Goal: Task Accomplishment & Management: Manage account settings

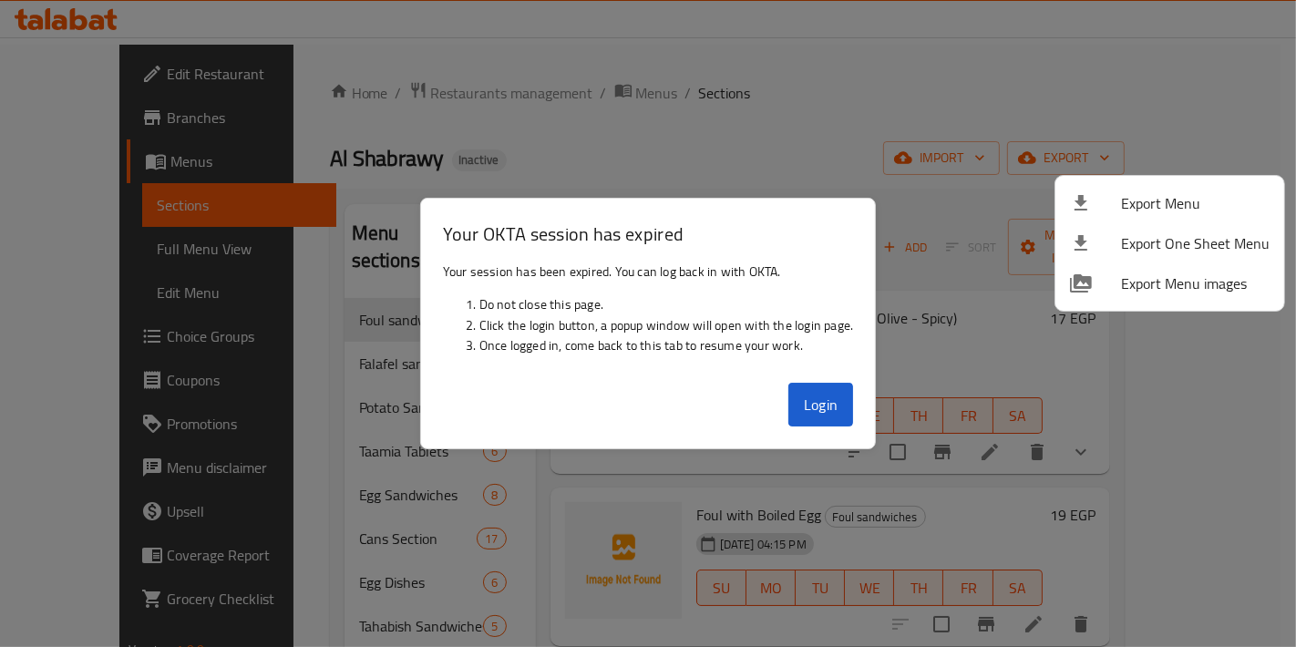
click at [848, 418] on div at bounding box center [648, 323] width 1296 height 647
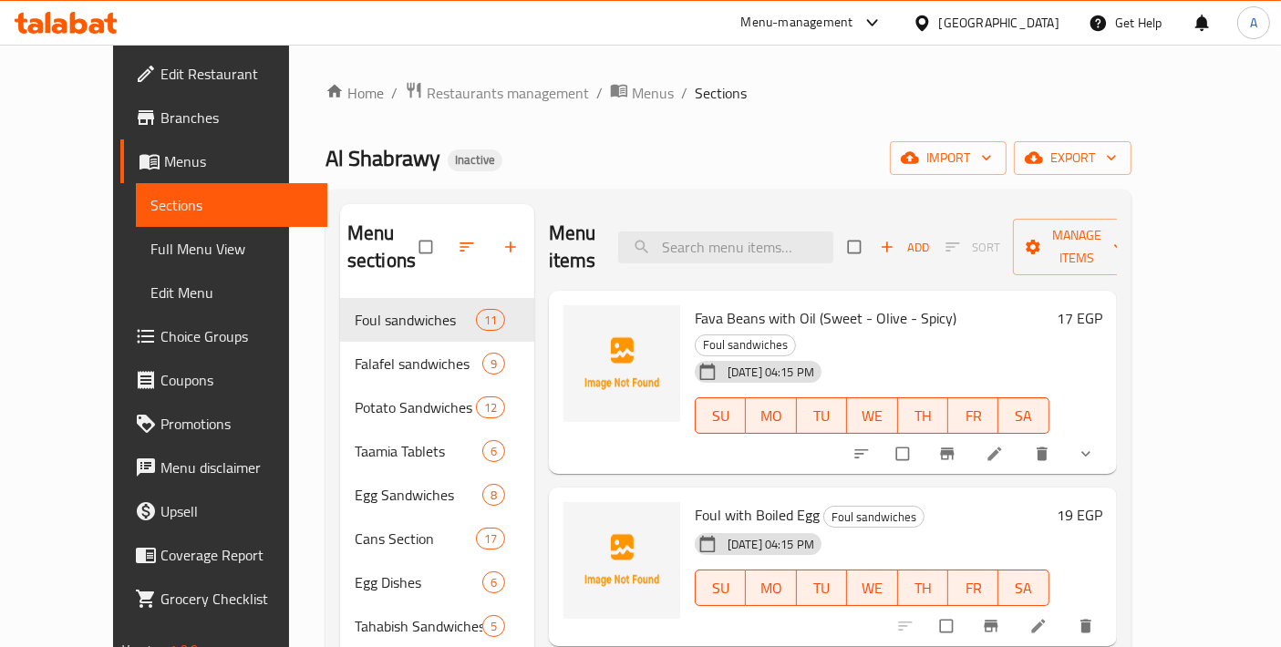
click at [160, 328] on span "Choice Groups" at bounding box center [236, 336] width 152 height 22
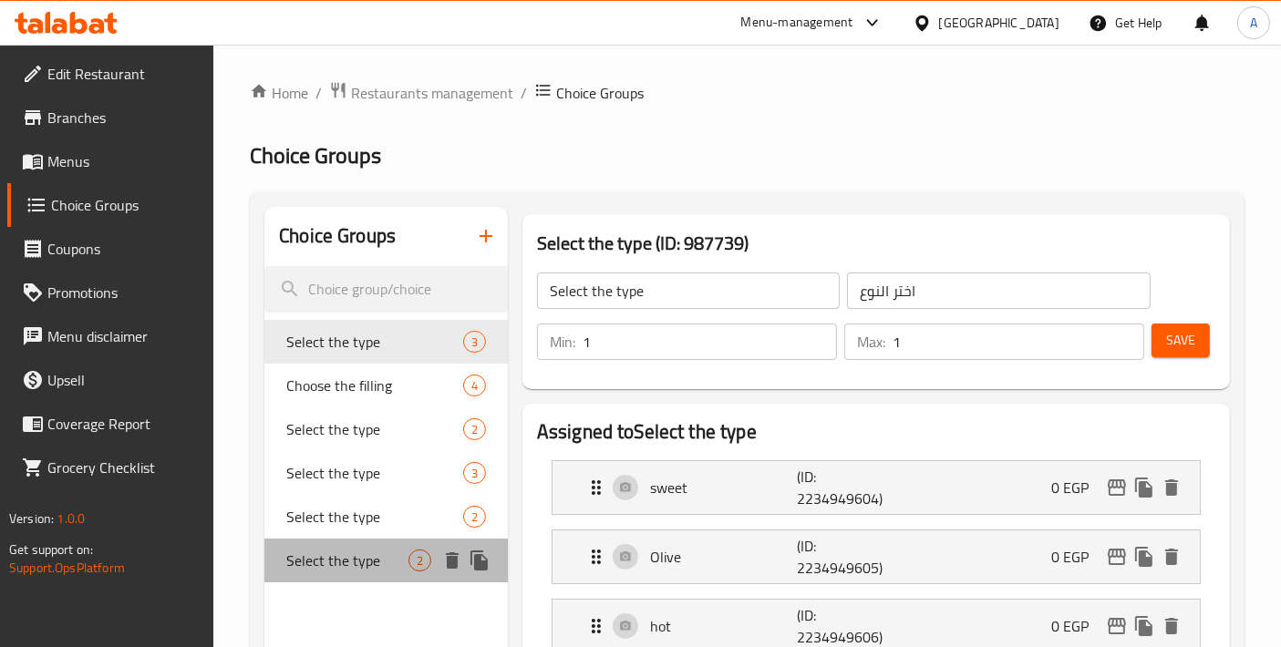
click at [362, 578] on div "Select the type 2" at bounding box center [385, 561] width 243 height 44
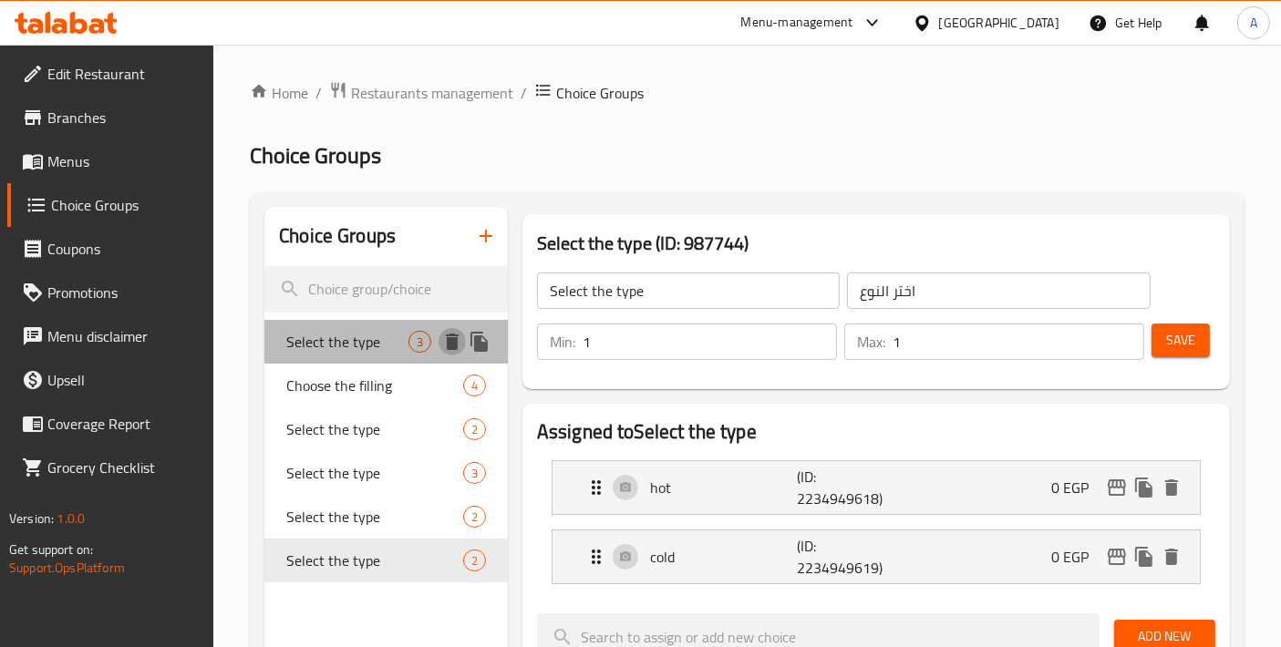
click at [459, 345] on icon "delete" at bounding box center [452, 342] width 22 height 22
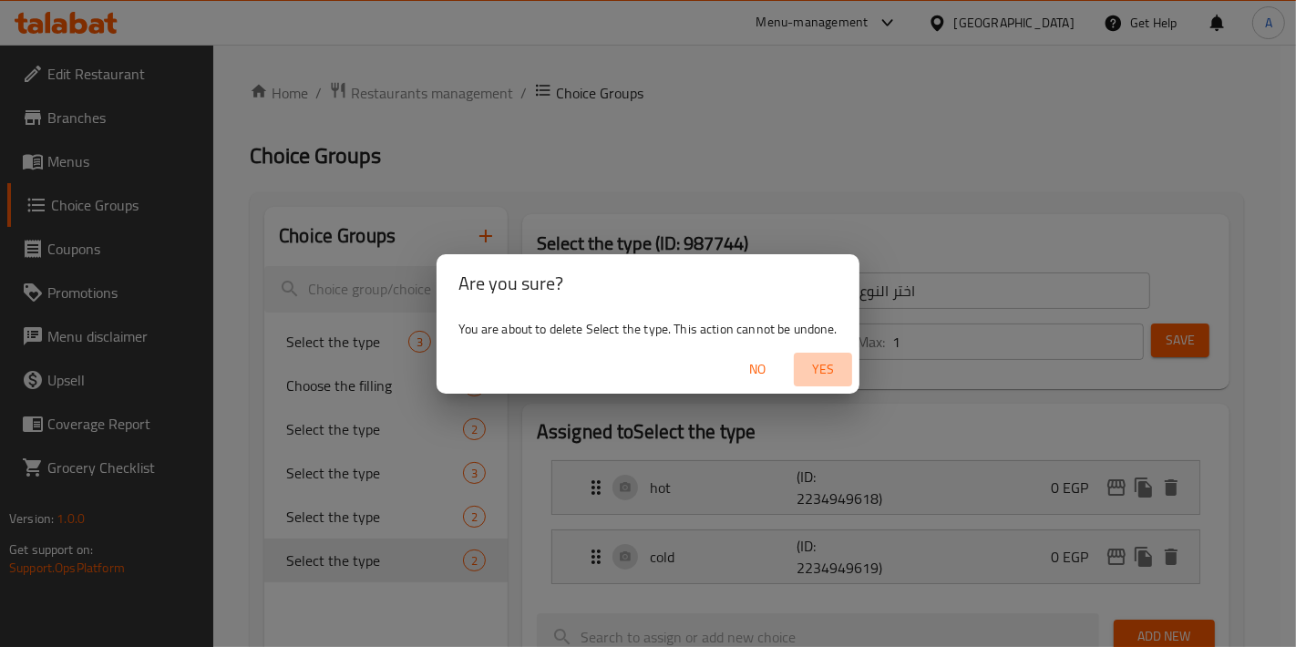
click at [817, 369] on span "Yes" at bounding box center [823, 369] width 44 height 23
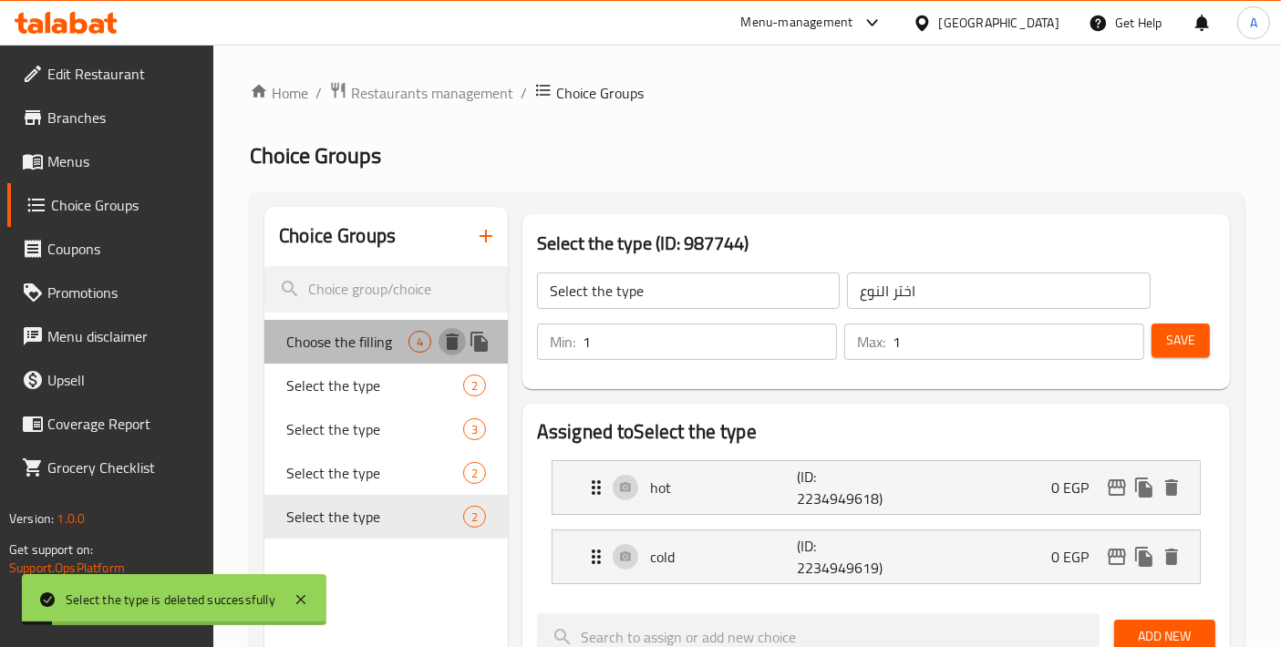
click at [451, 354] on button "delete" at bounding box center [451, 341] width 27 height 27
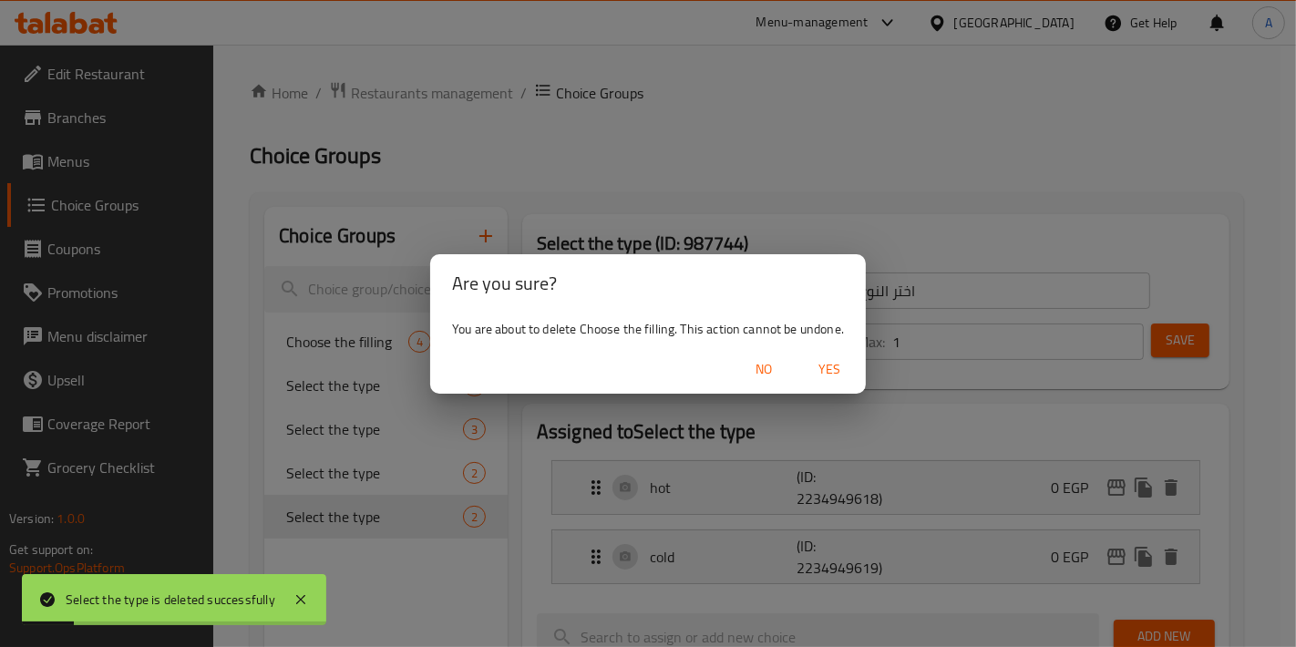
click at [819, 371] on span "Yes" at bounding box center [830, 369] width 44 height 23
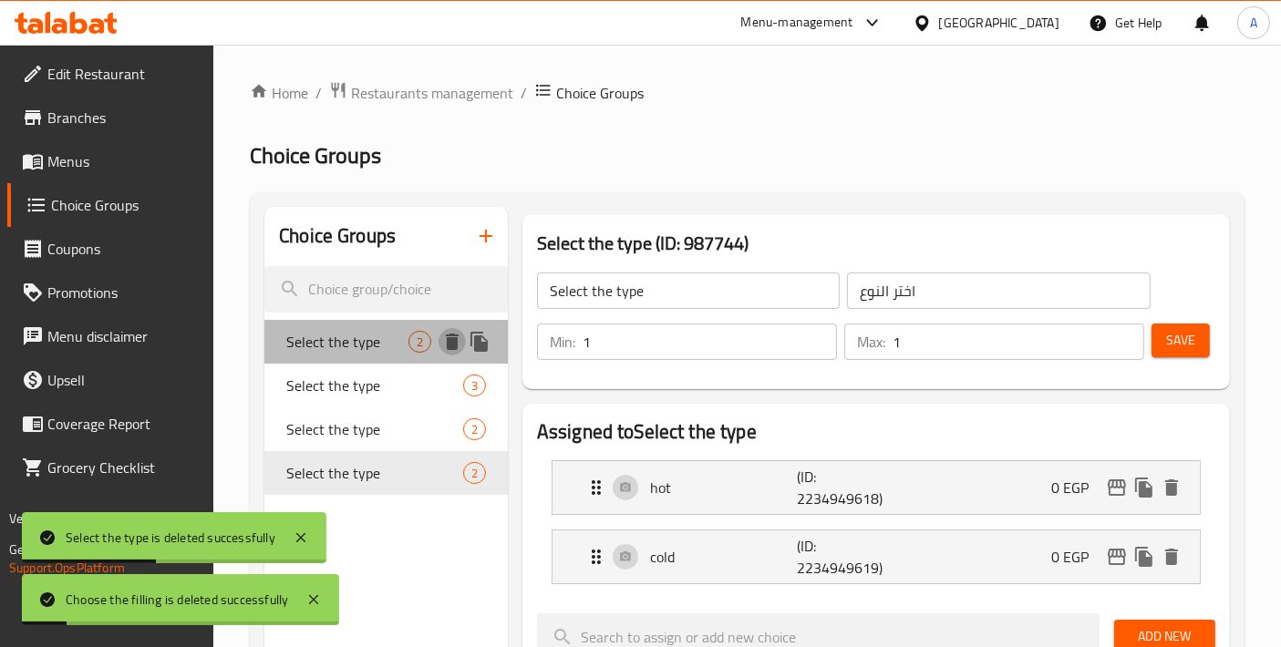
click at [447, 339] on icon "delete" at bounding box center [452, 342] width 13 height 16
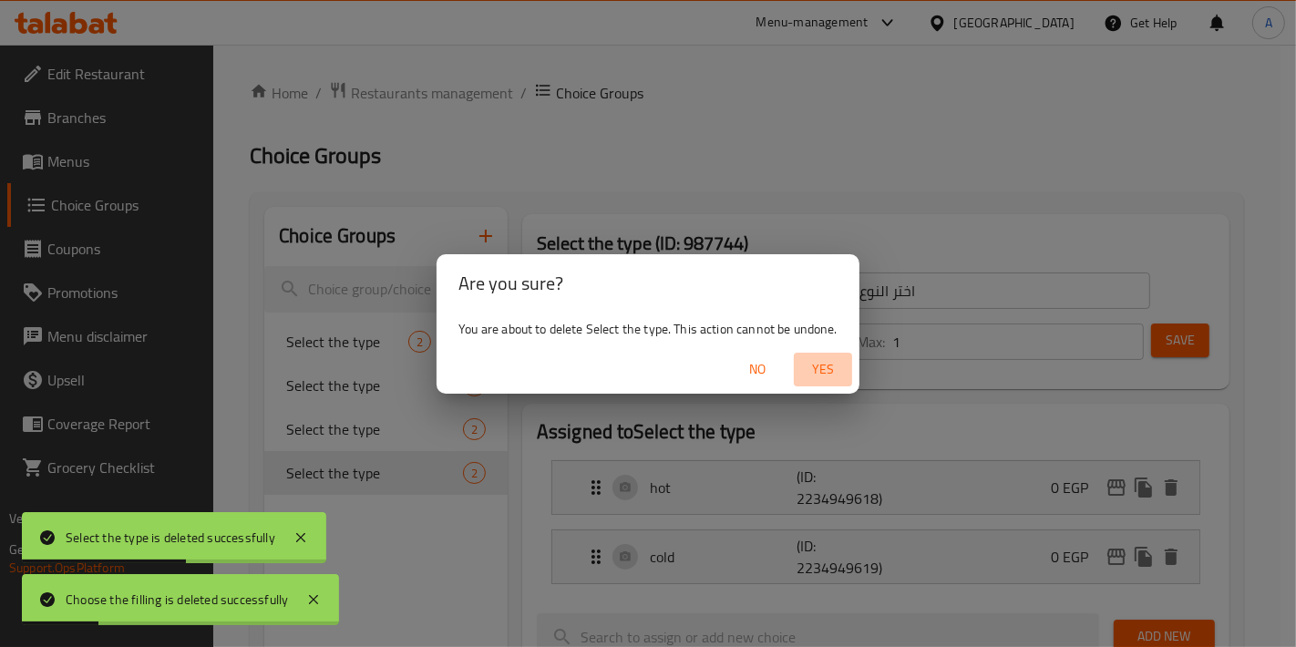
click at [827, 373] on span "Yes" at bounding box center [823, 369] width 44 height 23
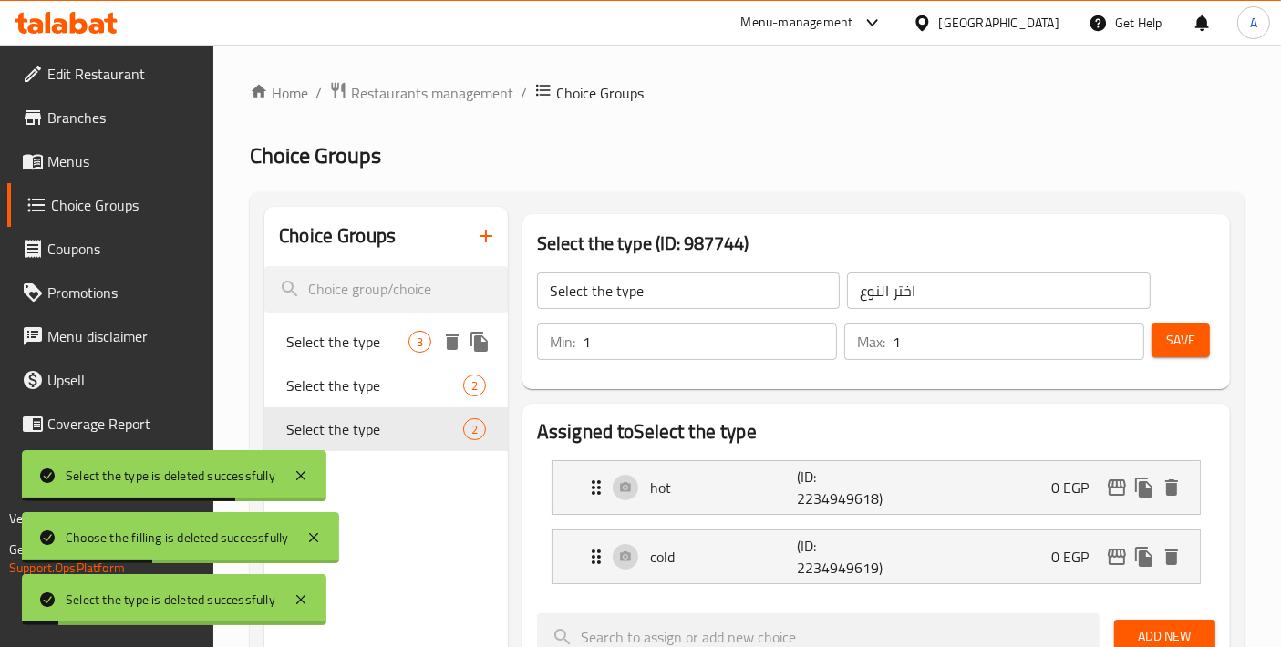
click at [453, 345] on icon "delete" at bounding box center [452, 342] width 13 height 16
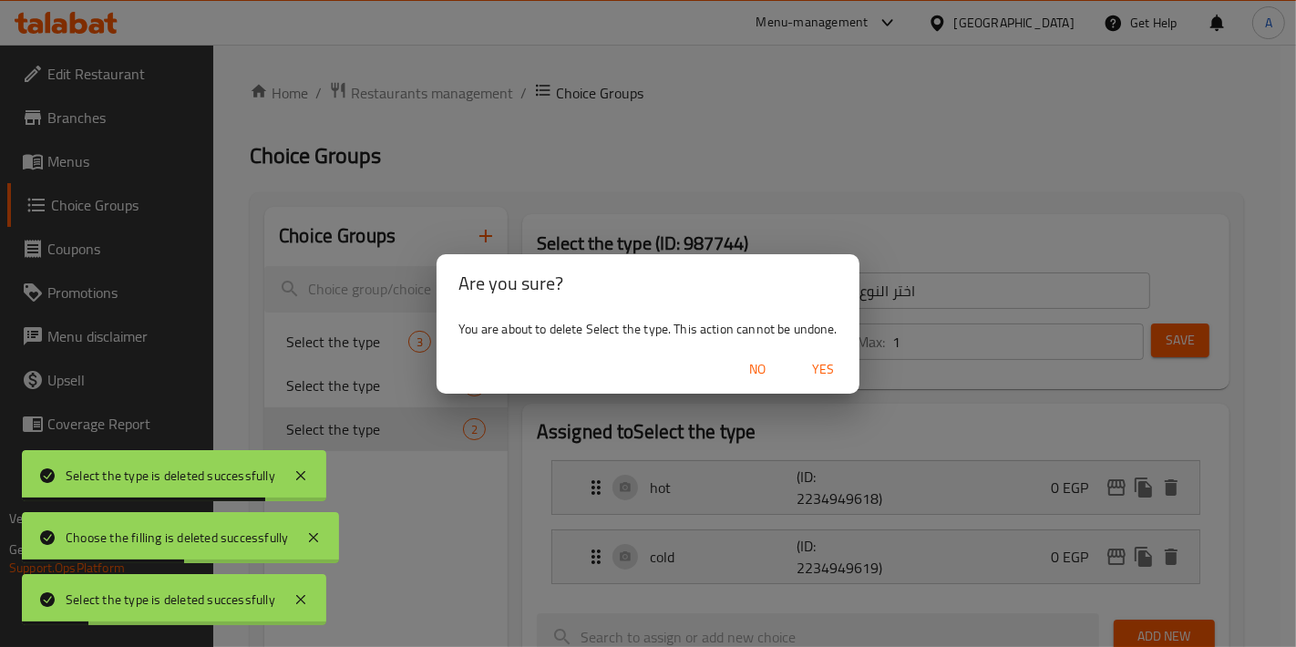
click at [828, 368] on span "Yes" at bounding box center [823, 369] width 44 height 23
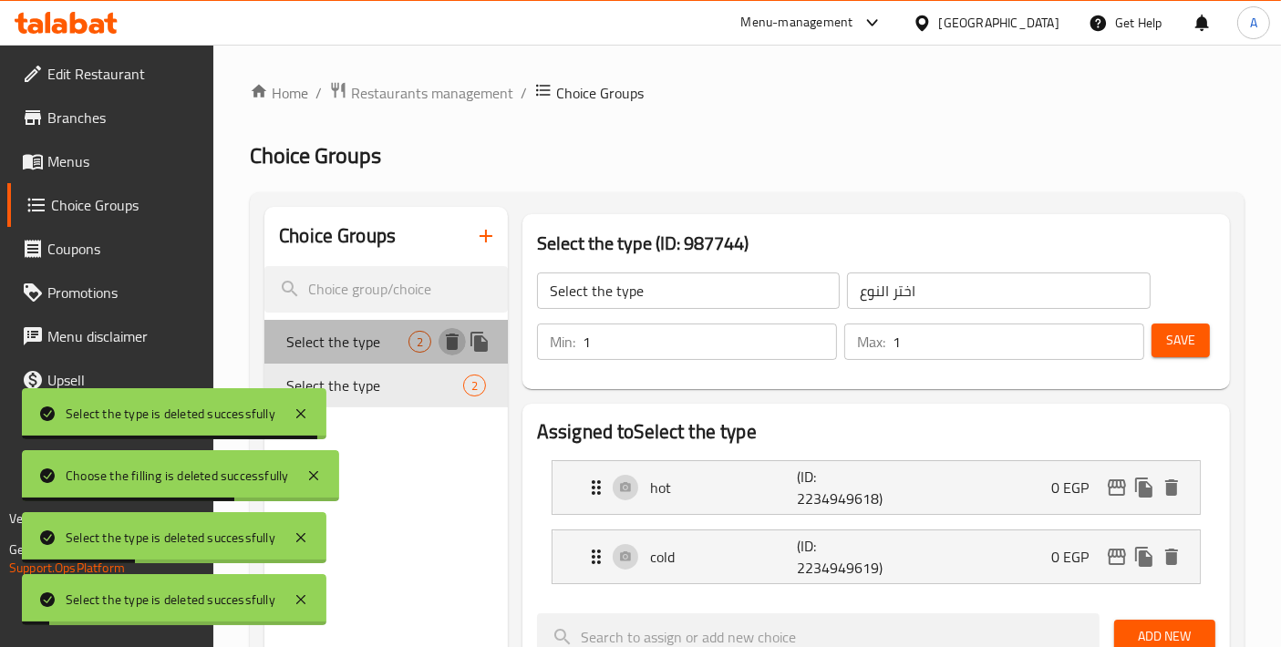
click at [456, 339] on icon "delete" at bounding box center [452, 342] width 13 height 16
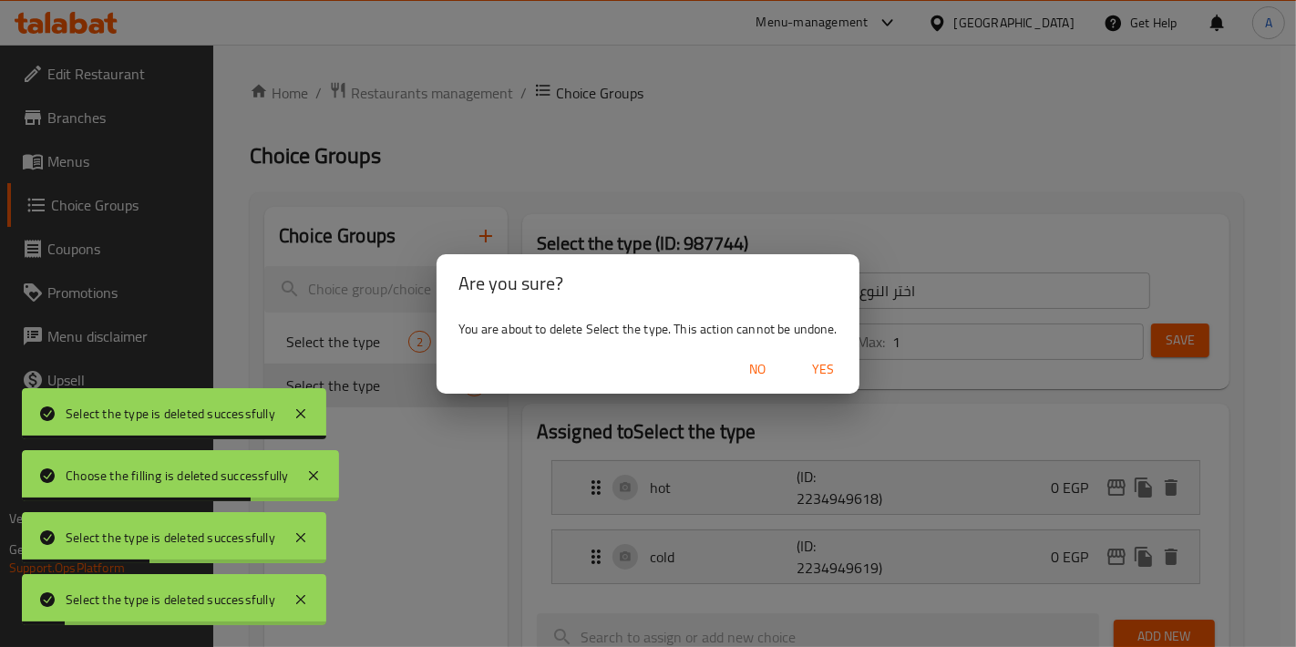
click at [807, 366] on span "Yes" at bounding box center [823, 369] width 44 height 23
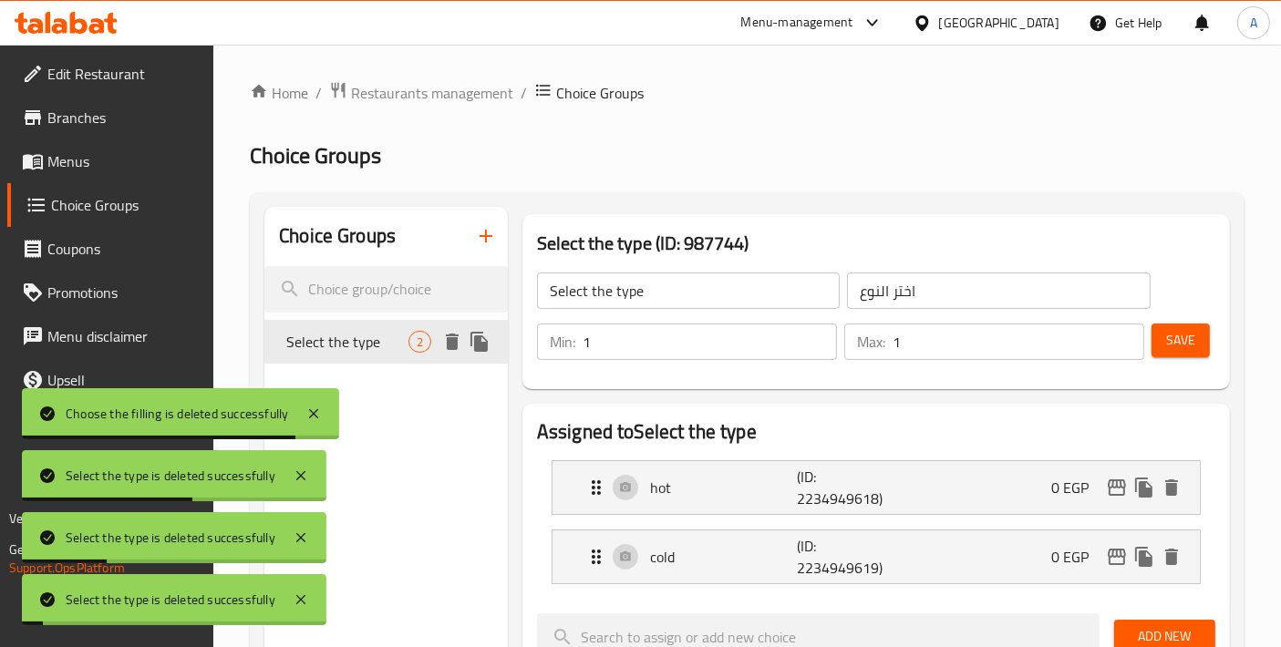
click at [450, 342] on icon "delete" at bounding box center [452, 342] width 13 height 16
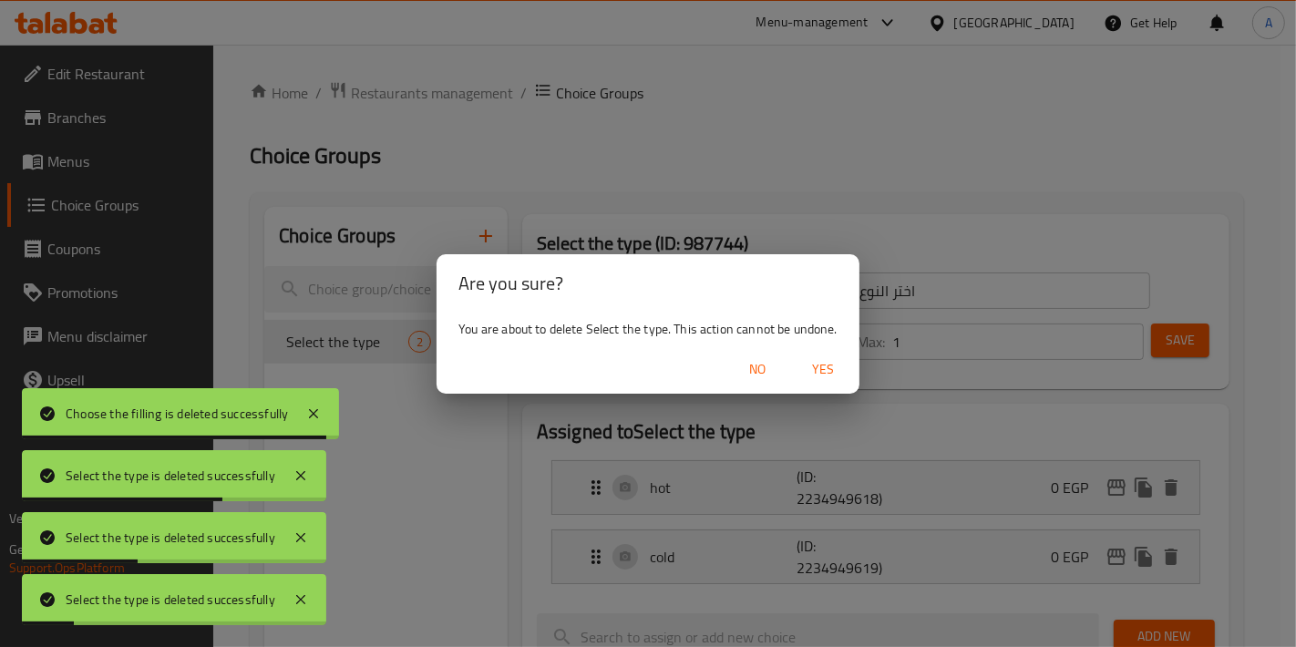
click at [817, 360] on span "Yes" at bounding box center [823, 369] width 44 height 23
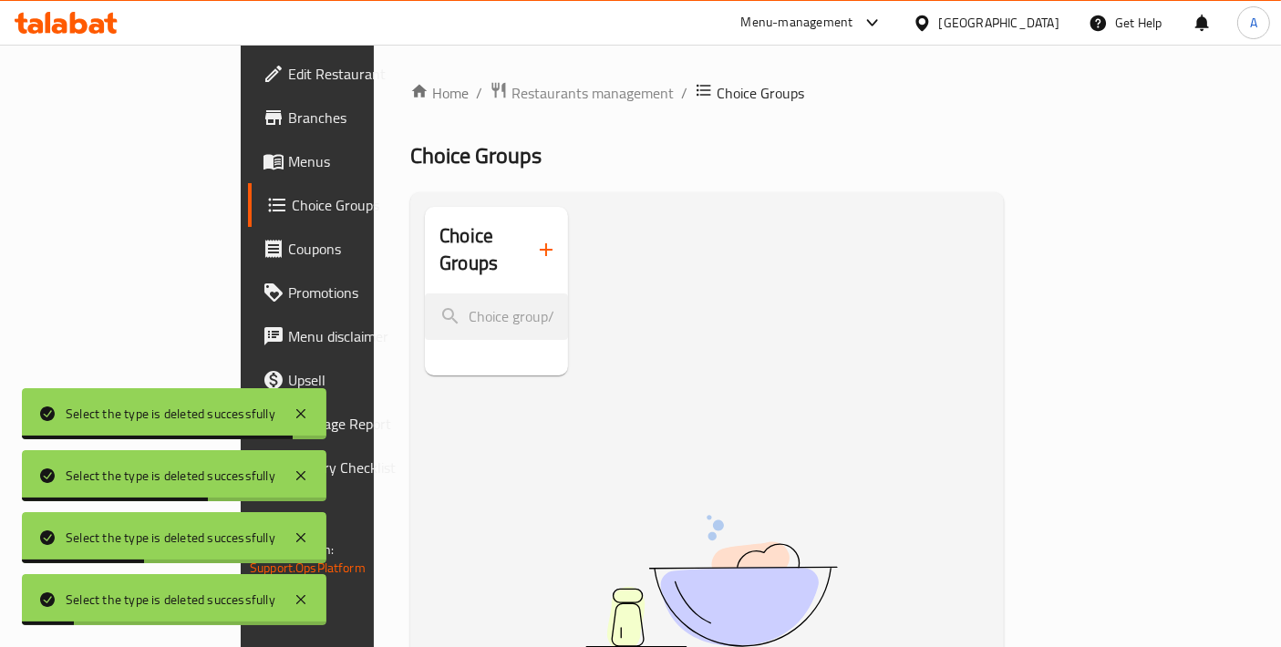
click at [288, 172] on span "Menus" at bounding box center [364, 161] width 152 height 22
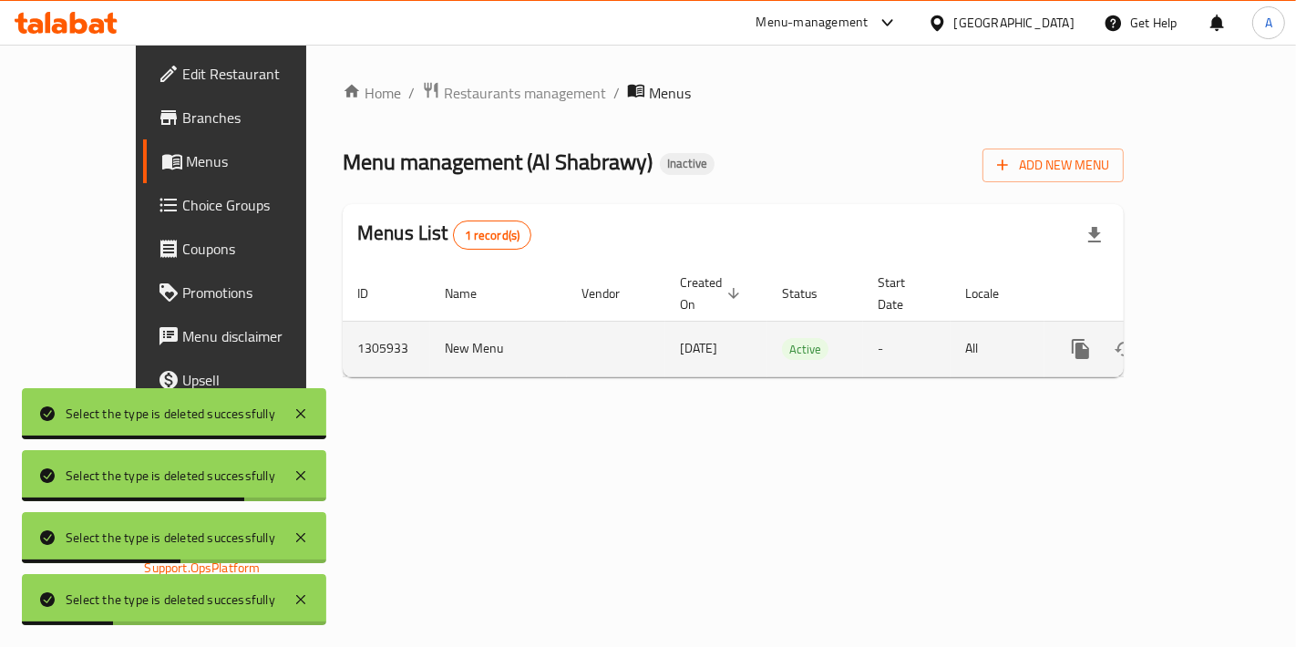
click at [1216, 338] on icon "enhanced table" at bounding box center [1212, 349] width 22 height 22
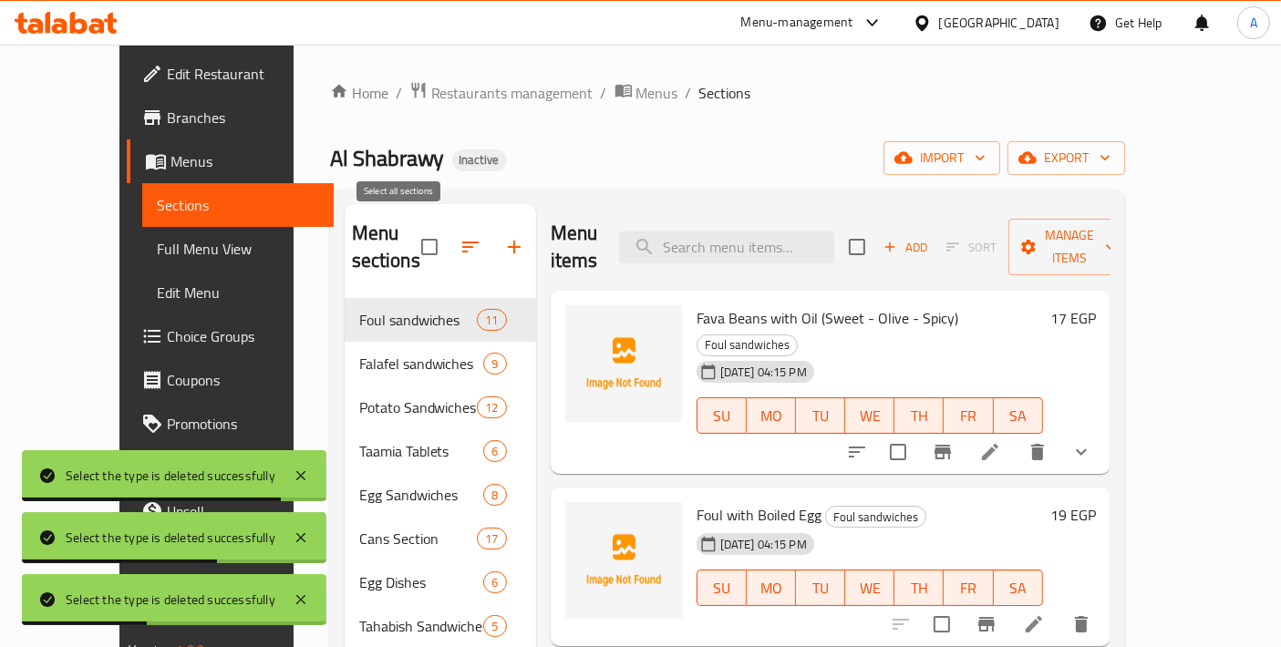
click at [410, 228] on input "checkbox" at bounding box center [429, 247] width 38 height 38
checkbox input "true"
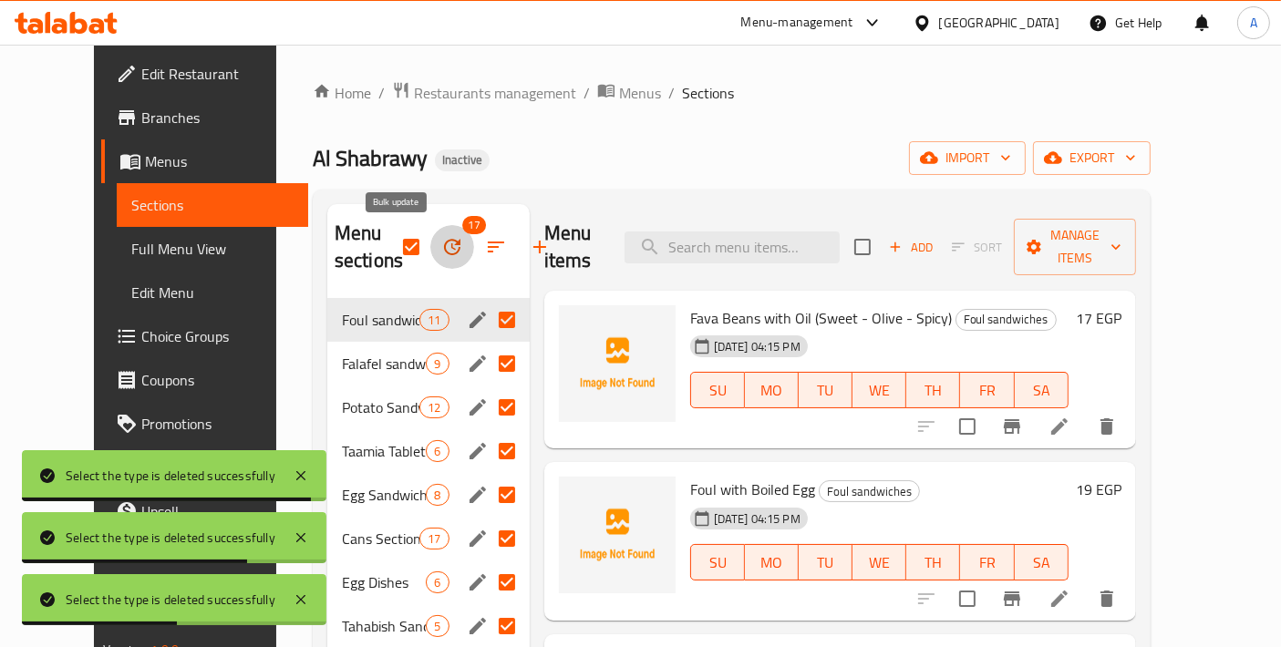
click at [441, 251] on icon "button" at bounding box center [452, 247] width 22 height 22
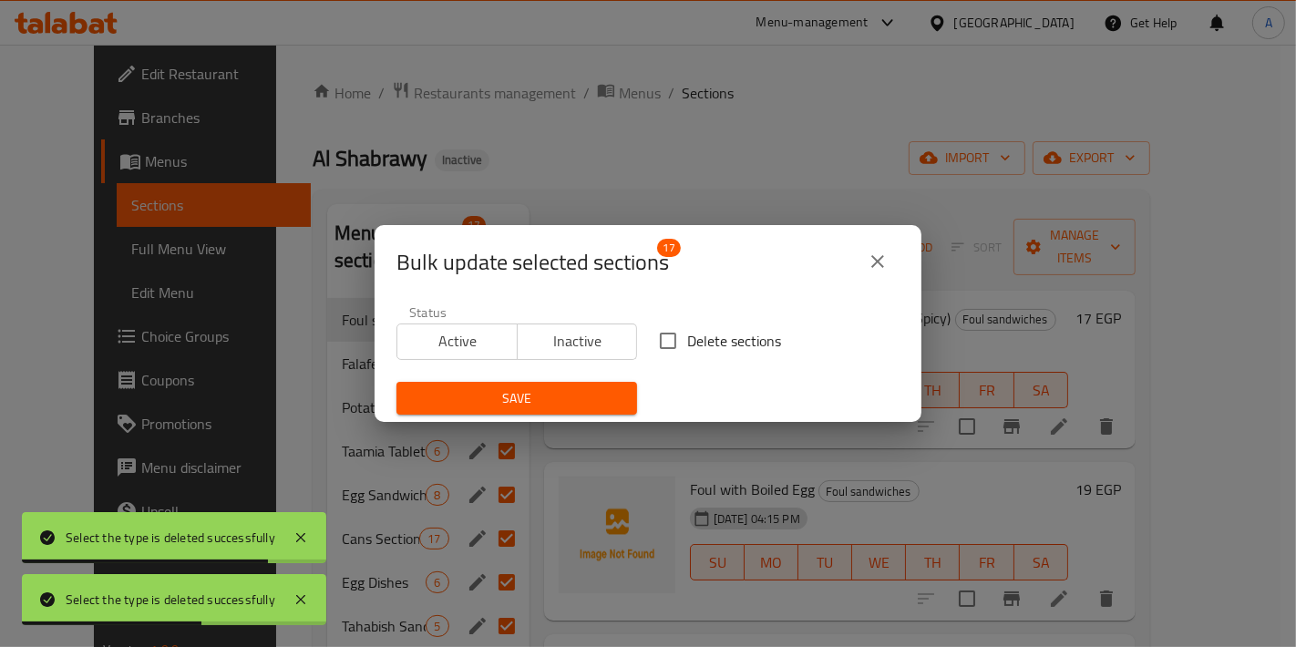
click at [661, 342] on input "Delete sections" at bounding box center [668, 341] width 38 height 38
checkbox input "true"
click at [604, 388] on span "Save" at bounding box center [516, 398] width 211 height 23
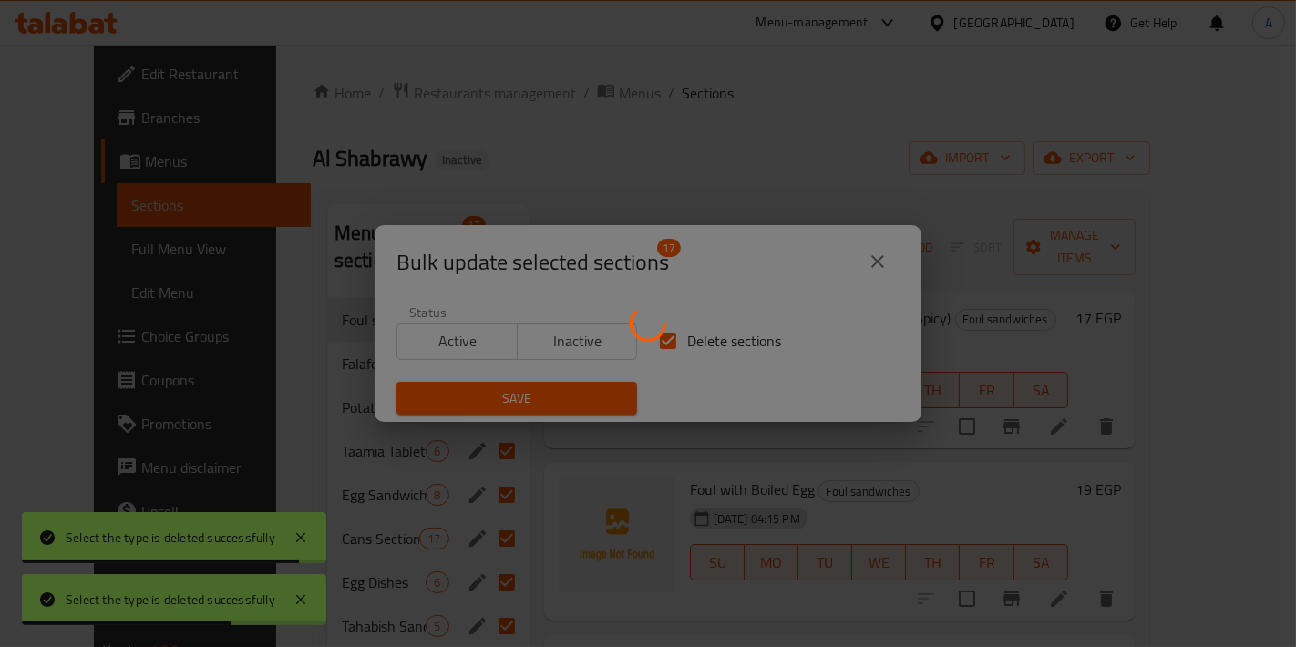
checkbox input "false"
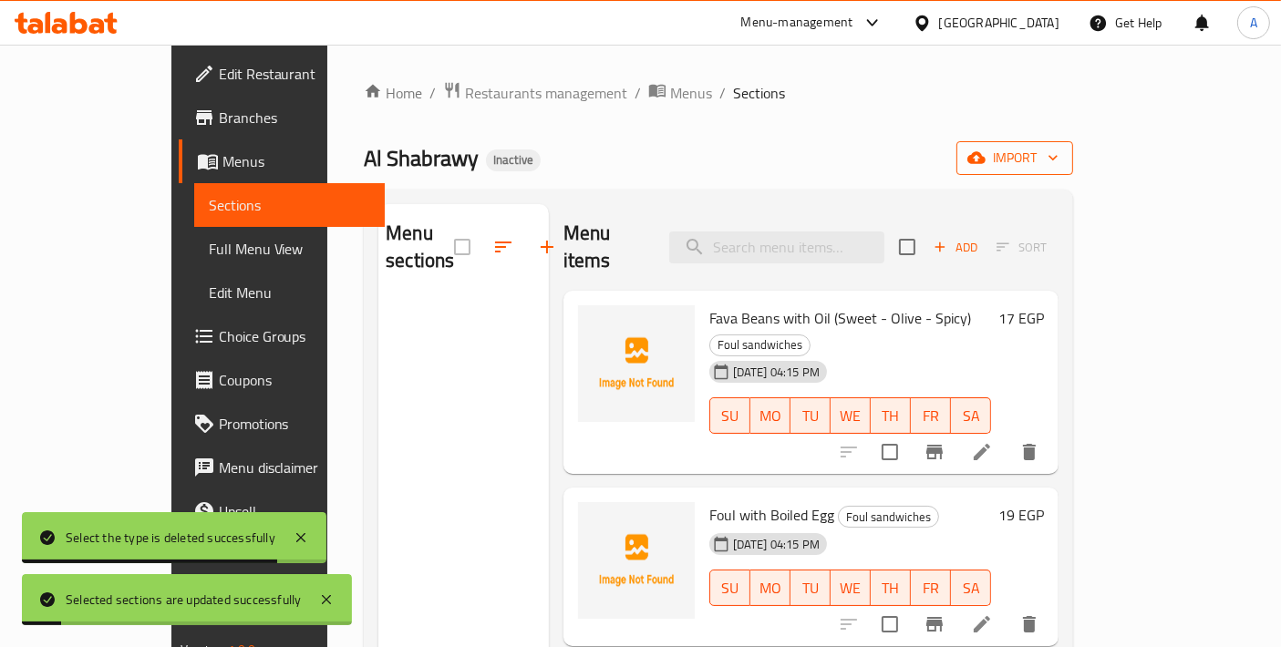
click at [1062, 161] on icon "button" at bounding box center [1053, 158] width 18 height 18
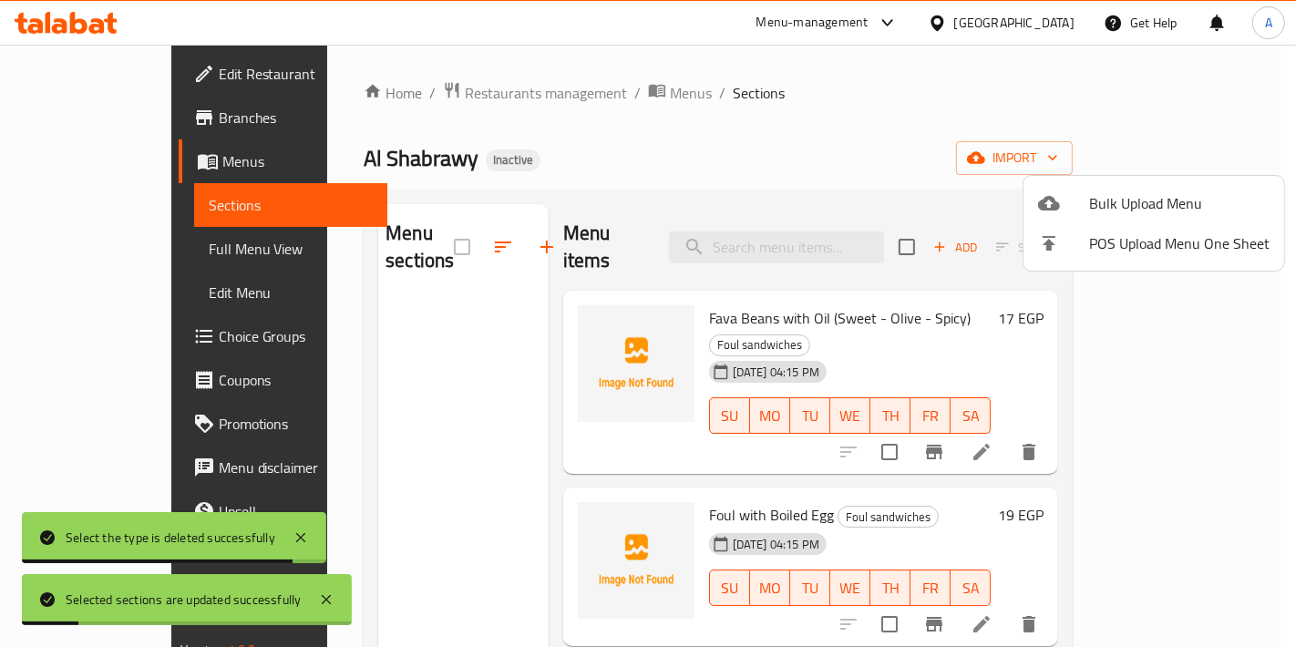
click at [1105, 186] on li "Bulk Upload Menu" at bounding box center [1154, 203] width 261 height 40
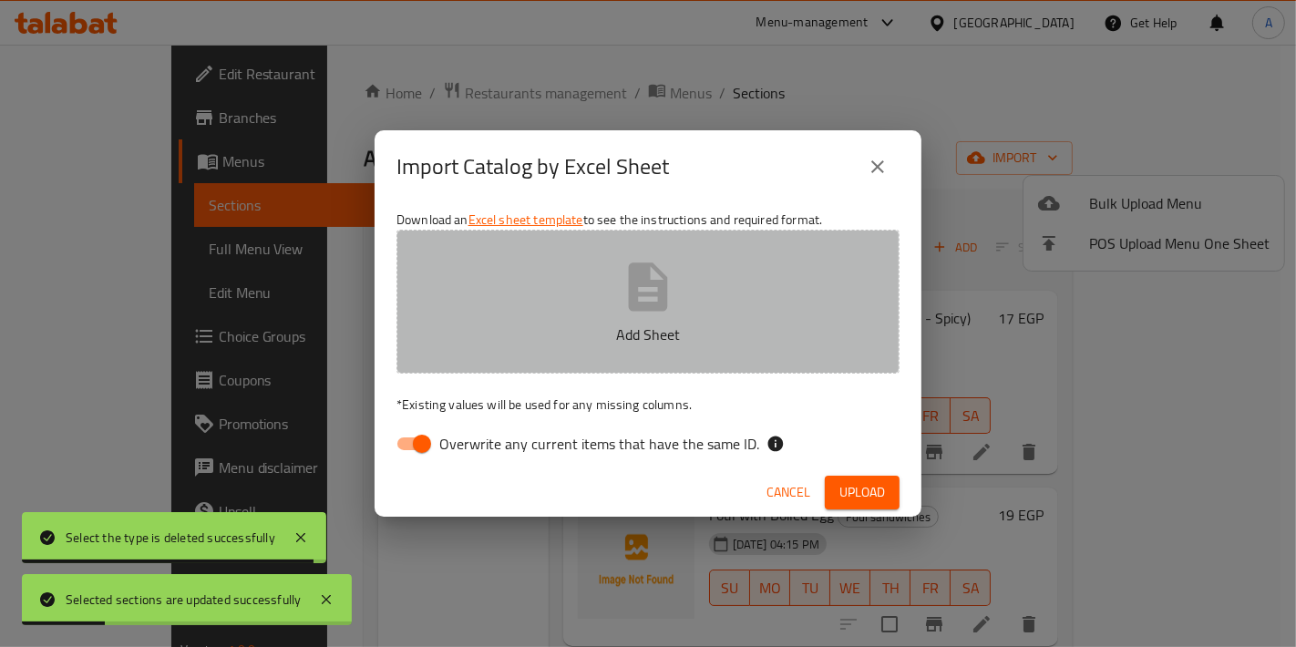
click at [798, 286] on button "Add Sheet" at bounding box center [647, 302] width 503 height 144
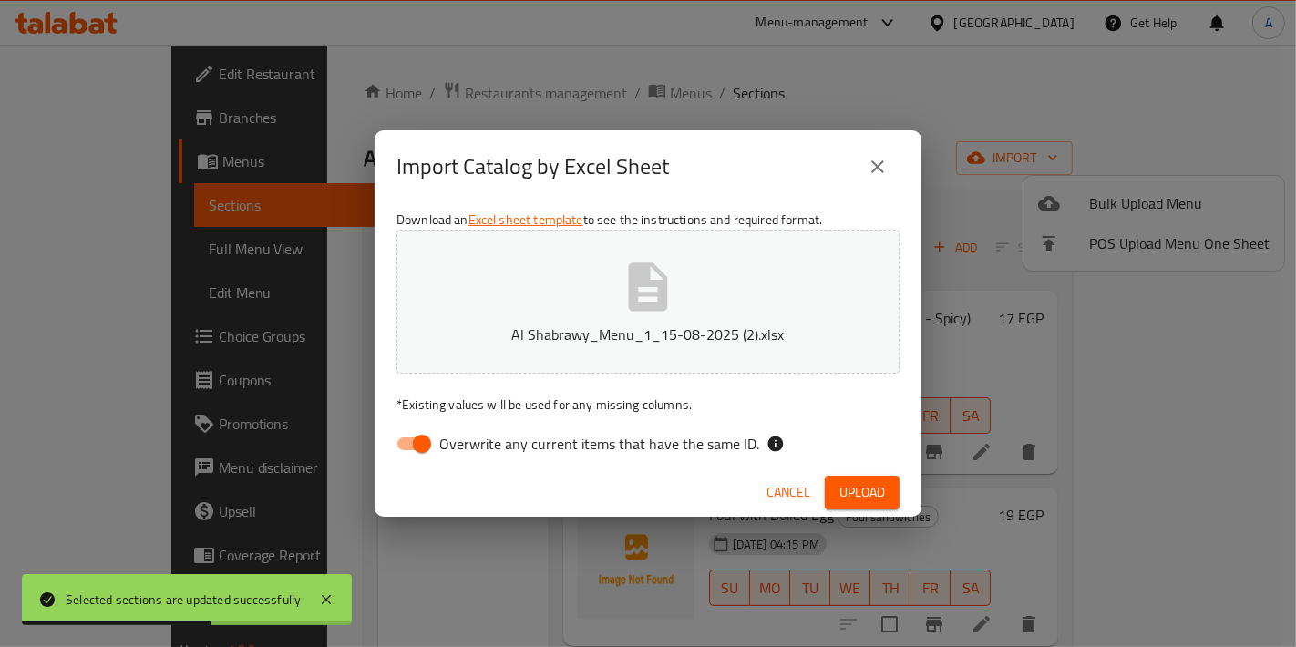
click at [409, 451] on input "Overwrite any current items that have the same ID." at bounding box center [422, 444] width 104 height 35
checkbox input "false"
click at [899, 484] on button "Upload" at bounding box center [862, 493] width 75 height 34
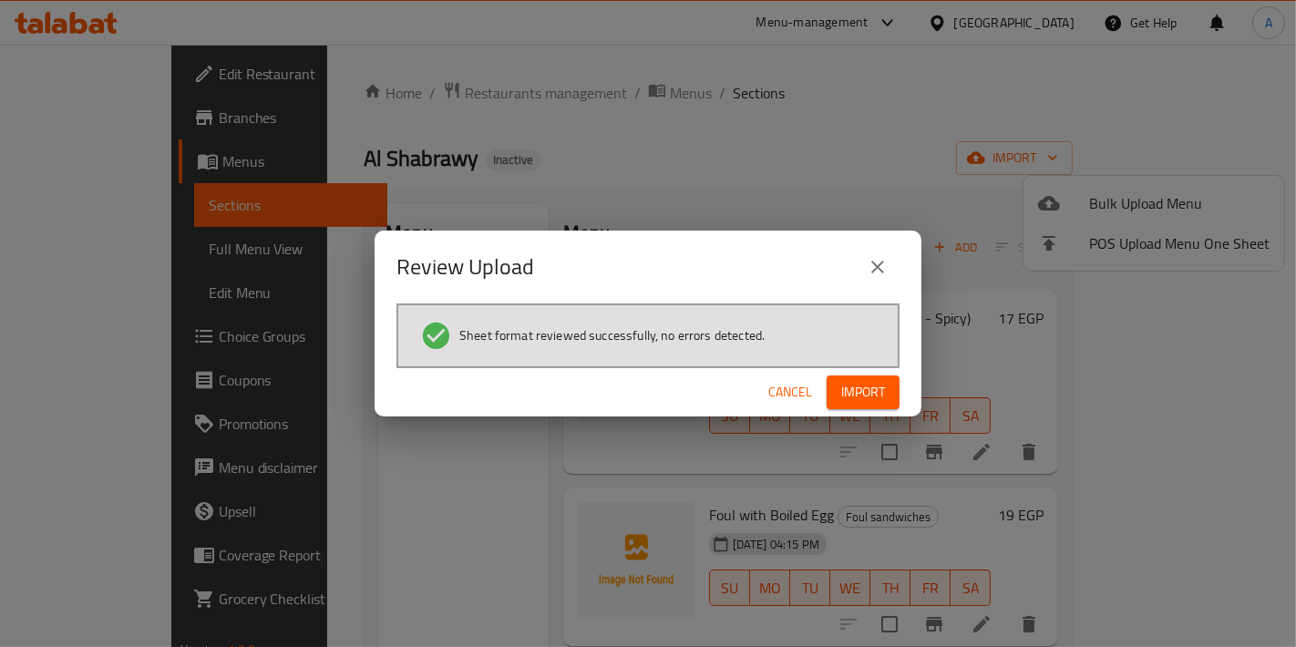
click at [868, 401] on span "Import" at bounding box center [863, 392] width 44 height 23
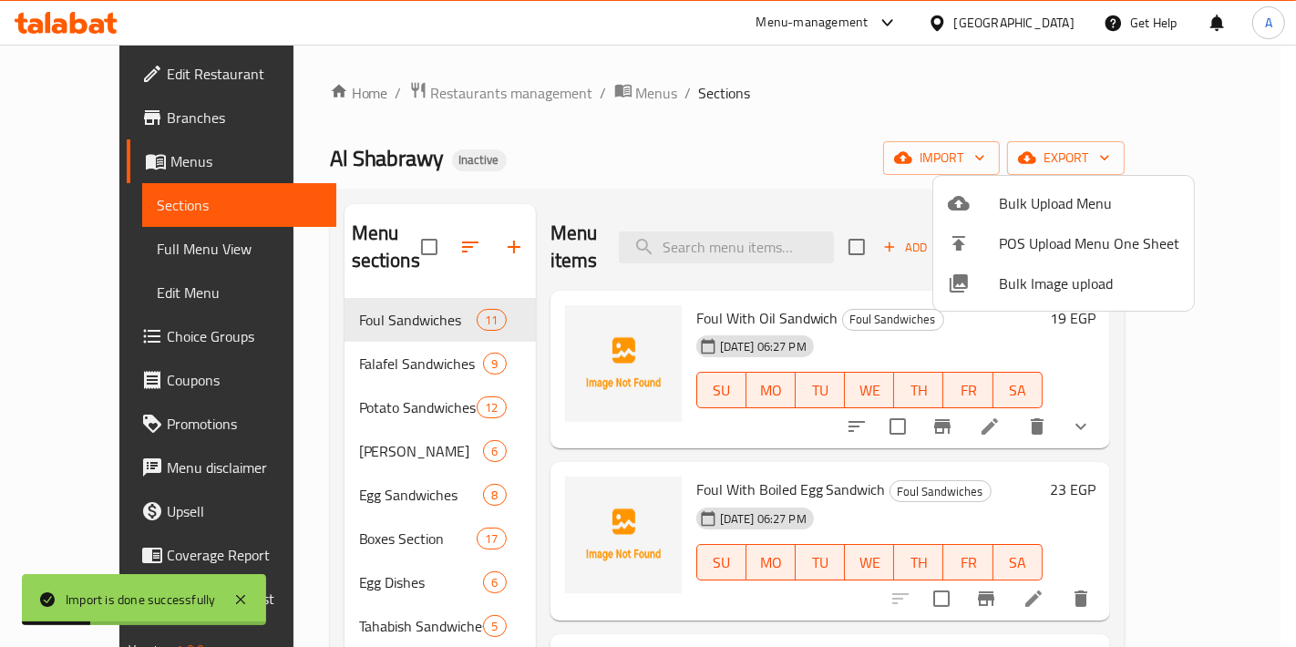
click at [724, 157] on div at bounding box center [648, 323] width 1296 height 647
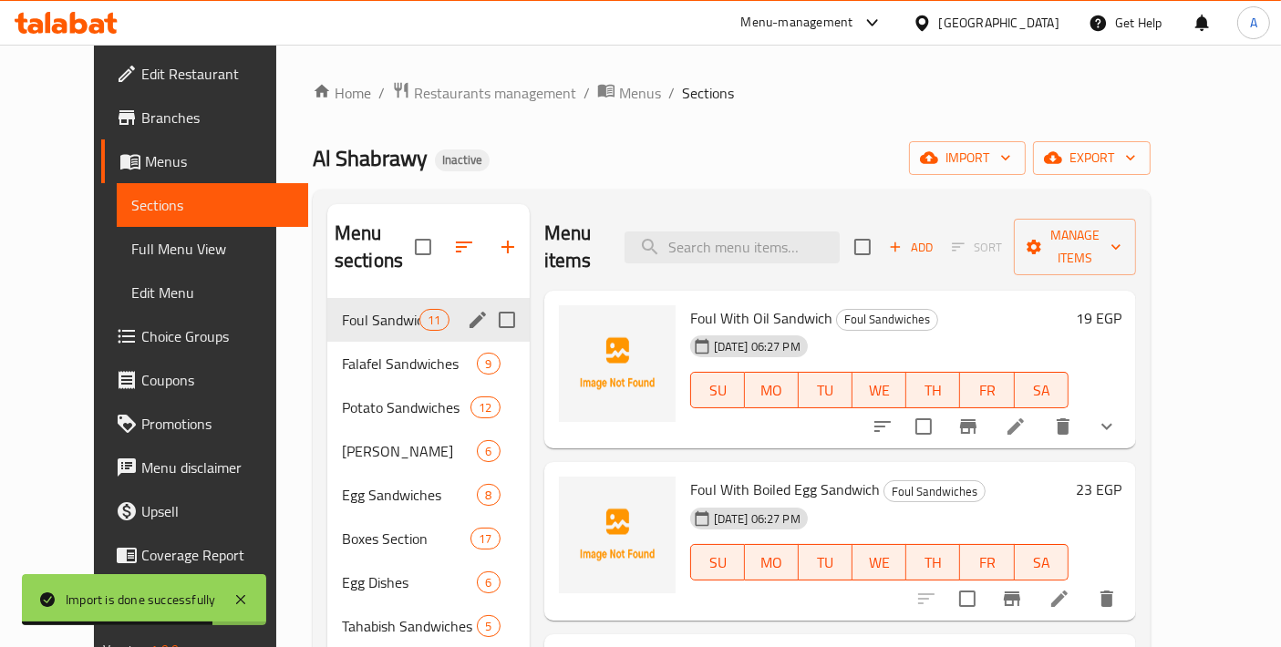
click at [327, 308] on div "Foul Sandwiches 11" at bounding box center [428, 320] width 202 height 44
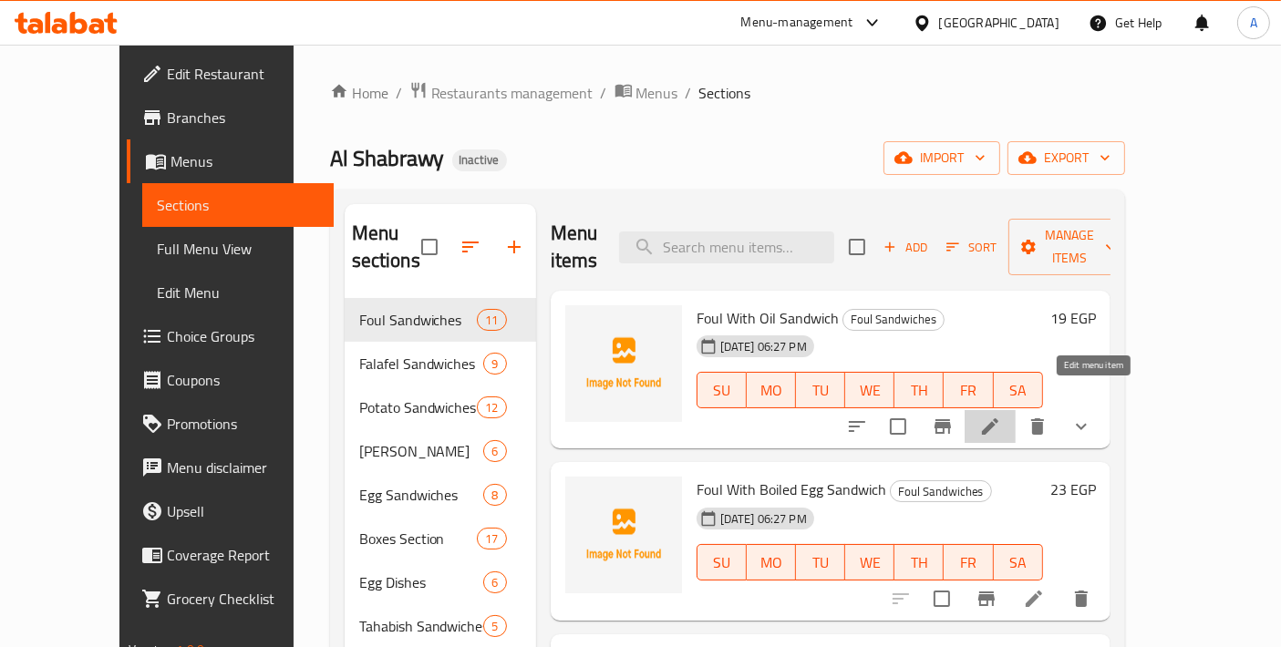
click at [1001, 416] on icon at bounding box center [990, 427] width 22 height 22
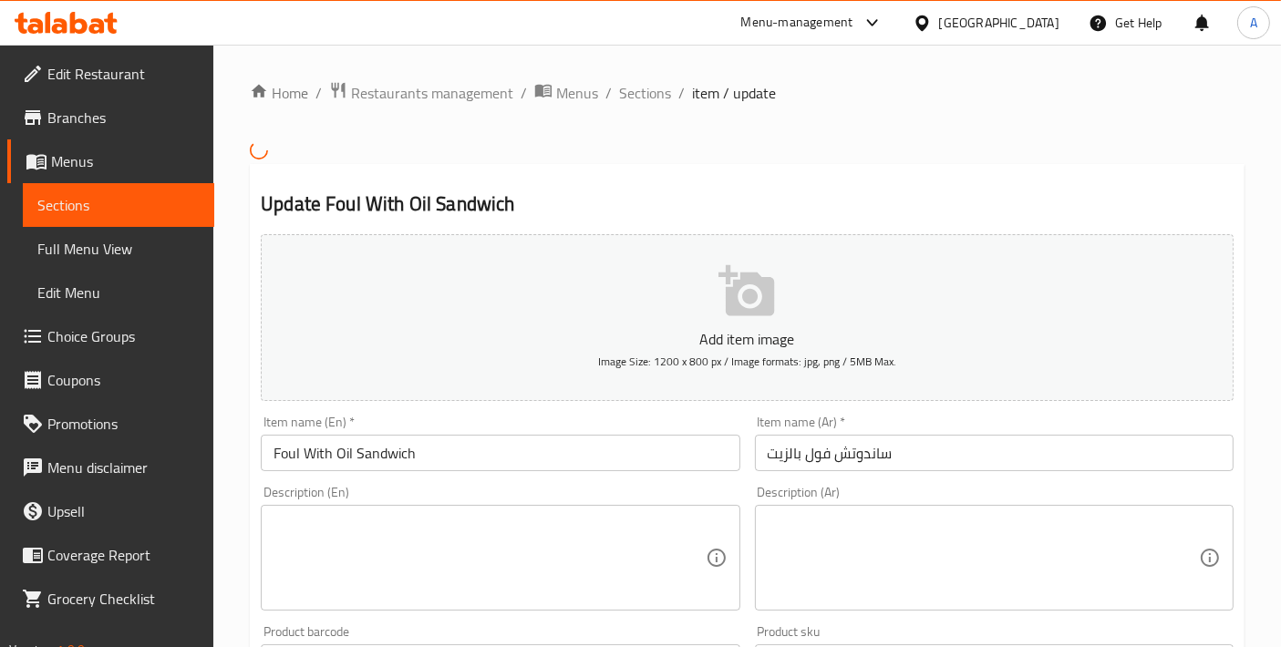
type input "اختيارك للنوع:"
type input "1"
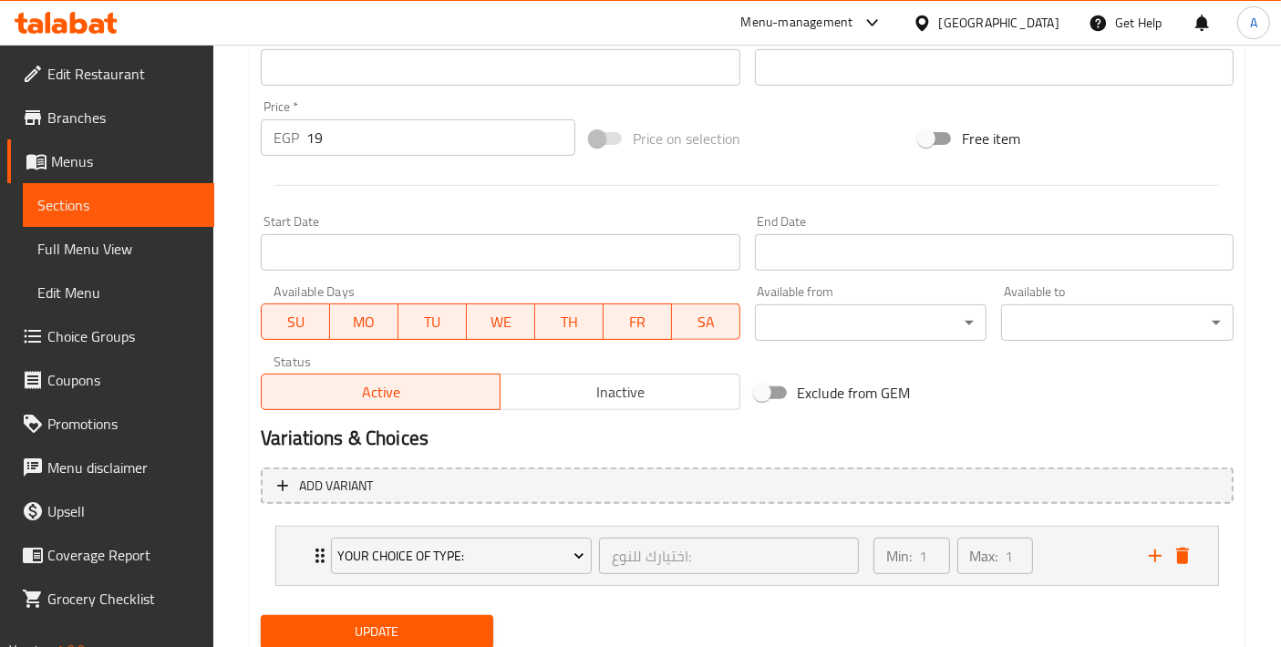
scroll to position [667, 0]
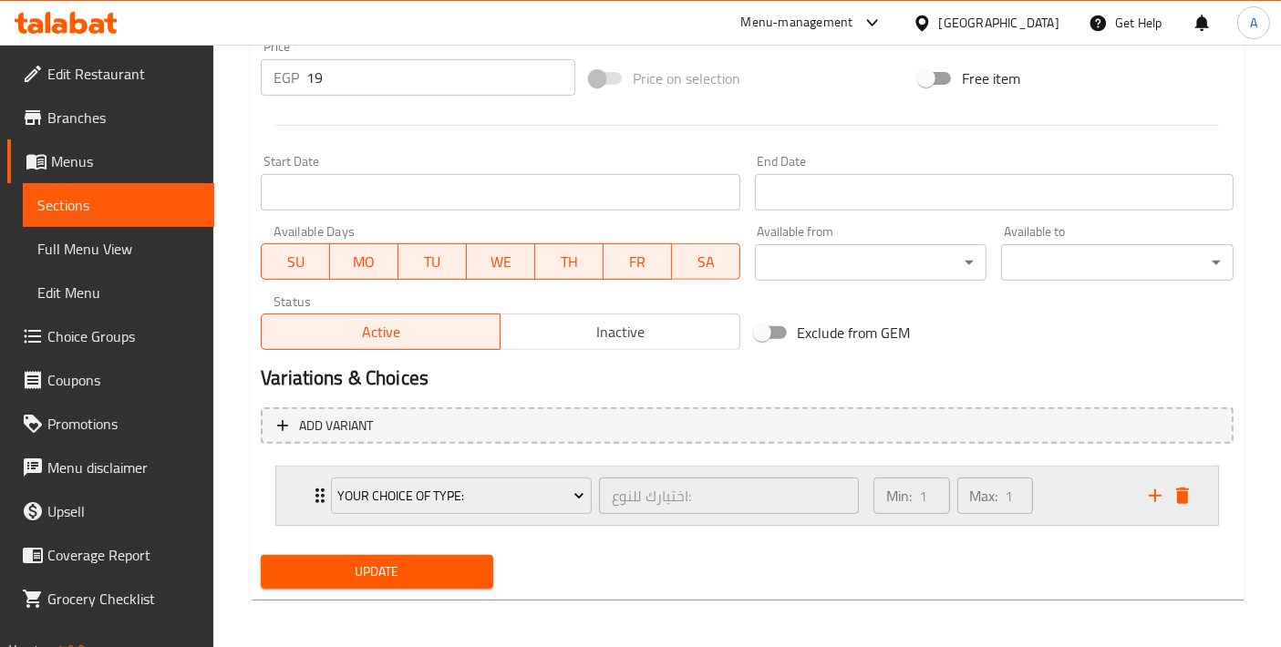
click at [310, 506] on div "Your Choice Of Type: اختيارك للنوع: ​ Min: 1 ​ Max: 1 ​" at bounding box center [752, 496] width 887 height 58
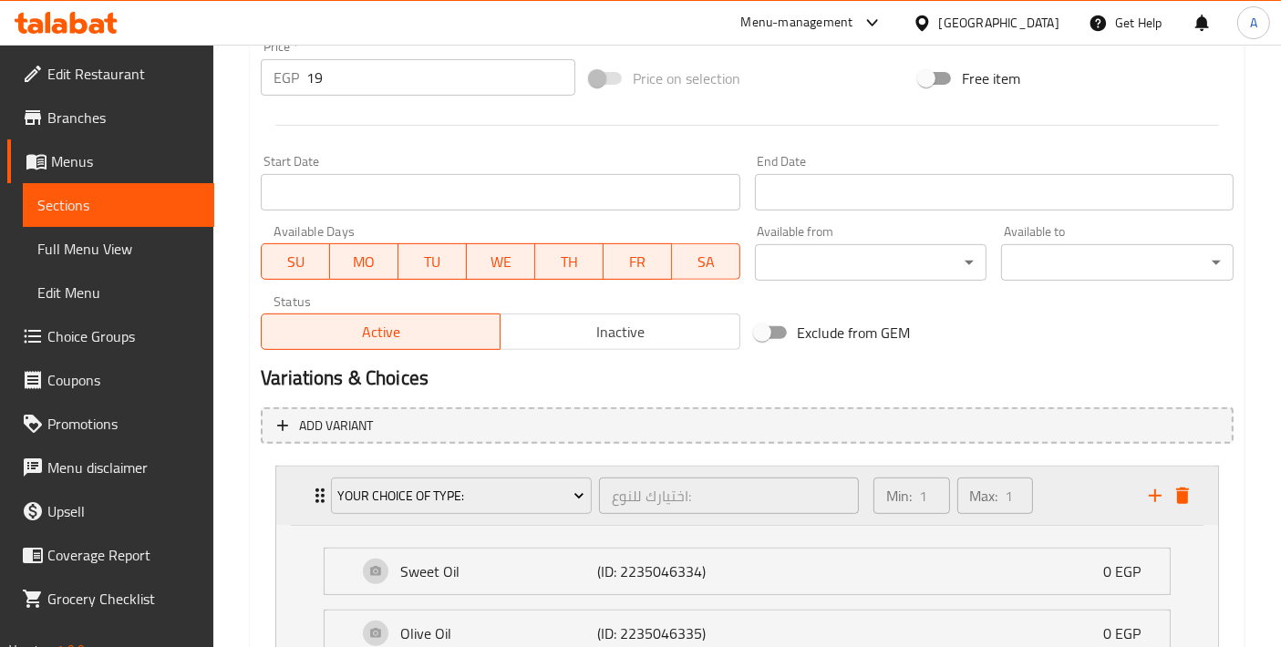
scroll to position [870, 0]
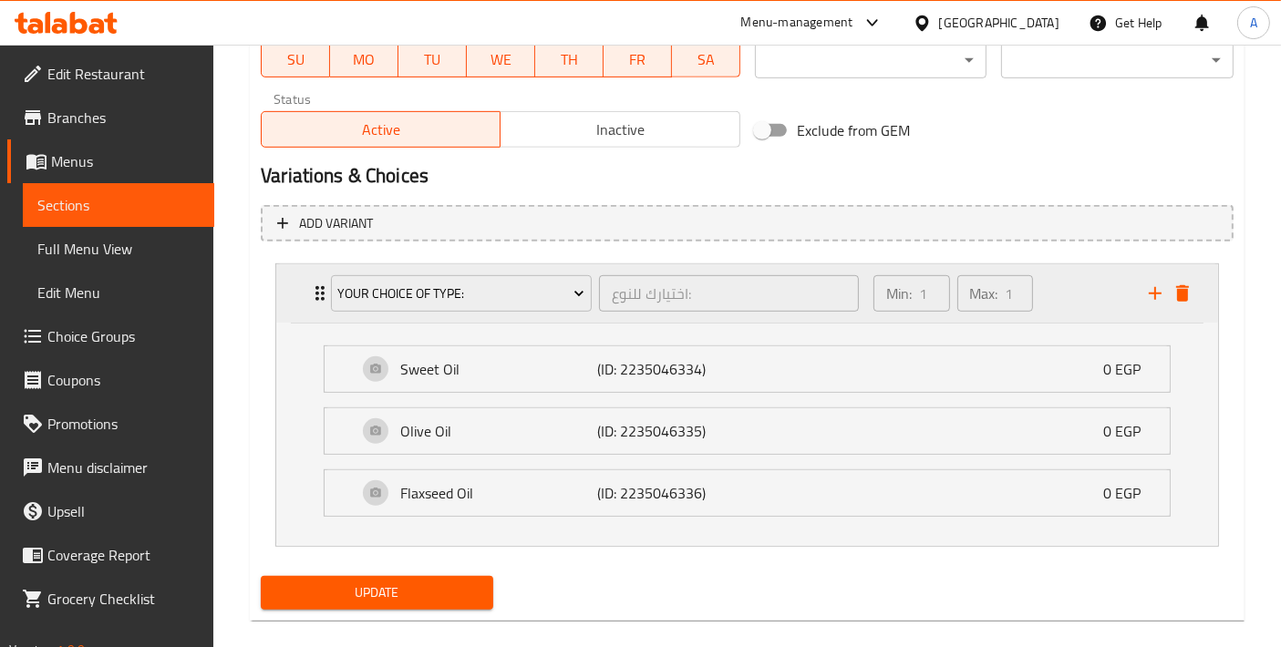
click at [301, 302] on div "Your Choice Of Type: اختيارك للنوع: ​ Min: 1 ​ Max: 1 ​" at bounding box center [747, 293] width 942 height 58
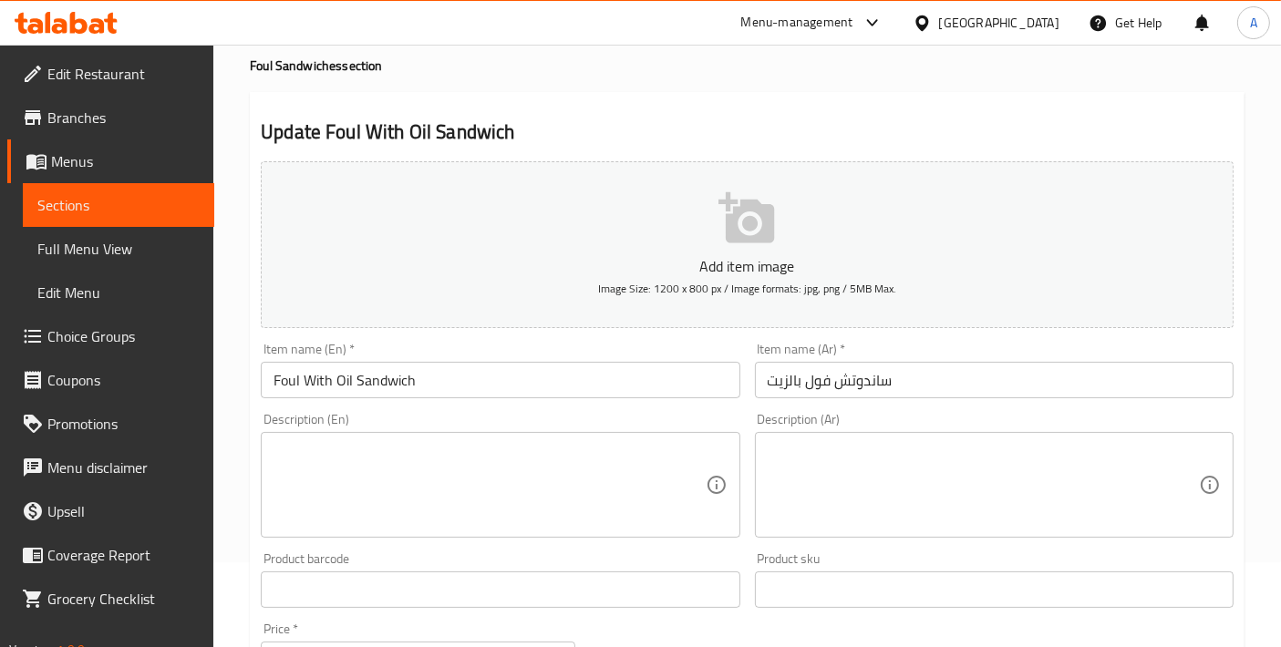
scroll to position [0, 0]
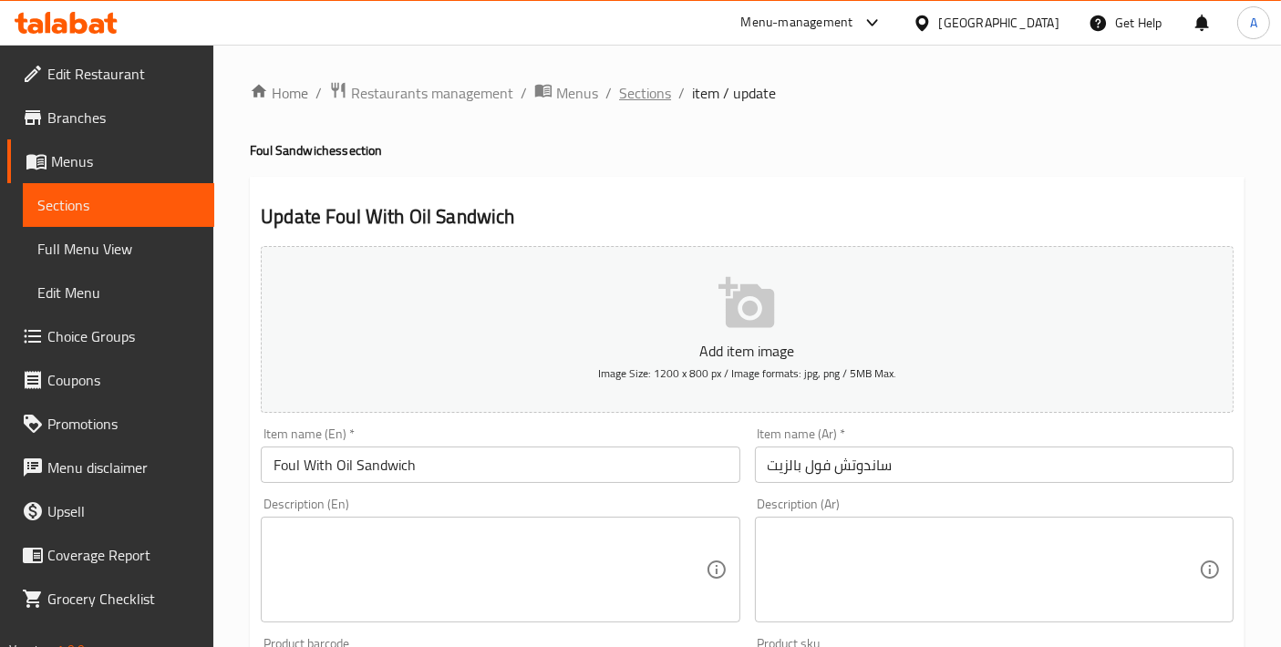
click at [659, 93] on span "Sections" at bounding box center [645, 93] width 52 height 22
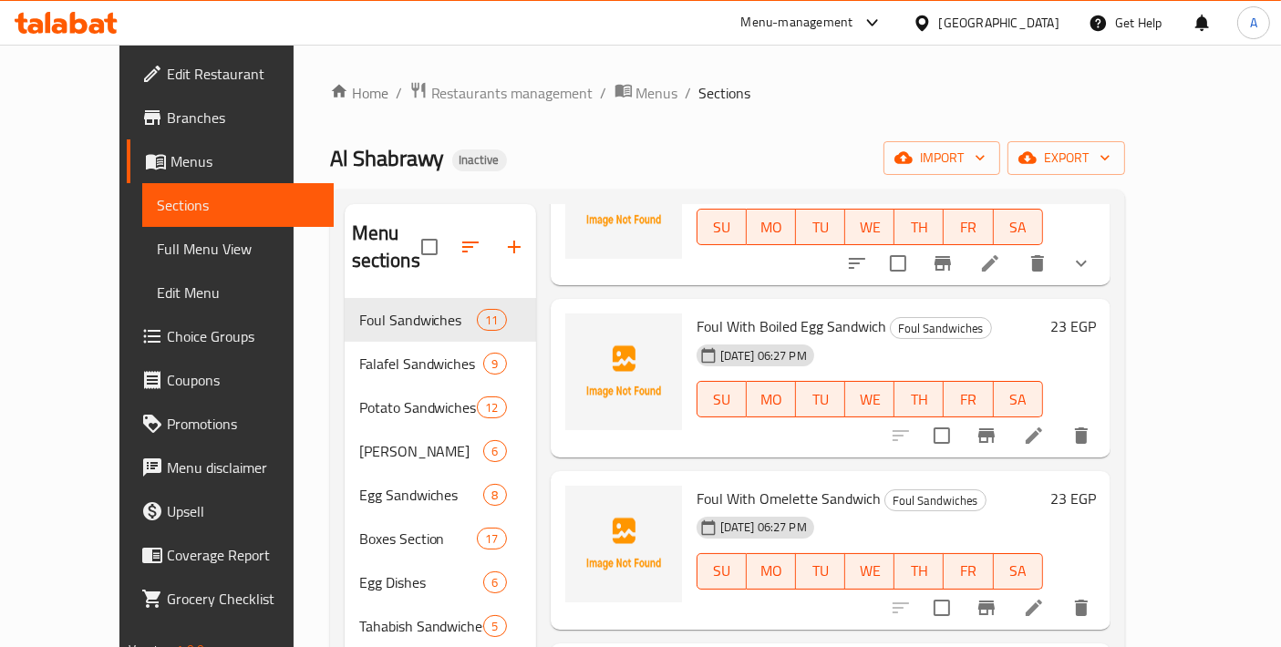
scroll to position [202, 0]
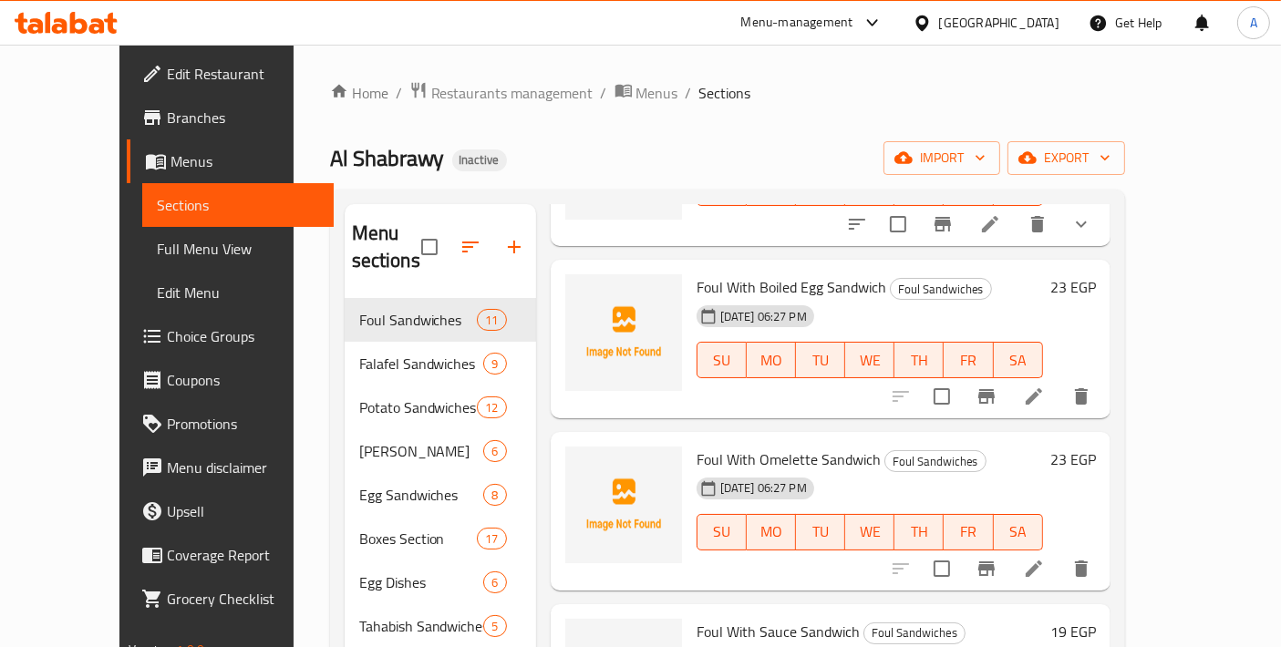
click at [740, 446] on span "Foul With Omelette Sandwich" at bounding box center [788, 459] width 184 height 27
copy h6 "Foul With Omelette Sandwich"
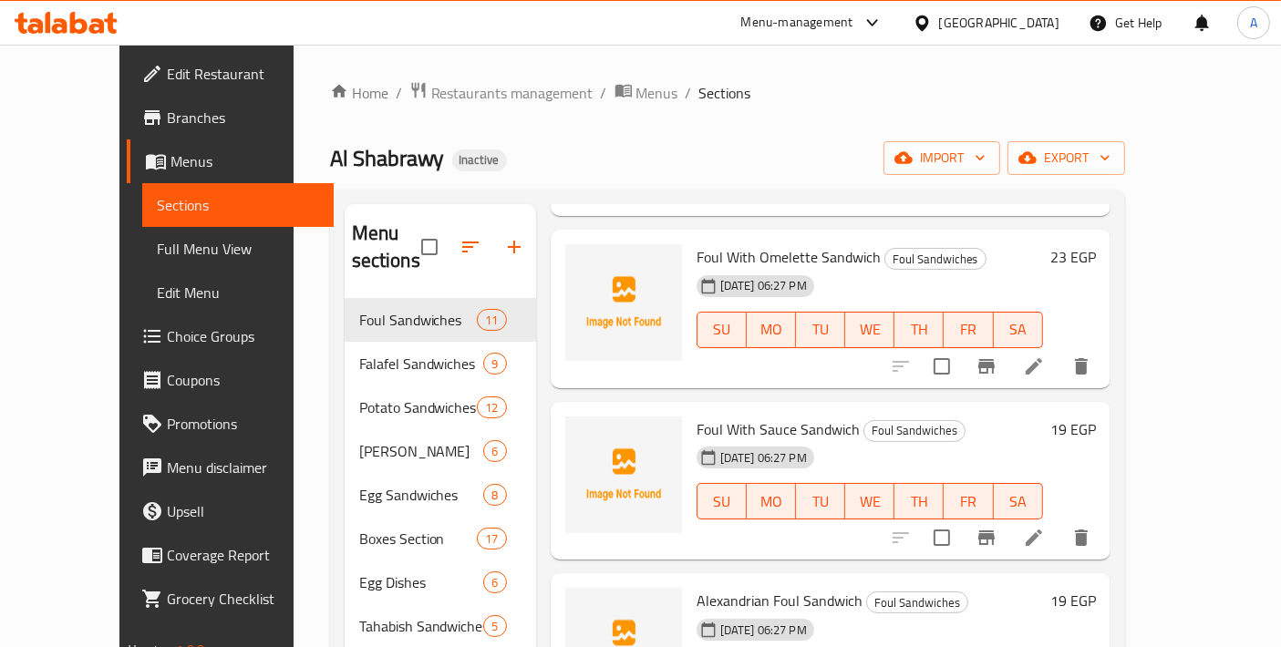
click at [809, 416] on span "Foul With Sauce Sandwich" at bounding box center [777, 429] width 163 height 27
copy h6 "Foul With Sauce Sandwich"
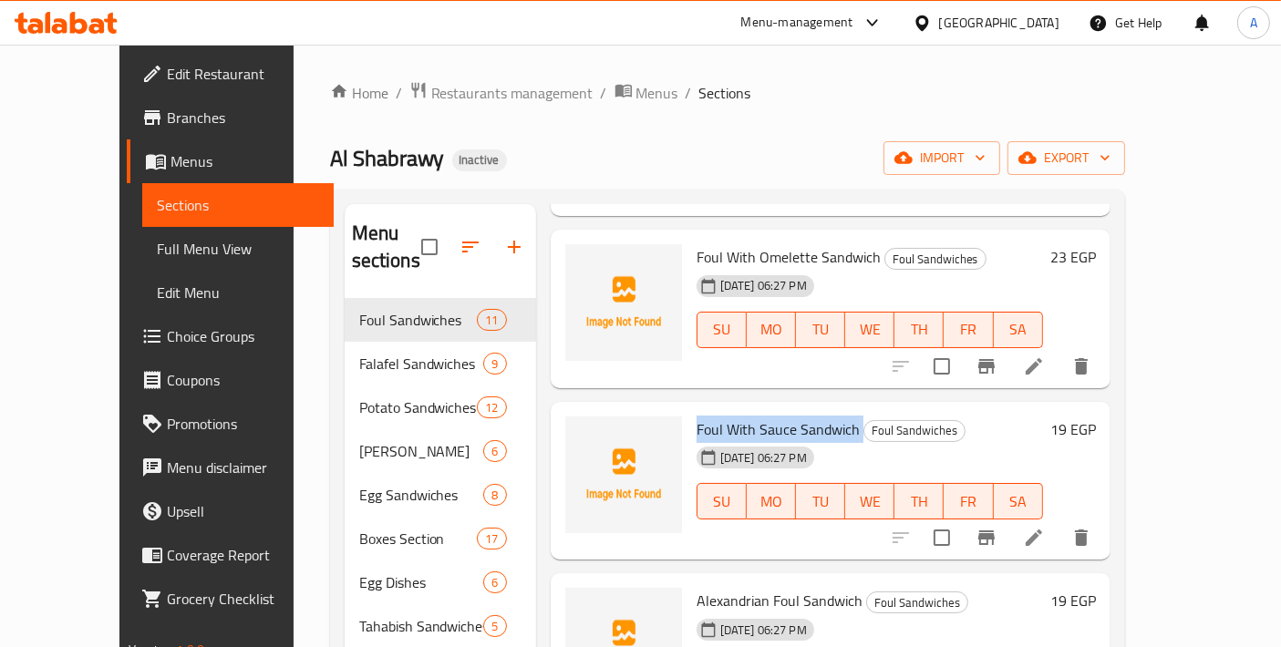
scroll to position [0, 0]
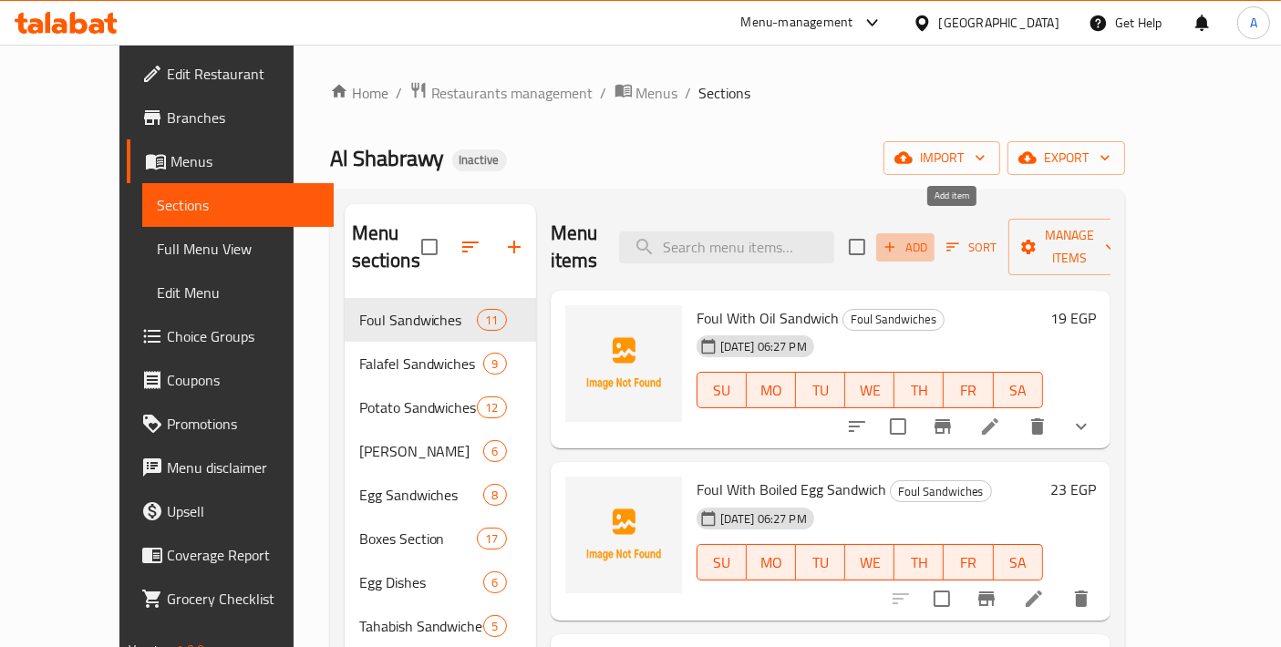
click at [930, 238] on span "Add" at bounding box center [904, 247] width 49 height 21
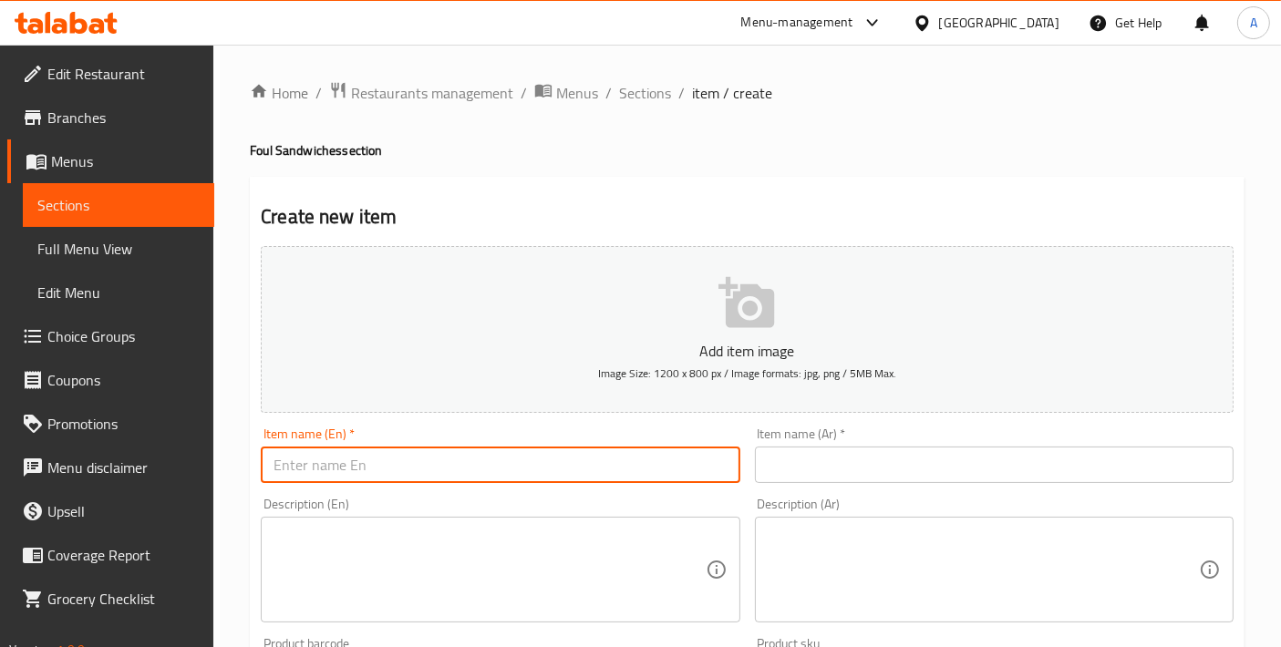
click at [531, 469] on input "text" at bounding box center [500, 465] width 479 height 36
paste input "Foul With Sauce Sandwich"
drag, startPoint x: 307, startPoint y: 464, endPoint x: 374, endPoint y: 468, distance: 66.6
click at [374, 468] on input "Foul With Sauce Sandwich" at bounding box center [500, 465] width 479 height 36
type input "Foul Sandwich"
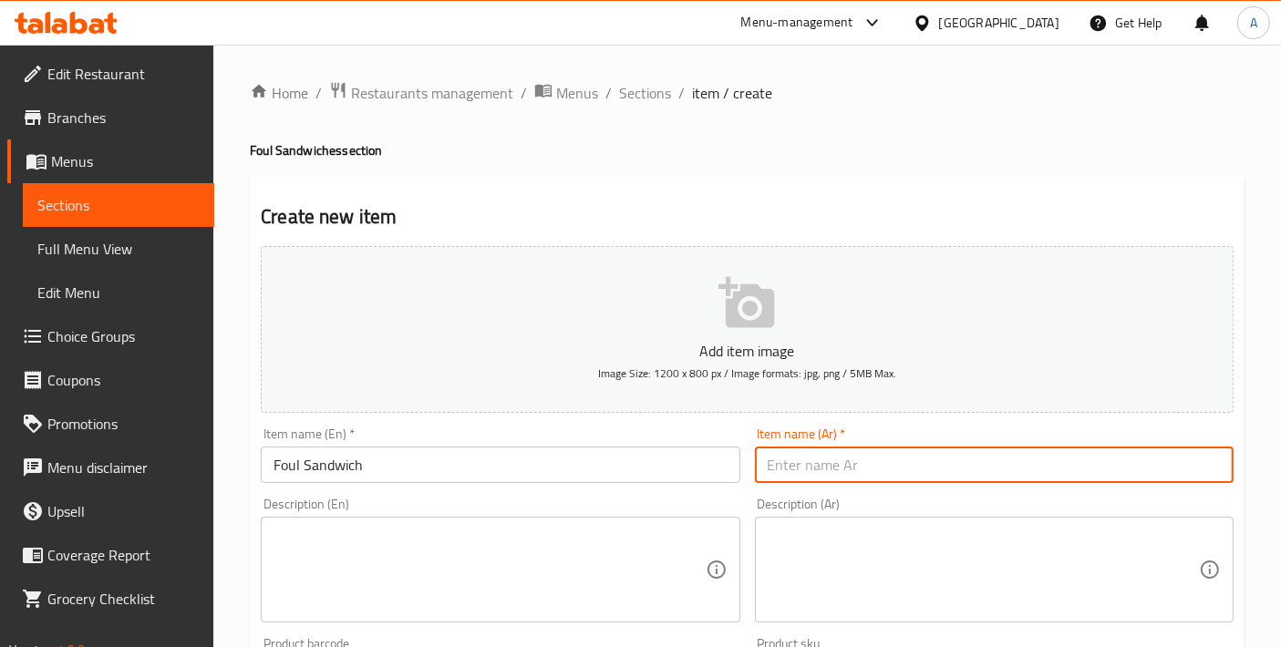
click at [867, 462] on input "text" at bounding box center [994, 465] width 479 height 36
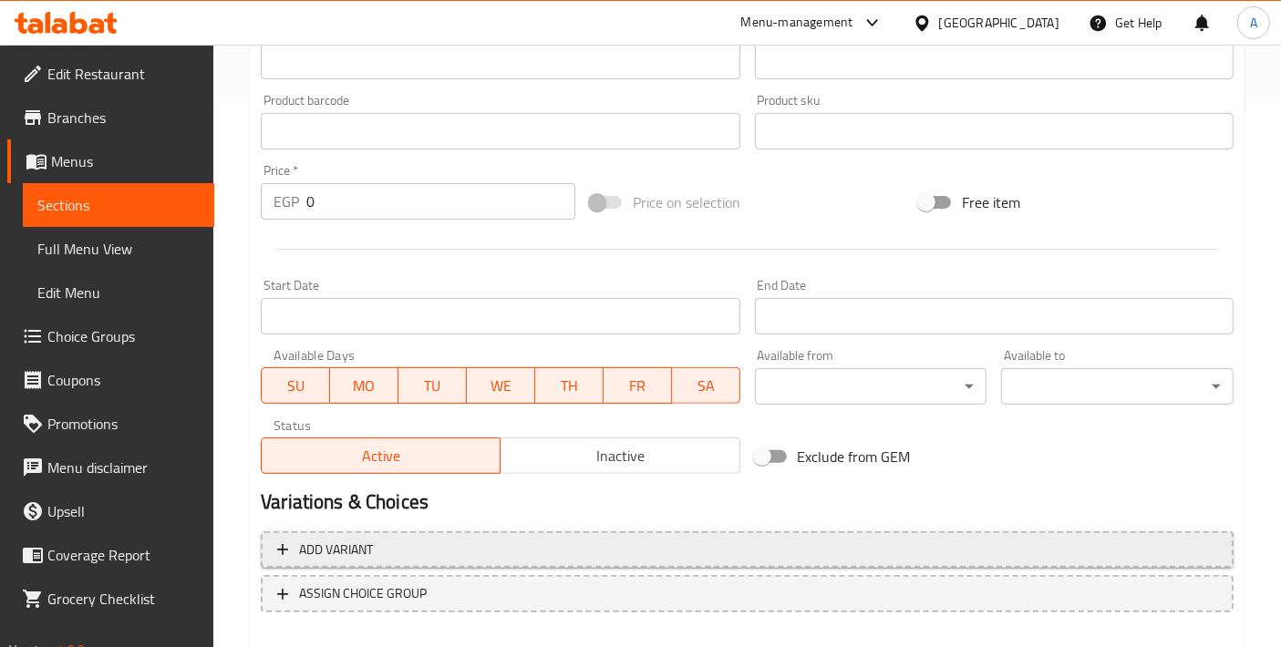
scroll to position [637, 0]
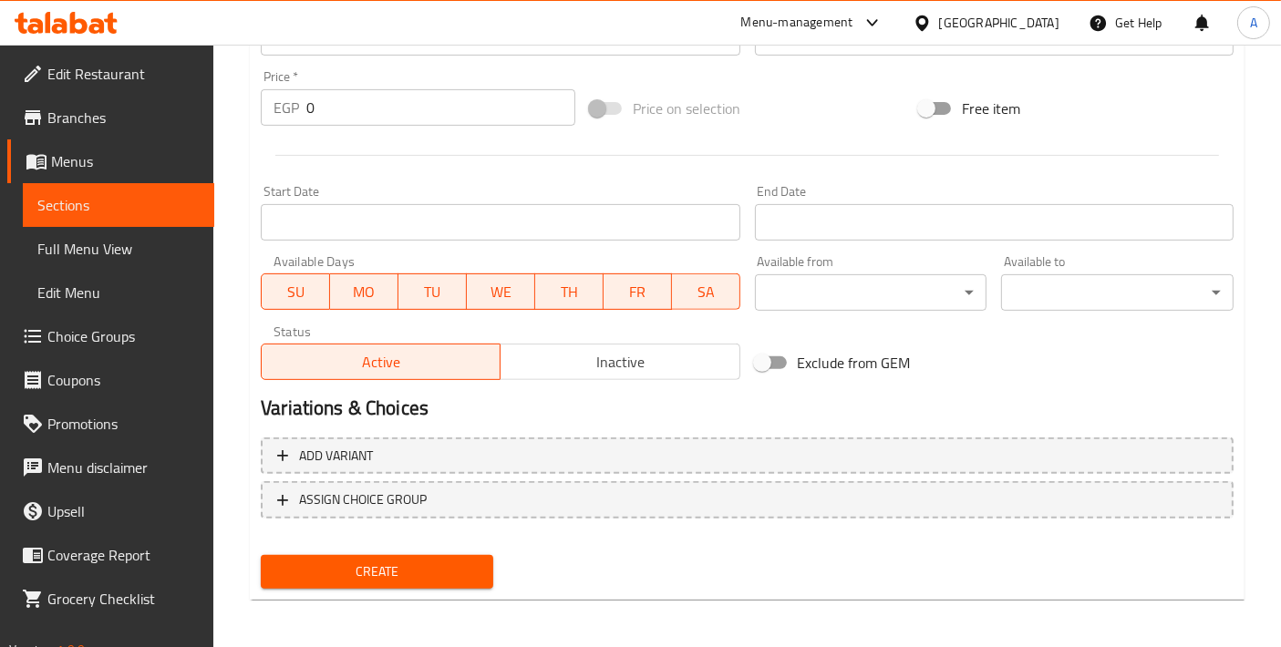
type input "ساندوتش فول"
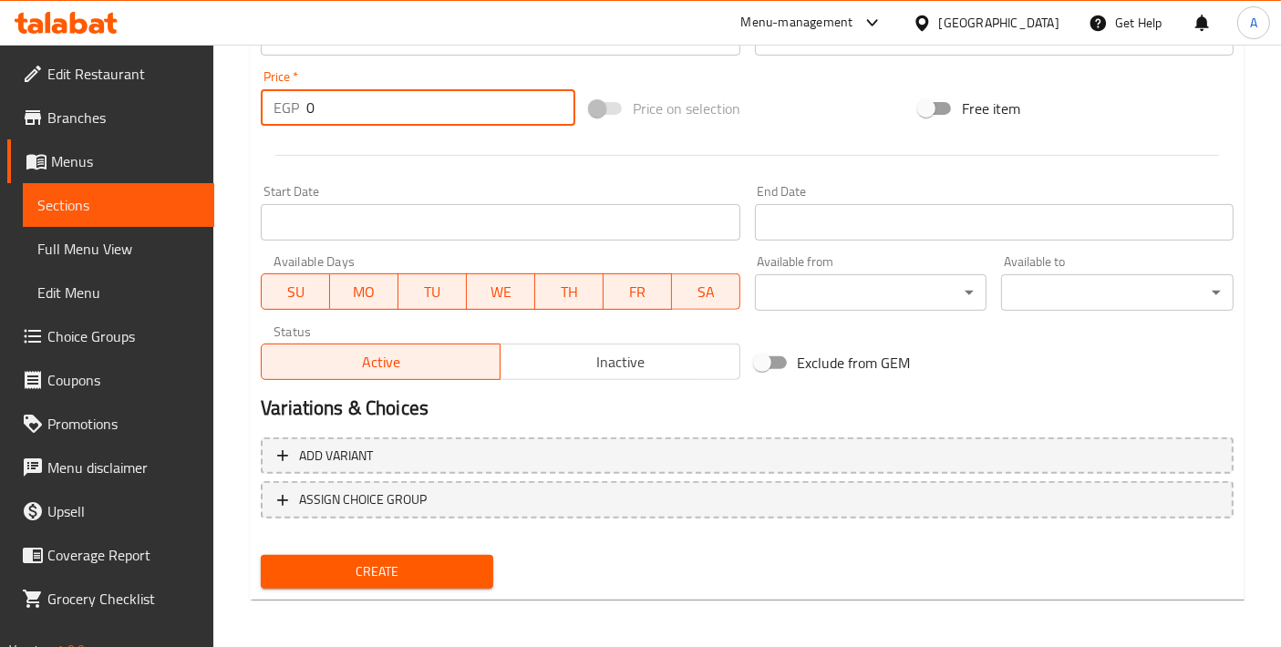
drag, startPoint x: 323, startPoint y: 101, endPoint x: 298, endPoint y: 105, distance: 24.9
click at [298, 105] on div "EGP 0 Price *" at bounding box center [418, 107] width 314 height 36
type input "17"
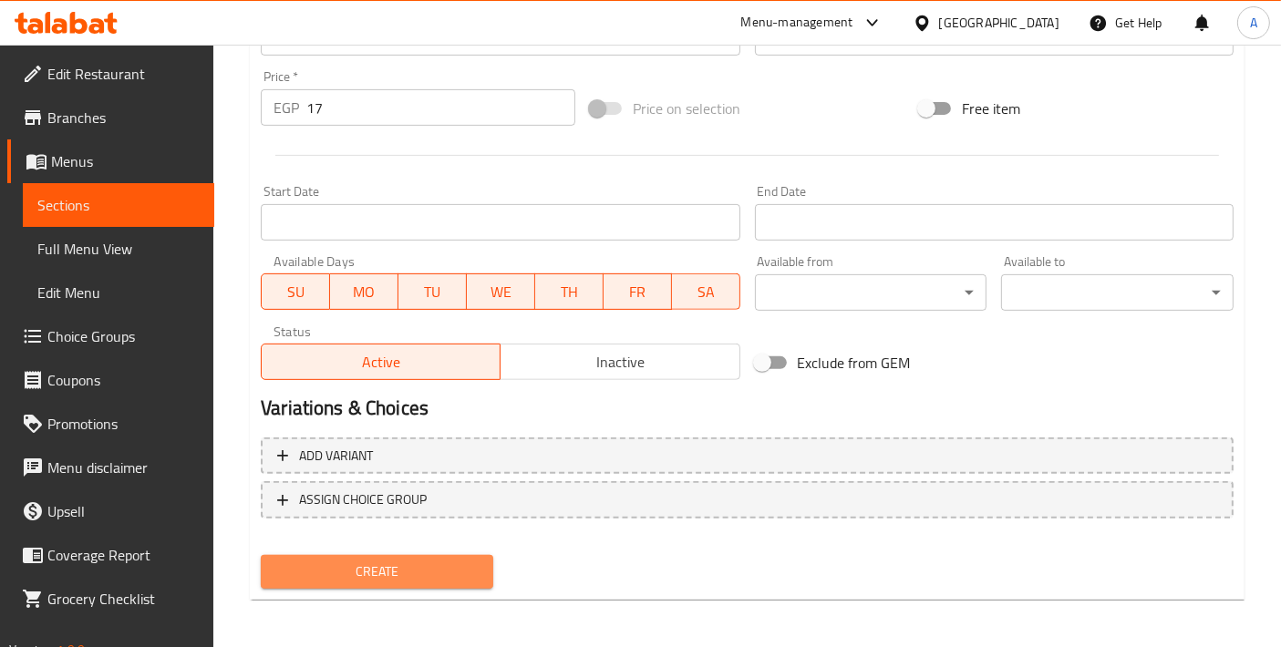
click at [354, 566] on span "Create" at bounding box center [376, 572] width 203 height 23
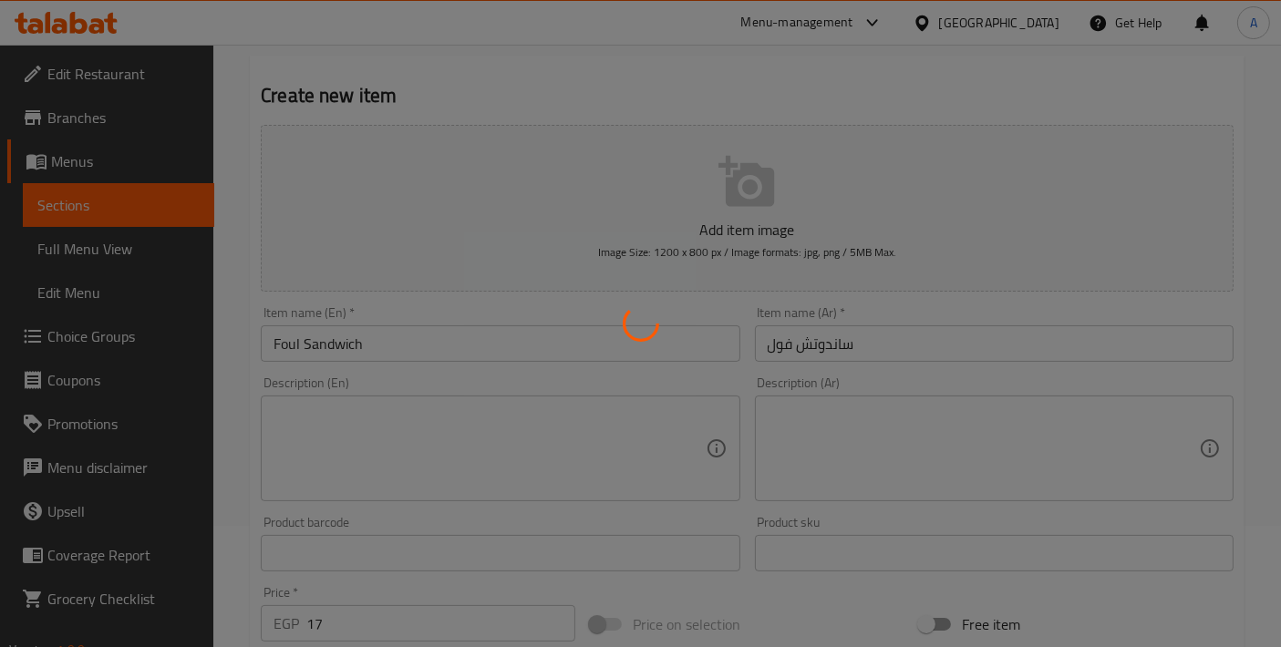
scroll to position [29, 0]
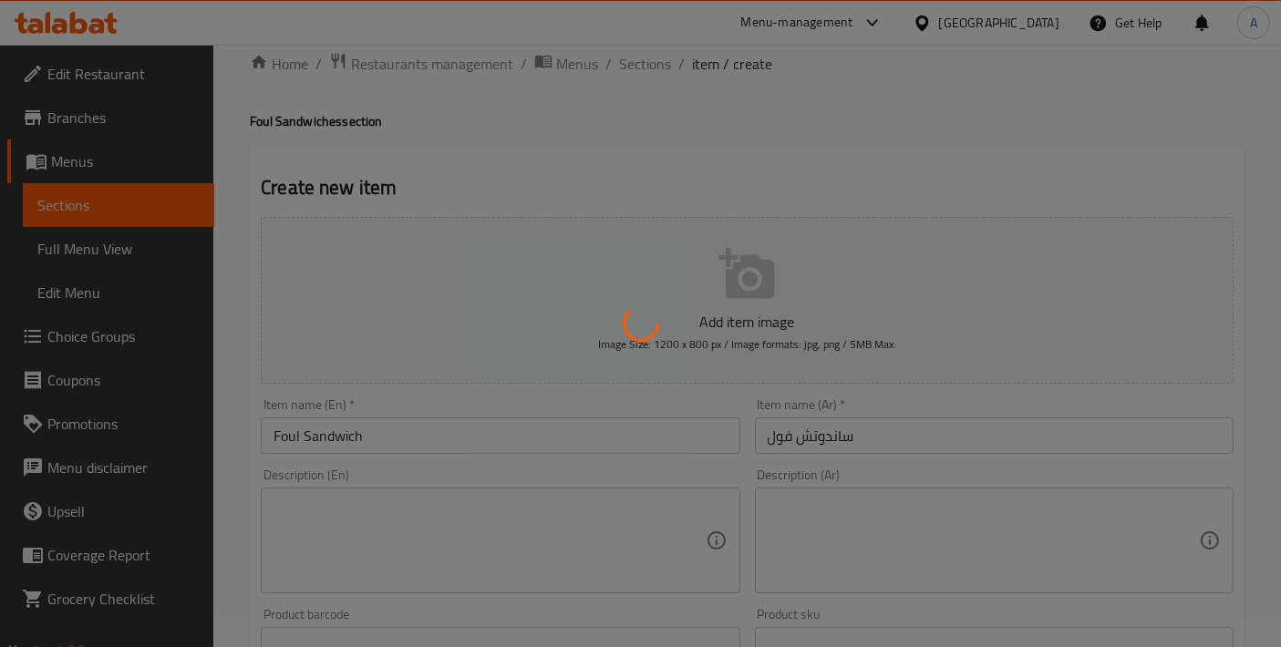
type input "0"
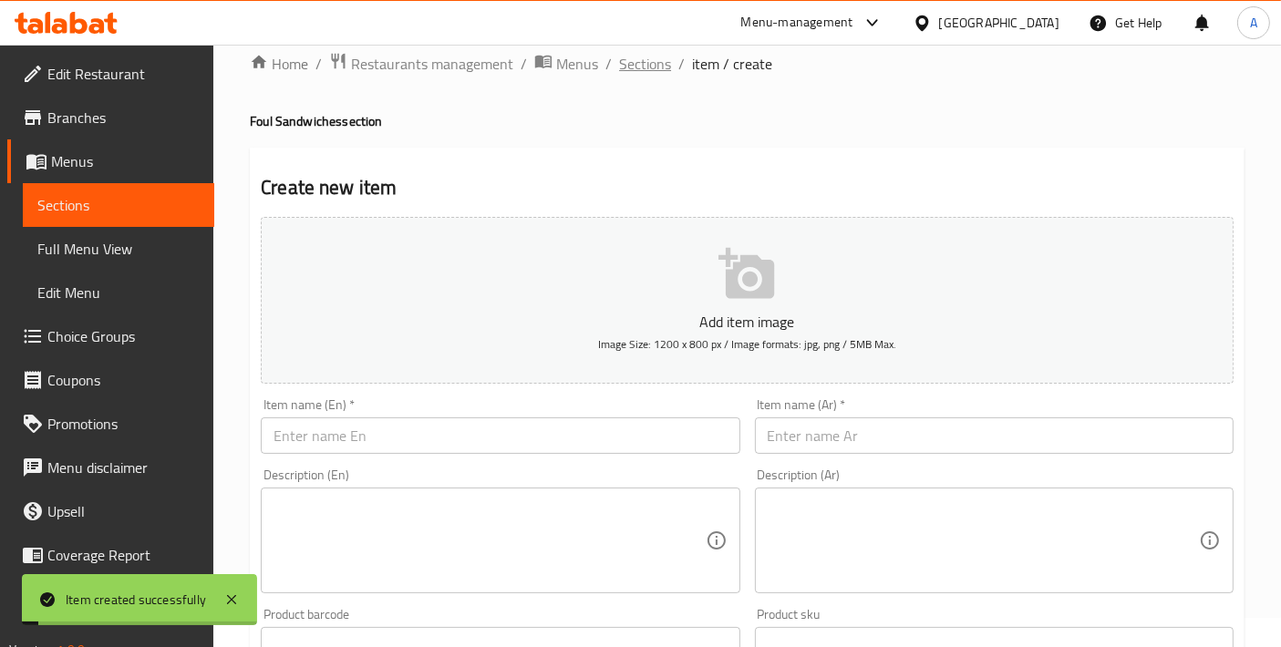
click at [665, 60] on span "Sections" at bounding box center [645, 64] width 52 height 22
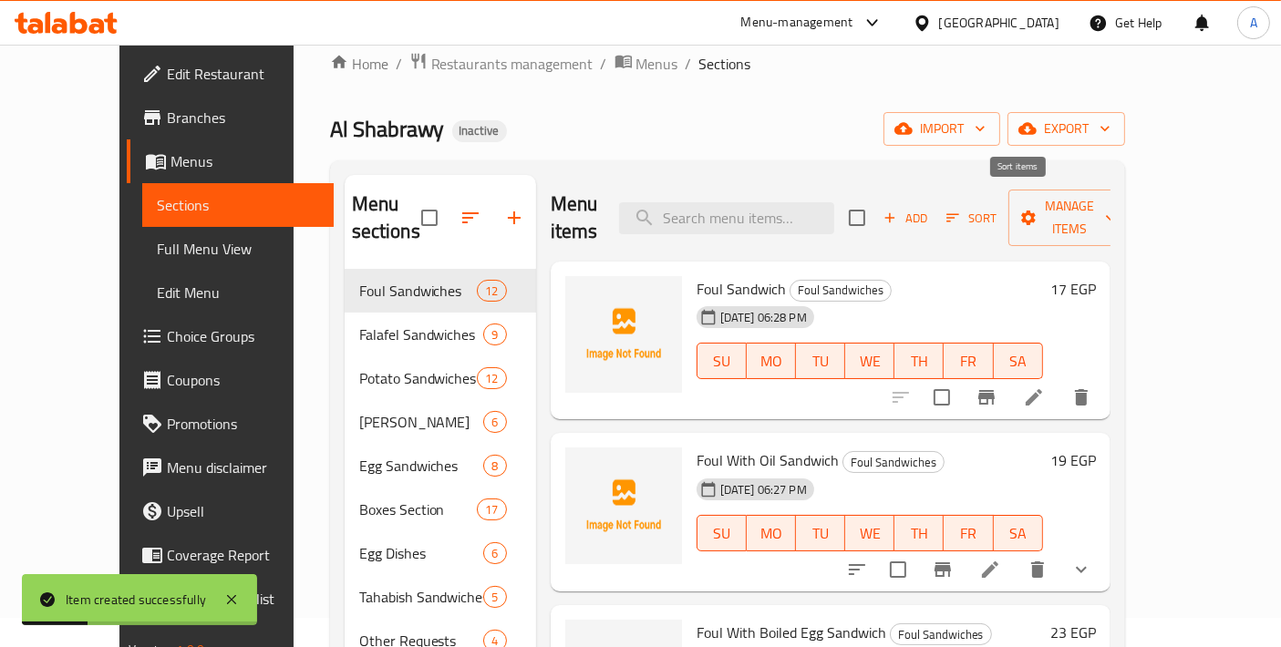
click at [996, 208] on span "Sort" at bounding box center [971, 218] width 50 height 21
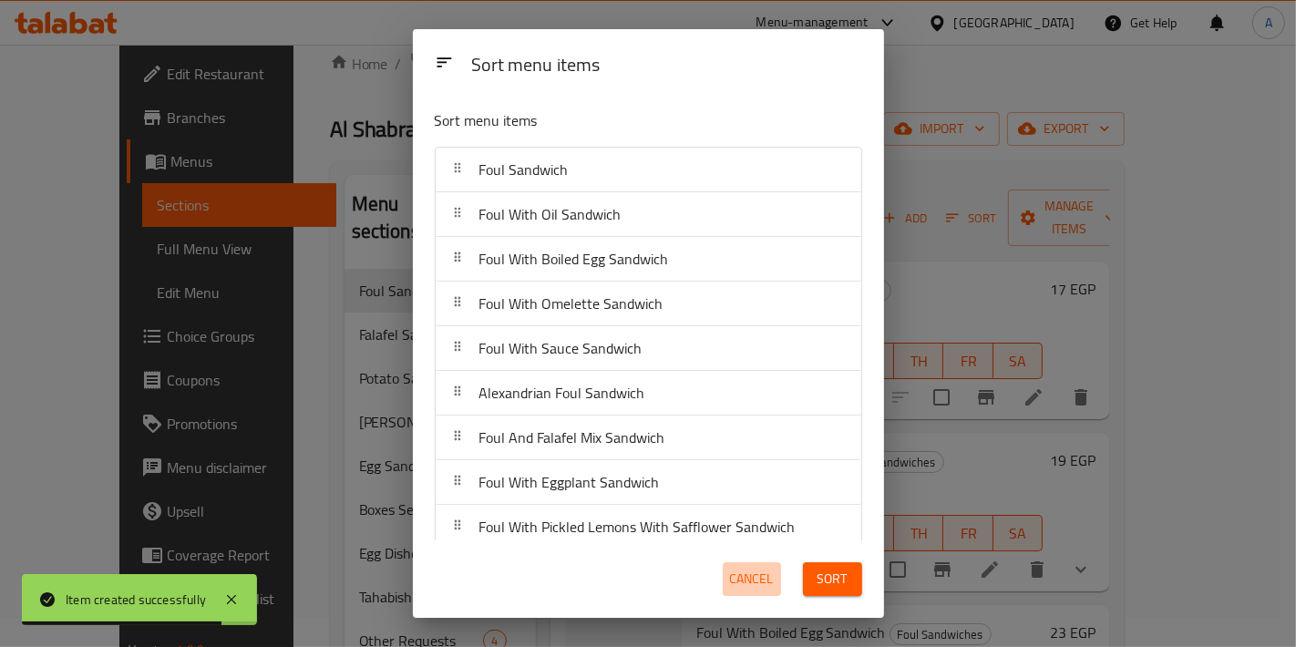
click at [734, 582] on span "Cancel" at bounding box center [752, 579] width 44 height 23
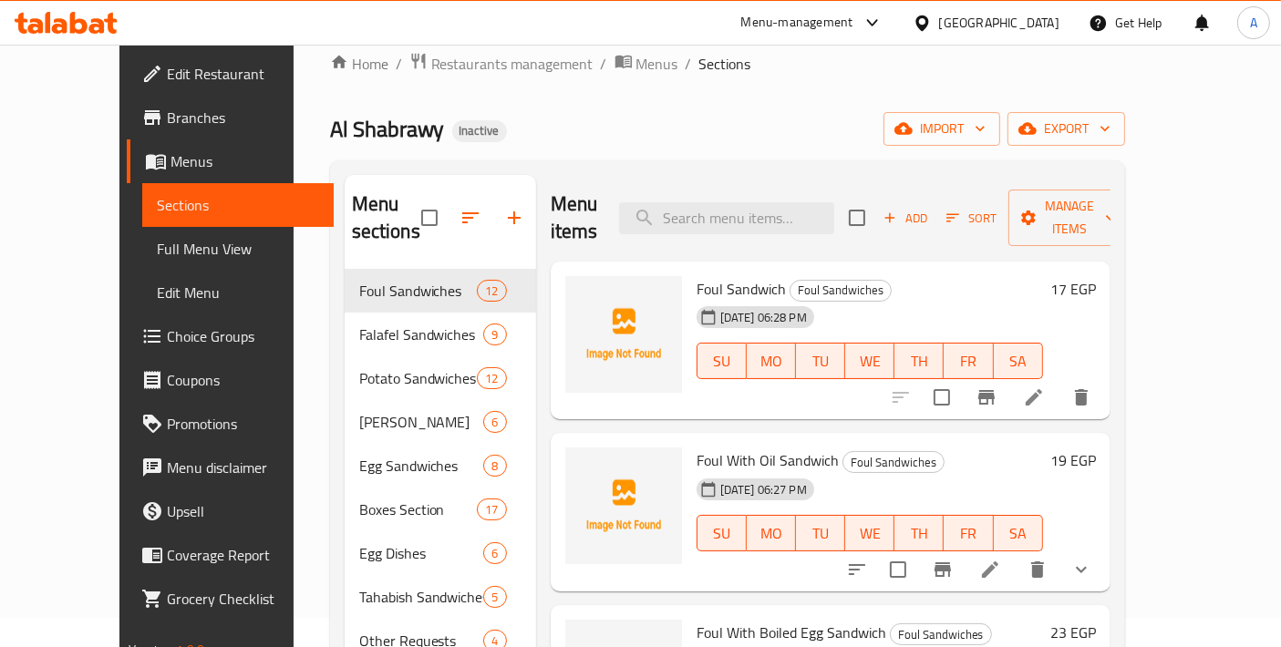
click at [129, 355] on link "Choice Groups" at bounding box center [230, 336] width 207 height 44
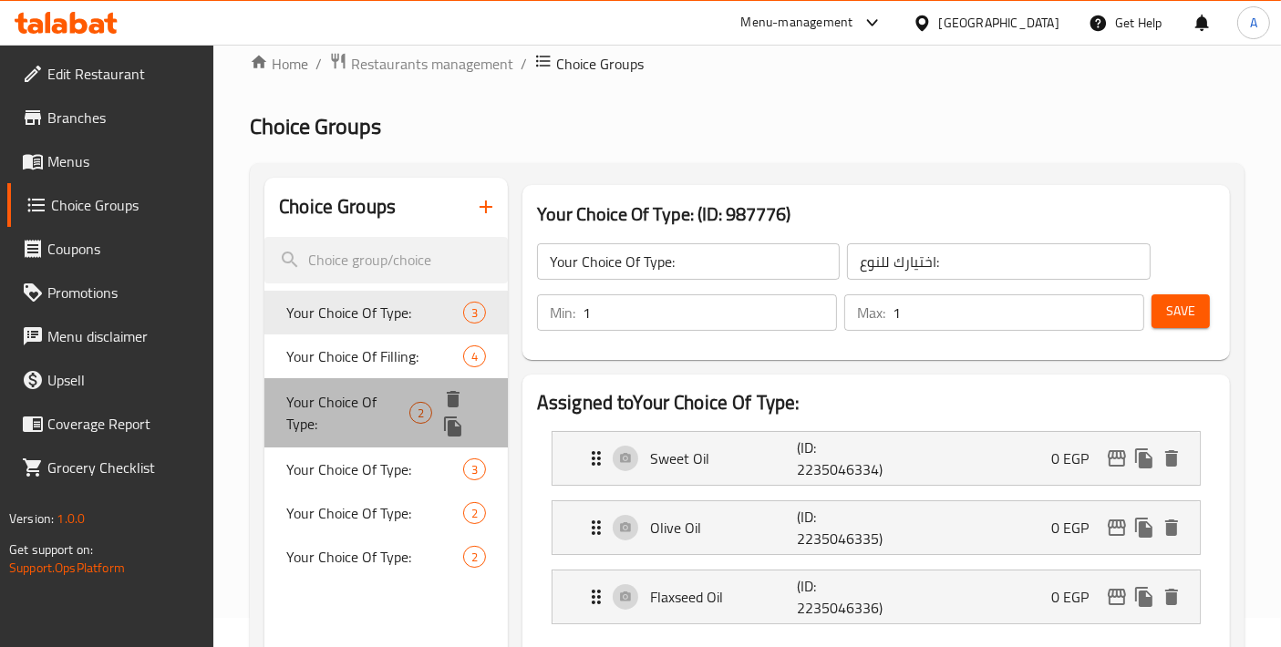
click at [377, 438] on div "Your Choice Of Type: 2" at bounding box center [385, 412] width 243 height 69
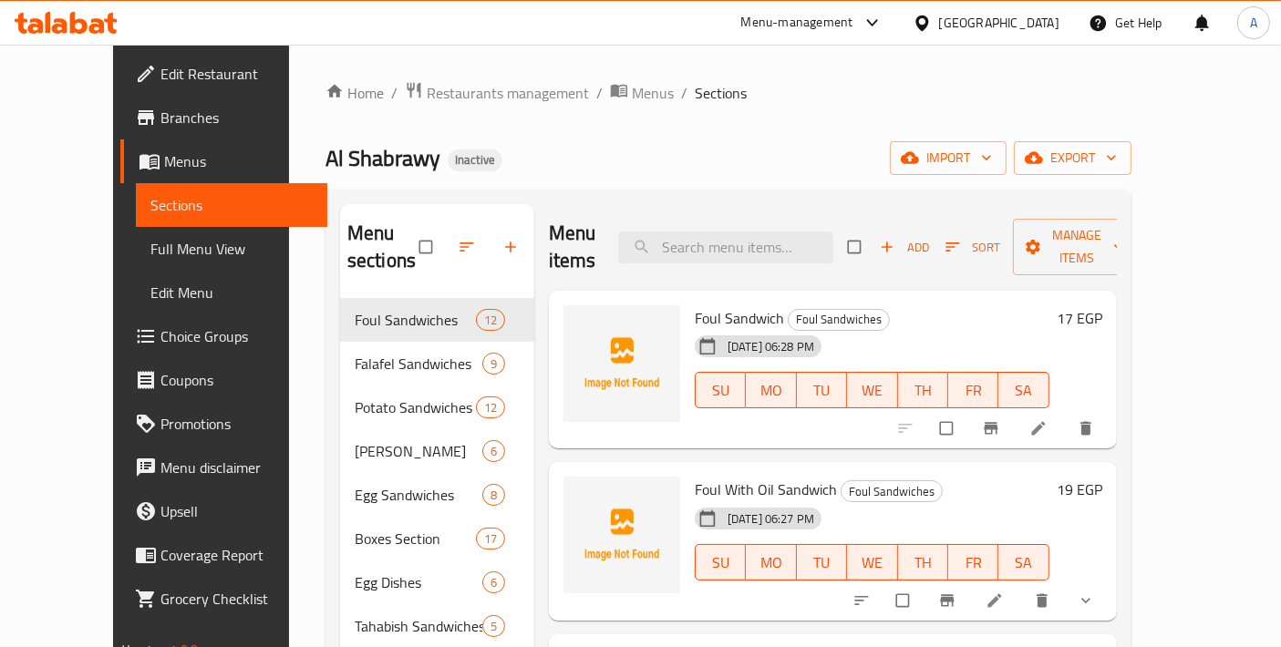
click at [883, 328] on div "15-08-2025 06:28 PM SU MO TU WE TH FR SA" at bounding box center [871, 377] width 369 height 98
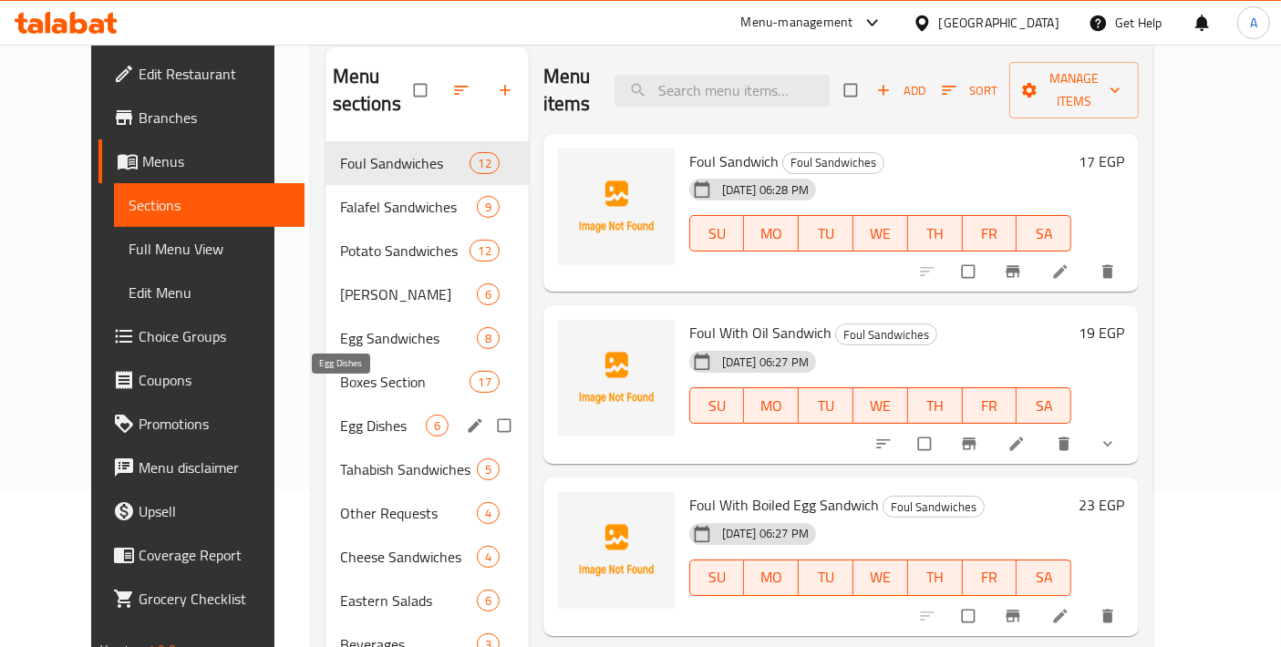
scroll to position [202, 0]
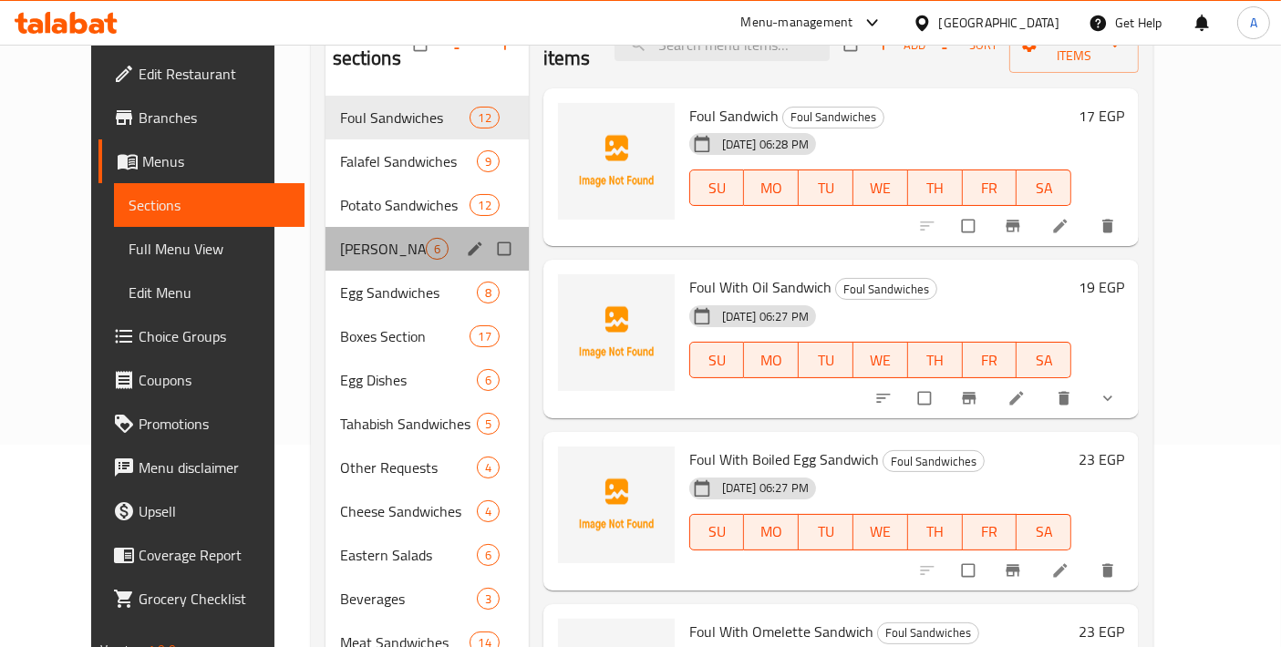
click at [348, 235] on div "Taamia Patties 6" at bounding box center [426, 249] width 203 height 44
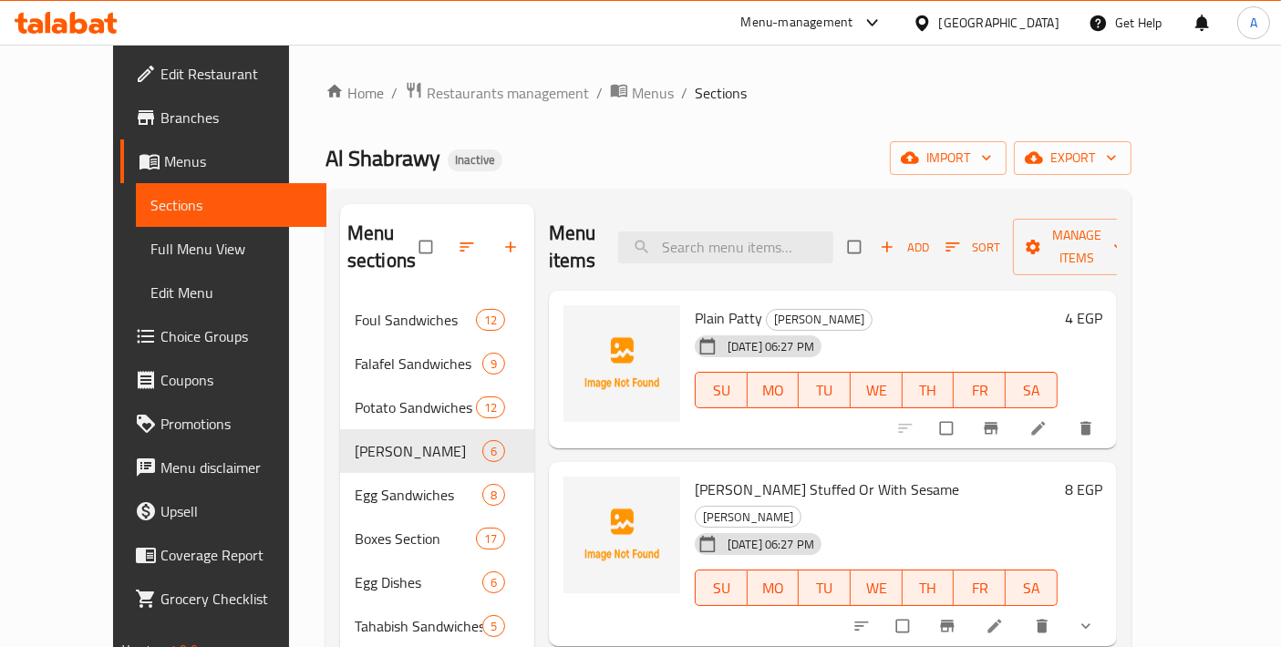
click at [1047, 419] on icon at bounding box center [1038, 428] width 18 height 18
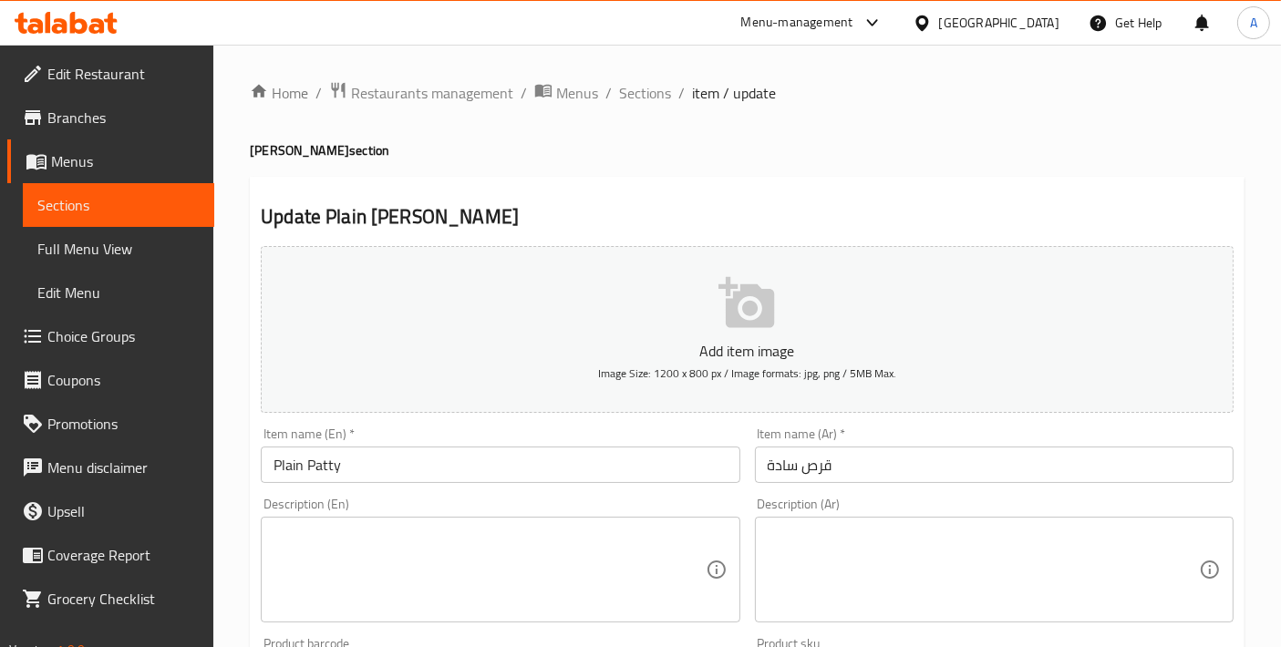
click at [279, 141] on h4 "Taamia Patties section" at bounding box center [747, 150] width 994 height 18
click at [275, 150] on h4 "Taamia Patties section" at bounding box center [747, 150] width 994 height 18
copy h4 "Taamia"
click at [312, 460] on input "Plain Patty" at bounding box center [500, 465] width 479 height 36
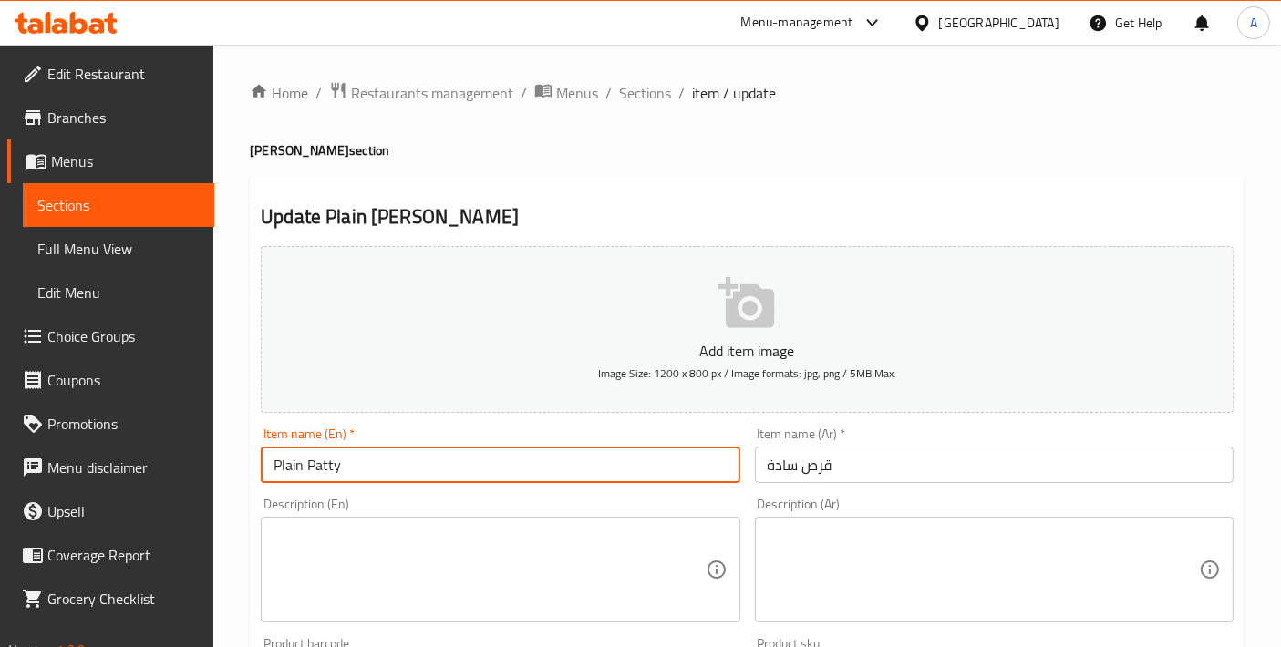
click at [306, 458] on input "Plain Patty" at bounding box center [500, 465] width 479 height 36
paste input "Taamia"
type input "Plain Taamia Patty"
click at [798, 465] on input "قرص سادة" at bounding box center [994, 465] width 479 height 36
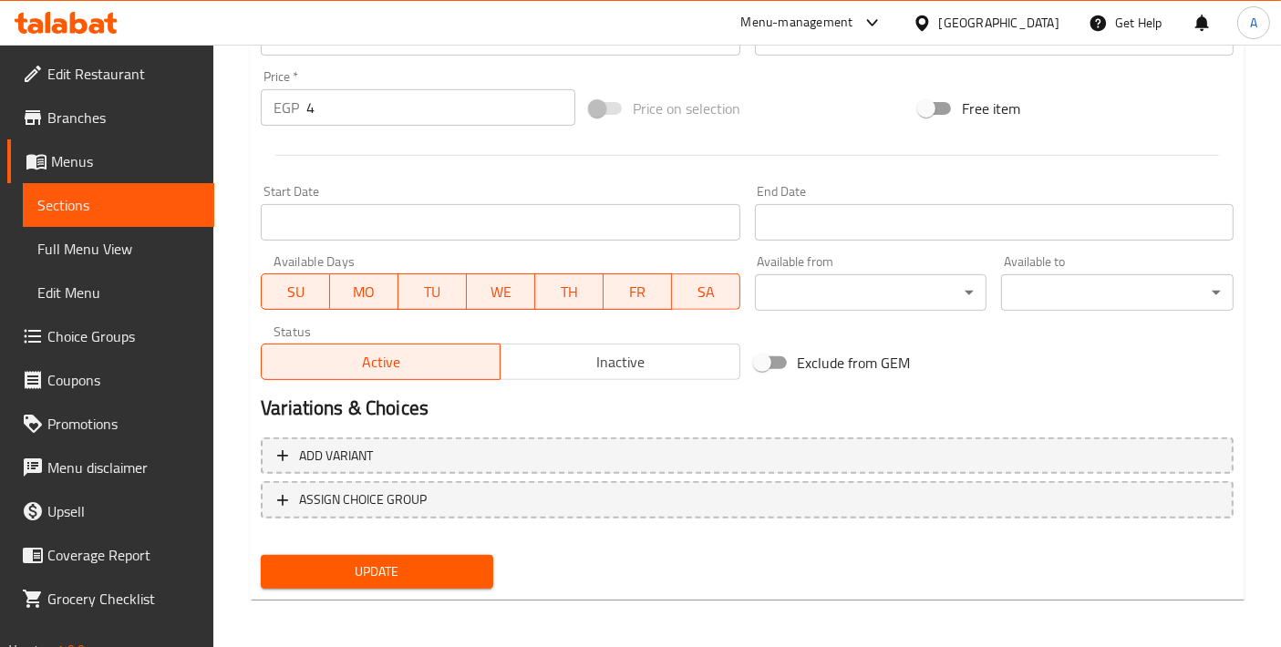
type input "قرص طعمية سادة"
click at [362, 566] on span "Update" at bounding box center [376, 572] width 203 height 23
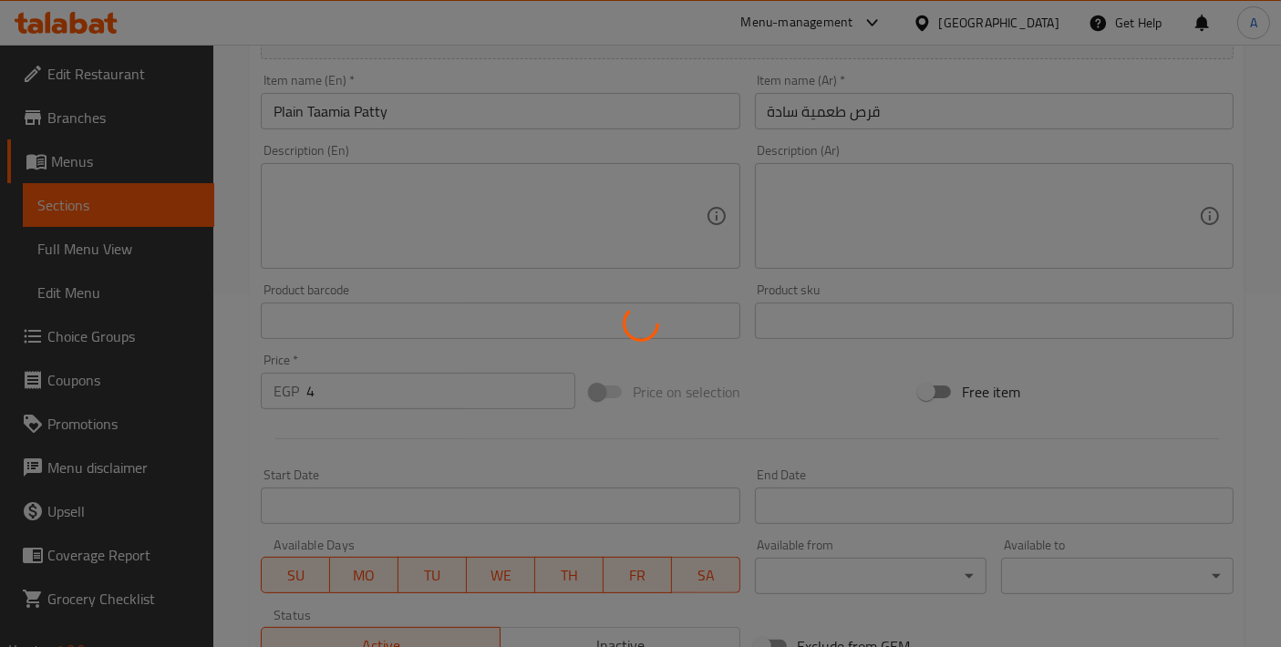
scroll to position [232, 0]
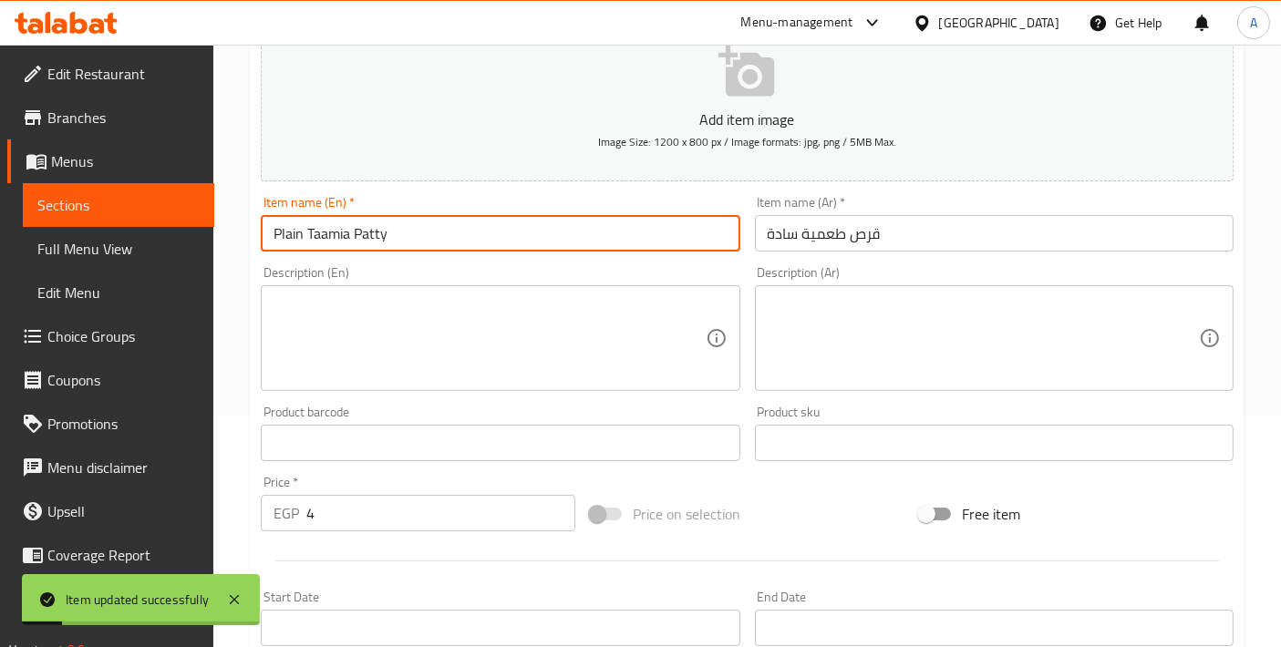
drag, startPoint x: 306, startPoint y: 231, endPoint x: 426, endPoint y: 233, distance: 119.4
click at [426, 233] on input "Plain Taamia Patty" at bounding box center [500, 233] width 479 height 36
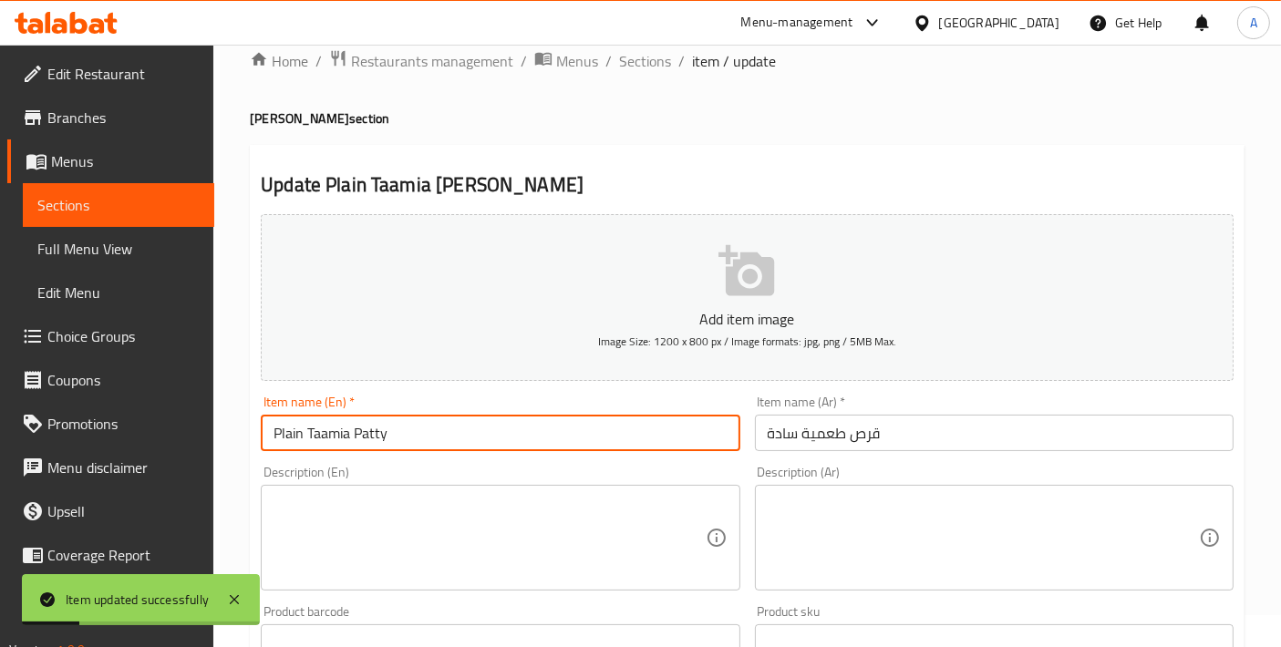
scroll to position [0, 0]
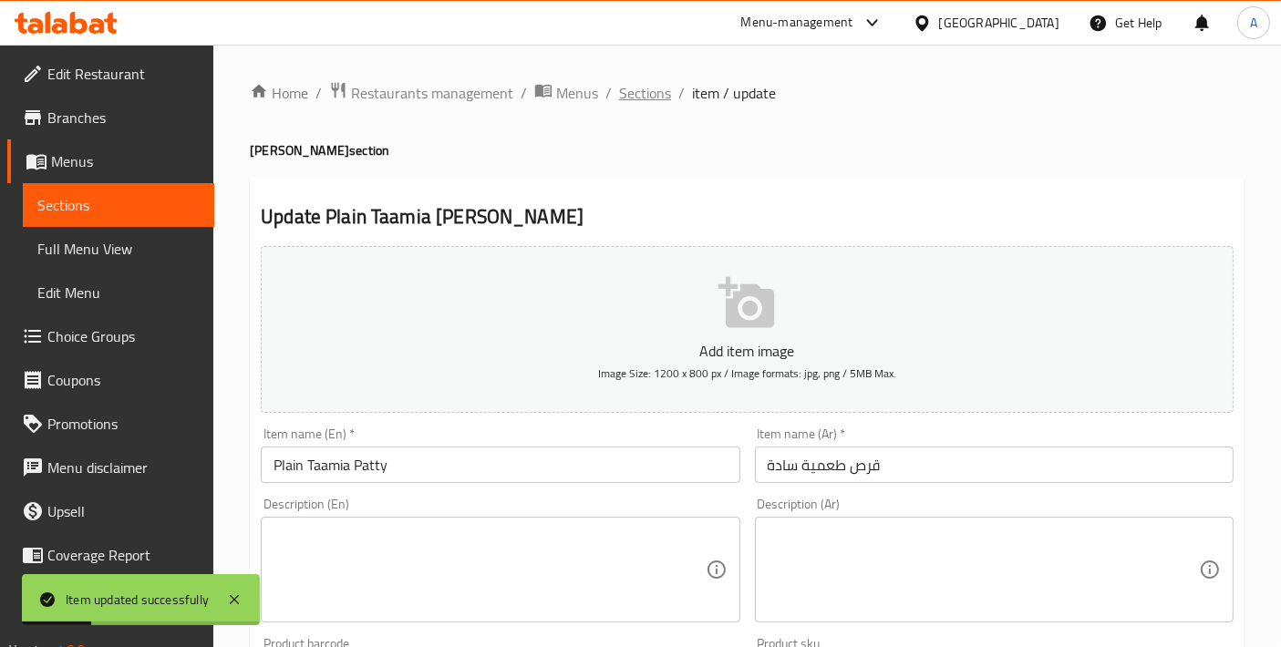
click at [646, 87] on span "Sections" at bounding box center [645, 93] width 52 height 22
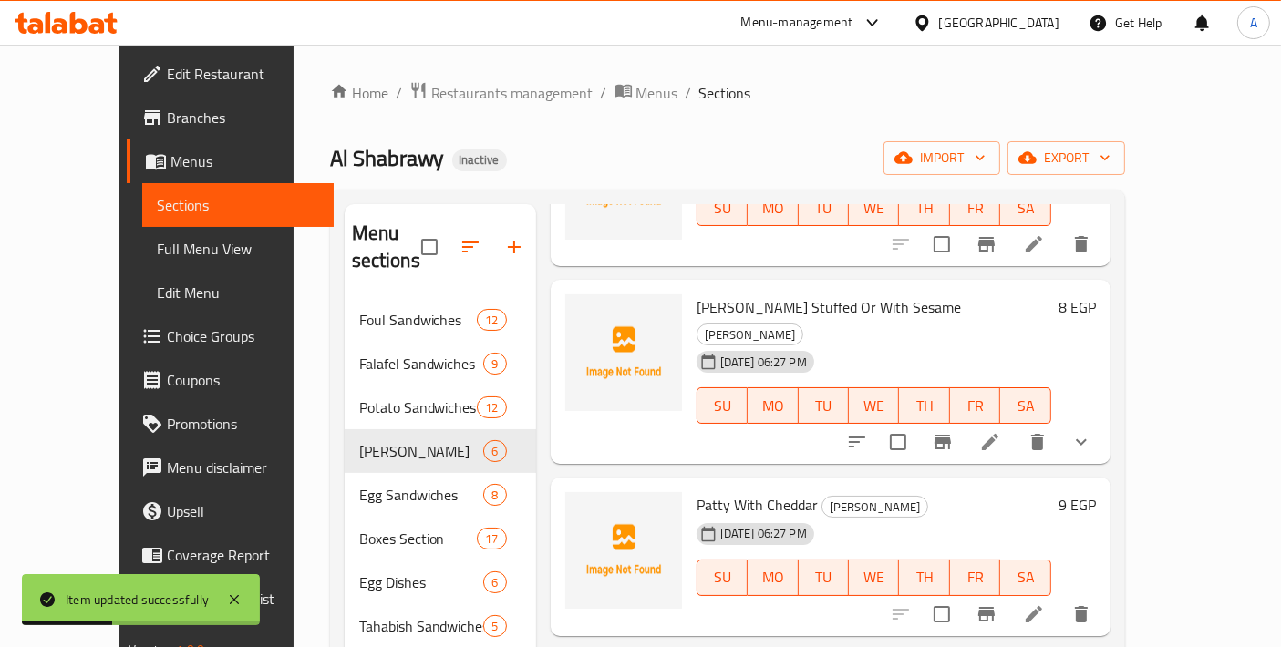
scroll to position [202, 0]
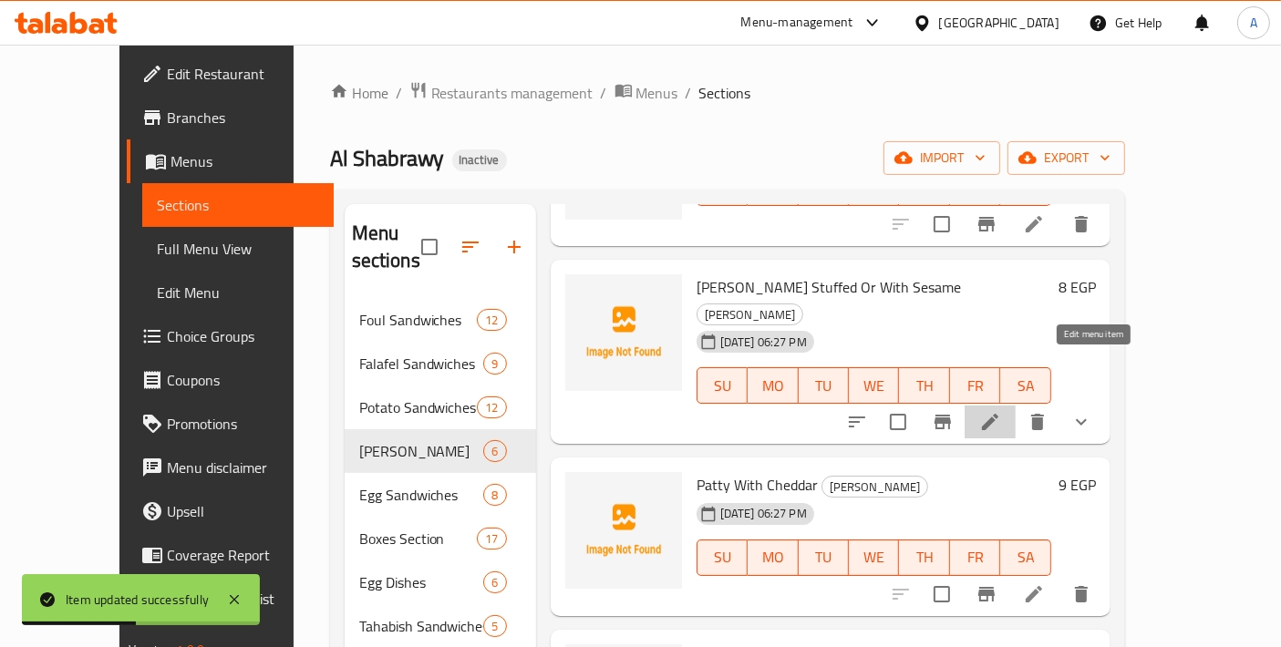
click at [1001, 411] on icon at bounding box center [990, 422] width 22 height 22
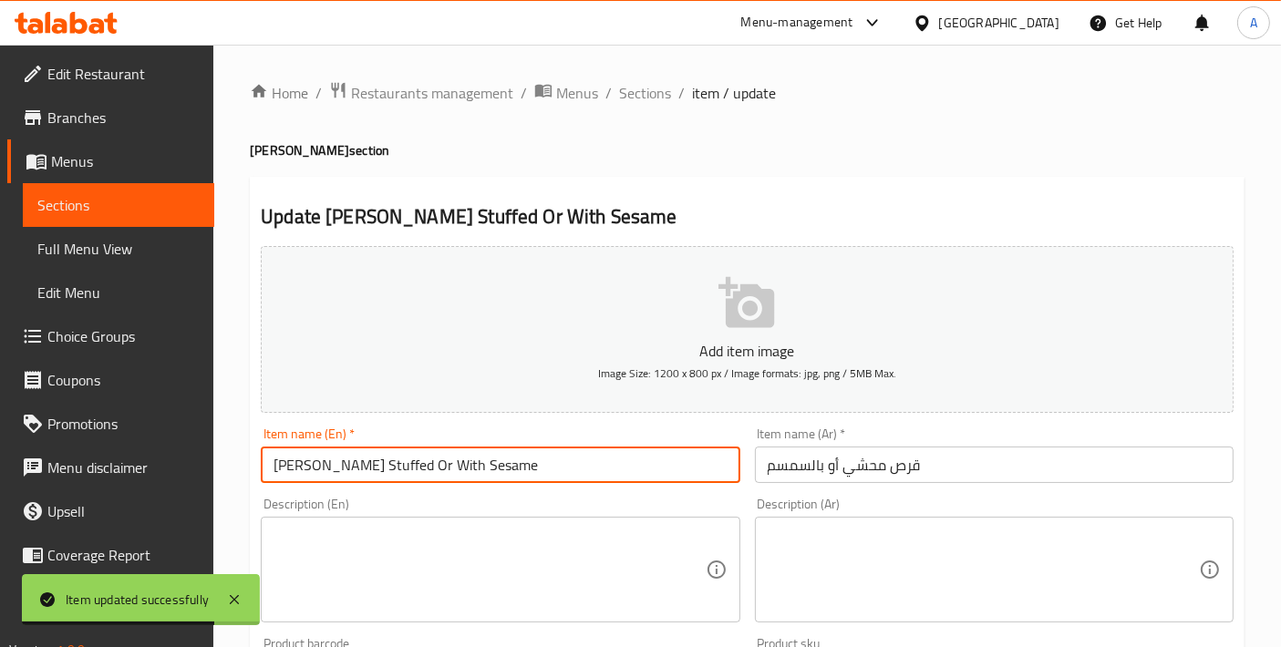
click at [285, 462] on input "Patty Stuffed Or With Sesame" at bounding box center [500, 465] width 479 height 36
paste input "Taamia Patty"
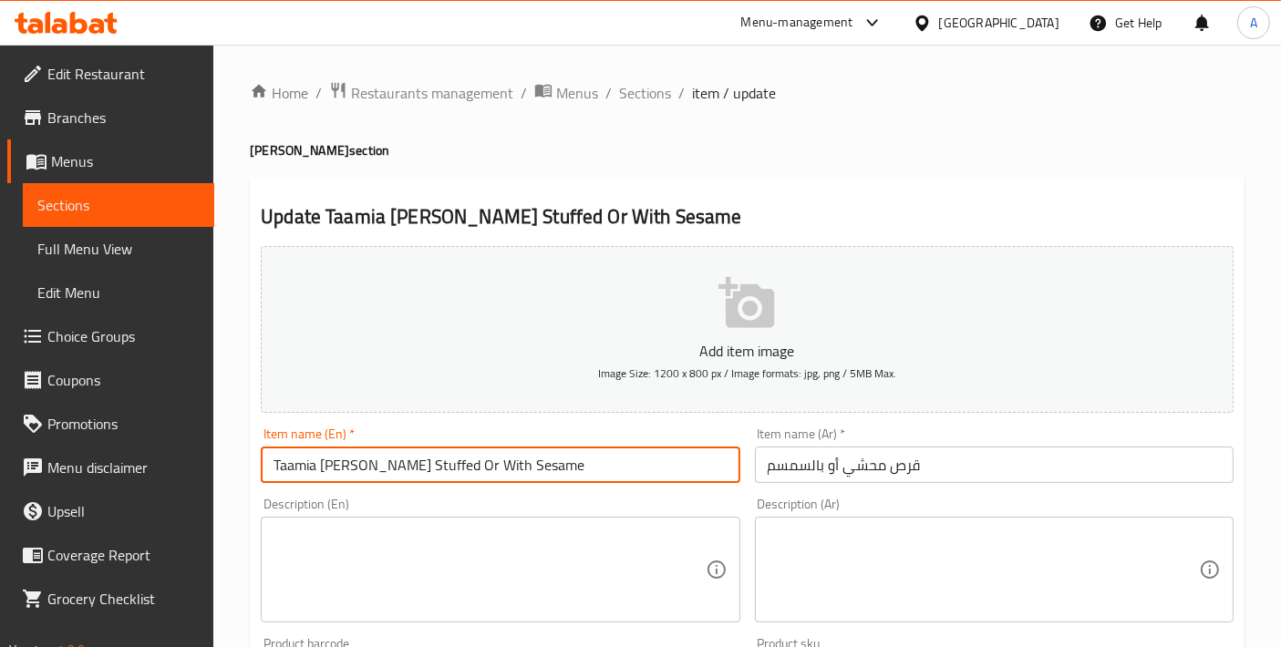
type input "Taamia [PERSON_NAME] Stuffed Or With Sesame"
click at [885, 467] on input "قرص محشي أو بالسمسم" at bounding box center [994, 465] width 479 height 36
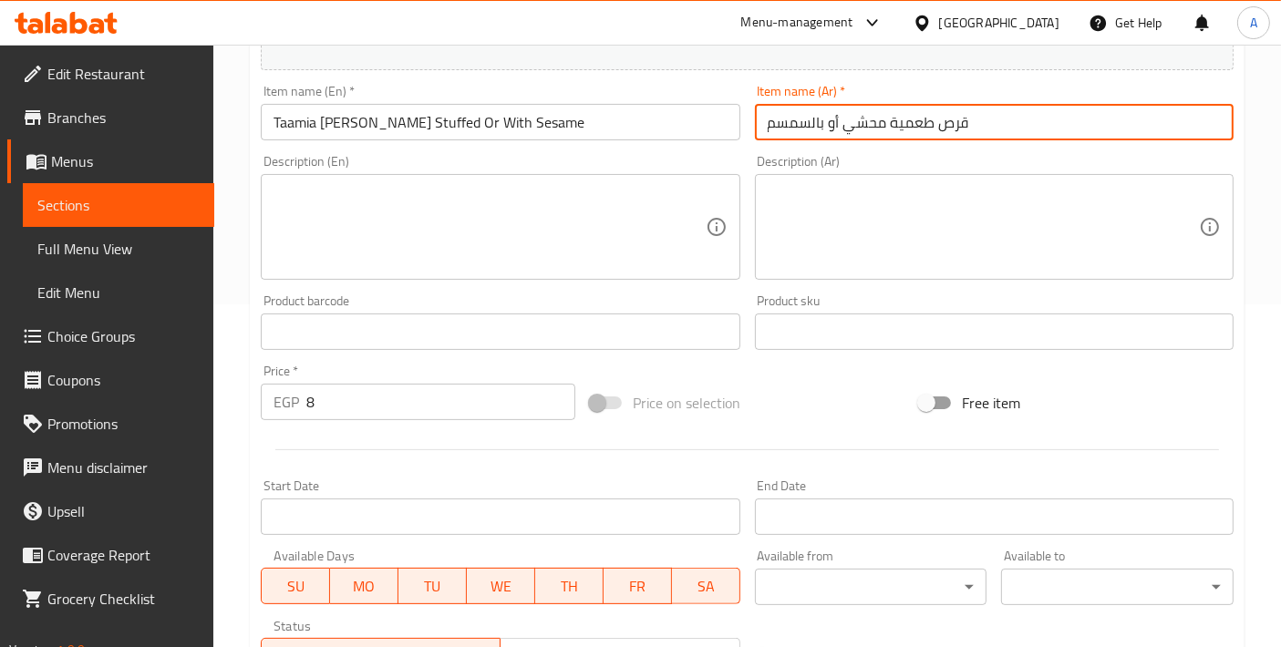
scroll to position [667, 0]
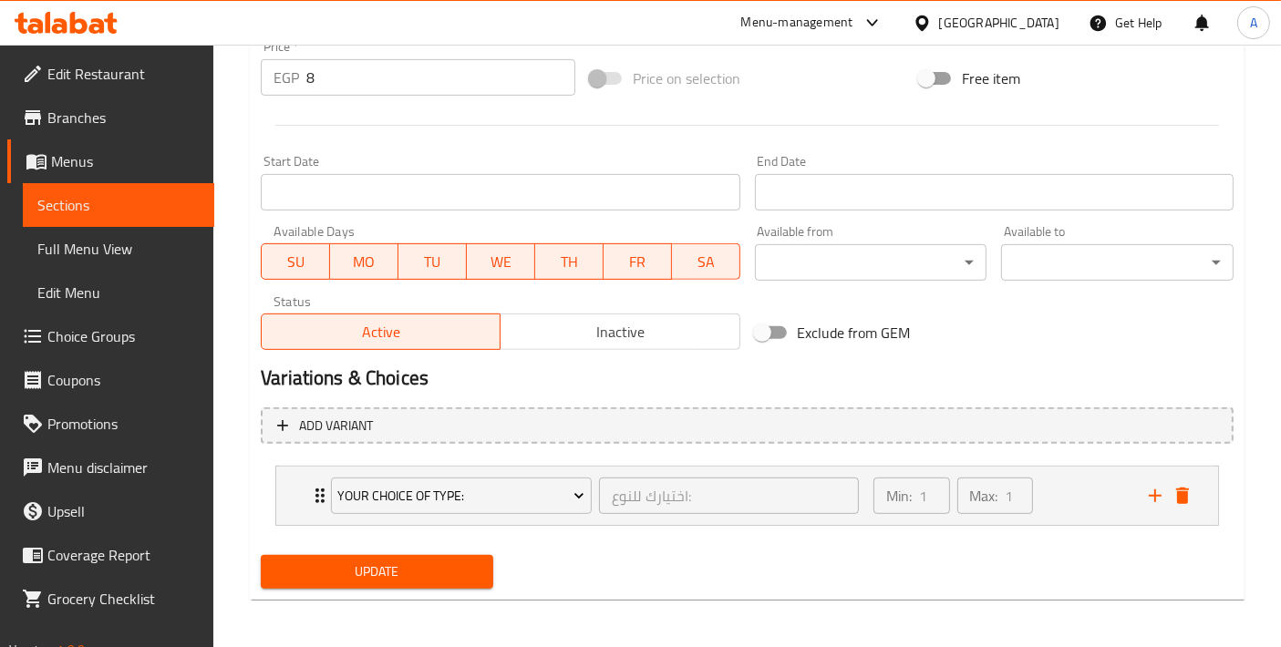
type input "قرص طعمية محشي أو بالسمسم"
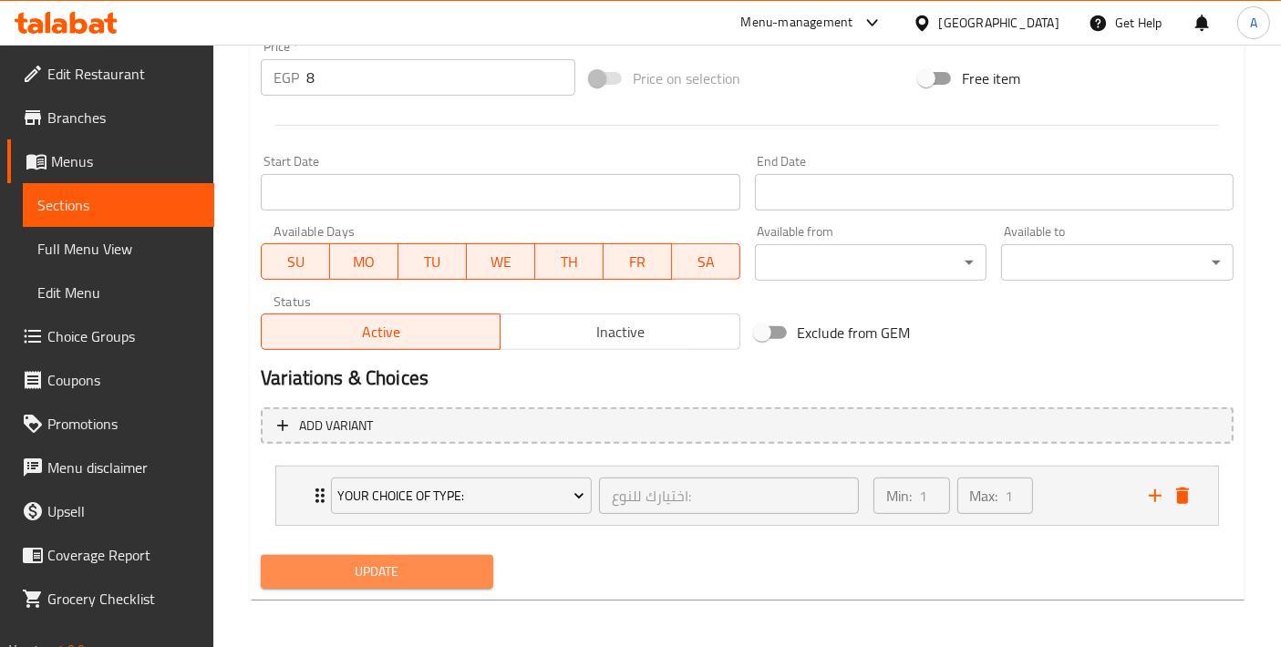
click at [372, 566] on span "Update" at bounding box center [376, 572] width 203 height 23
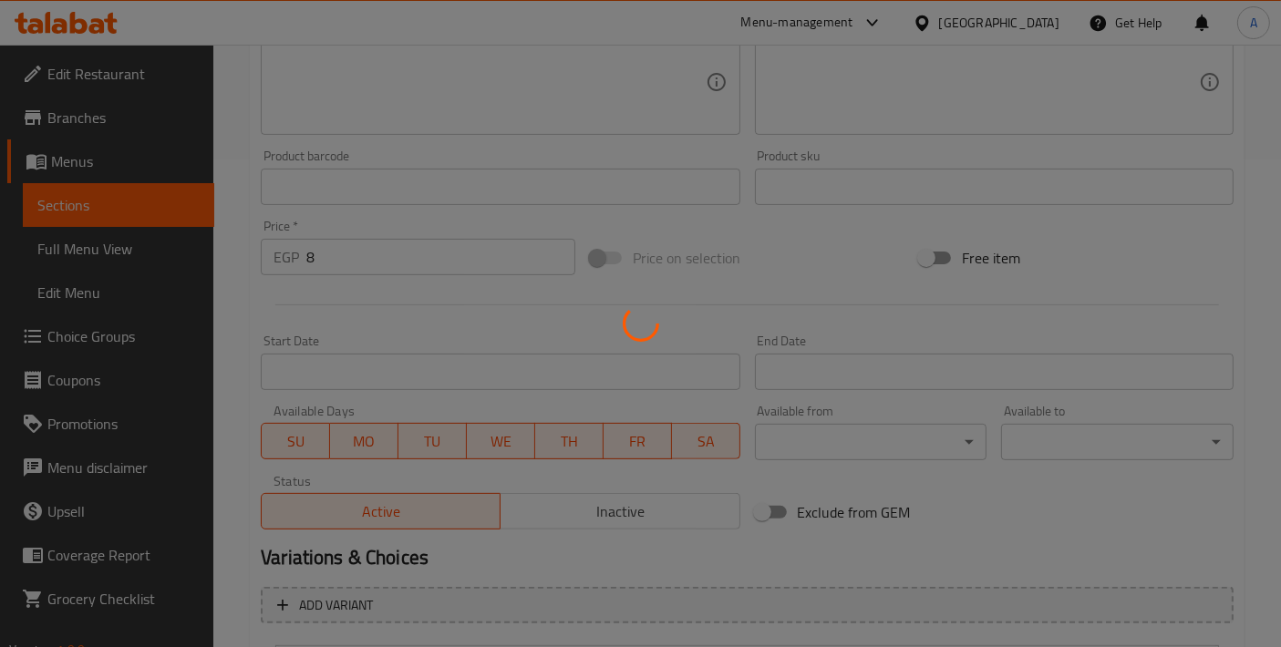
scroll to position [0, 0]
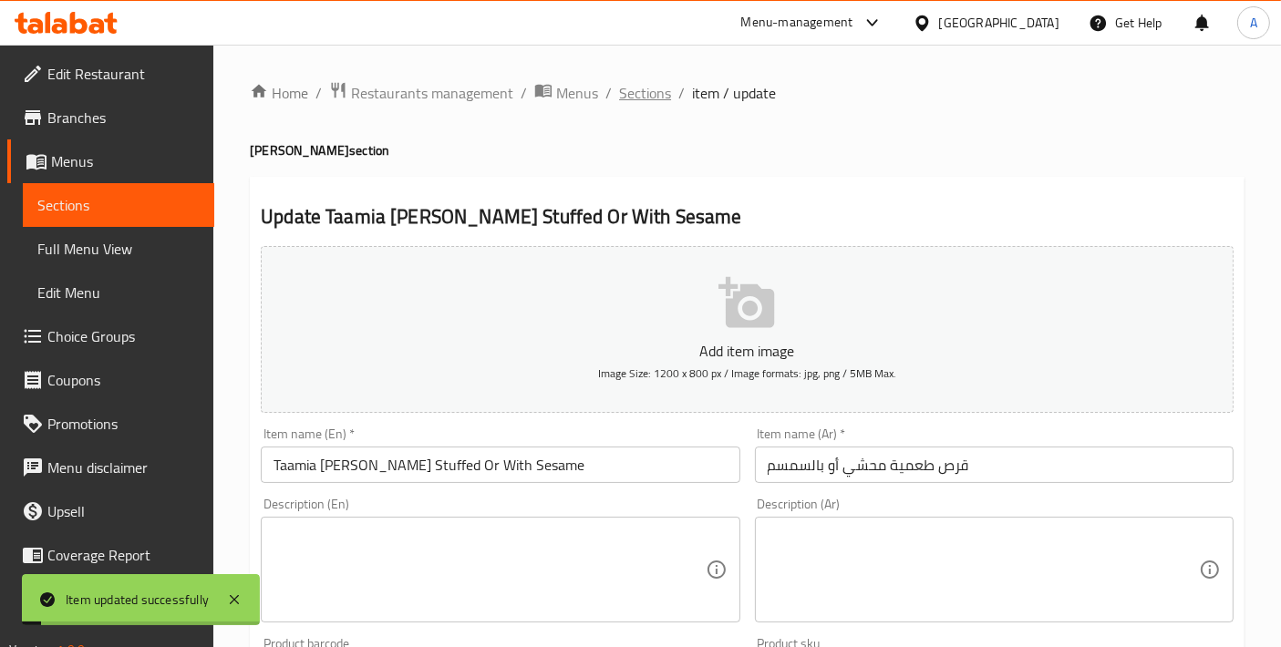
click at [659, 89] on span "Sections" at bounding box center [645, 93] width 52 height 22
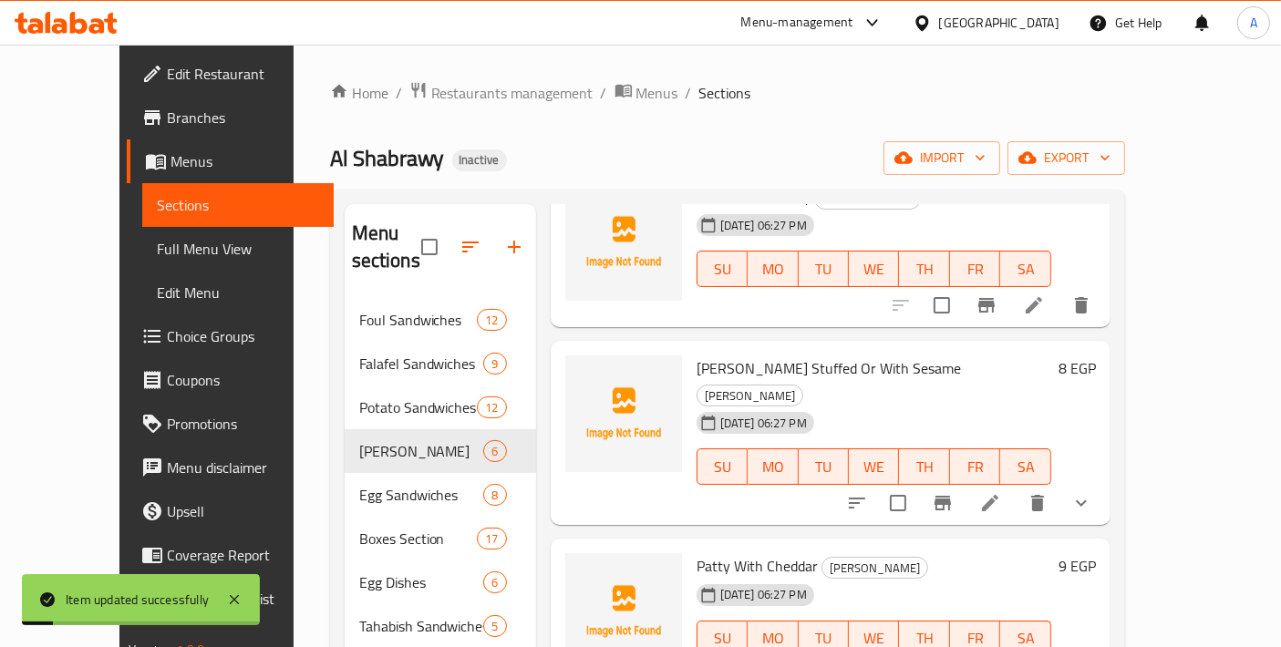
scroll to position [202, 0]
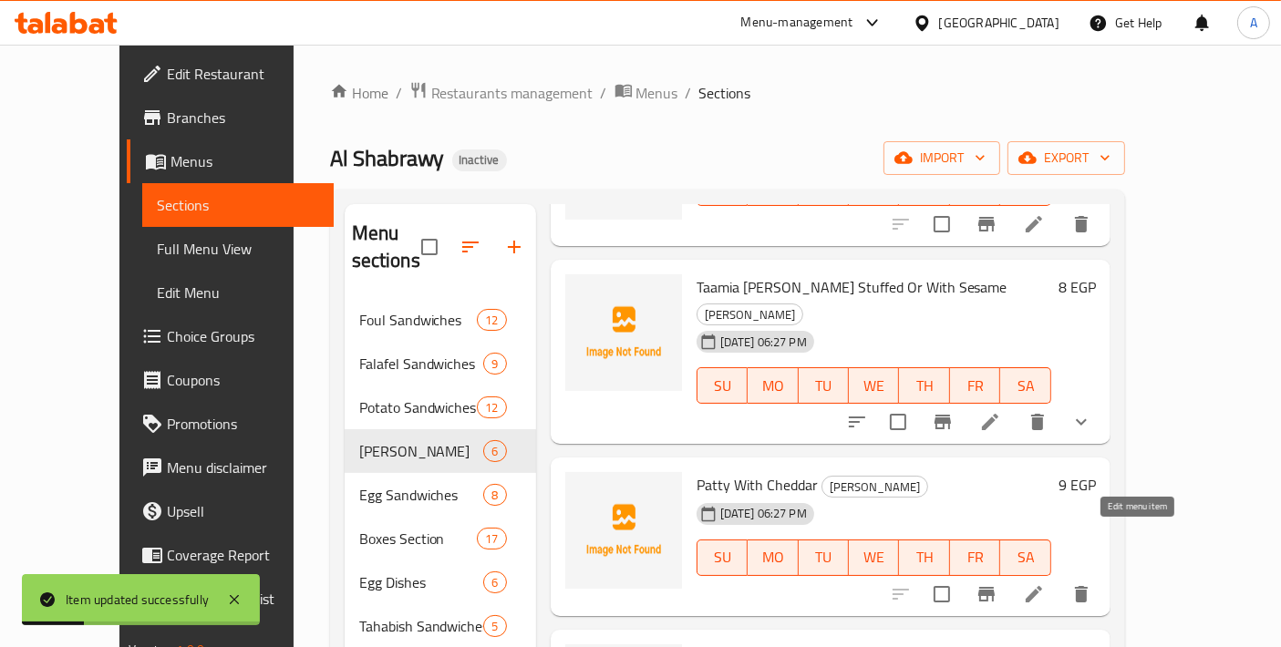
click at [1045, 583] on icon at bounding box center [1034, 594] width 22 height 22
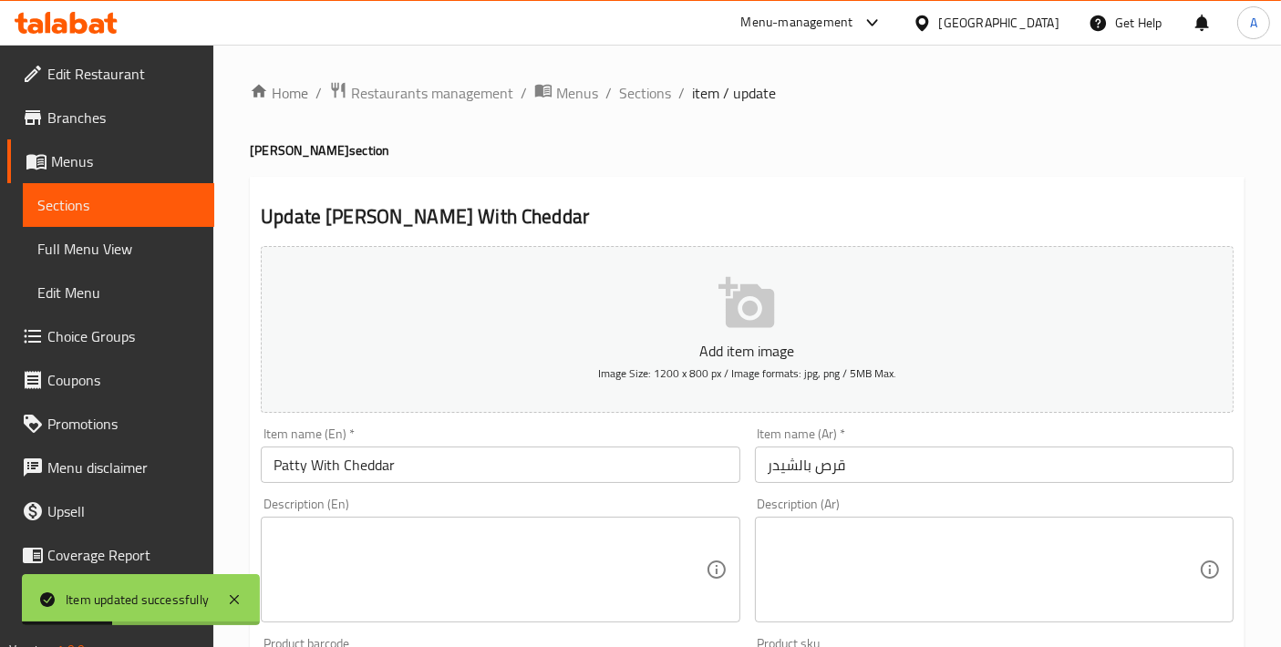
click at [276, 464] on input "Patty With Cheddar" at bounding box center [500, 465] width 479 height 36
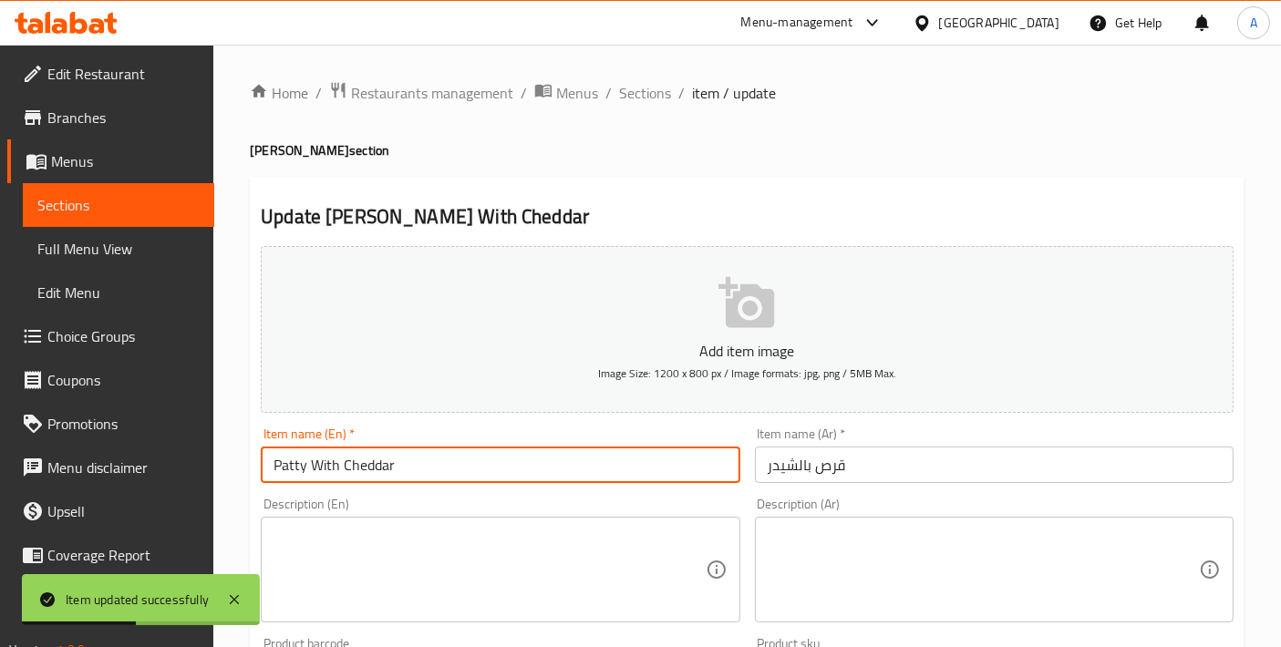
click at [286, 469] on input "Patty With Cheddar" at bounding box center [500, 465] width 479 height 36
paste input "Taamia Patty"
type input "Taamia Patty With Cheddar"
click at [812, 457] on input "قرص بالشيدر" at bounding box center [994, 465] width 479 height 36
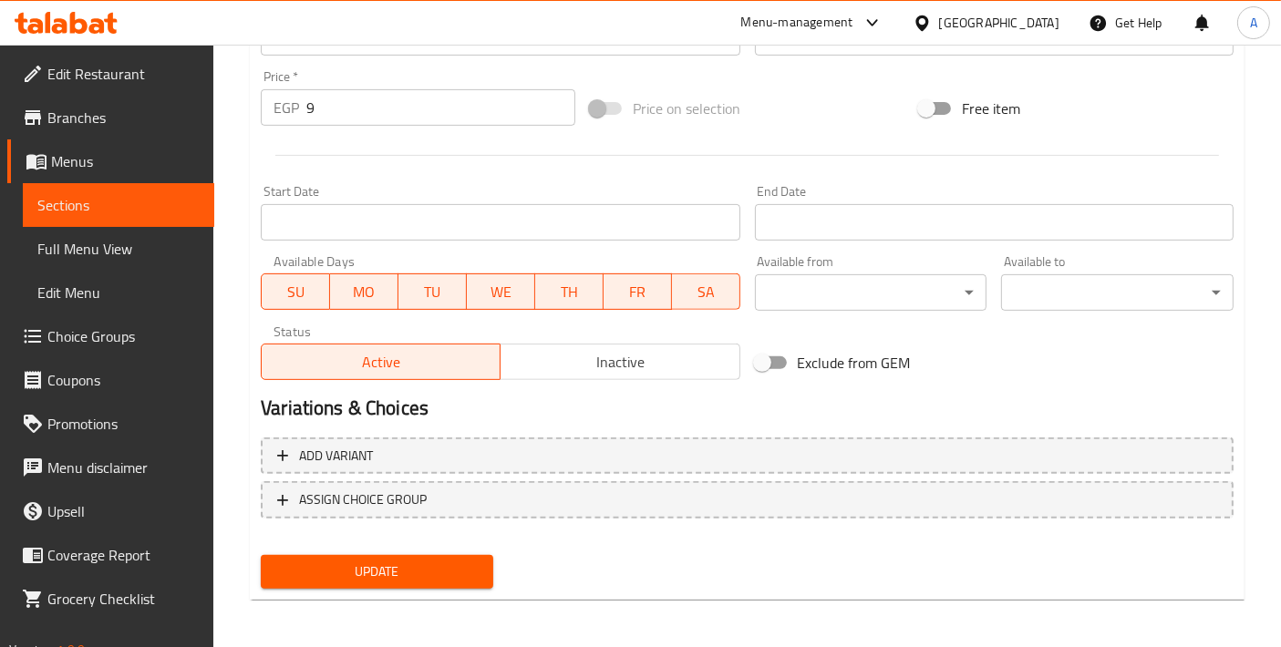
type input "قرص طعمية بالشيدر"
click at [405, 555] on button "Update" at bounding box center [377, 572] width 232 height 34
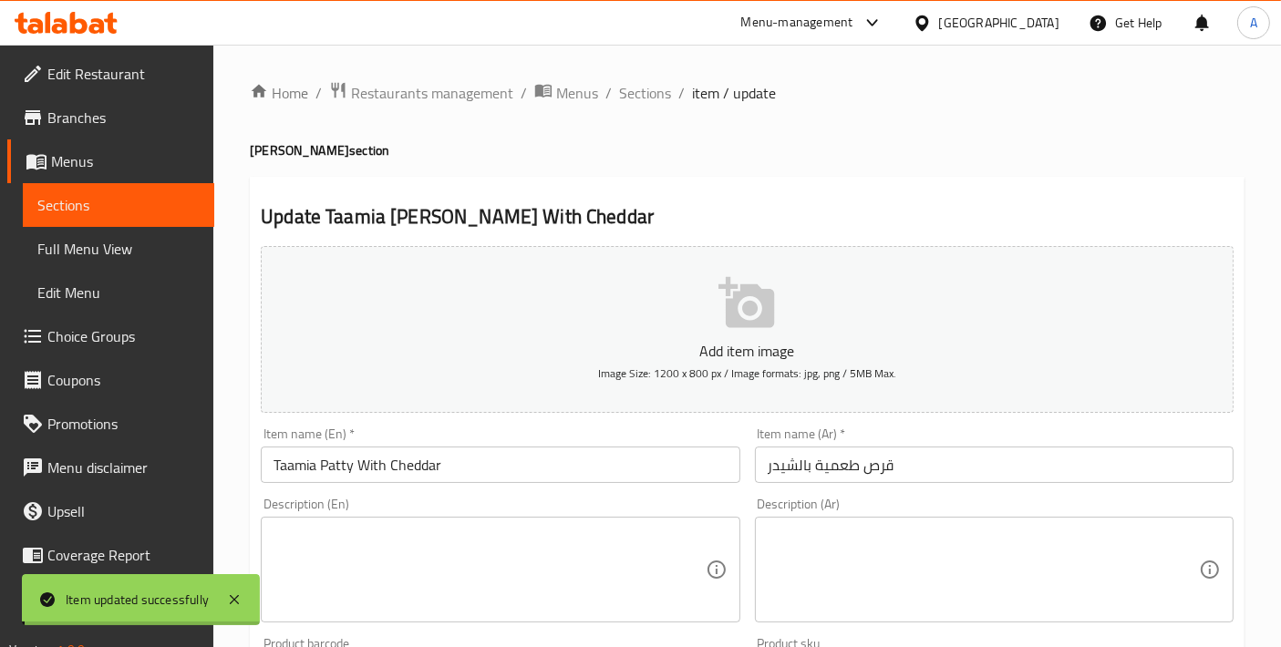
click at [656, 87] on span "Sections" at bounding box center [645, 93] width 52 height 22
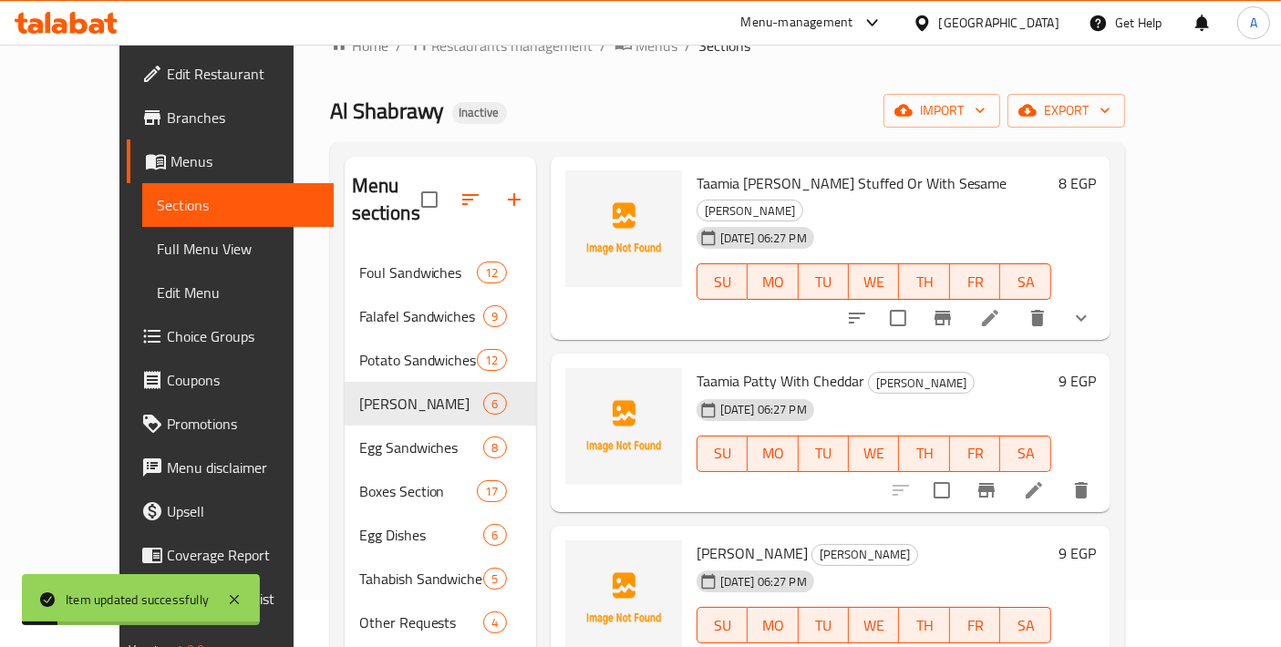
scroll to position [202, 0]
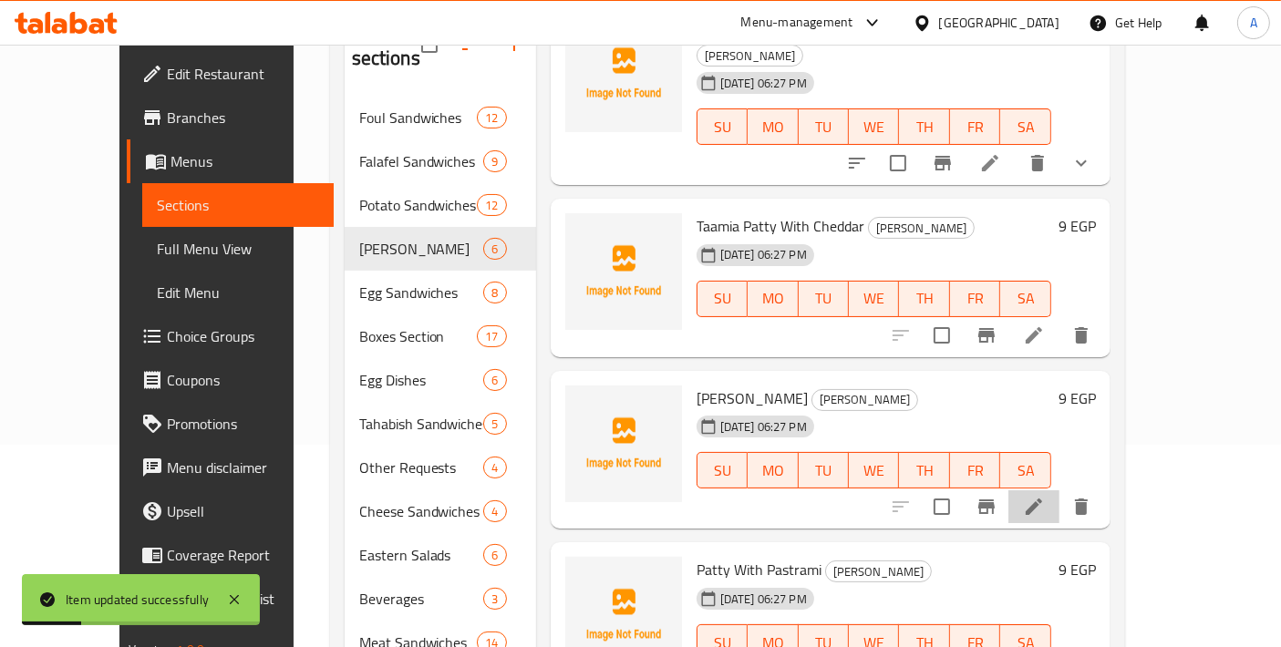
click at [1045, 496] on icon at bounding box center [1034, 507] width 22 height 22
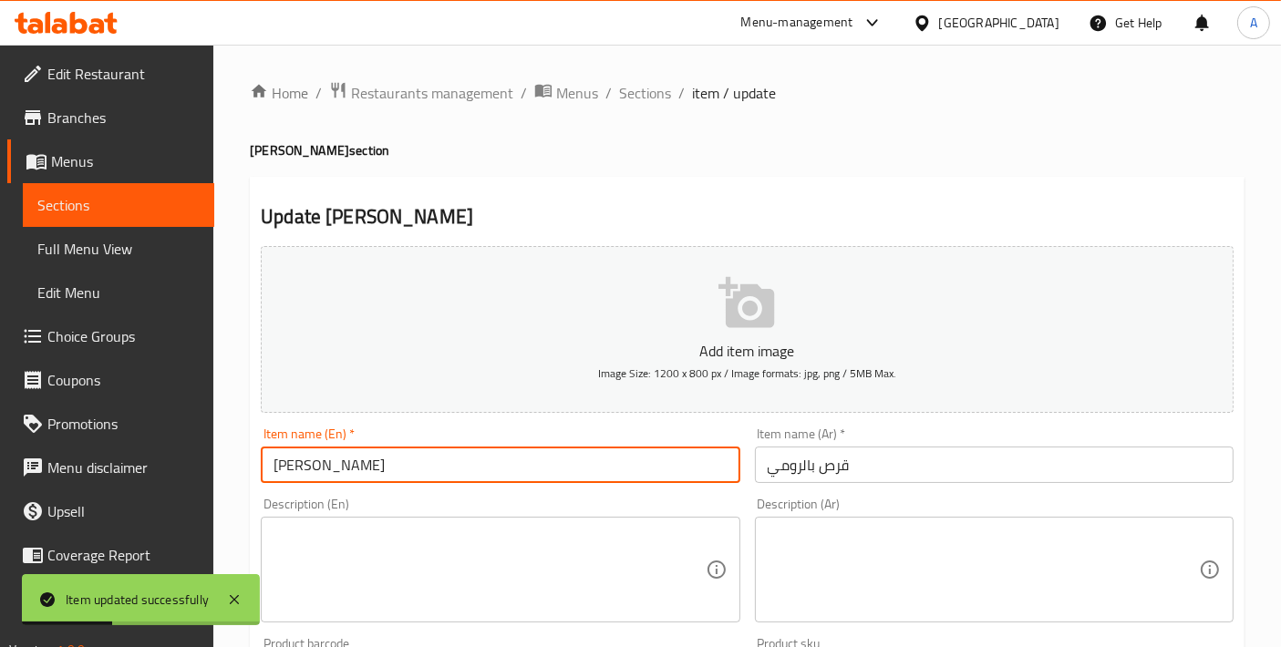
click at [274, 457] on input "Patty With Roumi" at bounding box center [500, 465] width 479 height 36
paste input "Taamia Patty"
click at [519, 460] on input "Taamia Patty With Roumi" at bounding box center [500, 465] width 479 height 36
type input "Taamia Patty With Roumi"
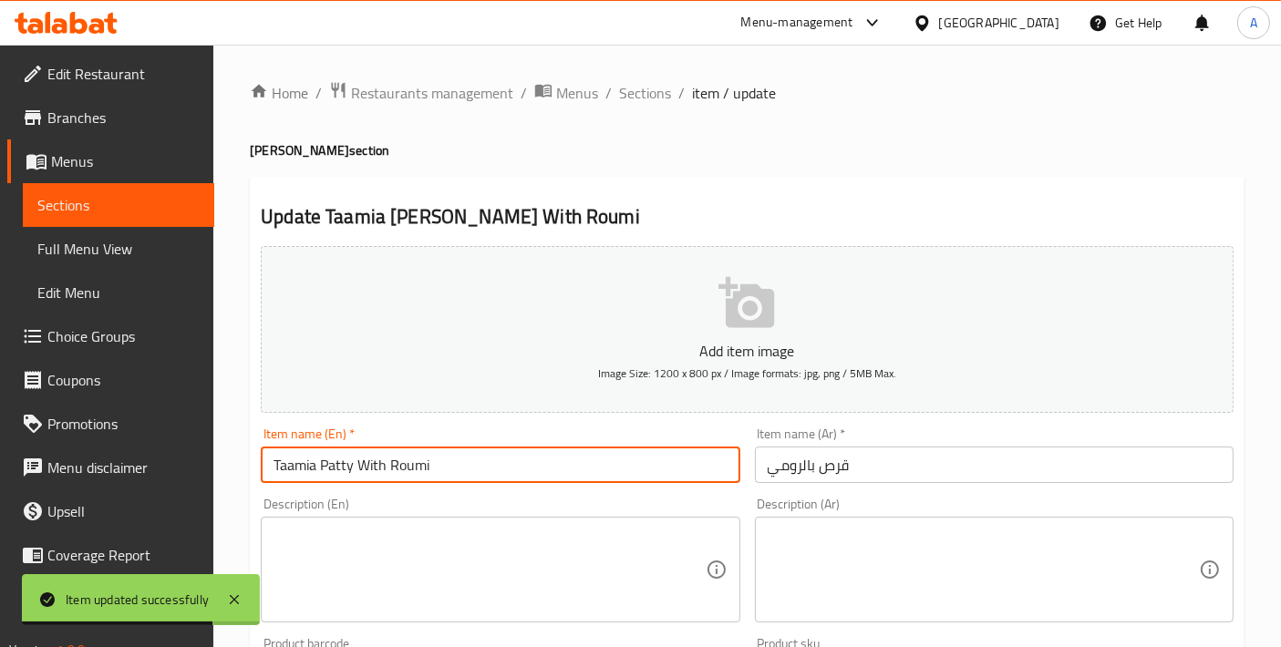
click at [813, 460] on input "قرص بالرومي" at bounding box center [994, 465] width 479 height 36
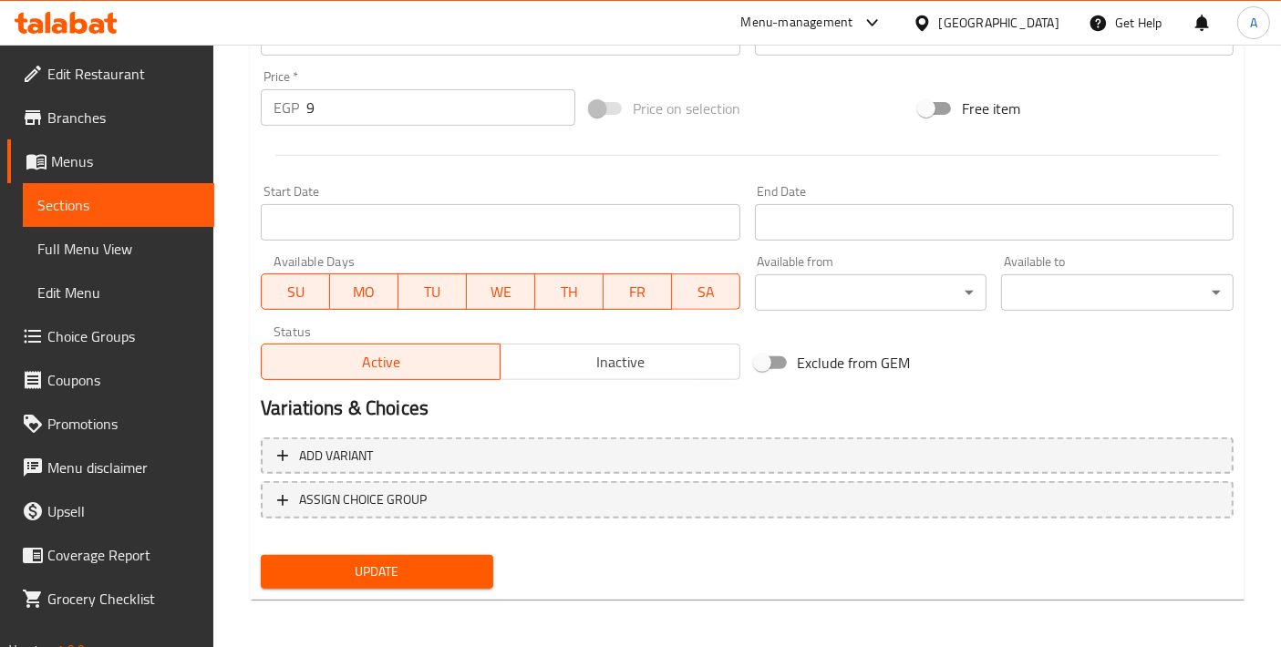
type input "قرص طعمية بالرومي"
click at [383, 555] on button "Update" at bounding box center [377, 572] width 232 height 34
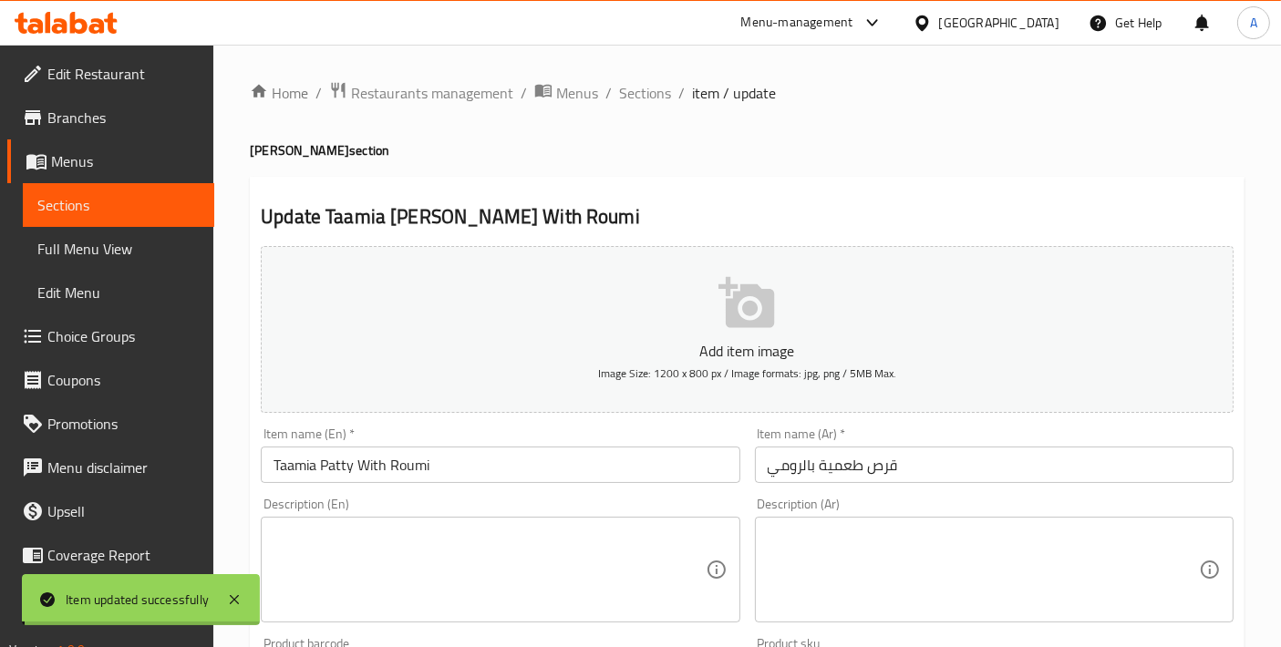
click at [654, 104] on span "Sections" at bounding box center [645, 93] width 52 height 22
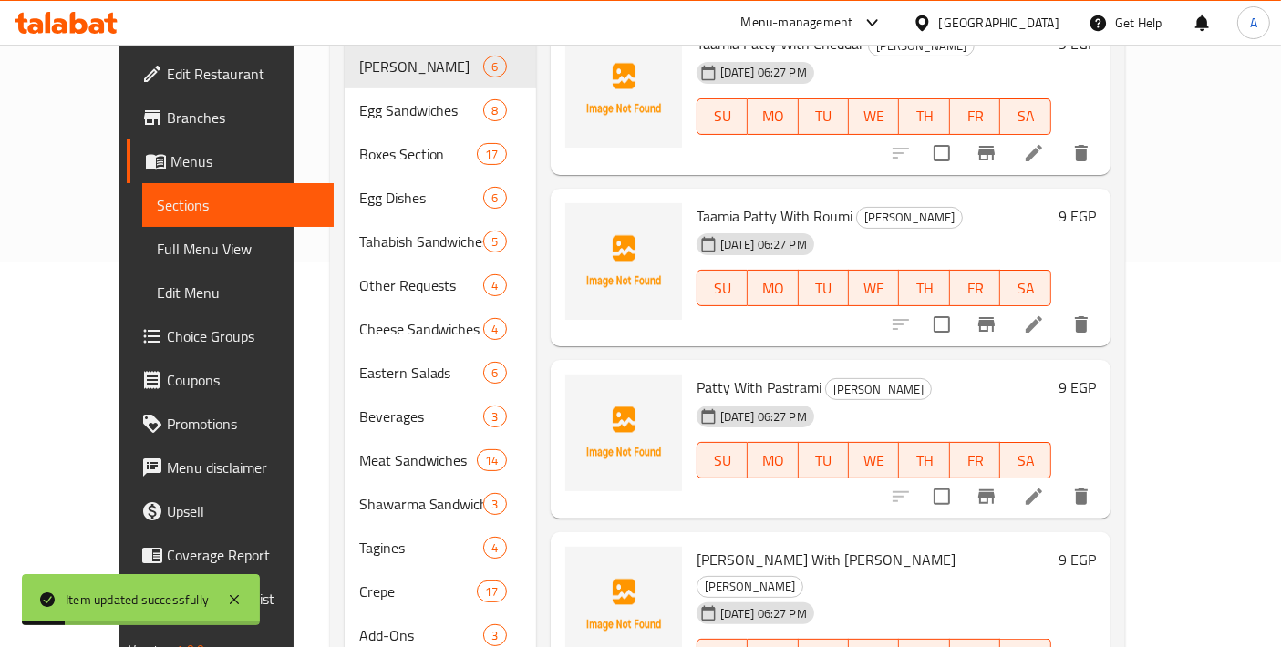
scroll to position [405, 0]
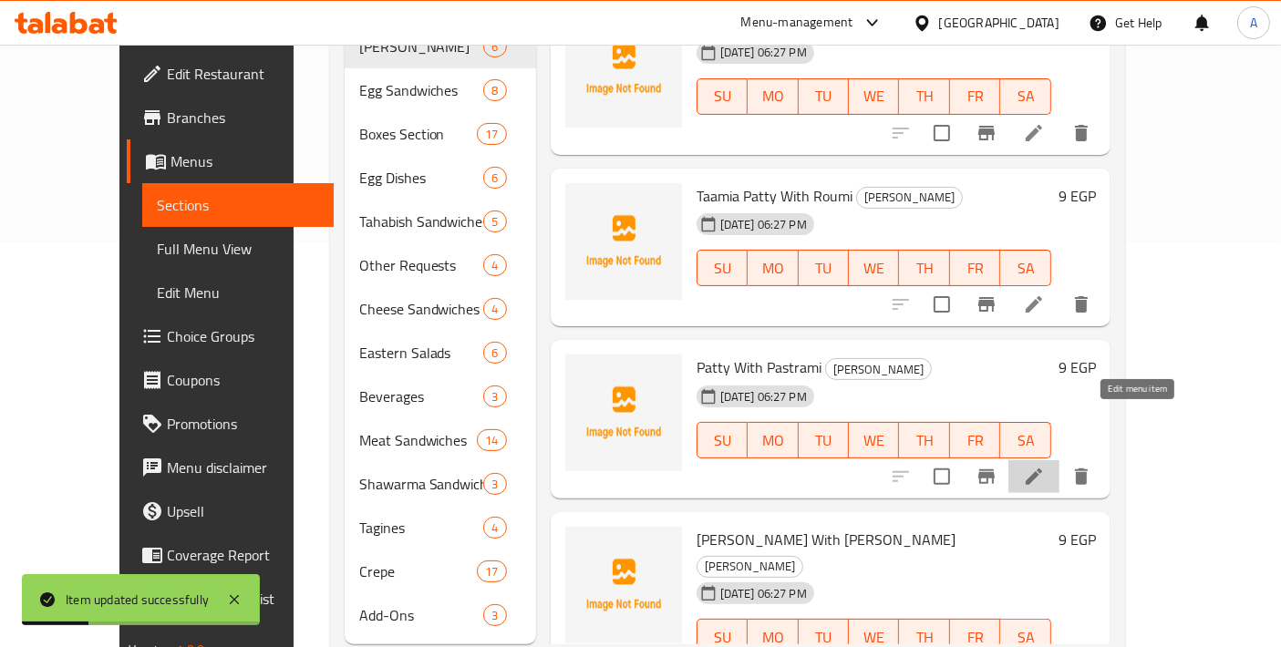
click at [1045, 466] on icon at bounding box center [1034, 477] width 22 height 22
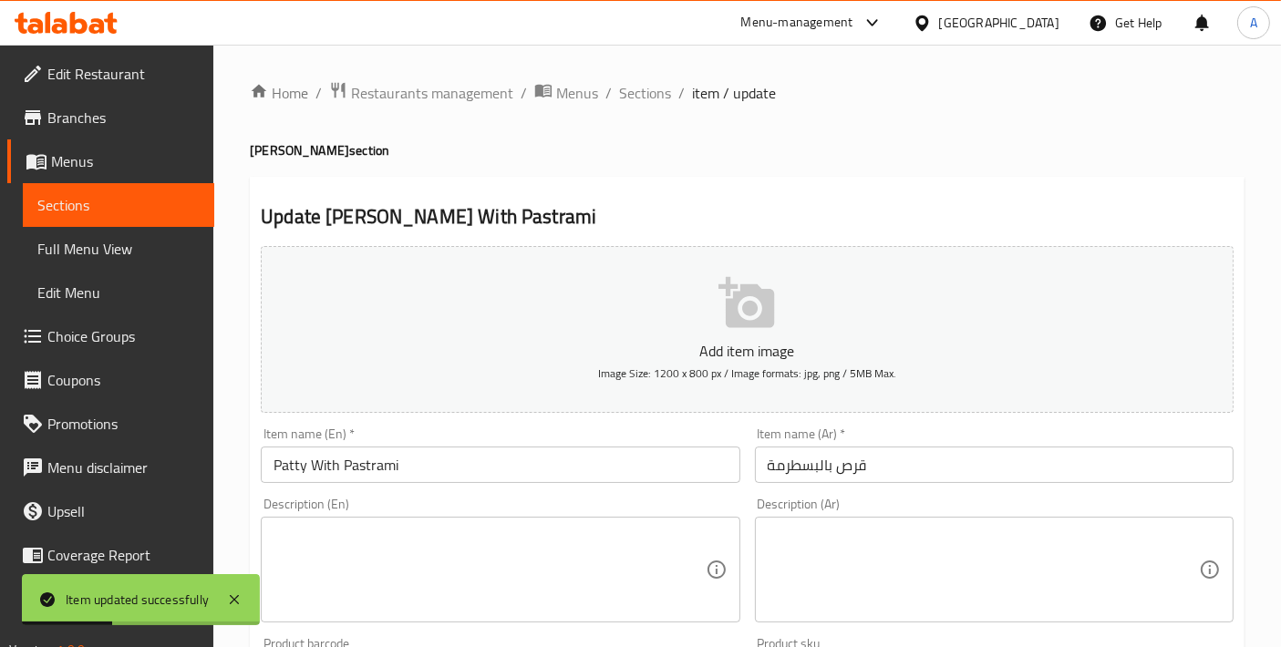
click at [288, 462] on input "Patty With Pastrami" at bounding box center [500, 465] width 479 height 36
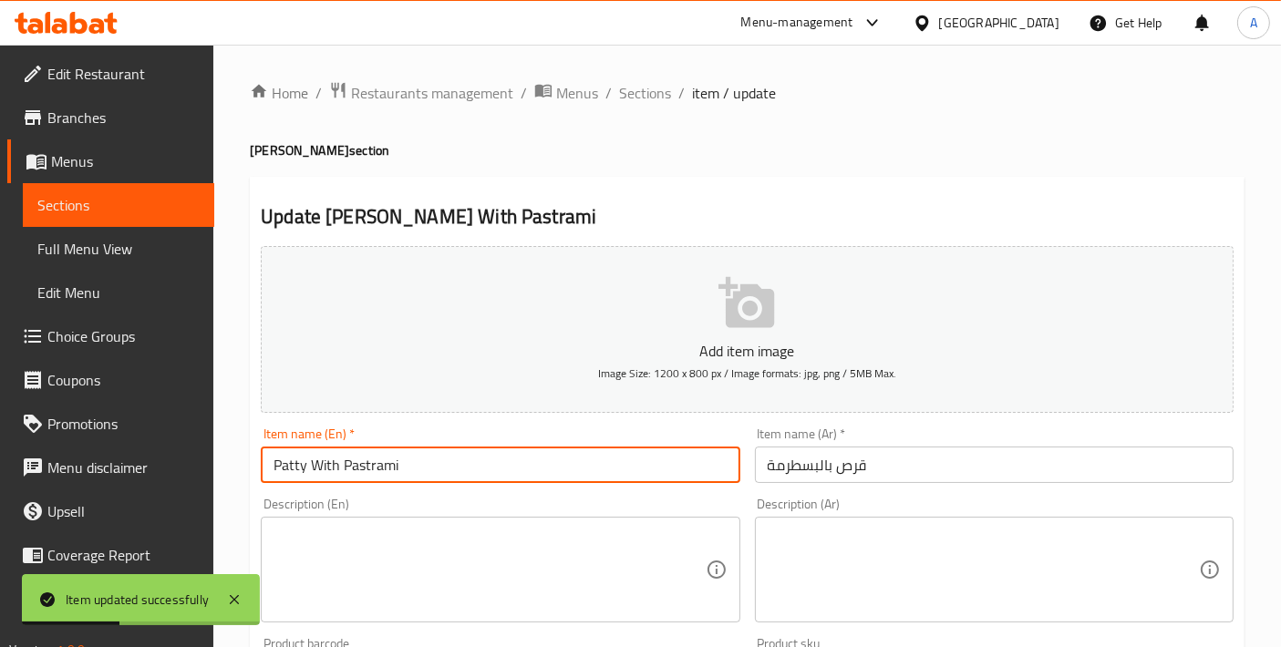
click at [288, 462] on input "Patty With Pastrami" at bounding box center [500, 465] width 479 height 36
paste input "Taamia Patty"
type input "Taamia Patty With Pastrami"
click at [833, 466] on input "قرص بالبسطرمة" at bounding box center [994, 465] width 479 height 36
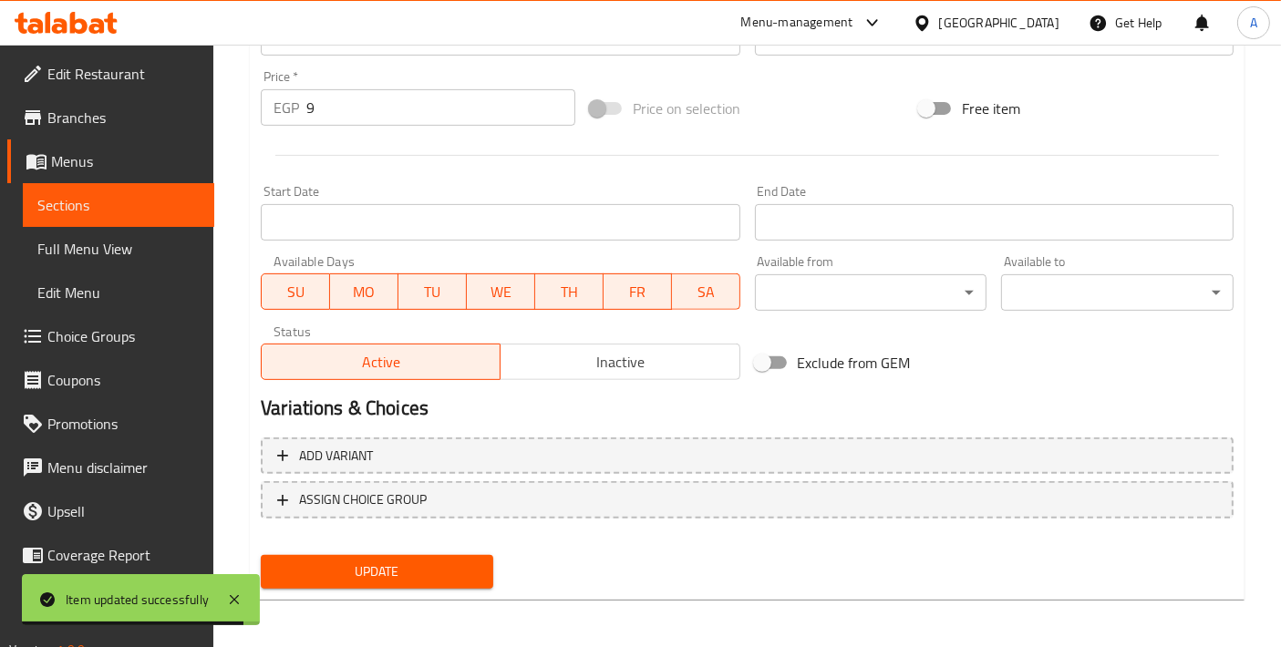
type input "قرص طعمية بالبسطرمة"
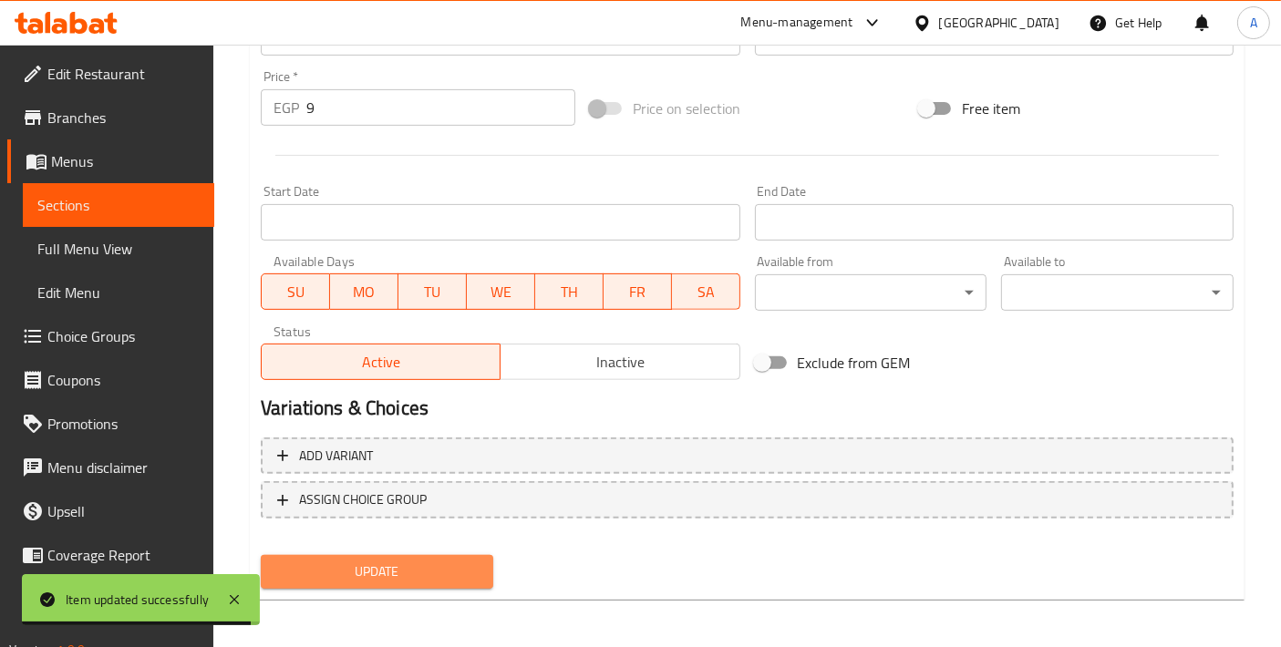
click at [401, 563] on span "Update" at bounding box center [376, 572] width 203 height 23
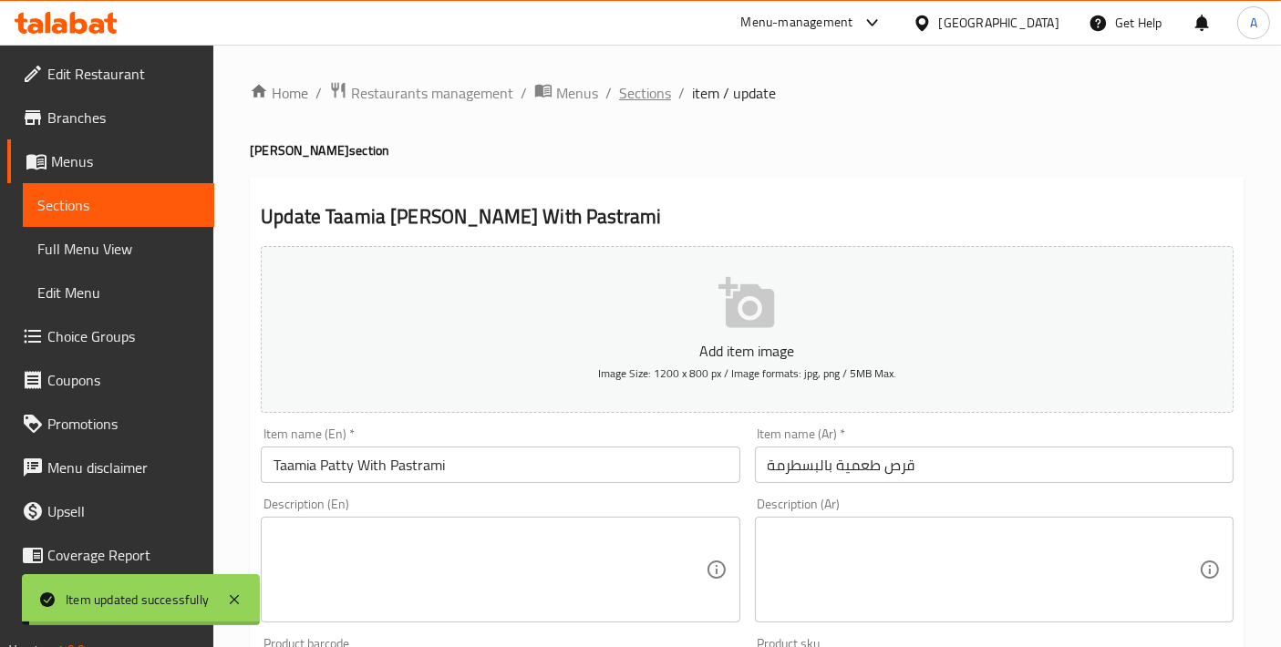
click at [654, 90] on span "Sections" at bounding box center [645, 93] width 52 height 22
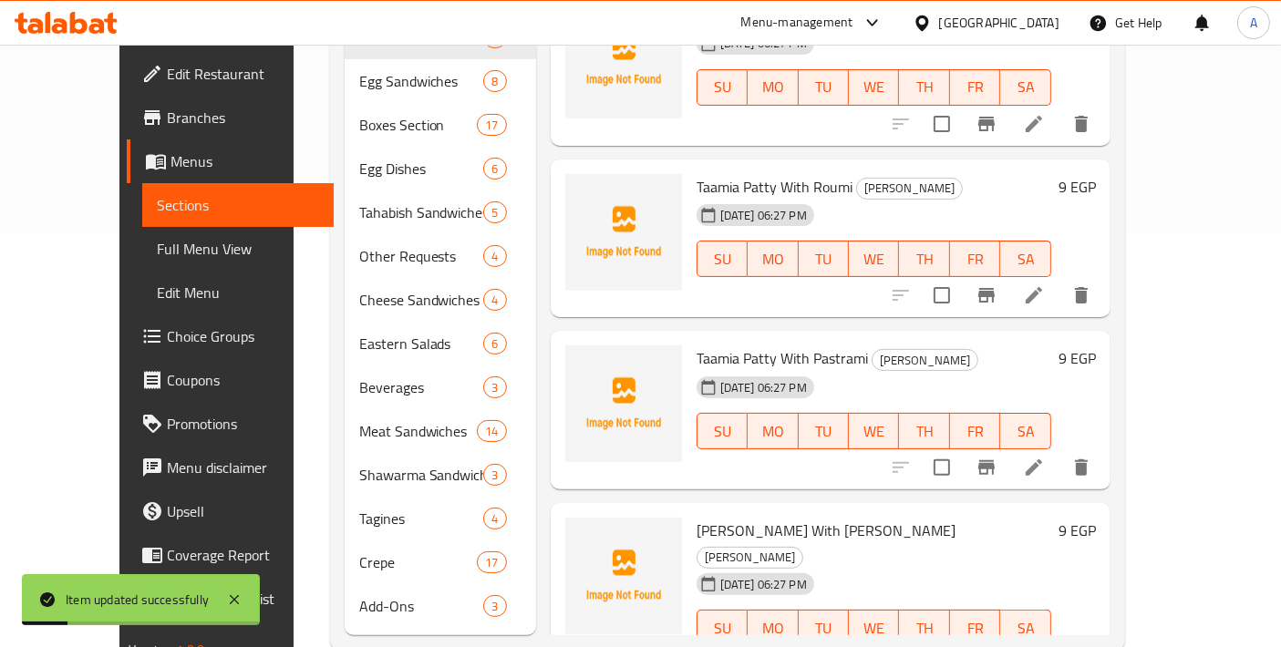
scroll to position [424, 0]
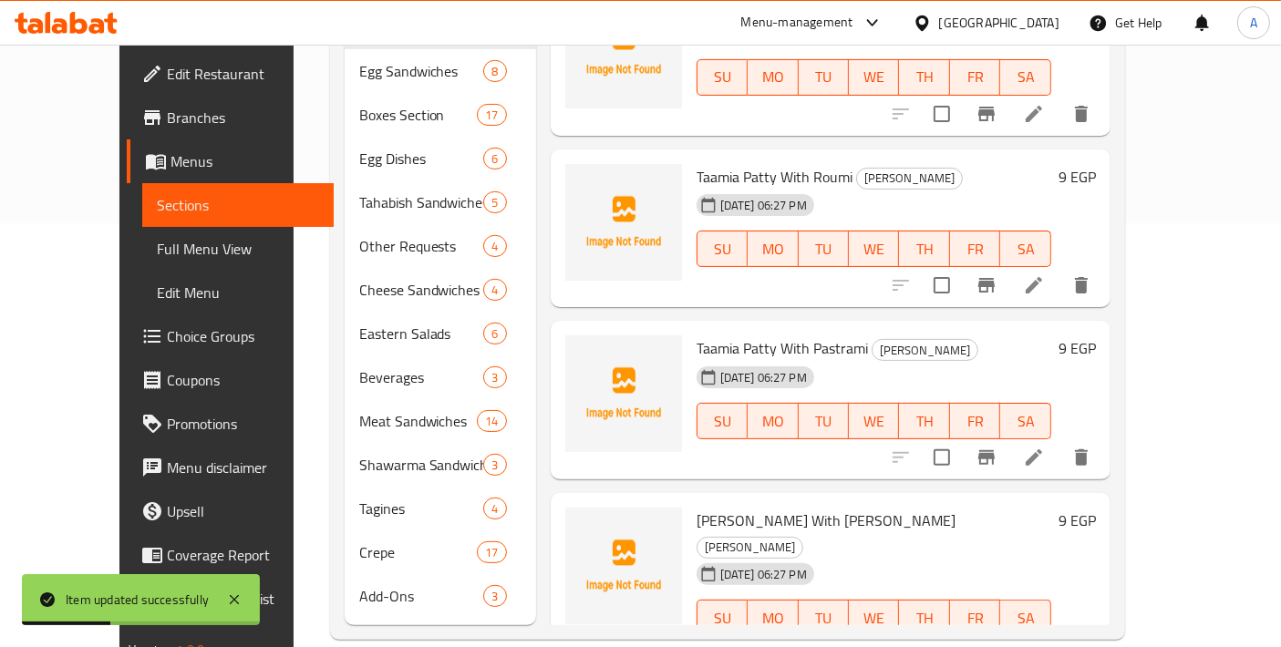
click at [1059, 638] on li at bounding box center [1033, 654] width 51 height 33
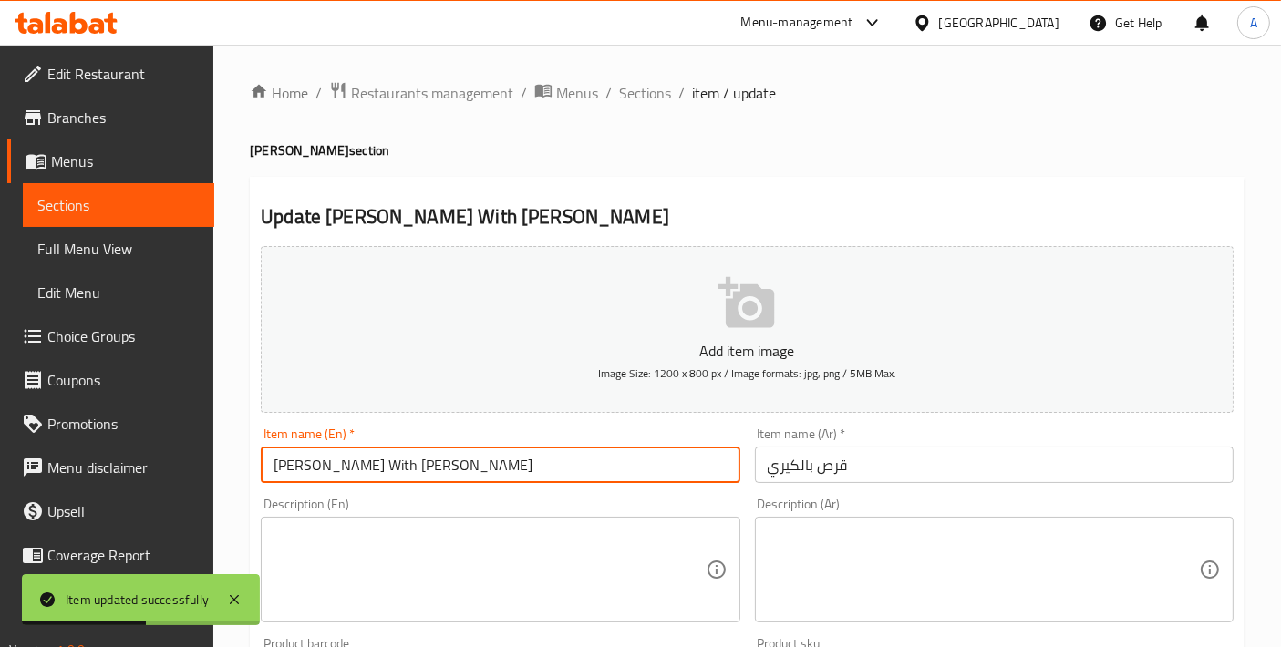
click at [286, 468] on input "Patty With Kiri" at bounding box center [500, 465] width 479 height 36
paste input "Taamia Patty"
type input "Taamia Patty With [PERSON_NAME]"
click at [817, 468] on input "قرص بالكيري" at bounding box center [994, 465] width 479 height 36
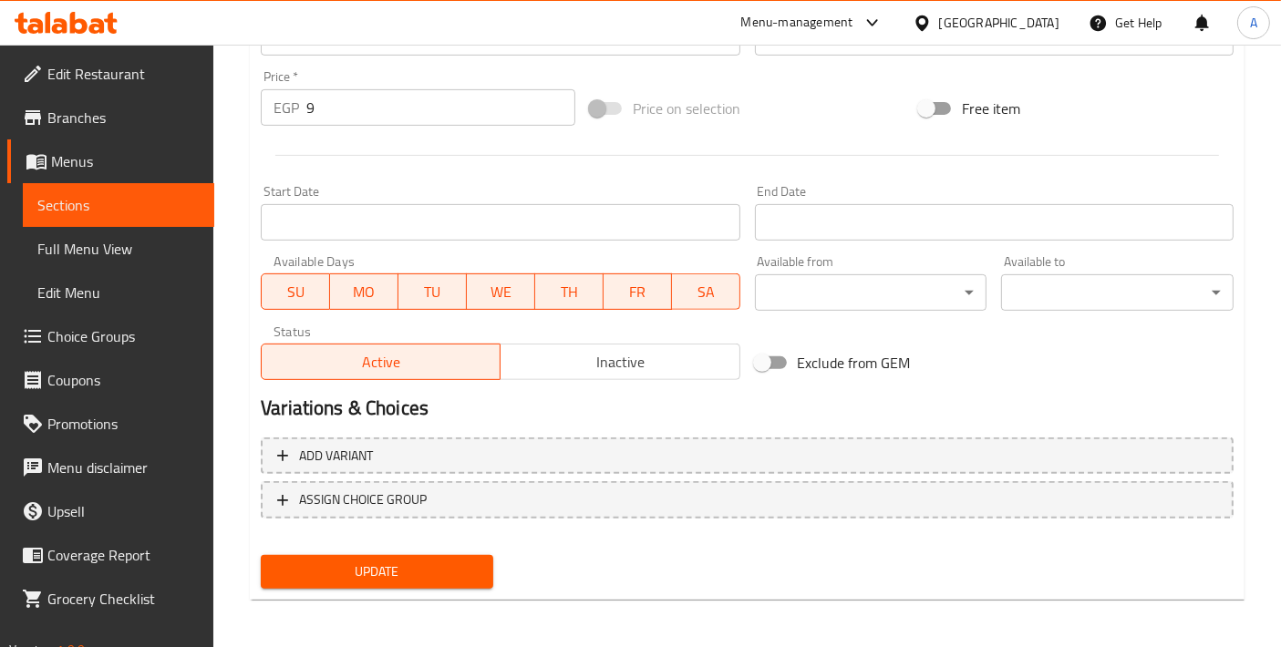
type input "قرص طعمية بالكيري"
click at [401, 597] on div "Home / Restaurants management / Menus / Sections / item / update Taamia Patties…" at bounding box center [747, 29] width 994 height 1170
click at [384, 574] on span "Update" at bounding box center [376, 572] width 203 height 23
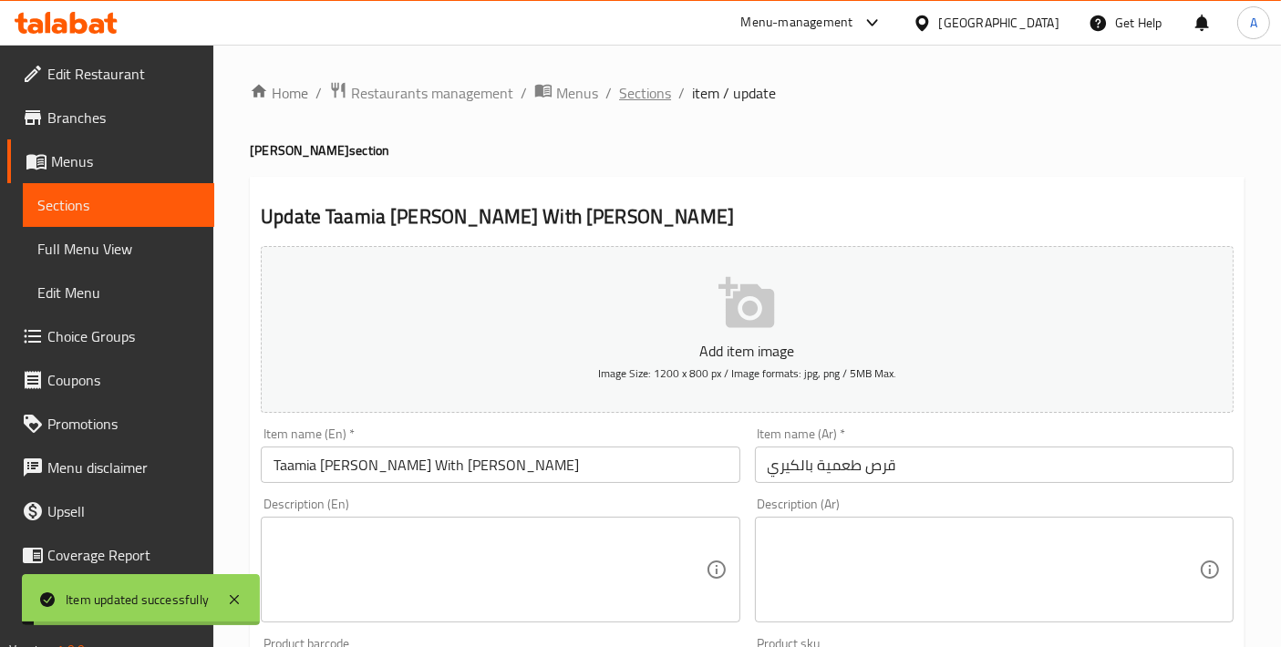
click at [643, 83] on span "Sections" at bounding box center [645, 93] width 52 height 22
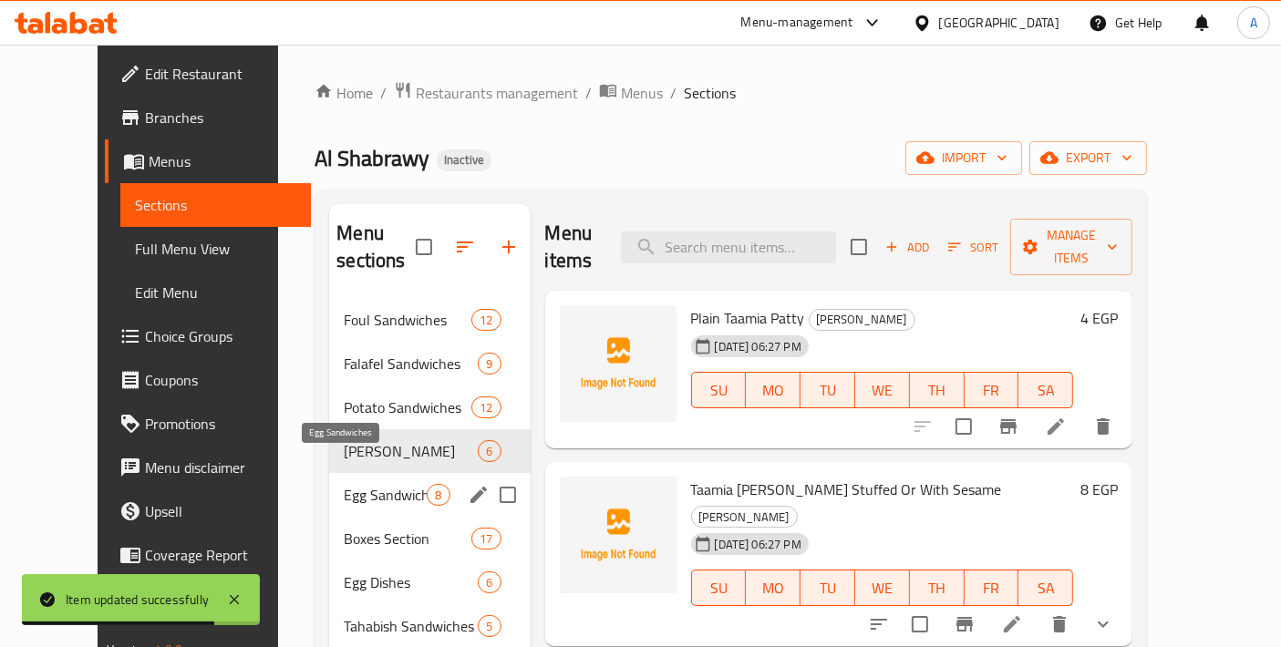
click at [344, 484] on span "Egg Sandwiches" at bounding box center [385, 495] width 83 height 22
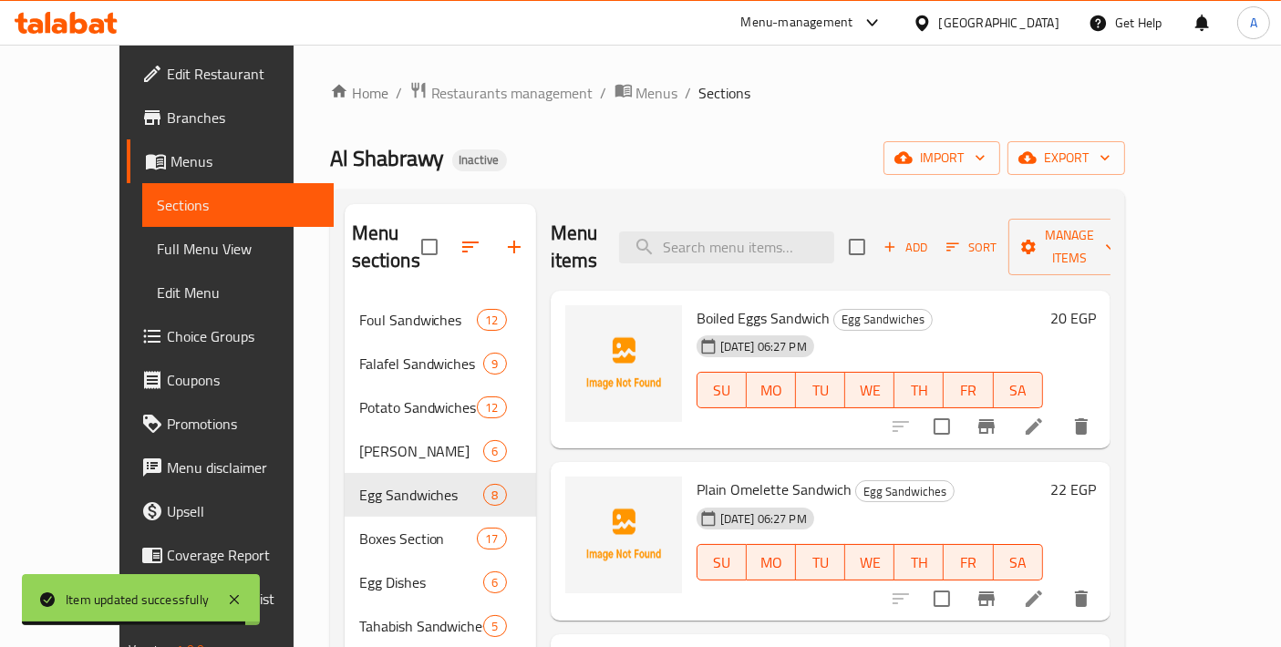
click at [1059, 410] on li at bounding box center [1033, 426] width 51 height 33
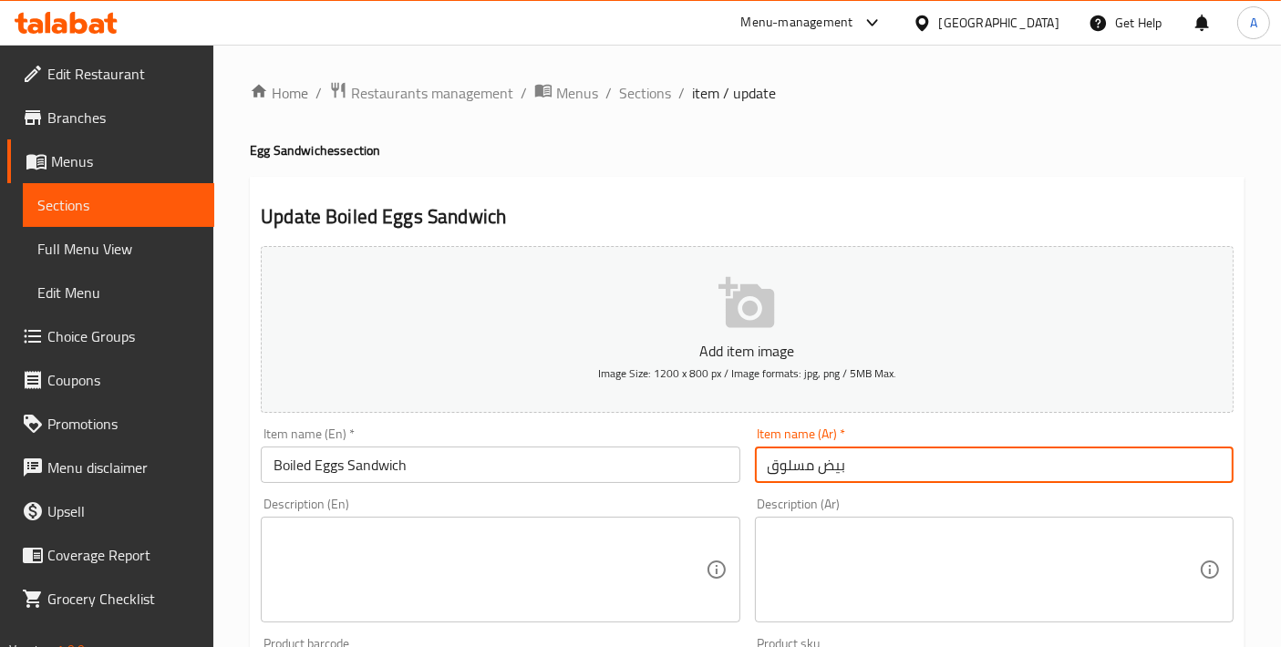
drag, startPoint x: 762, startPoint y: 462, endPoint x: 788, endPoint y: 561, distance: 101.9
click at [762, 462] on input "بيض مسلوق" at bounding box center [994, 465] width 479 height 36
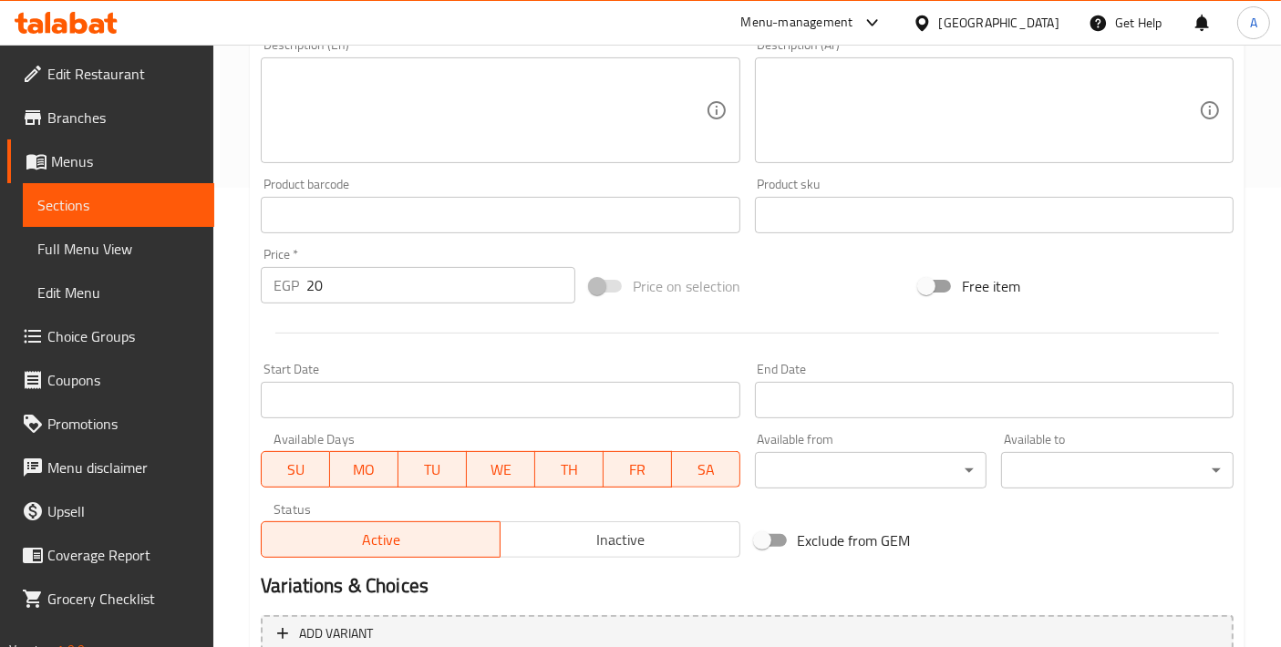
scroll to position [637, 0]
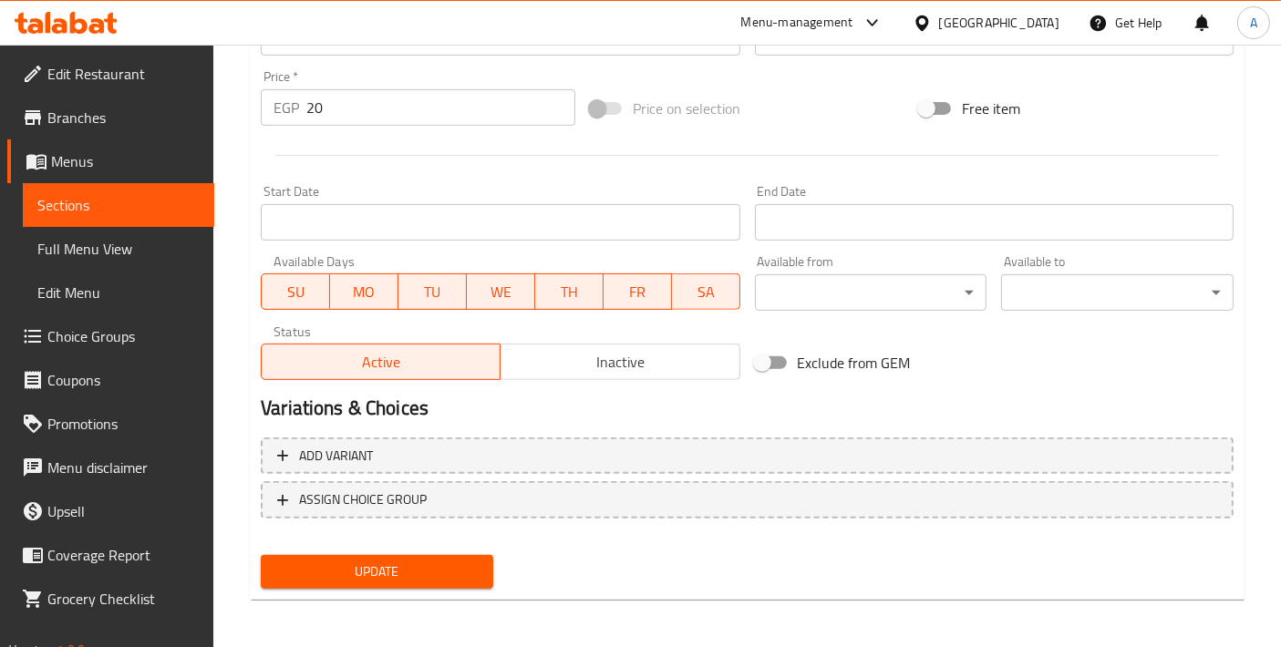
type input "ساندوتش بيض مسلوق"
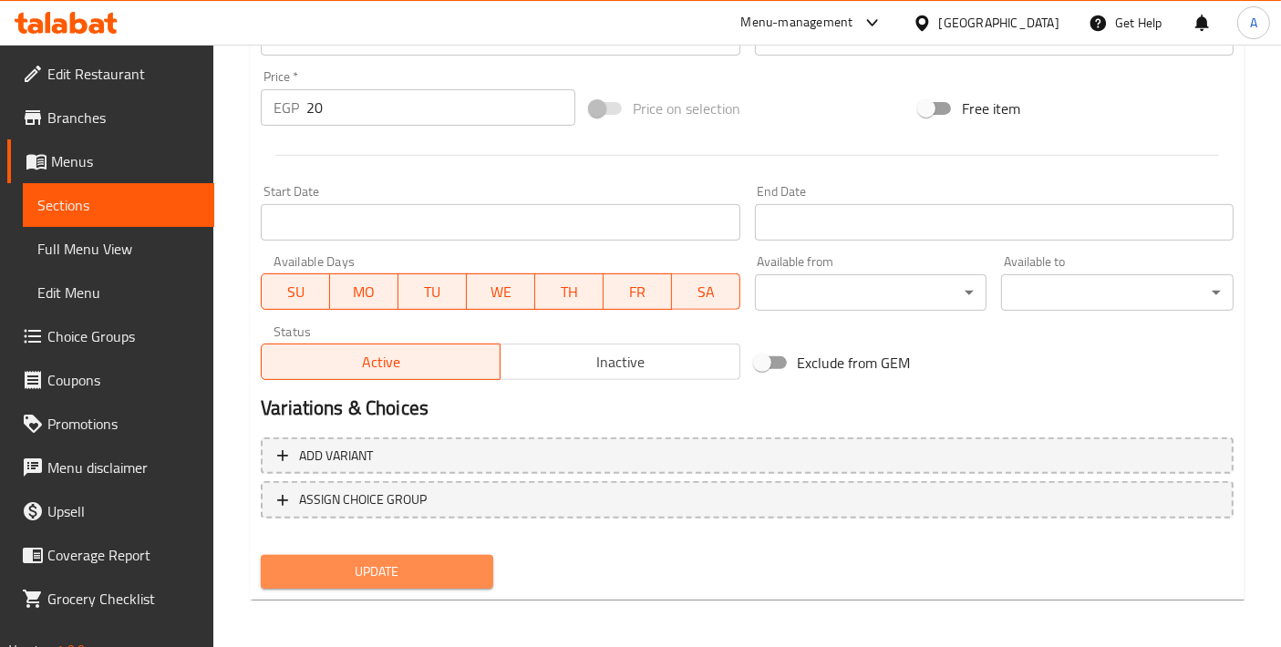
click at [403, 571] on span "Update" at bounding box center [376, 572] width 203 height 23
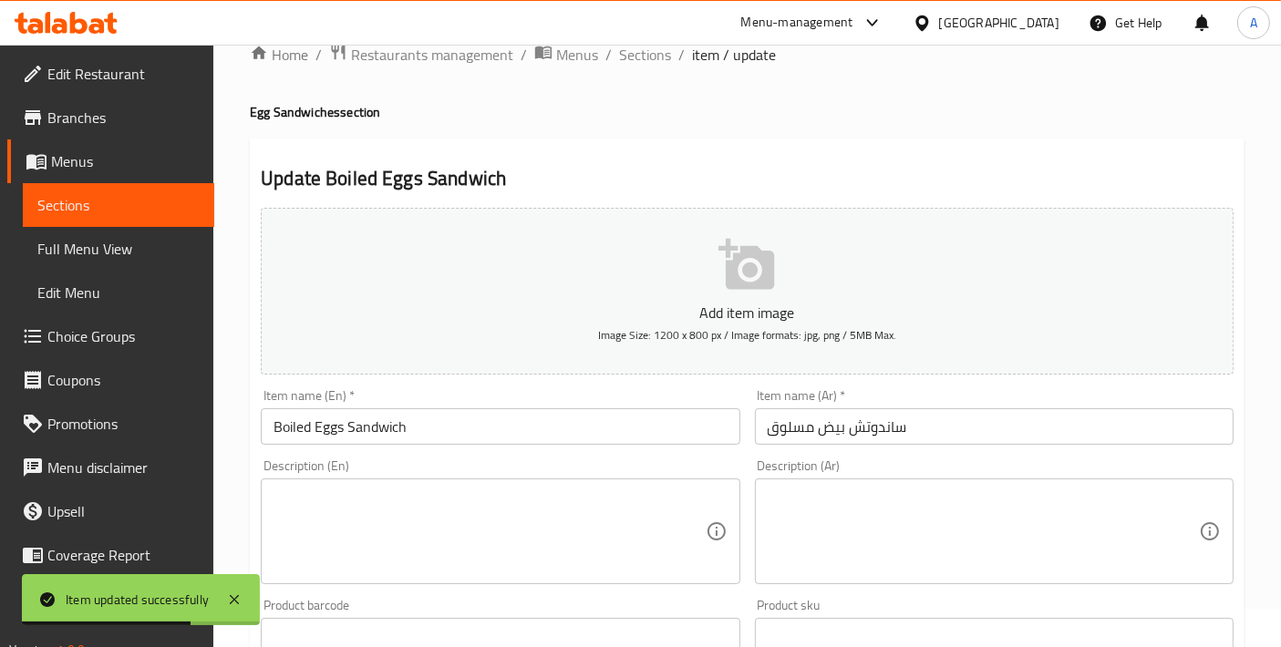
scroll to position [0, 0]
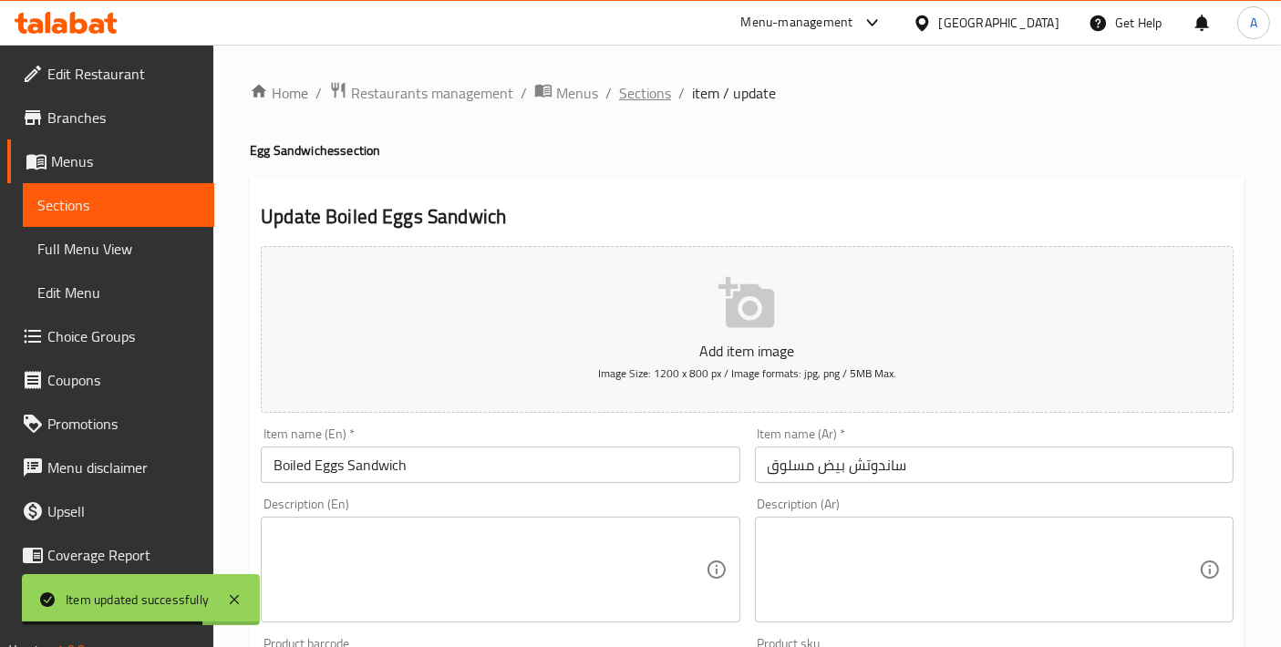
click at [630, 103] on span "Sections" at bounding box center [645, 93] width 52 height 22
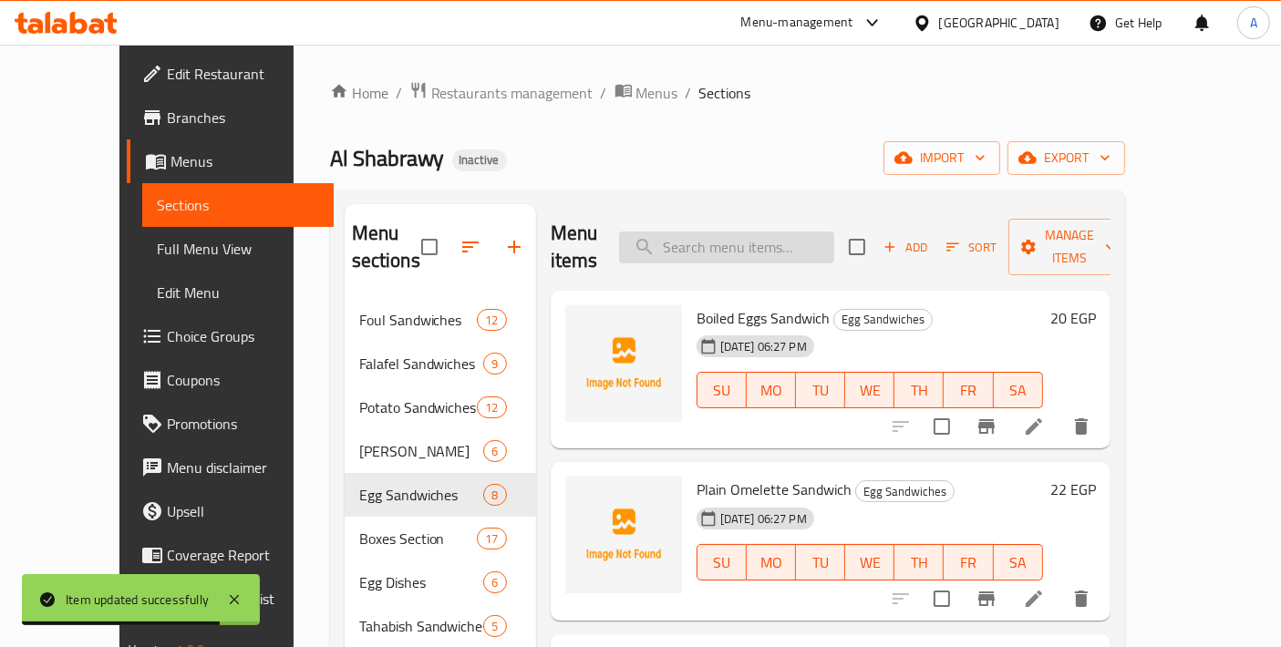
click at [766, 235] on input "search" at bounding box center [726, 248] width 215 height 32
paste input "1 fried egg Plate"
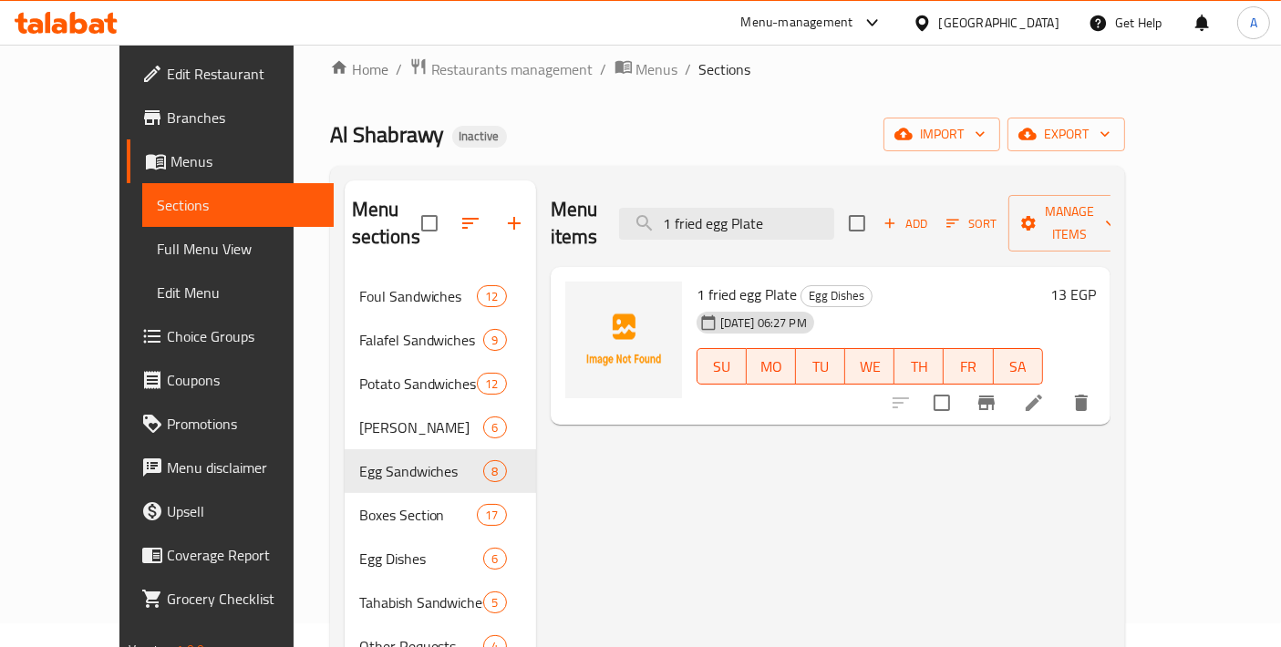
scroll to position [19, 0]
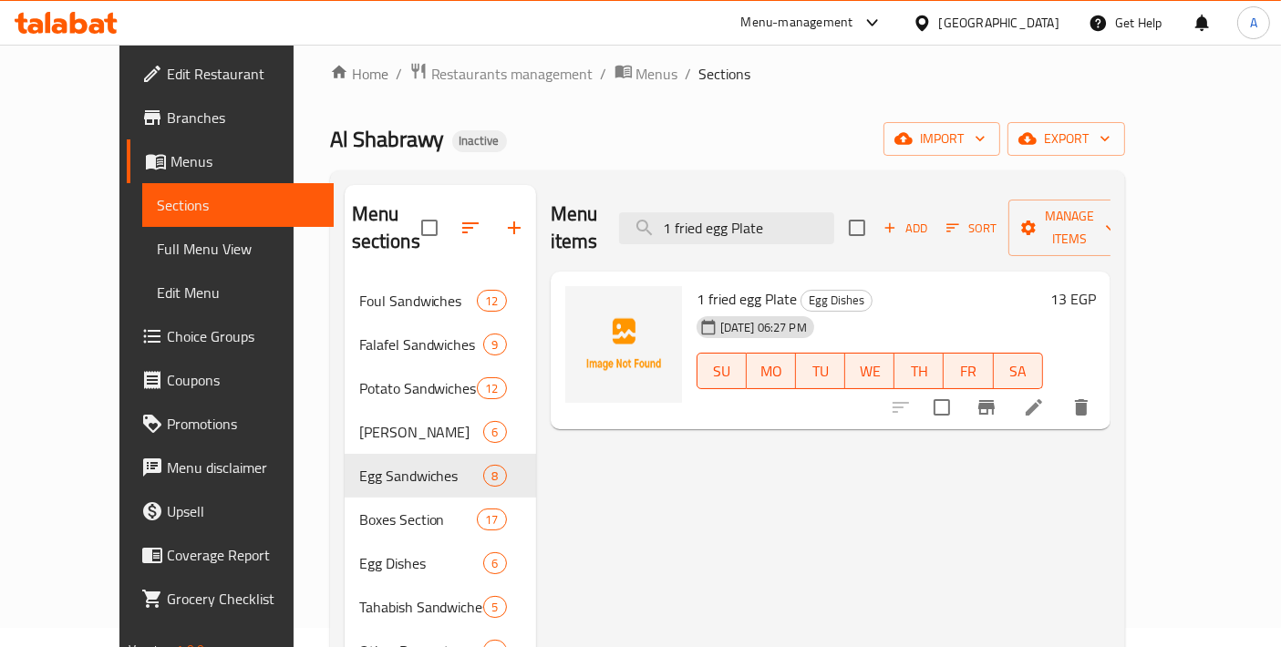
type input "1 fried egg Plate"
click at [1059, 391] on li at bounding box center [1033, 407] width 51 height 33
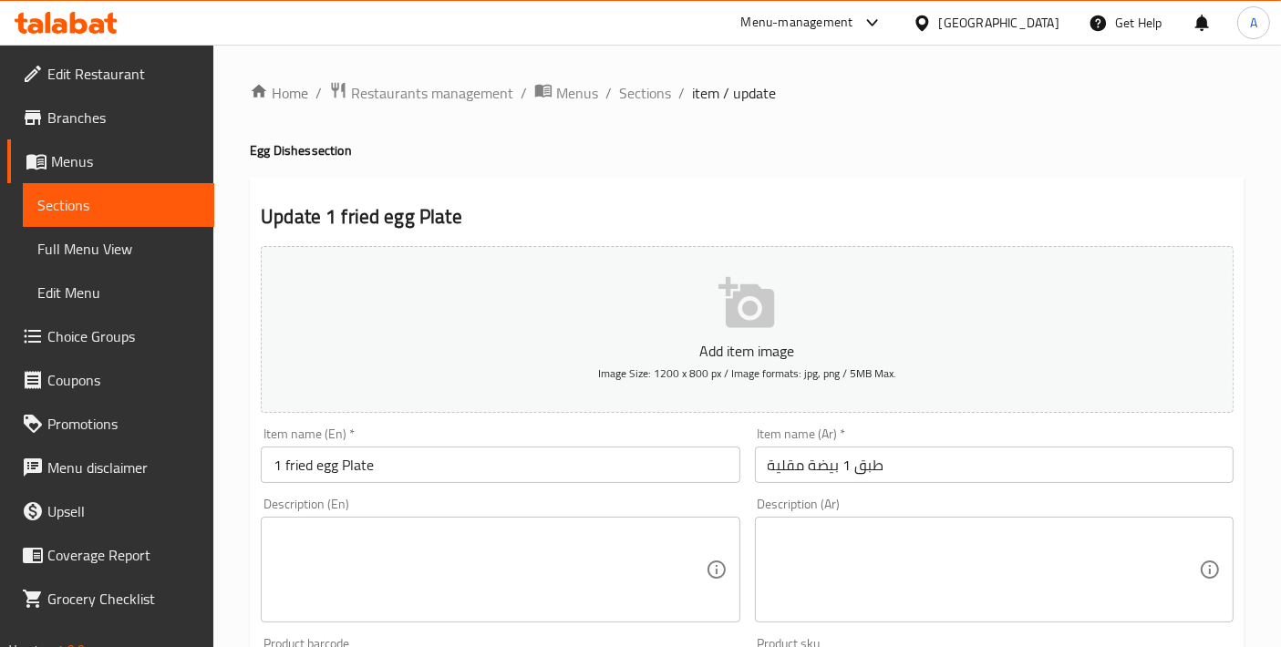
click at [292, 454] on input "1 fried egg Plate" at bounding box center [500, 465] width 479 height 36
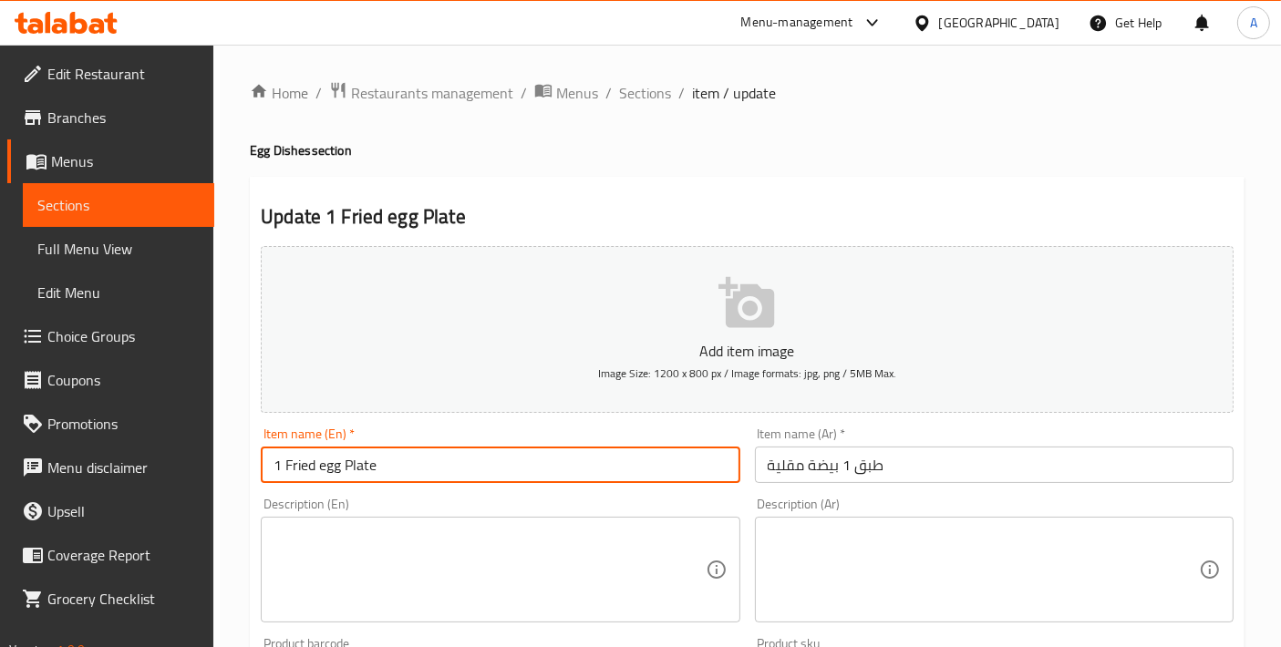
click at [324, 468] on input "1 Fried egg Plate" at bounding box center [500, 465] width 479 height 36
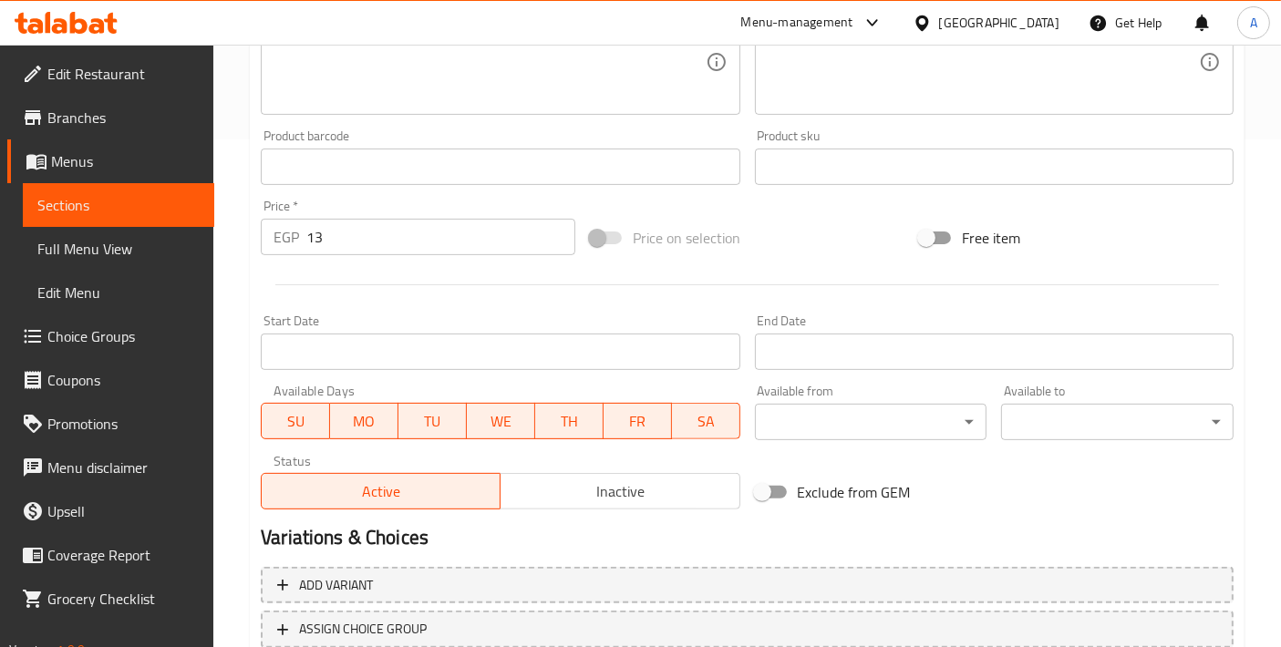
scroll to position [637, 0]
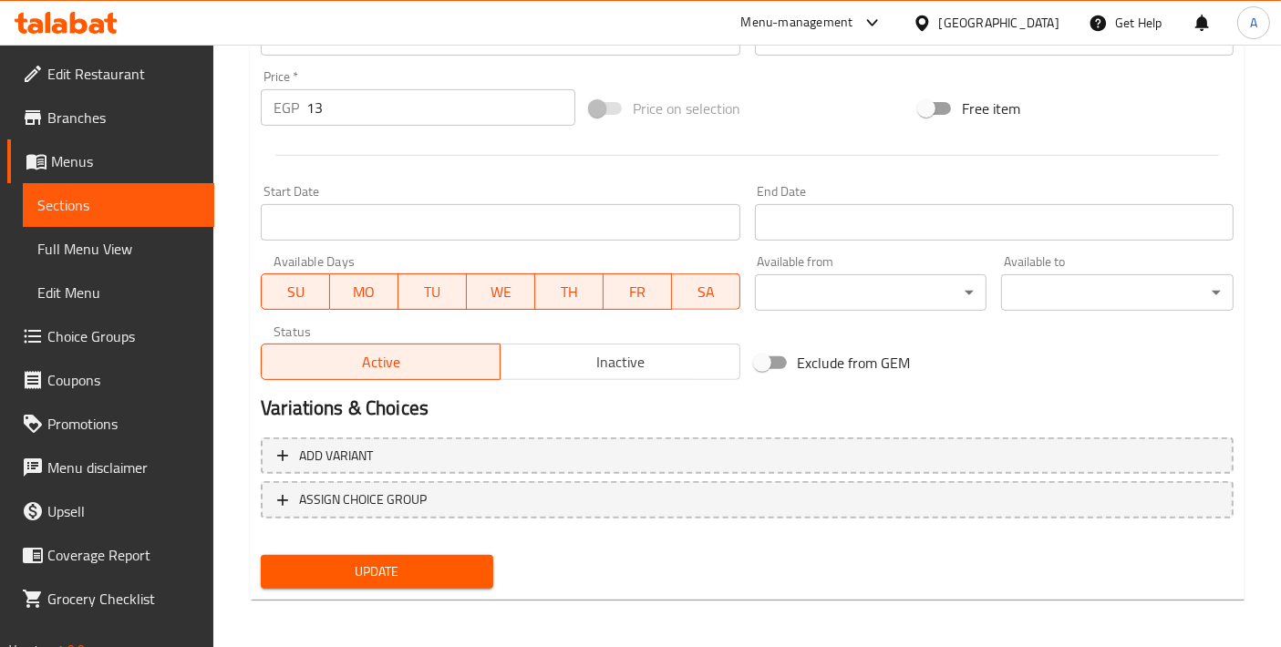
type input "1 Fried Egg Plate"
click at [419, 564] on span "Update" at bounding box center [376, 572] width 203 height 23
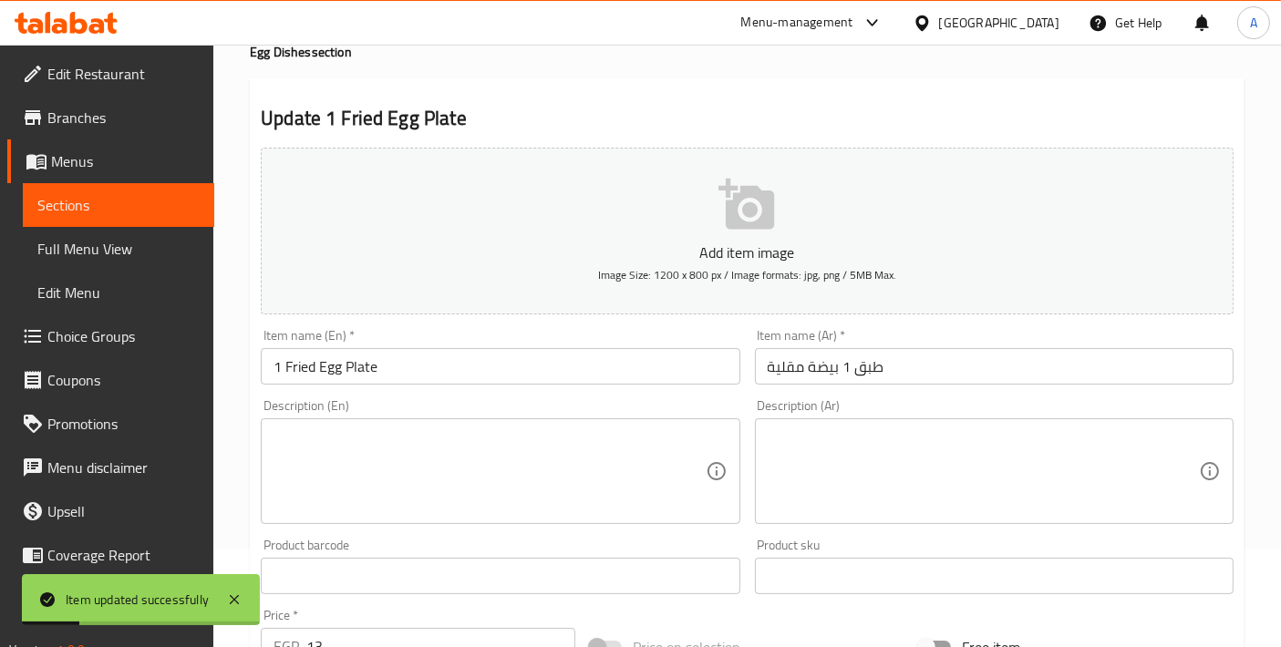
scroll to position [0, 0]
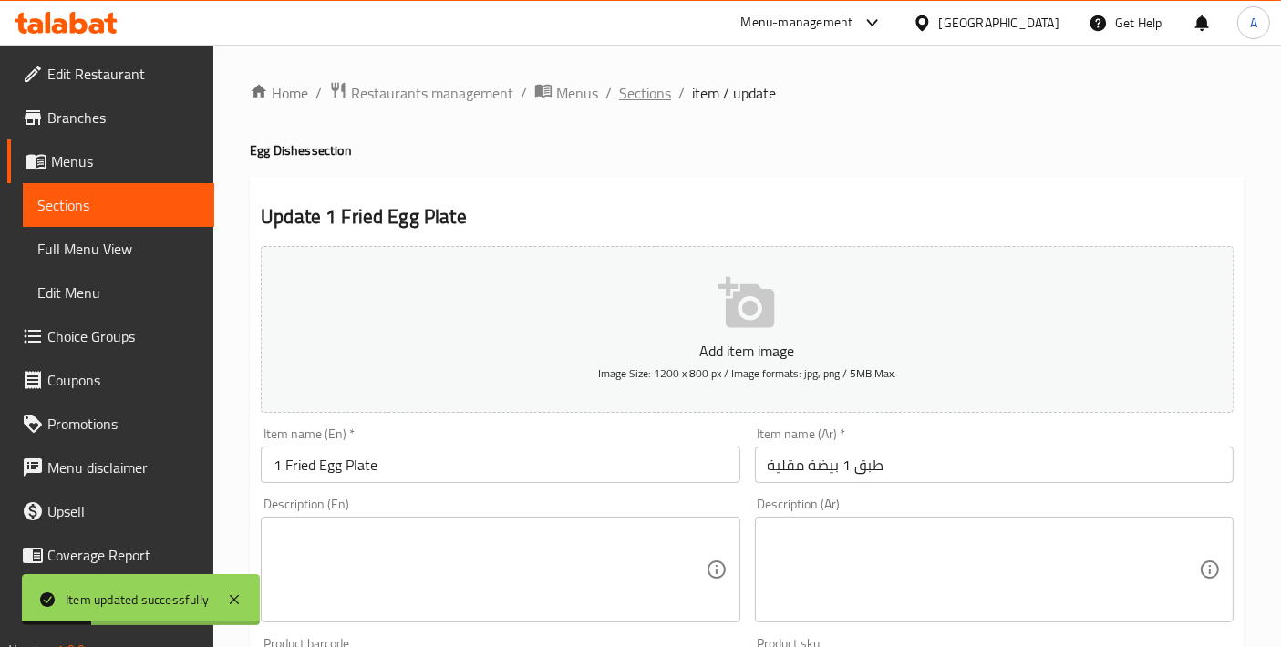
click at [656, 90] on span "Sections" at bounding box center [645, 93] width 52 height 22
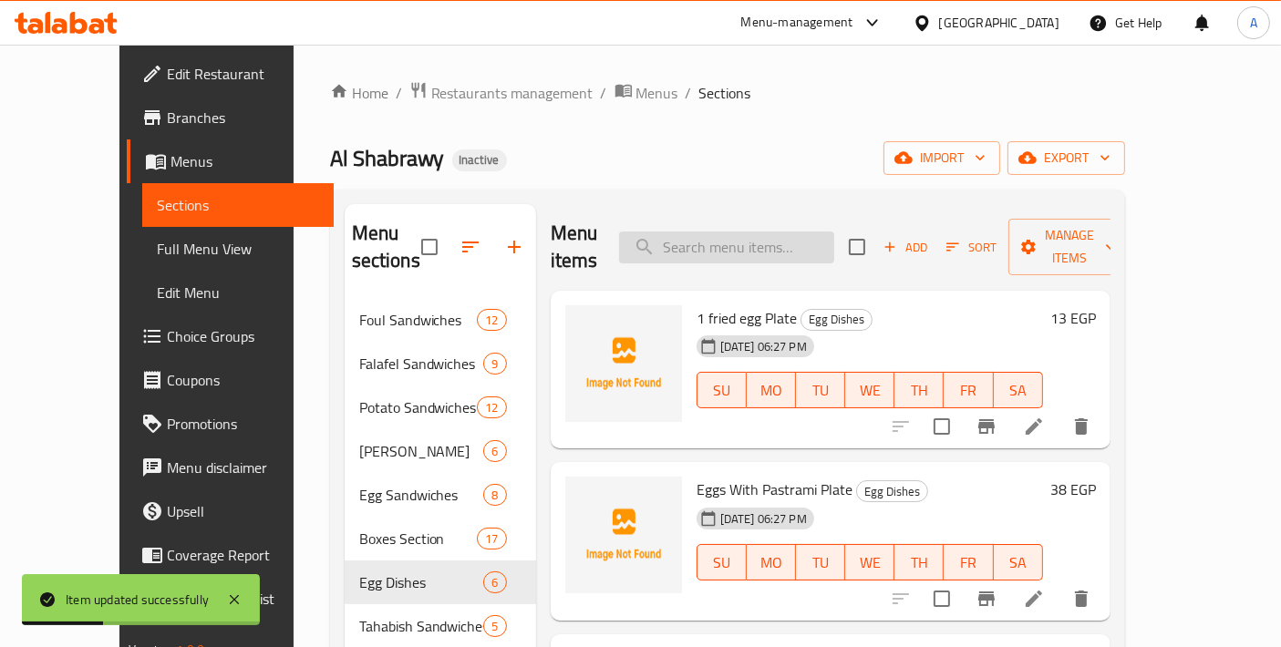
click at [753, 232] on input "search" at bounding box center [726, 248] width 215 height 32
paste input "sunny side up egg Plate"
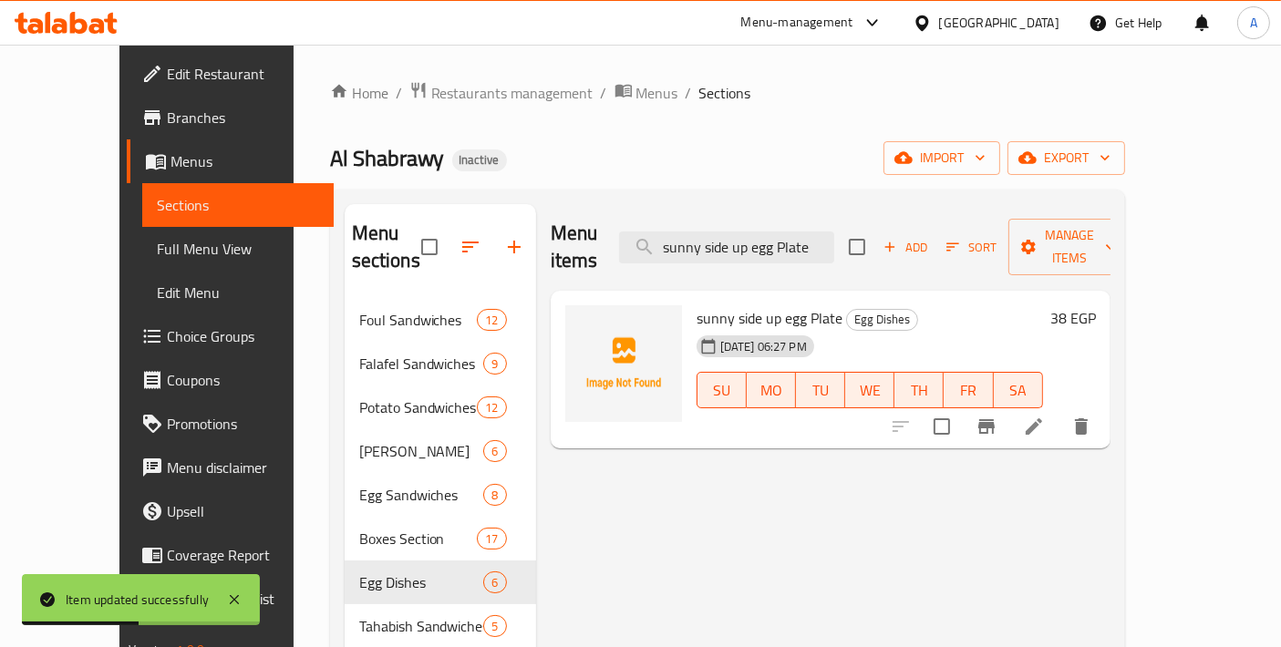
type input "sunny side up egg Plate"
click at [1059, 413] on li at bounding box center [1033, 426] width 51 height 33
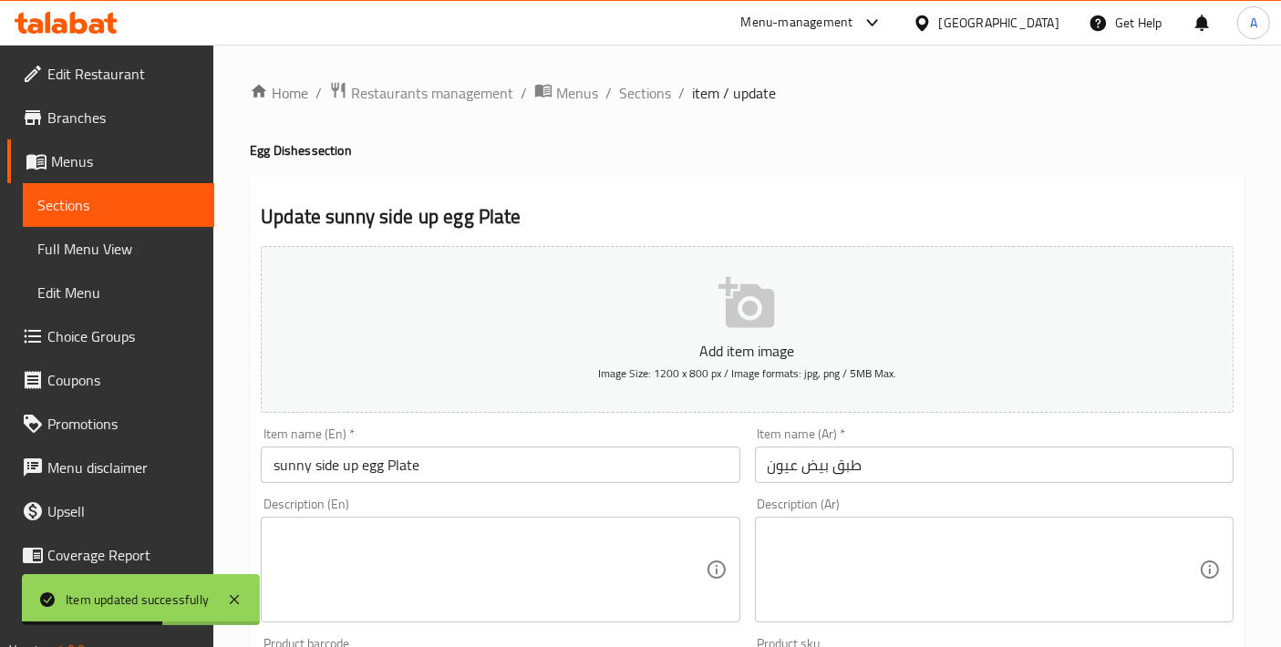
click at [420, 479] on input "sunny side up egg Plate" at bounding box center [500, 465] width 479 height 36
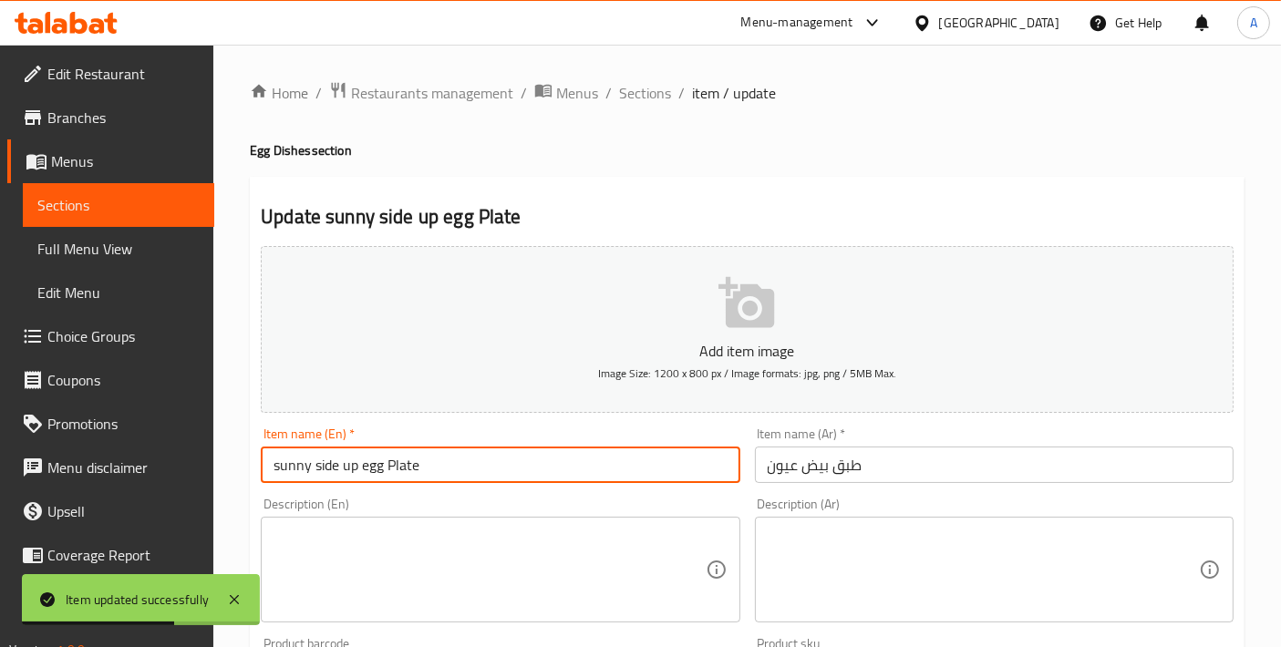
click at [393, 468] on input "sunny side up egg Plate" at bounding box center [500, 465] width 479 height 36
paste input "Sunny Side Up E"
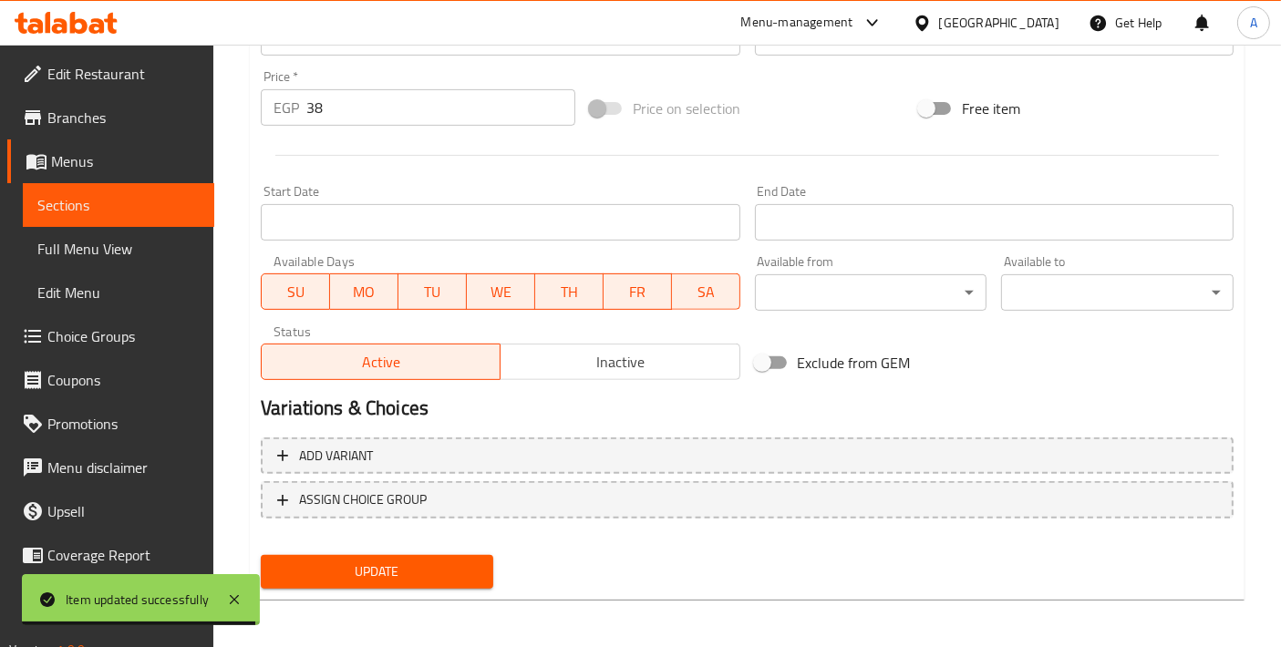
type input "Sunny Side Up Egg Plate"
click at [468, 561] on span "Update" at bounding box center [376, 572] width 203 height 23
click at [83, 325] on span "Choice Groups" at bounding box center [123, 336] width 152 height 22
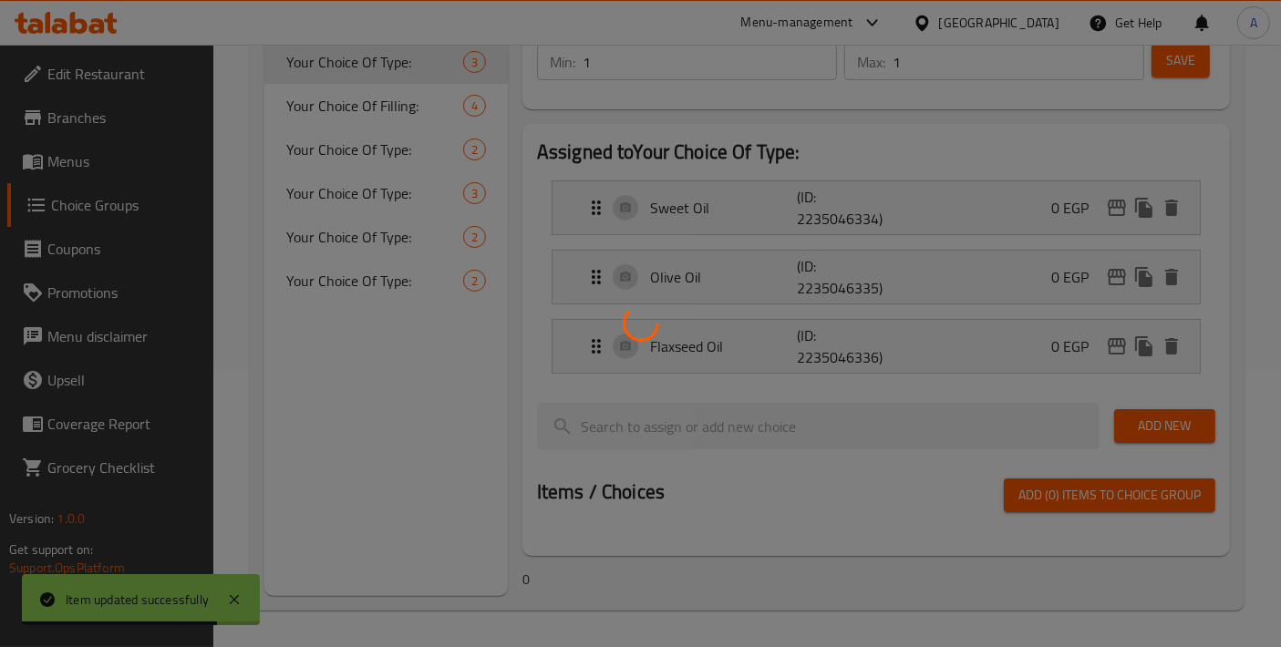
scroll to position [257, 0]
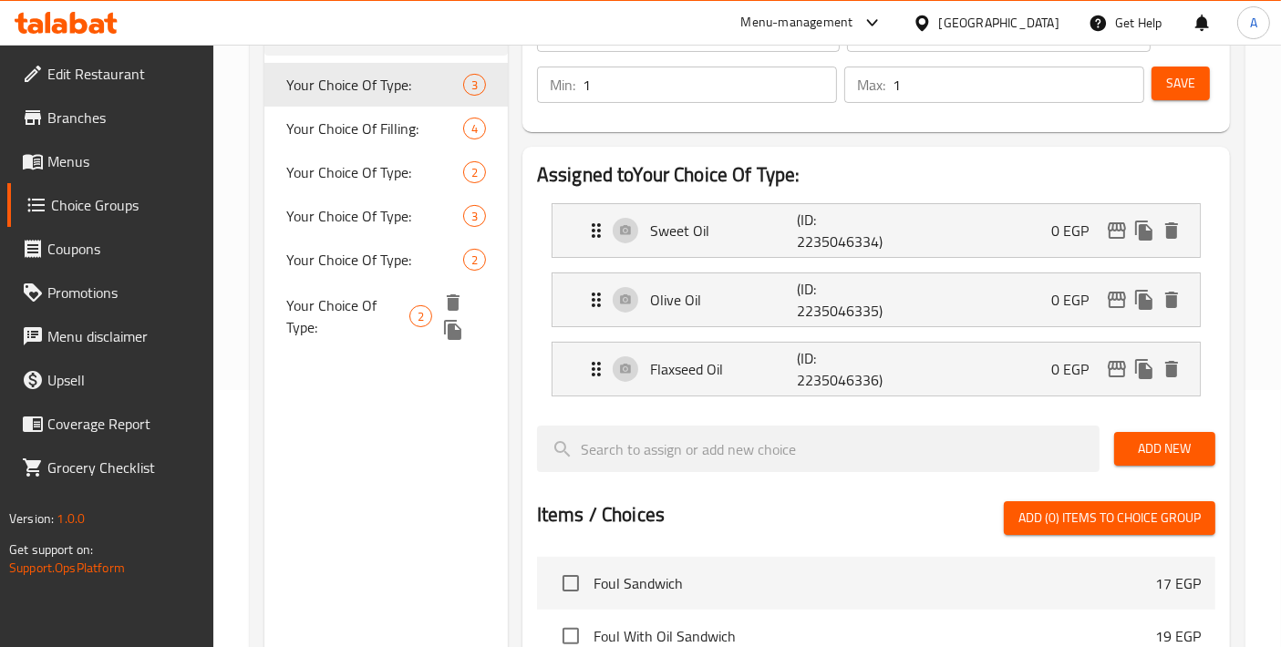
click at [393, 315] on span "Your Choice Of Type:" at bounding box center [347, 316] width 123 height 44
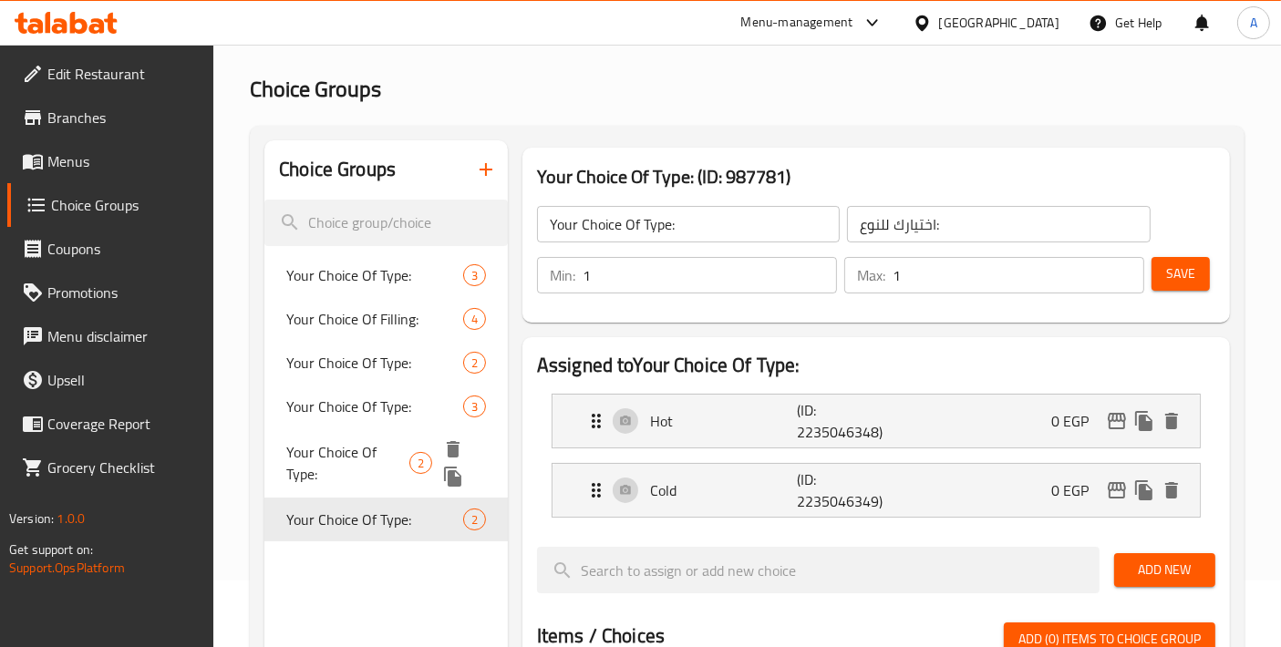
scroll to position [55, 0]
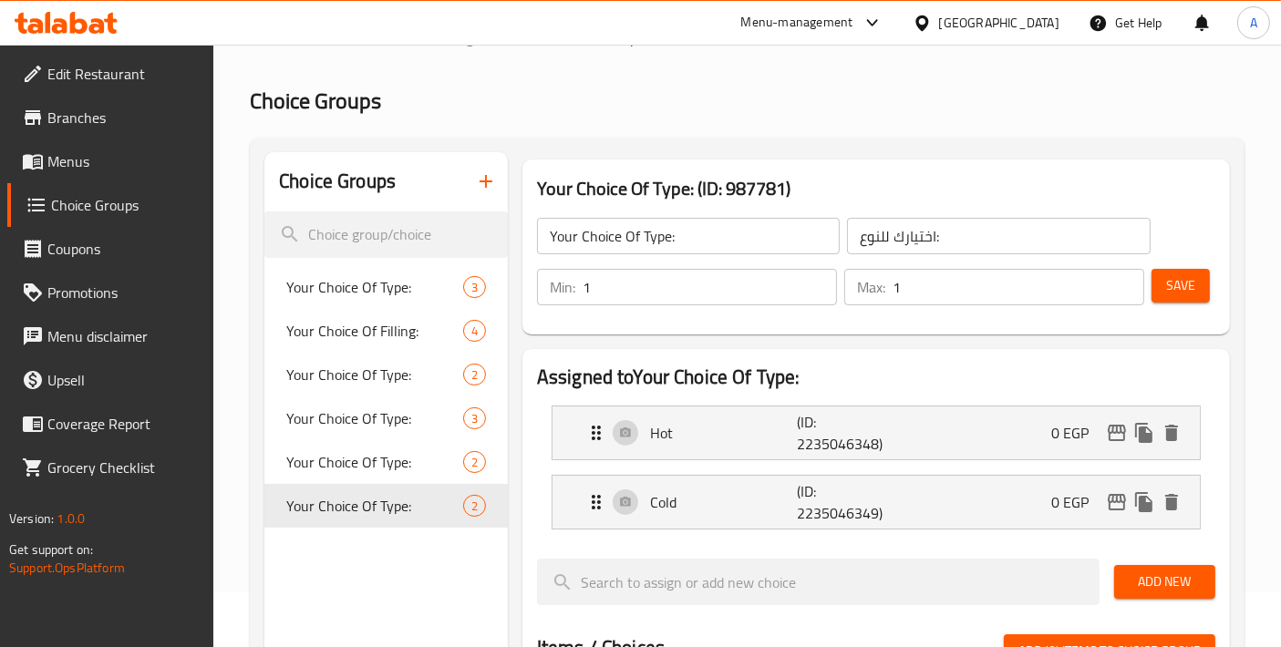
click at [737, 464] on li "Hot (ID: 2235046348) 0 EGP Name (En) Hot Name (En) Name (Ar) حار Name (Ar) Pric…" at bounding box center [876, 432] width 678 height 69
click at [737, 448] on div "Hot (ID: 2235046348) 0 EGP" at bounding box center [881, 433] width 592 height 53
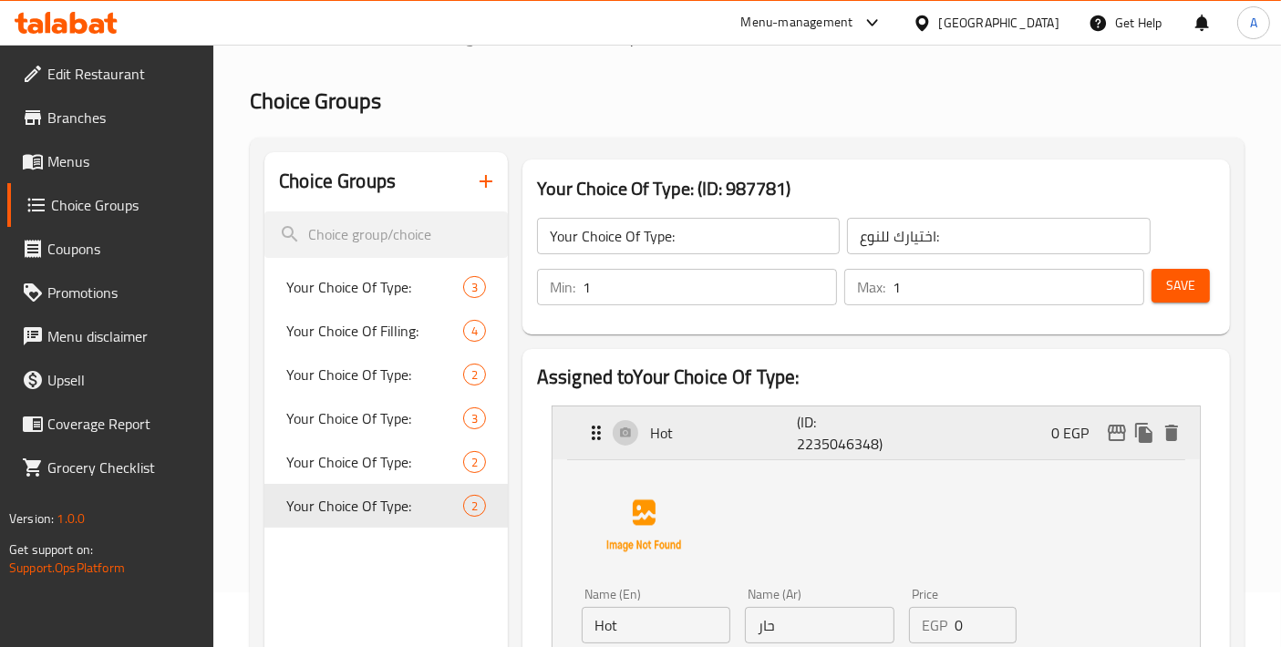
click at [737, 448] on div "Hot (ID: 2235046348) 0 EGP" at bounding box center [881, 433] width 592 height 53
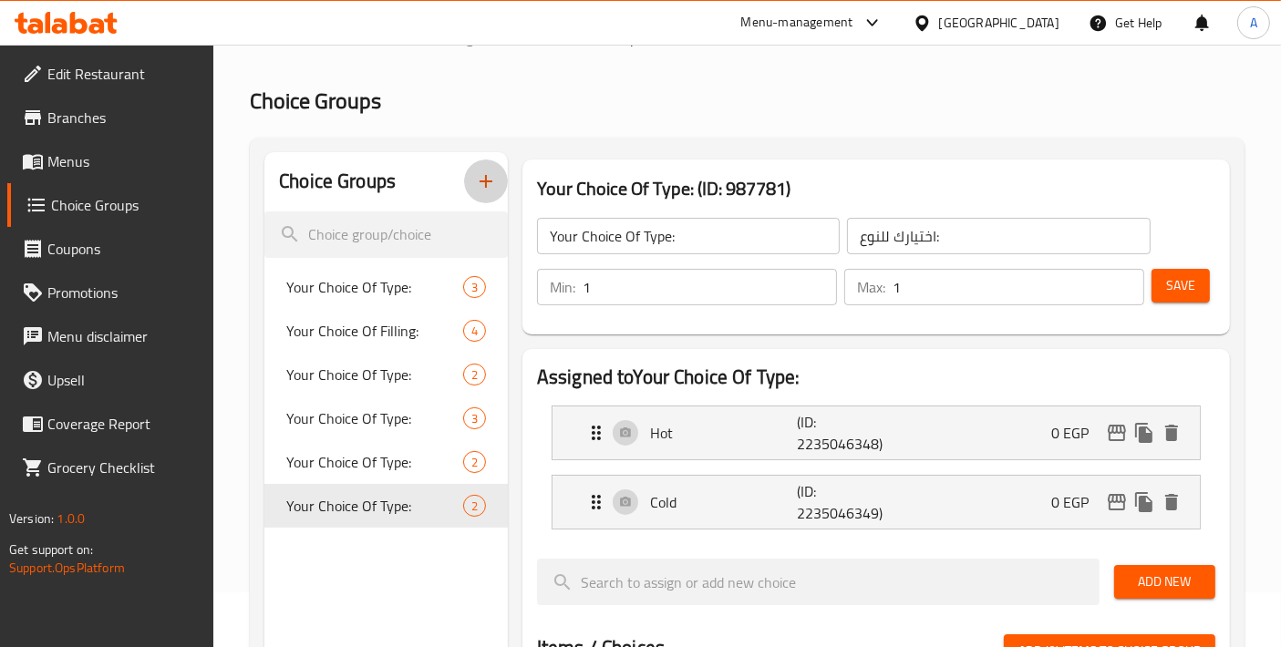
click at [484, 178] on icon "button" at bounding box center [486, 181] width 22 height 22
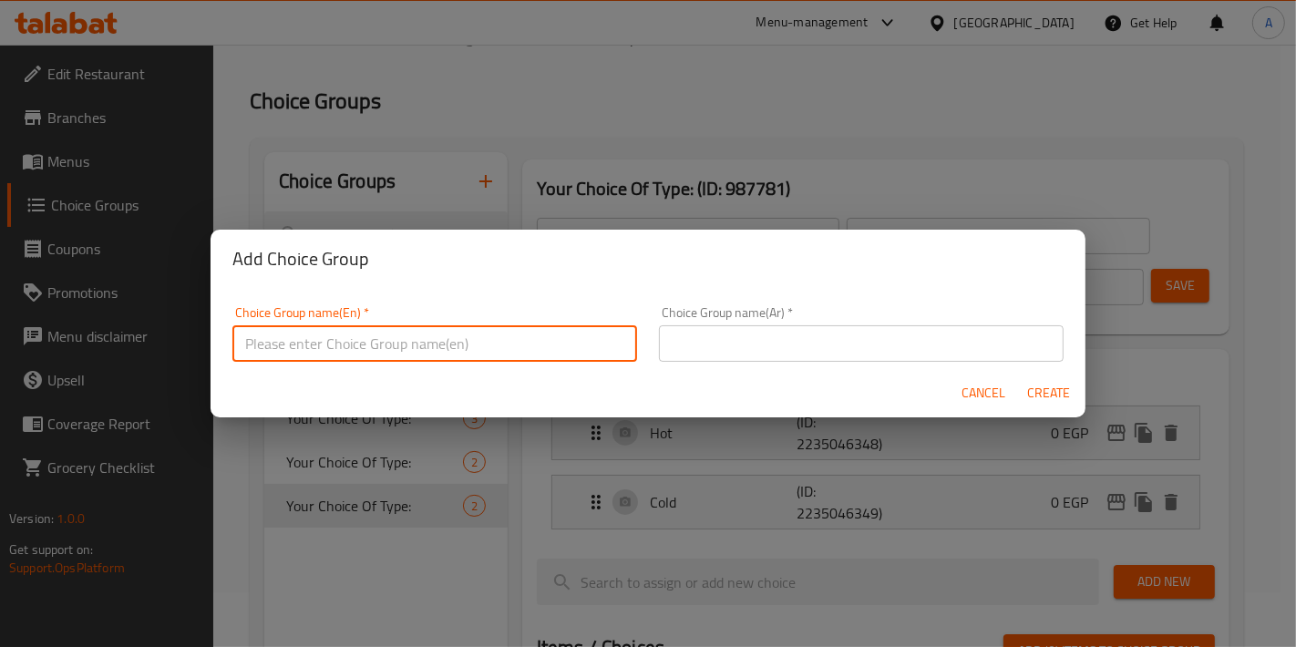
click at [362, 351] on input "text" at bounding box center [434, 343] width 405 height 36
type input "Your Choice Of:"
click at [999, 388] on span "Cancel" at bounding box center [984, 393] width 44 height 23
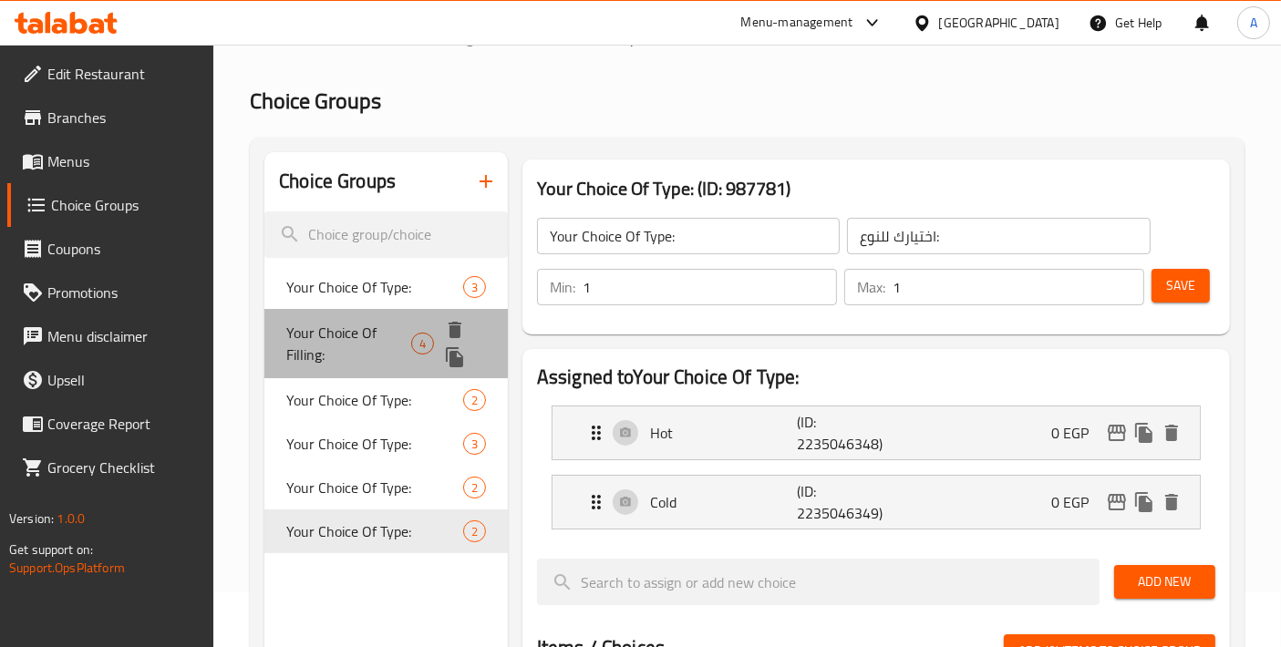
click at [396, 339] on span "Your Choice Of Filling:" at bounding box center [348, 344] width 125 height 44
type input "Your Choice Of Filling:"
type input "اختيارك للحشوة:"
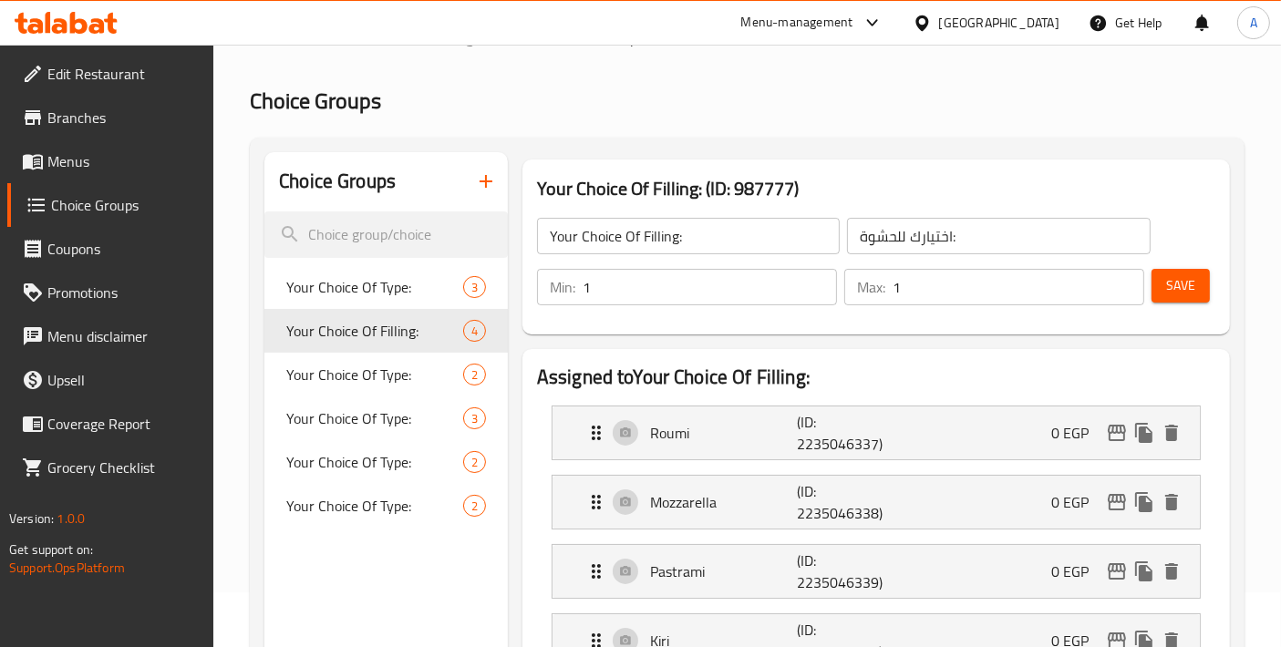
click at [484, 195] on button "button" at bounding box center [486, 182] width 44 height 44
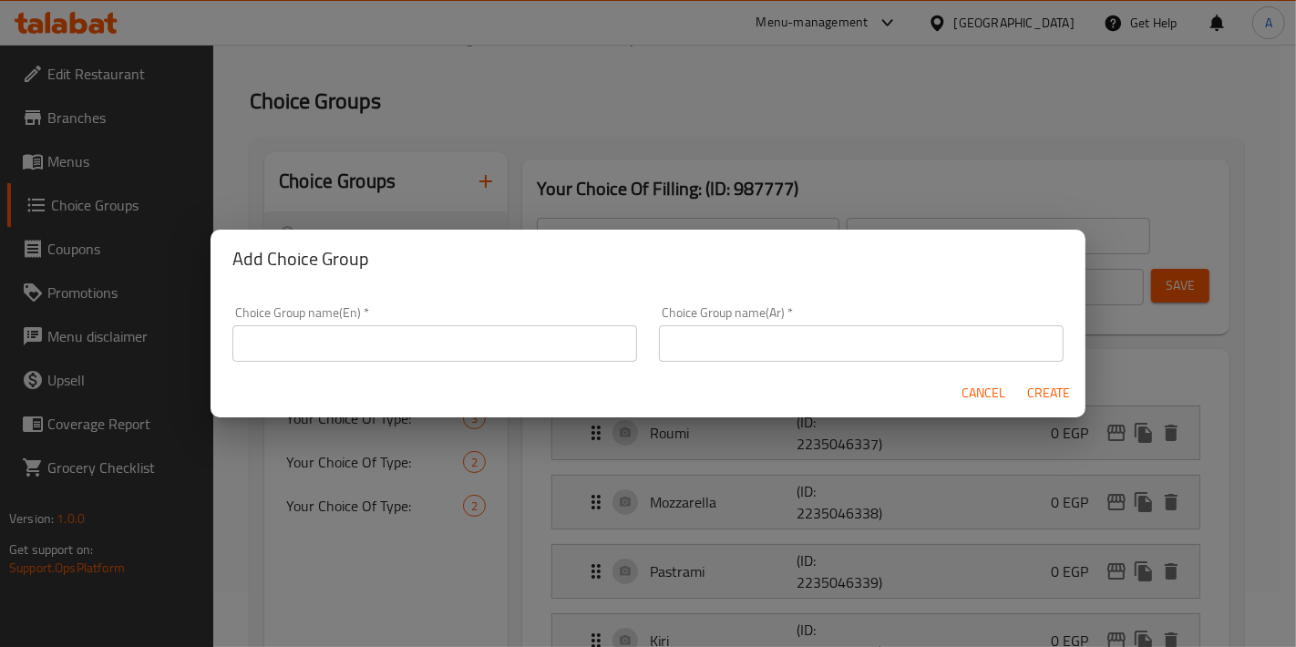
click at [408, 329] on input "text" at bounding box center [434, 343] width 405 height 36
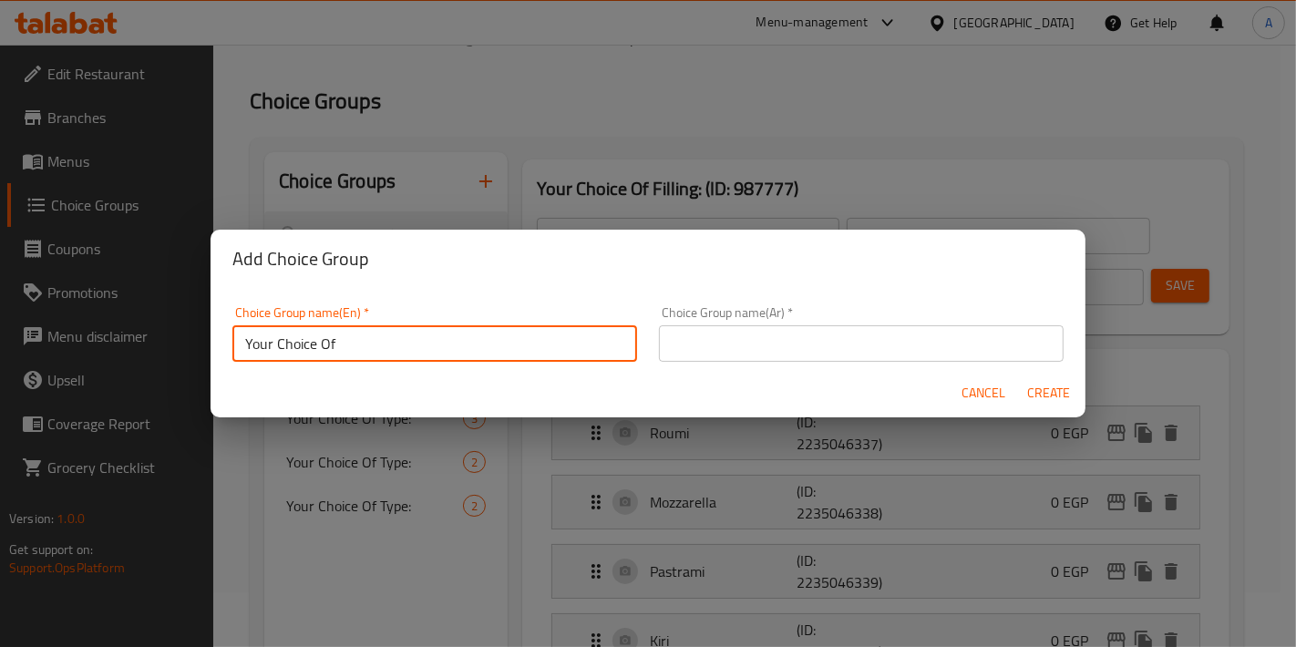
paste input "Egg Or Cheese Burger Sandwich"
type input "Your Choice Of Egg Or Cheese Burger Sandwich"
click at [1000, 392] on span "Cancel" at bounding box center [984, 393] width 44 height 23
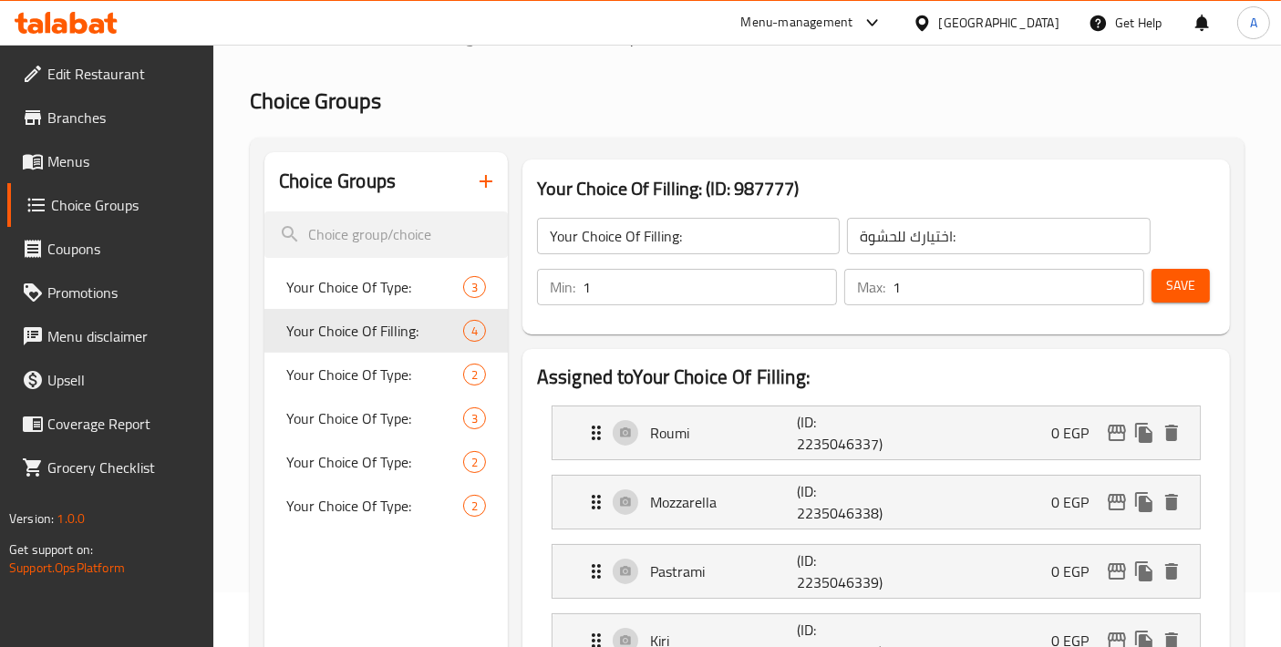
click at [486, 192] on button "button" at bounding box center [486, 182] width 44 height 44
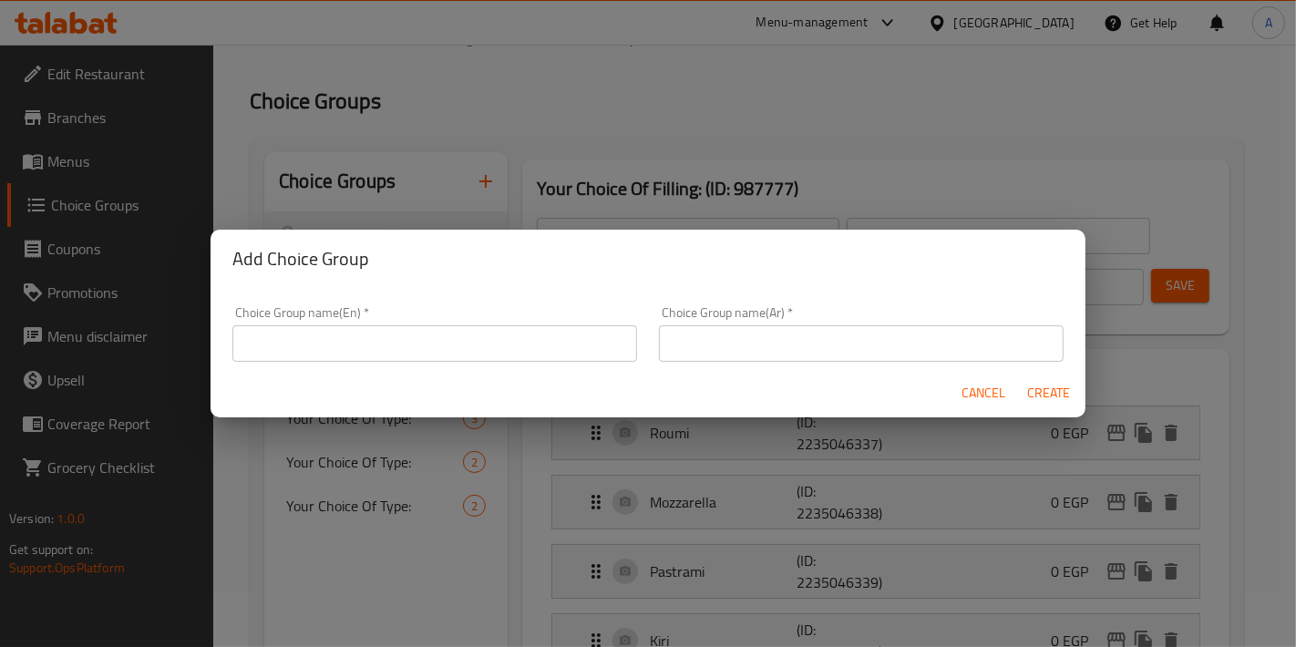
click at [416, 365] on div "Choice Group name(En)   * Choice Group name(En) *" at bounding box center [434, 333] width 427 height 77
drag, startPoint x: 432, startPoint y: 342, endPoint x: 466, endPoint y: 346, distance: 34.0
click at [432, 342] on input "text" at bounding box center [434, 343] width 405 height 36
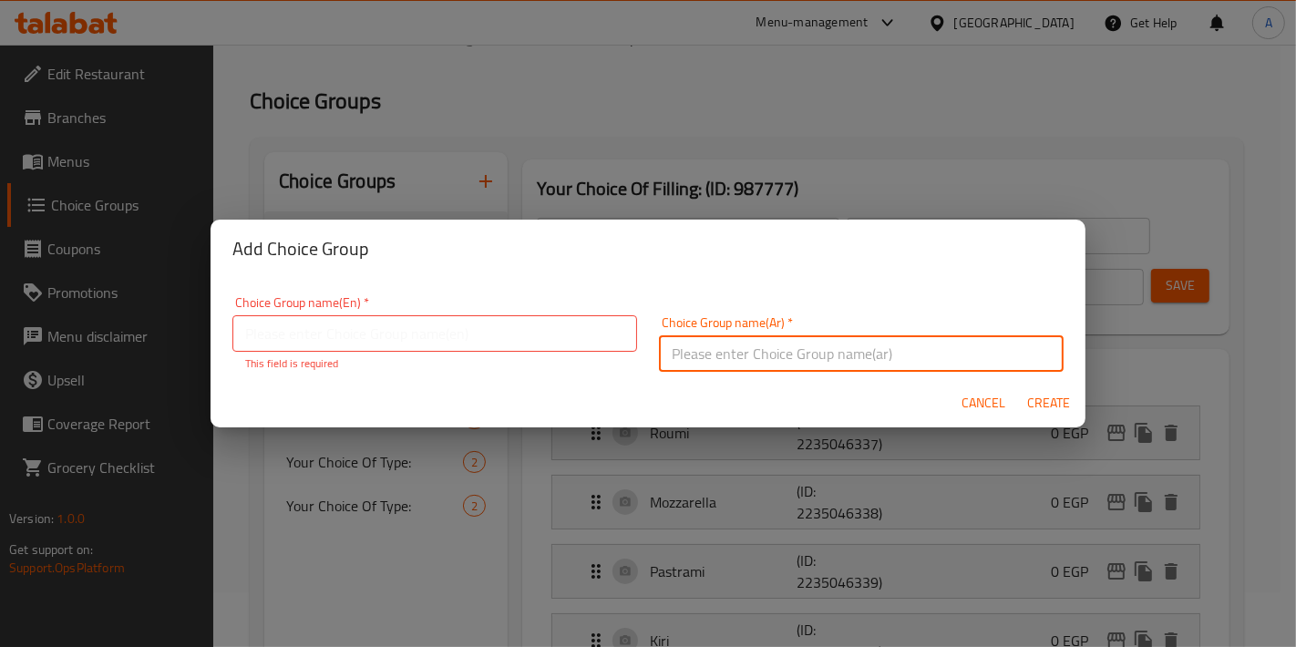
click at [715, 370] on form "Choice Group name(En)   * Choice Group name(En) * This field is required Choice…" at bounding box center [648, 352] width 875 height 149
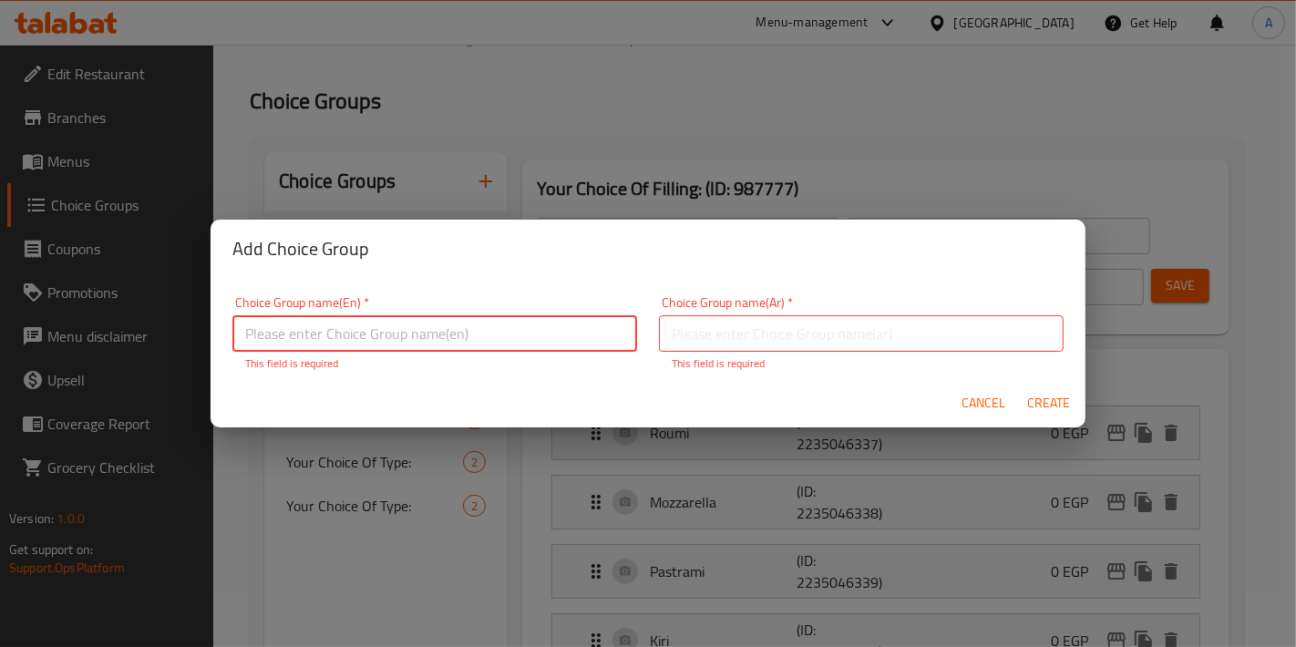
click at [504, 347] on input "text" at bounding box center [434, 333] width 405 height 36
type input "Your Choice Of:"
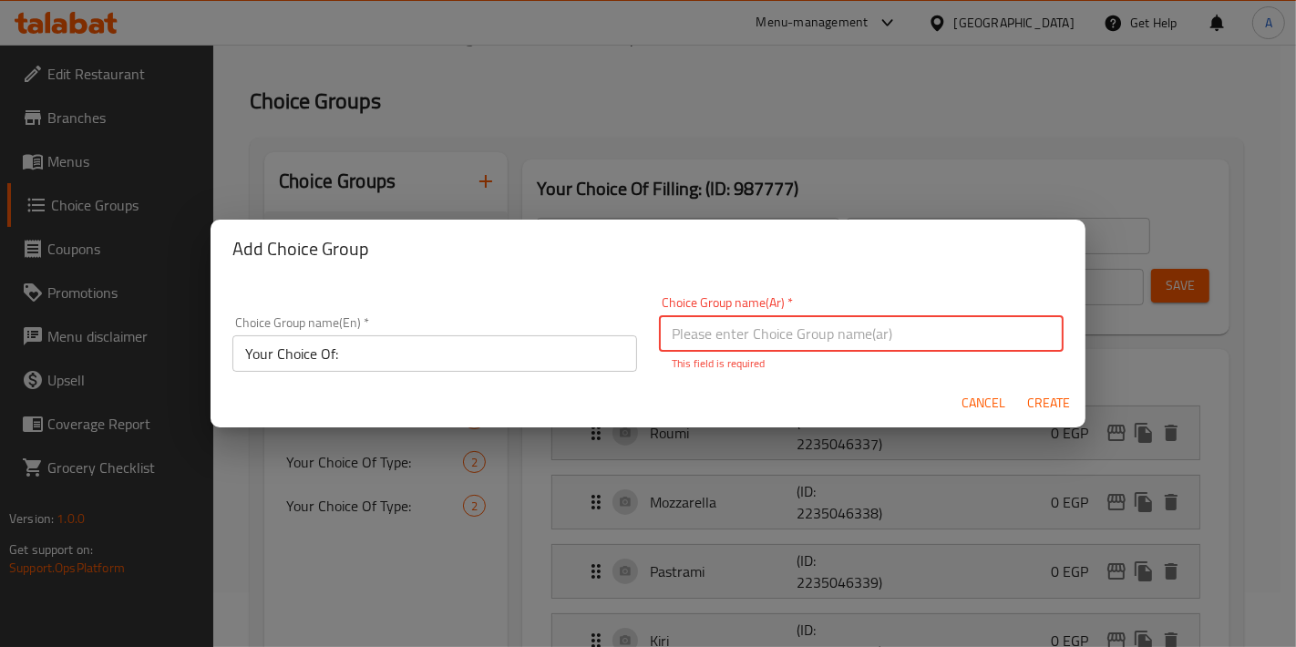
drag, startPoint x: 766, startPoint y: 342, endPoint x: 794, endPoint y: 344, distance: 28.3
click at [766, 342] on input "text" at bounding box center [861, 333] width 405 height 36
type input "إختيارك من:"
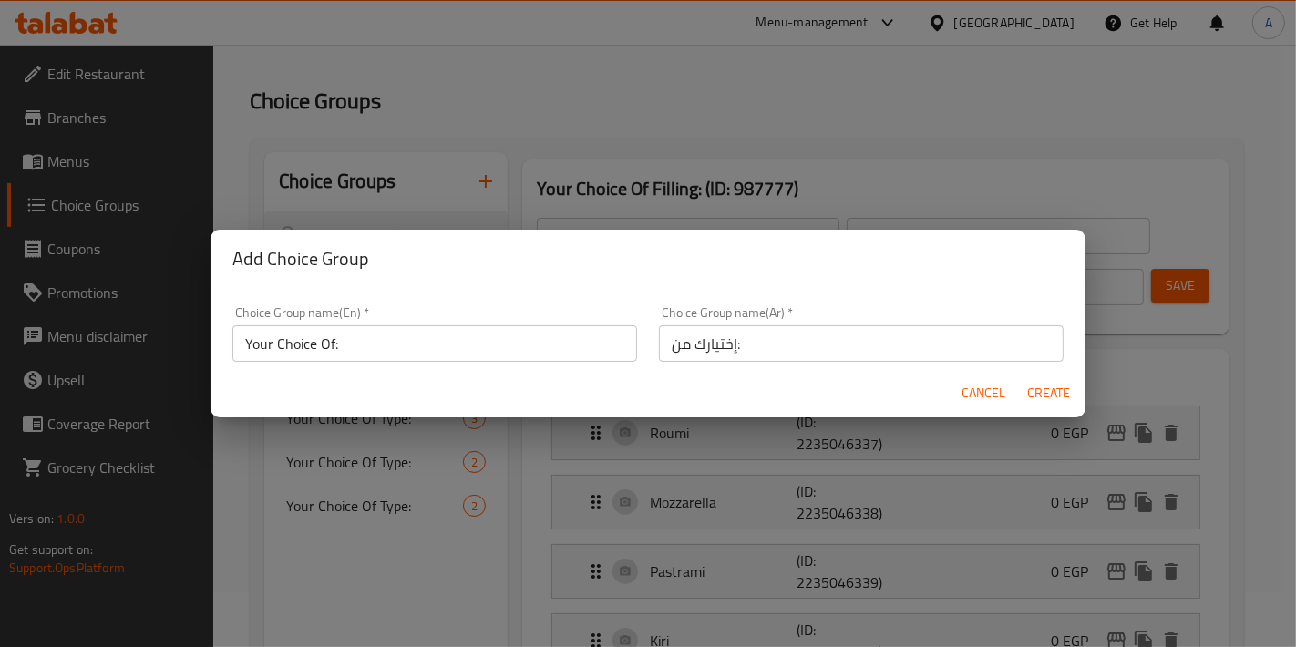
click at [1079, 394] on div "Cancel Create" at bounding box center [648, 393] width 875 height 48
click at [1067, 401] on span "Create" at bounding box center [1049, 393] width 44 height 23
type input "Your Choice Of:"
type input "إختيارك من:"
type input "0"
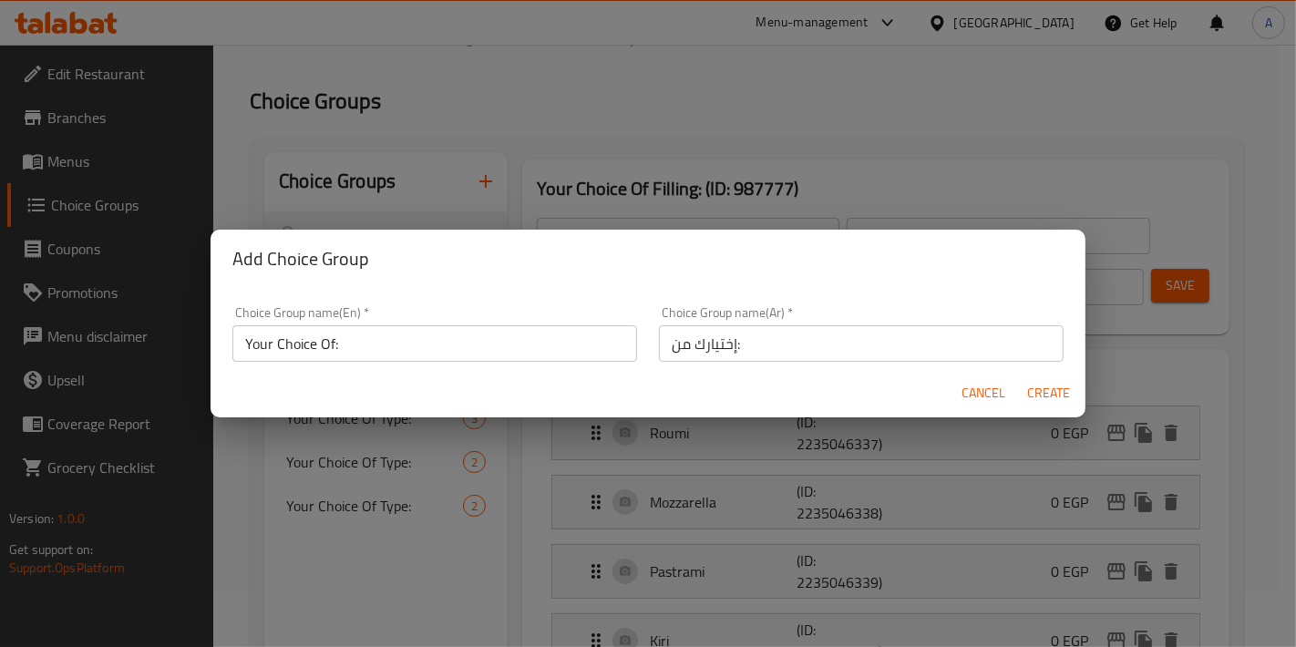
type input "0"
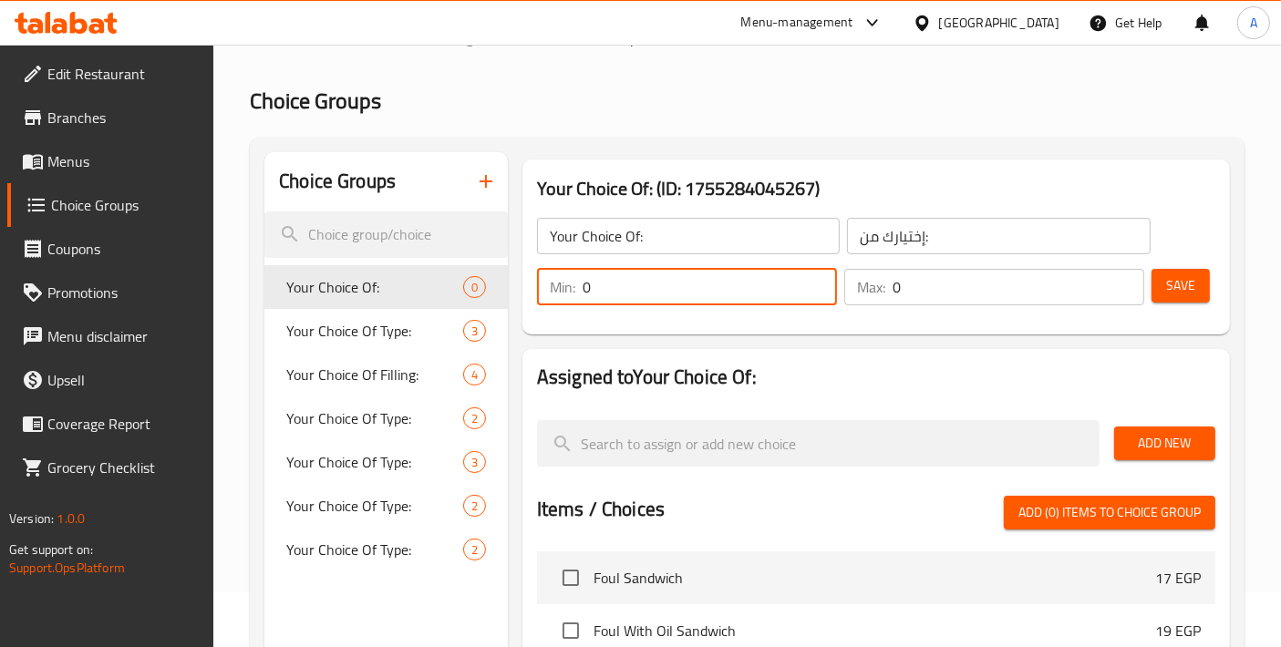
click at [562, 286] on div "Min: 0 ​" at bounding box center [687, 287] width 300 height 36
type input "1"
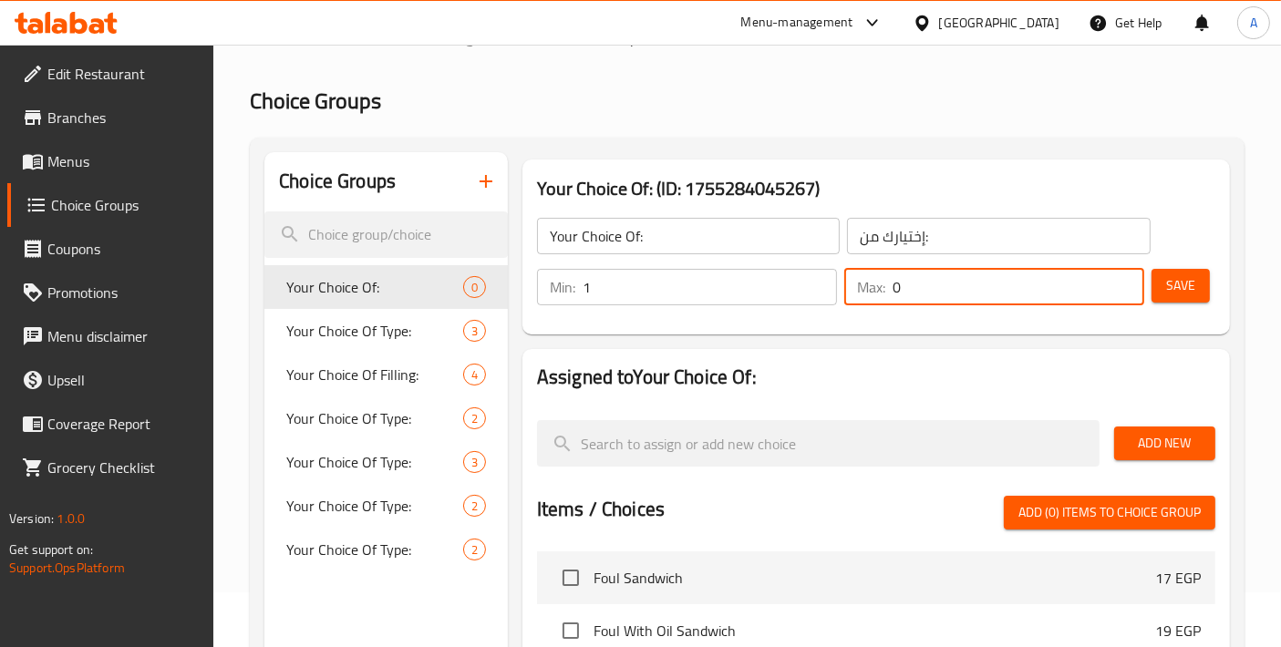
drag, startPoint x: 917, startPoint y: 289, endPoint x: 853, endPoint y: 289, distance: 63.8
click at [853, 289] on div "Max: 0 ​" at bounding box center [994, 287] width 300 height 36
type input "1"
click at [1196, 284] on button "Save" at bounding box center [1180, 286] width 58 height 34
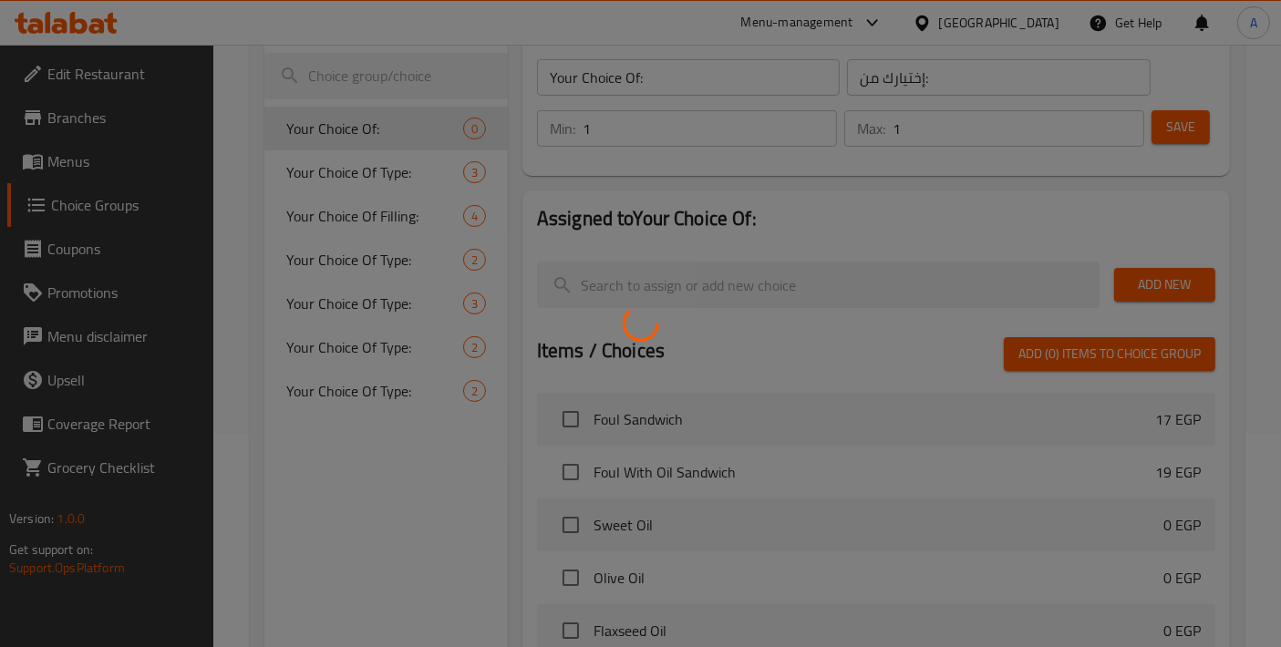
scroll to position [257, 0]
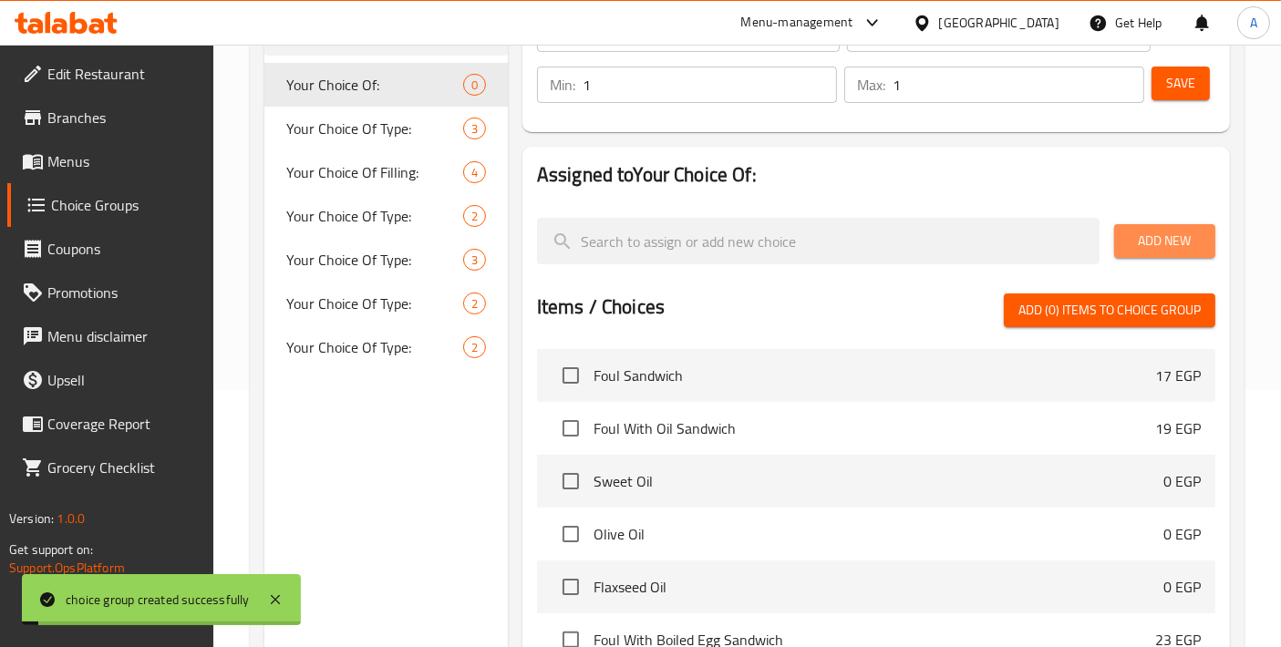
click at [1135, 253] on button "Add New" at bounding box center [1164, 241] width 101 height 34
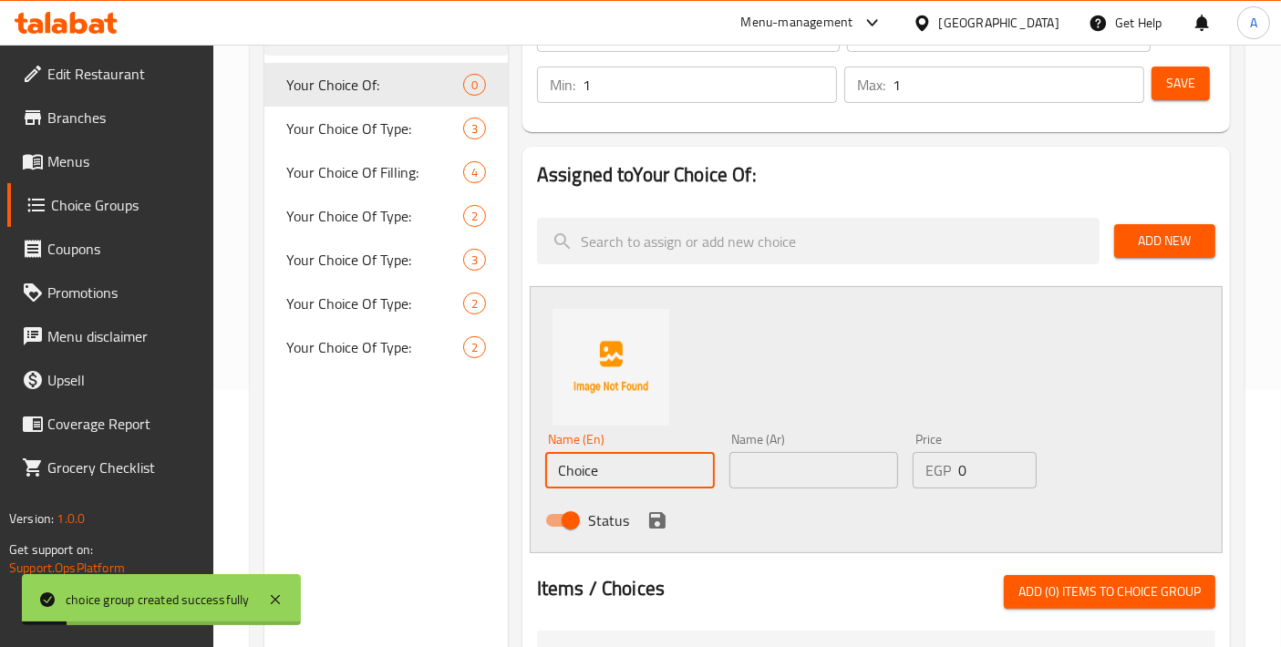
drag, startPoint x: 635, startPoint y: 462, endPoint x: 468, endPoint y: 457, distance: 167.8
click at [468, 457] on div "Choice Groups Your Choice Of: 0 Your Choice Of Type: 3 Your Choice Of Filling: …" at bounding box center [750, 555] width 973 height 1211
click at [550, 467] on input "Egg" at bounding box center [630, 470] width 170 height 36
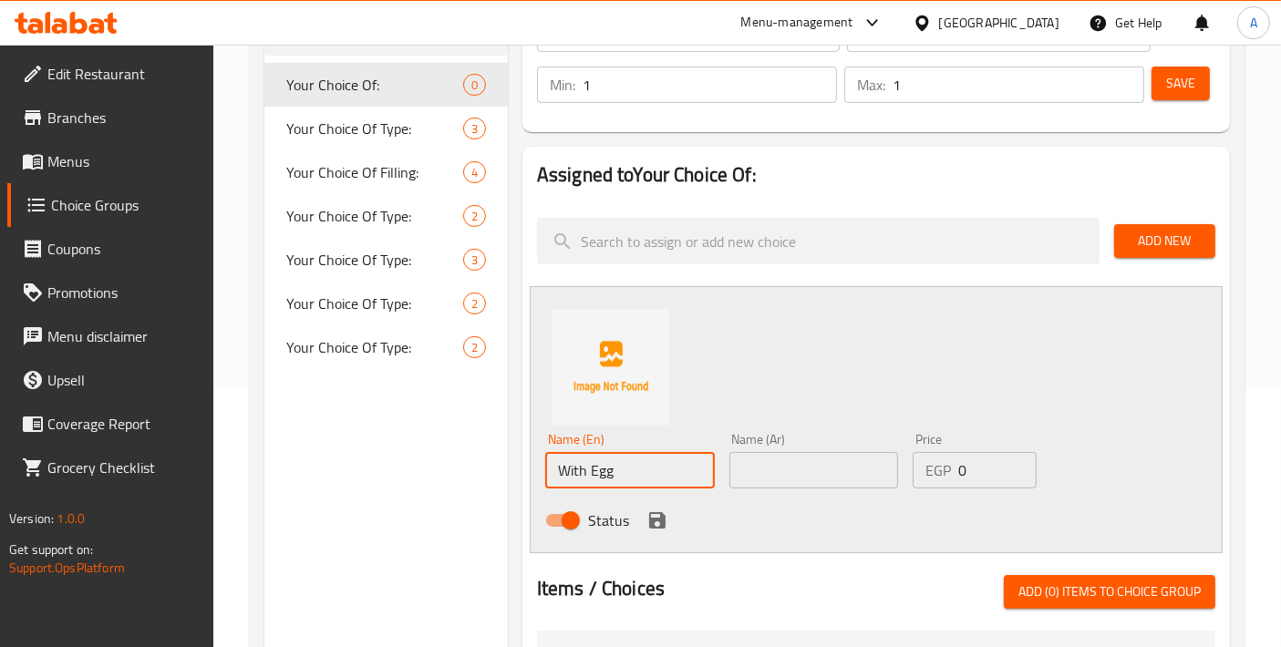
click at [715, 477] on div "Name (En) With Egg Name (En)" at bounding box center [630, 461] width 184 height 70
click at [669, 469] on input "With Egg" at bounding box center [630, 470] width 170 height 36
type input "With Eggs"
click at [793, 469] on input "text" at bounding box center [814, 470] width 170 height 36
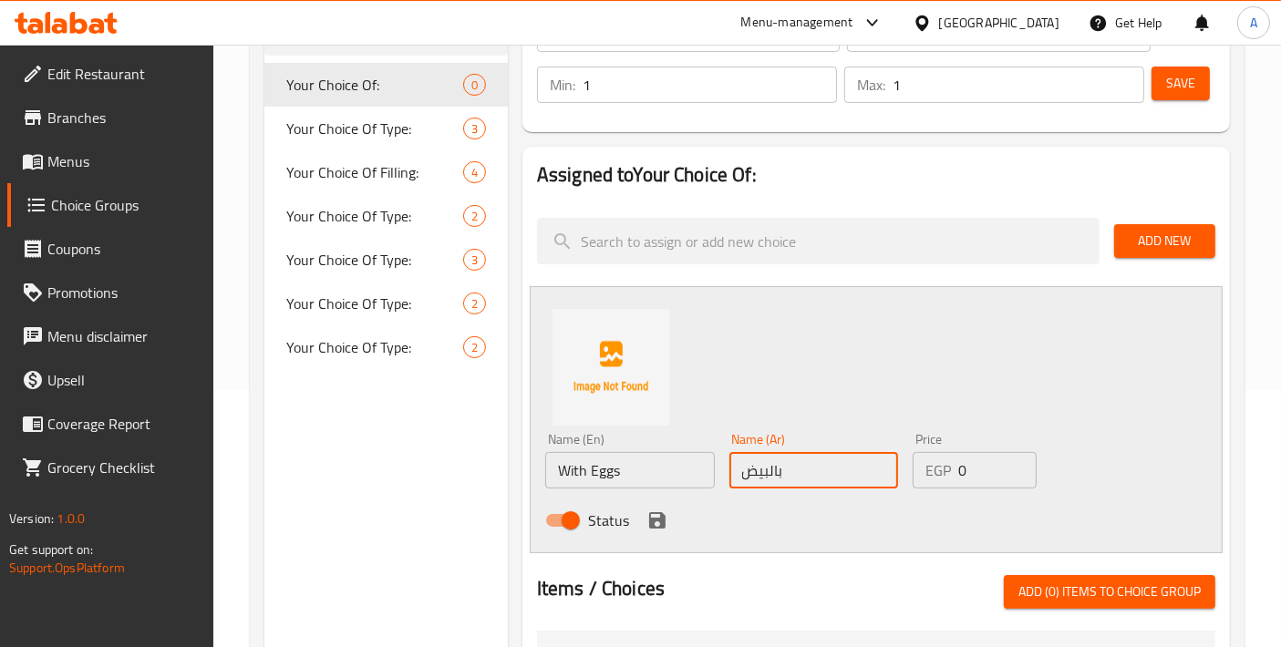
type input "بالبيض"
click at [658, 522] on icon "save" at bounding box center [657, 521] width 22 height 22
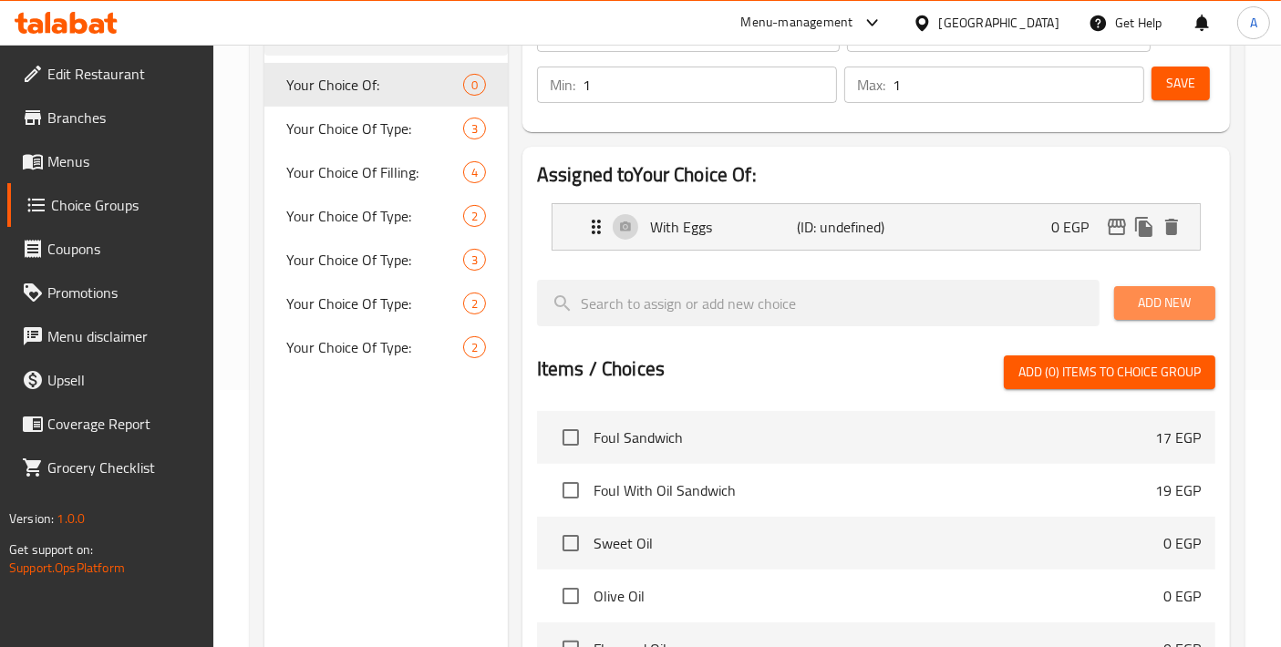
click at [1186, 300] on span "Add New" at bounding box center [1164, 303] width 72 height 23
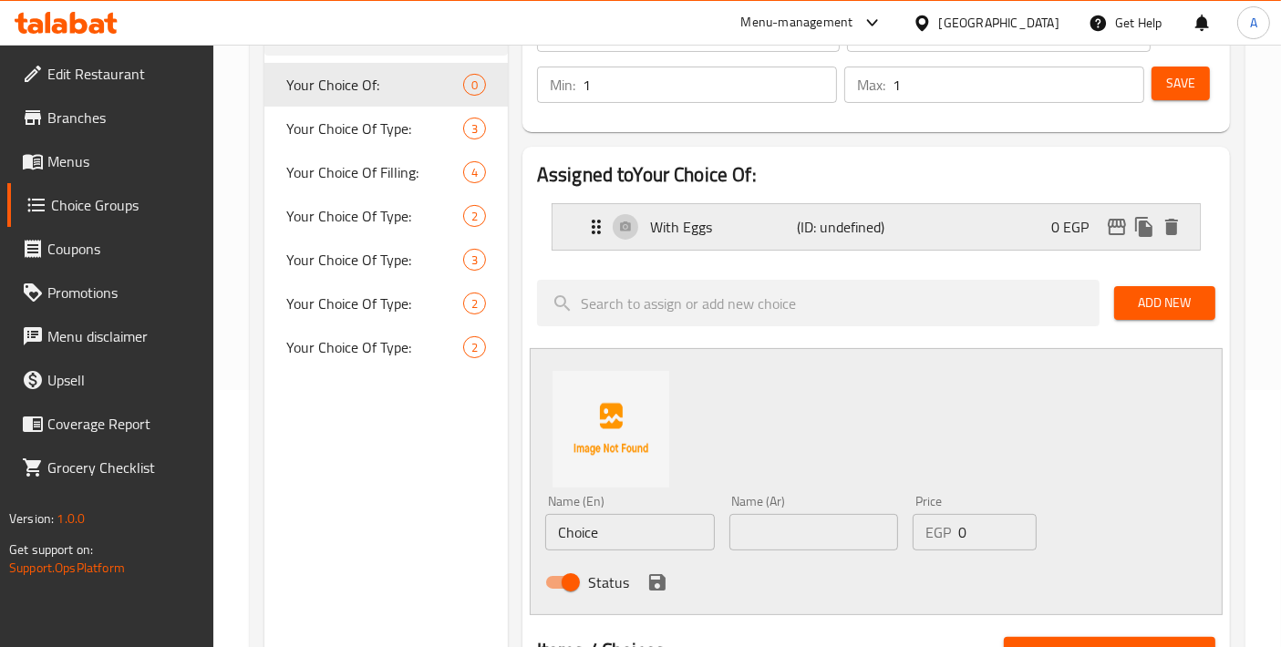
click at [705, 230] on p "With Eggs" at bounding box center [723, 227] width 147 height 22
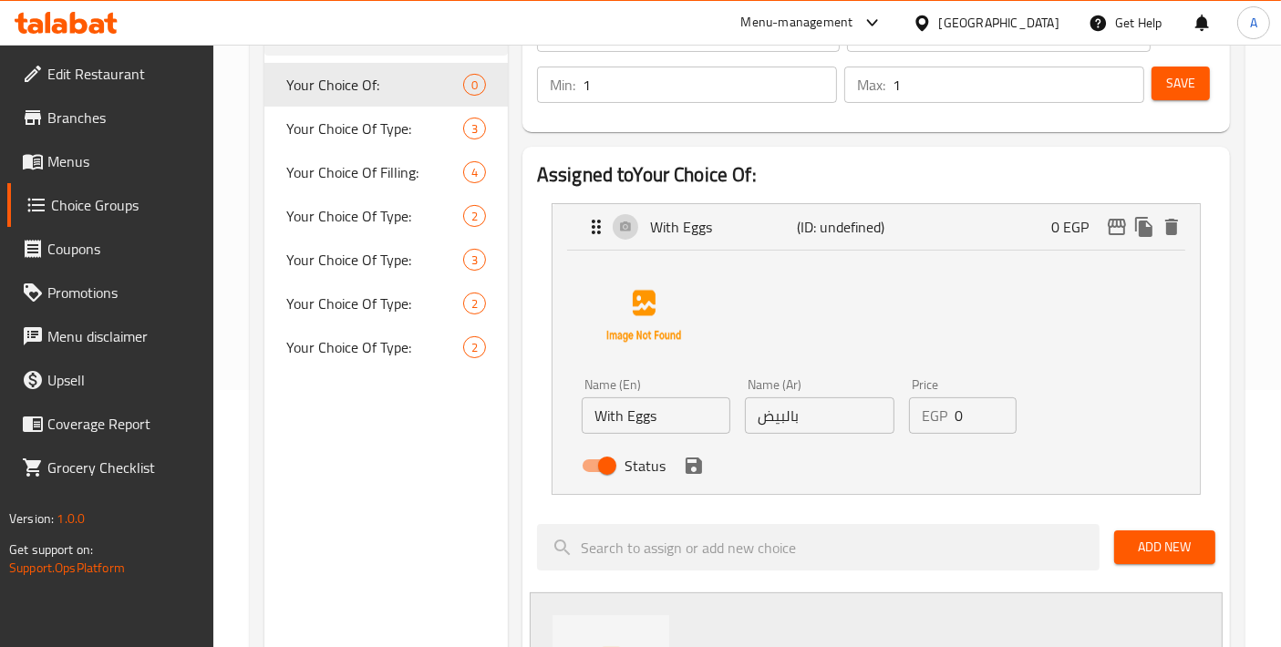
drag, startPoint x: 666, startPoint y: 433, endPoint x: 495, endPoint y: 413, distance: 172.5
drag, startPoint x: 672, startPoint y: 404, endPoint x: 489, endPoint y: 412, distance: 182.5
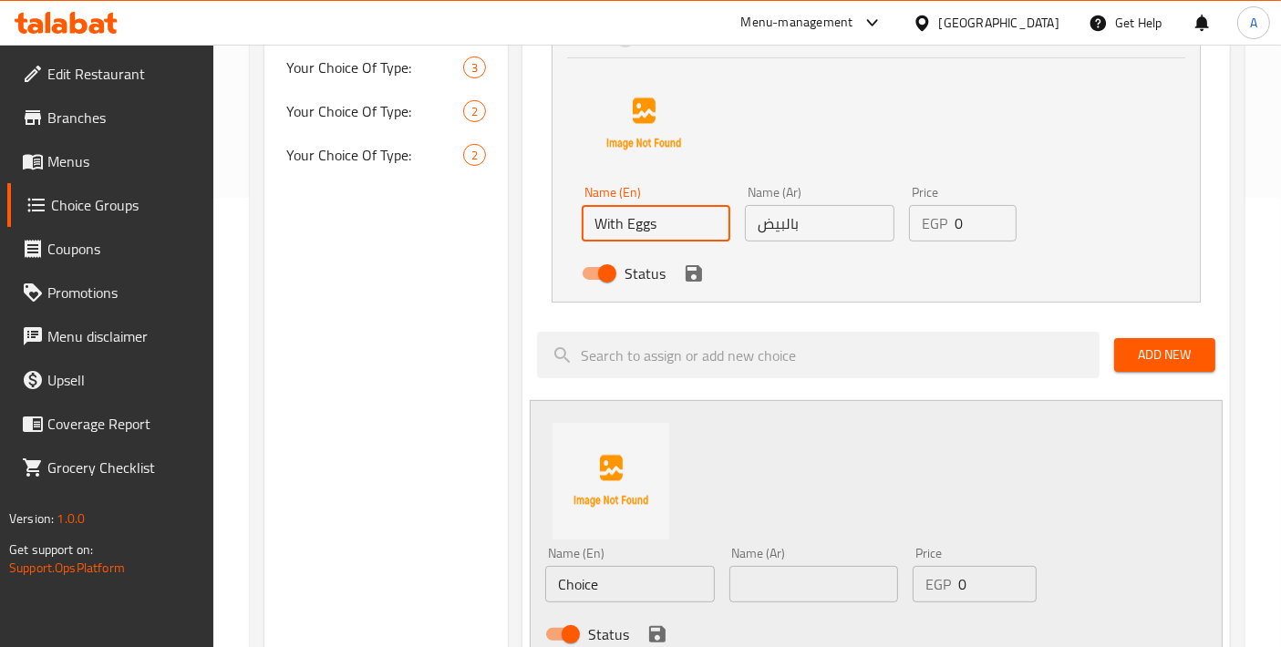
scroll to position [460, 0]
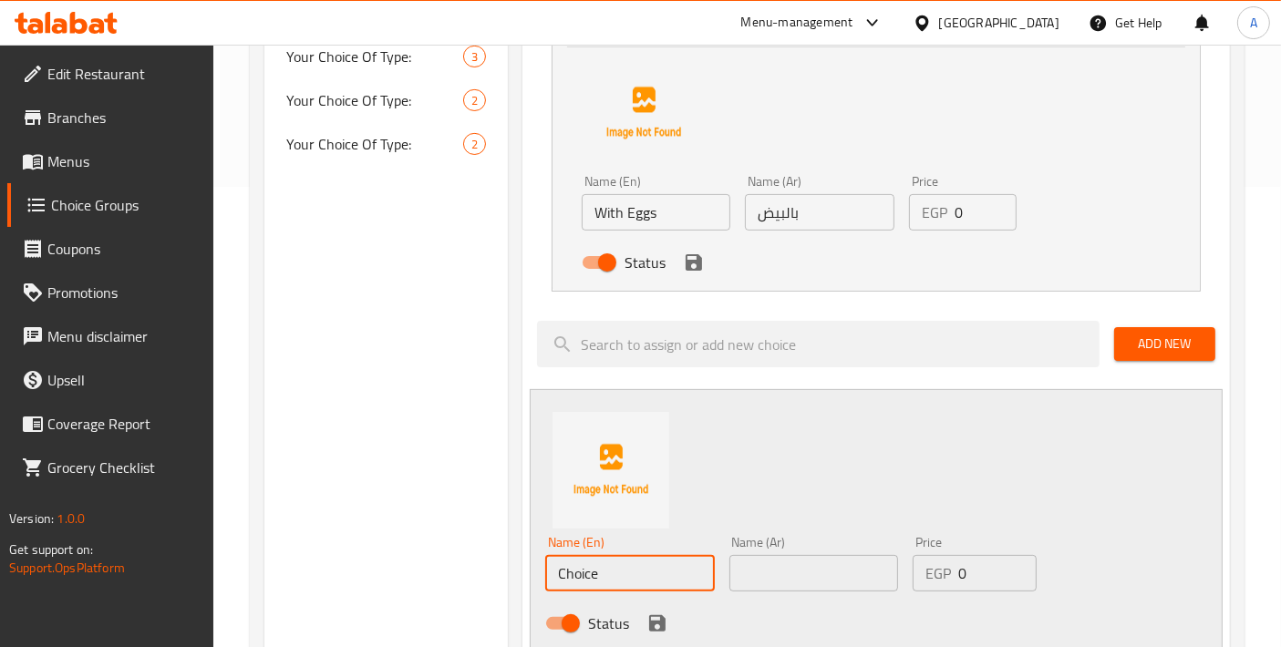
paste input "With Eggs"
drag, startPoint x: 633, startPoint y: 563, endPoint x: 410, endPoint y: 566, distance: 222.4
click at [410, 566] on div "Choice Groups Your Choice Of: 0 Your Choice Of Type: 3 Your Choice Of Filling: …" at bounding box center [750, 506] width 973 height 1518
click at [612, 571] on input "With Eggs" at bounding box center [630, 573] width 170 height 36
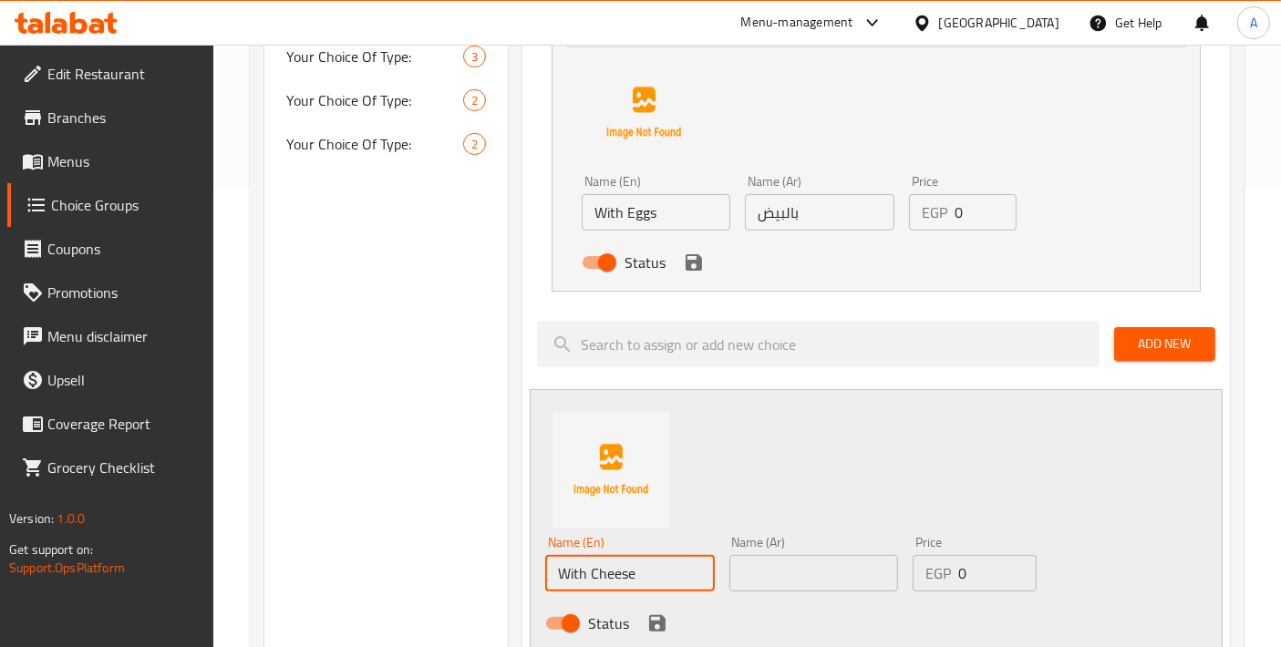
type input "With Cheese"
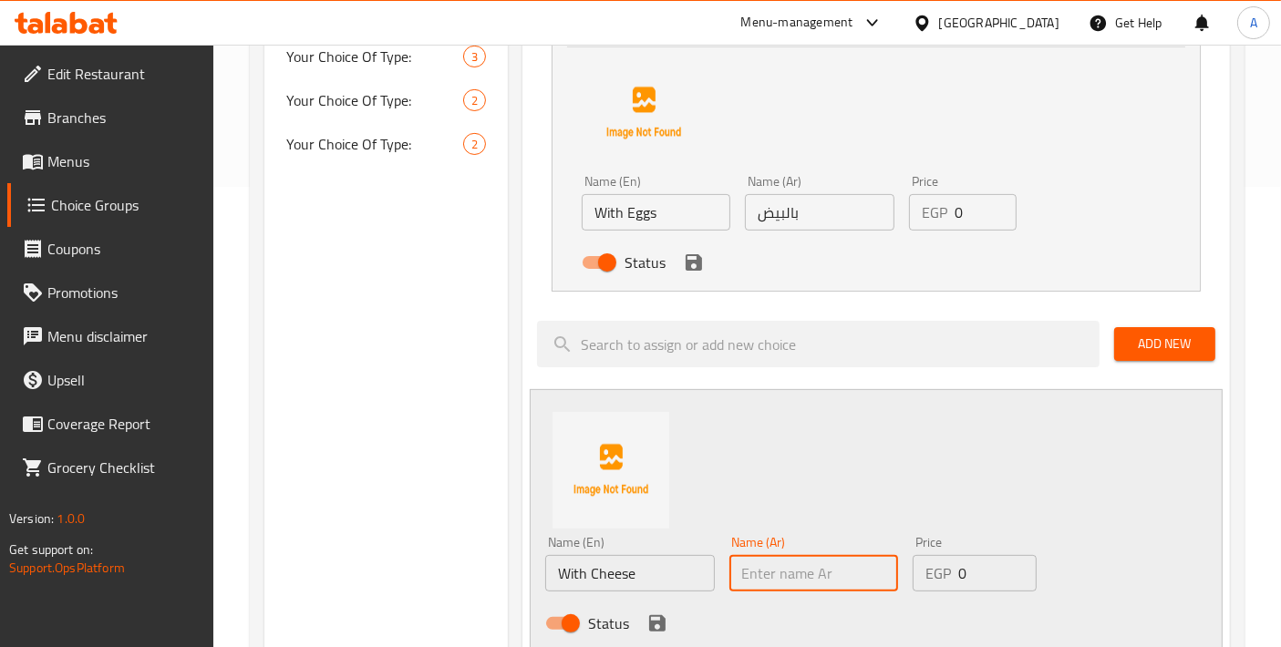
click at [745, 571] on input "text" at bounding box center [814, 573] width 170 height 36
type input "بالجبنة"
click at [651, 621] on icon "save" at bounding box center [657, 623] width 16 height 16
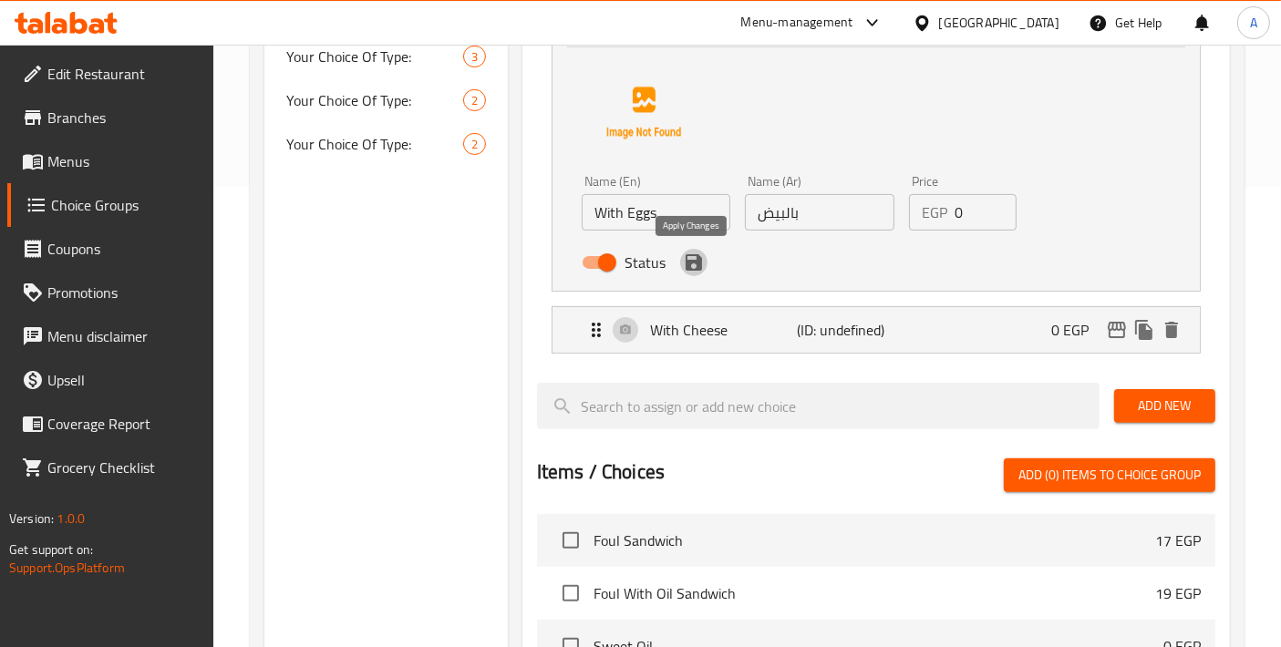
click at [703, 268] on icon "save" at bounding box center [694, 263] width 22 height 22
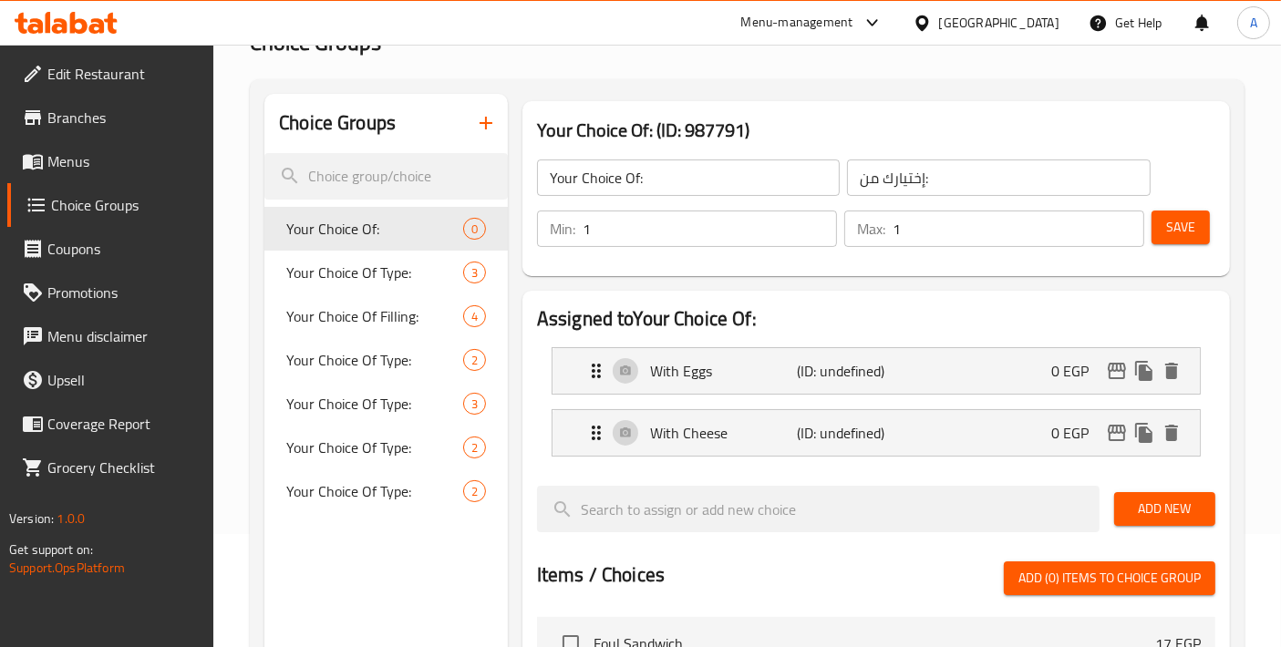
scroll to position [55, 0]
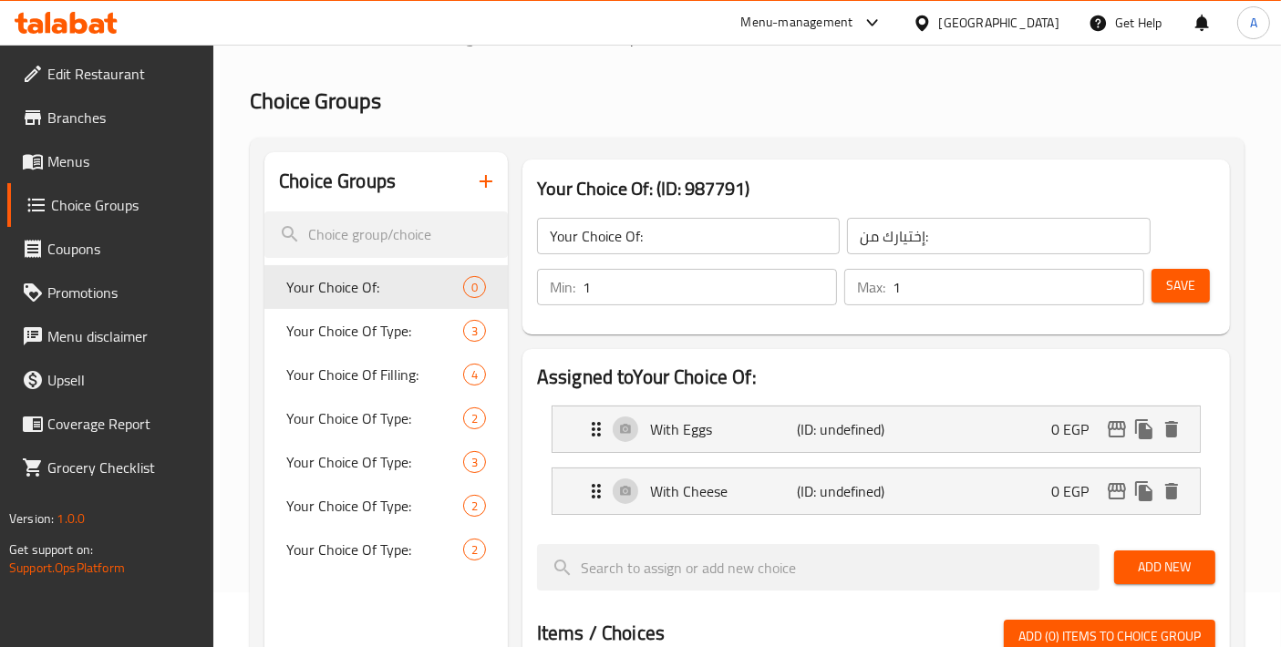
click at [1161, 275] on button "Save" at bounding box center [1180, 286] width 58 height 34
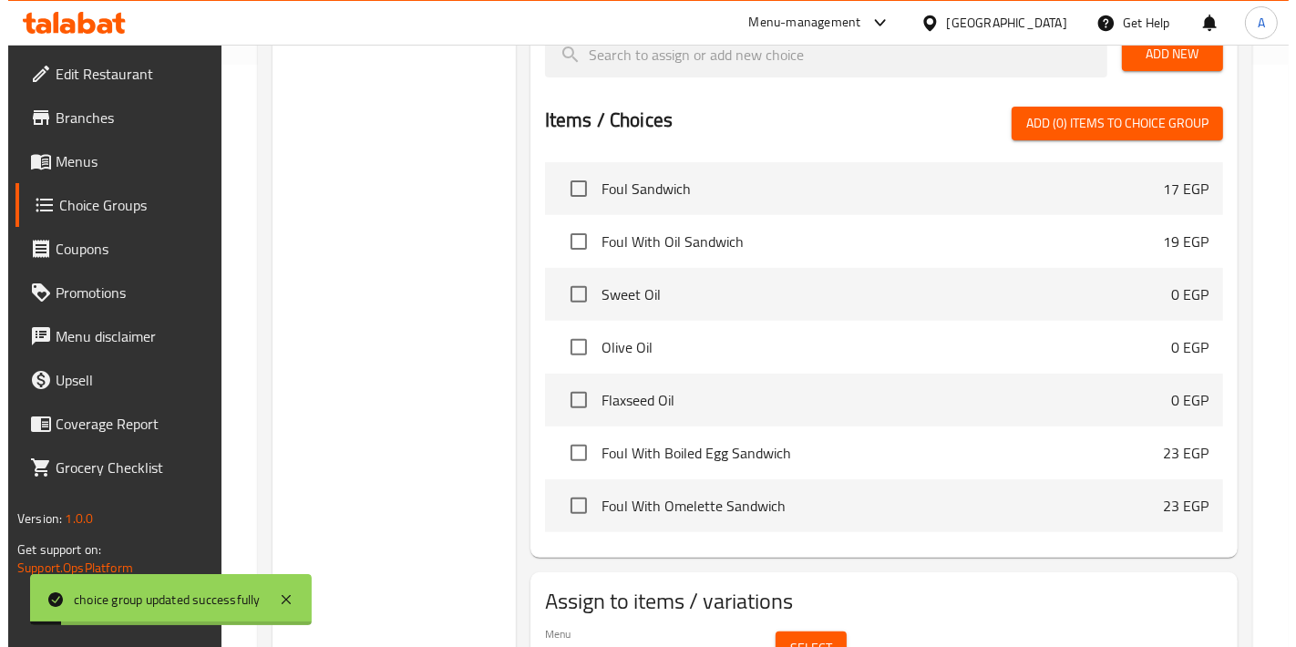
scroll to position [677, 0]
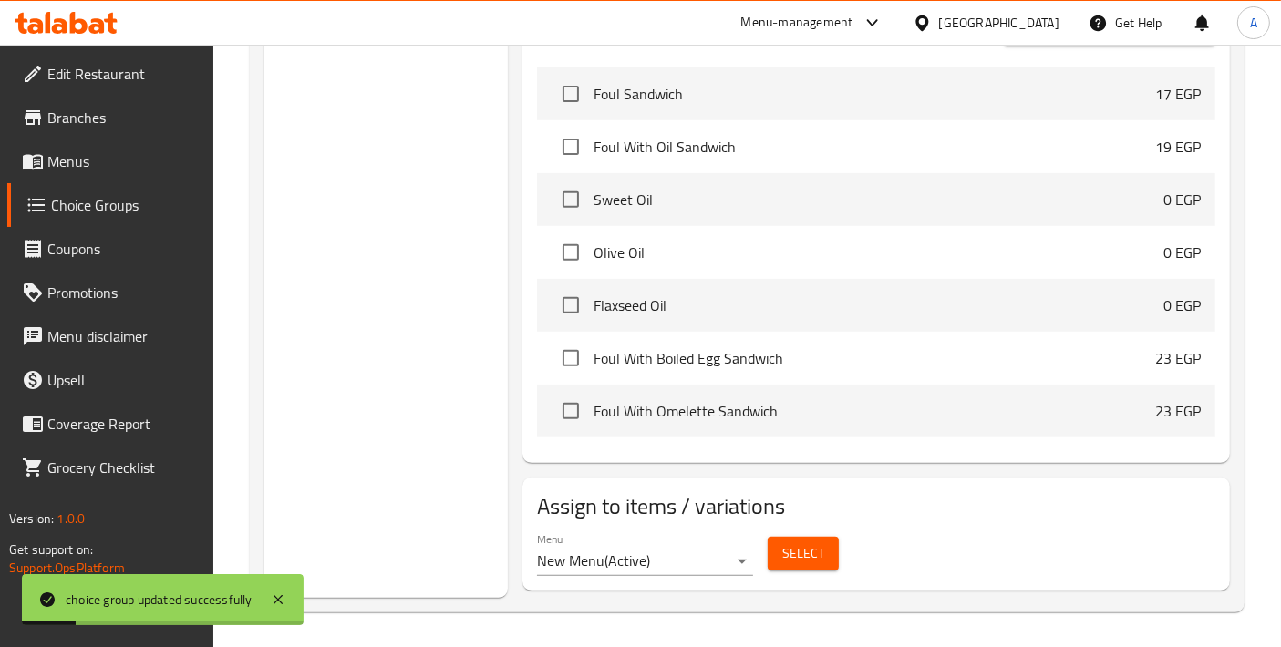
click at [835, 571] on div "Select" at bounding box center [803, 554] width 86 height 48
click at [820, 556] on span "Select" at bounding box center [803, 553] width 42 height 23
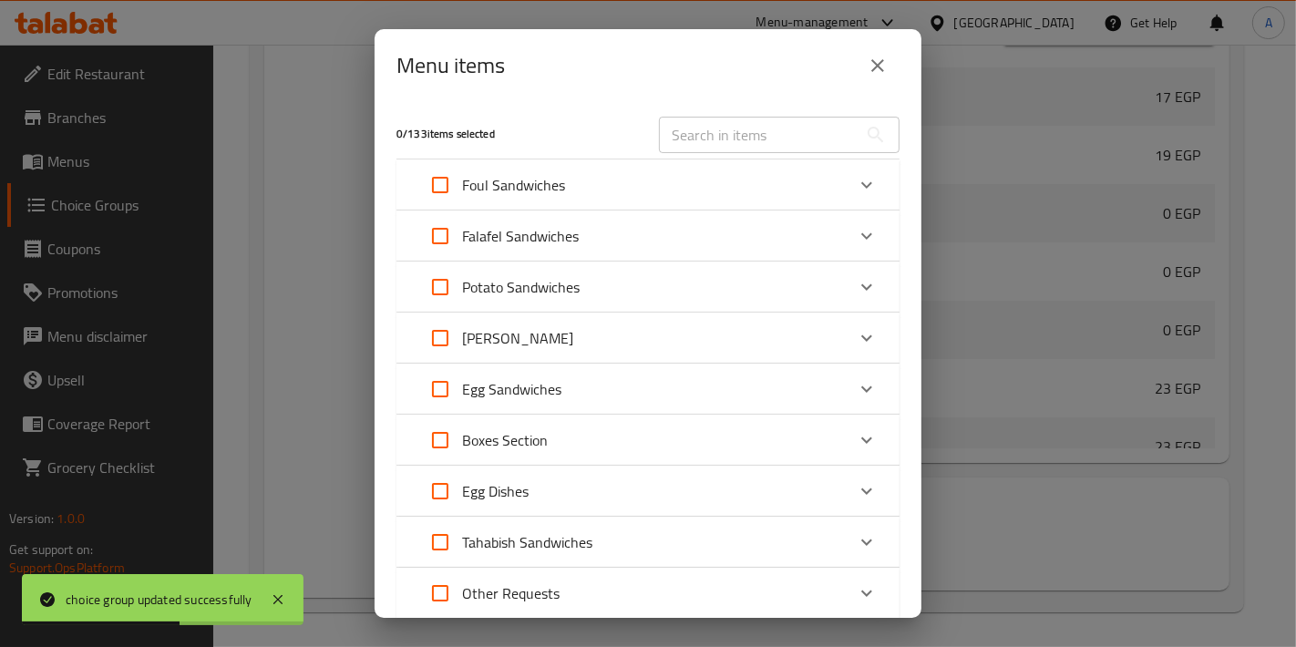
click at [715, 134] on input "text" at bounding box center [758, 135] width 199 height 36
paste input "Egg Or Cheese Burger Sandwich"
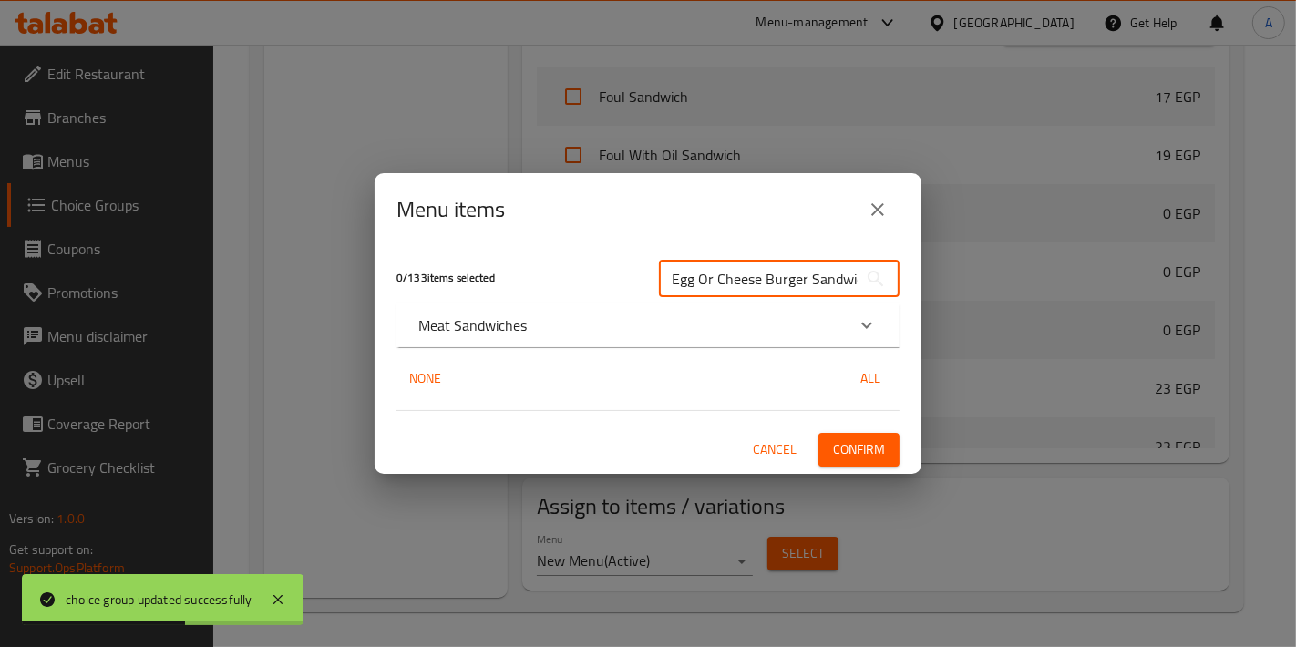
scroll to position [0, 8]
type input "Egg Or Cheese Burger Sandwich"
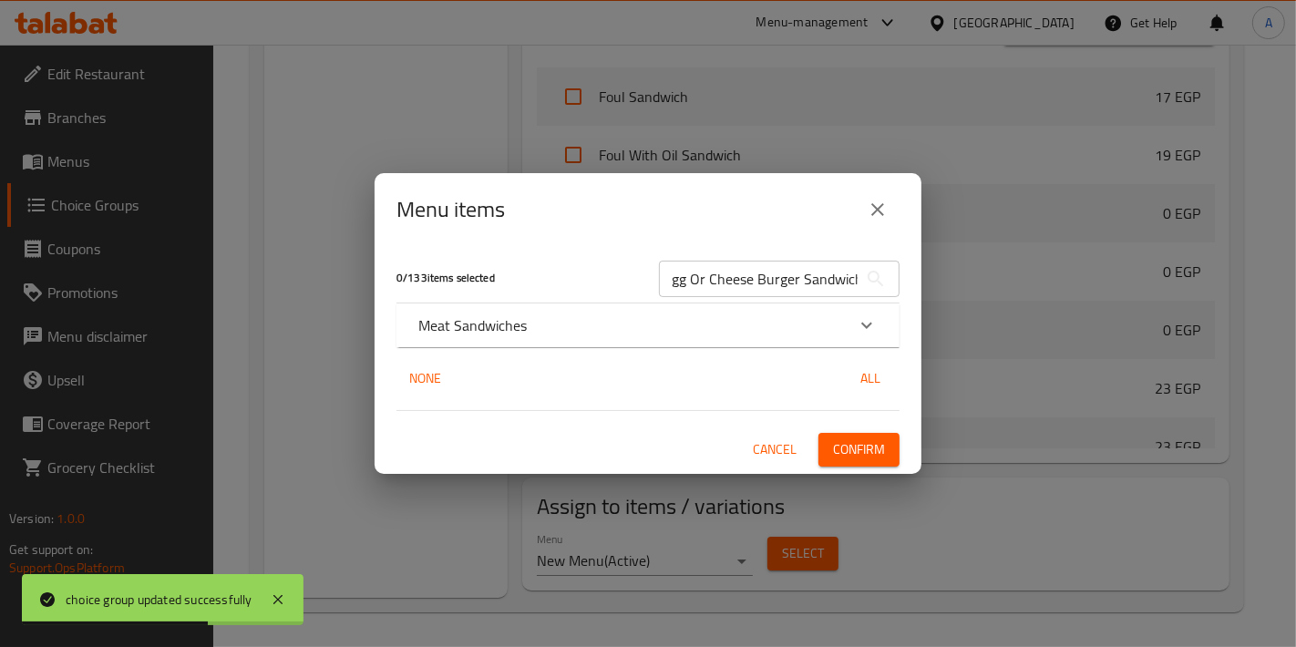
click at [573, 340] on div "Meat Sandwiches" at bounding box center [647, 326] width 503 height 44
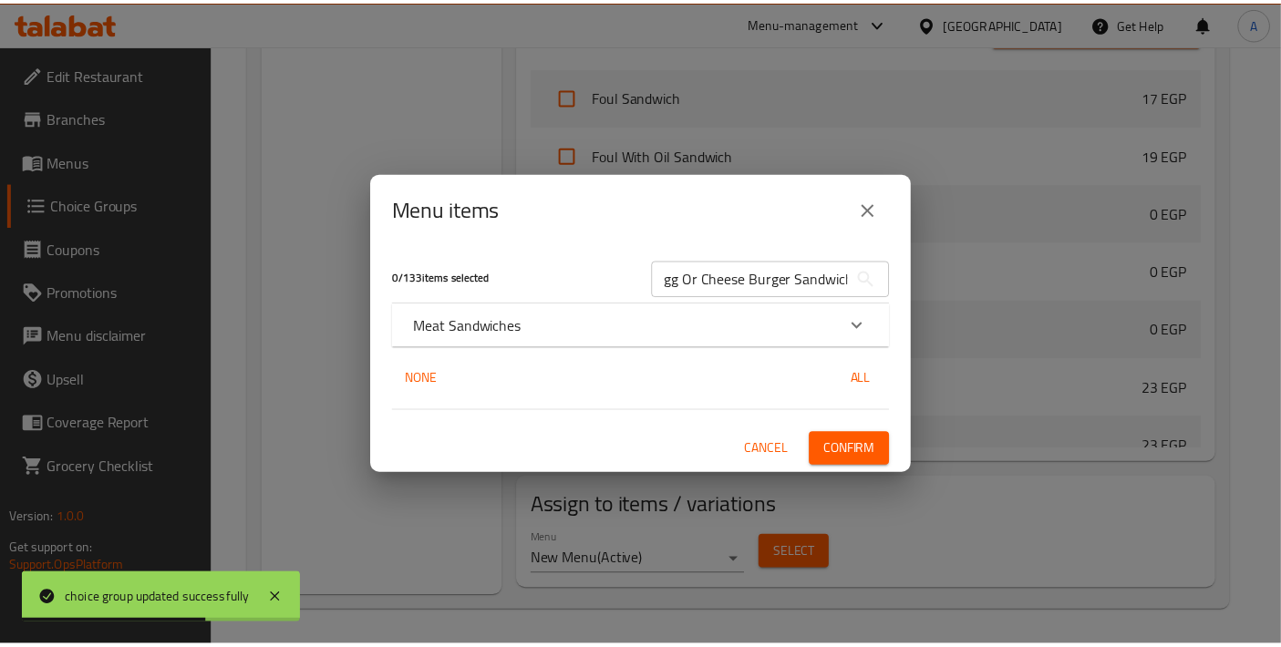
scroll to position [0, 0]
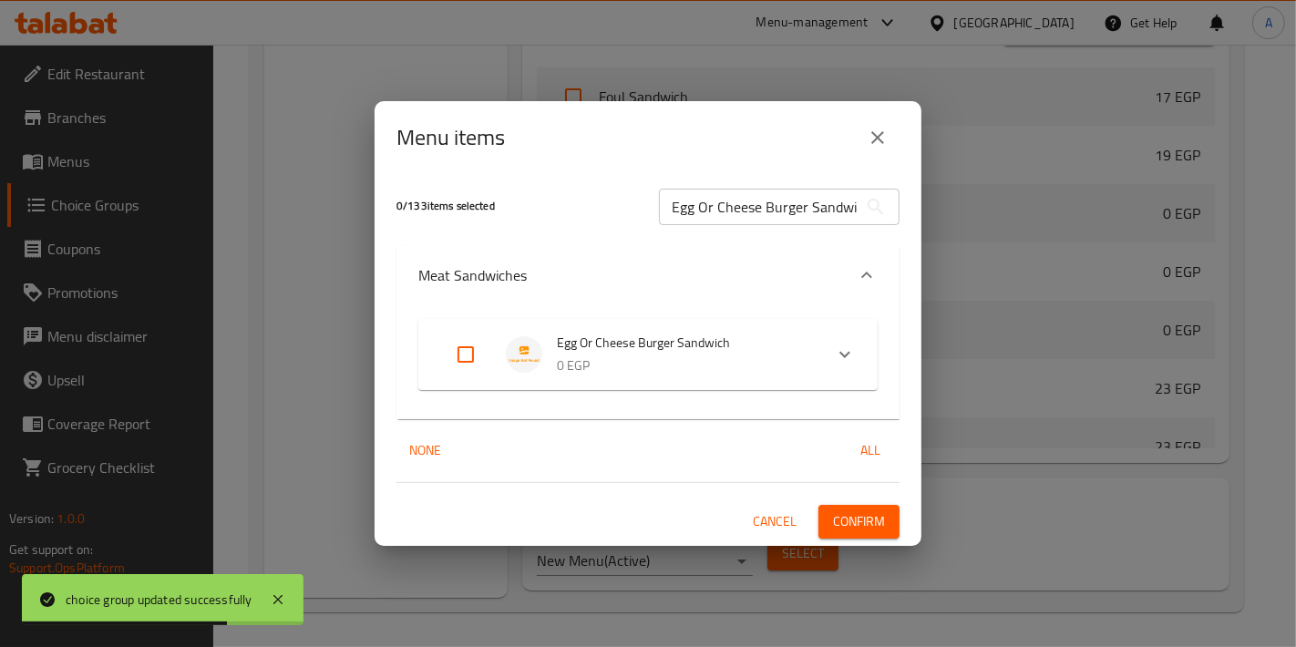
click at [487, 359] on input "Expand" at bounding box center [466, 355] width 44 height 44
checkbox input "true"
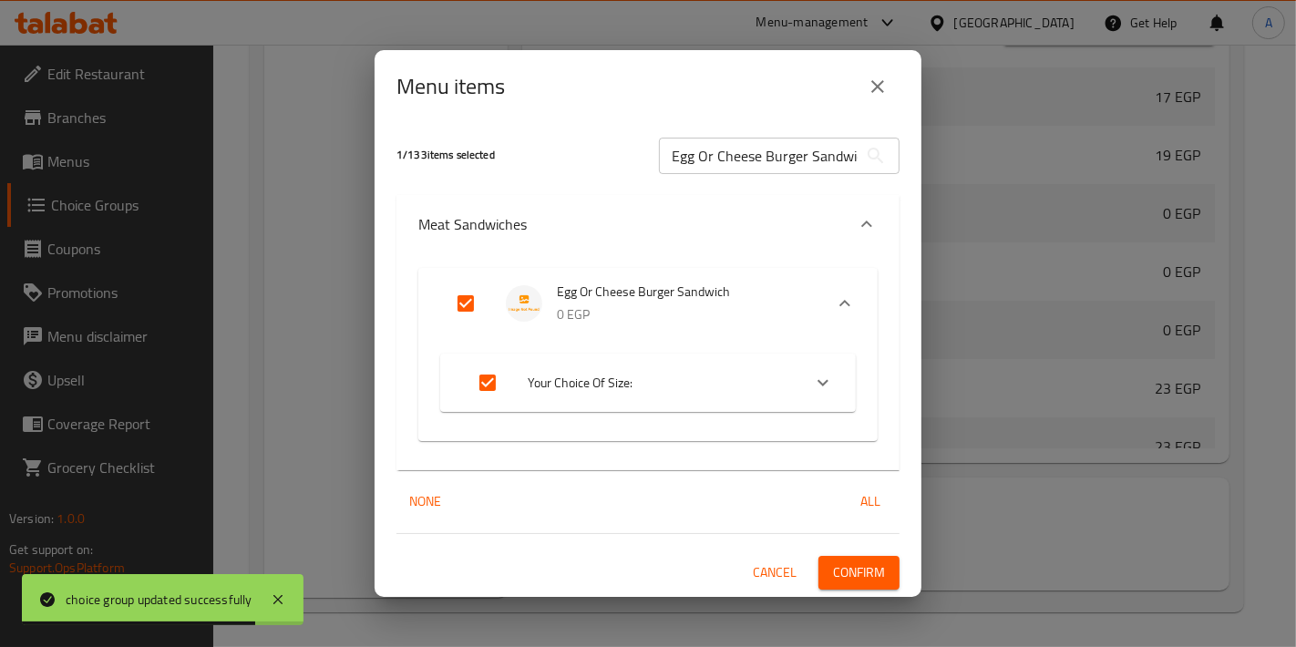
click at [872, 583] on span "Confirm" at bounding box center [859, 572] width 52 height 23
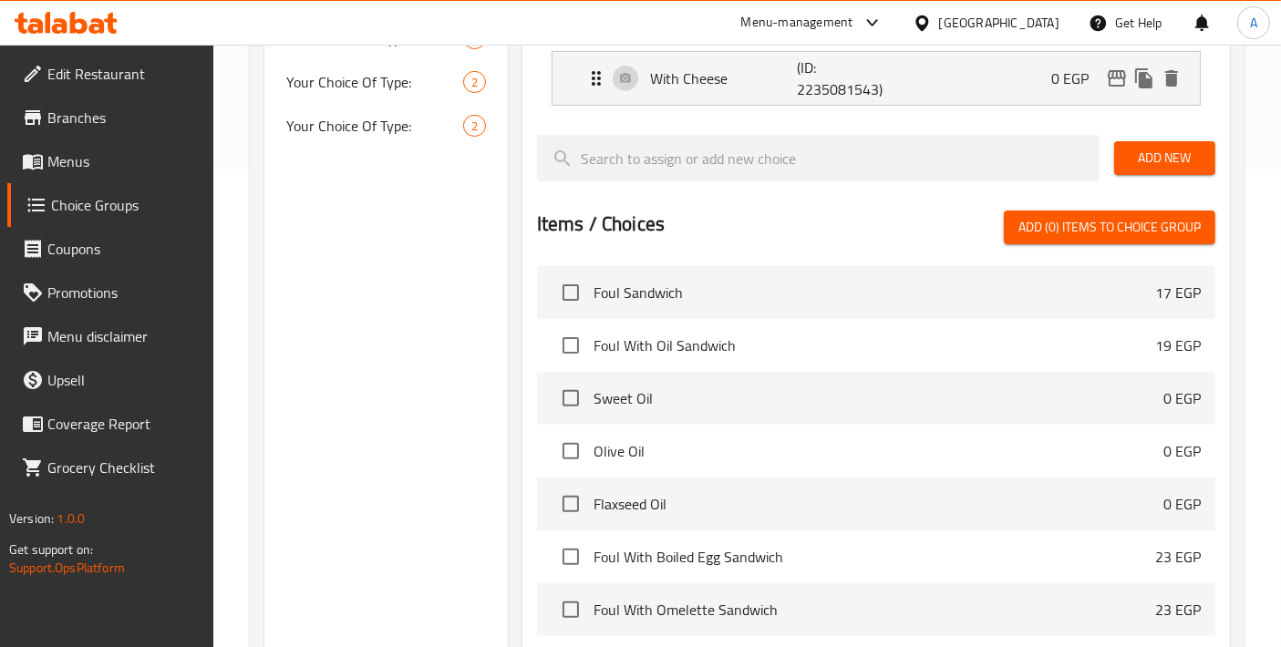
scroll to position [475, 0]
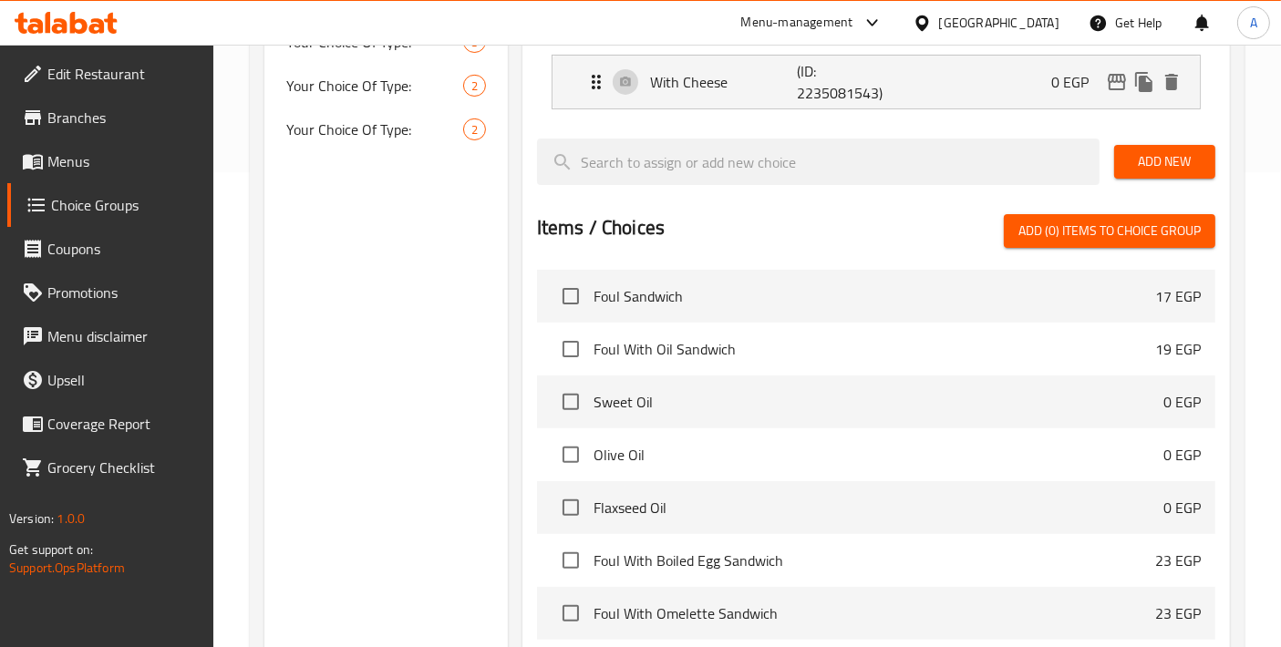
click at [80, 170] on span "Menus" at bounding box center [123, 161] width 152 height 22
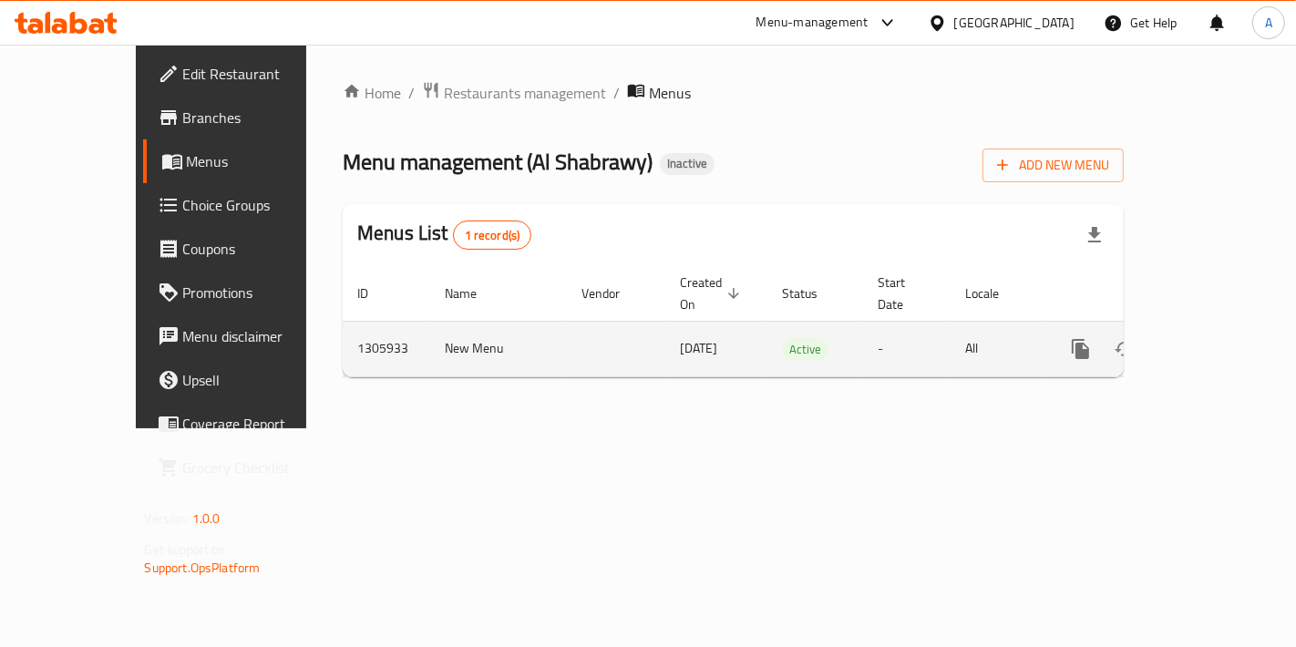
click at [1202, 333] on link "enhanced table" at bounding box center [1212, 349] width 44 height 44
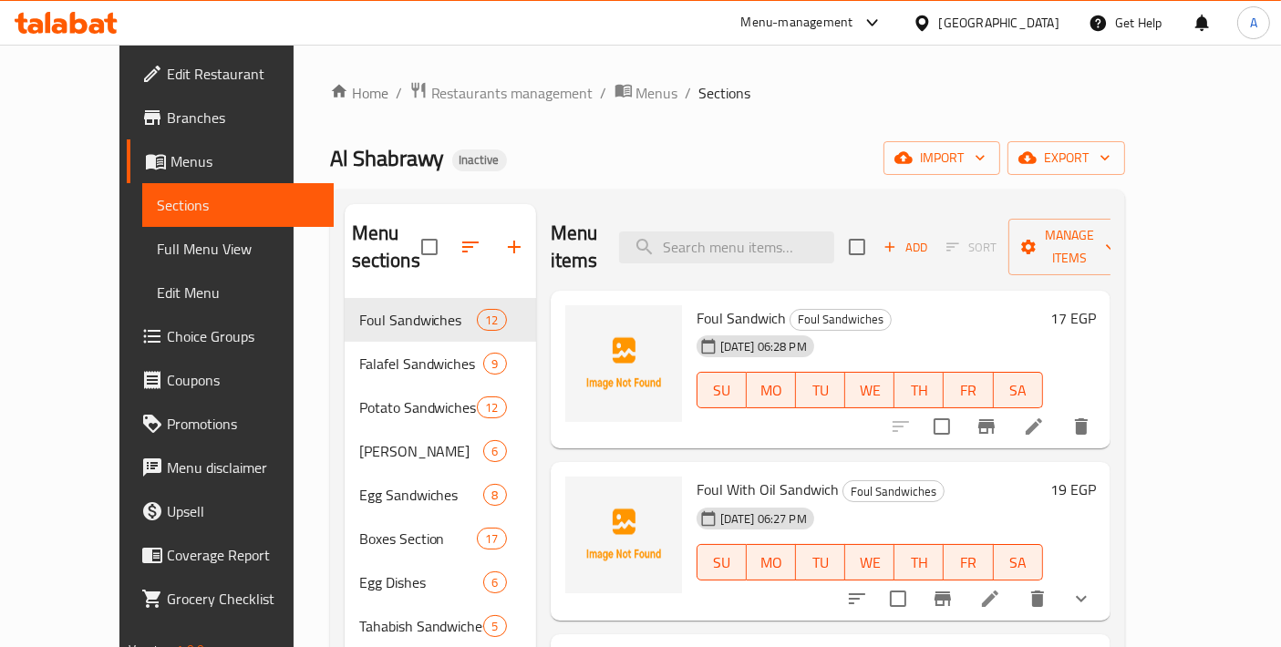
click at [755, 261] on div "Menu items Add Sort Manage items" at bounding box center [831, 247] width 560 height 87
click at [752, 248] on input "search" at bounding box center [726, 248] width 215 height 32
paste input "Meat Shawarma Sandwich"
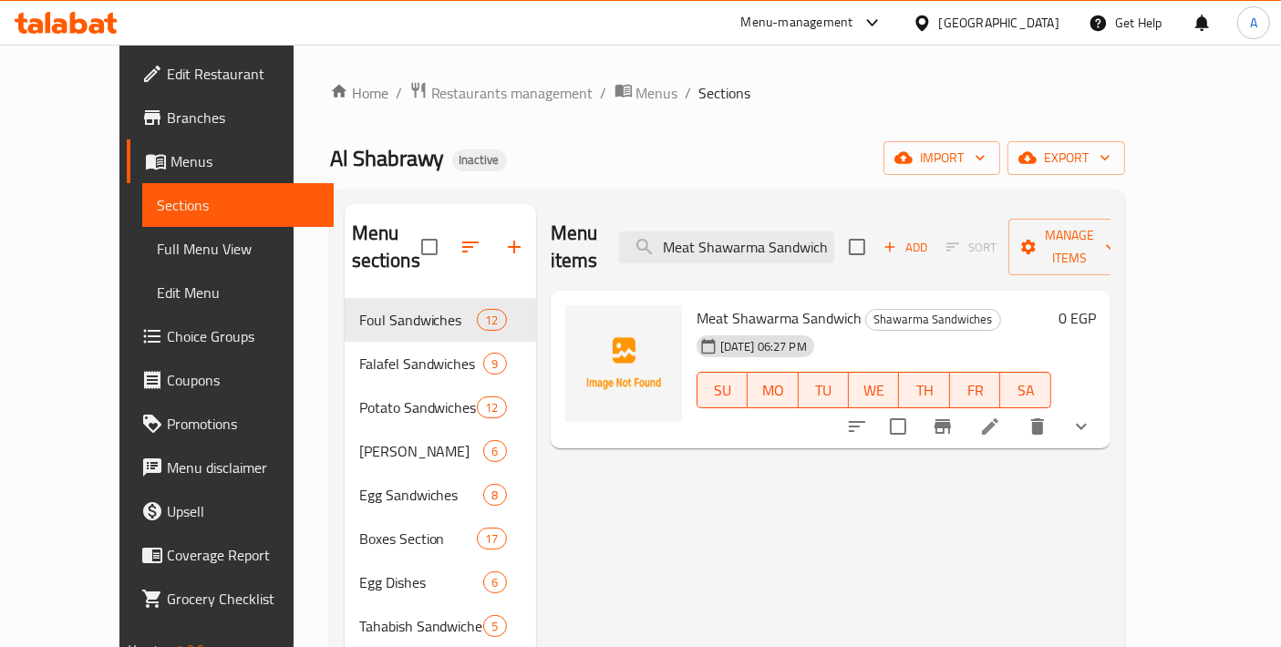
type input "Meat Shawarma Sandwich"
click at [1001, 416] on icon at bounding box center [990, 427] width 22 height 22
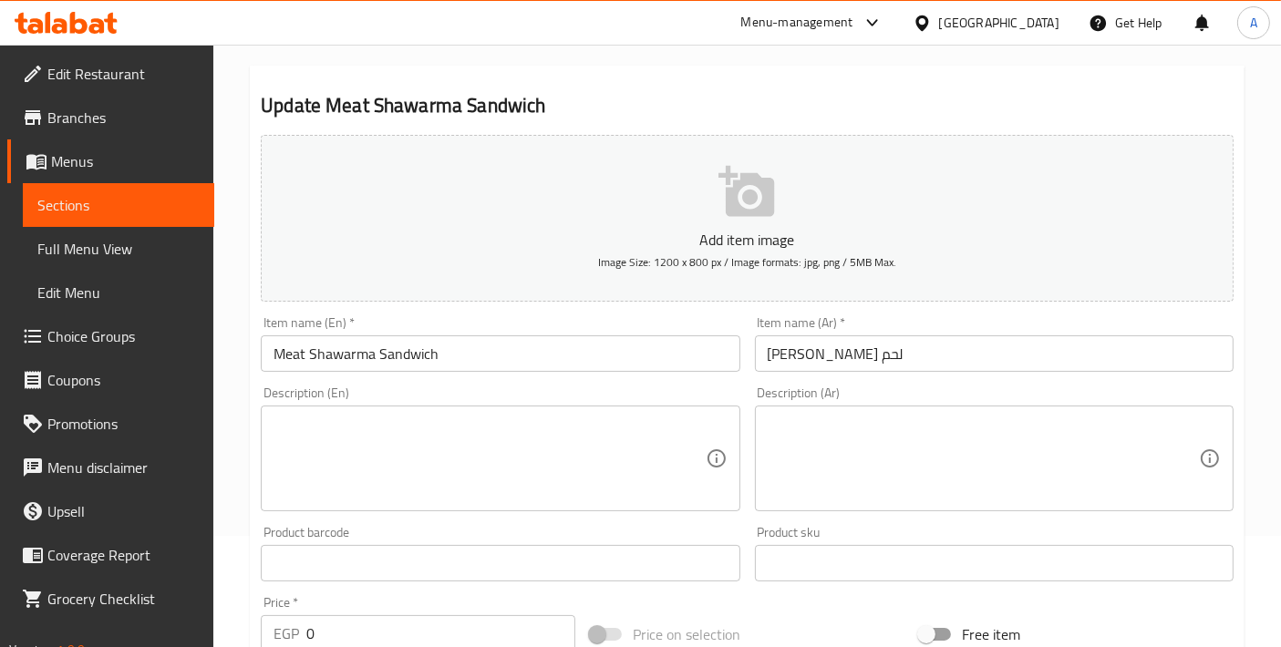
scroll to position [730, 0]
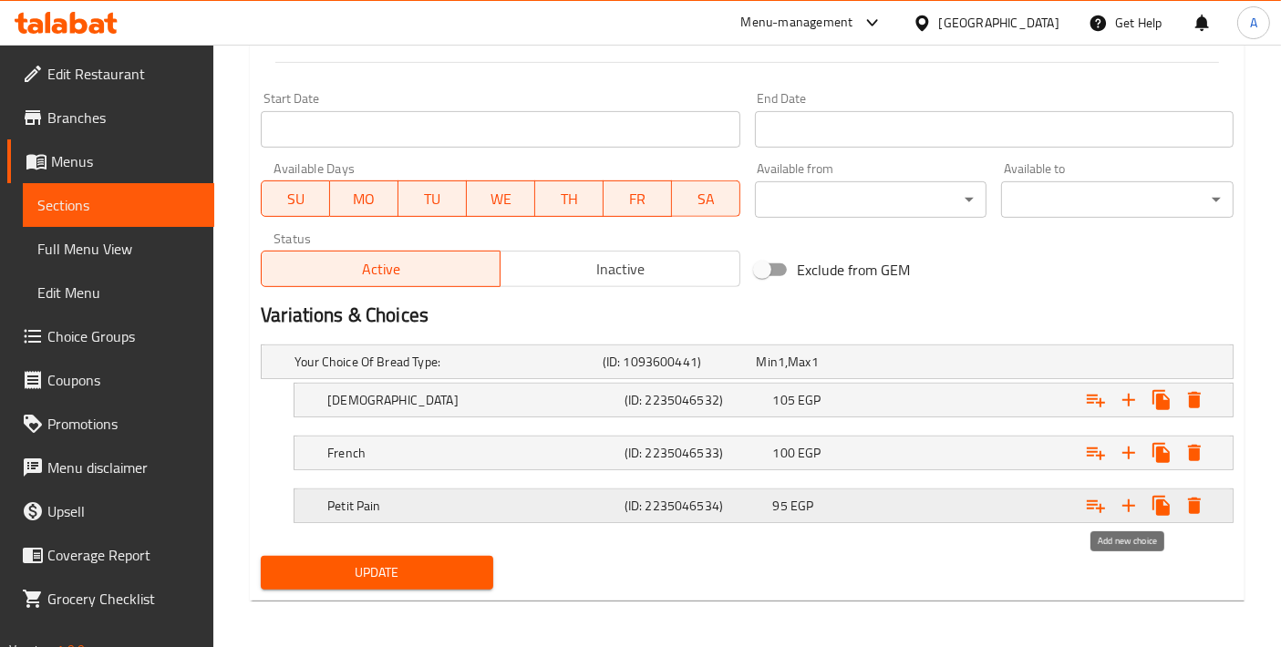
click at [1132, 509] on icon "Expand" at bounding box center [1128, 506] width 22 height 22
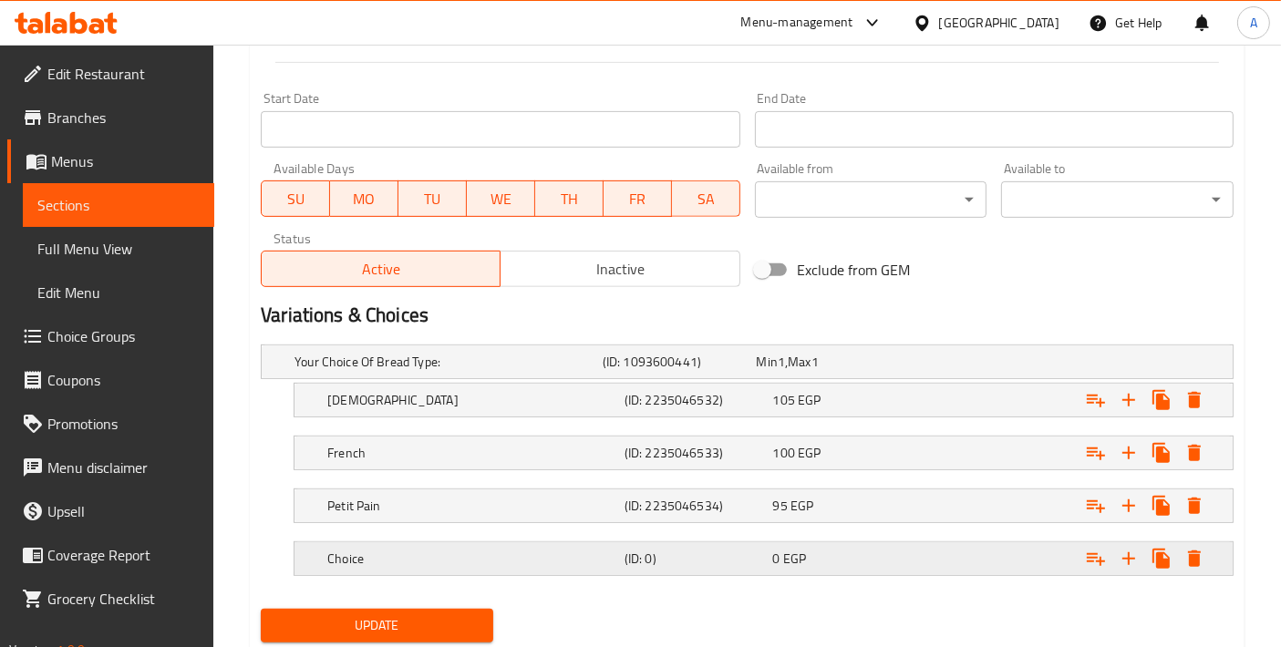
click at [443, 371] on h5 "Choice" at bounding box center [444, 362] width 301 height 18
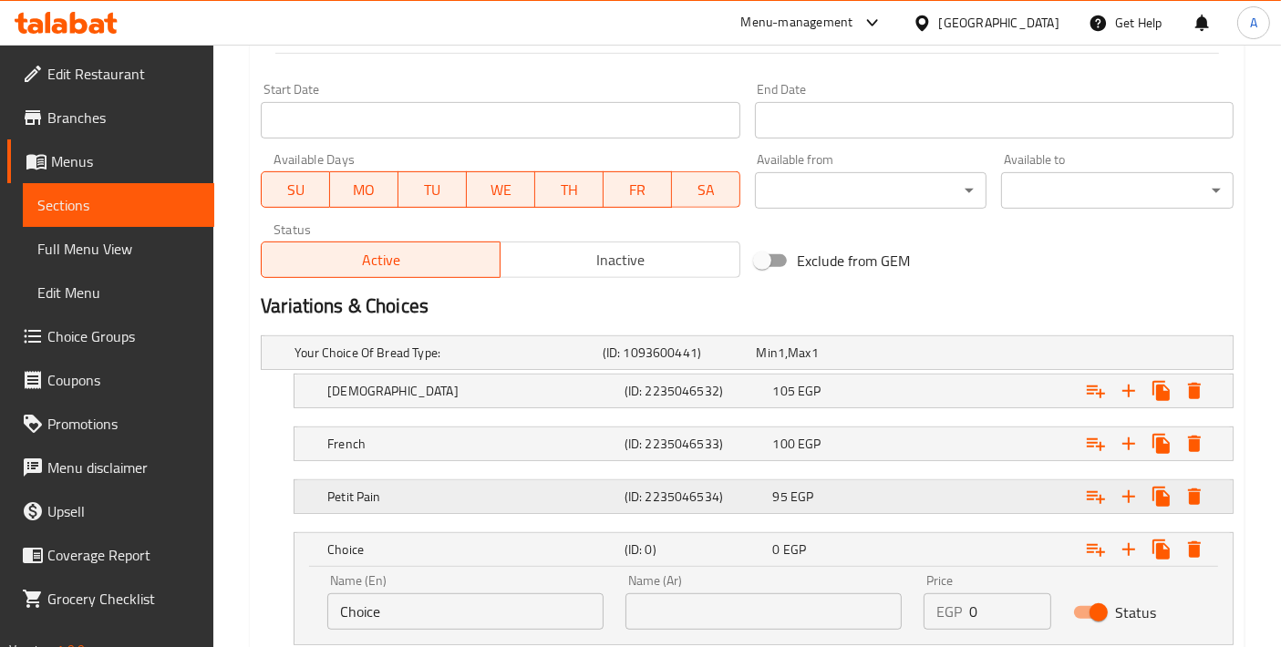
scroll to position [860, 0]
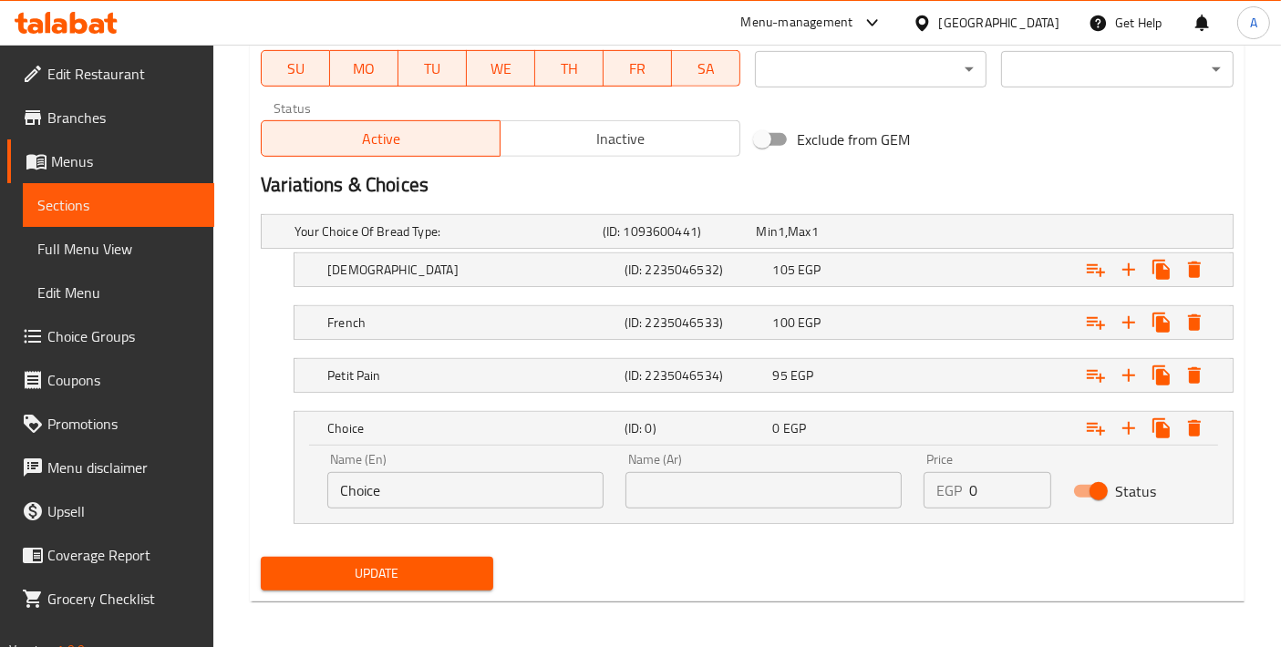
click at [692, 501] on input "text" at bounding box center [763, 490] width 276 height 36
click at [710, 478] on input "كيزر" at bounding box center [763, 490] width 276 height 36
type input "كيزر"
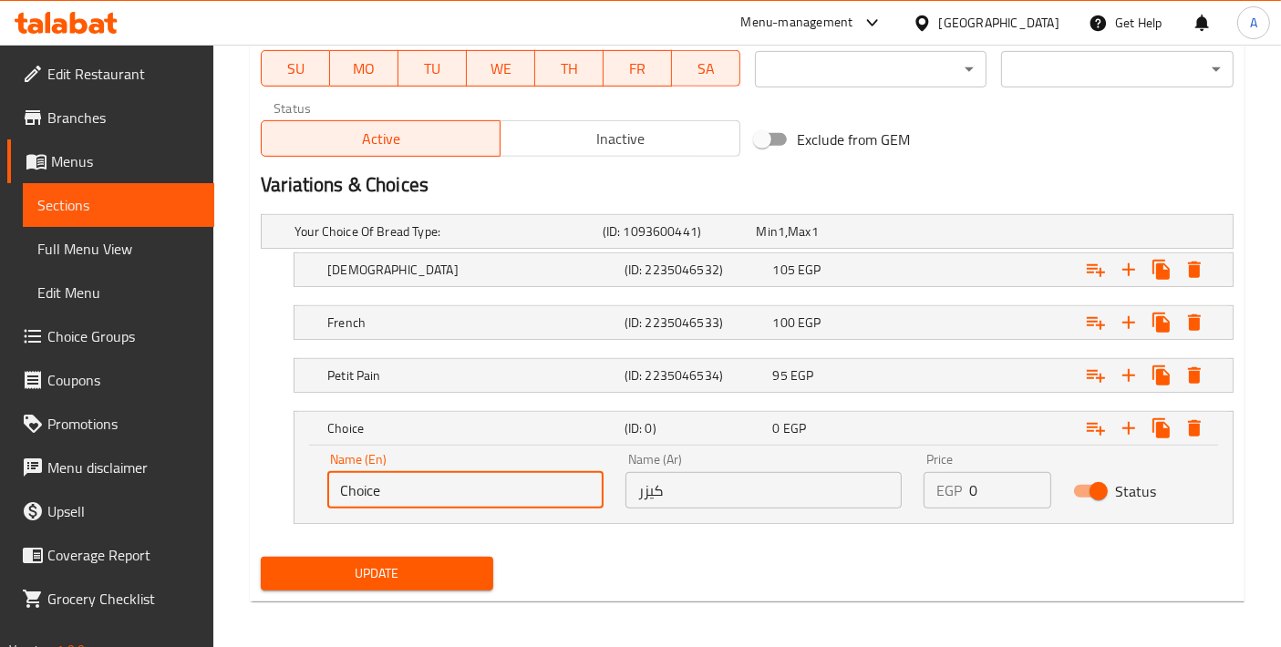
drag, startPoint x: 458, startPoint y: 486, endPoint x: 202, endPoint y: 489, distance: 256.1
paste input "Bun Bread"
drag, startPoint x: 364, startPoint y: 483, endPoint x: 473, endPoint y: 485, distance: 109.4
click at [473, 485] on input "Bun Bread" at bounding box center [465, 490] width 276 height 36
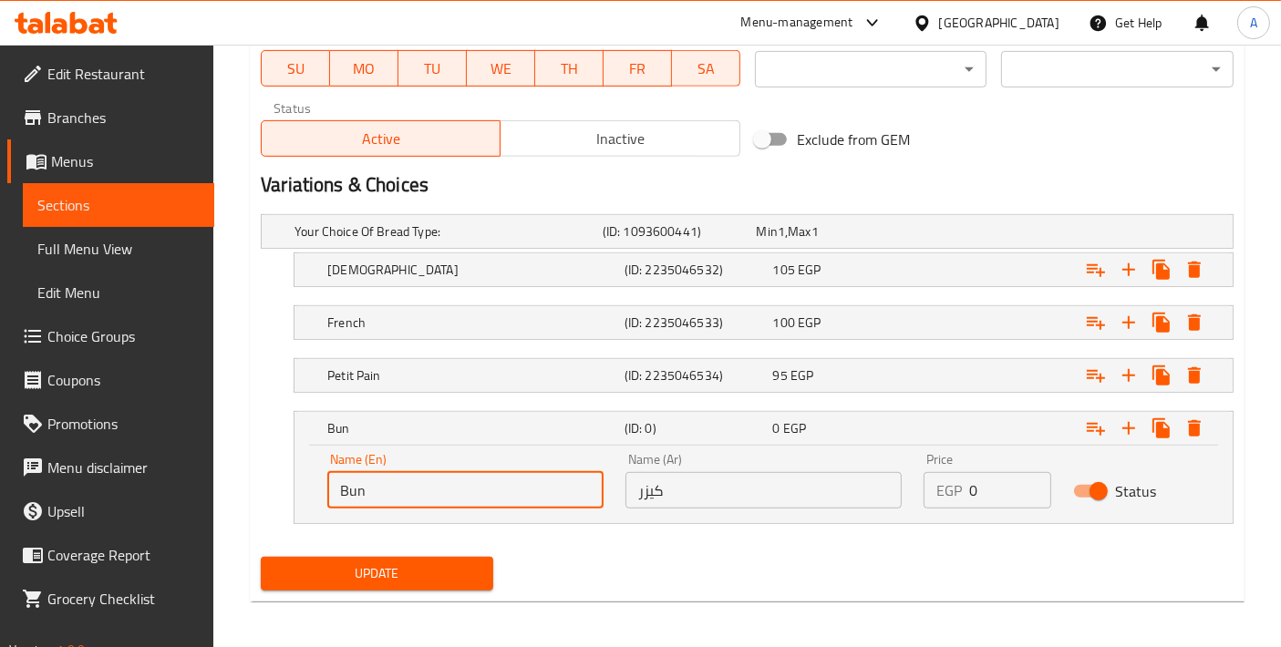
type input "Bun"
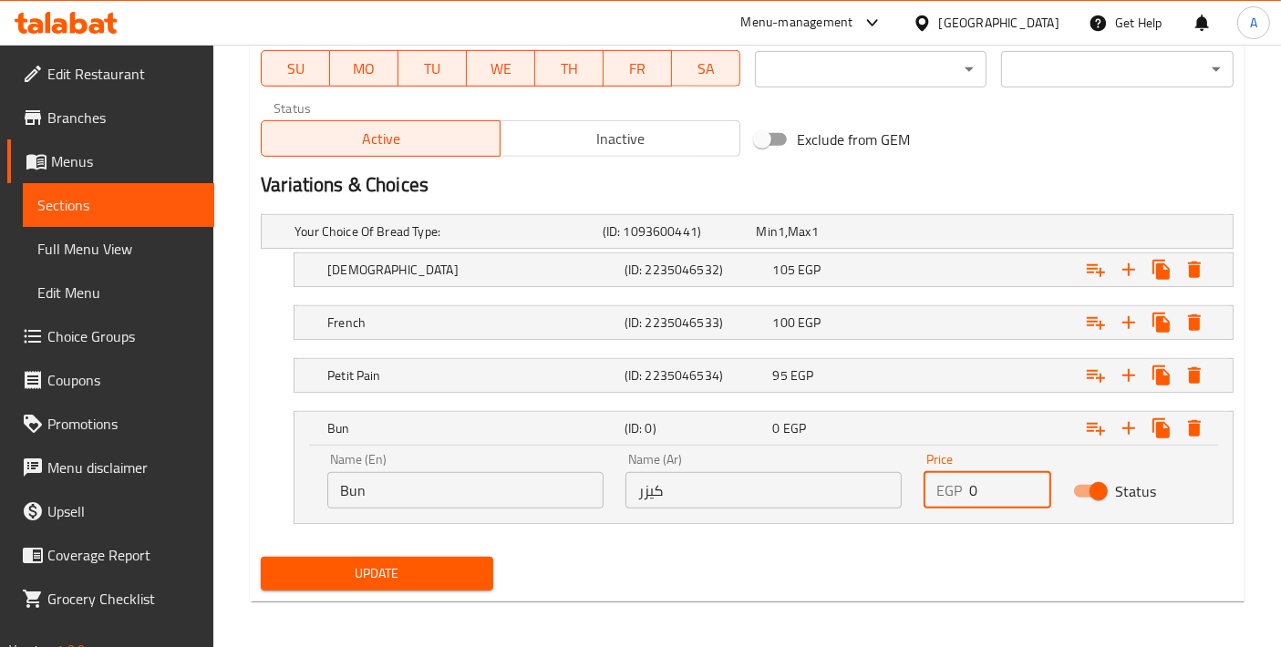
drag, startPoint x: 1018, startPoint y: 499, endPoint x: 849, endPoint y: 490, distance: 169.8
click at [849, 490] on div "Name (En) Bun Name (En) Name (Ar) كيزر Name (Ar) Price EGP 0 Price Status" at bounding box center [763, 480] width 894 height 77
drag, startPoint x: 986, startPoint y: 488, endPoint x: 916, endPoint y: 493, distance: 70.4
click at [917, 492] on div "Price EGP 95 Price" at bounding box center [986, 480] width 149 height 77
type input "90"
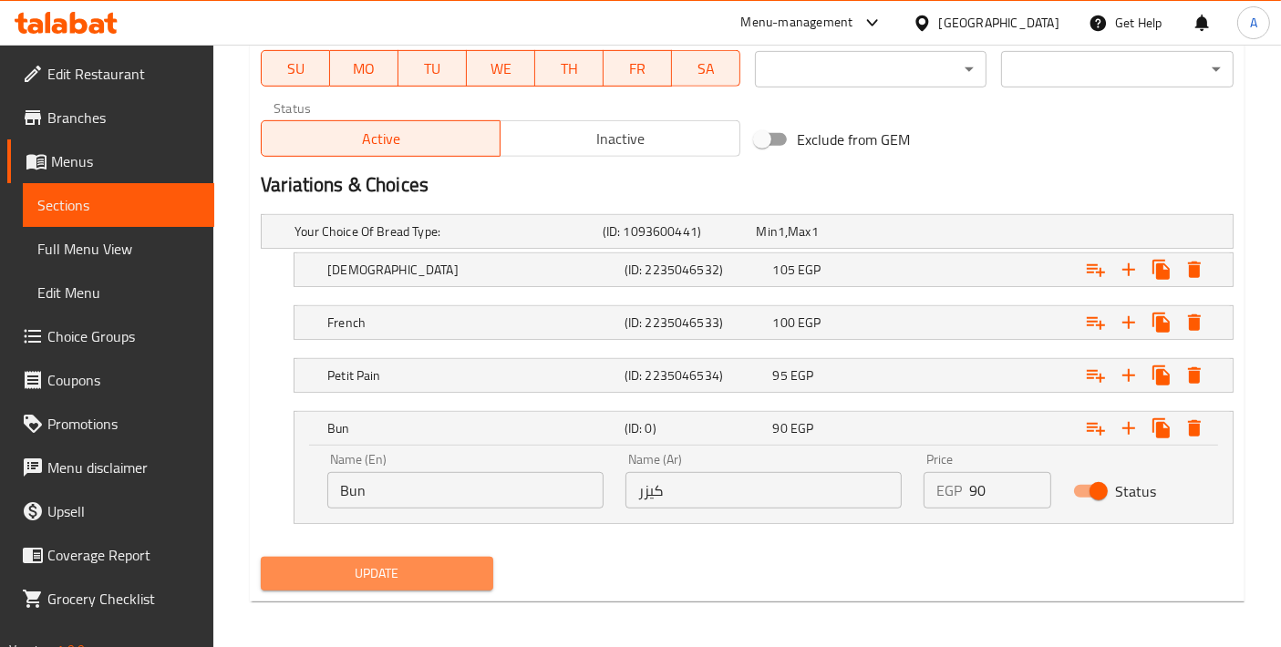
click at [416, 564] on span "Update" at bounding box center [376, 573] width 203 height 23
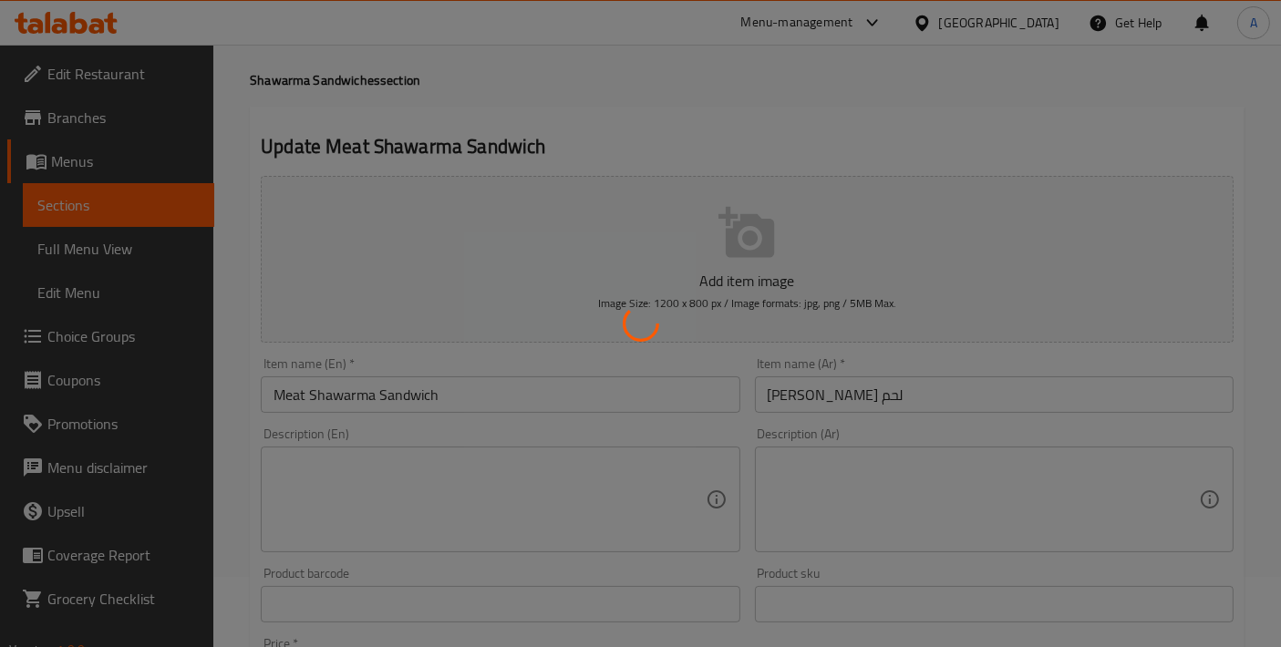
scroll to position [0, 0]
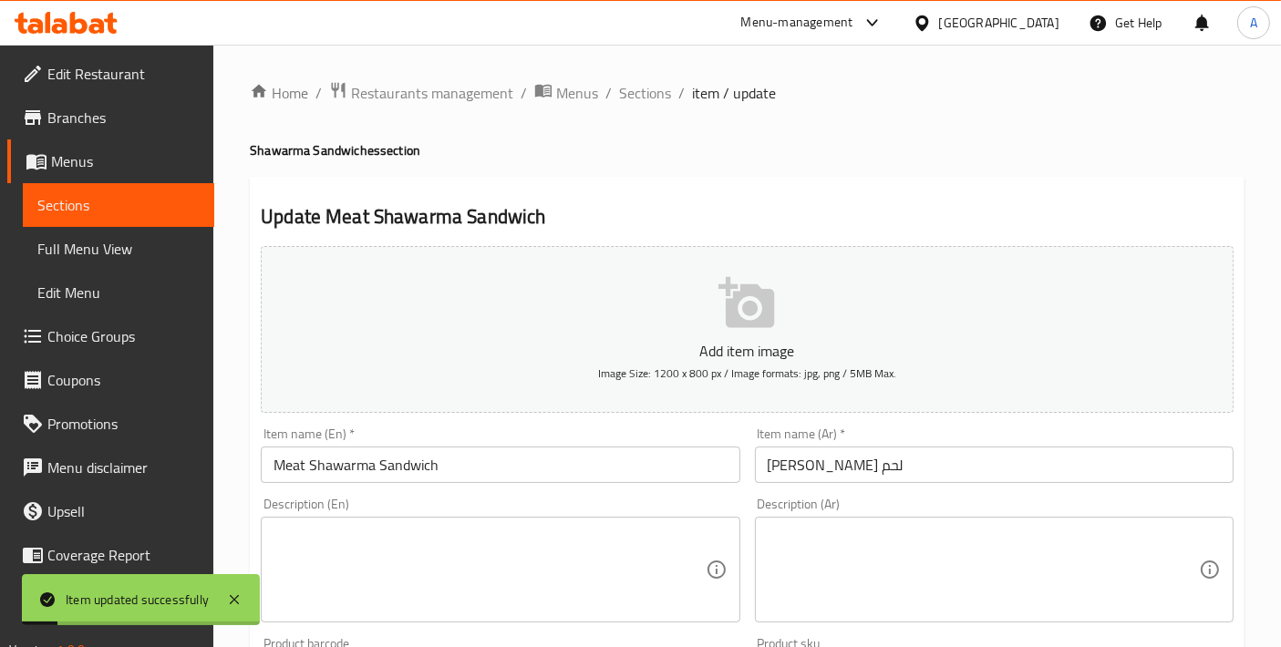
click at [655, 104] on span "Sections" at bounding box center [645, 93] width 52 height 22
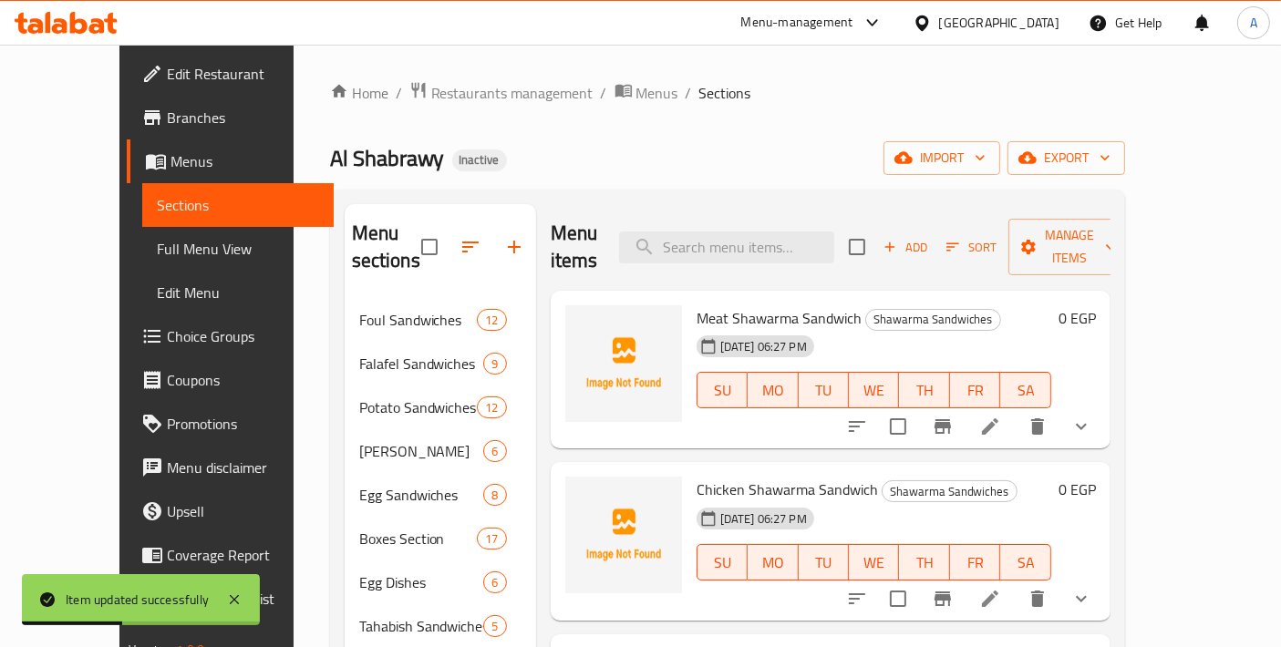
scroll to position [202, 0]
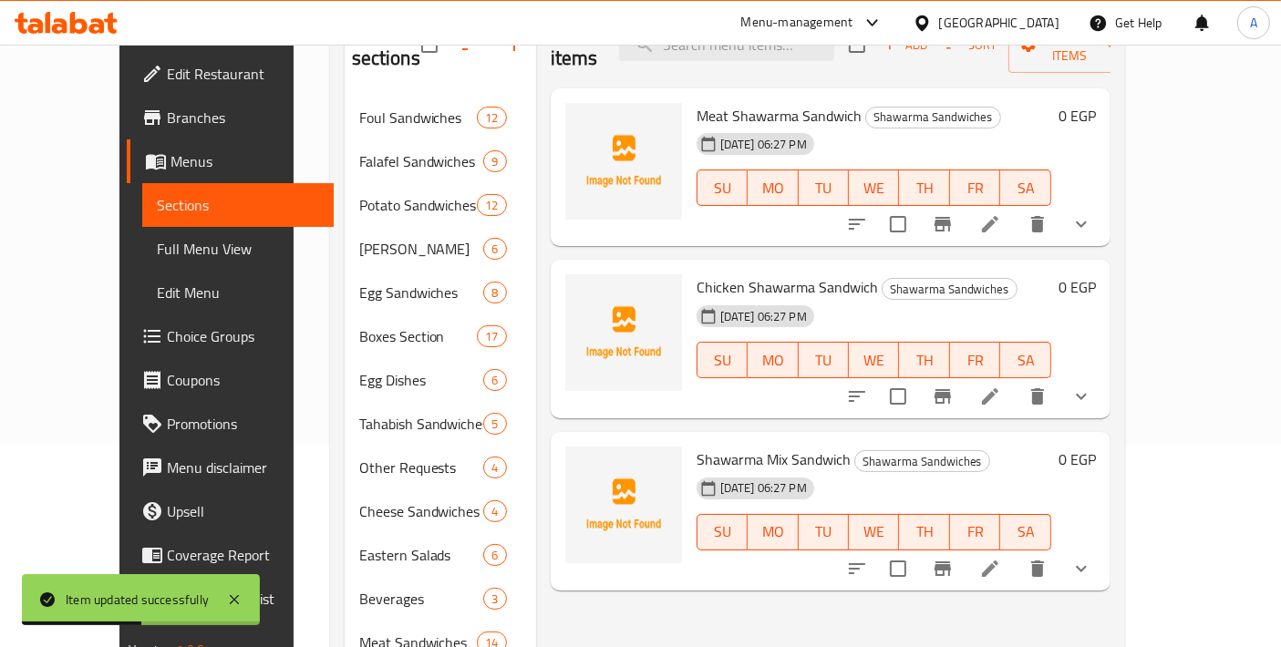
click at [1015, 380] on li at bounding box center [989, 396] width 51 height 33
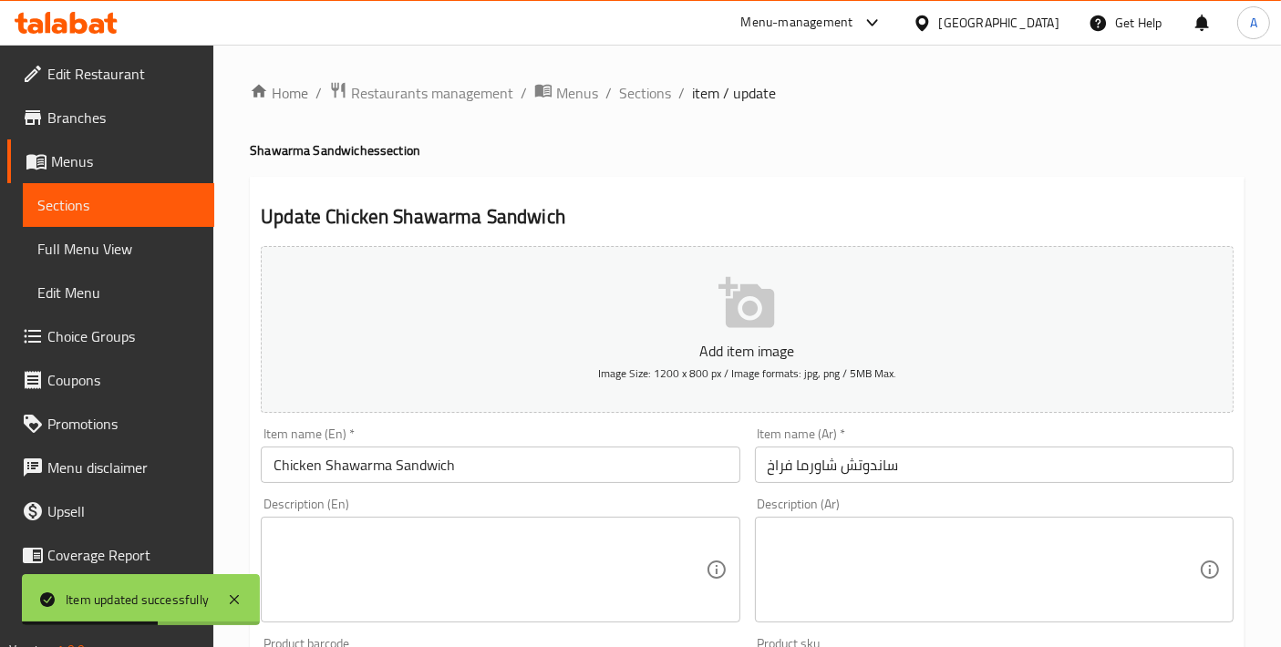
scroll to position [730, 0]
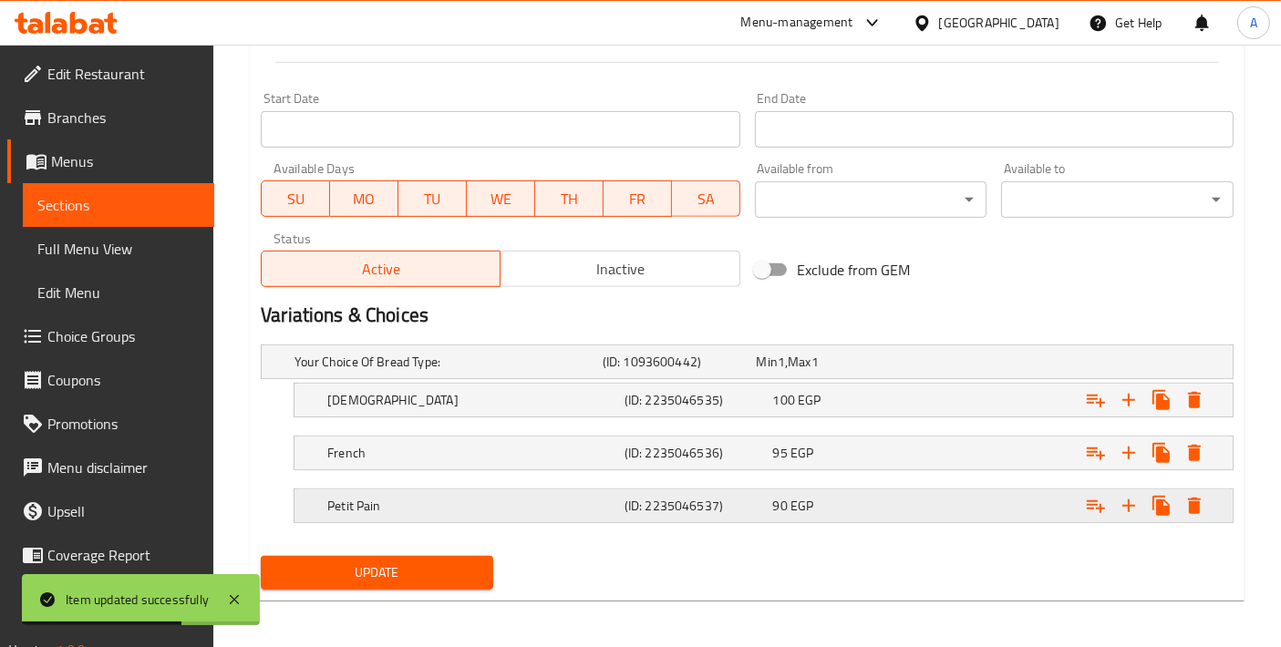
click at [1124, 417] on button "Expand" at bounding box center [1128, 400] width 33 height 33
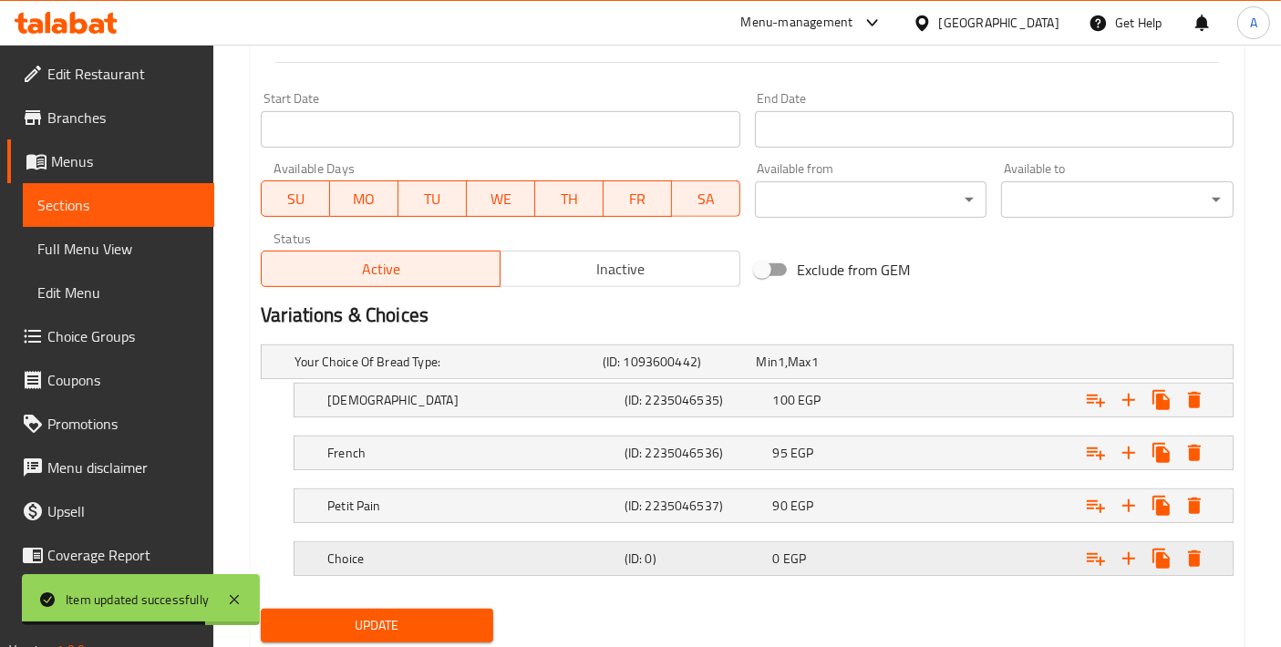
click at [545, 371] on h5 "Choice" at bounding box center [444, 362] width 301 height 18
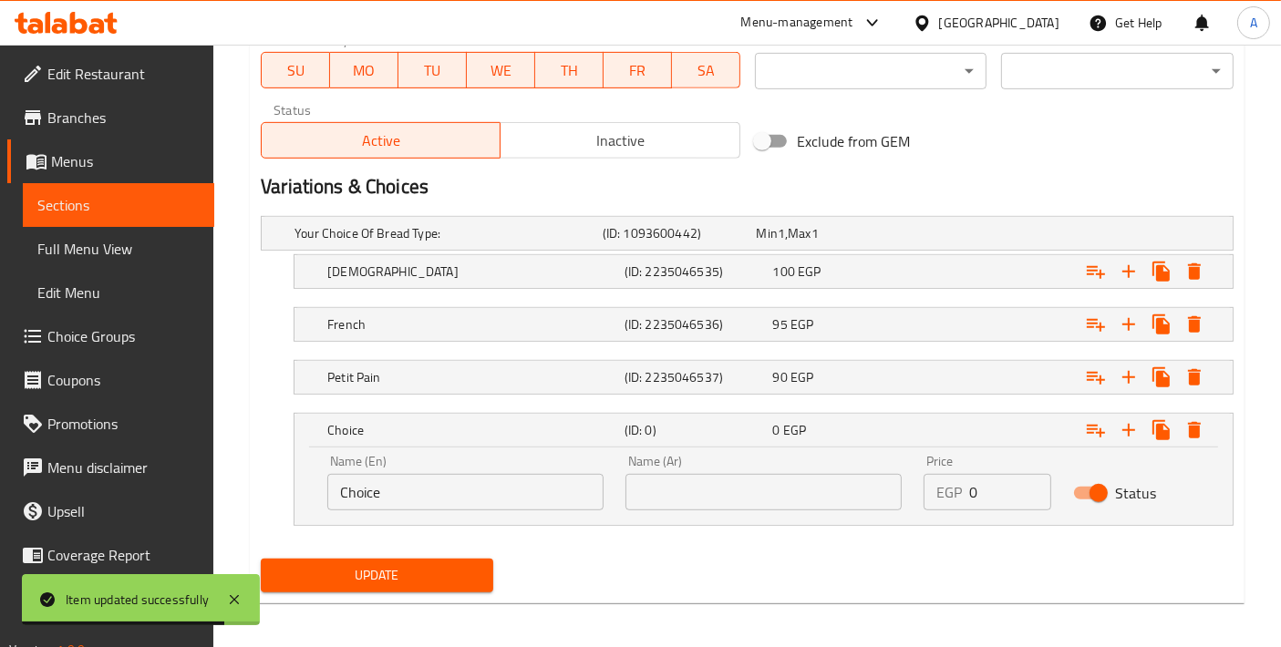
scroll to position [860, 0]
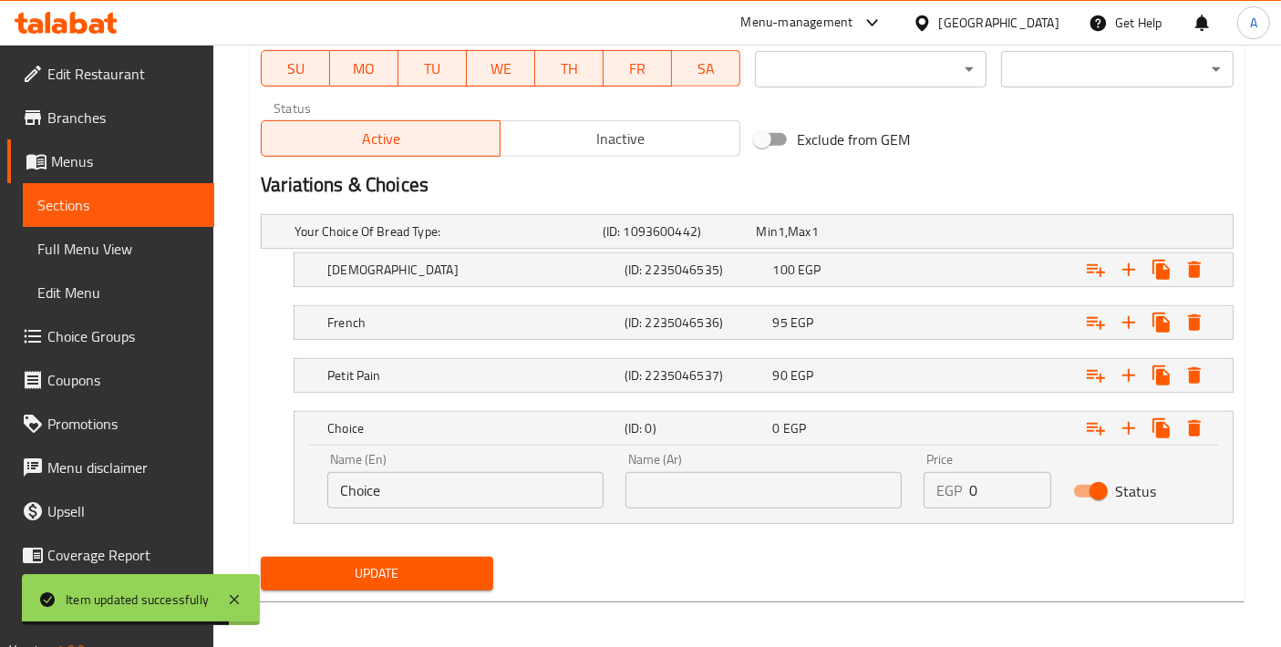
click at [689, 497] on input "text" at bounding box center [763, 490] width 276 height 36
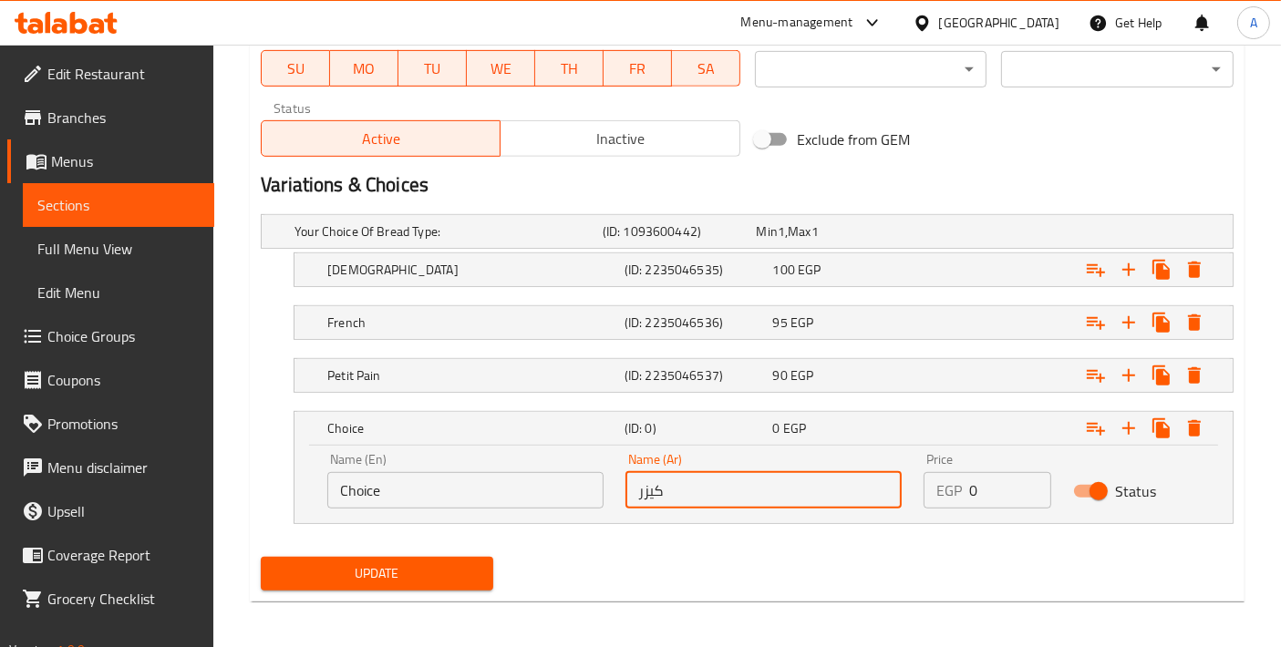
type input "كيزر"
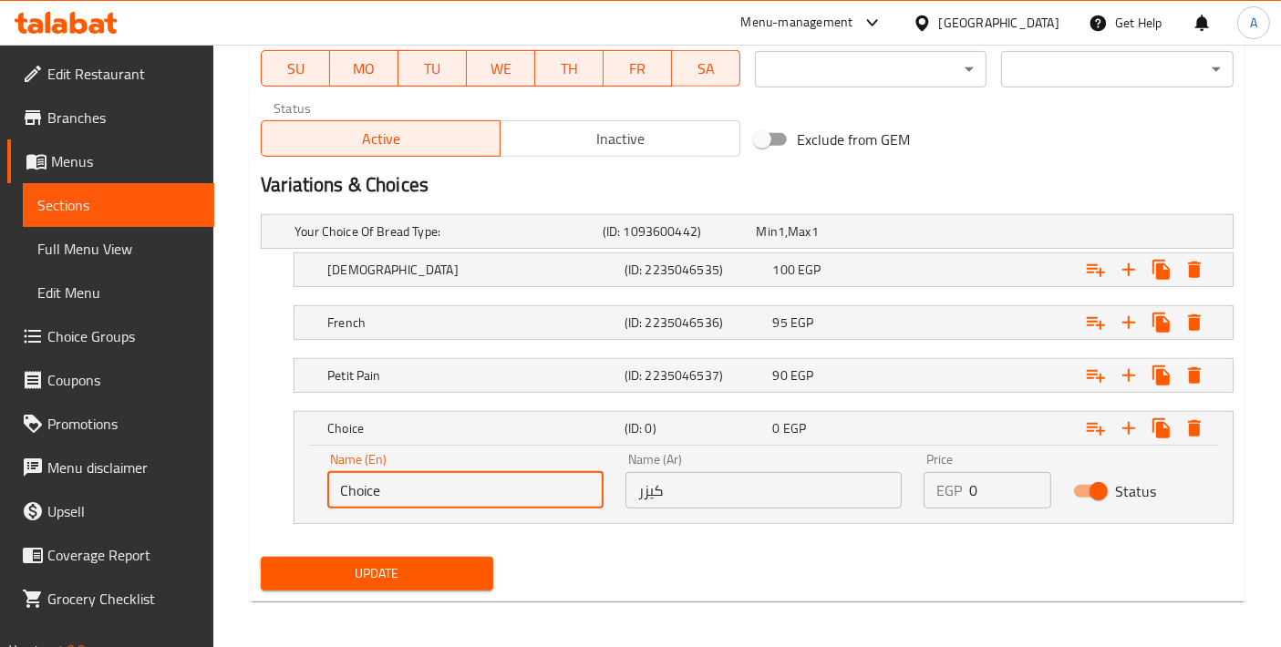
drag, startPoint x: 372, startPoint y: 492, endPoint x: 345, endPoint y: 494, distance: 27.4
click at [345, 494] on input "Choice" at bounding box center [465, 490] width 276 height 36
type input "ل"
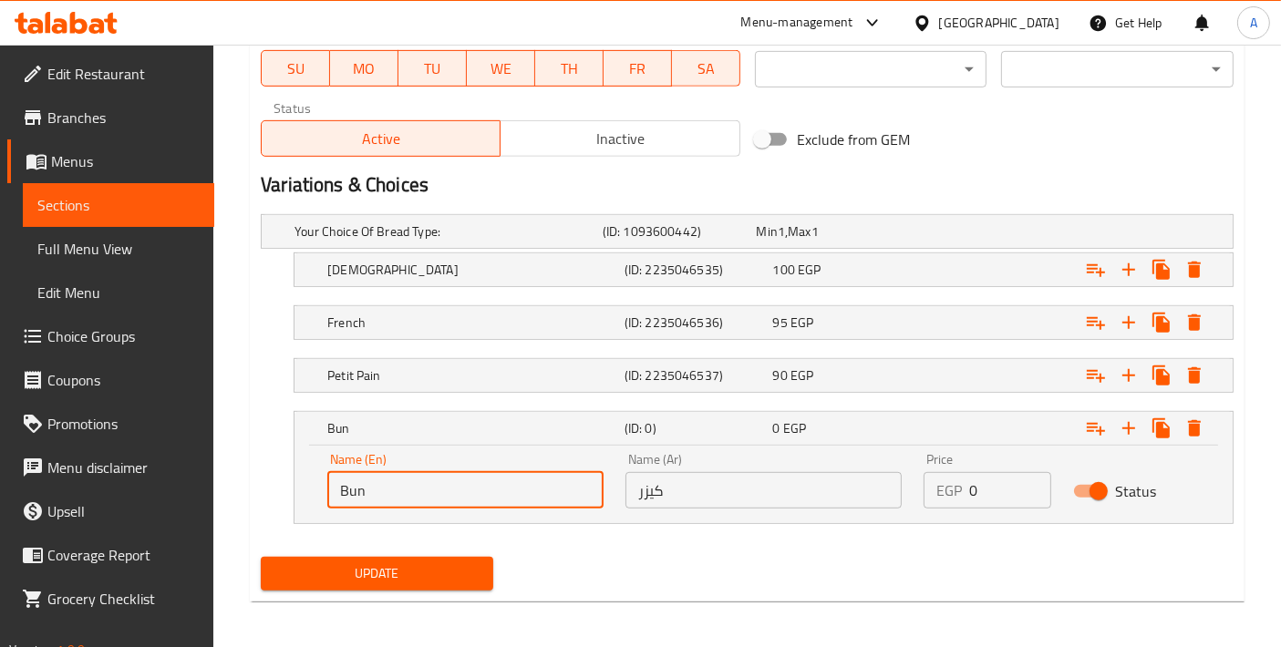
type input "Bun"
drag, startPoint x: 981, startPoint y: 473, endPoint x: 894, endPoint y: 486, distance: 87.5
click at [894, 486] on div "Name (En) Bun Name (En) Name (Ar) كيزر Name (Ar) Price EGP 0 Price Status" at bounding box center [763, 480] width 894 height 77
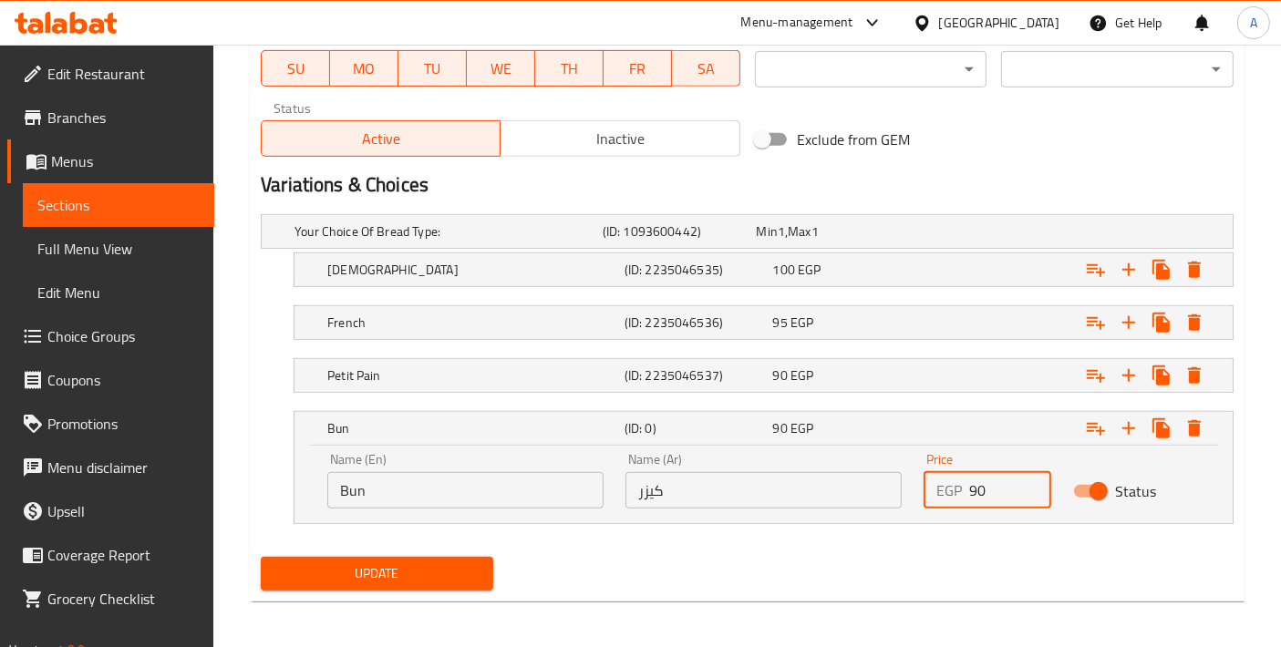
type input "90"
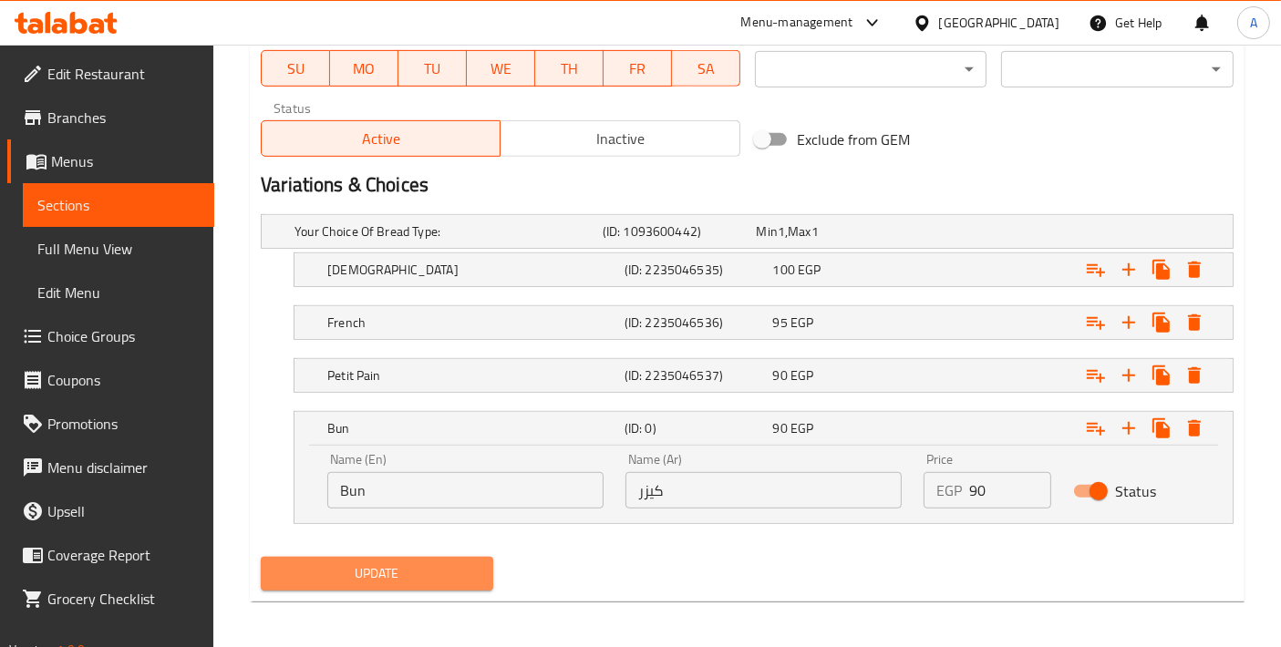
click at [433, 570] on span "Update" at bounding box center [376, 573] width 203 height 23
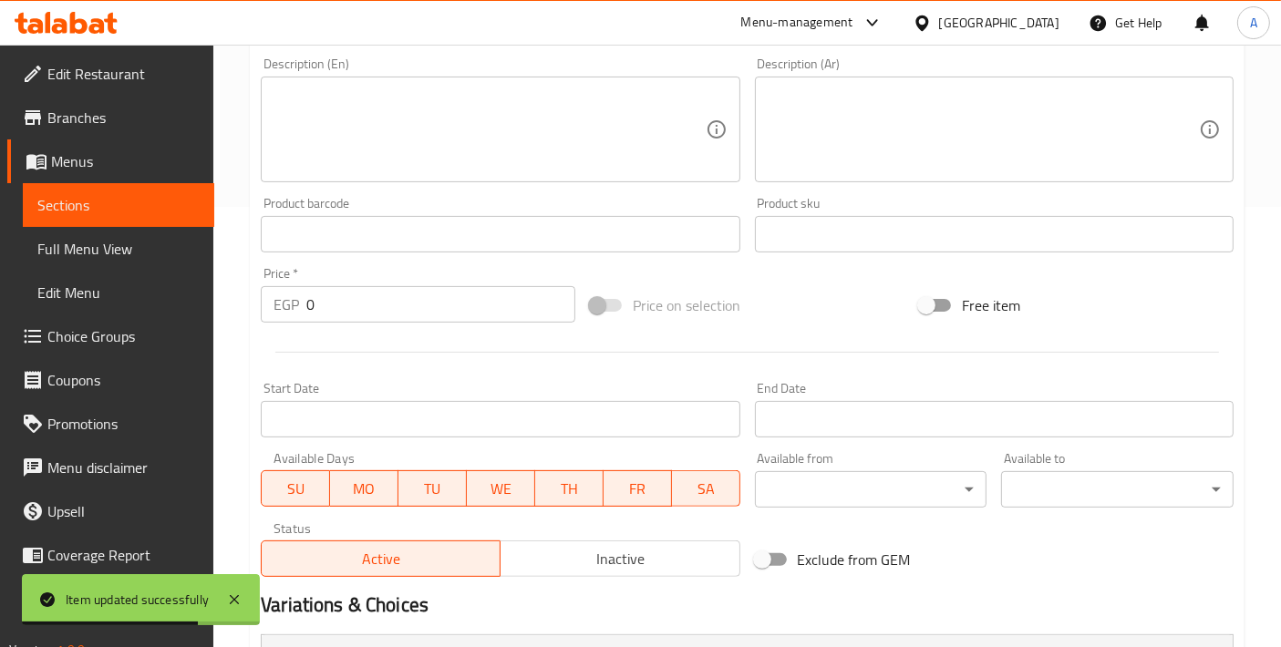
scroll to position [0, 0]
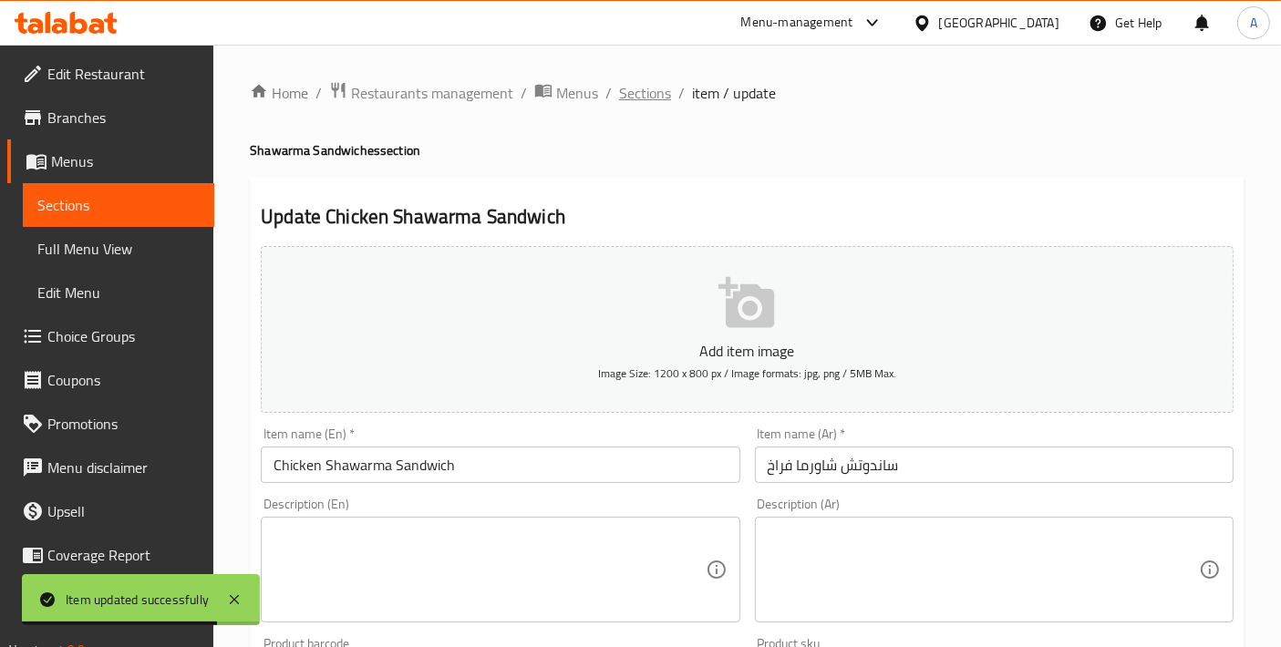
click at [633, 95] on span "Sections" at bounding box center [645, 93] width 52 height 22
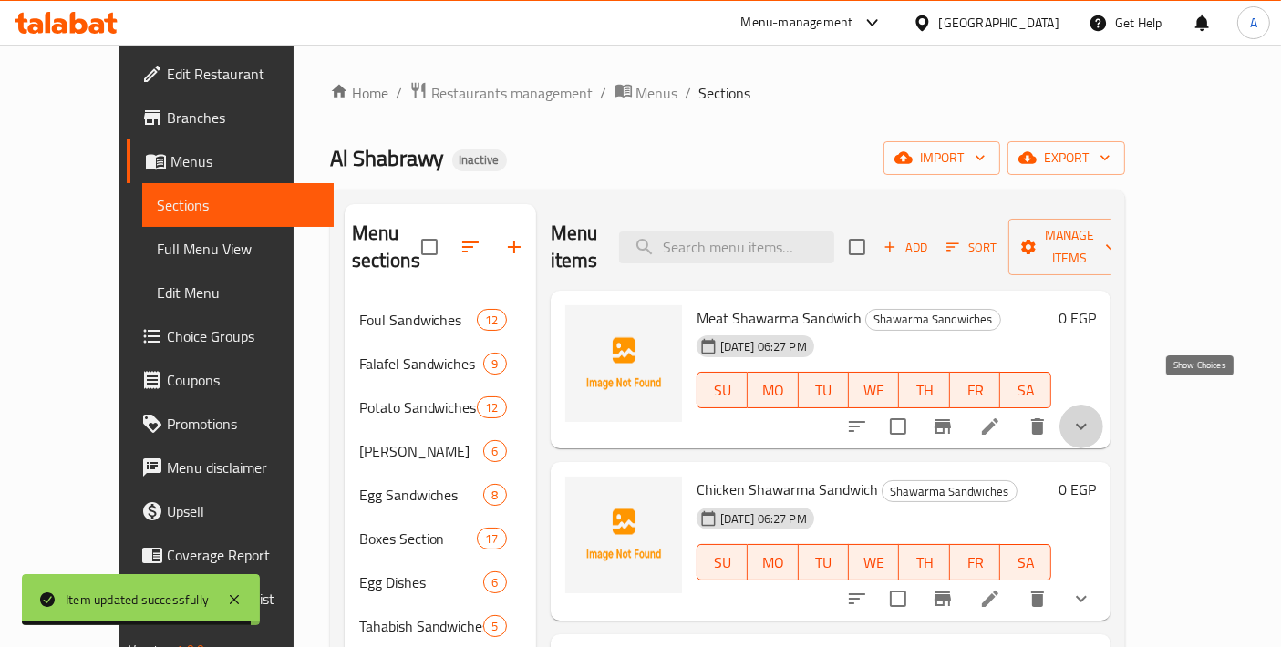
click at [1092, 416] on icon "show more" at bounding box center [1081, 427] width 22 height 22
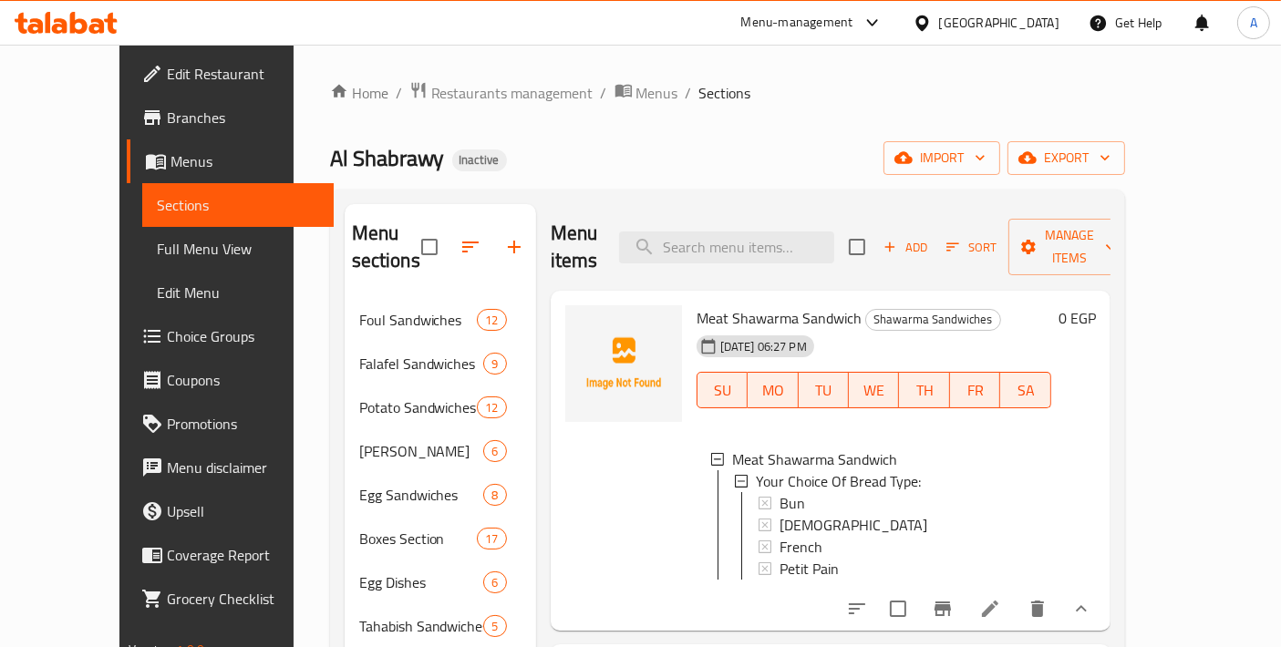
click at [818, 249] on div "Menu items Add Sort Manage items" at bounding box center [831, 247] width 560 height 87
click at [1110, 619] on div "Menu items Add Sort Manage items Meat Shawarma Sandwich Shawarma Sandwiches 15-…" at bounding box center [823, 626] width 574 height 845
click at [1001, 601] on icon at bounding box center [990, 609] width 22 height 22
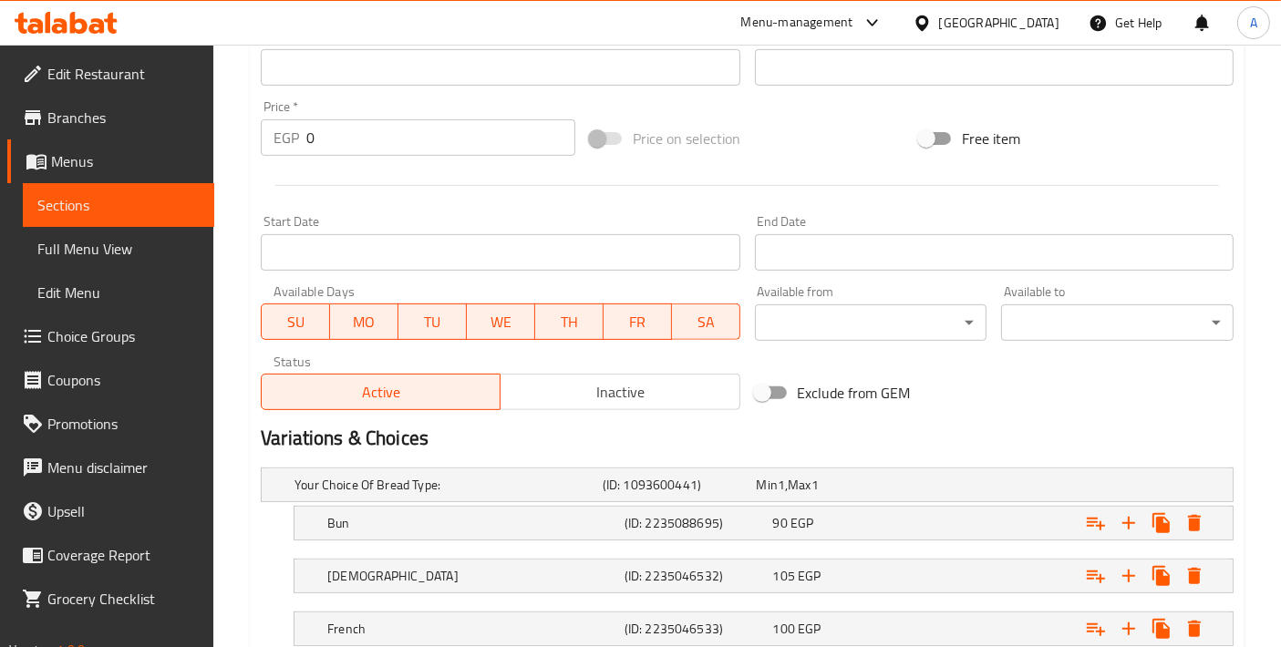
scroll to position [782, 0]
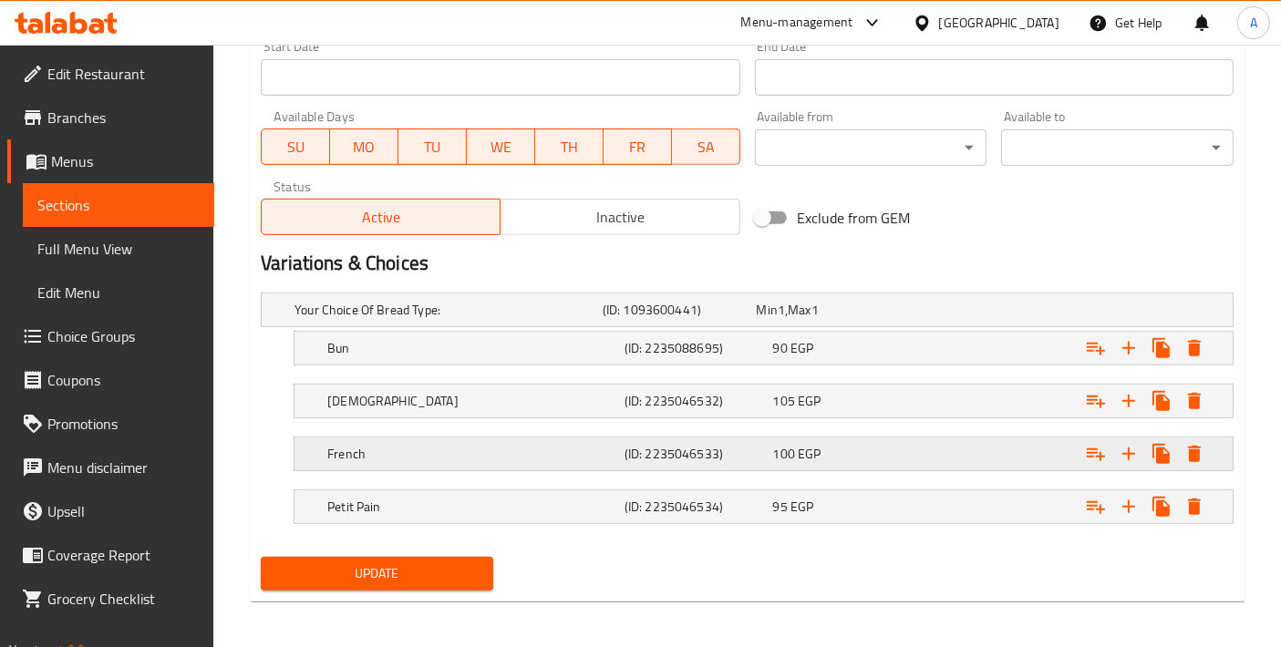
drag, startPoint x: 446, startPoint y: 346, endPoint x: 437, endPoint y: 458, distance: 111.5
click at [437, 458] on div "Your Choice Of Bread Type: (ID: 1093600441) Min 1 , Max 1 Name (En) Your Choice…" at bounding box center [746, 417] width 987 height 264
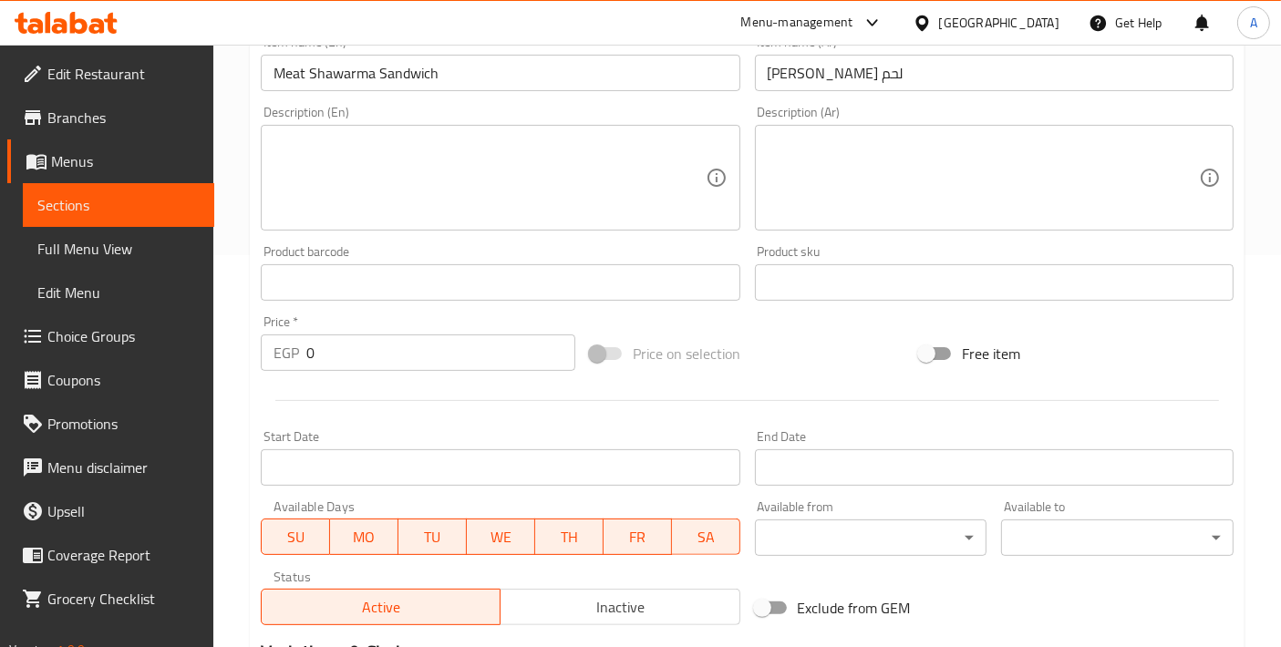
scroll to position [0, 0]
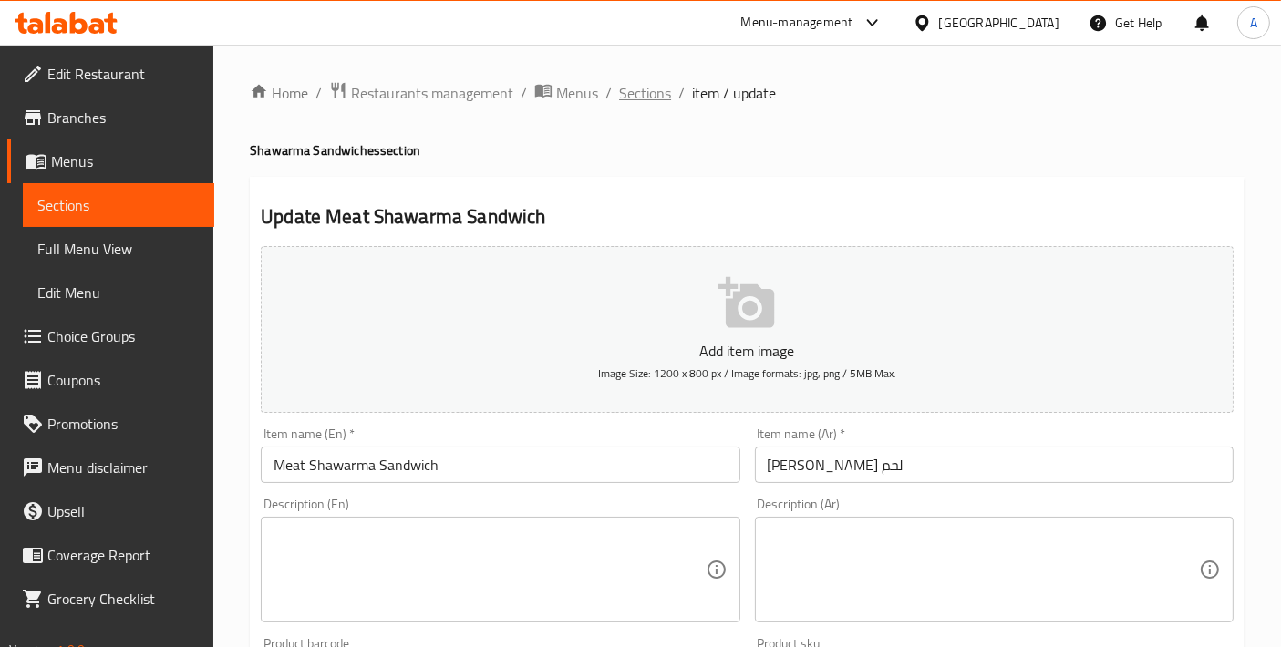
click at [653, 92] on span "Sections" at bounding box center [645, 93] width 52 height 22
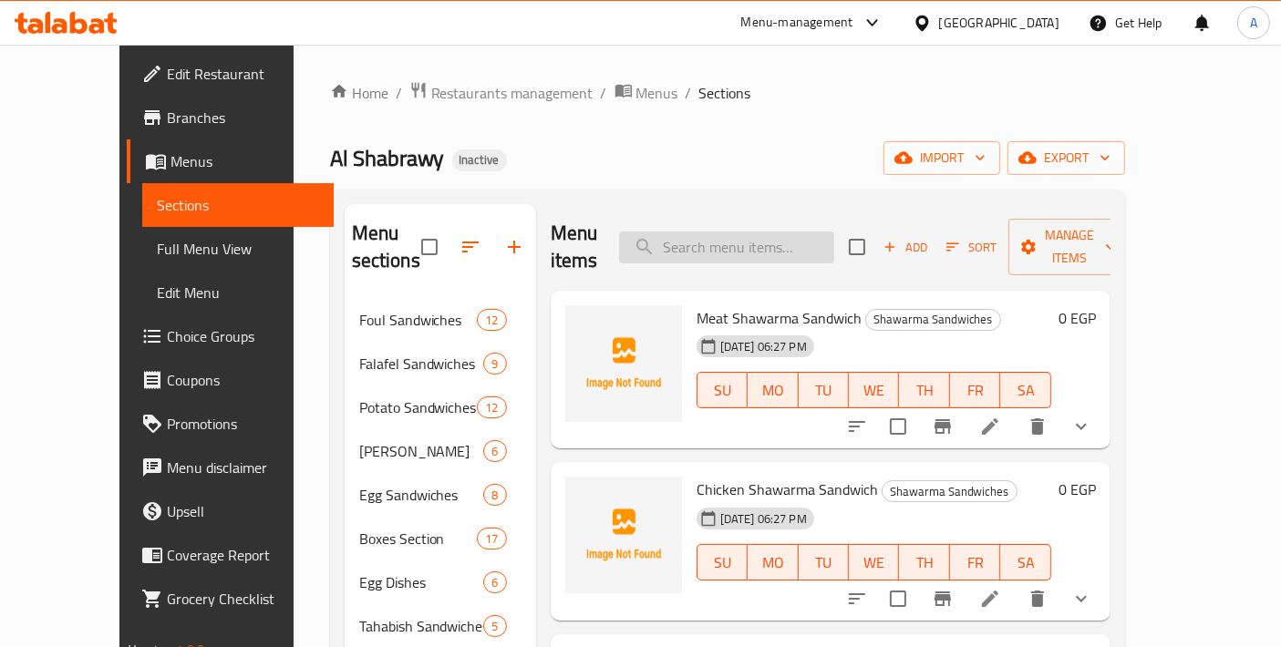
click at [834, 237] on input "search" at bounding box center [726, 248] width 215 height 32
paste input "Shawarma Mix Sandwich"
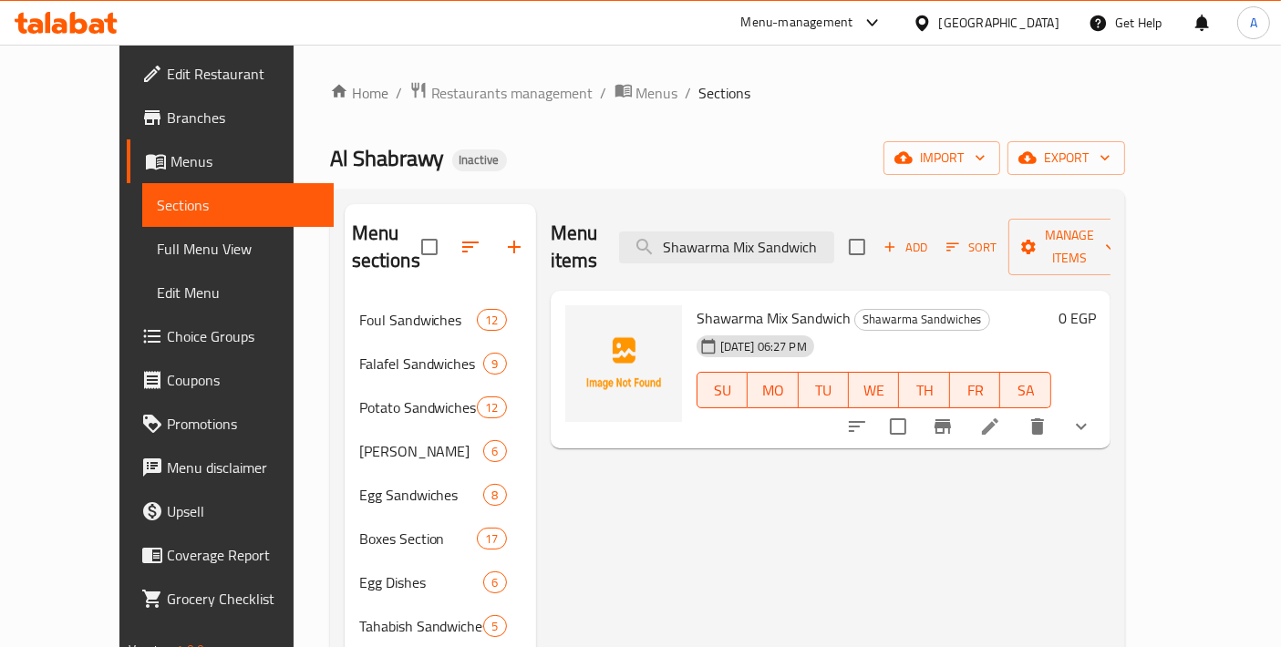
type input "Shawarma Mix Sandwich"
click at [1001, 416] on icon at bounding box center [990, 427] width 22 height 22
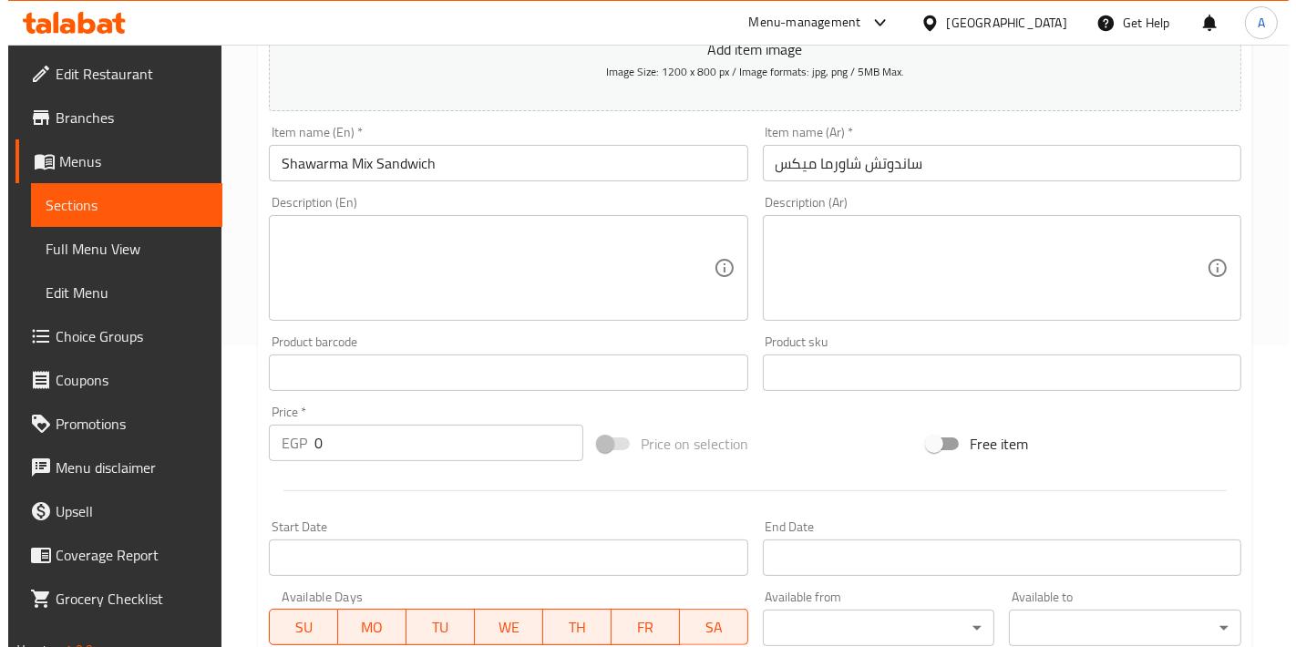
scroll to position [677, 0]
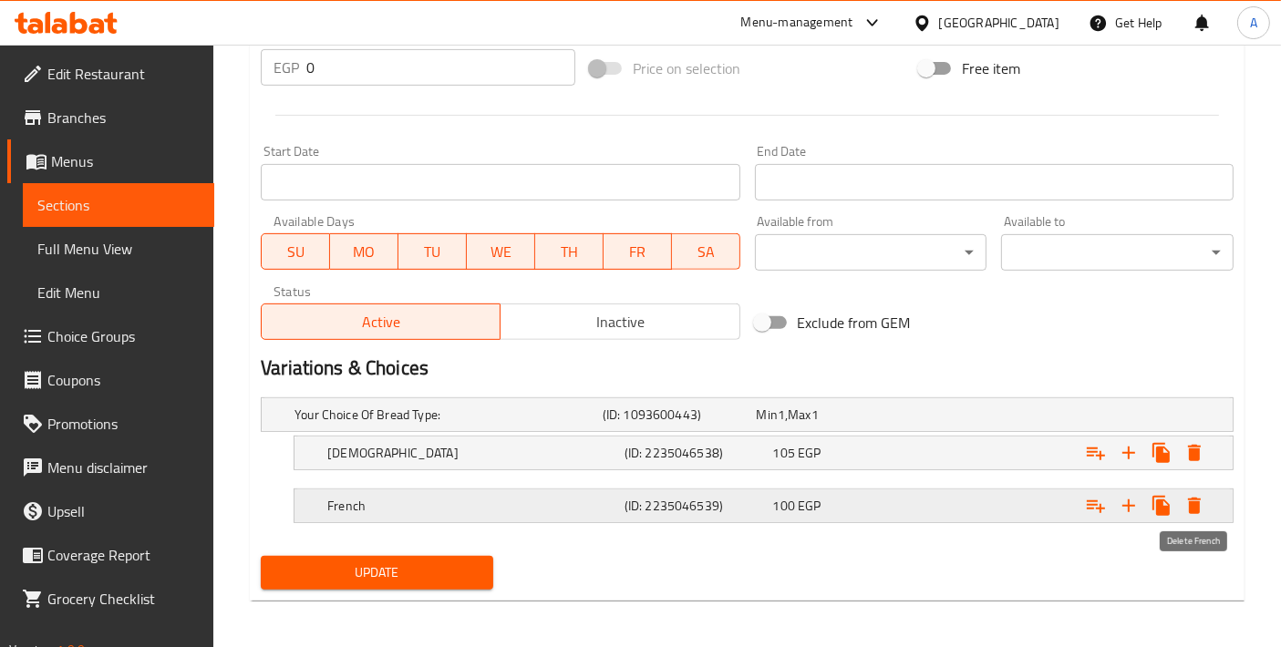
click at [1193, 498] on icon "Expand" at bounding box center [1194, 506] width 13 height 16
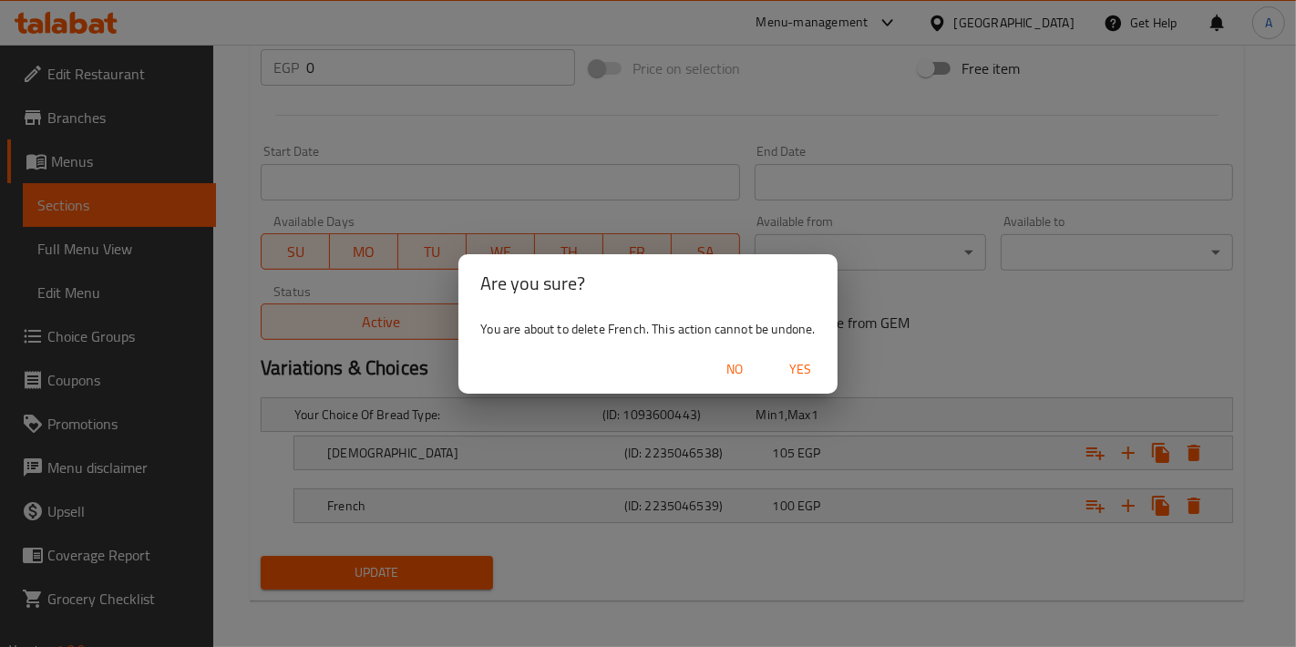
click at [802, 372] on span "Yes" at bounding box center [801, 369] width 44 height 23
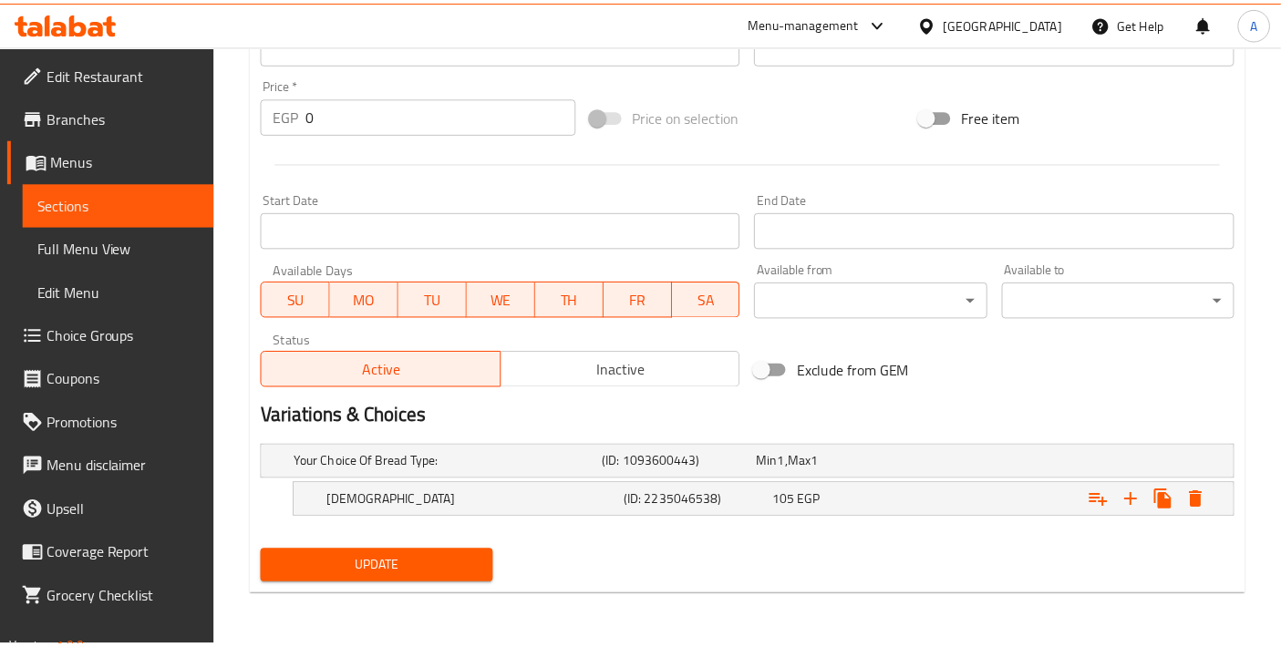
scroll to position [625, 0]
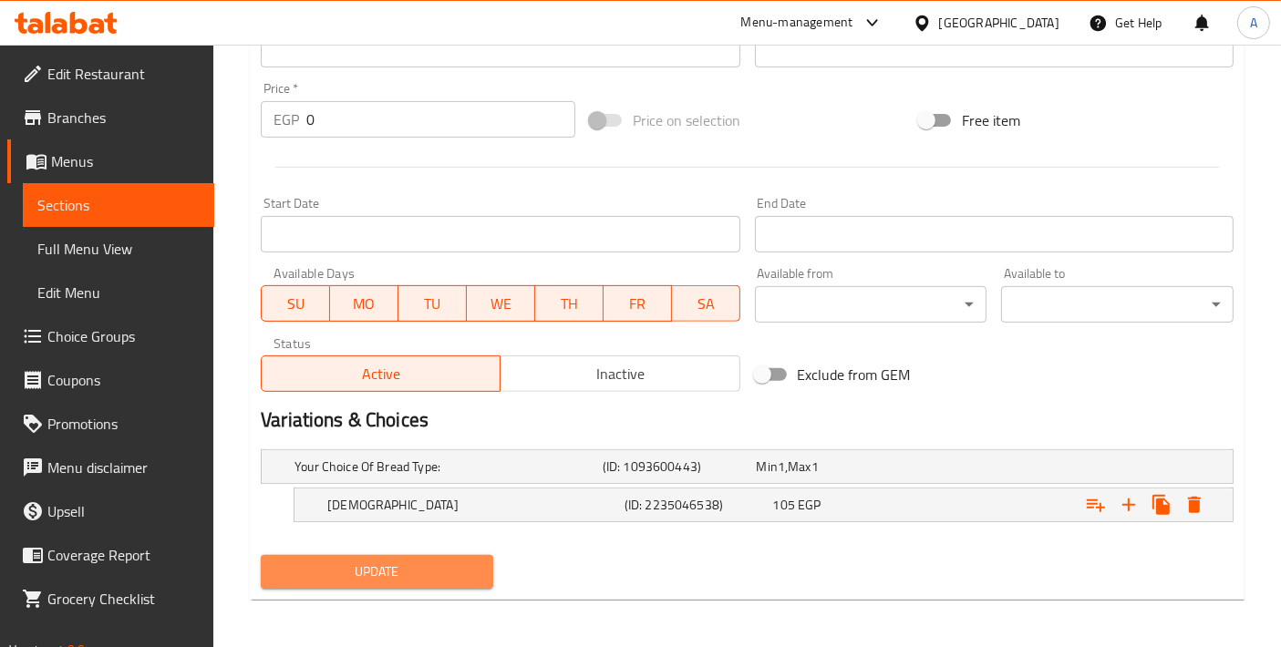
click at [442, 561] on span "Update" at bounding box center [376, 572] width 203 height 23
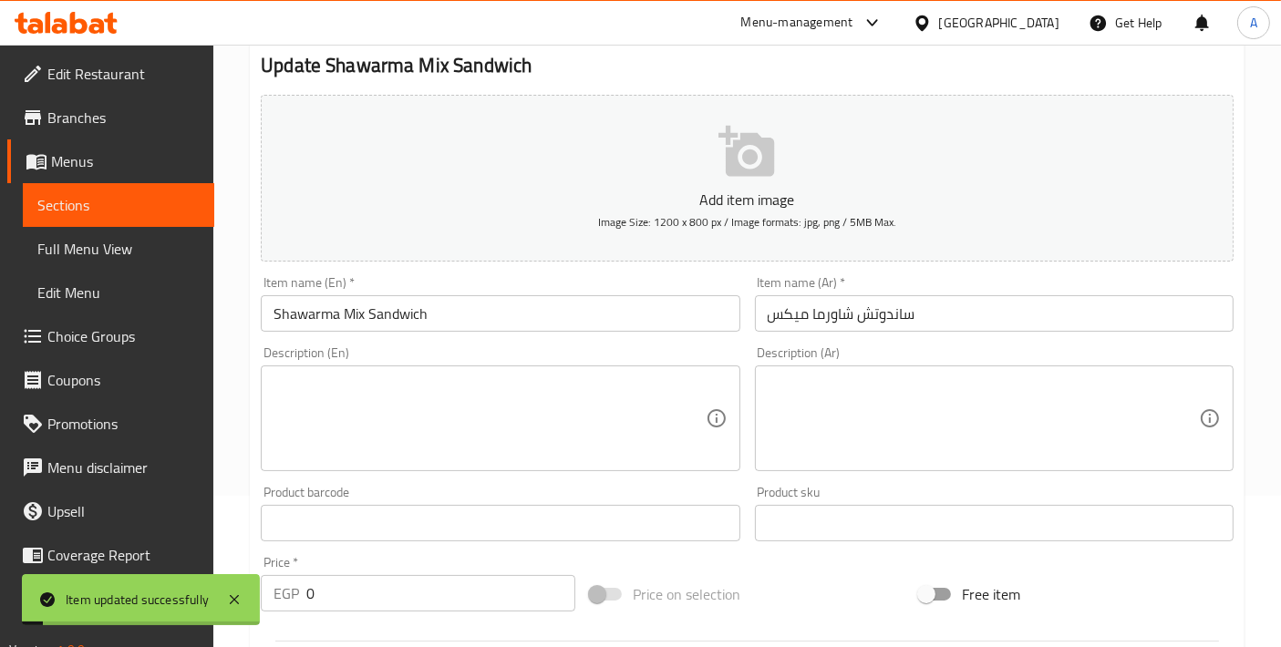
scroll to position [0, 0]
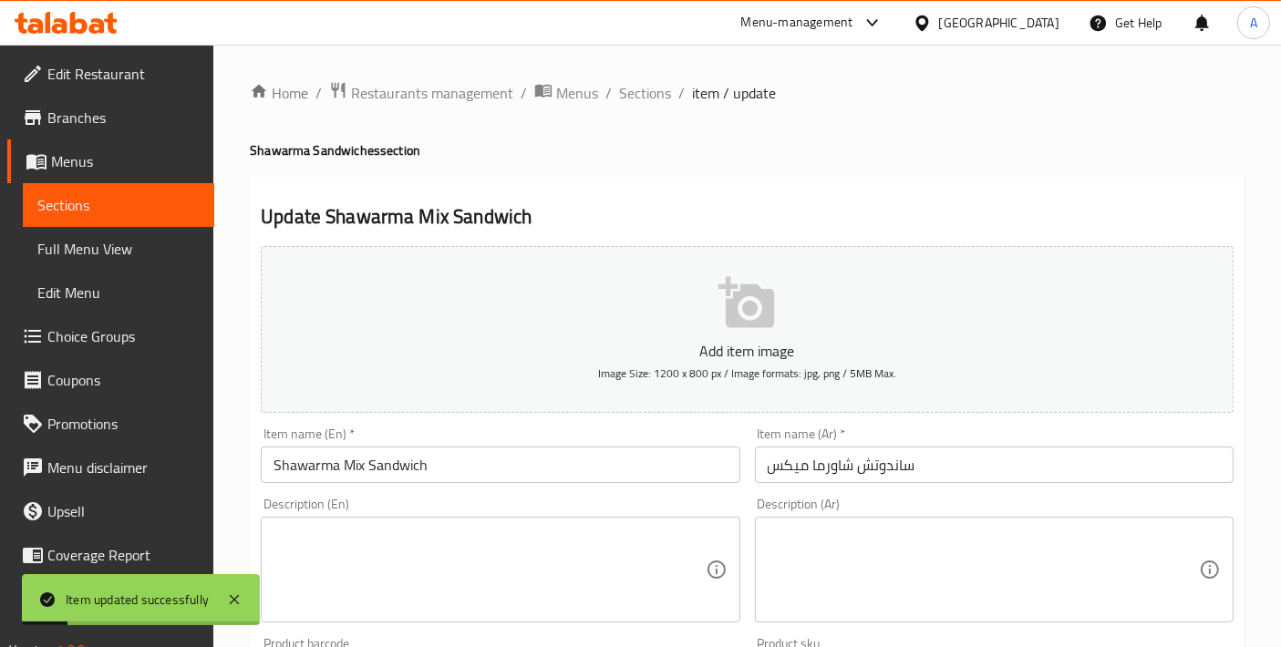
click at [639, 96] on span "Sections" at bounding box center [645, 93] width 52 height 22
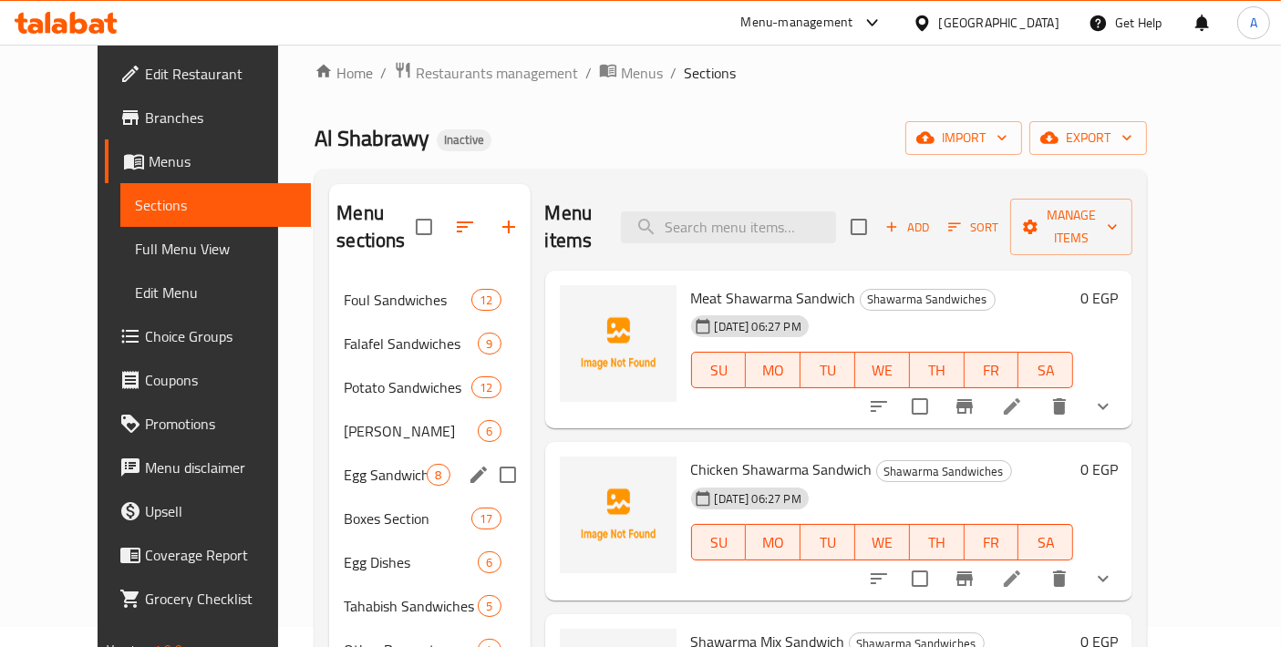
scroll to position [424, 0]
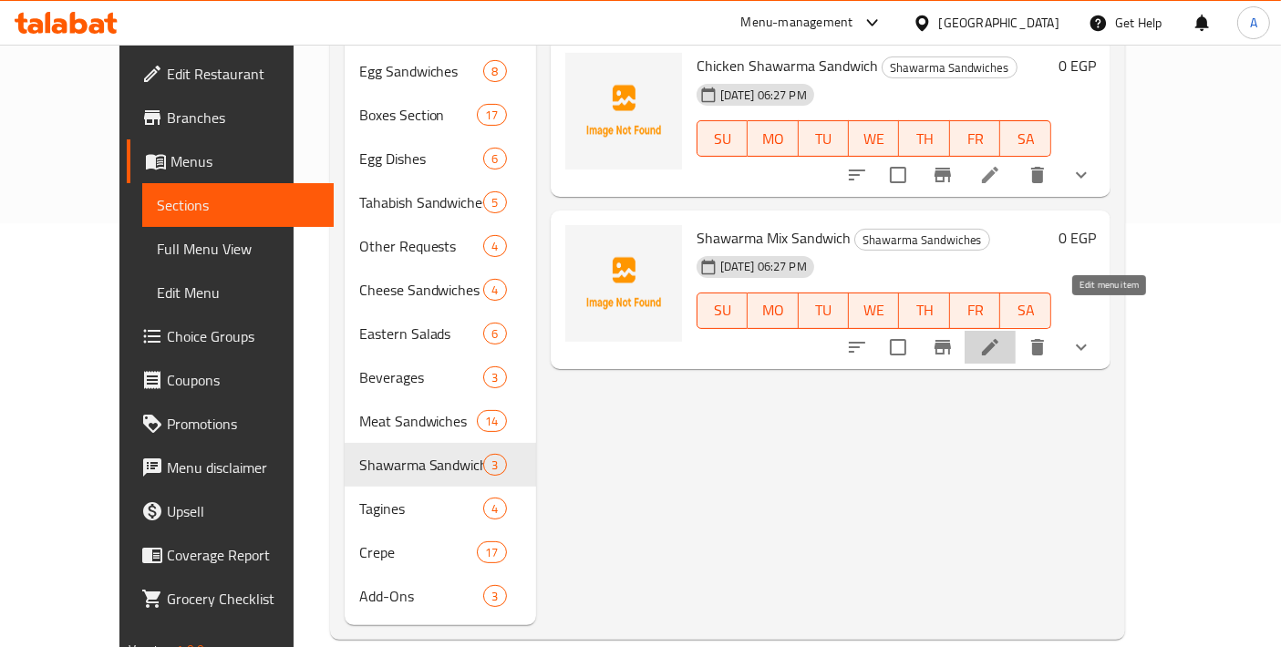
click at [1001, 336] on icon at bounding box center [990, 347] width 22 height 22
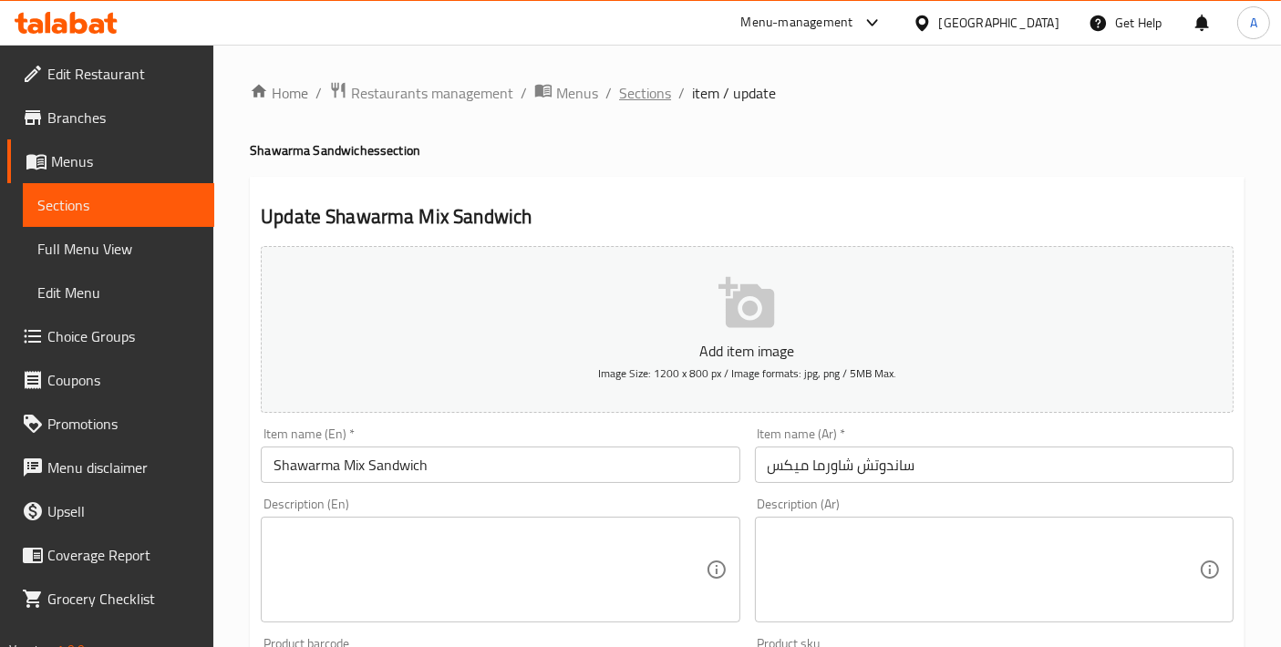
click at [656, 82] on span "Sections" at bounding box center [645, 93] width 52 height 22
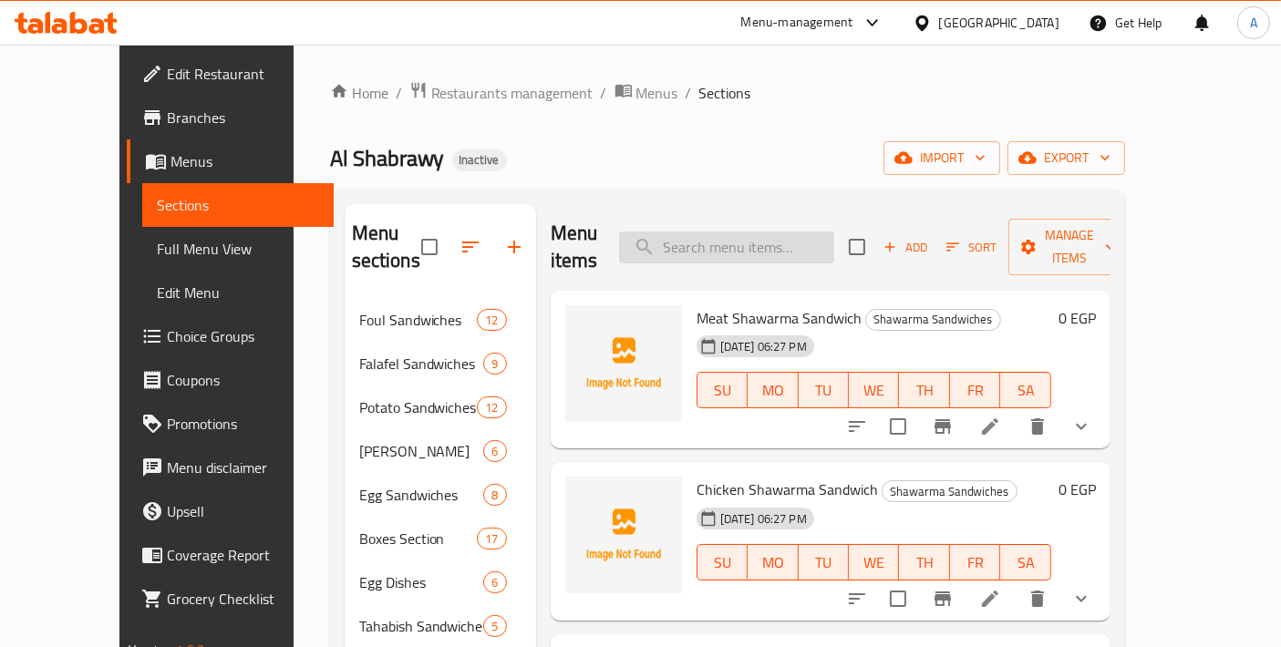
click at [732, 232] on input "search" at bounding box center [726, 248] width 215 height 32
paste input "Fresh Chicken Pane Crepe"
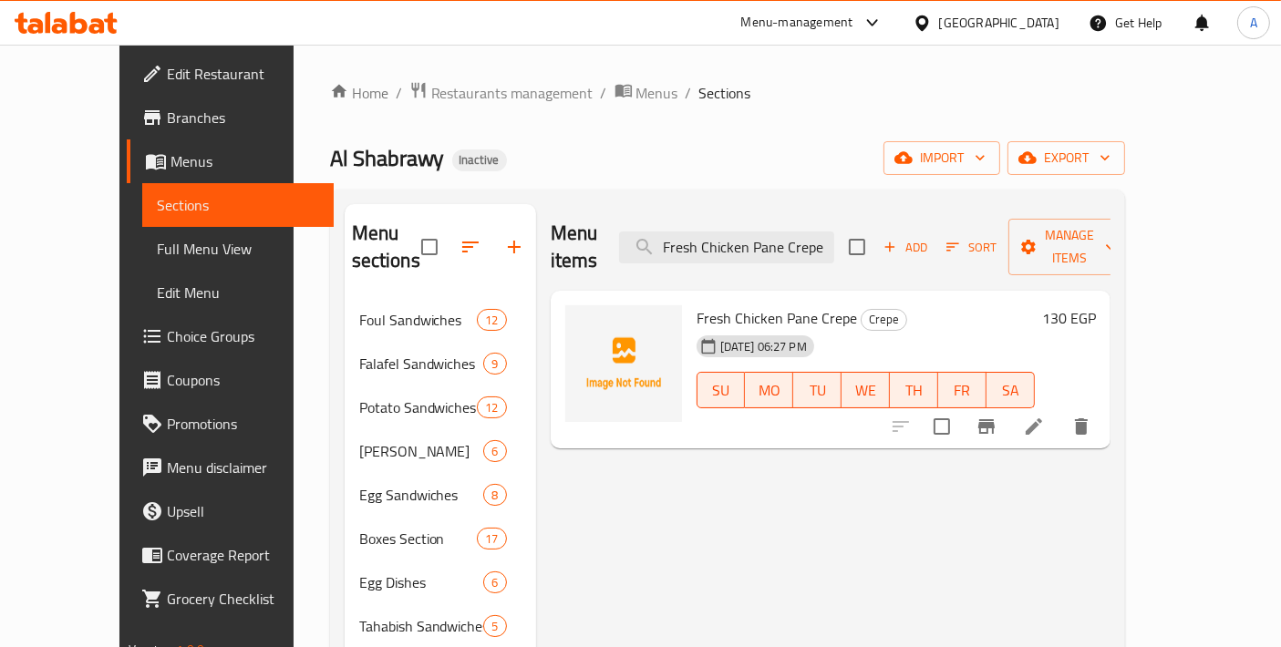
type input "Fresh Chicken Pane Crepe"
click at [1059, 410] on li at bounding box center [1033, 426] width 51 height 33
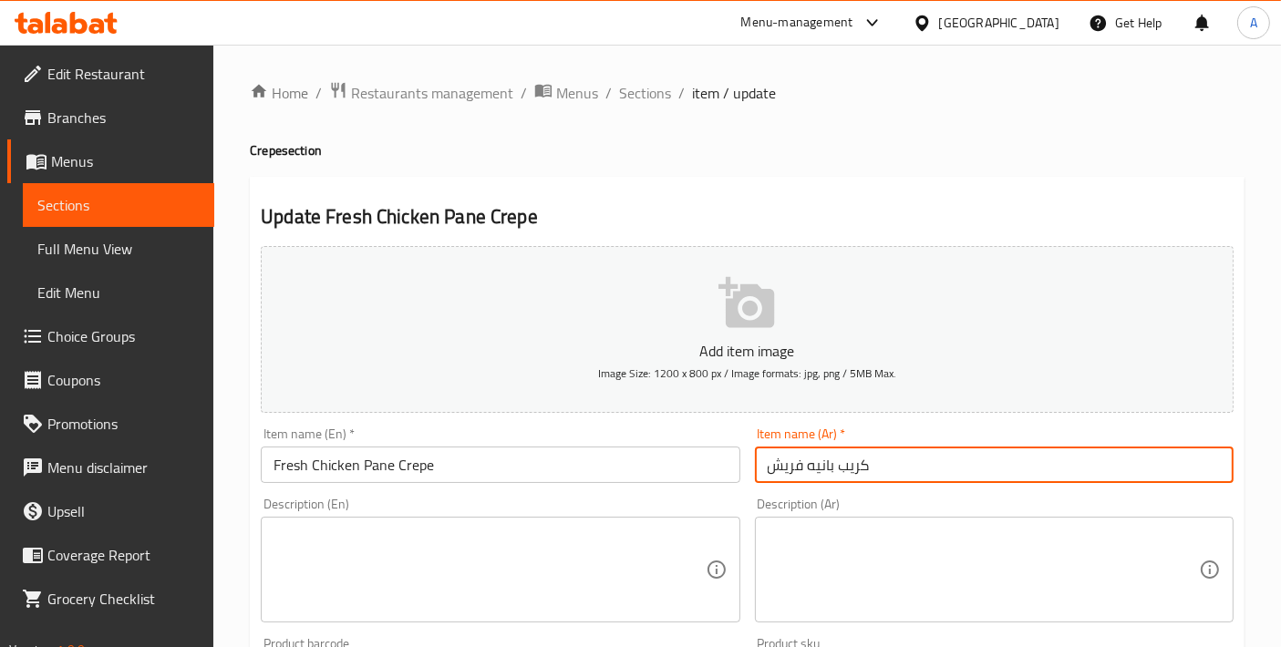
click at [804, 466] on input "كريب بانيه فريش" at bounding box center [994, 465] width 479 height 36
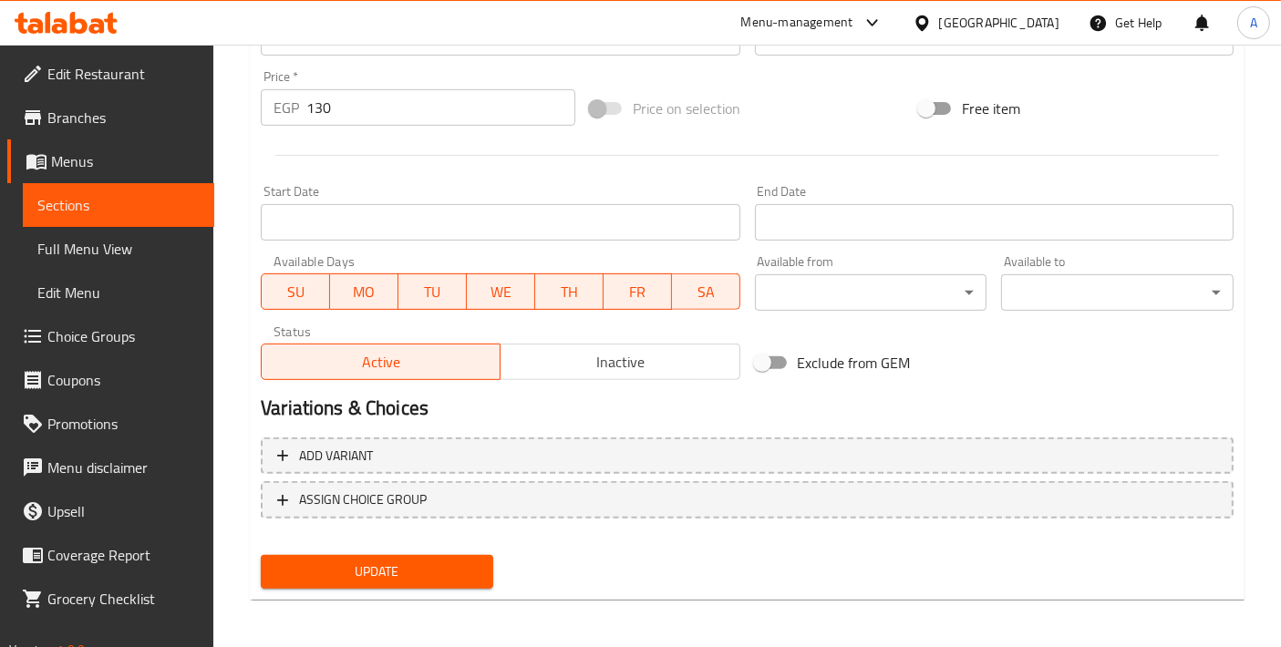
type input "كريب بانيه دجاج فريش"
click at [377, 574] on span "Update" at bounding box center [376, 572] width 203 height 23
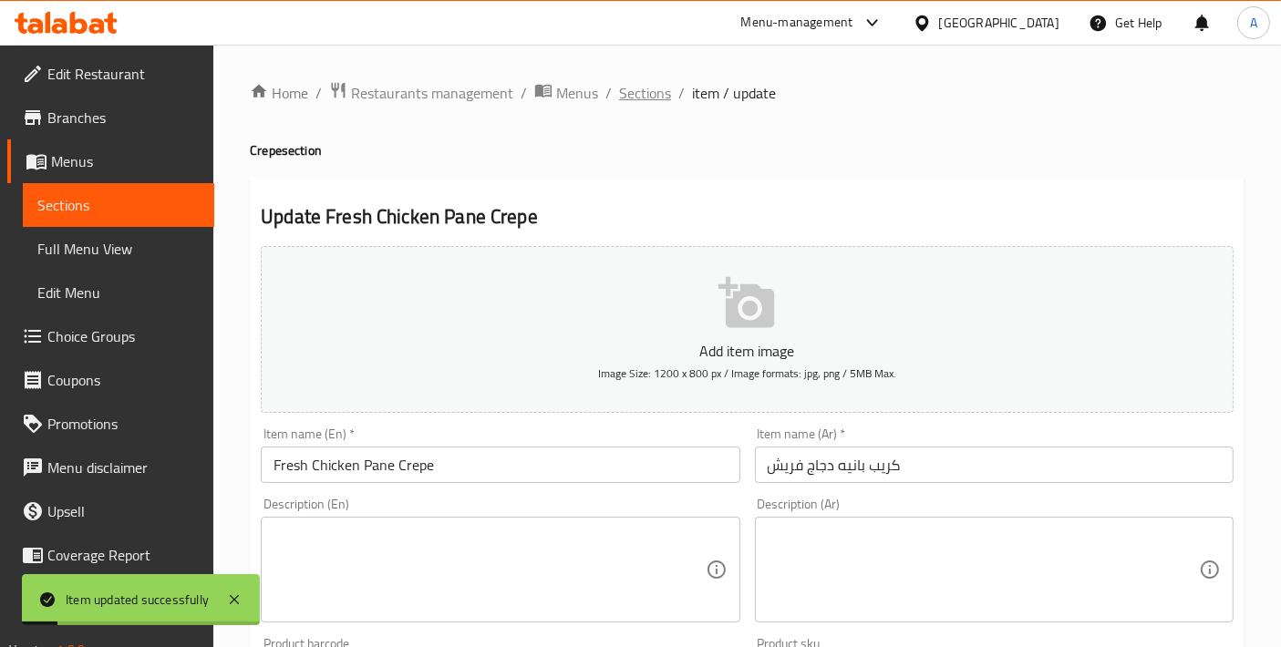
click at [633, 95] on span "Sections" at bounding box center [645, 93] width 52 height 22
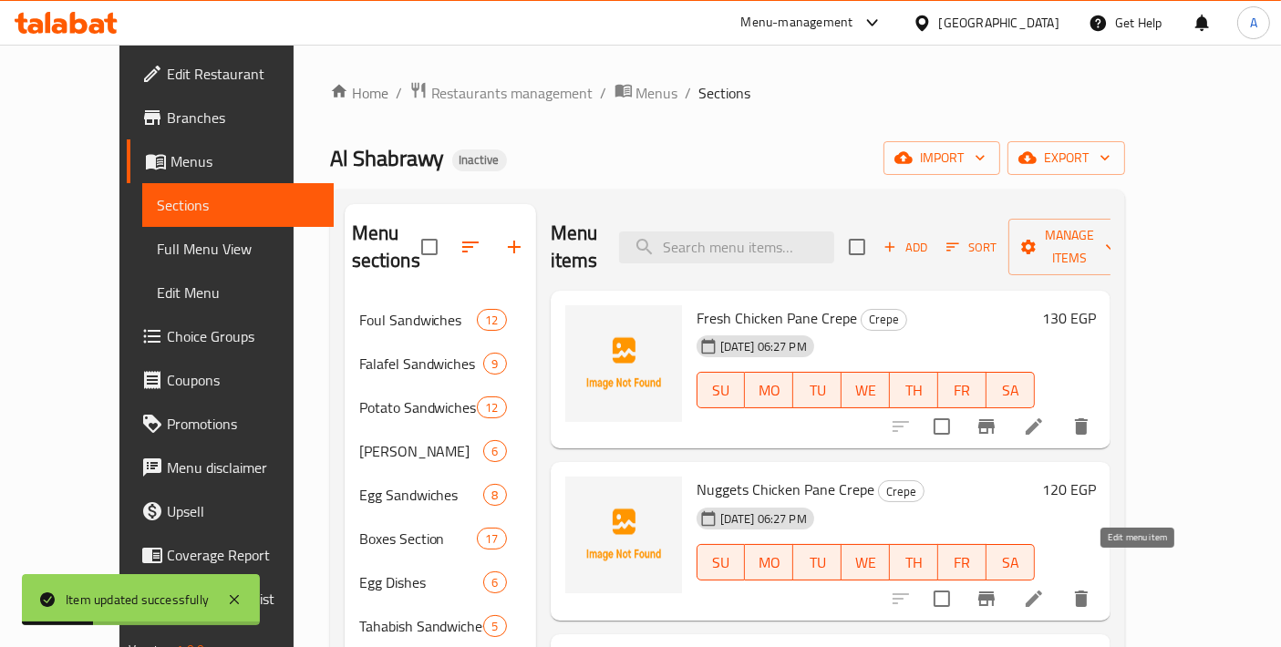
click at [1045, 588] on icon at bounding box center [1034, 599] width 22 height 22
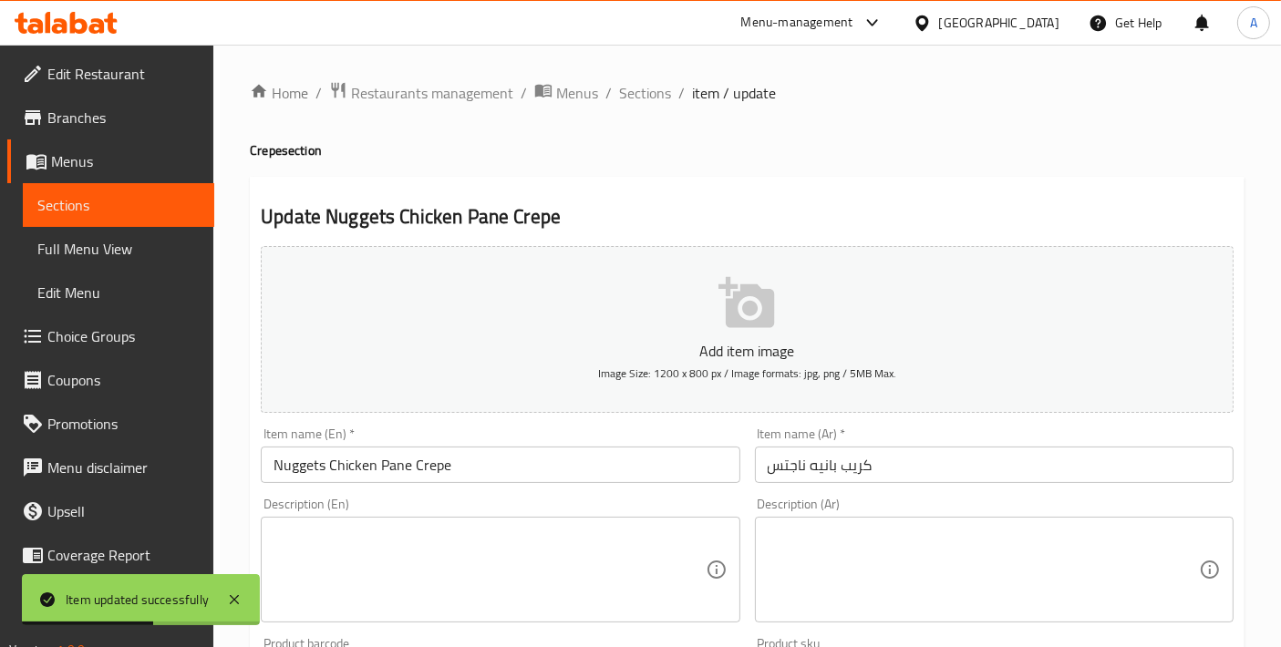
click at [804, 464] on input "كريب بانيه ناجتس" at bounding box center [994, 465] width 479 height 36
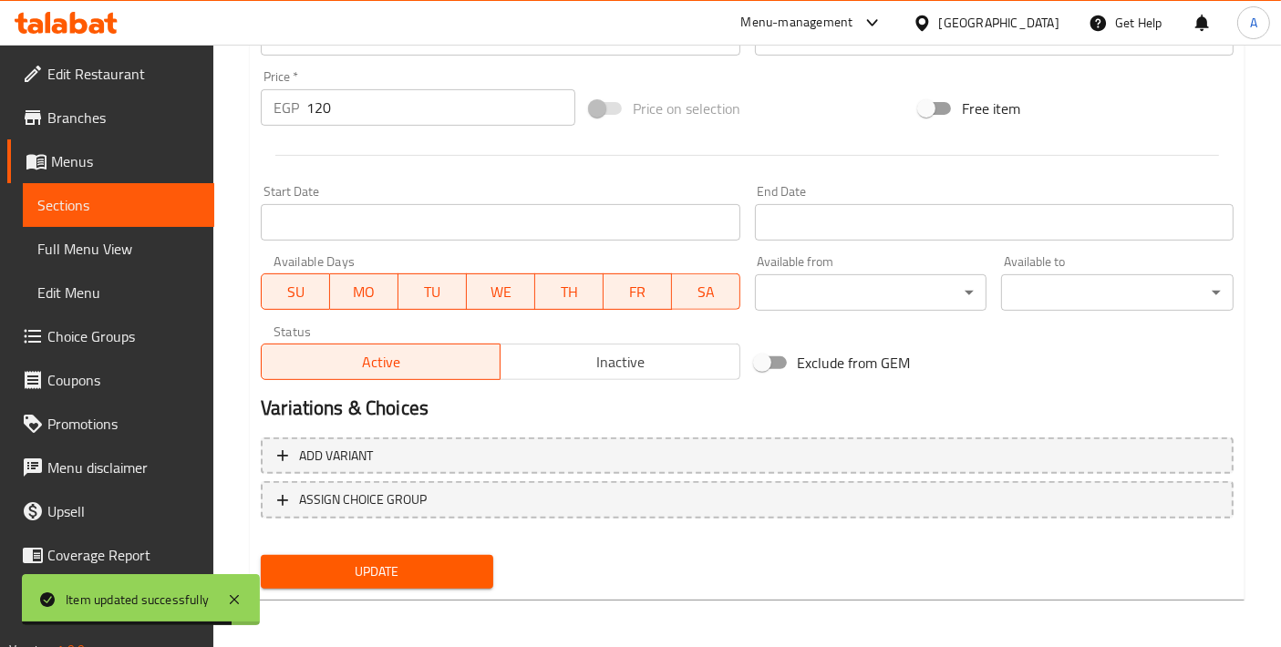
type input "كريب بانيه دجاج ناجتس"
click at [385, 575] on span "Update" at bounding box center [376, 572] width 203 height 23
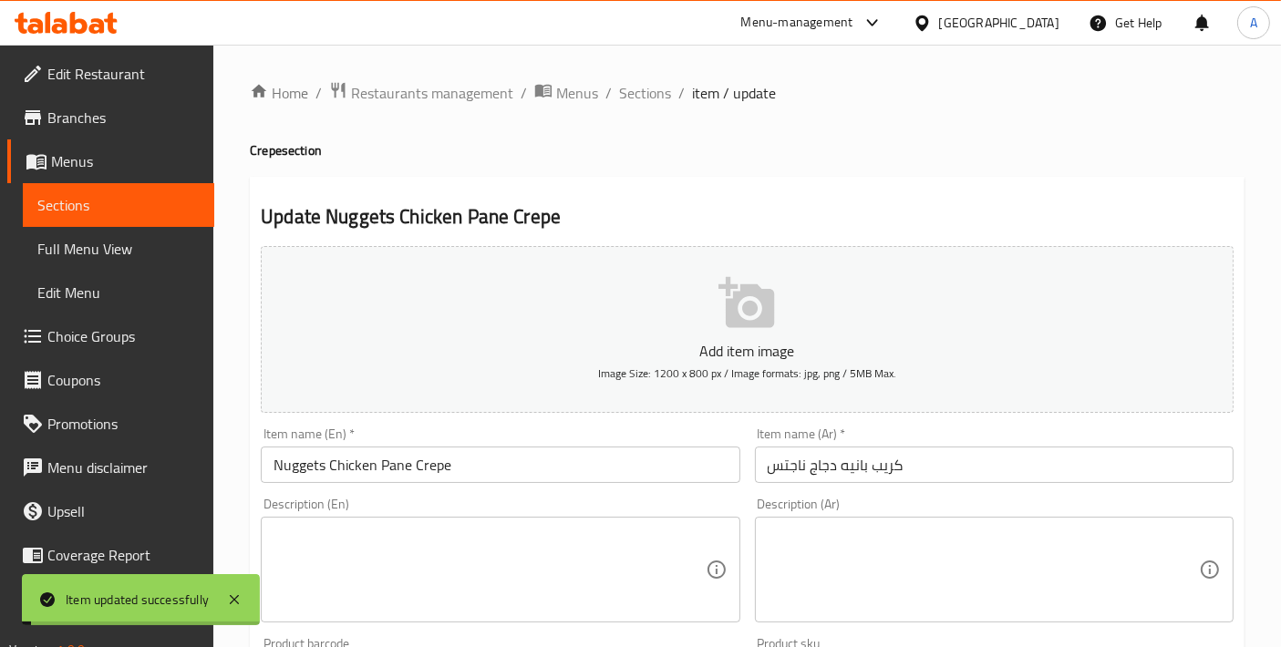
click at [645, 100] on span "Sections" at bounding box center [645, 93] width 52 height 22
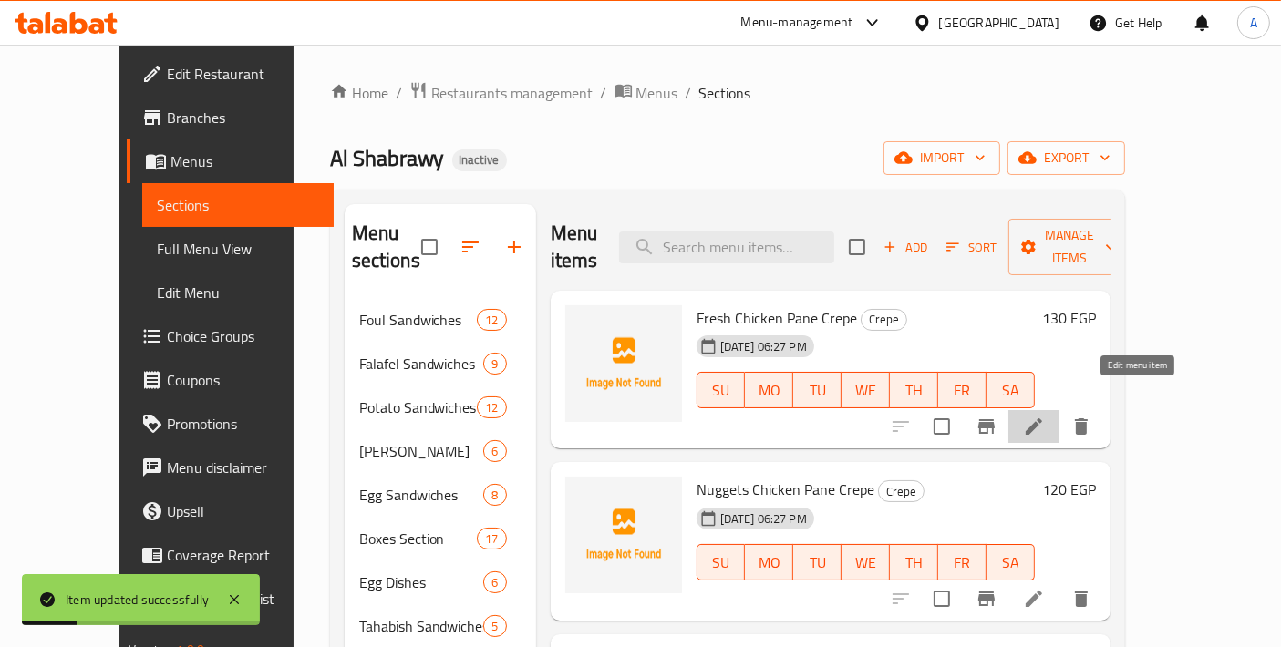
click at [1045, 416] on icon at bounding box center [1034, 427] width 22 height 22
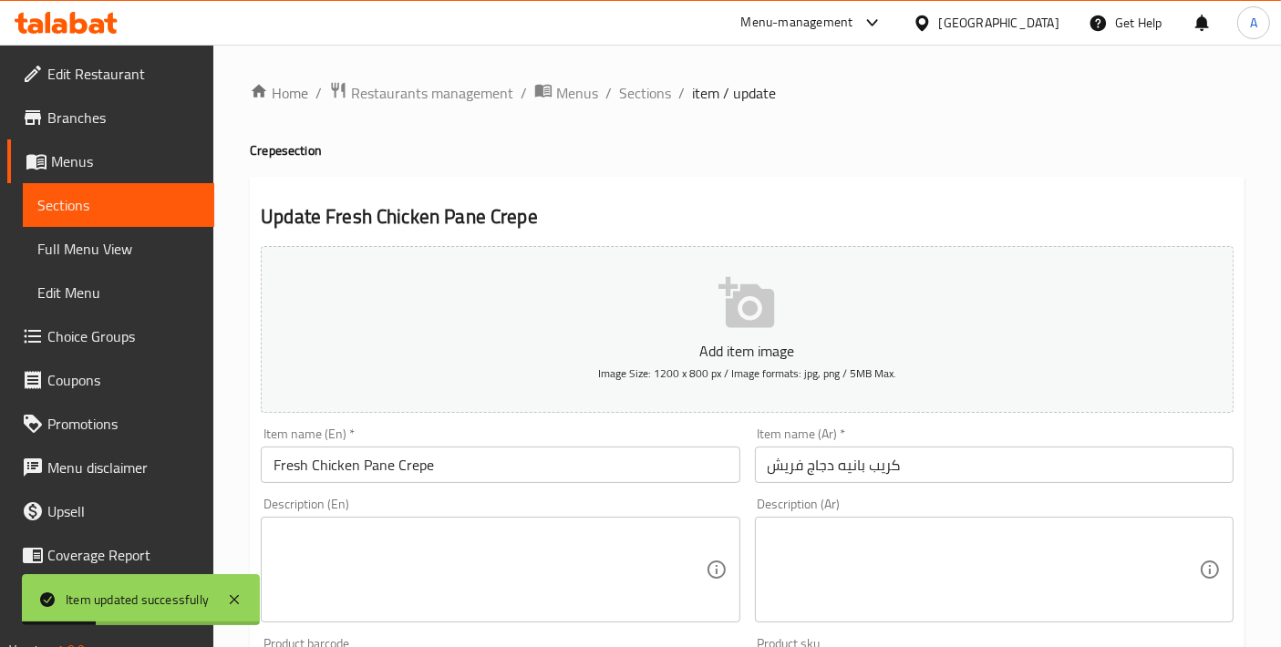
click at [837, 458] on input "كريب بانيه دجاج فريش" at bounding box center [994, 465] width 479 height 36
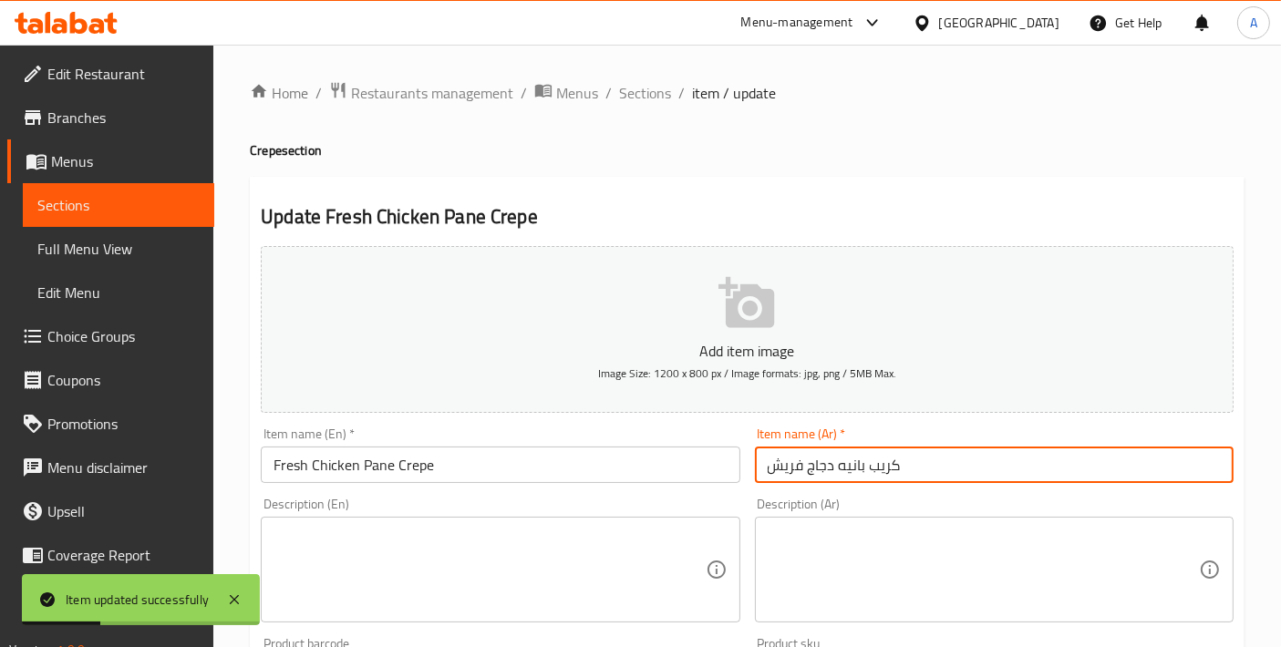
click at [837, 458] on input "كريب بانيه دجاج فريش" at bounding box center [994, 465] width 479 height 36
click at [648, 89] on span "Sections" at bounding box center [645, 93] width 52 height 22
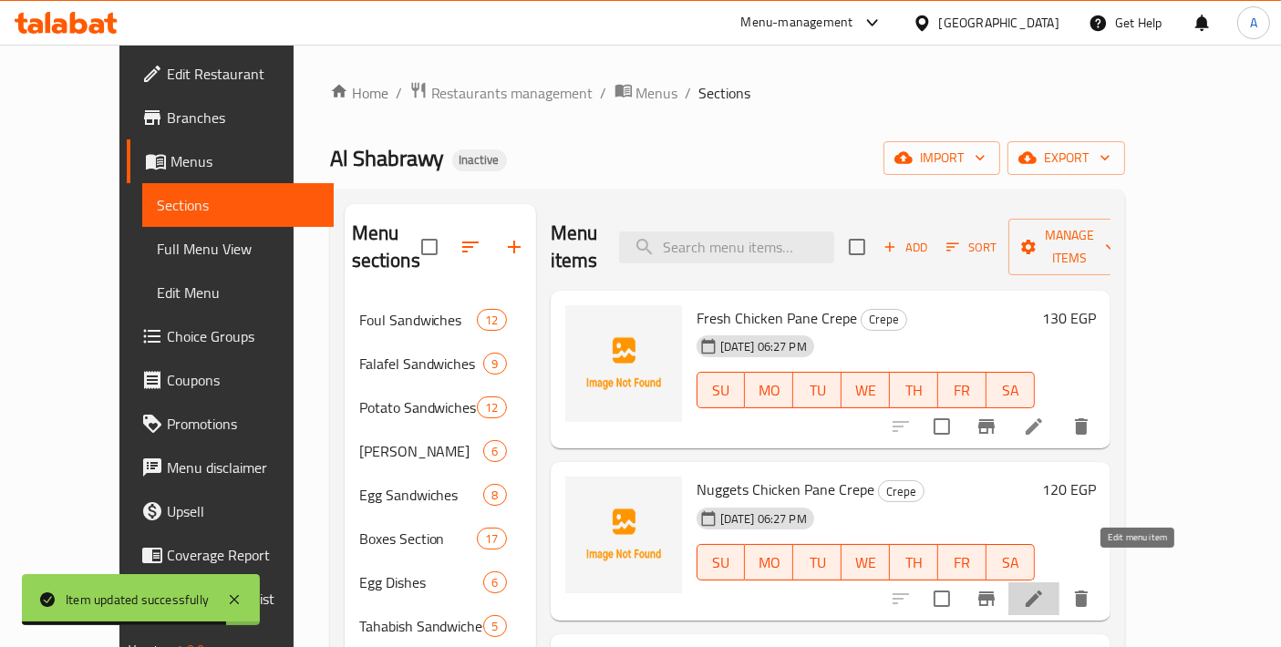
click at [1045, 588] on icon at bounding box center [1034, 599] width 22 height 22
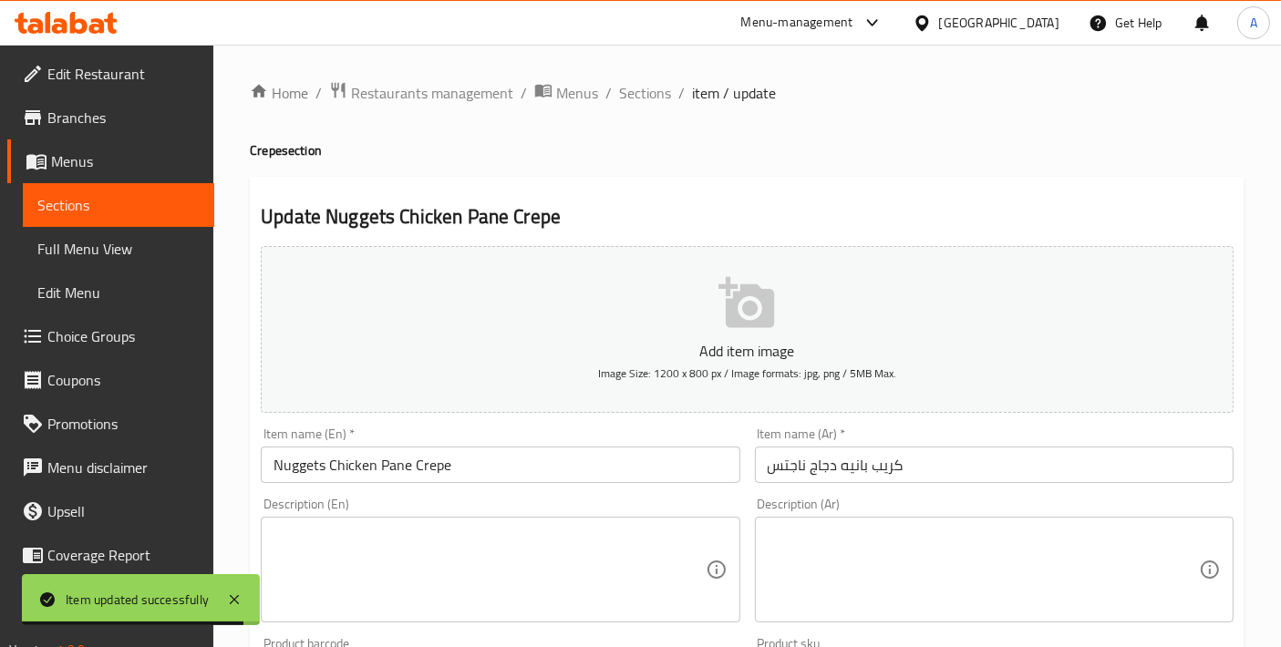
click at [900, 465] on input "كريب بانيه دجاج ناجتس" at bounding box center [994, 465] width 479 height 36
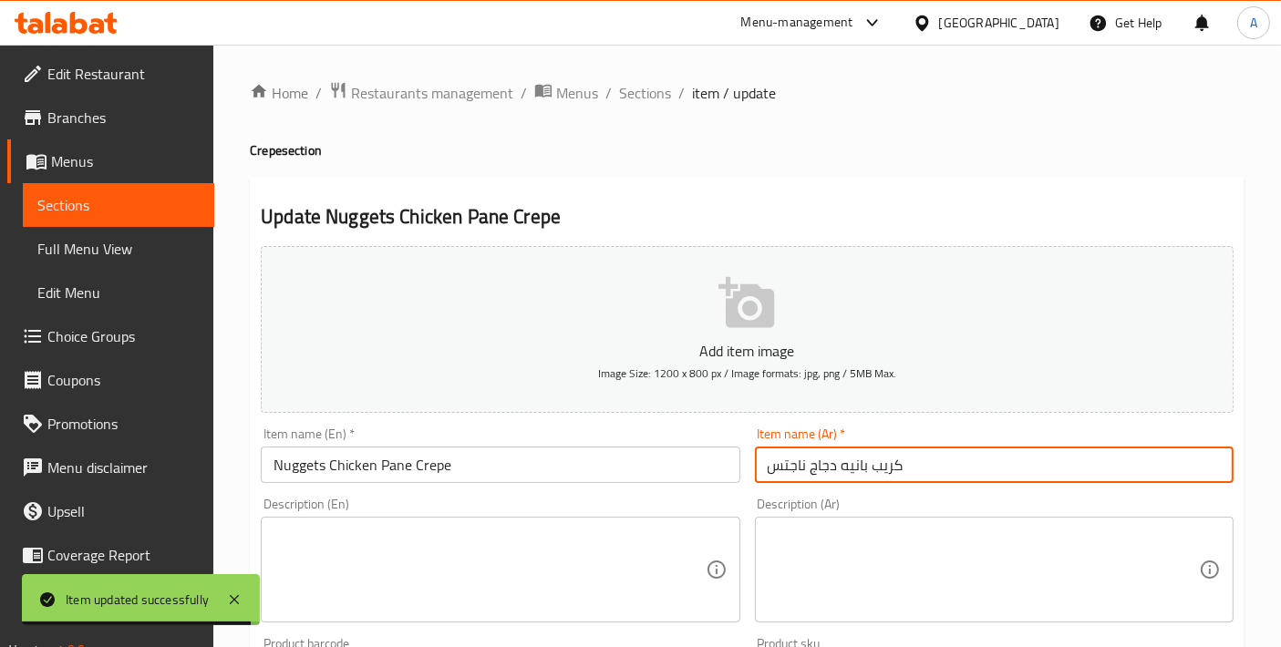
click at [900, 465] on input "كريب بانيه دجاج ناجتس" at bounding box center [994, 465] width 479 height 36
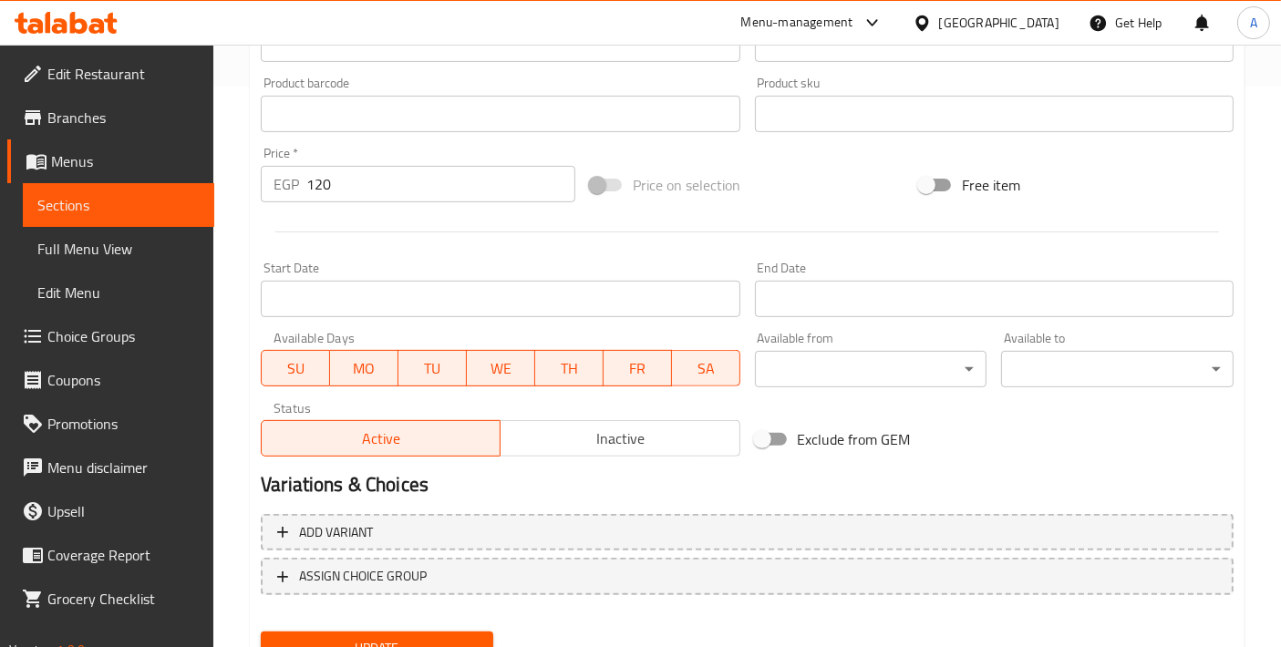
scroll to position [637, 0]
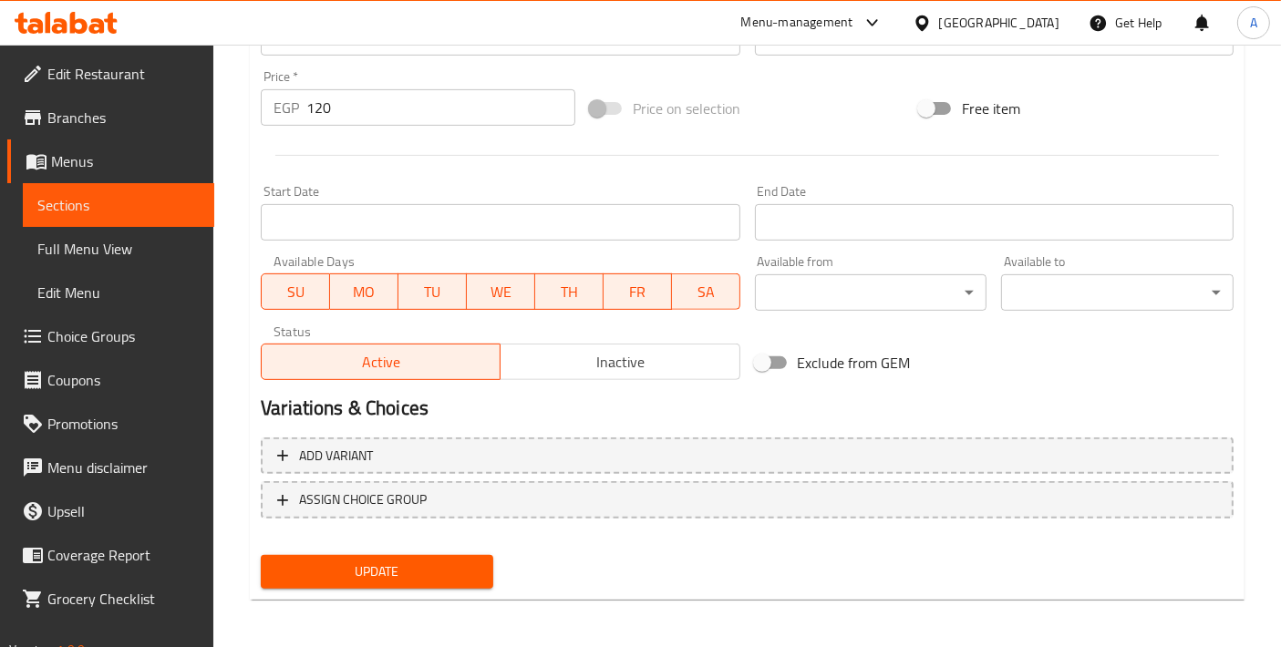
click at [458, 594] on div "Update Nuggets Chicken Pane Crepe Add item image Image Size: 1200 x 800 px / Im…" at bounding box center [747, 70] width 994 height 1061
click at [461, 582] on button "Update" at bounding box center [377, 572] width 232 height 34
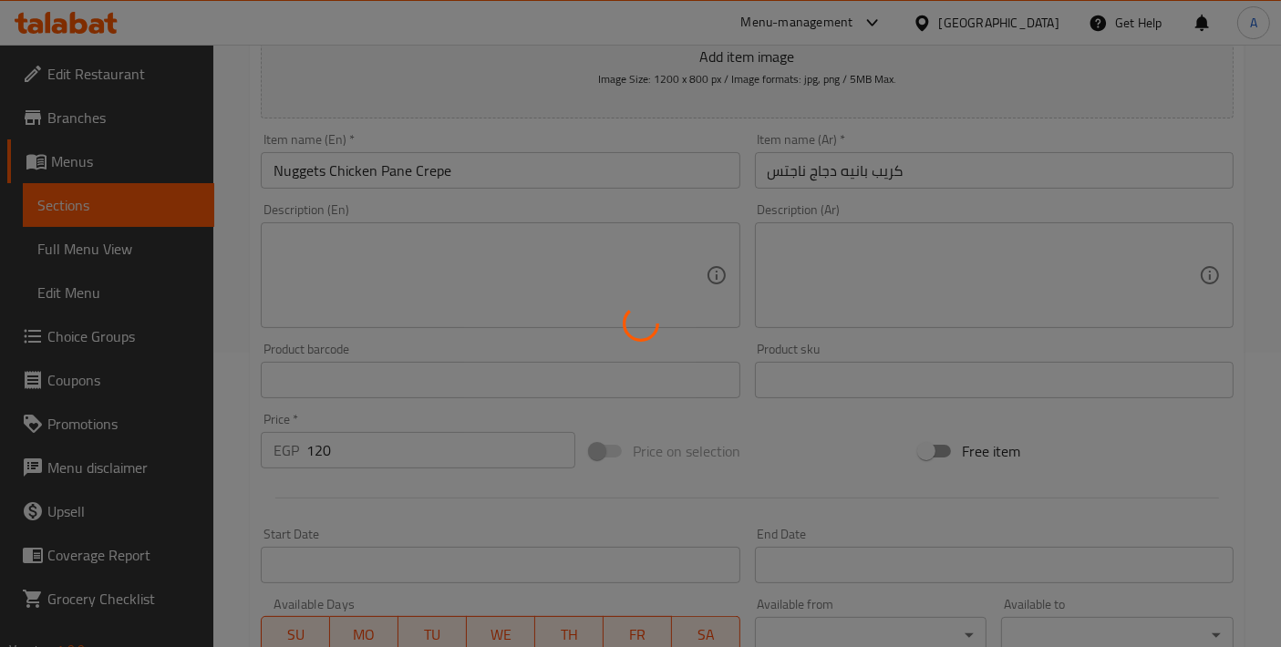
scroll to position [0, 0]
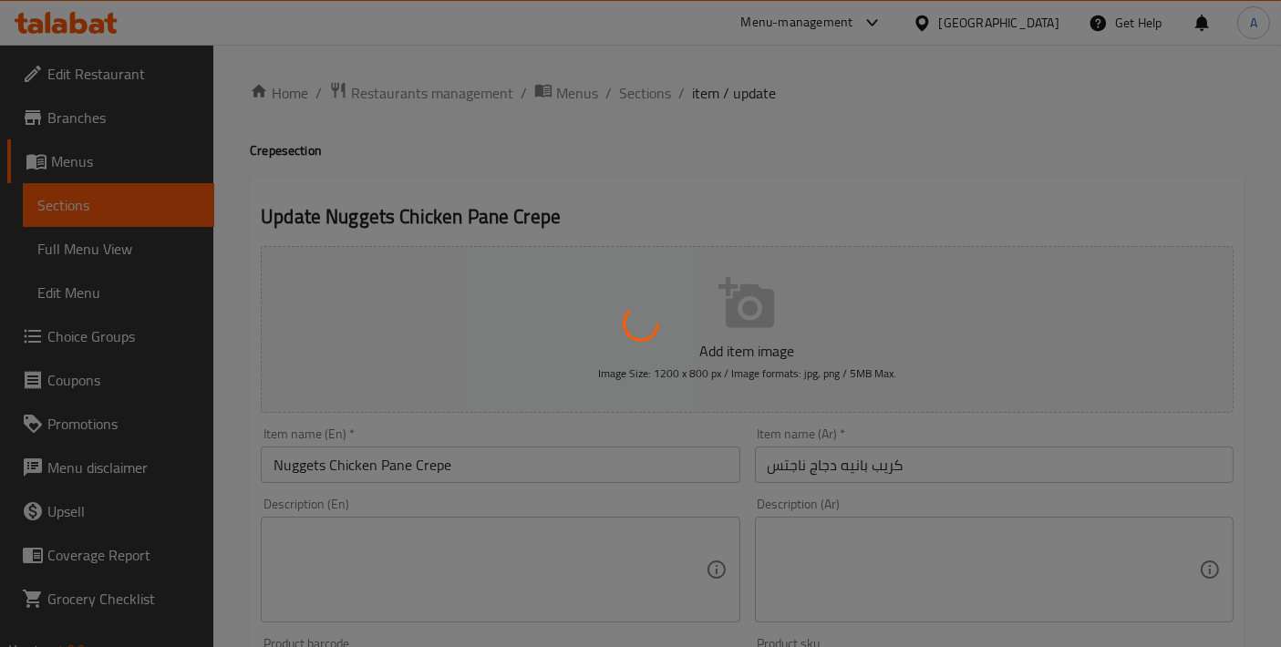
click at [656, 96] on div at bounding box center [640, 323] width 1281 height 647
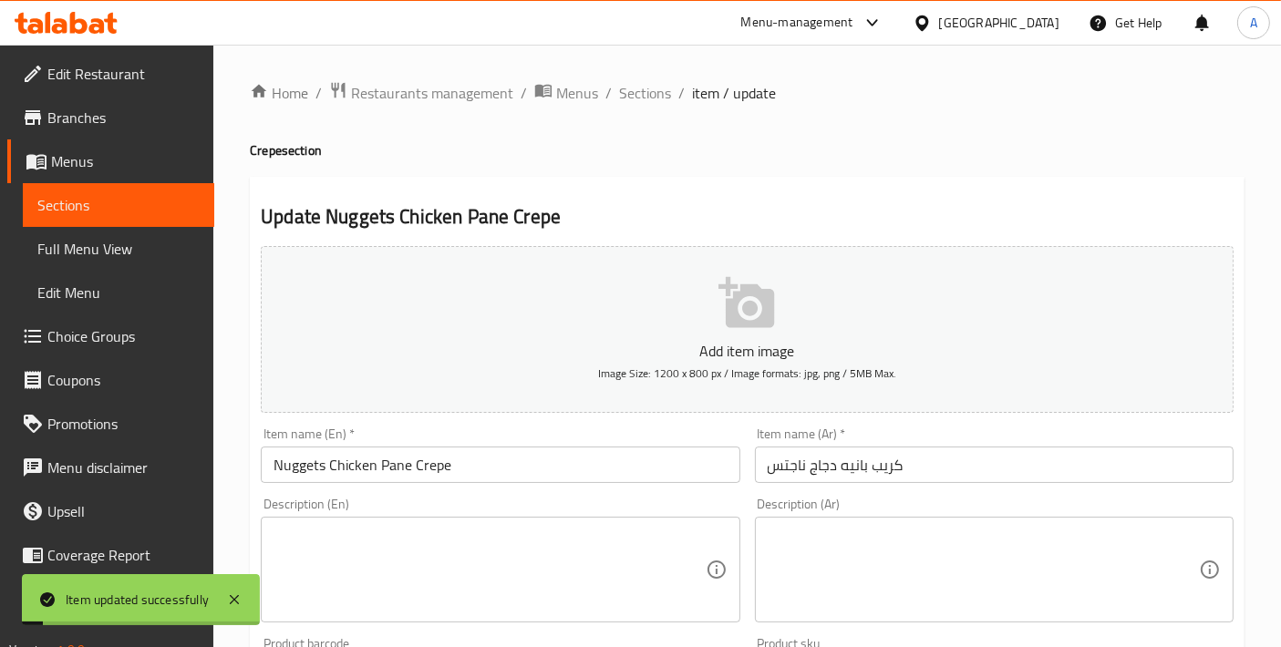
click at [624, 90] on span "Sections" at bounding box center [645, 93] width 52 height 22
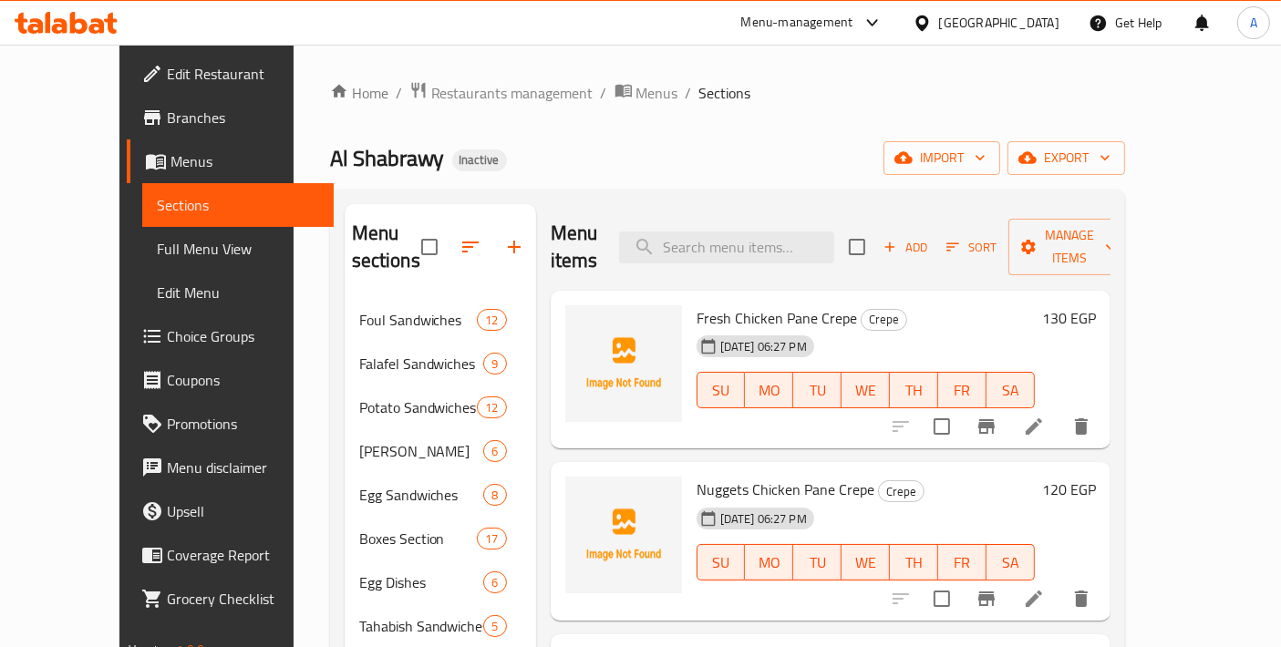
click at [167, 325] on span "Choice Groups" at bounding box center [243, 336] width 152 height 22
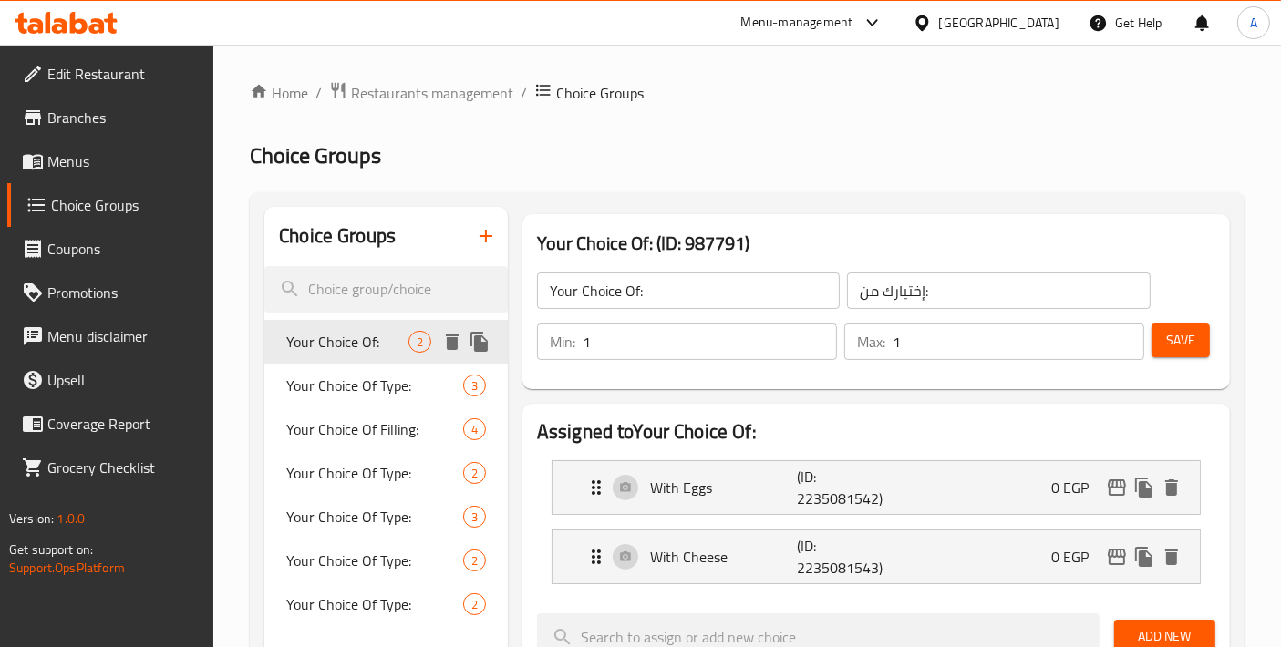
click at [325, 335] on span "Your Choice Of:" at bounding box center [347, 342] width 122 height 22
click at [138, 160] on span "Menus" at bounding box center [123, 161] width 152 height 22
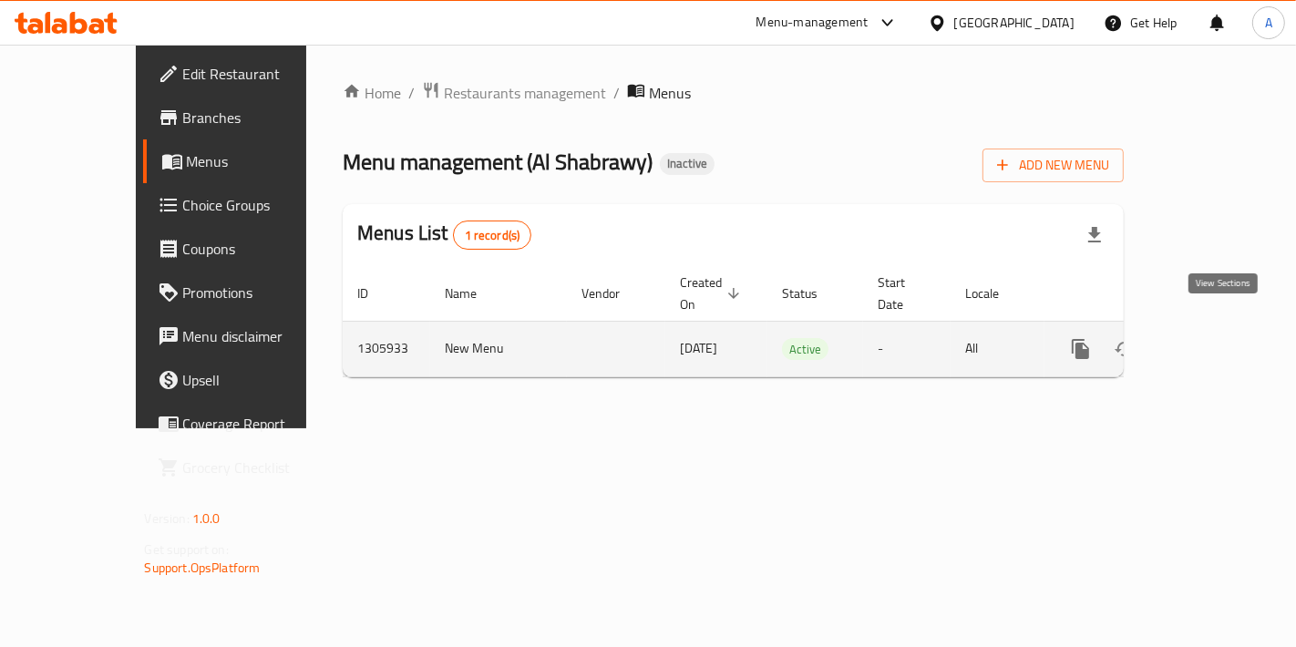
click at [1223, 338] on icon "enhanced table" at bounding box center [1212, 349] width 22 height 22
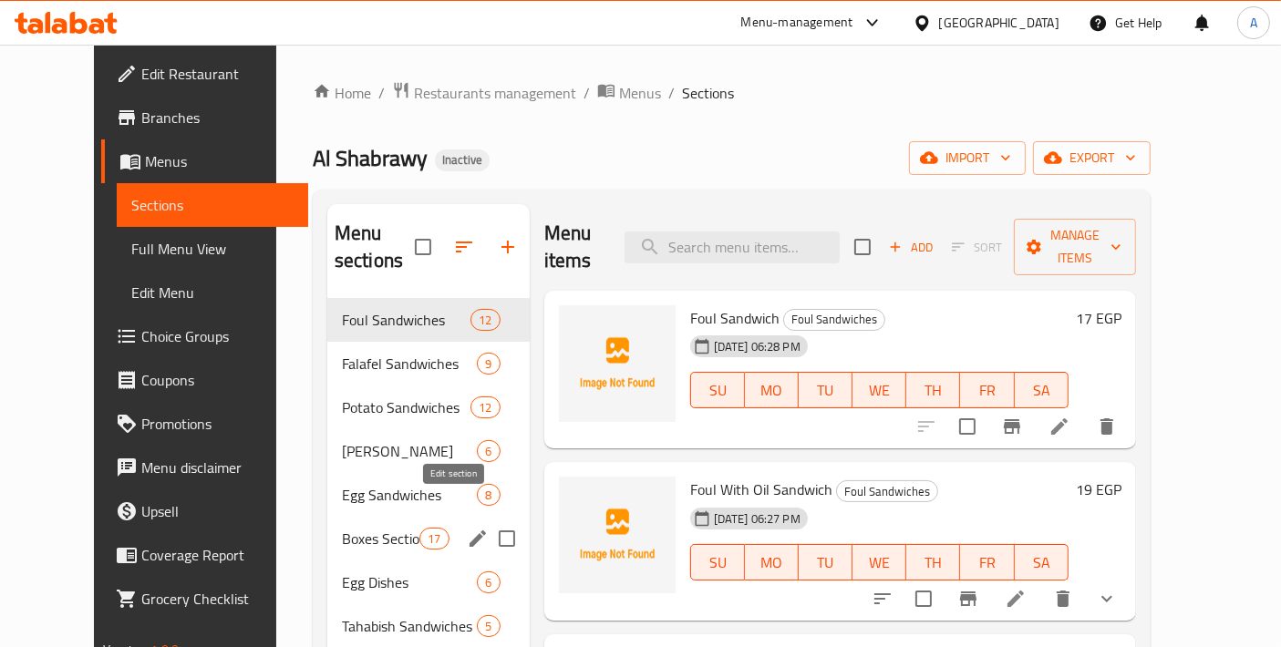
click at [467, 528] on icon "edit" at bounding box center [478, 539] width 22 height 22
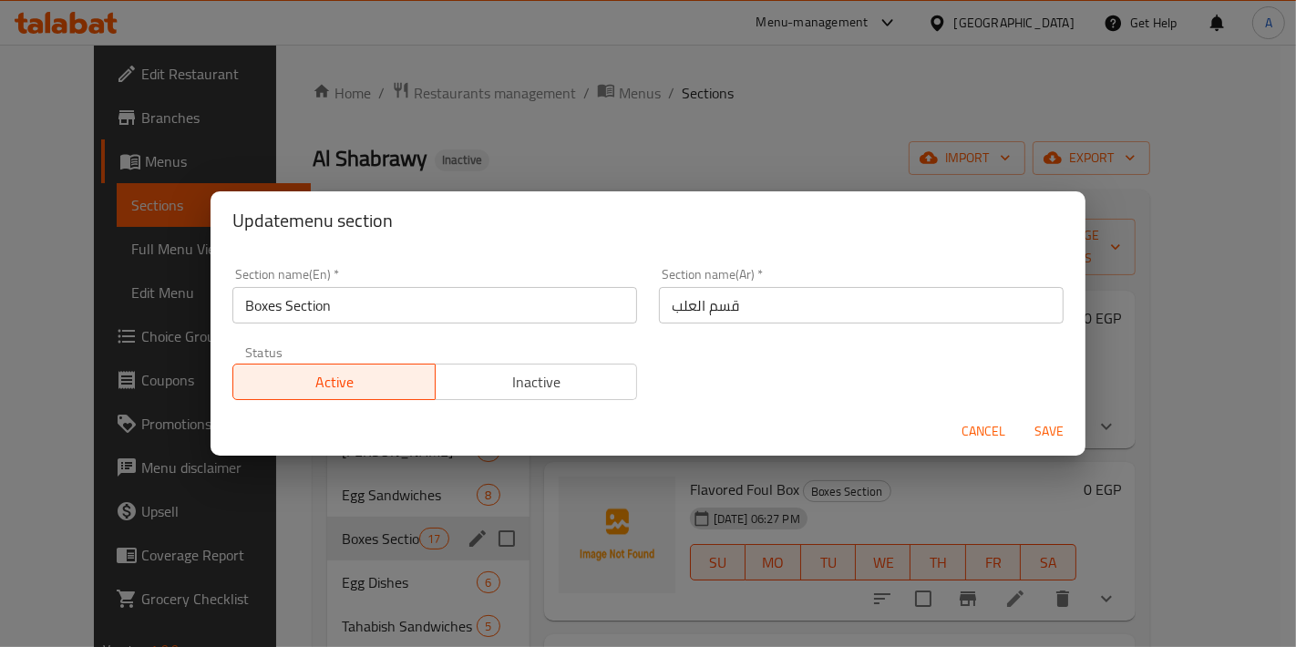
click at [982, 432] on span "Cancel" at bounding box center [984, 431] width 44 height 23
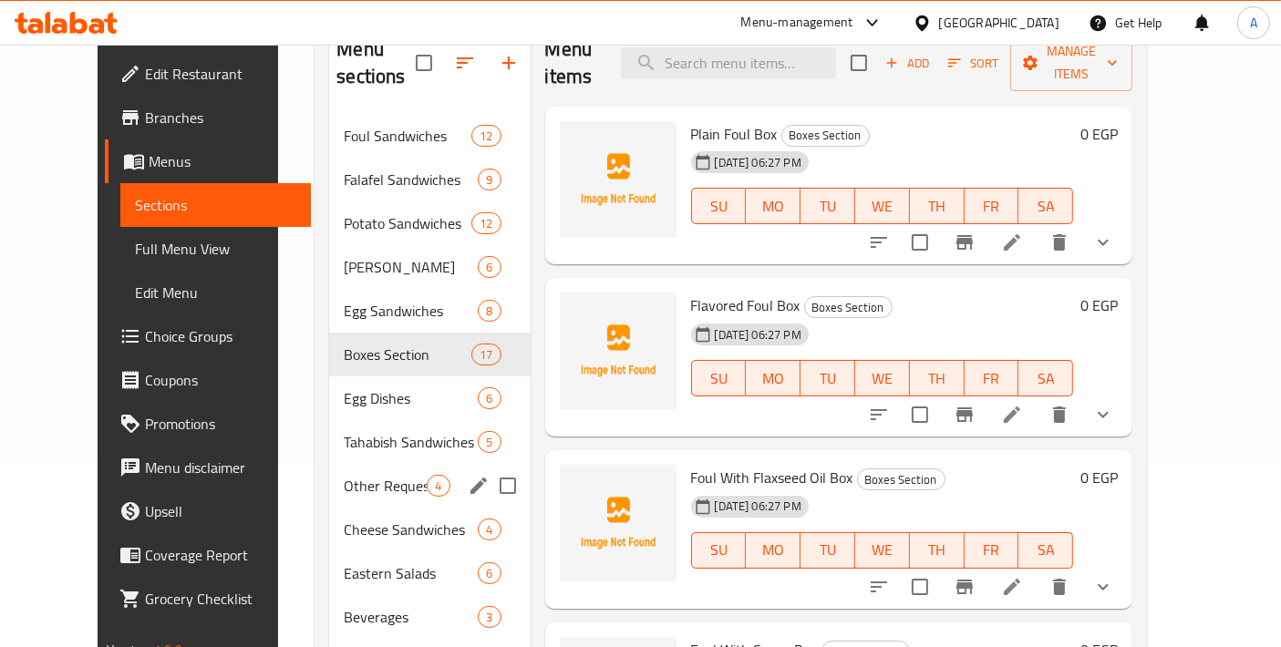
scroll to position [202, 0]
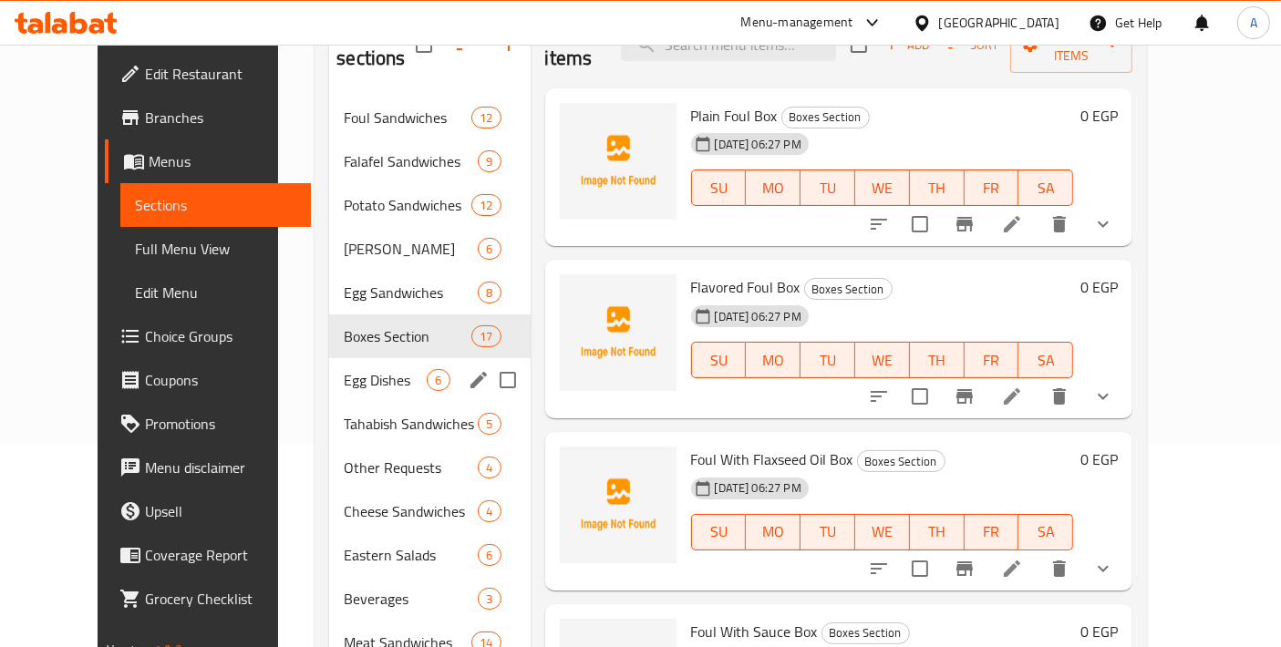
click at [470, 372] on icon "edit" at bounding box center [478, 380] width 16 height 16
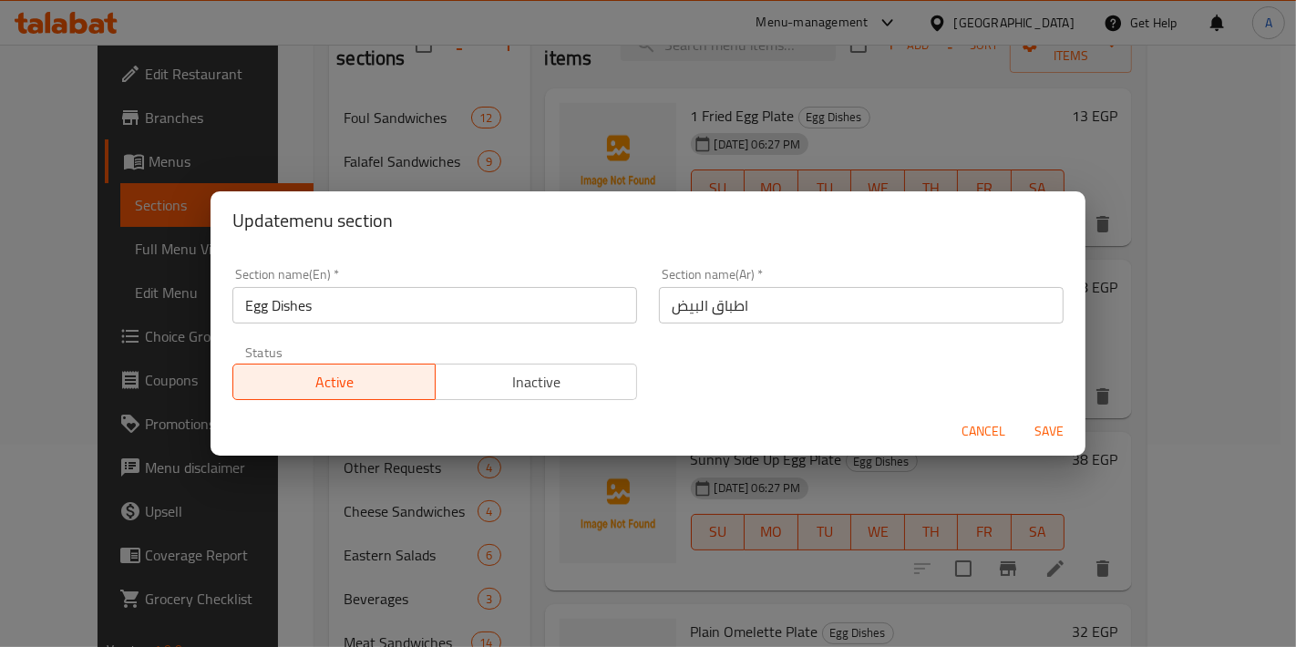
click at [984, 433] on span "Cancel" at bounding box center [984, 431] width 44 height 23
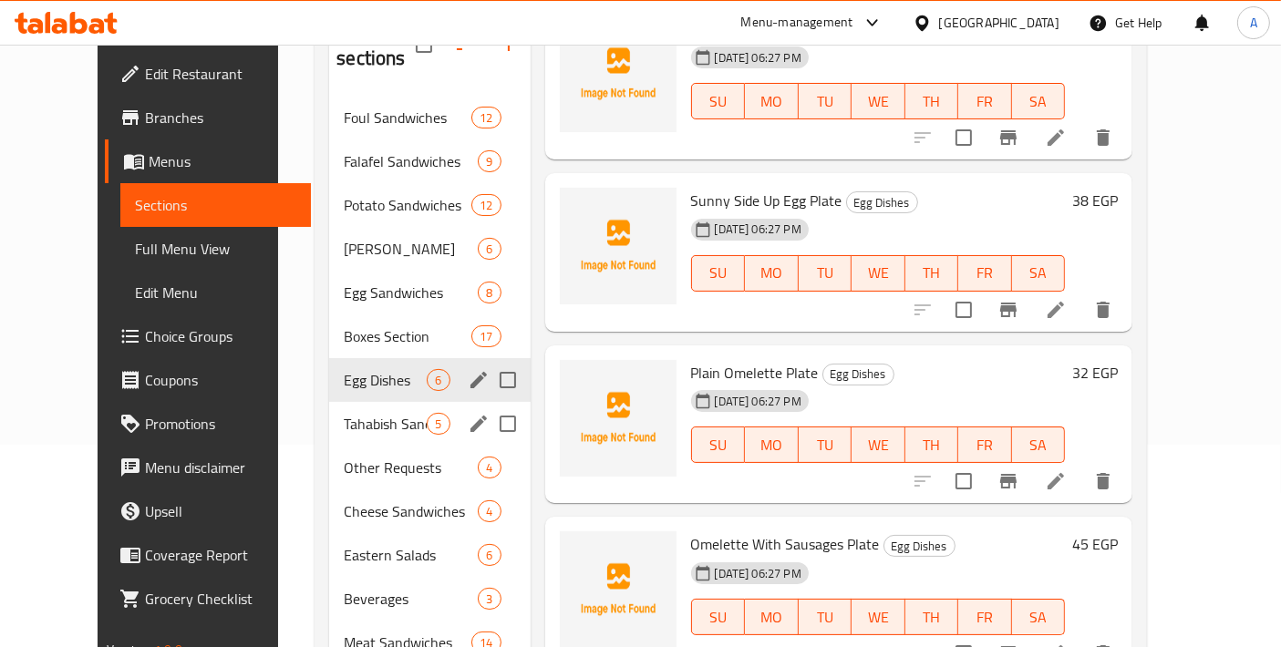
scroll to position [424, 0]
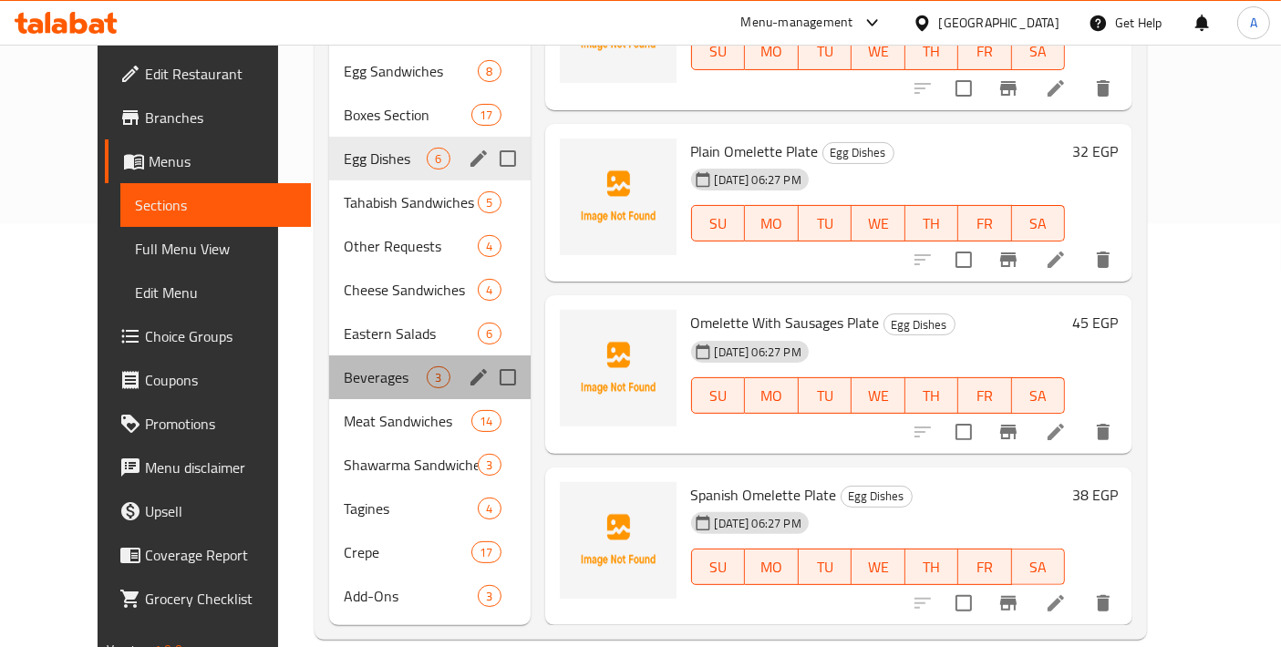
click at [345, 360] on div "Beverages 3" at bounding box center [429, 377] width 201 height 44
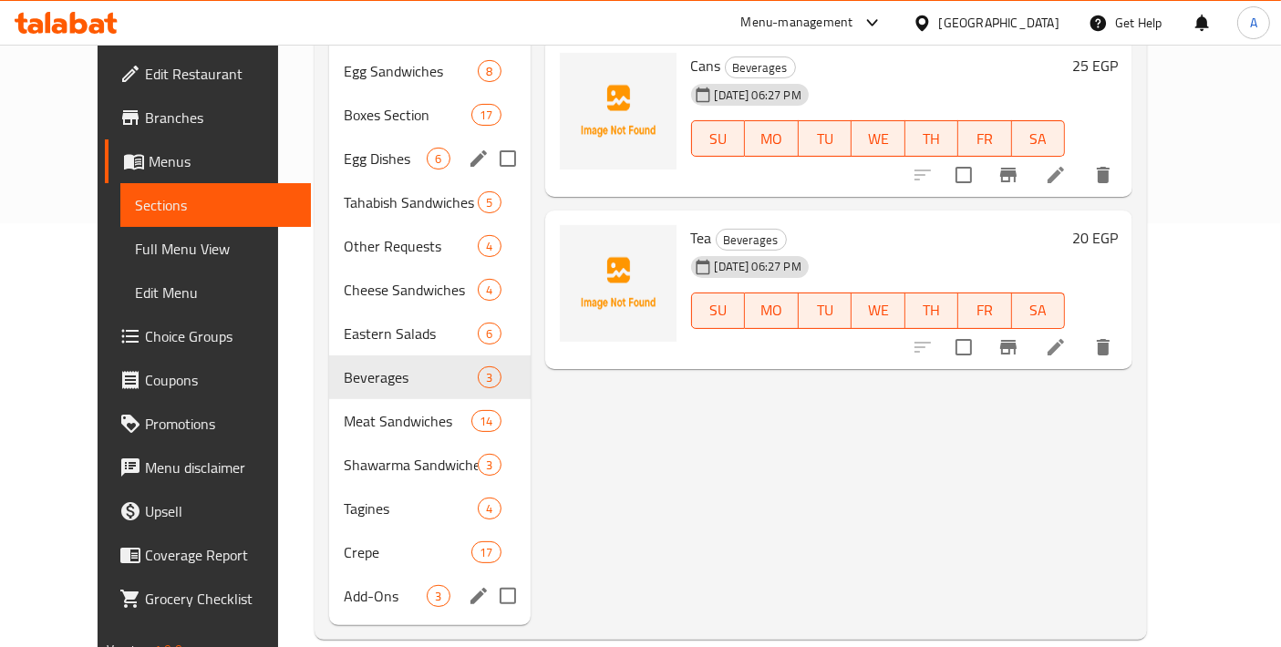
click at [359, 574] on div "Add-Ons 3" at bounding box center [429, 596] width 201 height 44
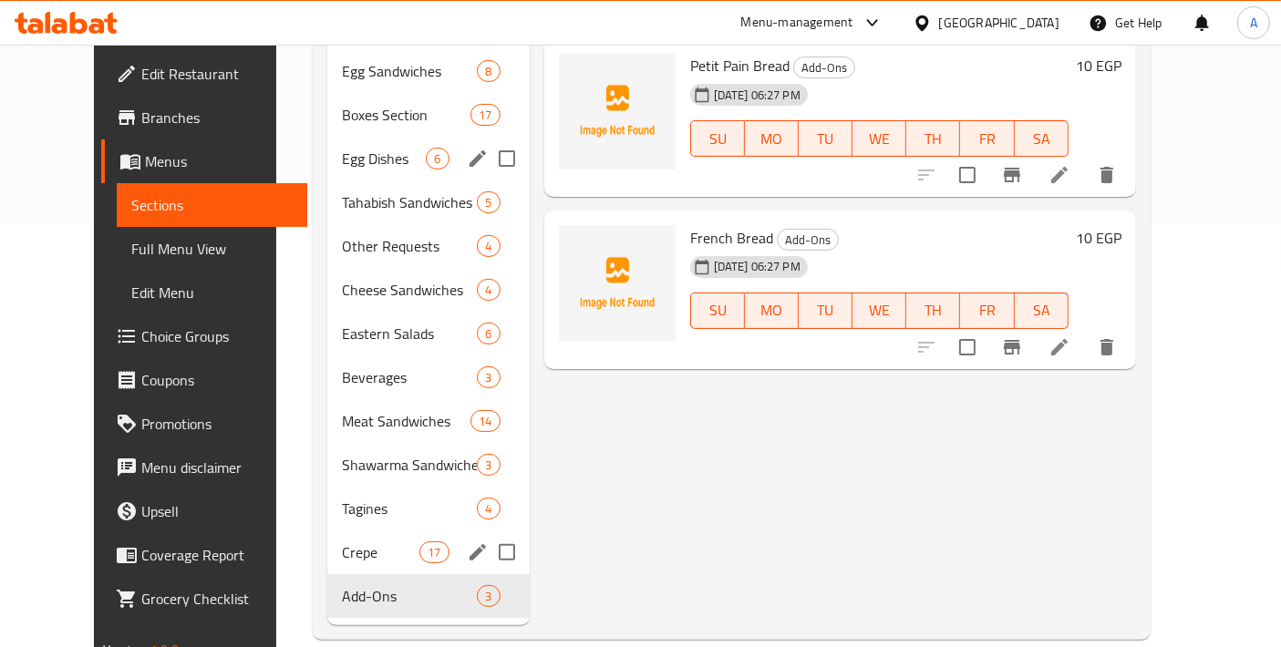
click at [366, 541] on span "Crepe" at bounding box center [380, 552] width 77 height 22
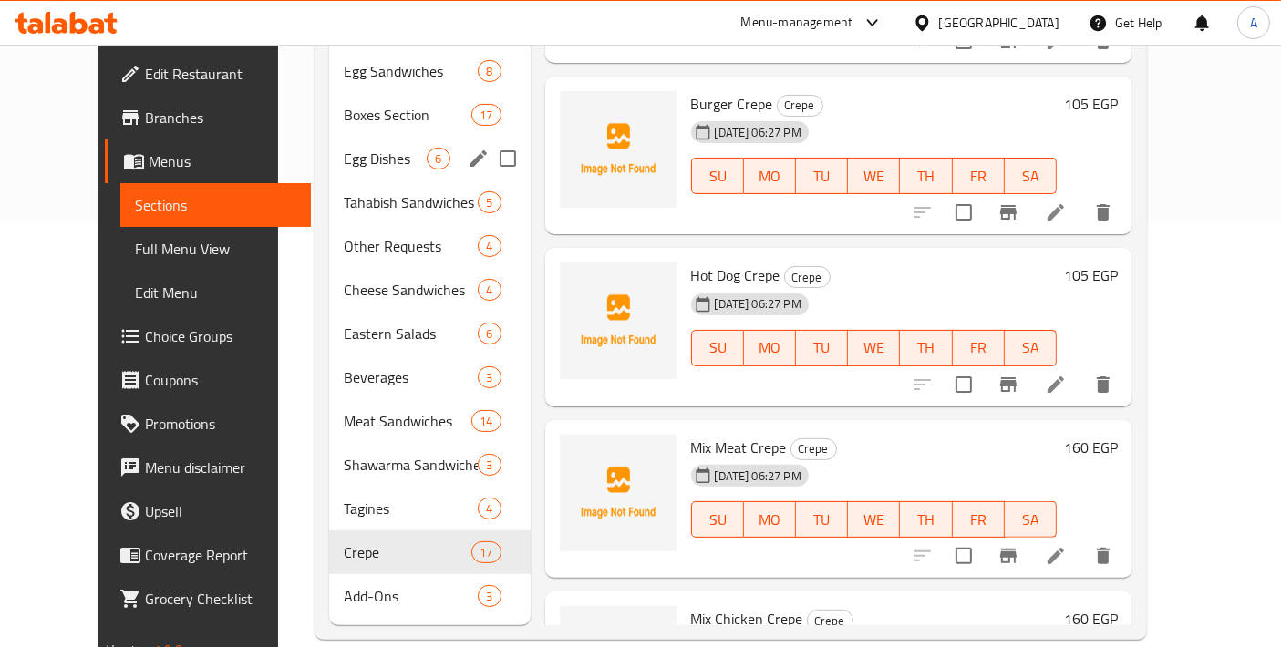
scroll to position [2149, 0]
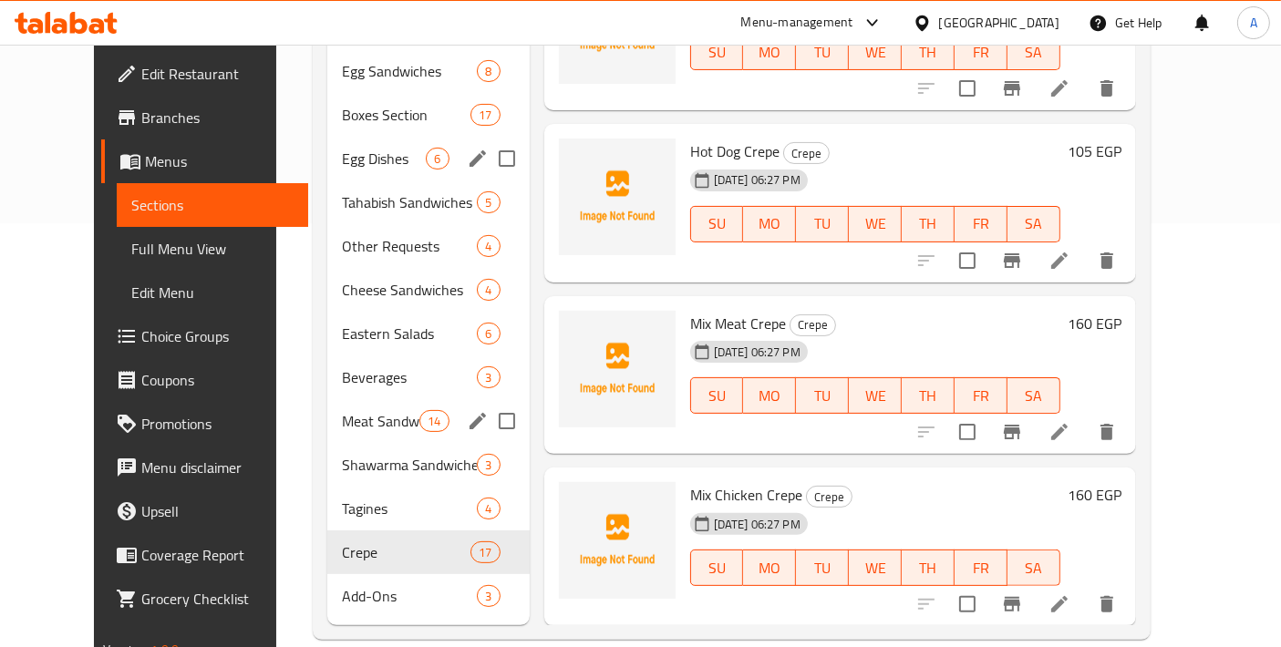
click at [351, 399] on div "Meat Sandwiches 14" at bounding box center [428, 421] width 202 height 44
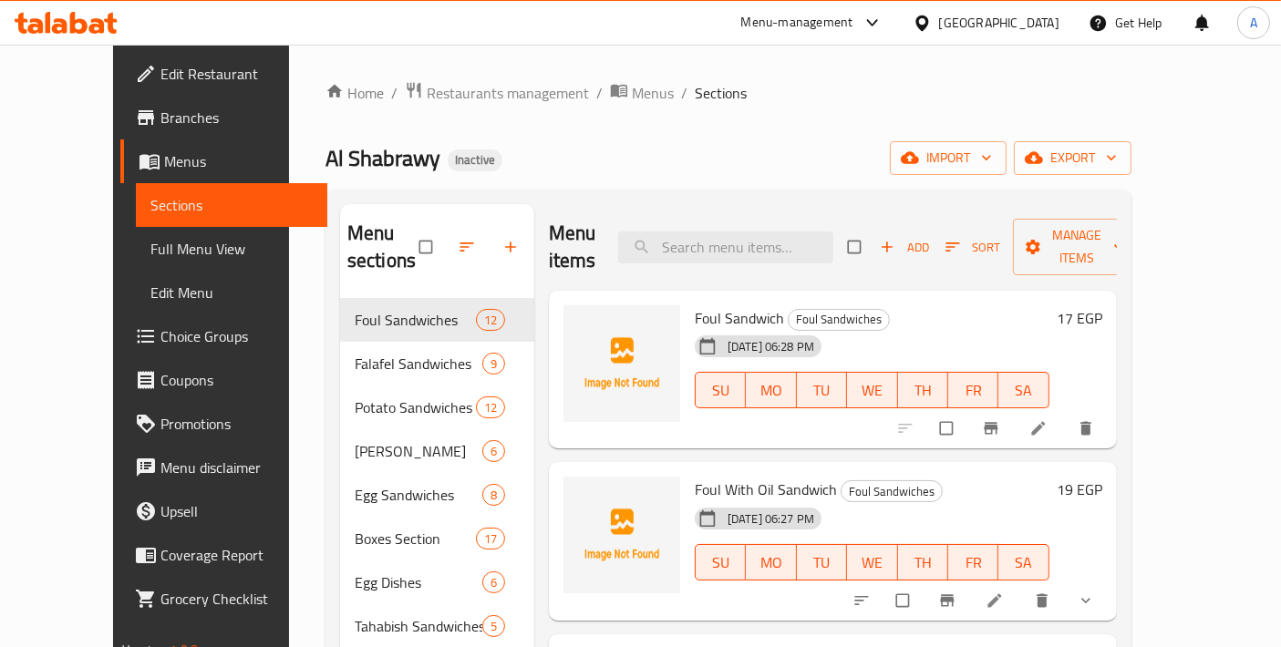
click at [150, 258] on span "Full Menu View" at bounding box center [231, 249] width 162 height 22
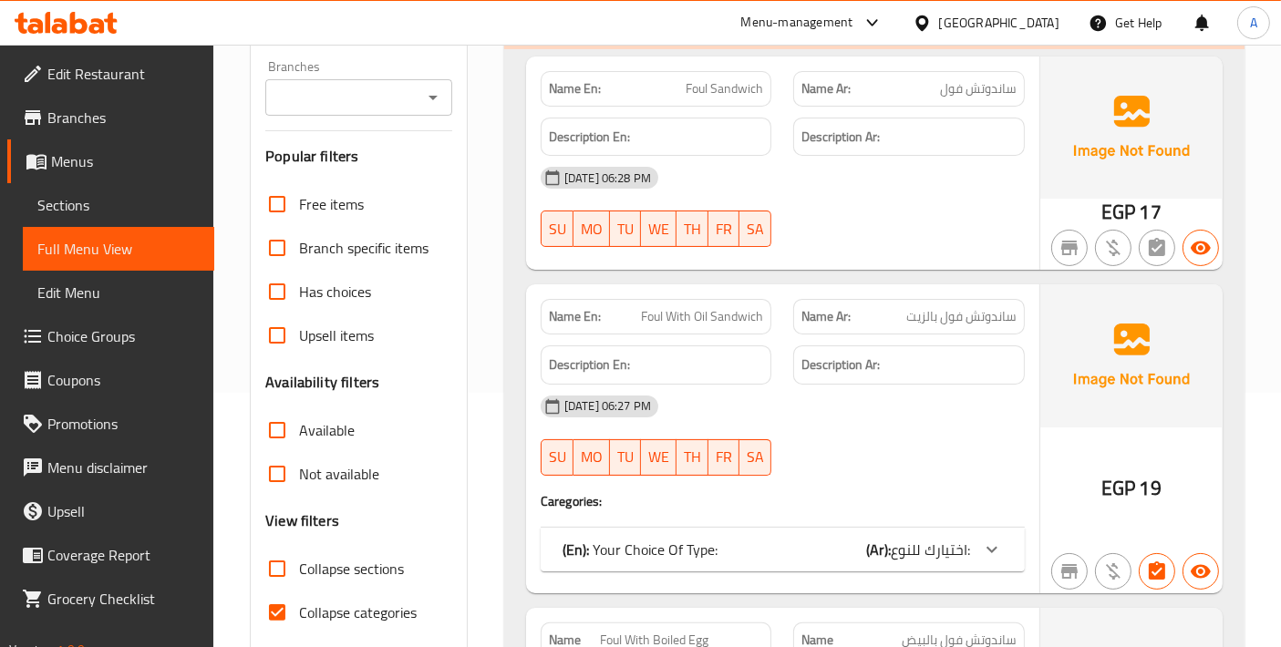
scroll to position [405, 0]
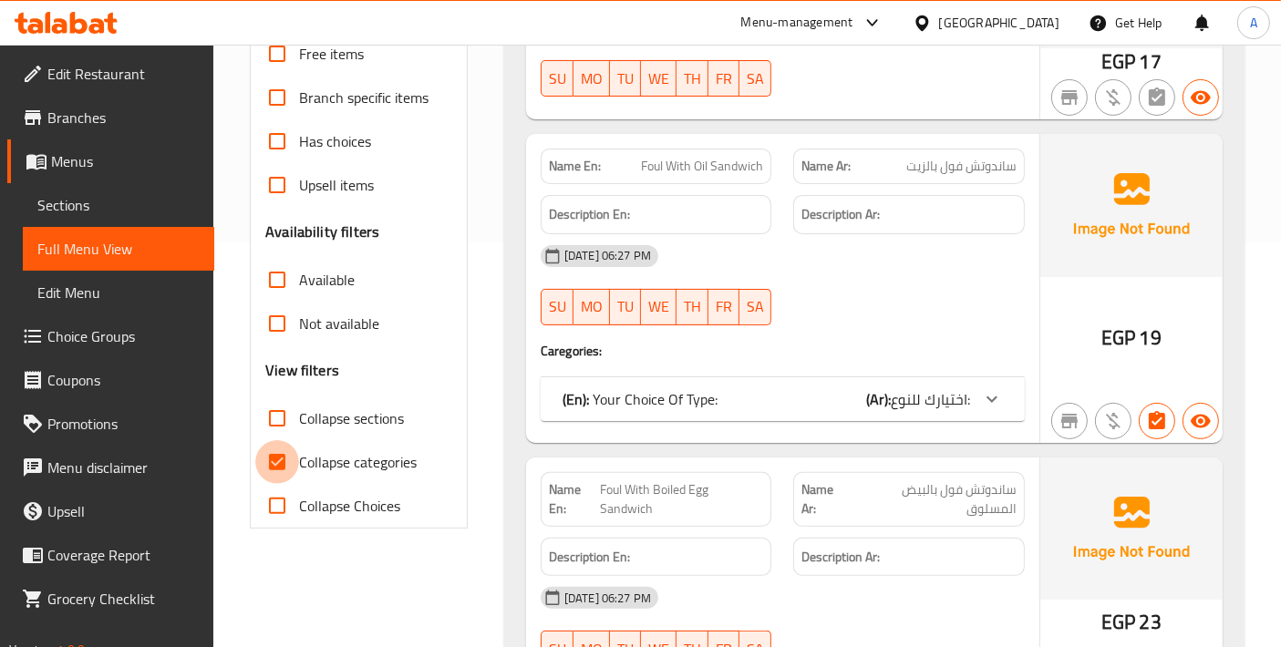
click at [278, 465] on input "Collapse categories" at bounding box center [277, 462] width 44 height 44
checkbox input "false"
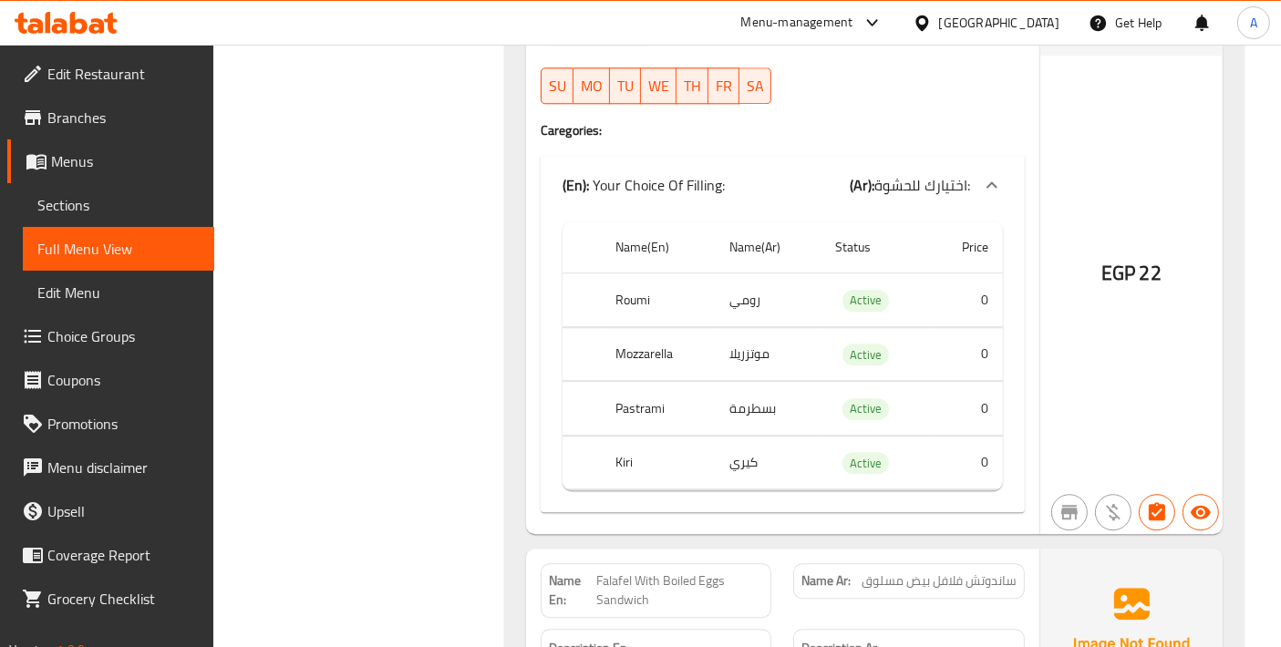
scroll to position [4658, 0]
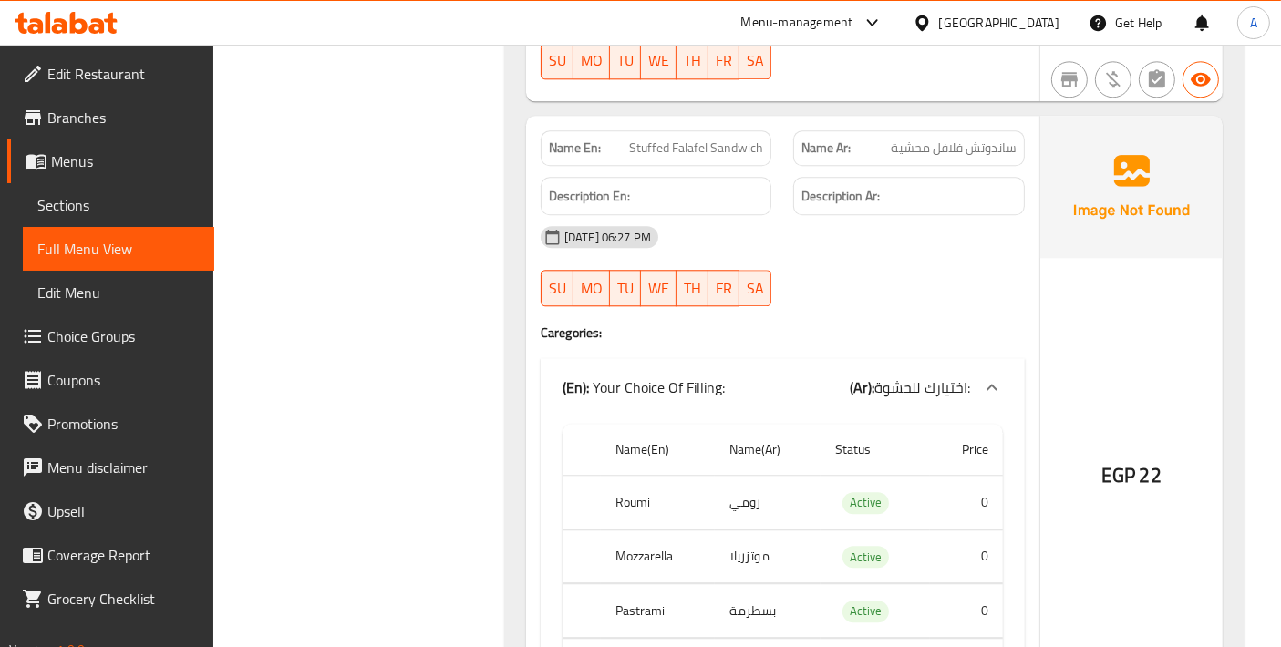
copy span "Stuffed Falafel Sandwich"
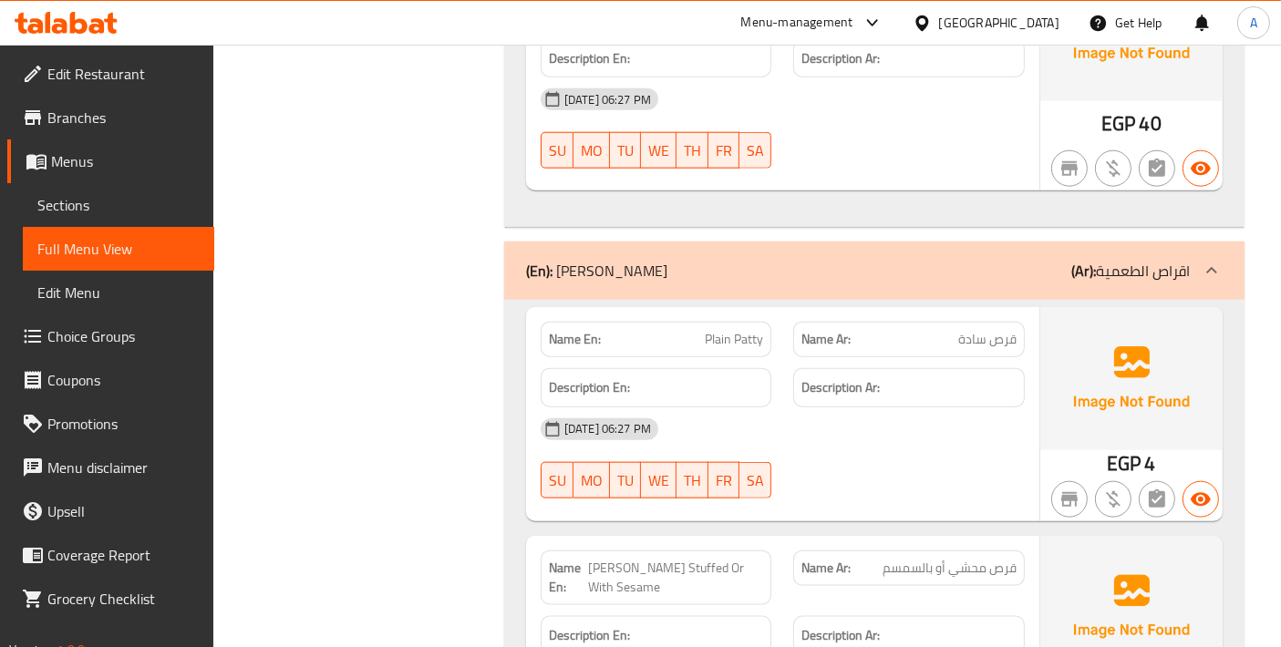
scroll to position [8911, 0]
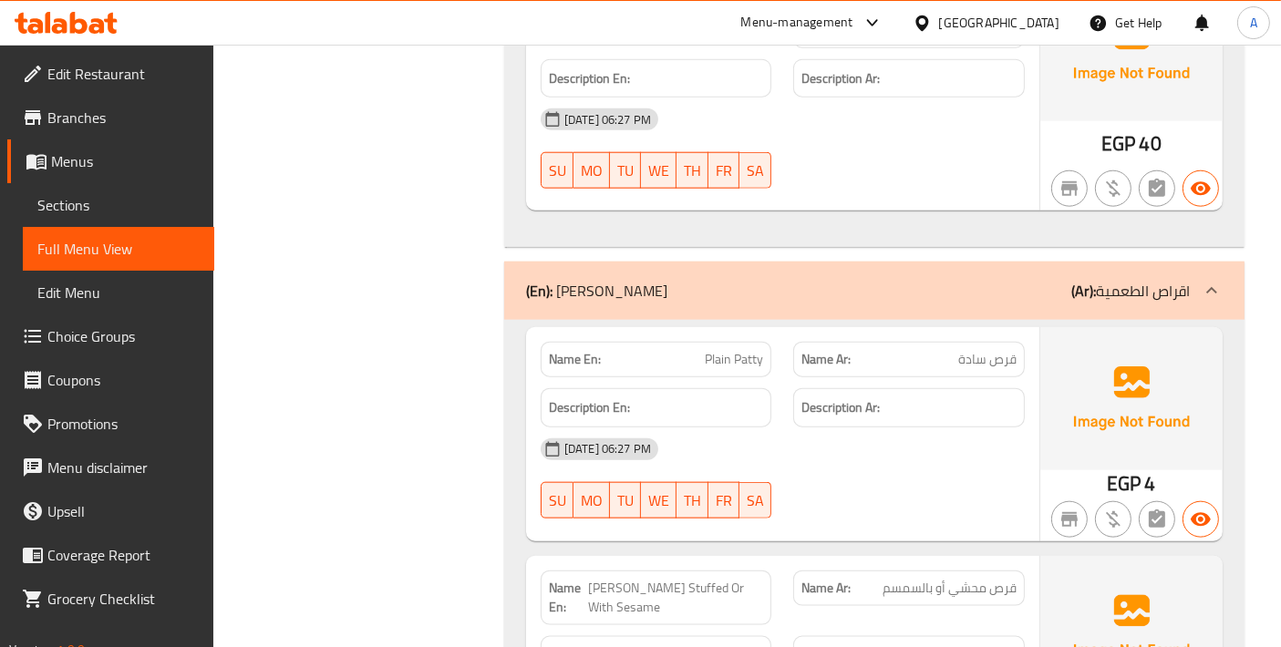
copy span "Plain Patty"
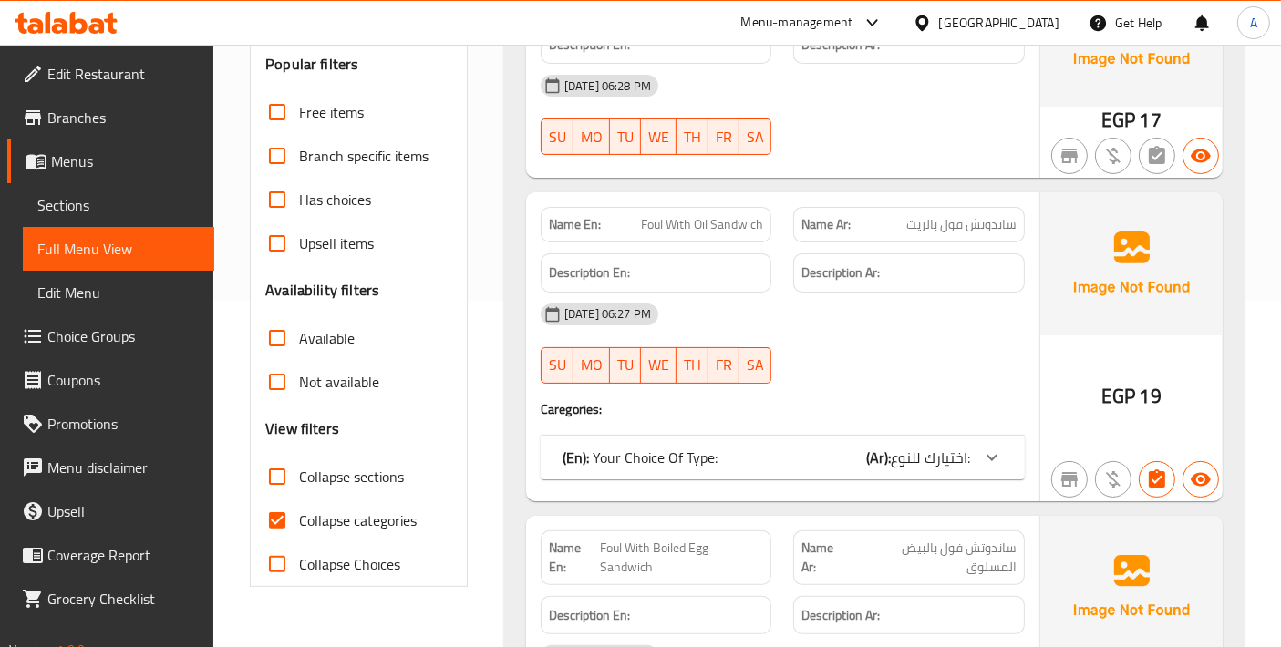
scroll to position [405, 0]
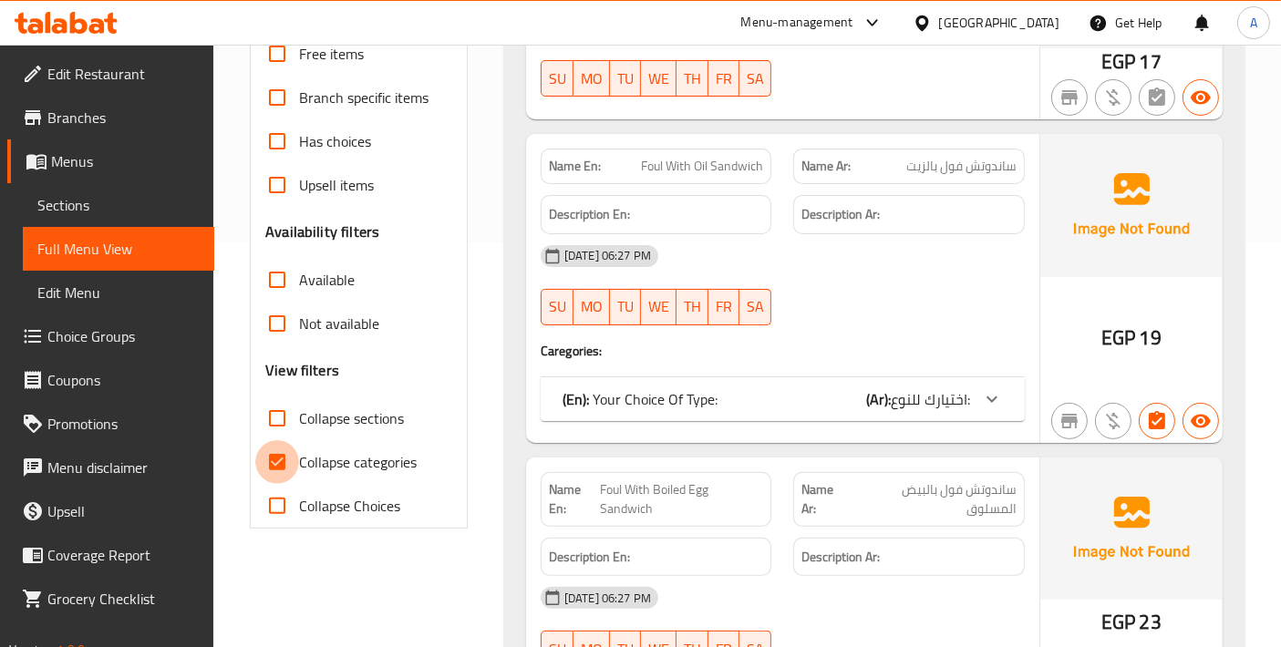
click at [286, 461] on input "Collapse categories" at bounding box center [277, 462] width 44 height 44
checkbox input "false"
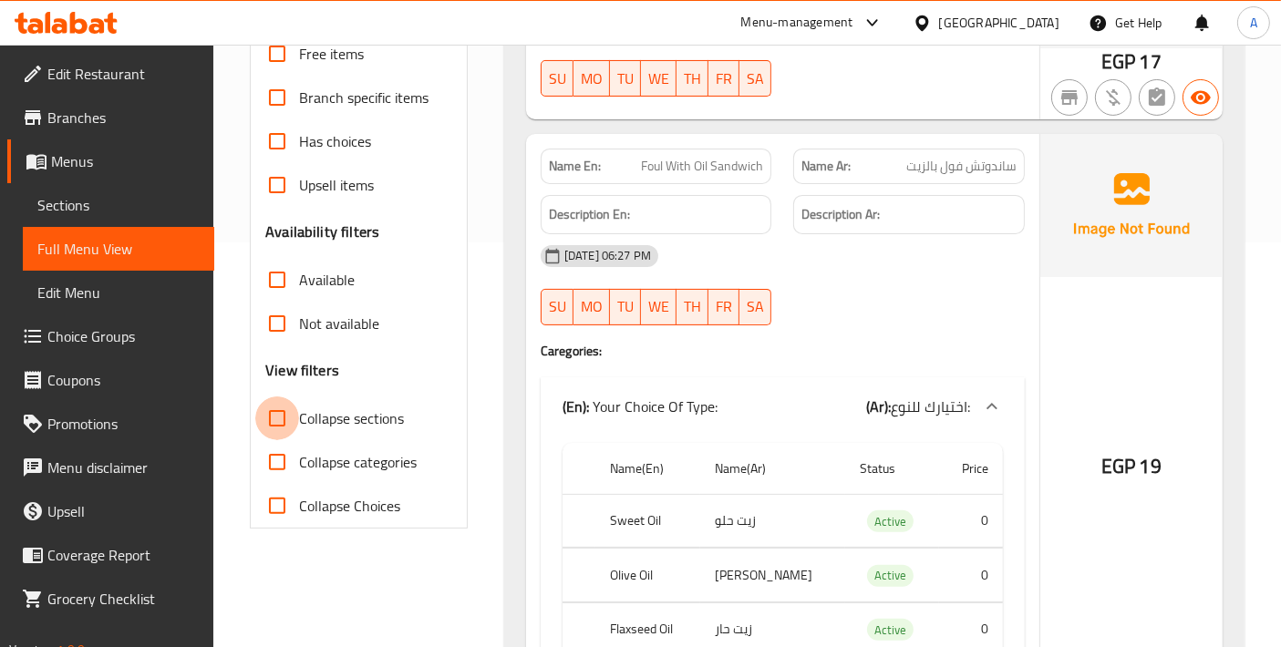
click at [271, 427] on input "Collapse sections" at bounding box center [277, 418] width 44 height 44
checkbox input "true"
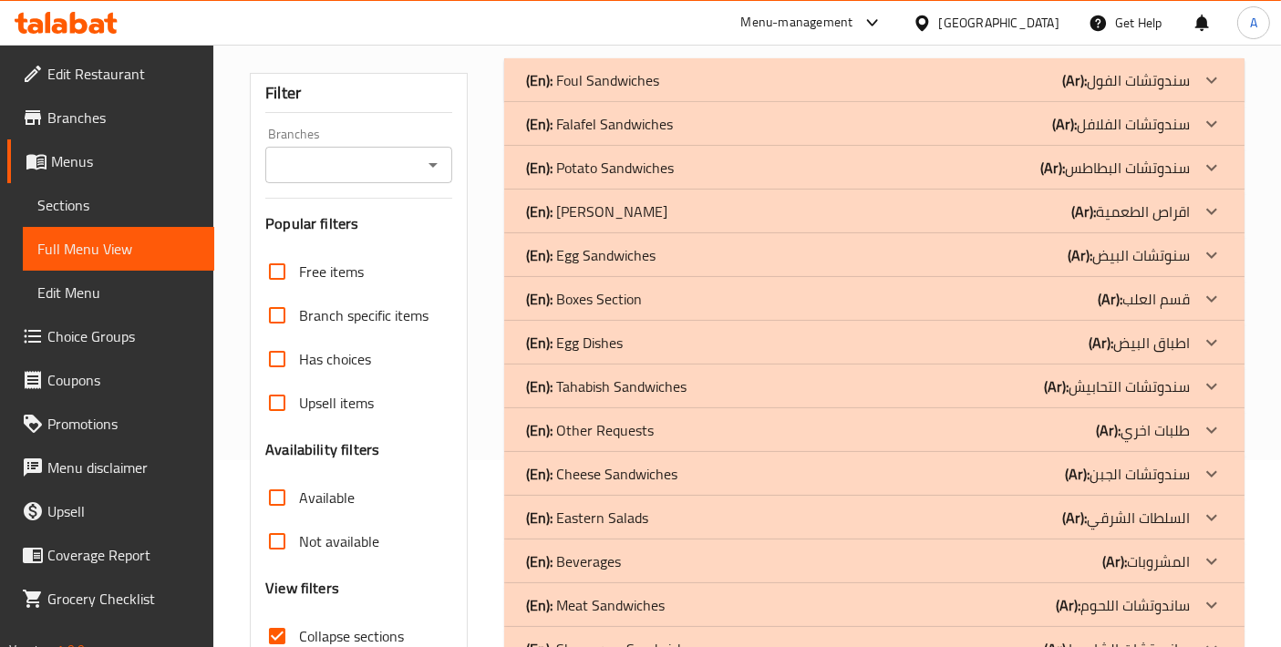
scroll to position [174, 0]
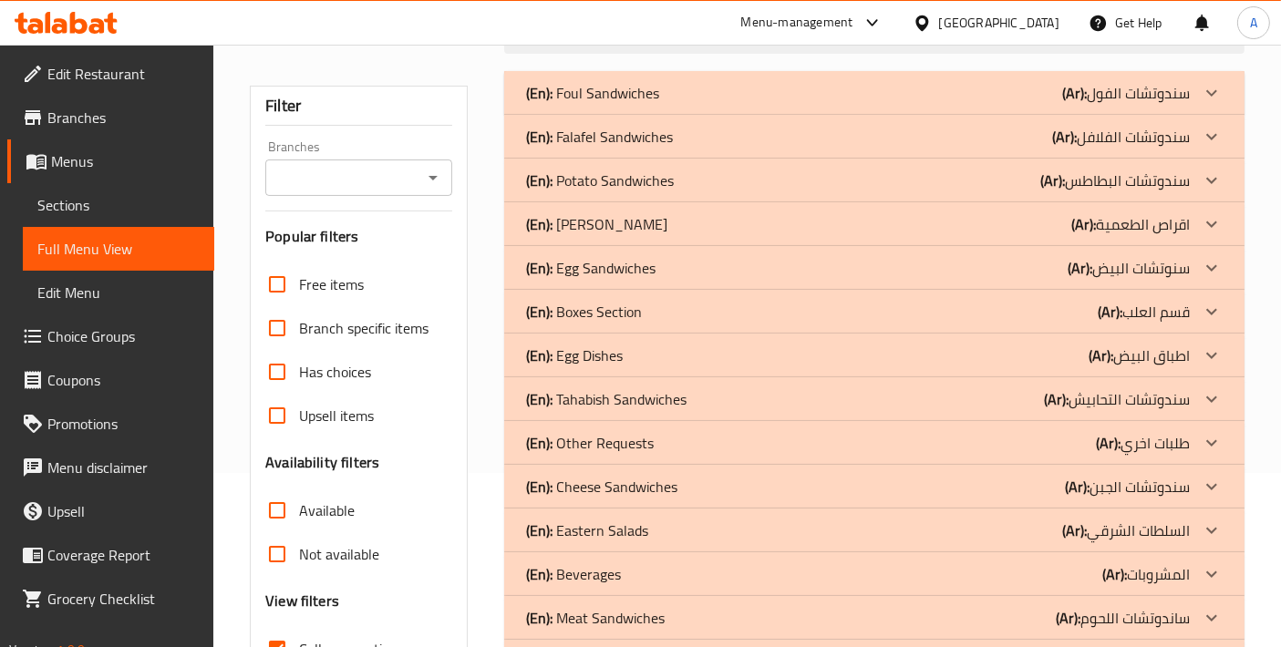
click at [984, 104] on div "(En): [PERSON_NAME] (Ar): اقراص الطعمية" at bounding box center [858, 93] width 664 height 22
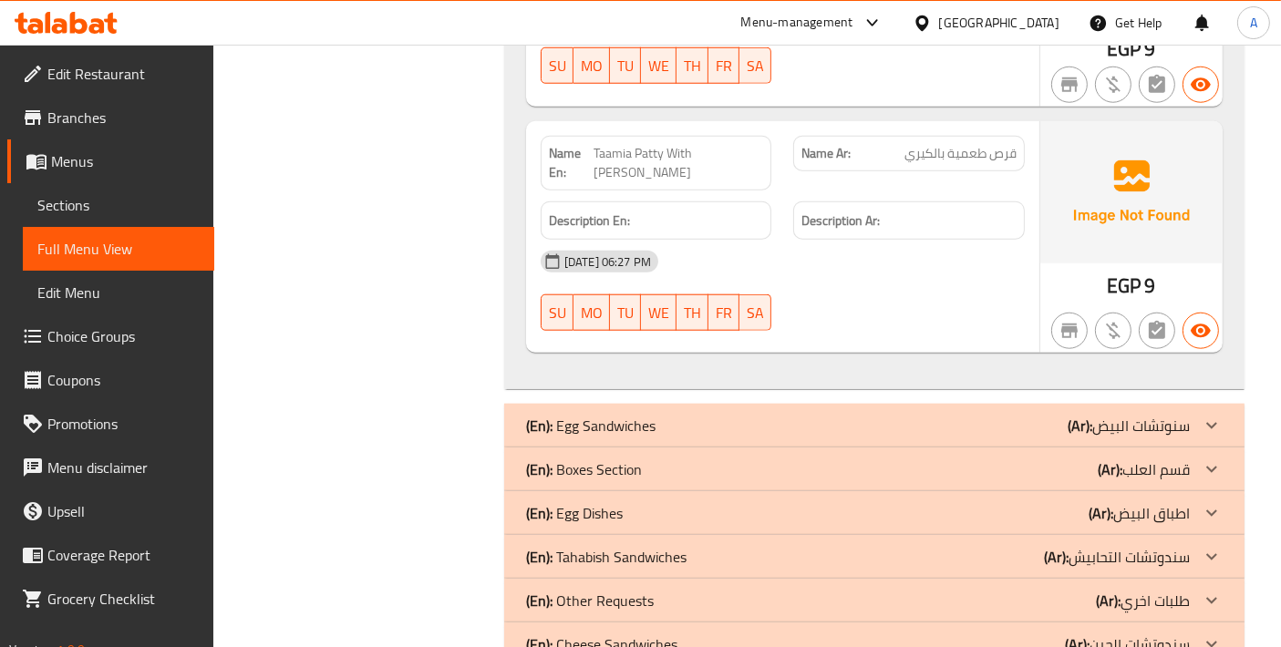
scroll to position [1997, 0]
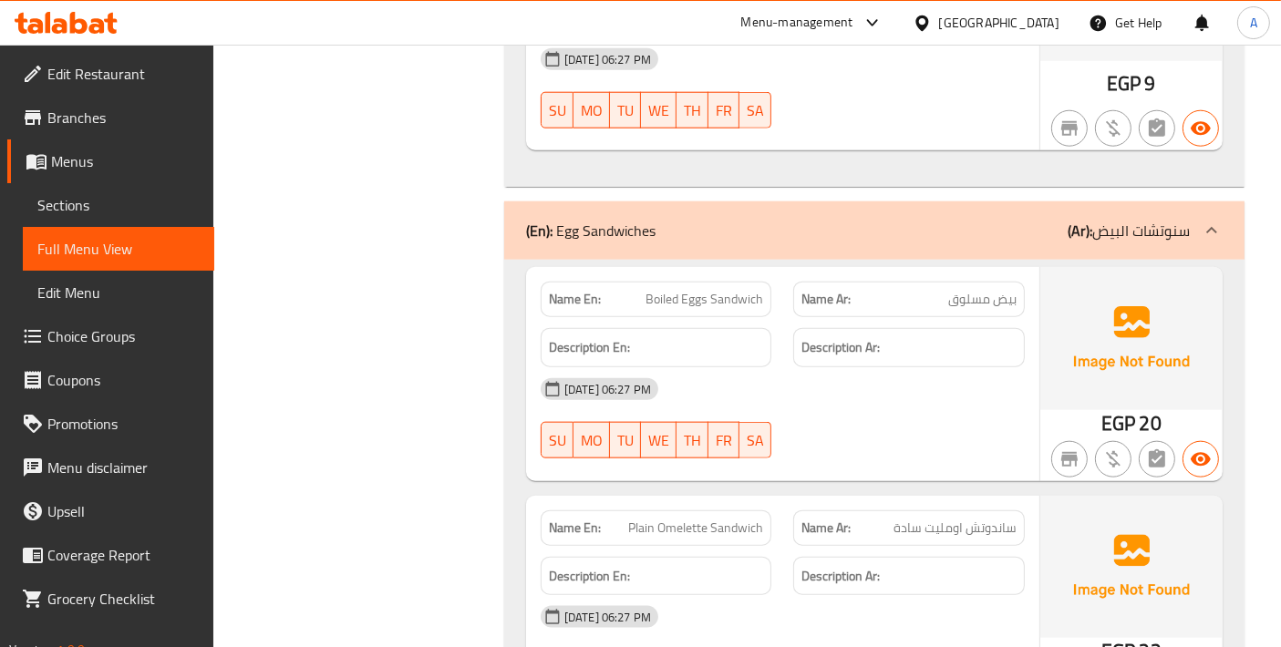
copy span "Boiled Eggs Sandwich"
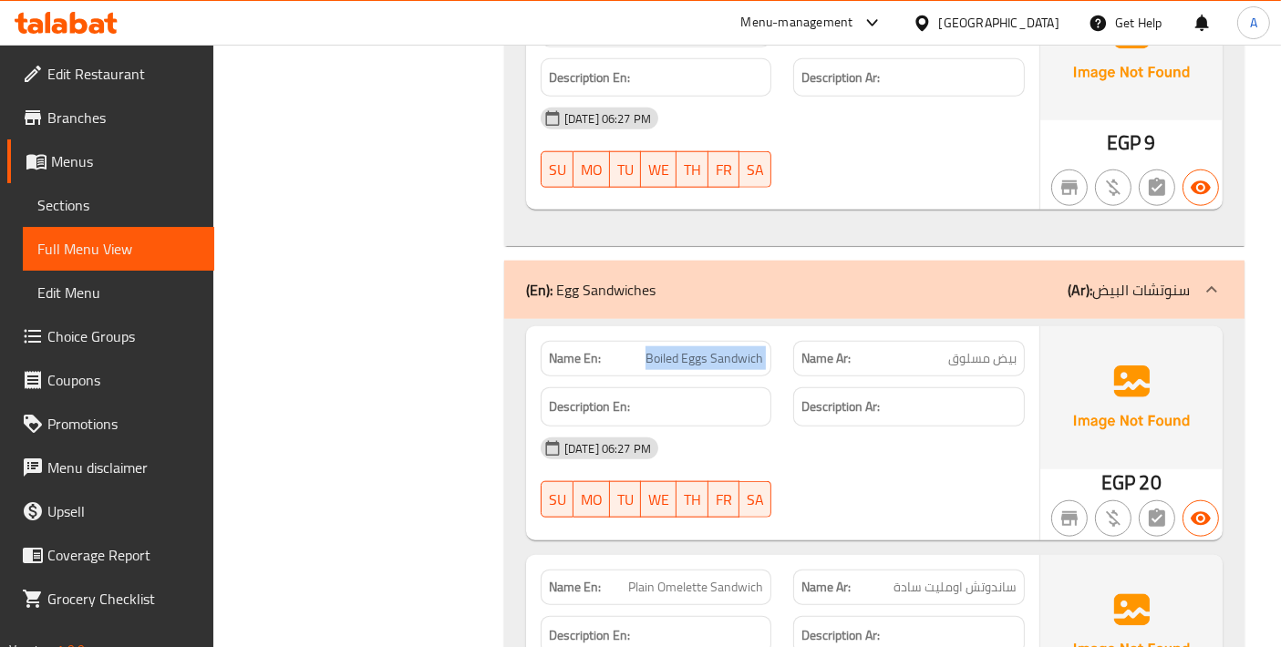
scroll to position [1795, 0]
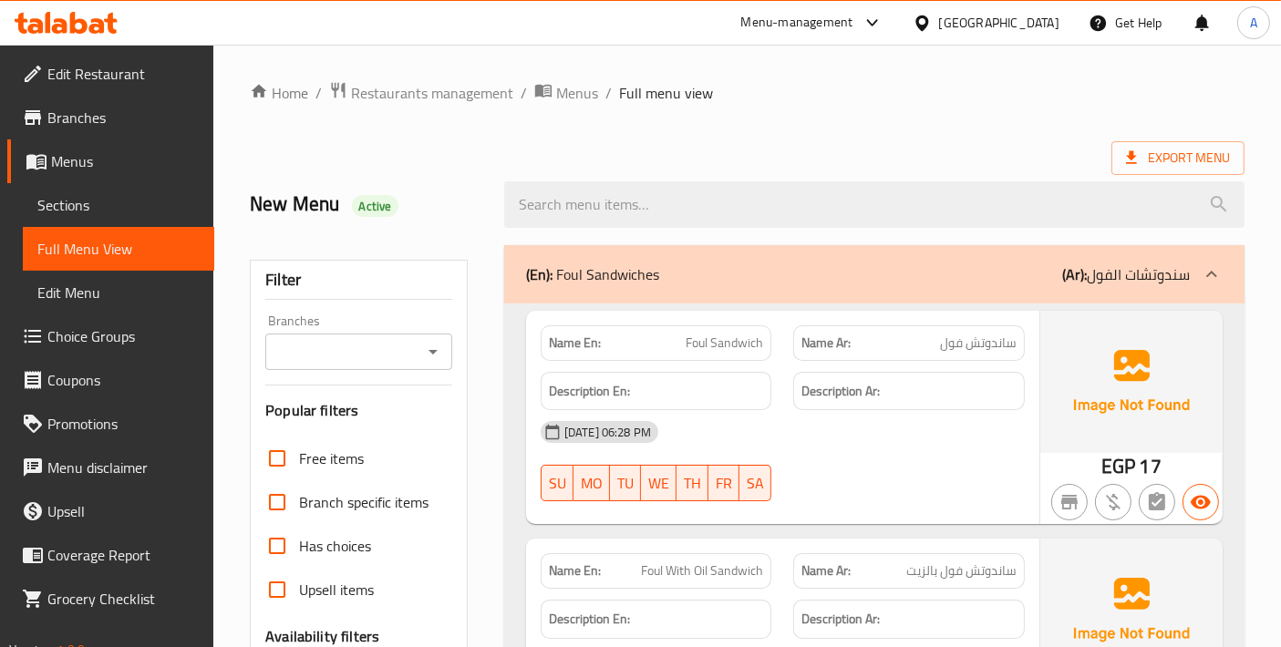
scroll to position [405, 0]
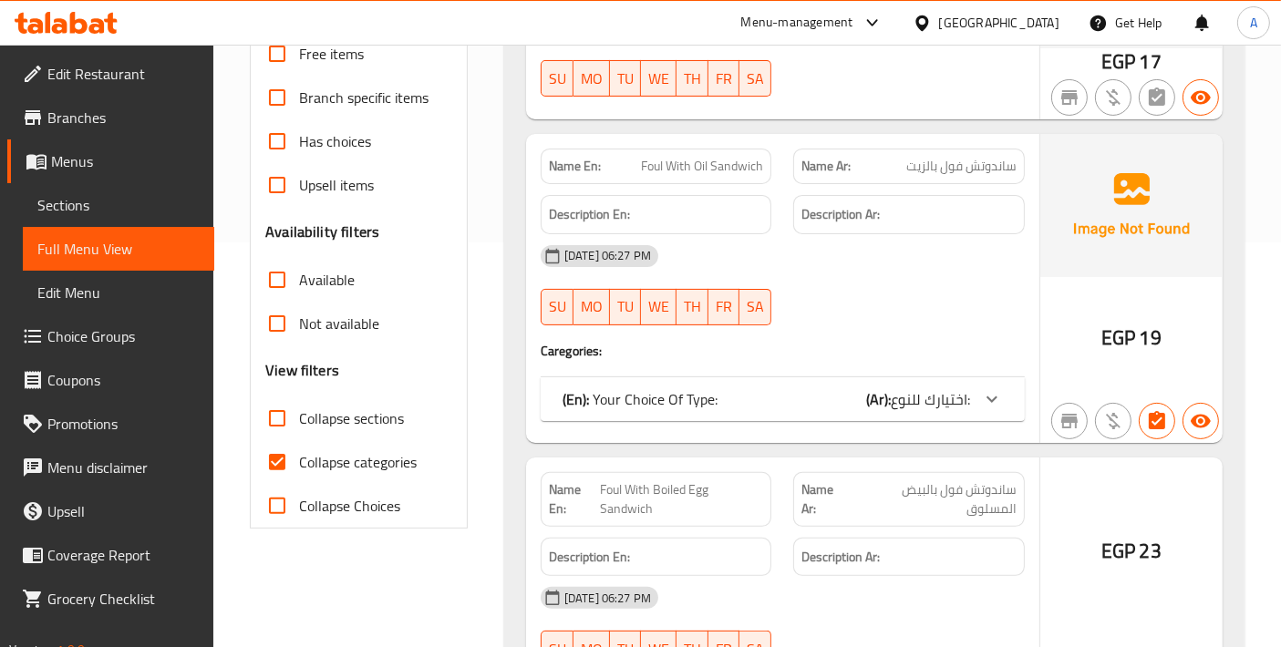
click at [285, 455] on input "Collapse categories" at bounding box center [277, 462] width 44 height 44
checkbox input "false"
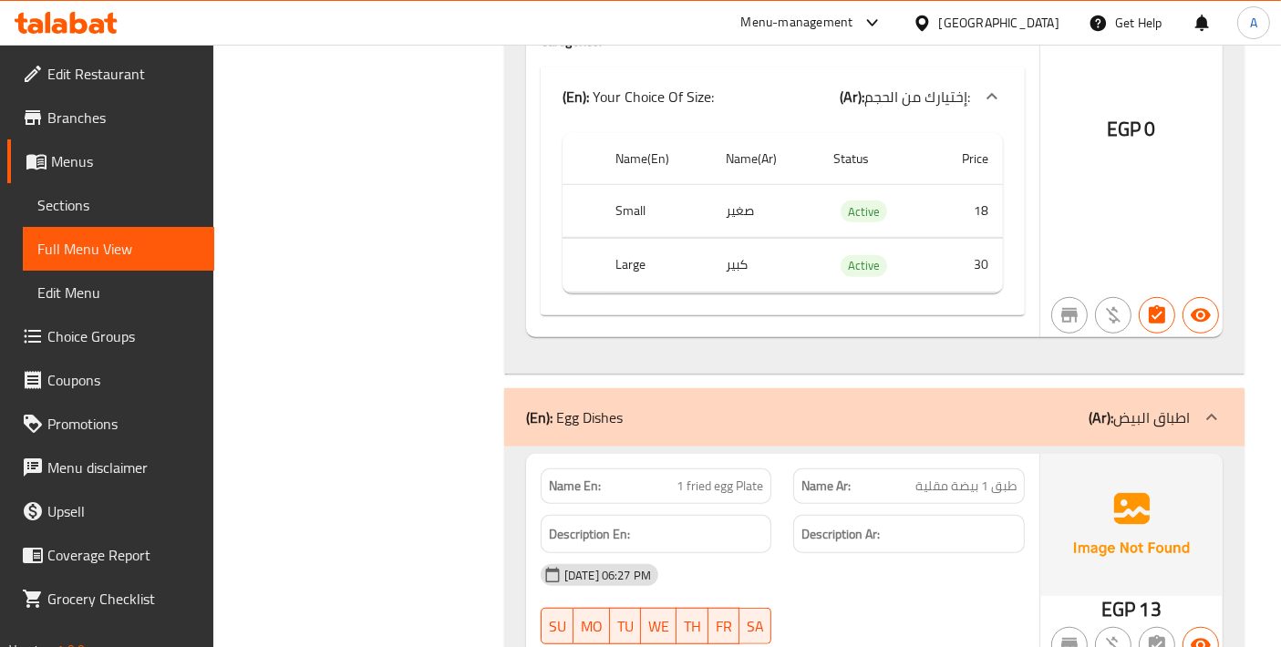
scroll to position [22209, 0]
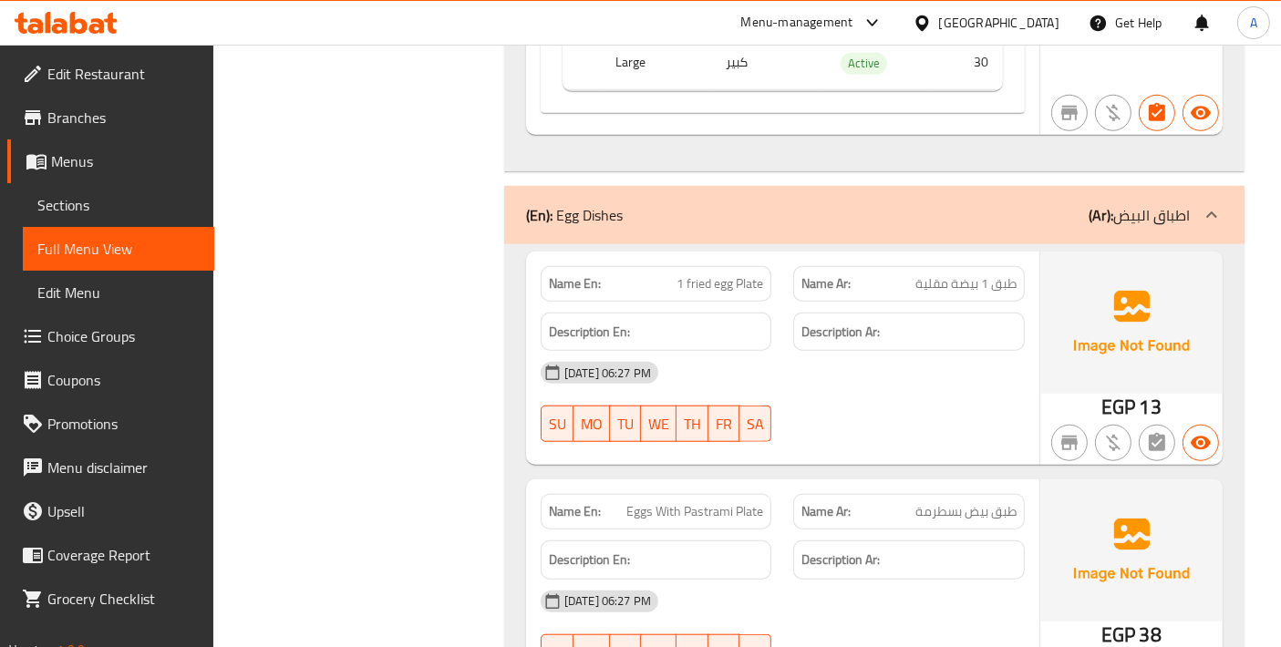
copy span "1 fried egg Plate"
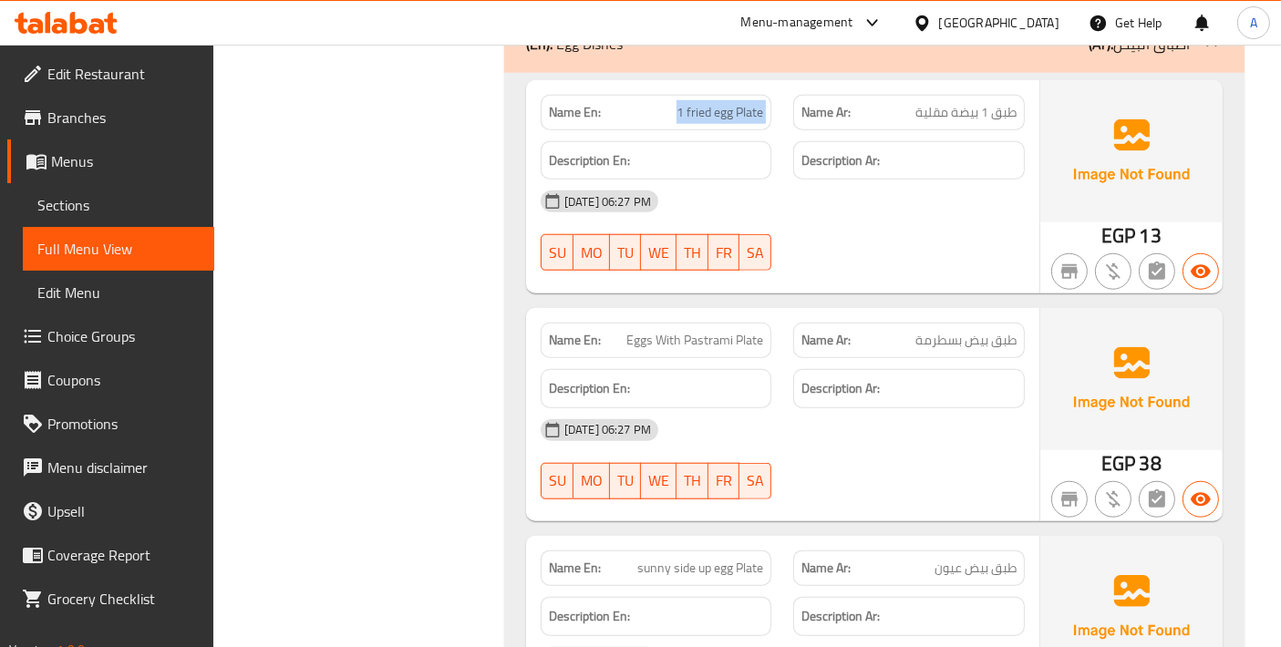
scroll to position [22412, 0]
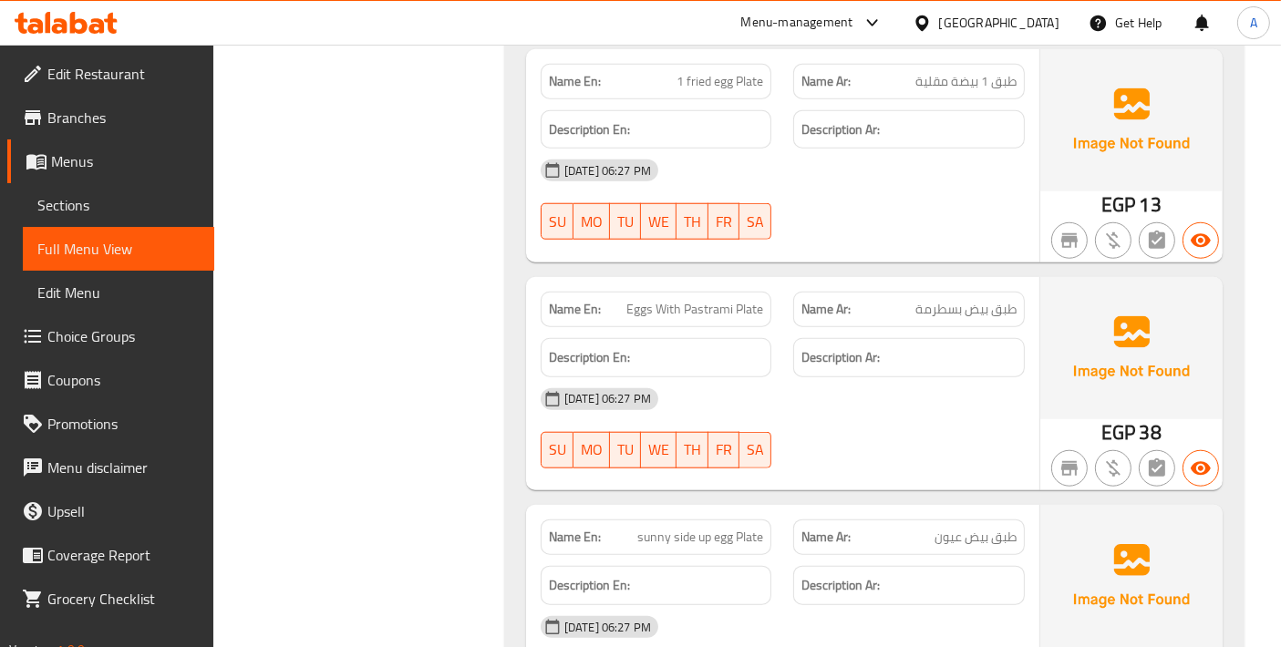
copy span "sunny side up egg Plate"
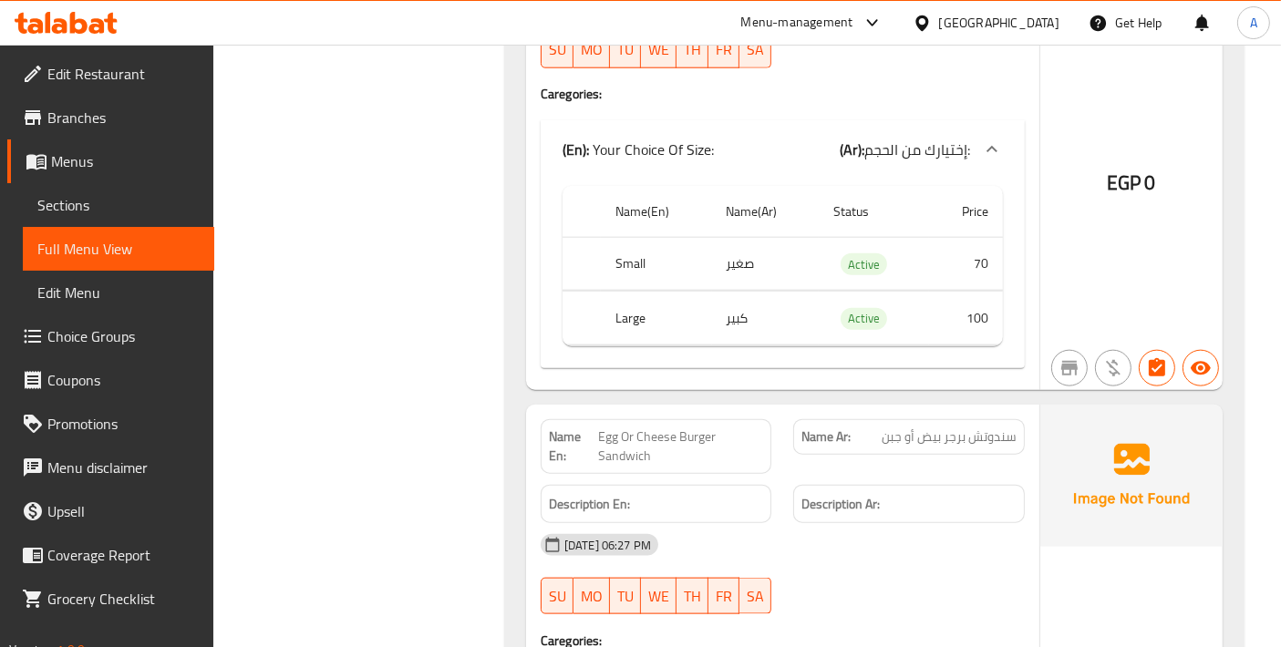
scroll to position [29703, 0]
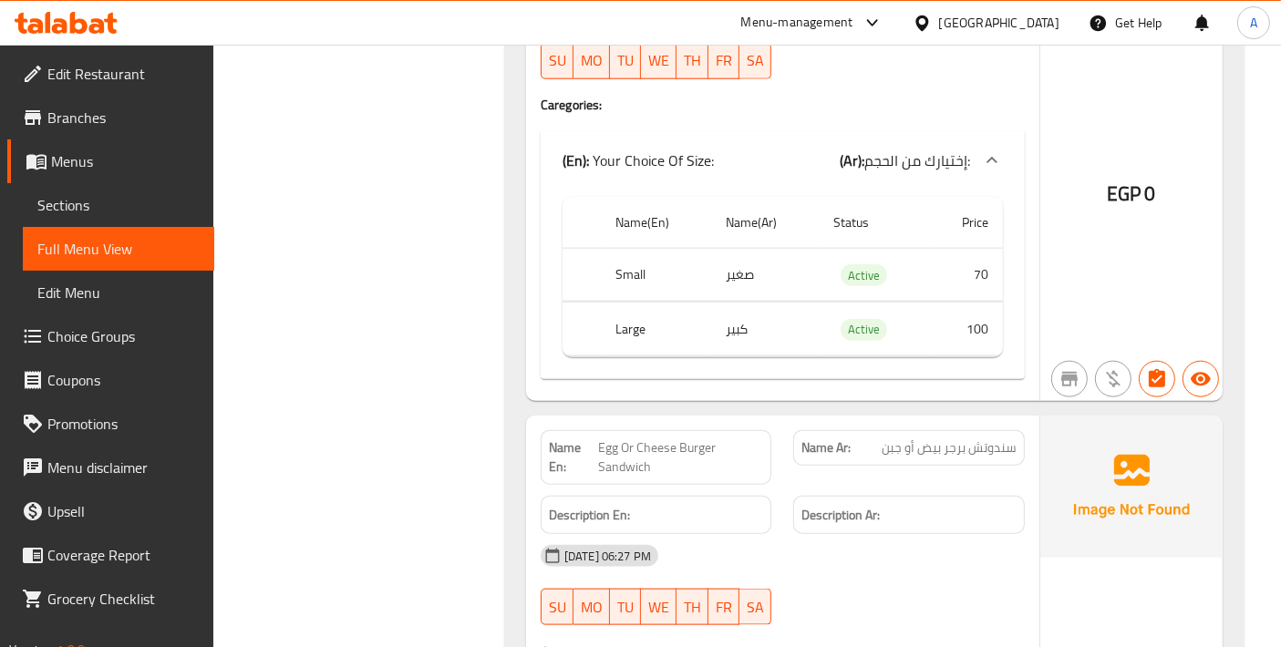
copy span "Egg Or Cheese Burger Sandwich"
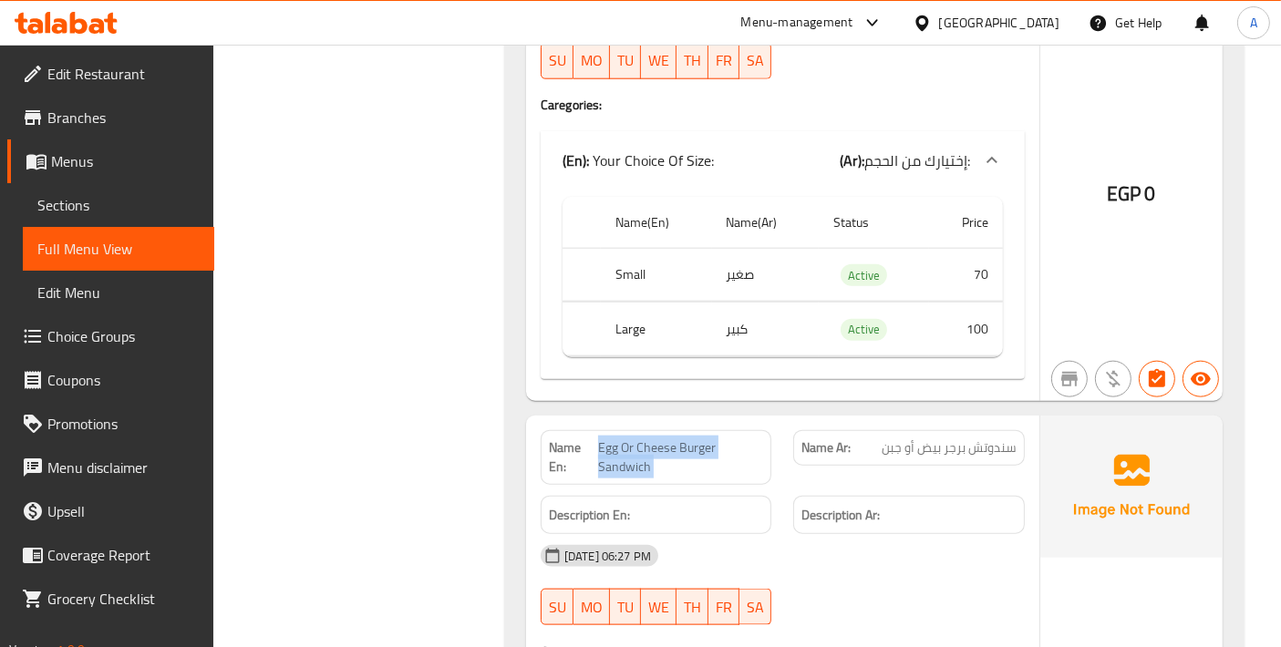
copy span "Egg Or Cheese Burger Sandwich"
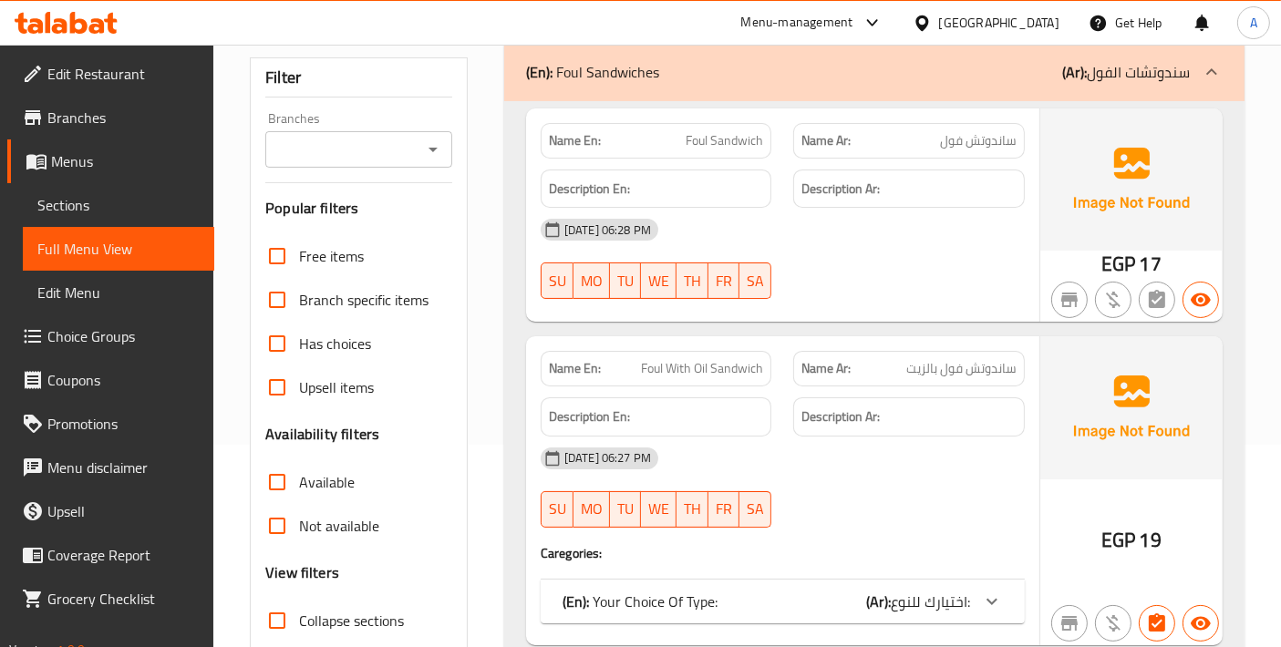
scroll to position [405, 0]
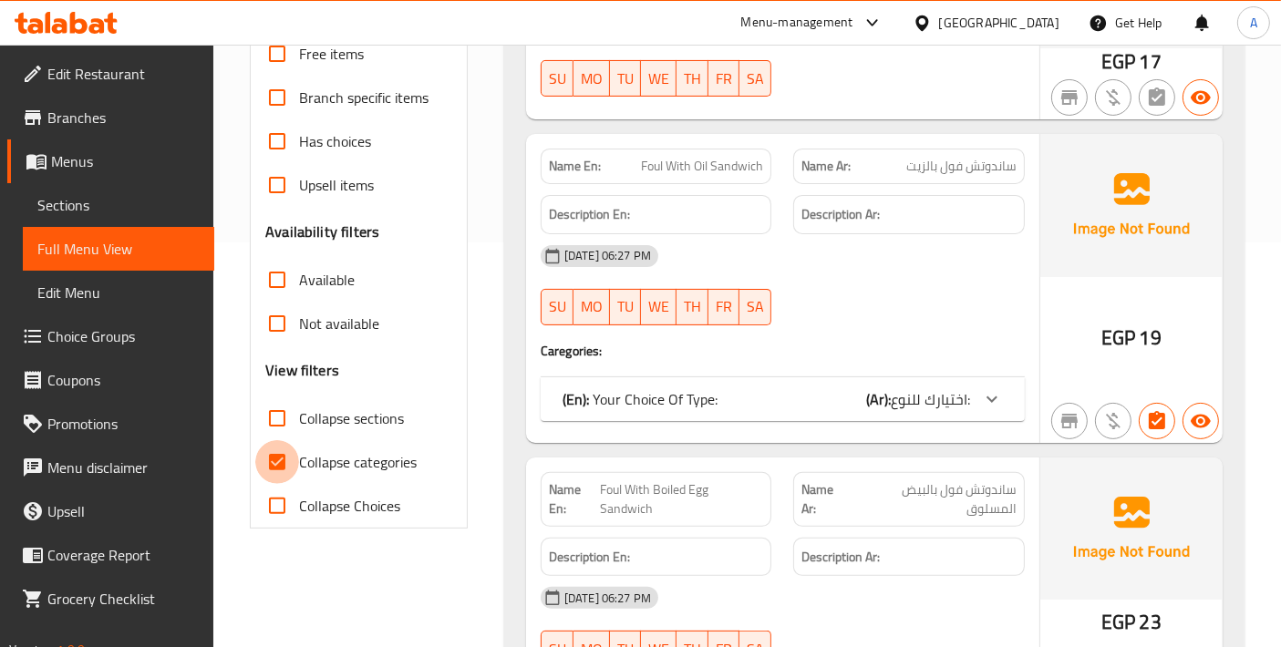
click at [262, 462] on input "Collapse categories" at bounding box center [277, 462] width 44 height 44
checkbox input "false"
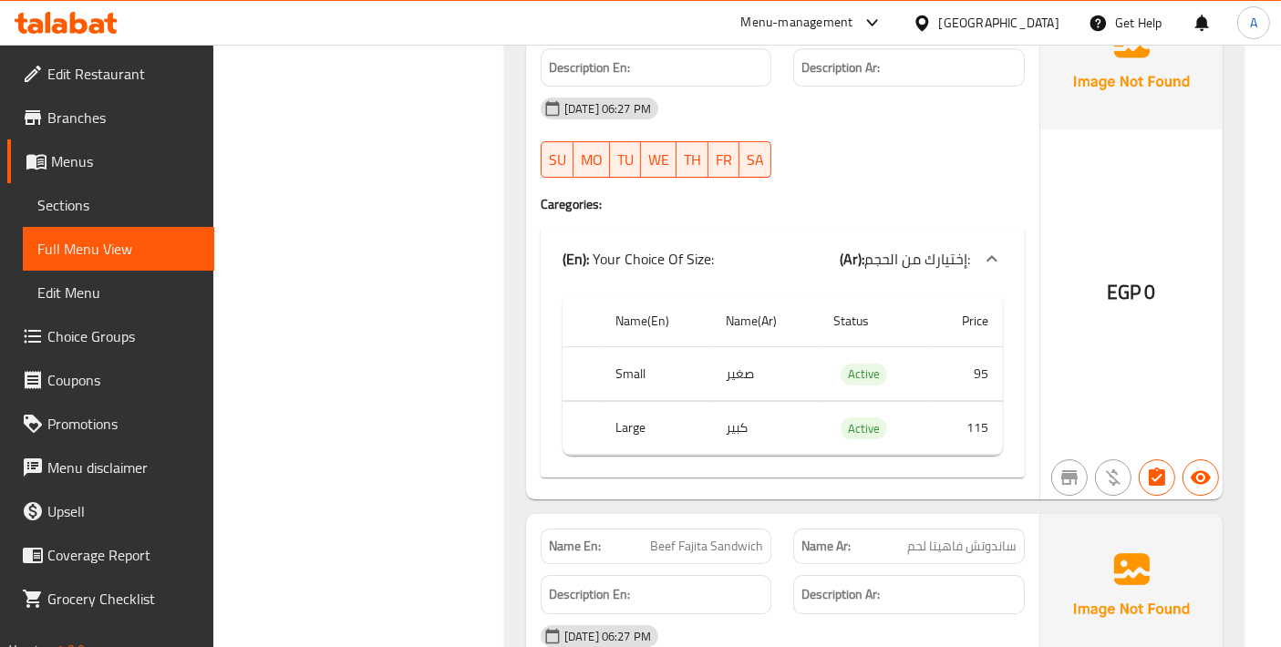
scroll to position [33816, 0]
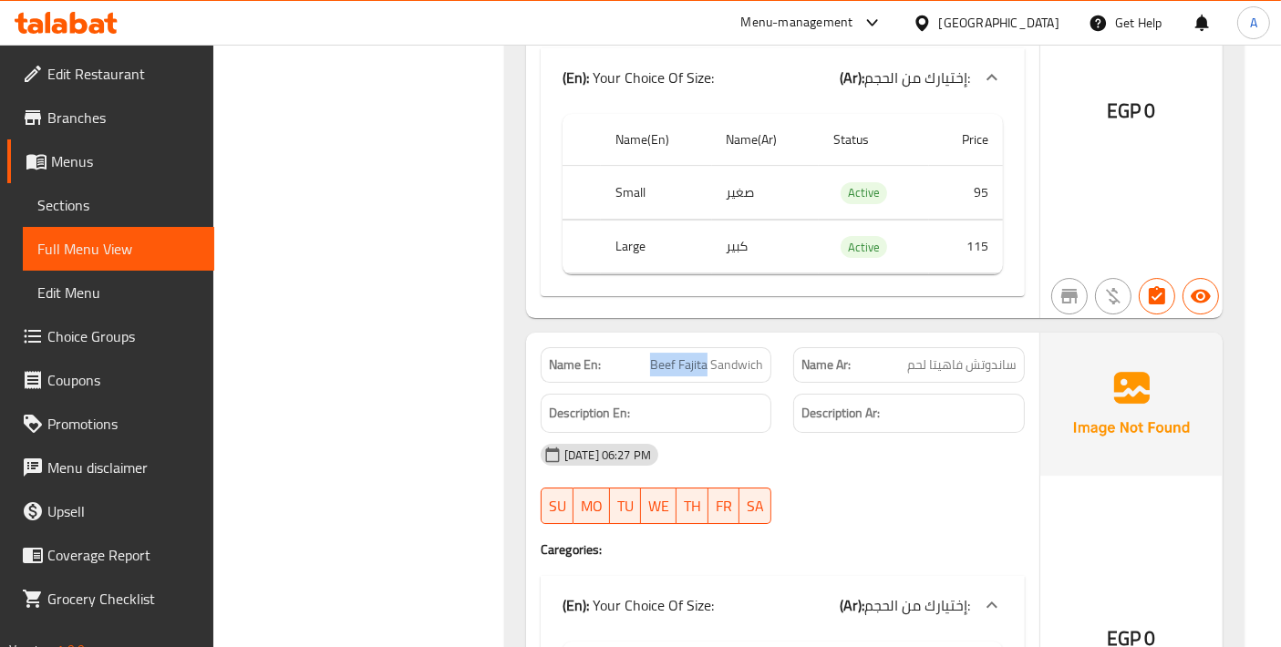
drag, startPoint x: 648, startPoint y: 100, endPoint x: 703, endPoint y: 103, distance: 54.8
copy span "Beef Fajita"
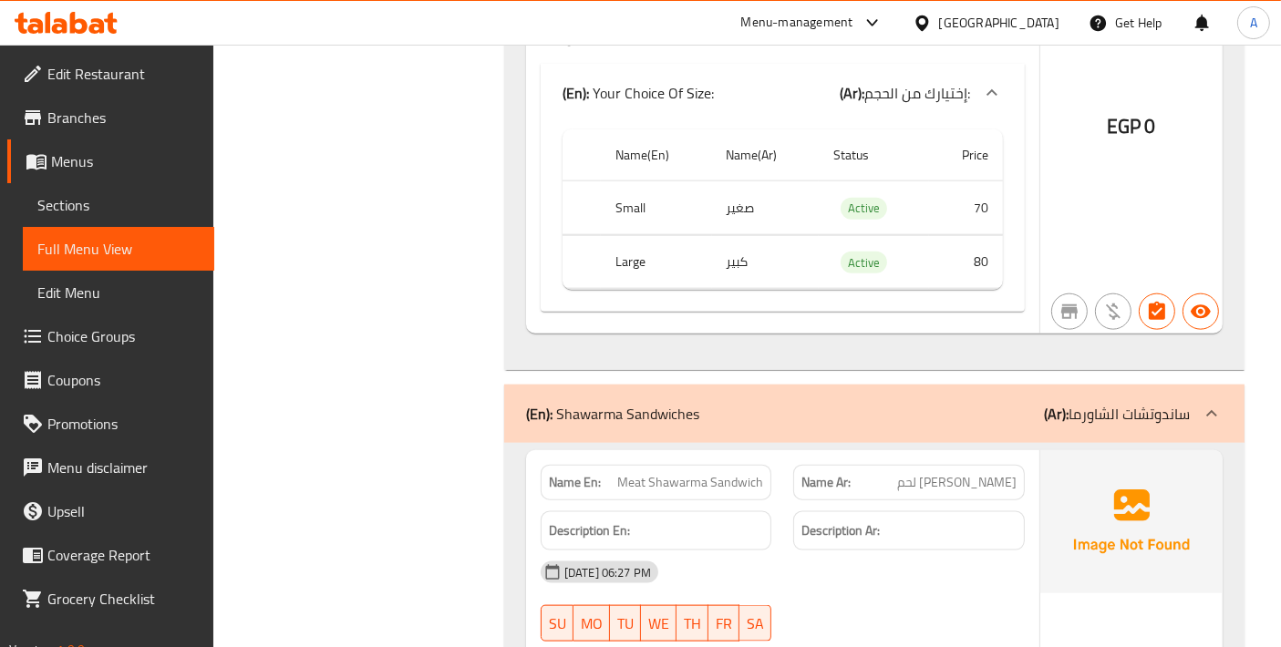
scroll to position [36651, 0]
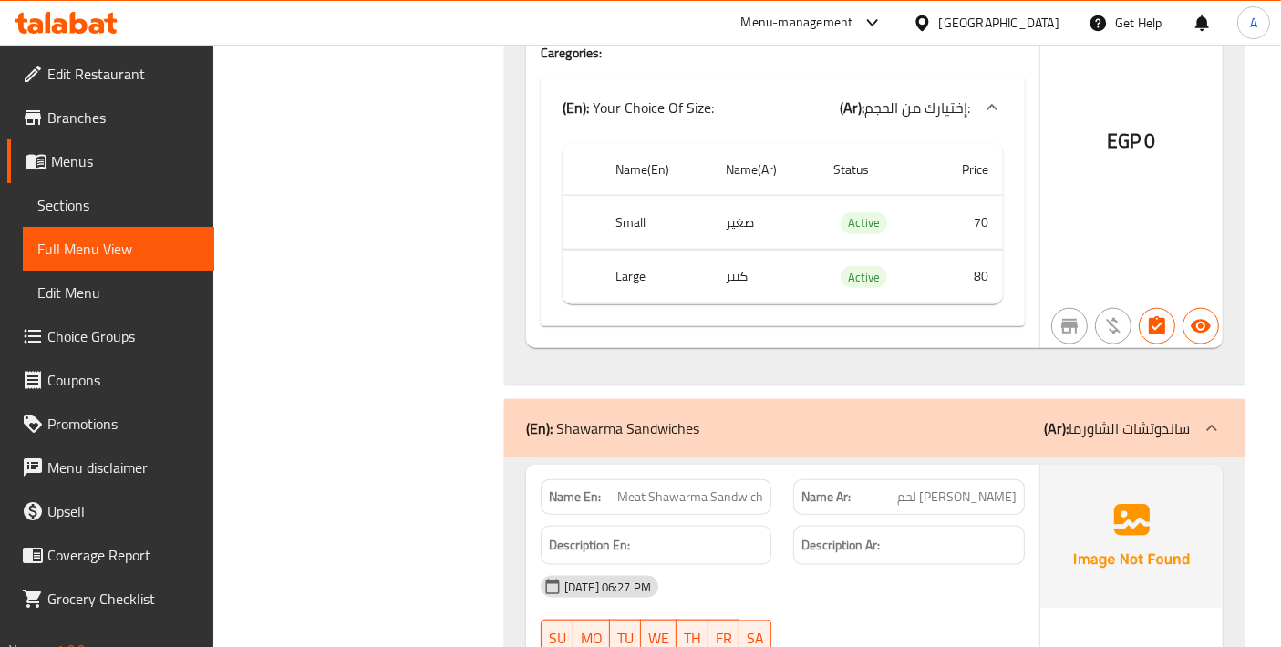
copy span "Meat Shawarma Sandwich"
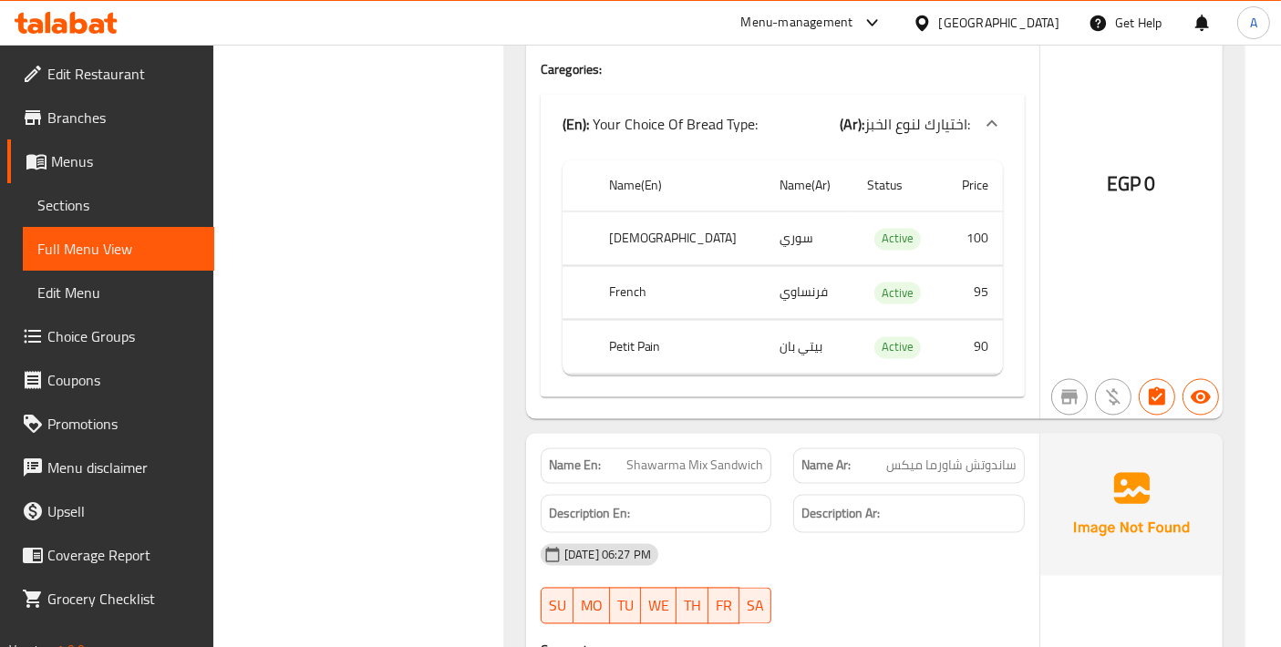
scroll to position [37866, 0]
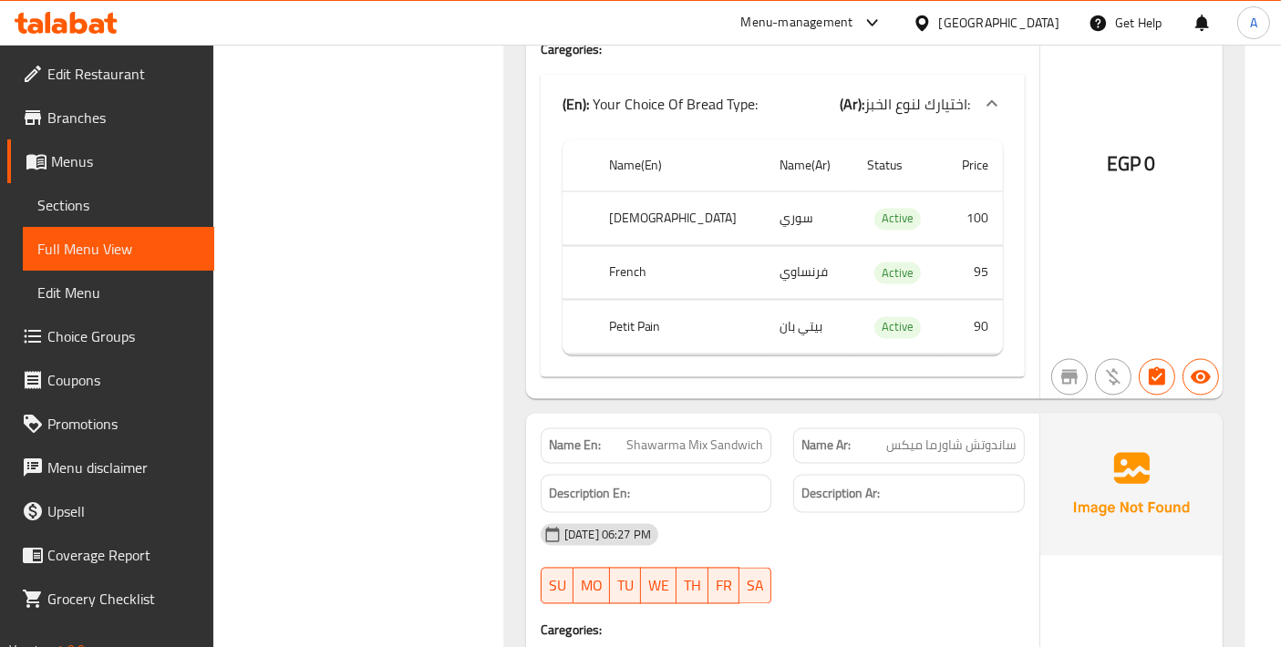
copy span "Shawarma Mix Sandwich"
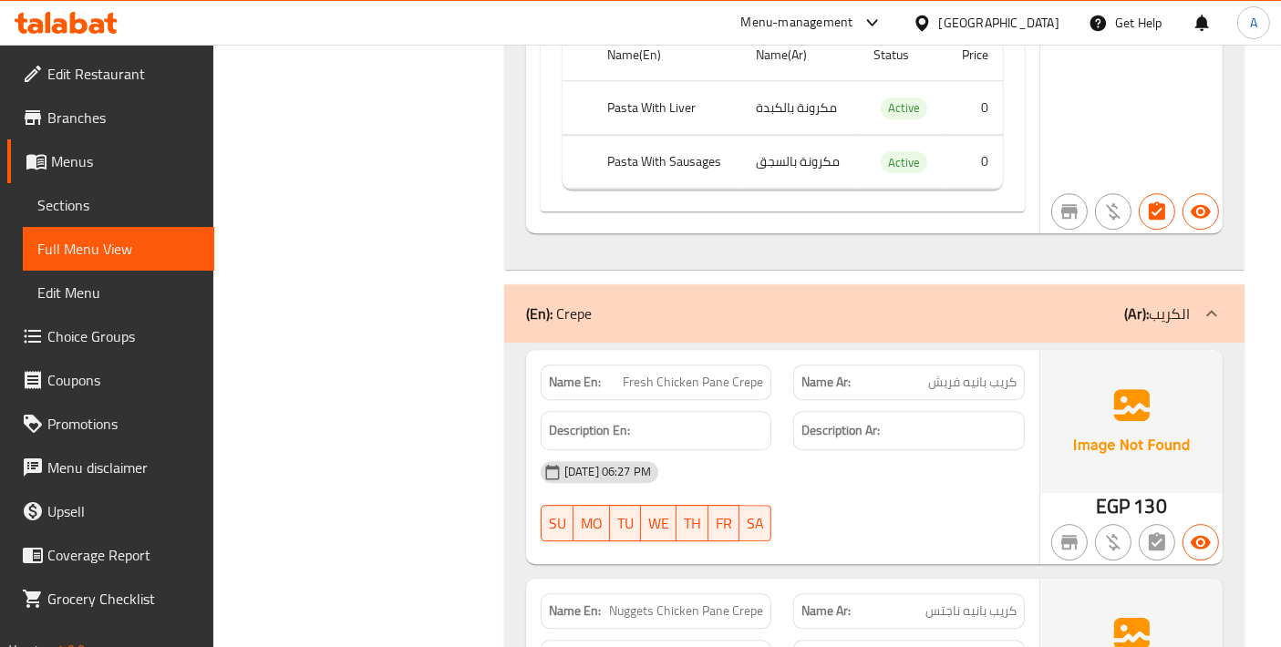
scroll to position [39689, 0]
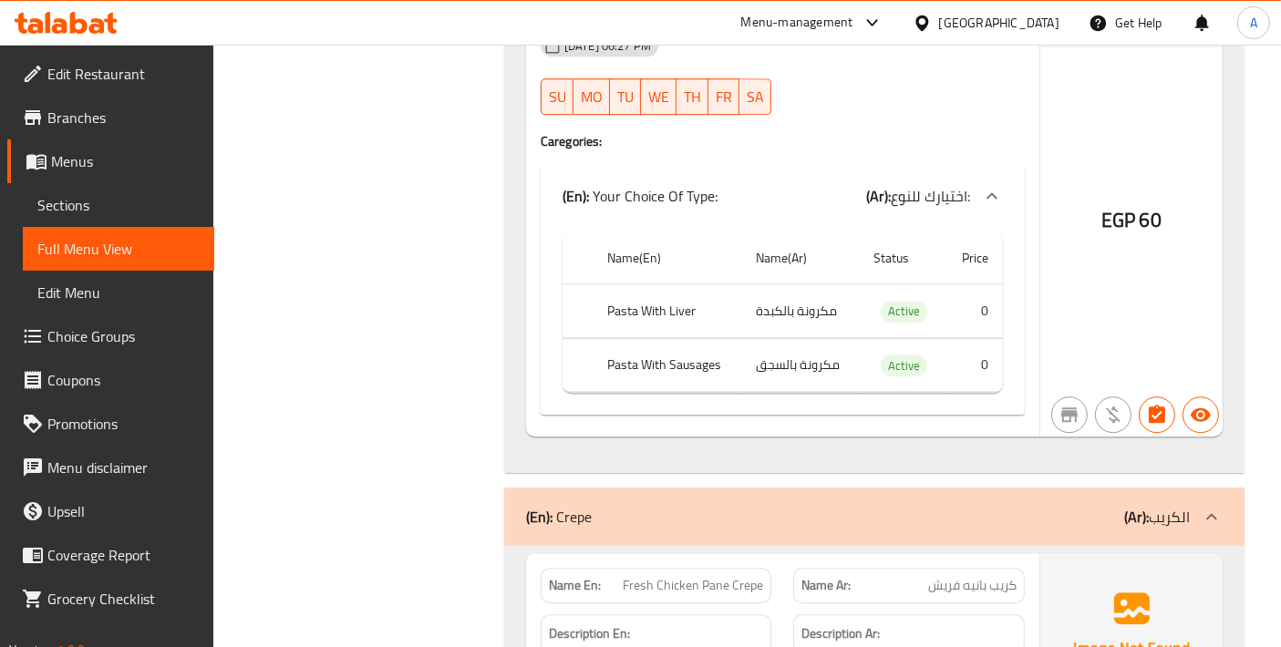
copy span "Fresh Chicken Pane Crepe"
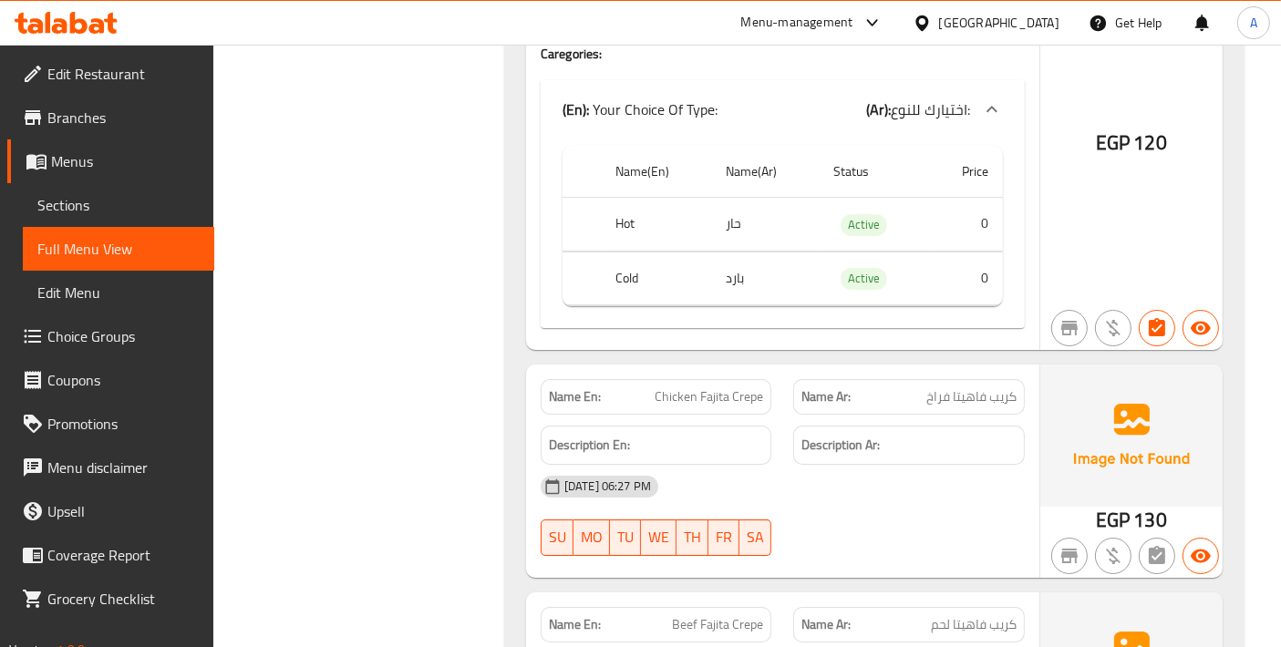
scroll to position [41083, 0]
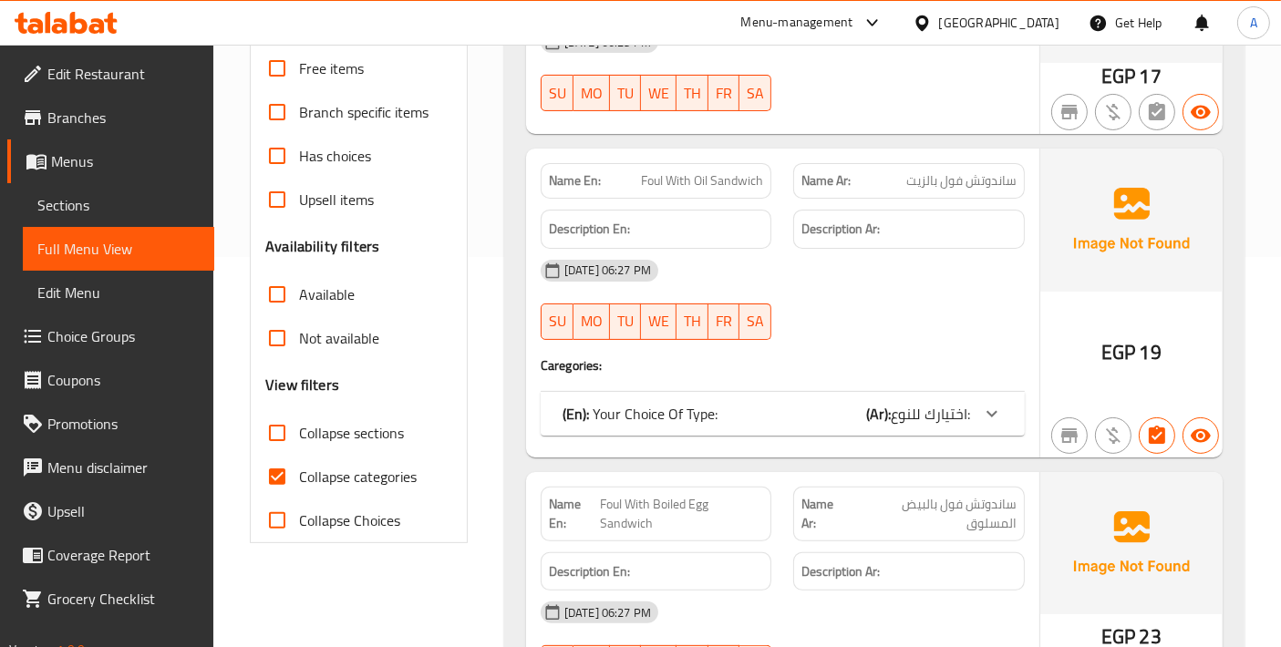
scroll to position [405, 0]
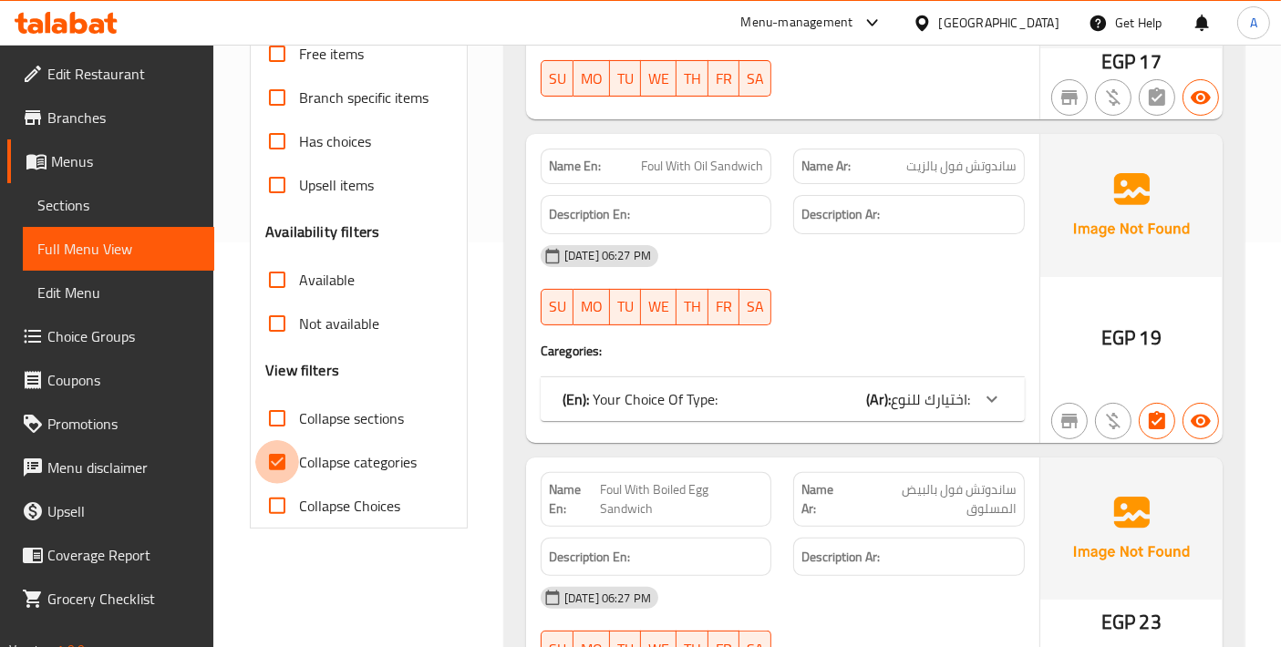
click at [273, 467] on input "Collapse categories" at bounding box center [277, 462] width 44 height 44
checkbox input "false"
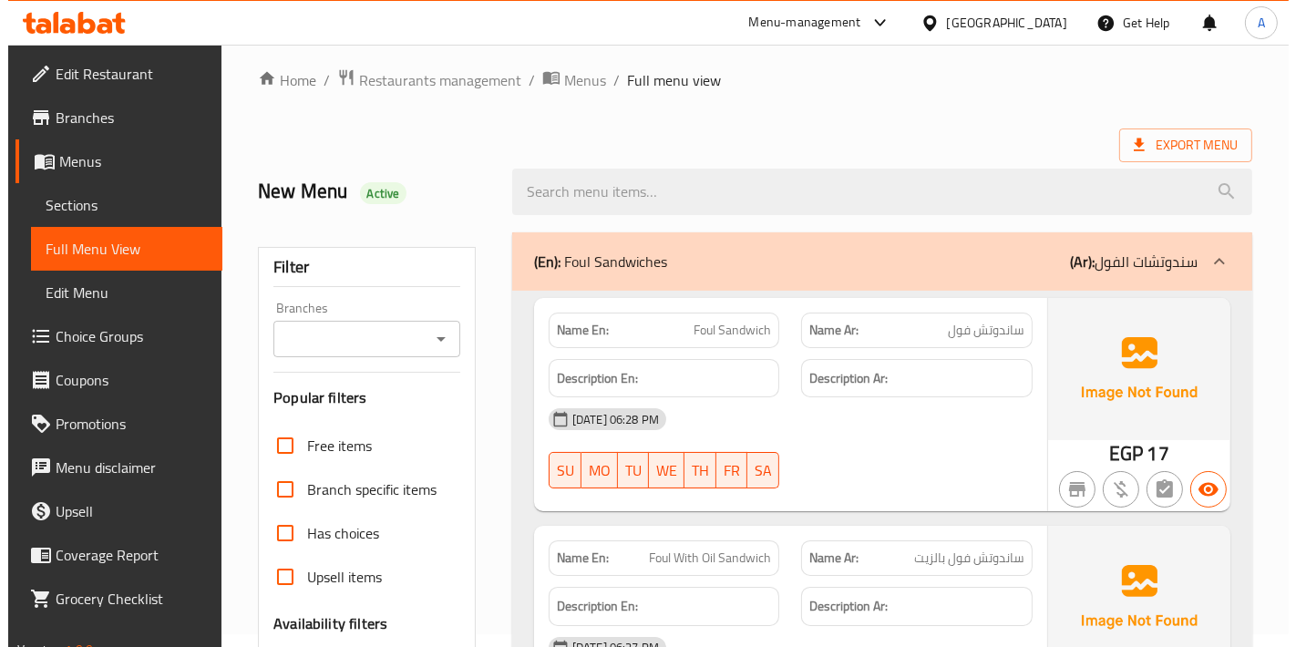
scroll to position [0, 0]
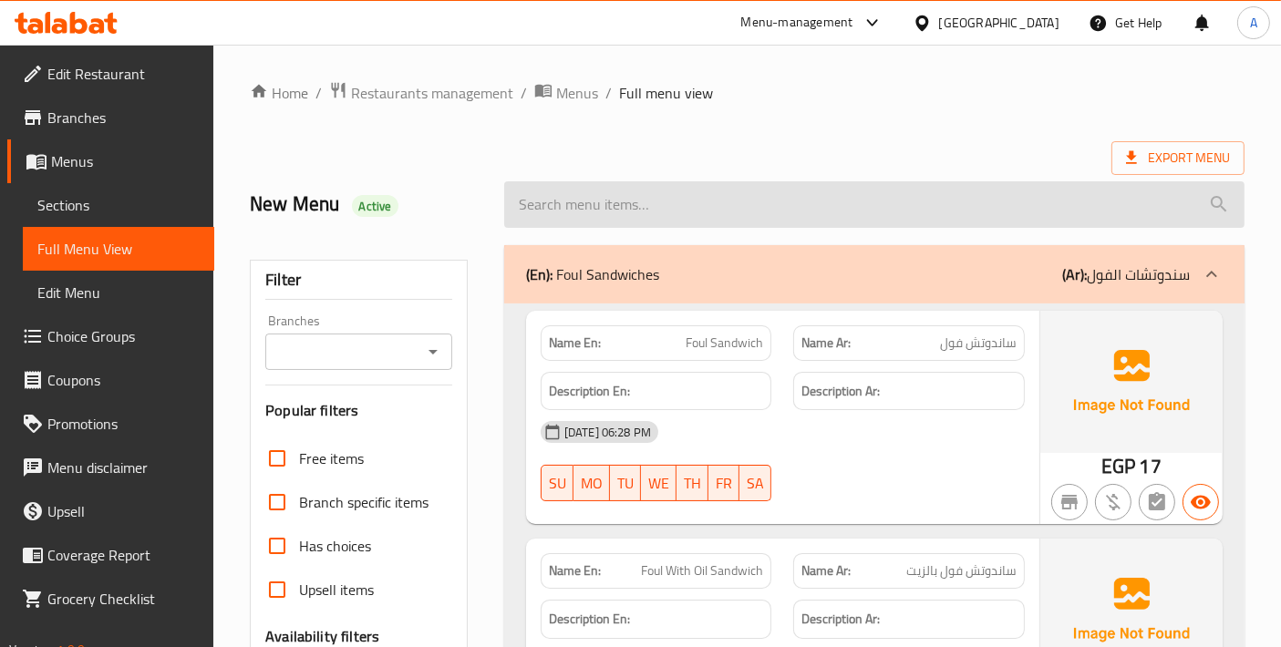
click at [1186, 181] on input "search" at bounding box center [874, 204] width 740 height 46
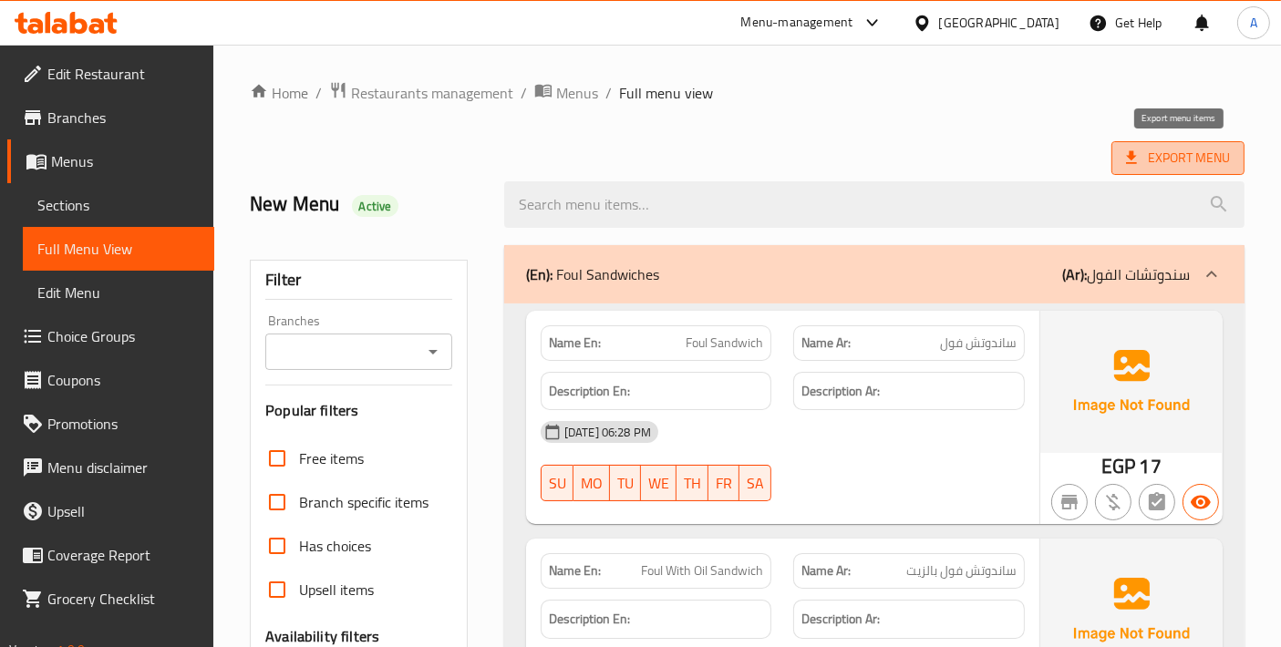
click at [1147, 161] on span "Export Menu" at bounding box center [1178, 158] width 104 height 23
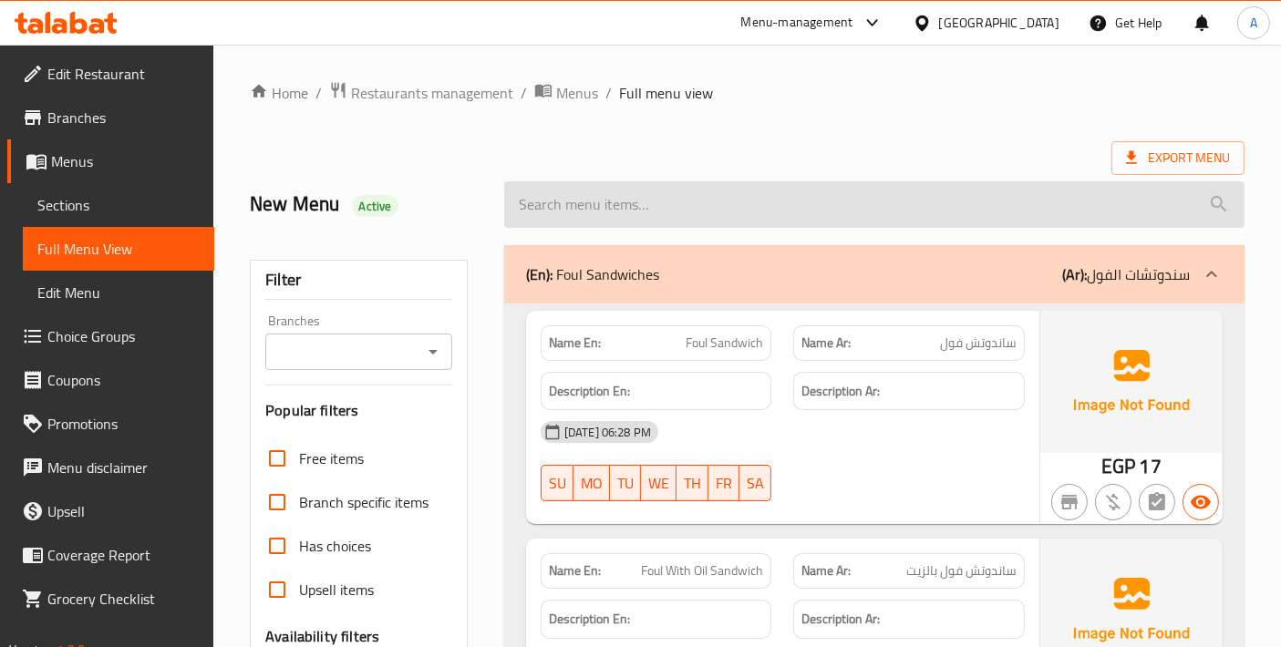
click at [1111, 185] on input "search" at bounding box center [874, 204] width 740 height 46
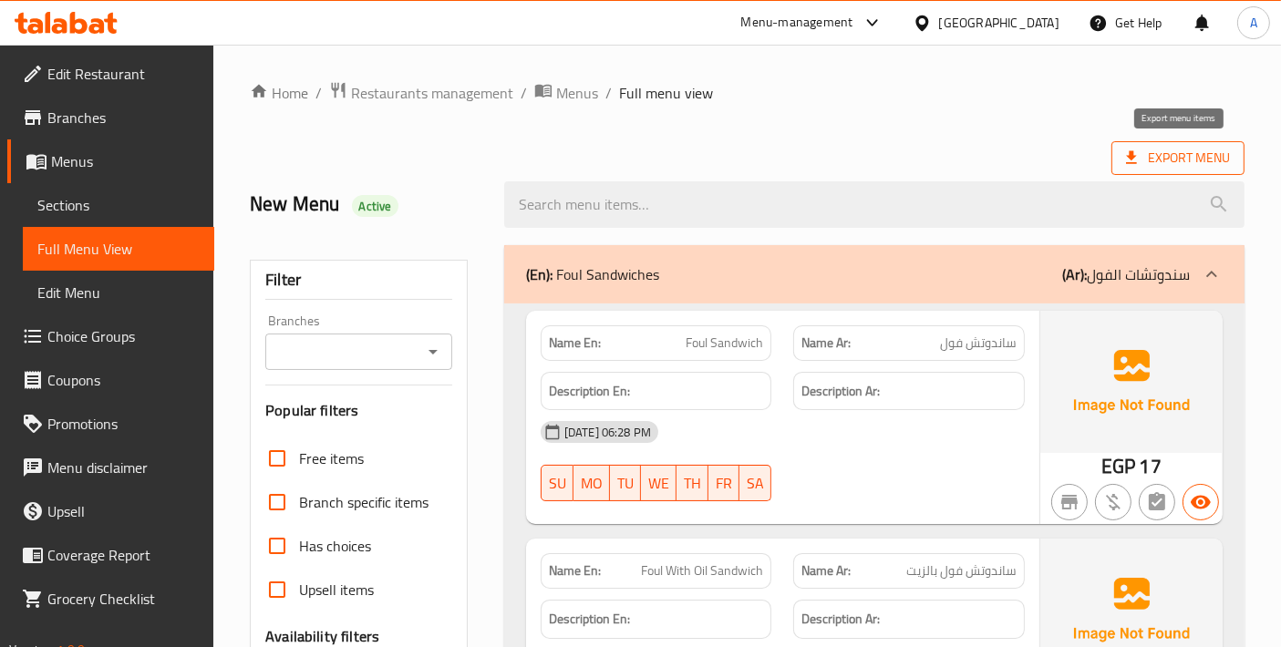
click at [1150, 161] on span "Export Menu" at bounding box center [1178, 158] width 104 height 23
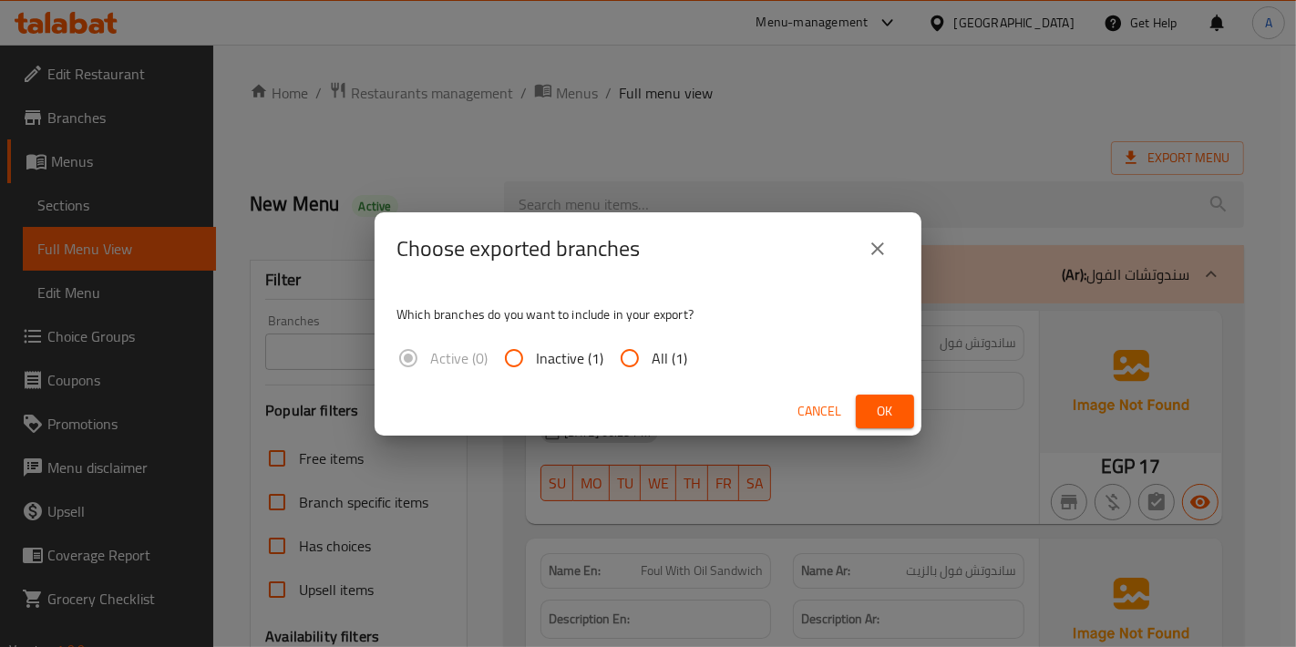
click at [648, 363] on input "All (1)" at bounding box center [630, 358] width 44 height 44
radio input "true"
click at [854, 411] on div "Cancel Ok" at bounding box center [648, 411] width 547 height 48
click at [861, 412] on button "Ok" at bounding box center [885, 412] width 58 height 34
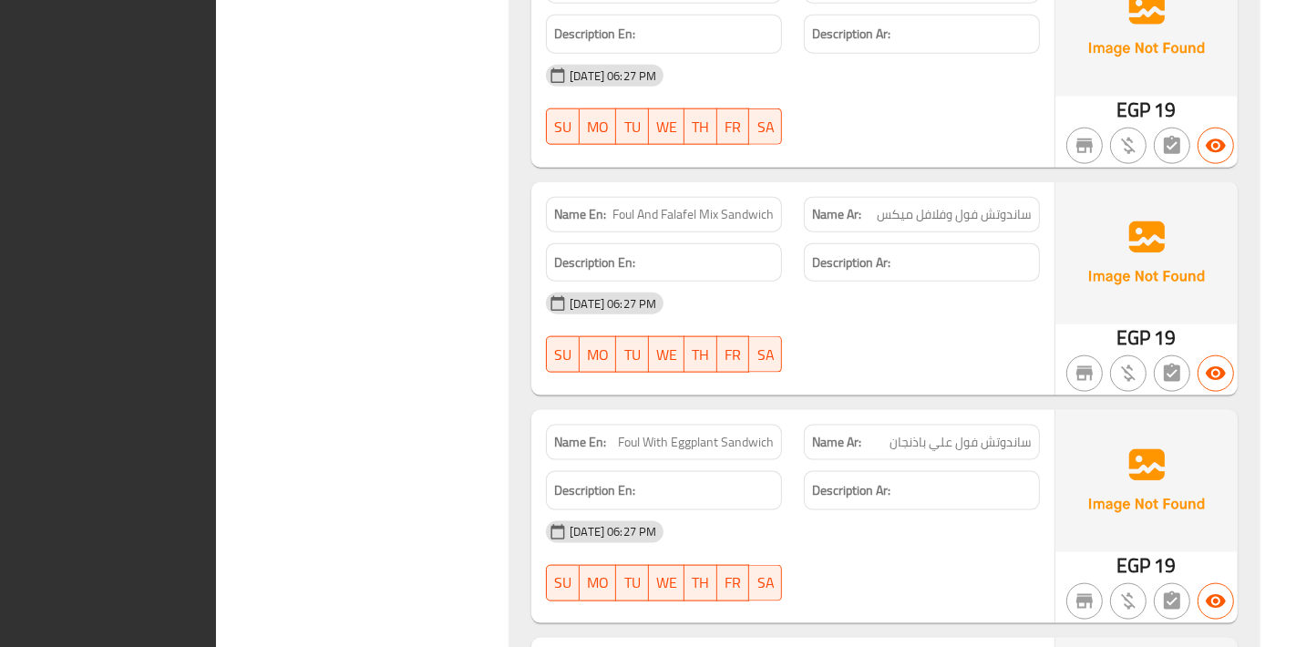
scroll to position [398, 0]
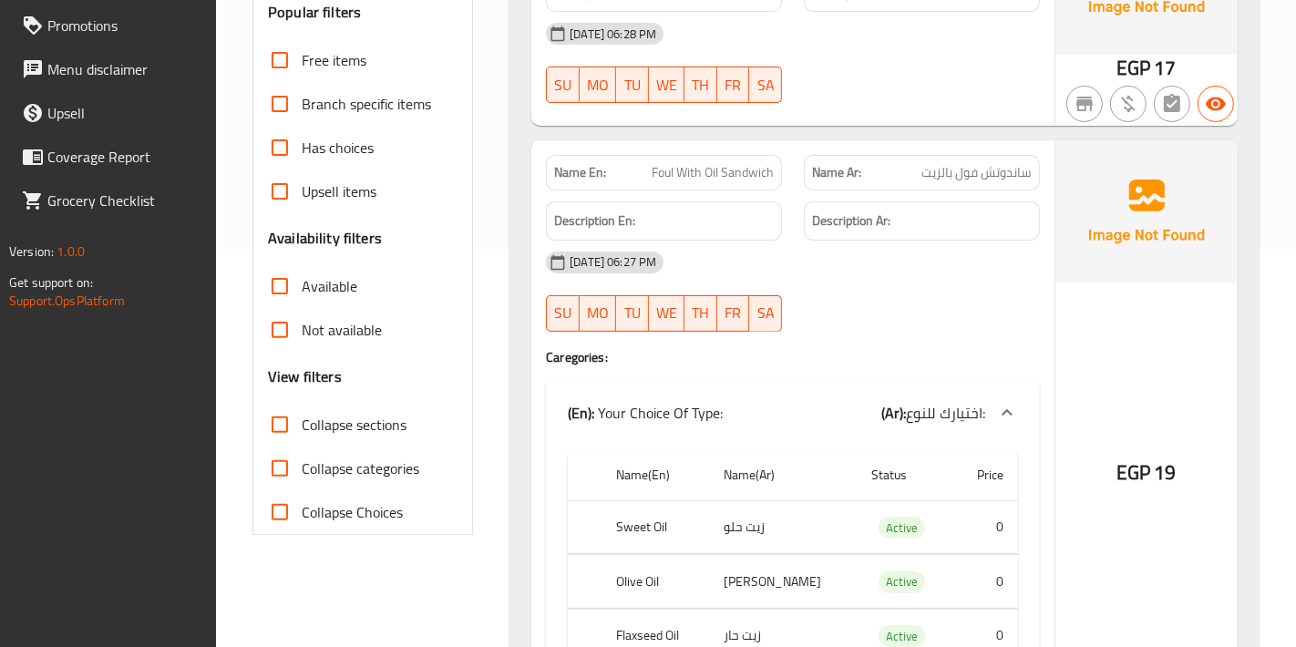
click at [439, 357] on div "Free items Branch specific items Has choices Upsell items Availability filters …" at bounding box center [363, 286] width 190 height 496
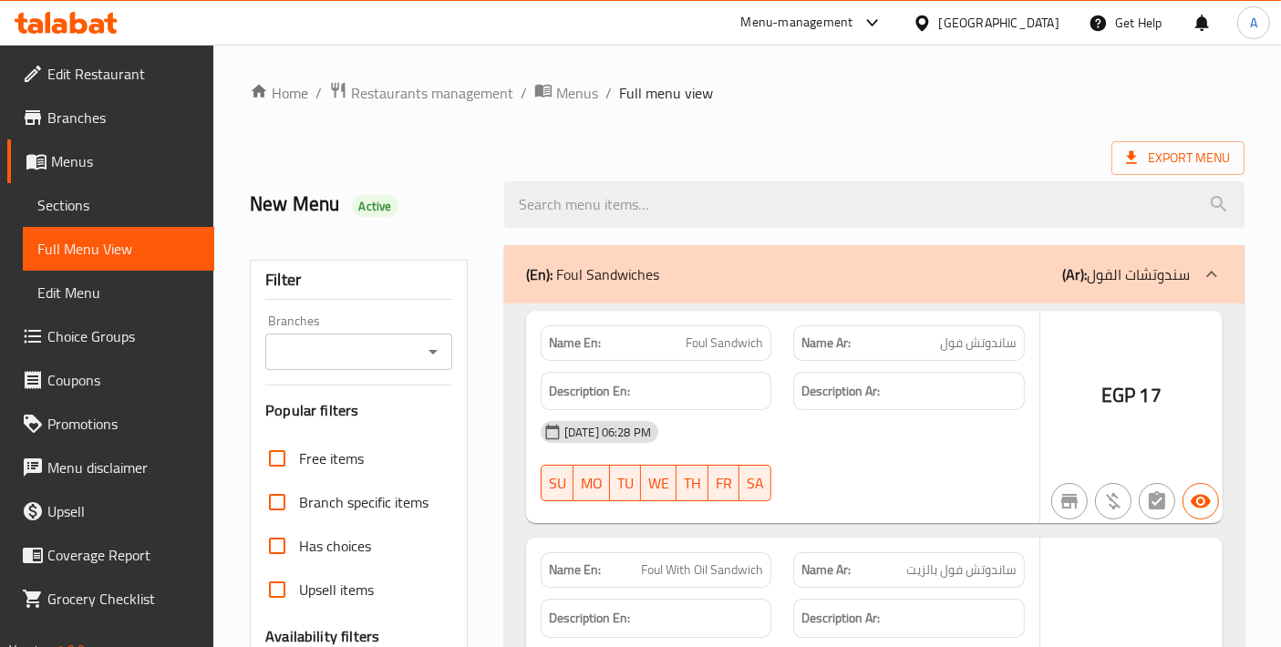
click at [271, 458] on div at bounding box center [640, 323] width 1281 height 647
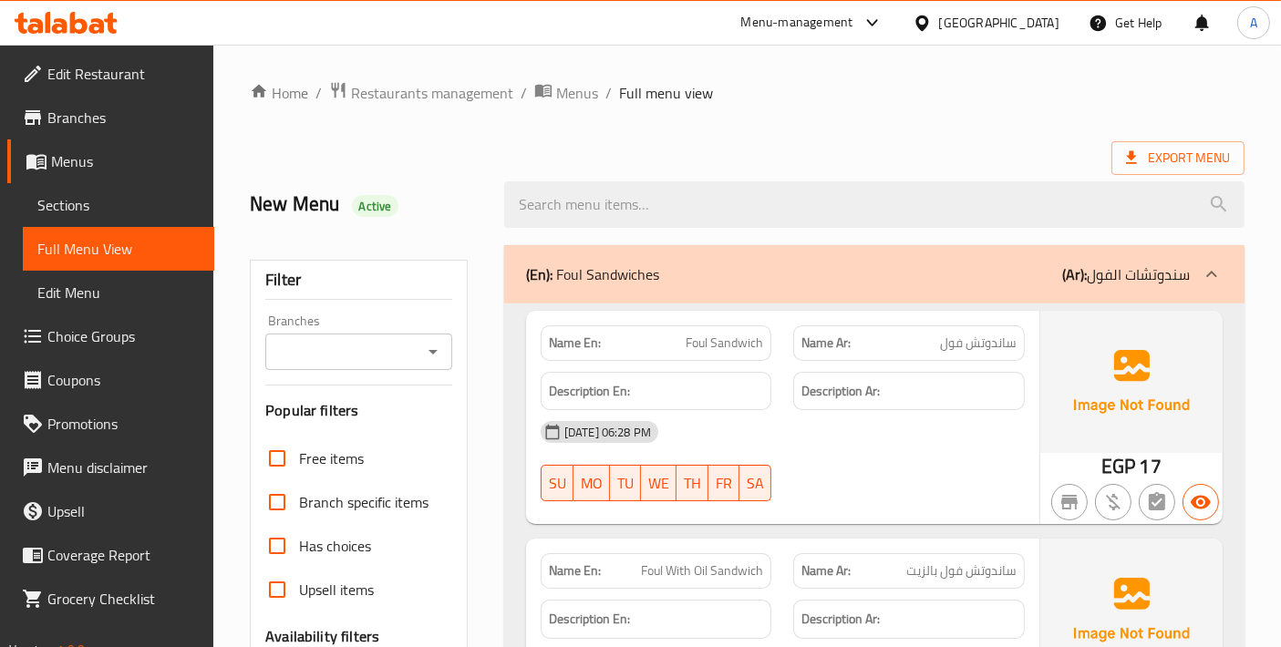
scroll to position [405, 0]
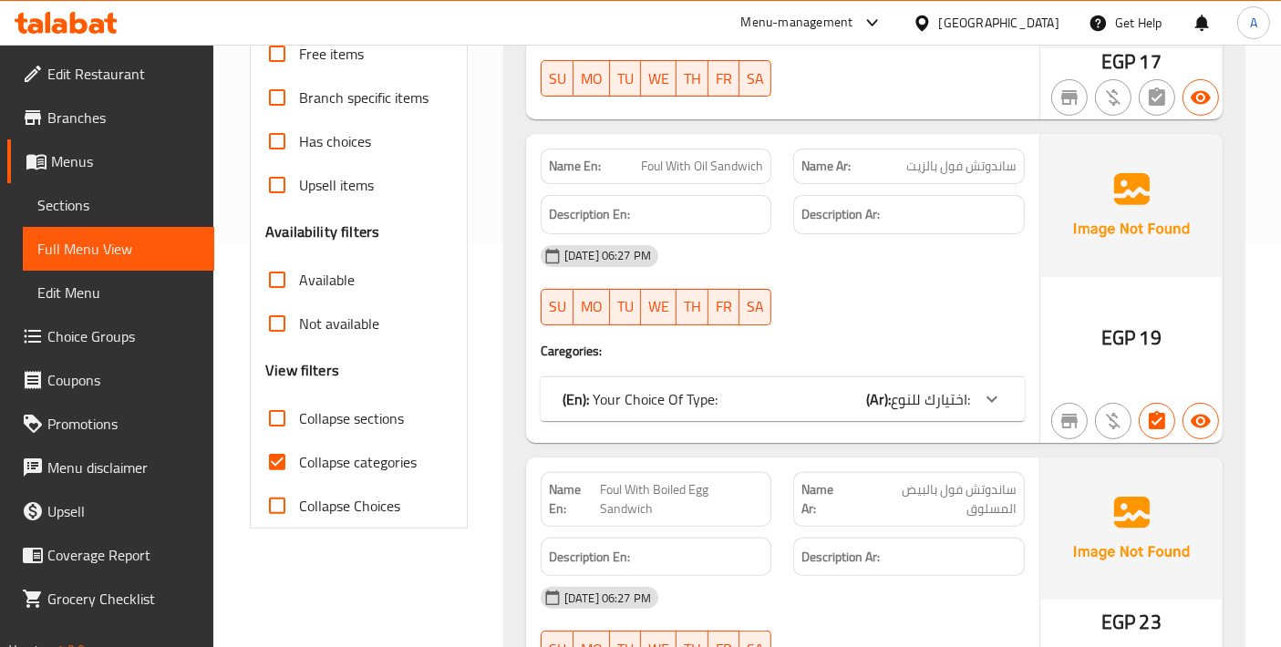
click at [270, 465] on input "Collapse categories" at bounding box center [277, 462] width 44 height 44
checkbox input "false"
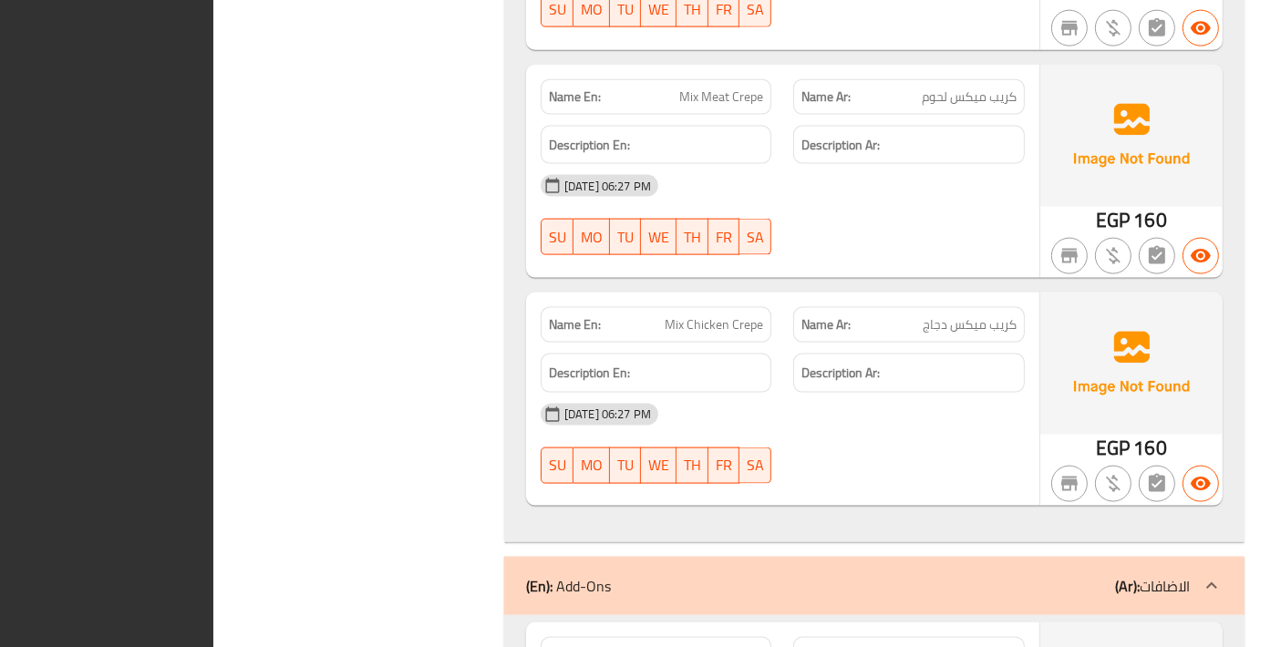
scroll to position [44450, 0]
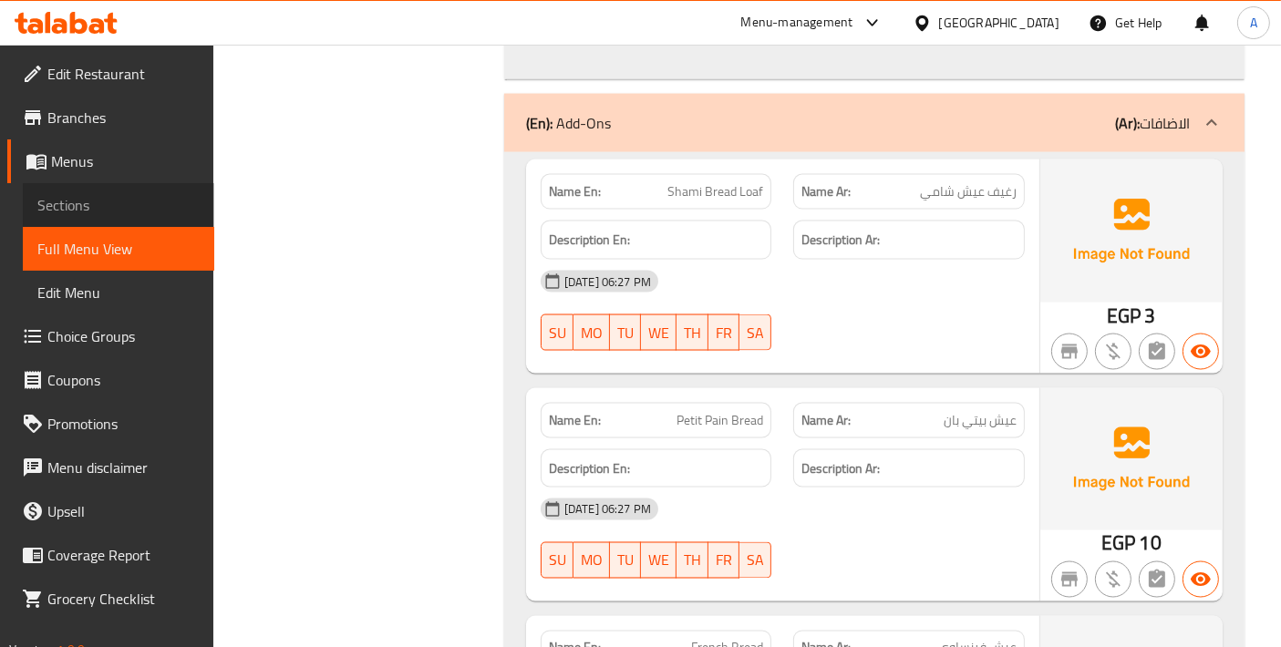
click at [155, 202] on span "Sections" at bounding box center [118, 205] width 162 height 22
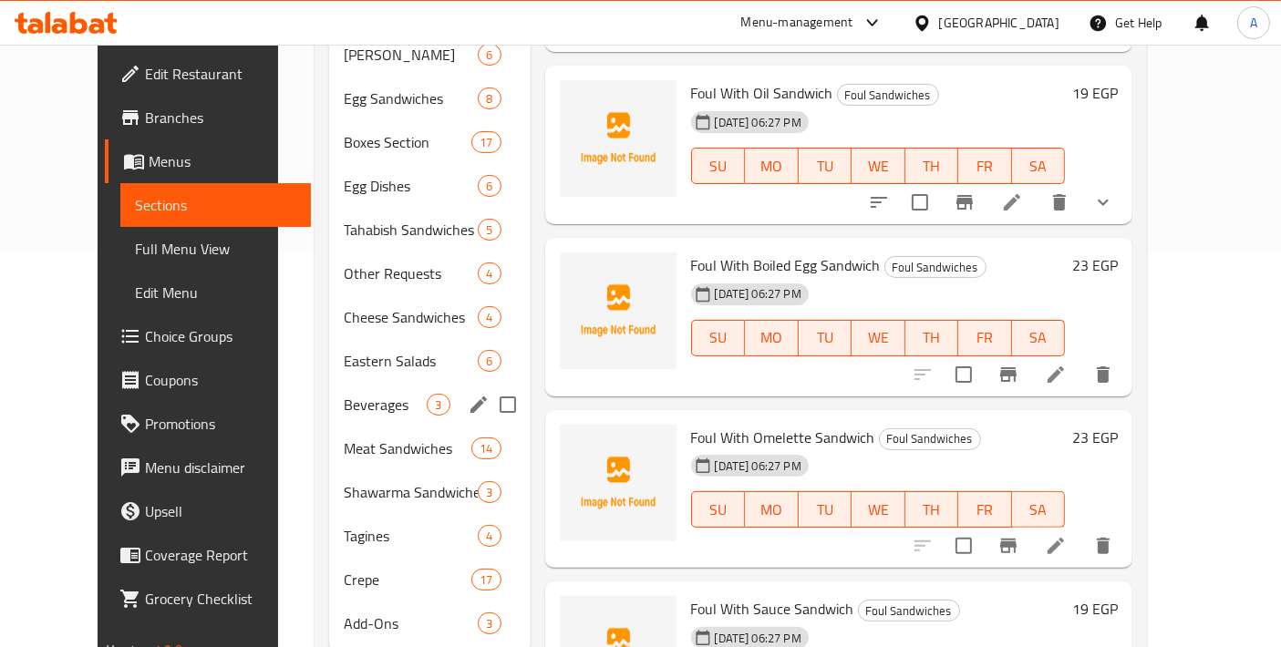
scroll to position [424, 0]
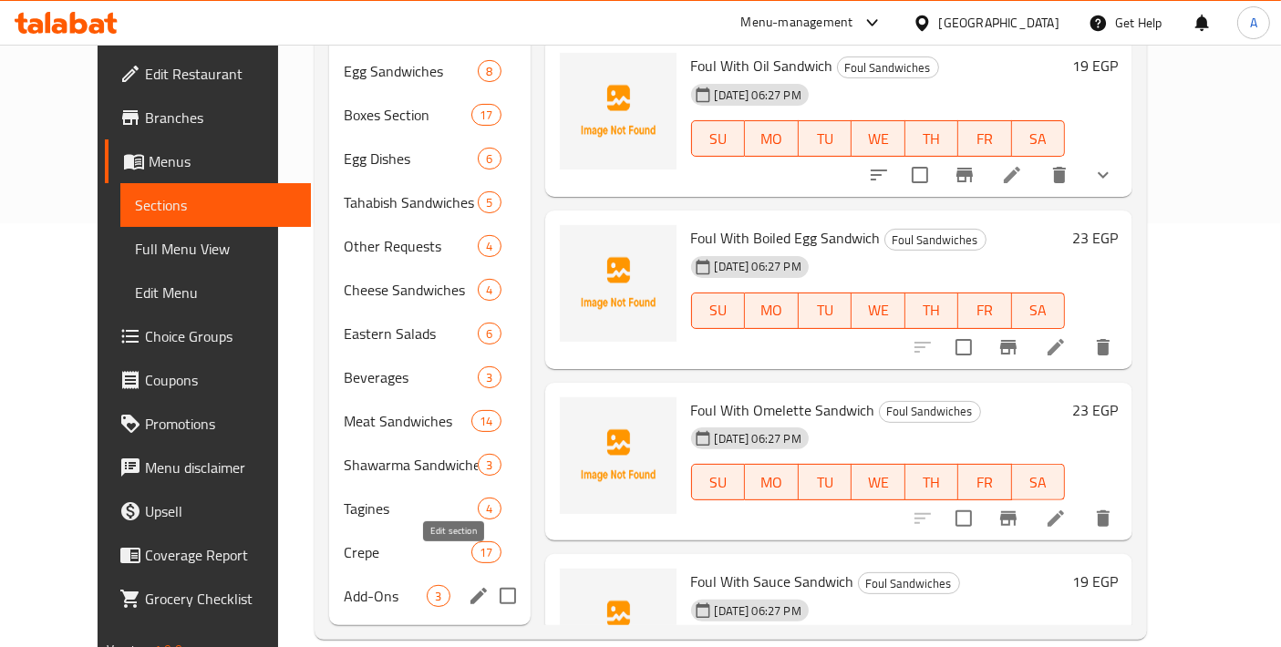
click at [468, 585] on icon "edit" at bounding box center [479, 596] width 22 height 22
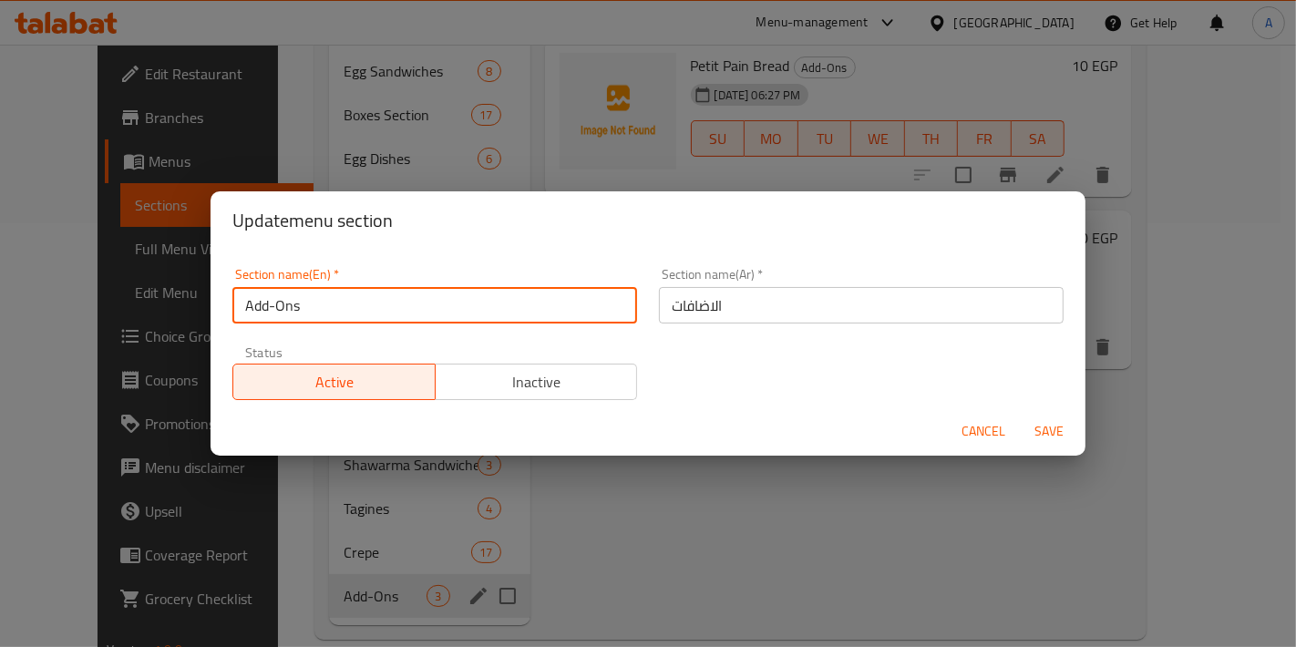
click at [378, 312] on input "Add-Ons" at bounding box center [434, 305] width 405 height 36
click at [377, 311] on input "Add-Ons" at bounding box center [434, 305] width 405 height 36
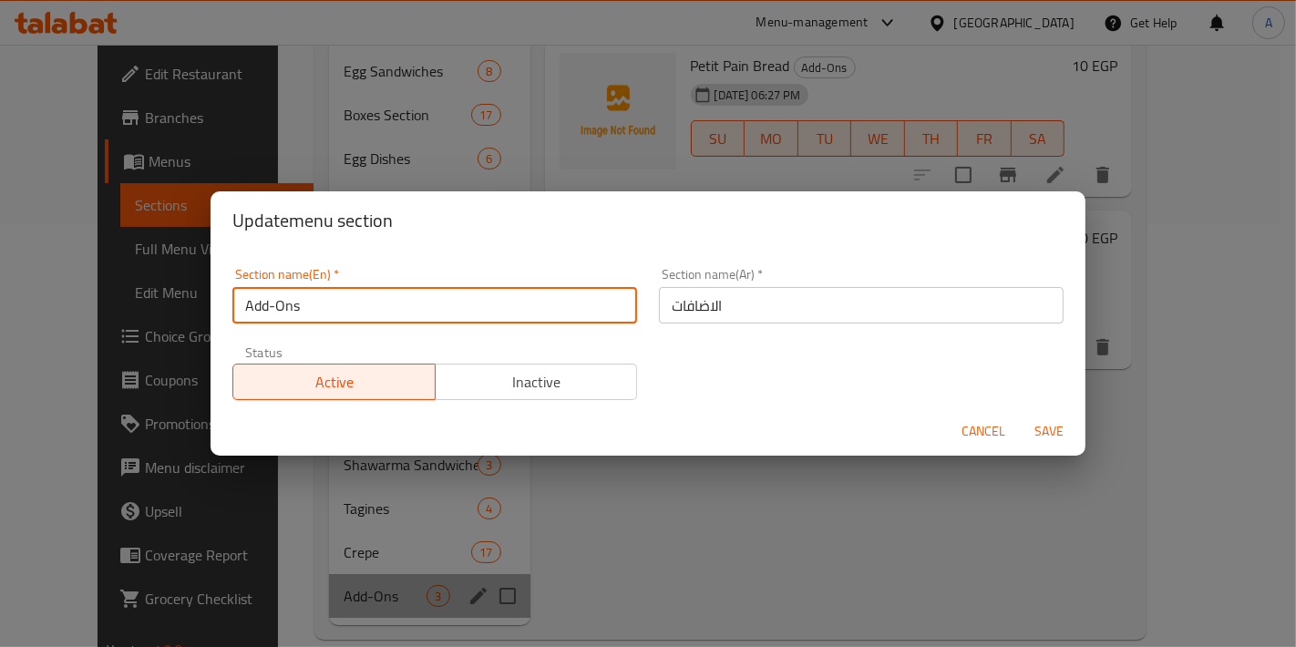
click at [377, 311] on input "Add-Ons" at bounding box center [434, 305] width 405 height 36
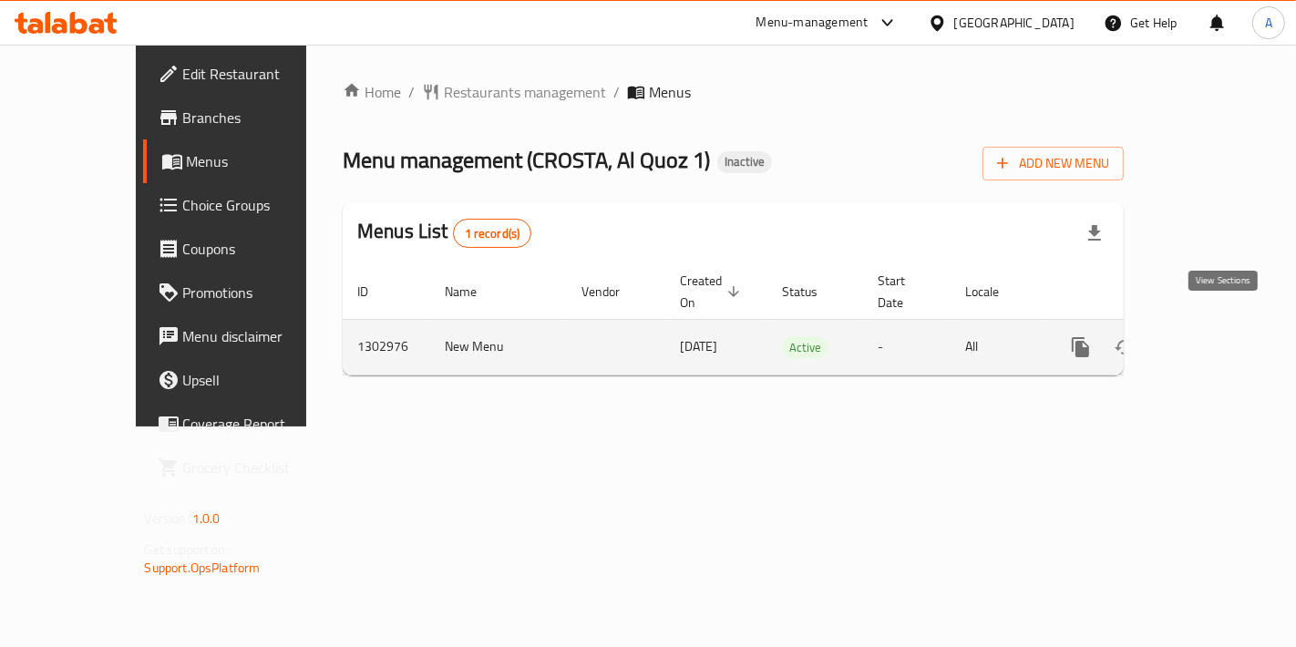
click at [1219, 336] on icon "enhanced table" at bounding box center [1212, 347] width 22 height 22
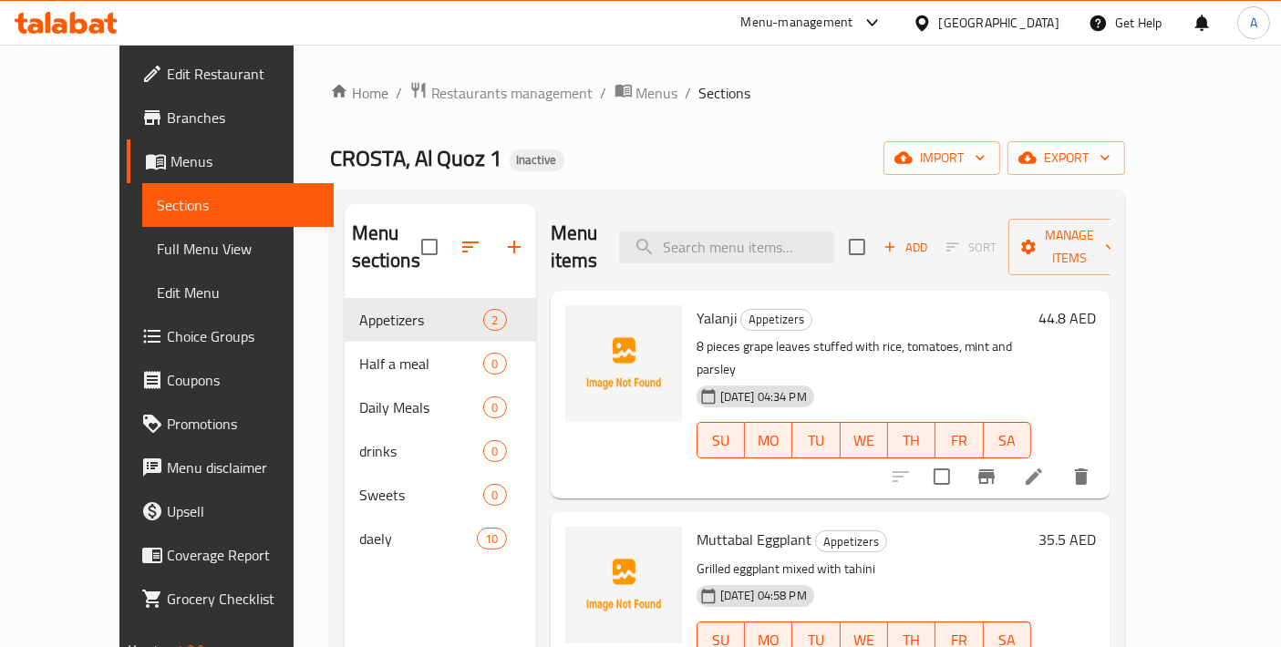
click at [167, 114] on span "Branches" at bounding box center [243, 118] width 152 height 22
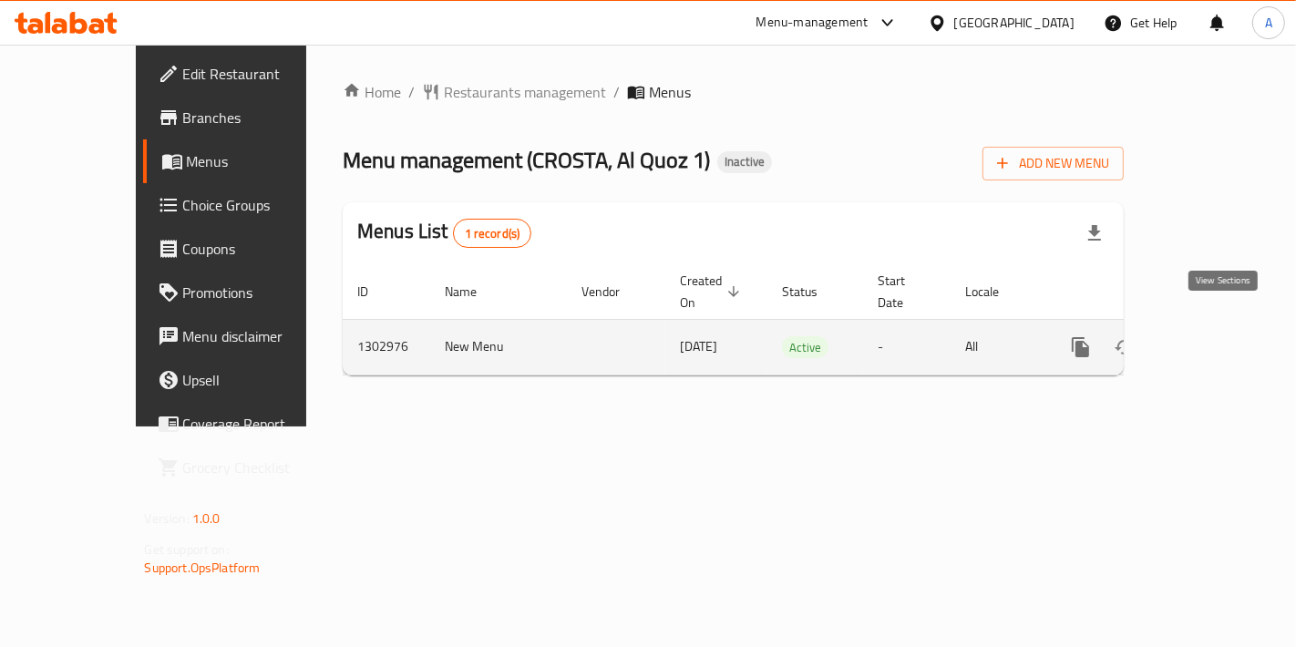
click at [1221, 336] on icon "enhanced table" at bounding box center [1212, 347] width 22 height 22
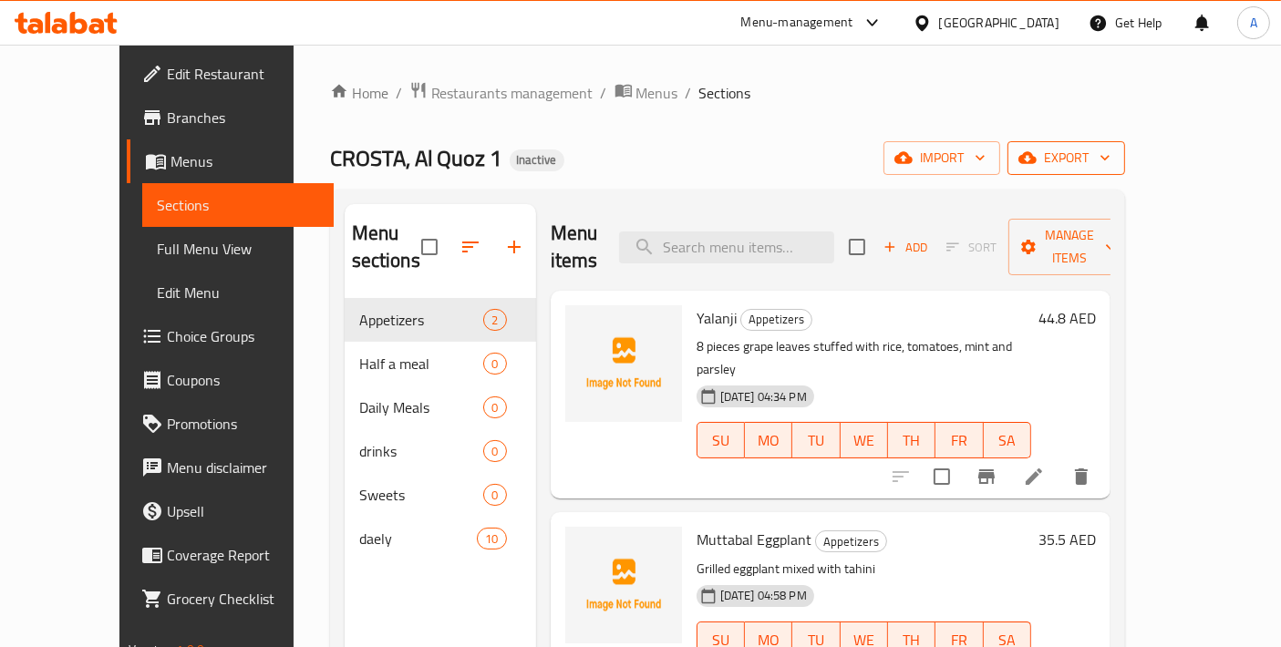
click at [1110, 157] on span "export" at bounding box center [1066, 158] width 88 height 23
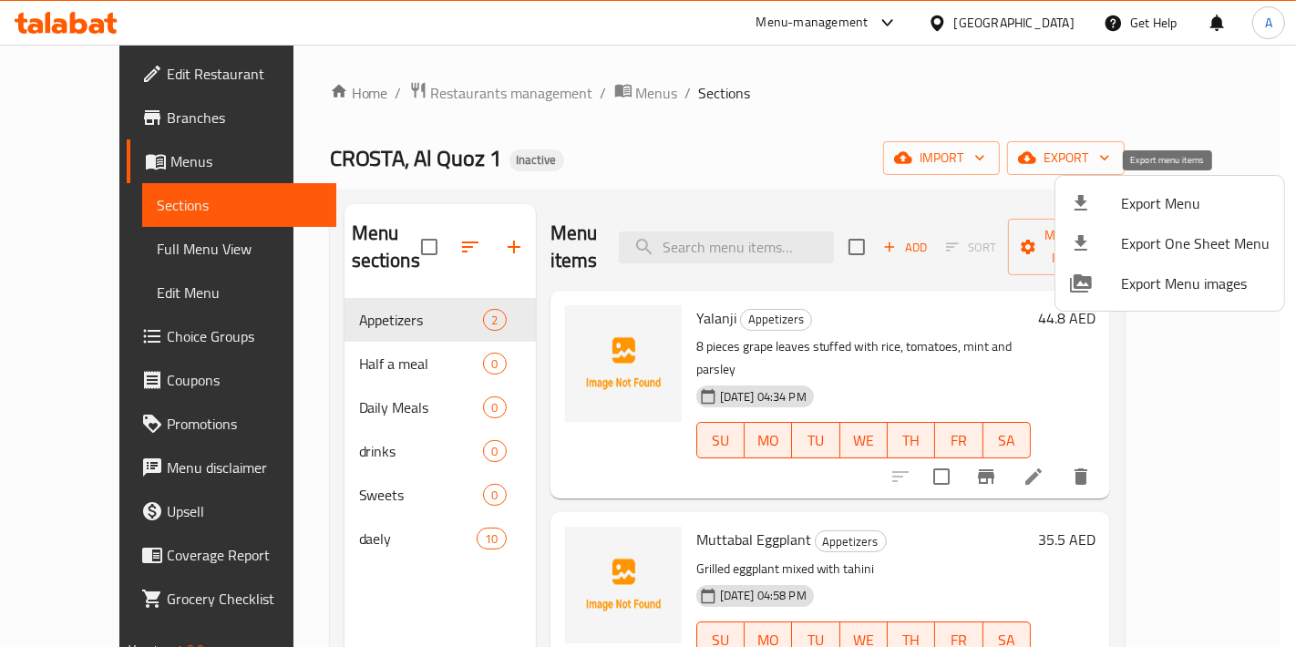
click at [1135, 199] on span "Export Menu" at bounding box center [1195, 203] width 149 height 22
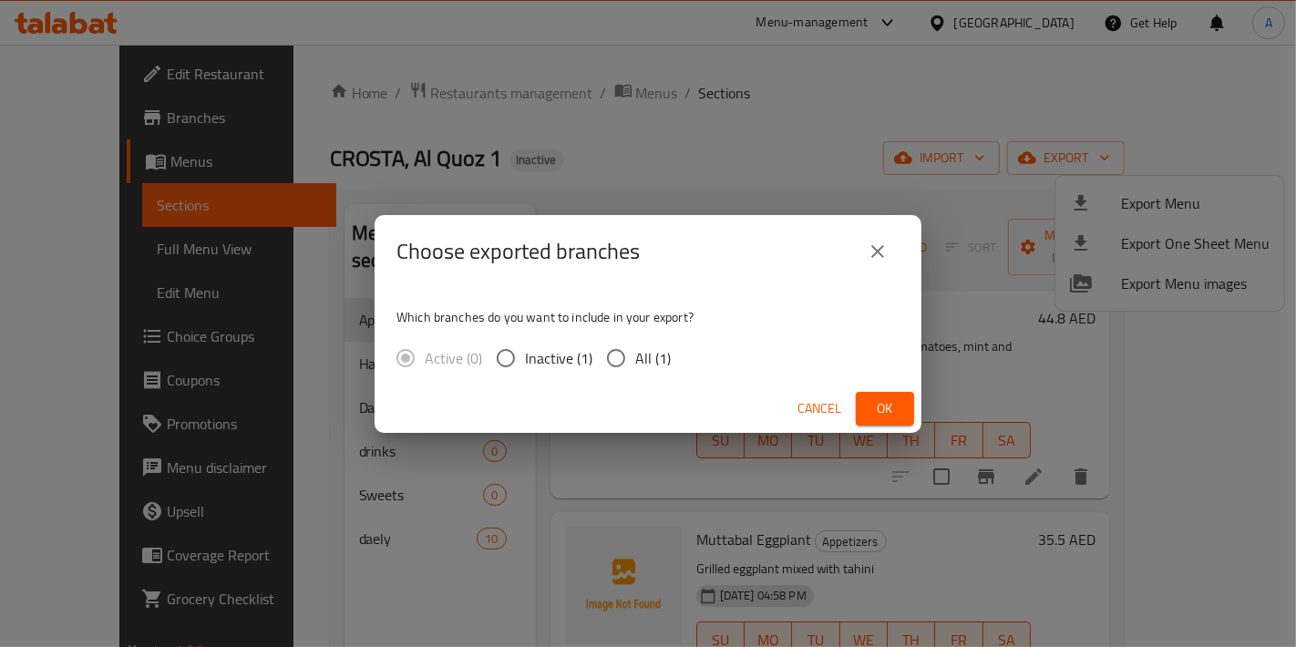
click at [662, 357] on span "All (1)" at bounding box center [653, 358] width 36 height 22
click at [635, 357] on input "All (1)" at bounding box center [616, 358] width 38 height 38
radio input "true"
click at [857, 400] on button "Ok" at bounding box center [885, 409] width 58 height 34
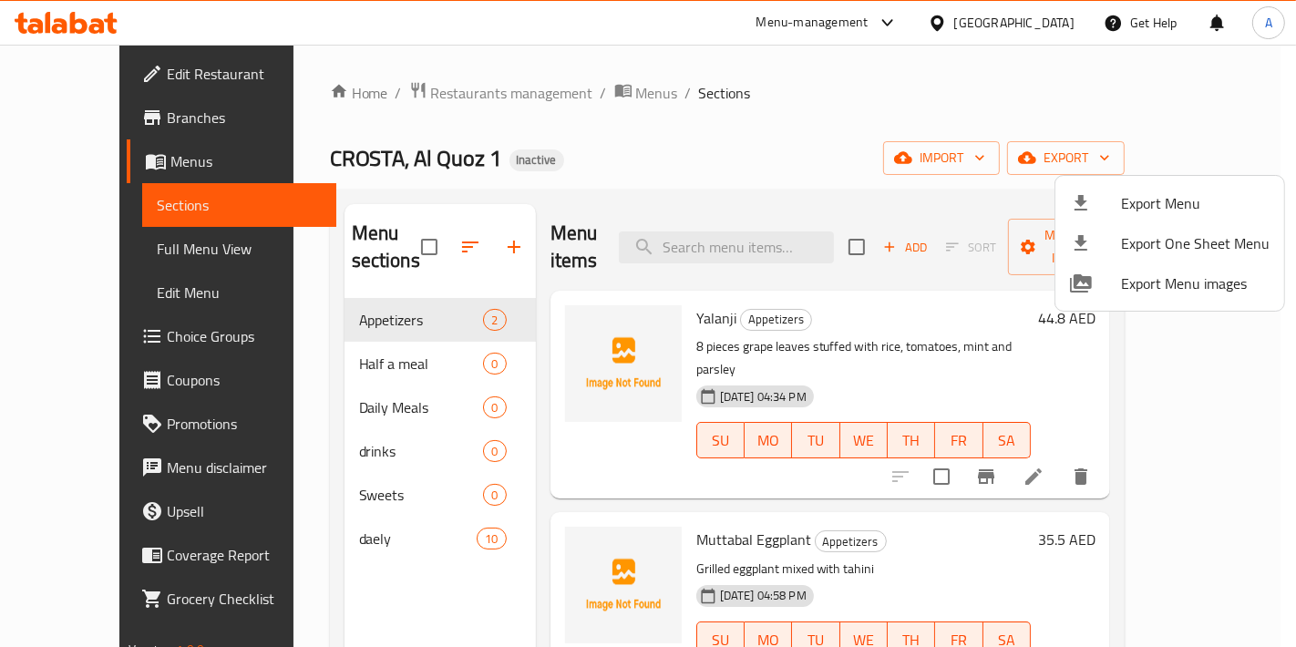
click at [149, 77] on div at bounding box center [648, 323] width 1296 height 647
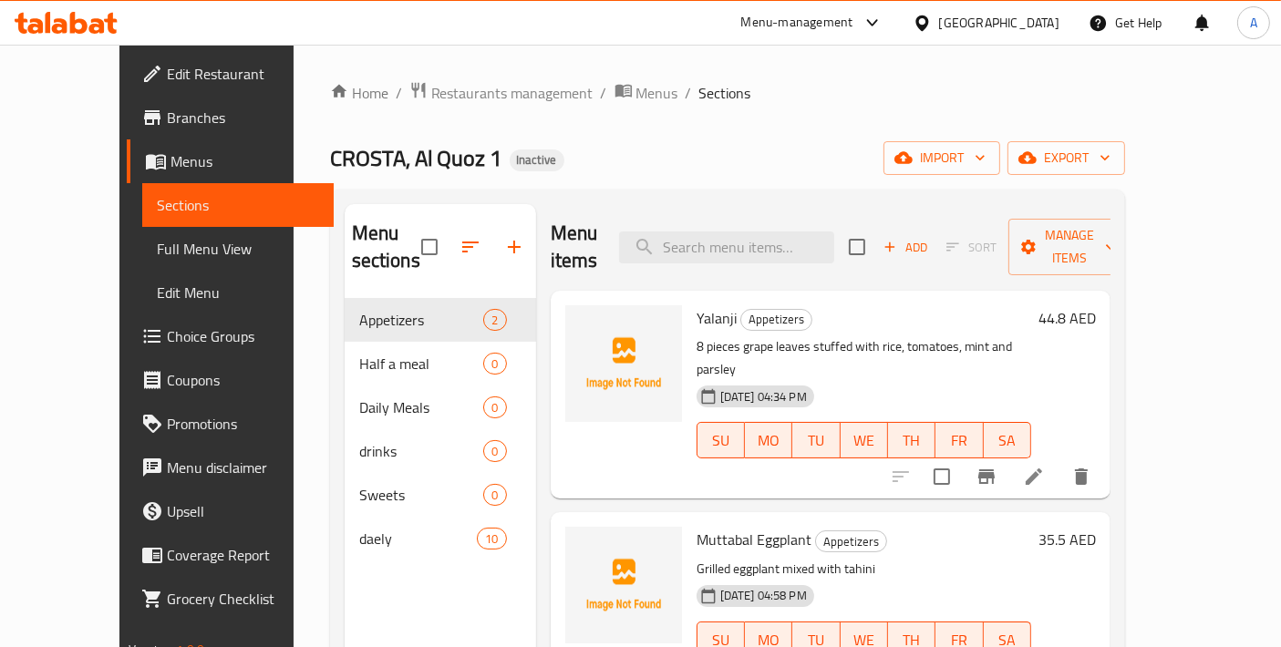
click at [167, 77] on span "Edit Restaurant" at bounding box center [243, 74] width 152 height 22
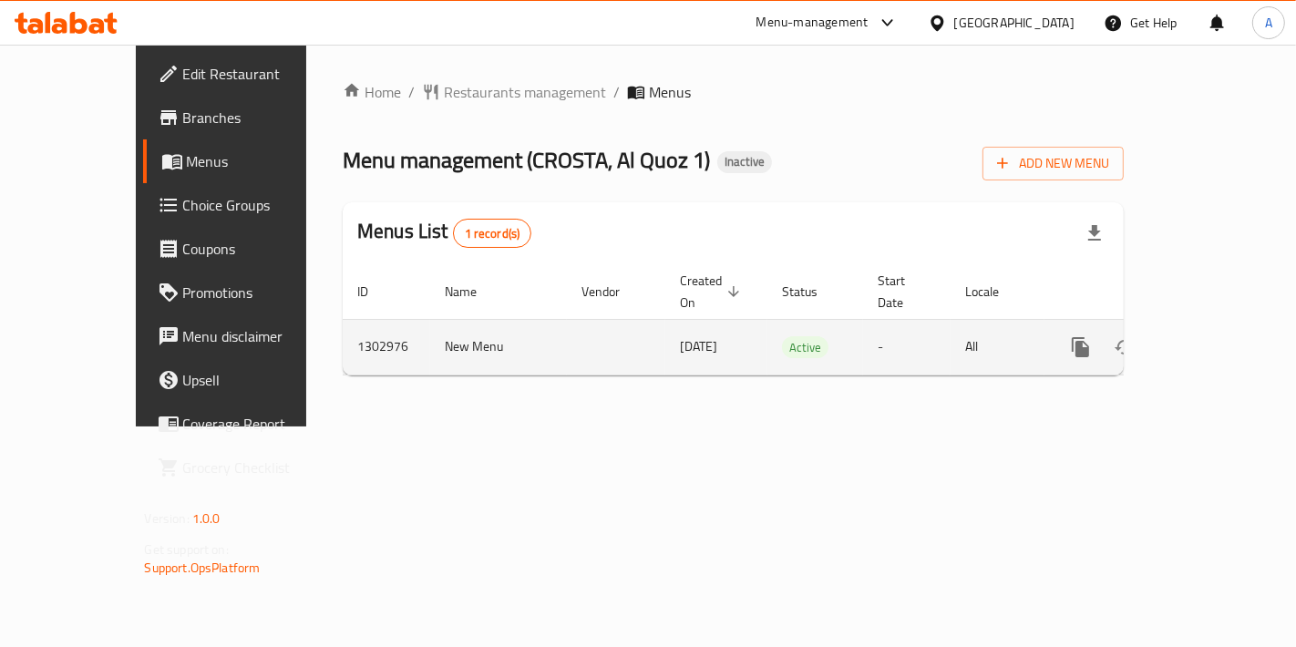
click at [1223, 336] on icon "enhanced table" at bounding box center [1212, 347] width 22 height 22
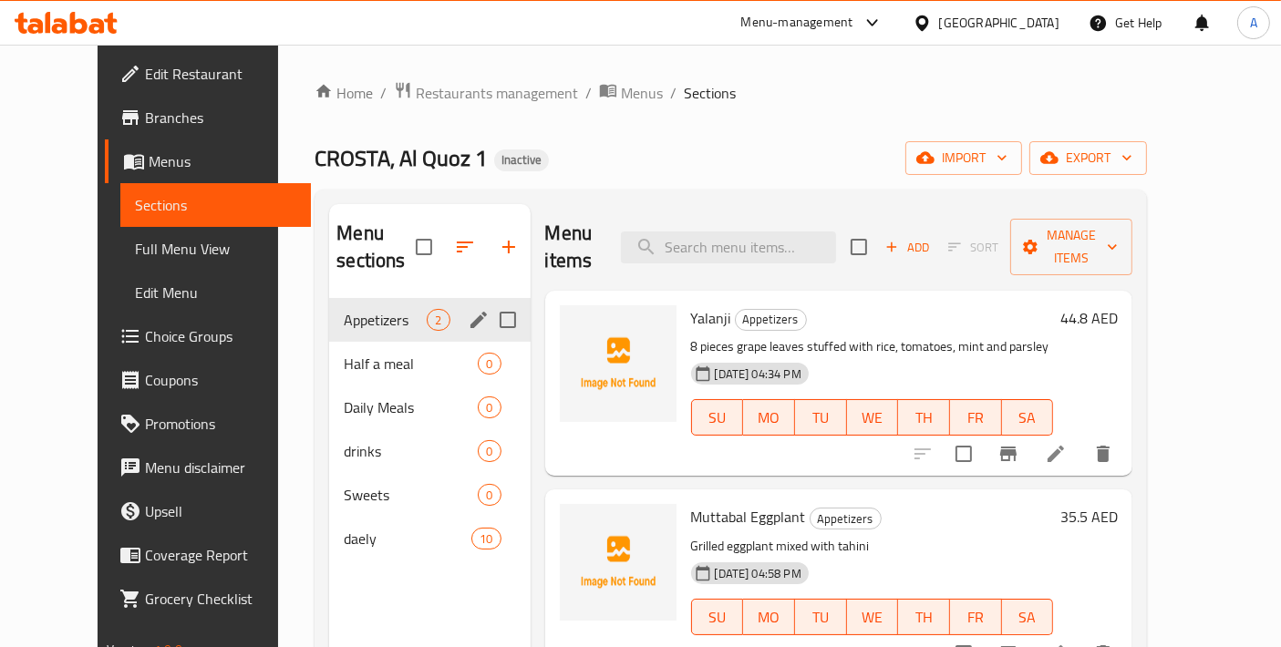
click at [367, 309] on span "Appetizers" at bounding box center [385, 320] width 83 height 22
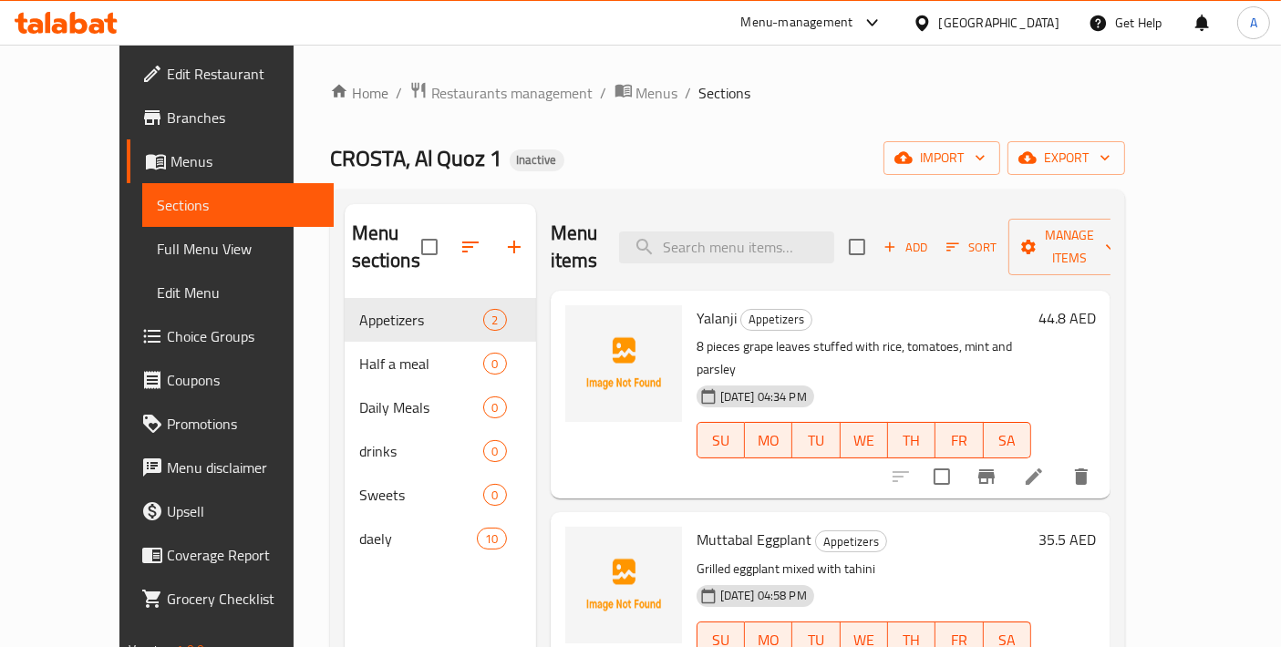
click at [1059, 460] on li at bounding box center [1033, 476] width 51 height 33
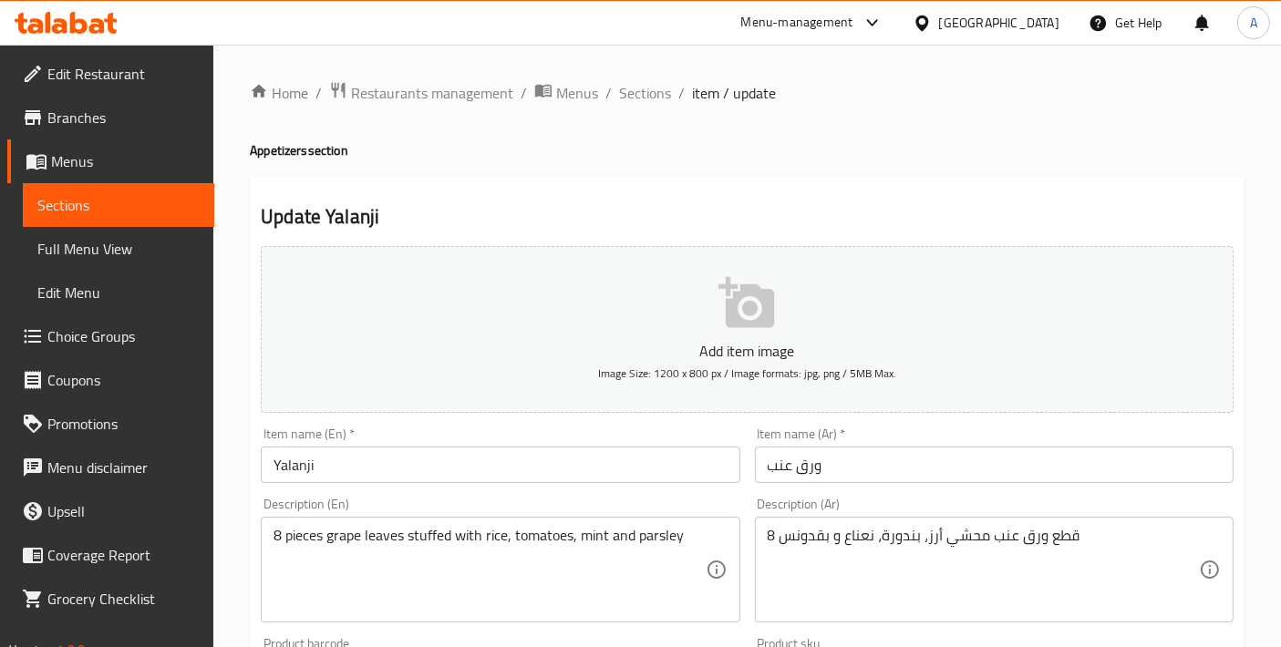
click at [551, 464] on input "Yalanji" at bounding box center [500, 465] width 479 height 36
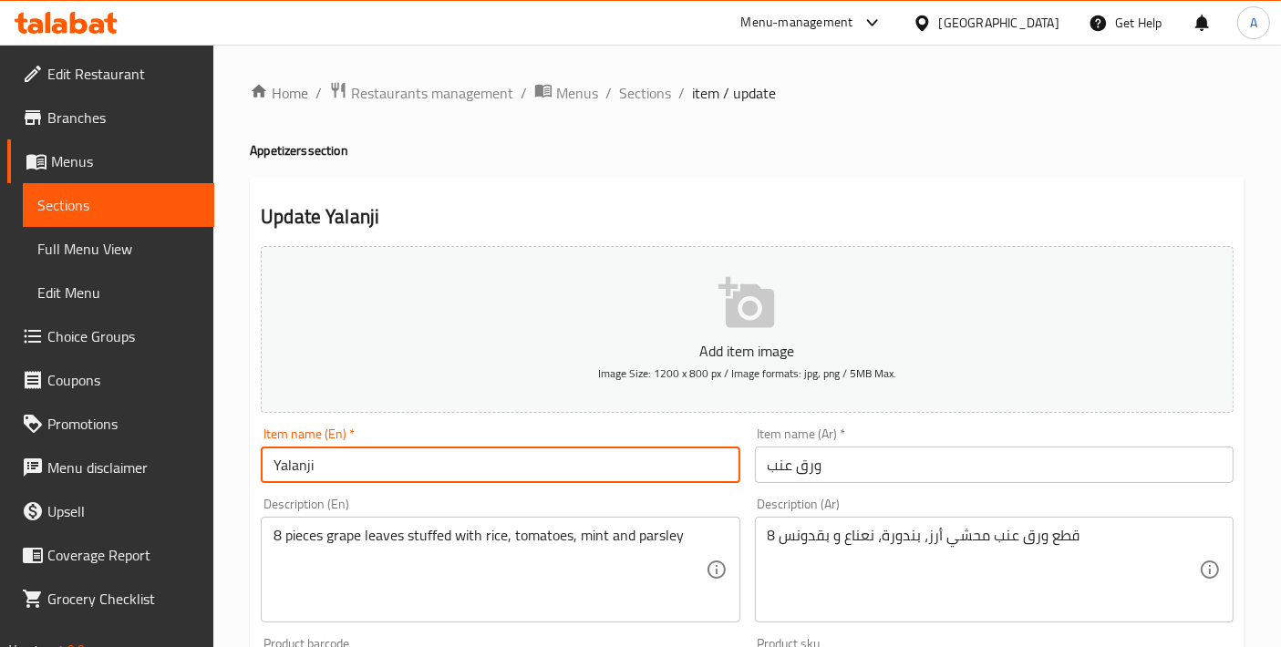
click at [551, 464] on input "Yalanji" at bounding box center [500, 465] width 479 height 36
click at [937, 462] on input "ورق عنب" at bounding box center [994, 465] width 479 height 36
drag, startPoint x: 414, startPoint y: 471, endPoint x: 121, endPoint y: 459, distance: 292.8
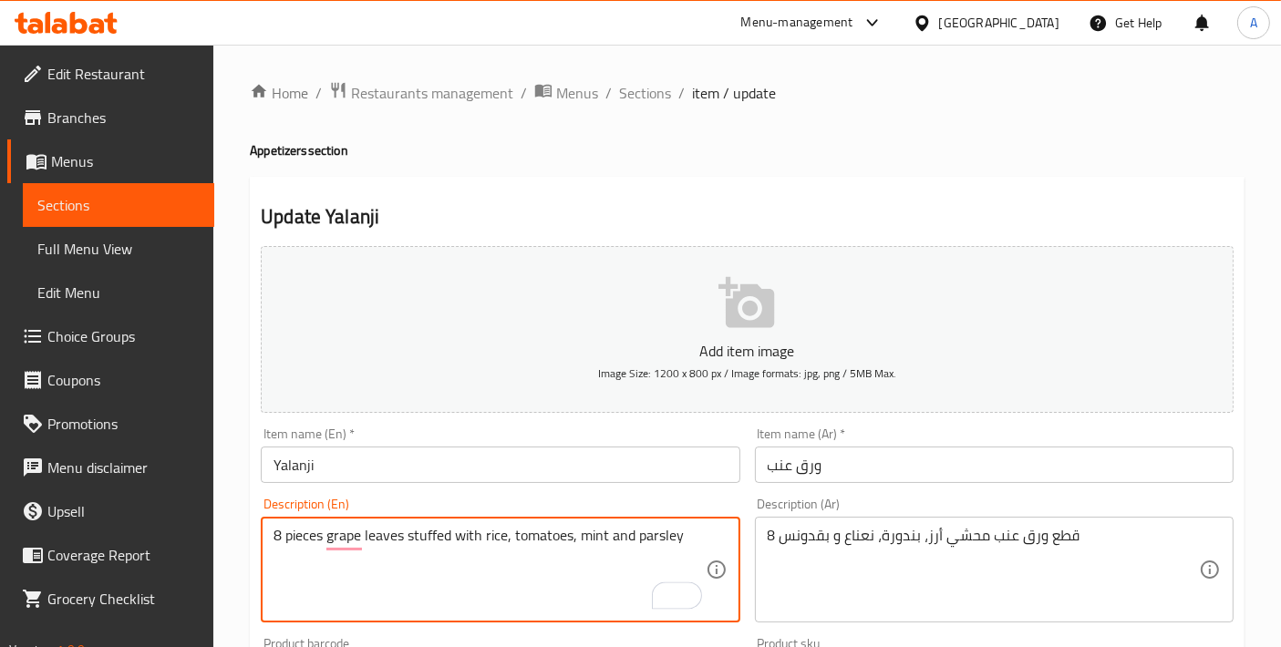
click at [289, 535] on textarea "8 pieces grape leaves stuffed with rice, tomatoes, mint and parsley" at bounding box center [488, 570] width 431 height 87
click at [323, 537] on textarea "8 Pieces grape leaves stuffed with rice, tomatoes, mint and parsley" at bounding box center [488, 570] width 431 height 87
click at [460, 575] on textarea "8 Pieces of grape leaves stuffed with rice, tomatoes, mint and parsley" at bounding box center [488, 570] width 431 height 87
click at [705, 542] on textarea "8 Pieces of grape leaves stuffed with rice, tomatoes, mint and parsley" at bounding box center [488, 570] width 431 height 87
type textarea "8 Pieces of grape leaves stuffed with rice, tomatoes, mint and parsley."
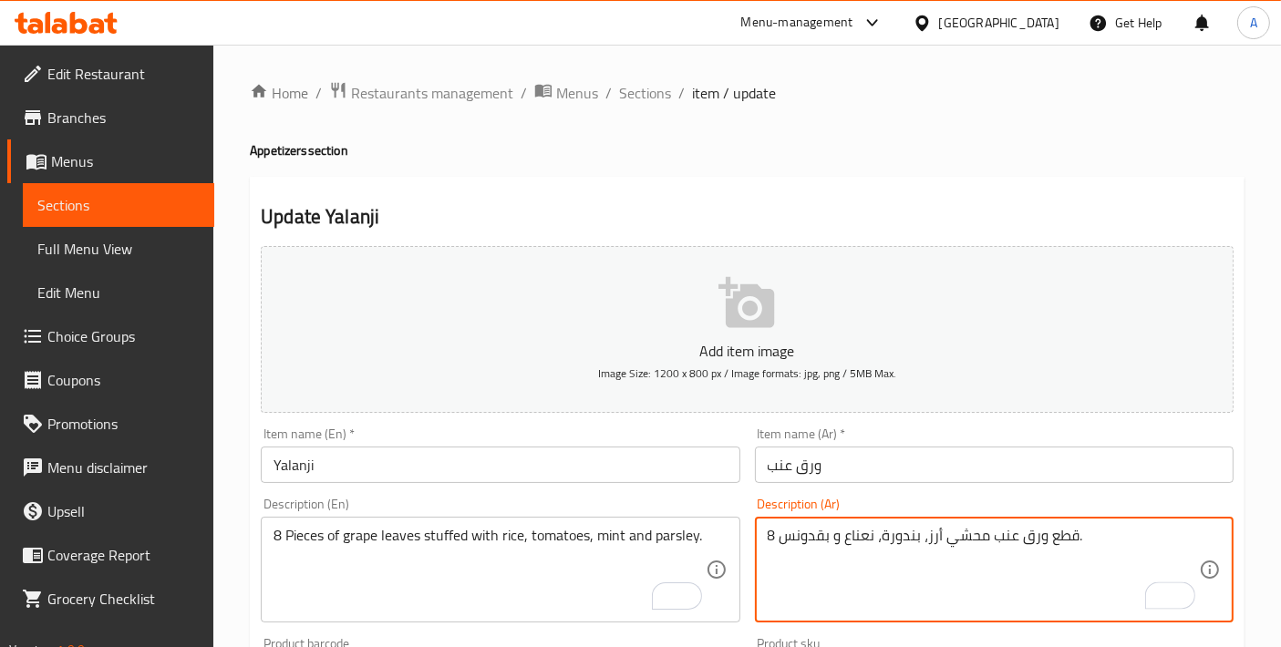
scroll to position [637, 0]
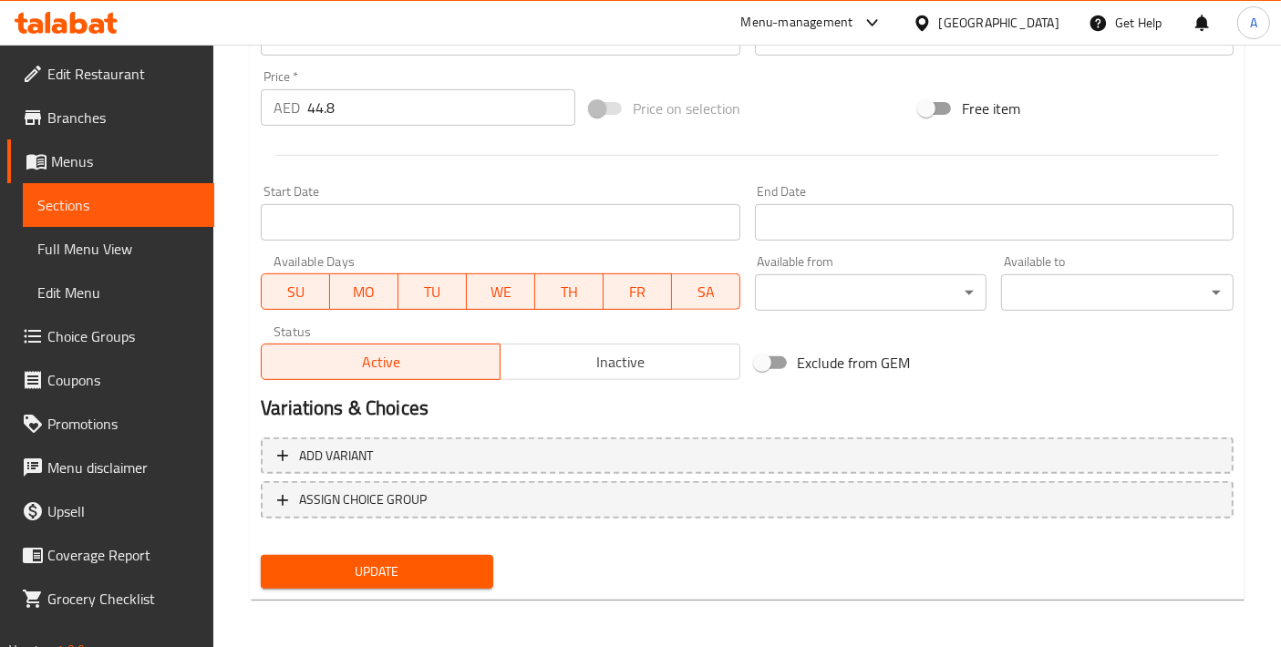
click at [411, 548] on div "Update" at bounding box center [376, 572] width 247 height 48
click at [409, 561] on span "Update" at bounding box center [376, 572] width 203 height 23
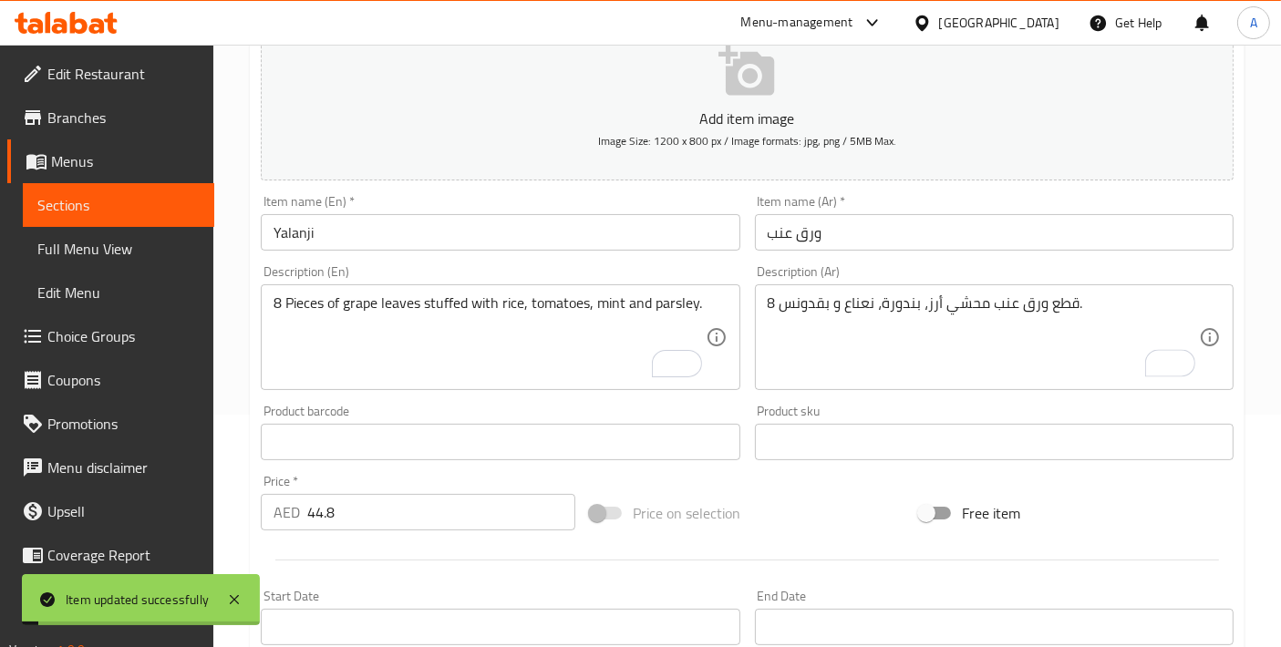
scroll to position [232, 0]
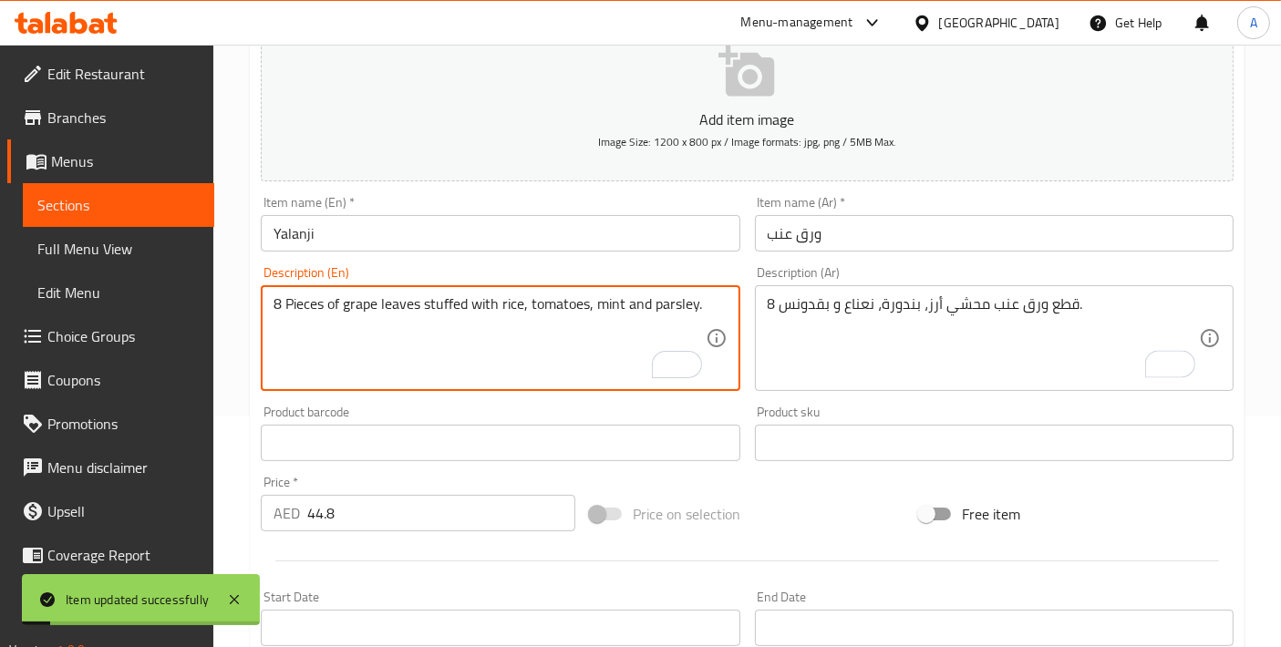
click at [462, 356] on textarea "8 Pieces of grape leaves stuffed with rice, tomatoes, mint and parsley." at bounding box center [488, 338] width 431 height 87
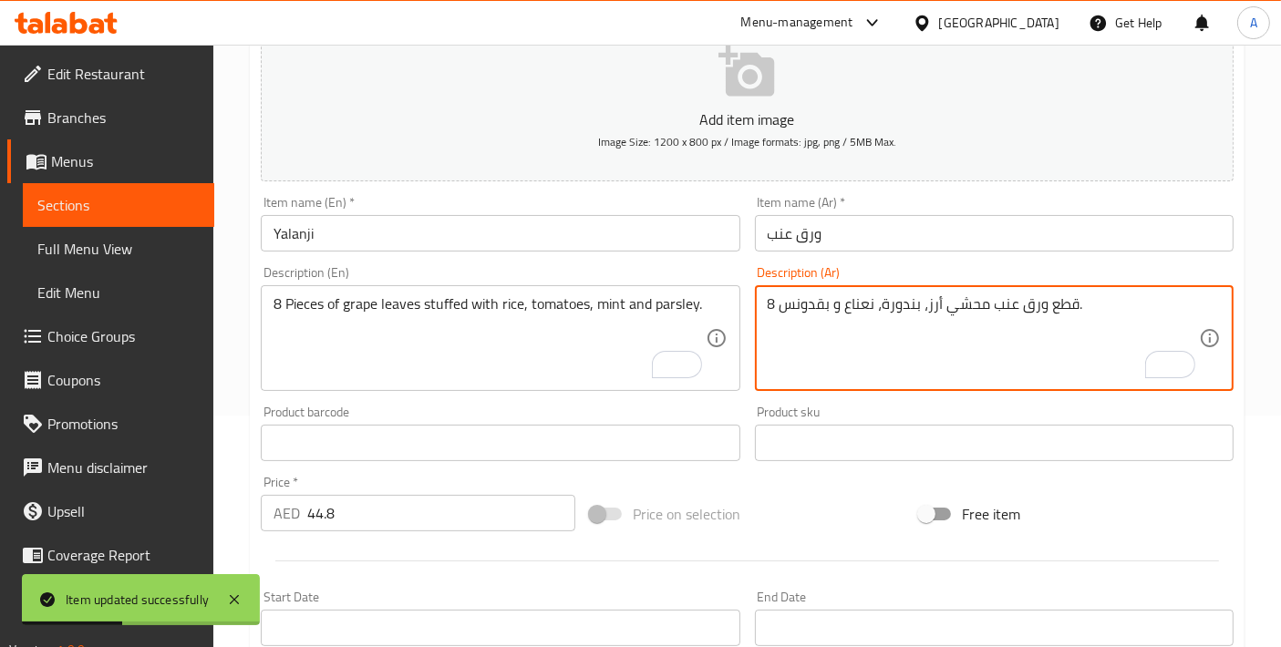
click at [976, 366] on textarea "8 قطع ورق عنب محشي أرز، بندورة، نعناع و بقدونس." at bounding box center [982, 338] width 431 height 87
paste textarea "ن ورق العنب محشوة بالأرز والطماطم والنعناع وال"
type textarea "8 قطع ورق عنب محشي أرز، بندورة، نعناع و بقدونس."
click at [976, 366] on textarea "8 قطع ورق عنب محشي أرز، بندورة، نعناع و بقدونس." at bounding box center [982, 338] width 431 height 87
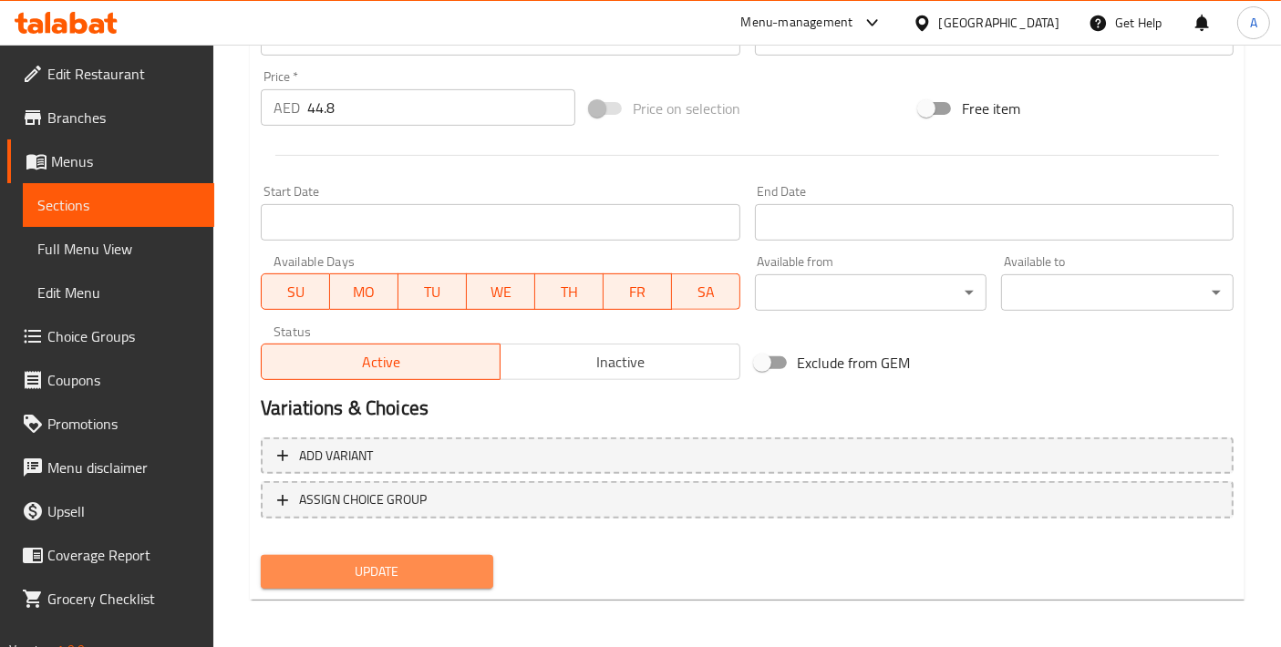
click at [406, 569] on span "Update" at bounding box center [376, 572] width 203 height 23
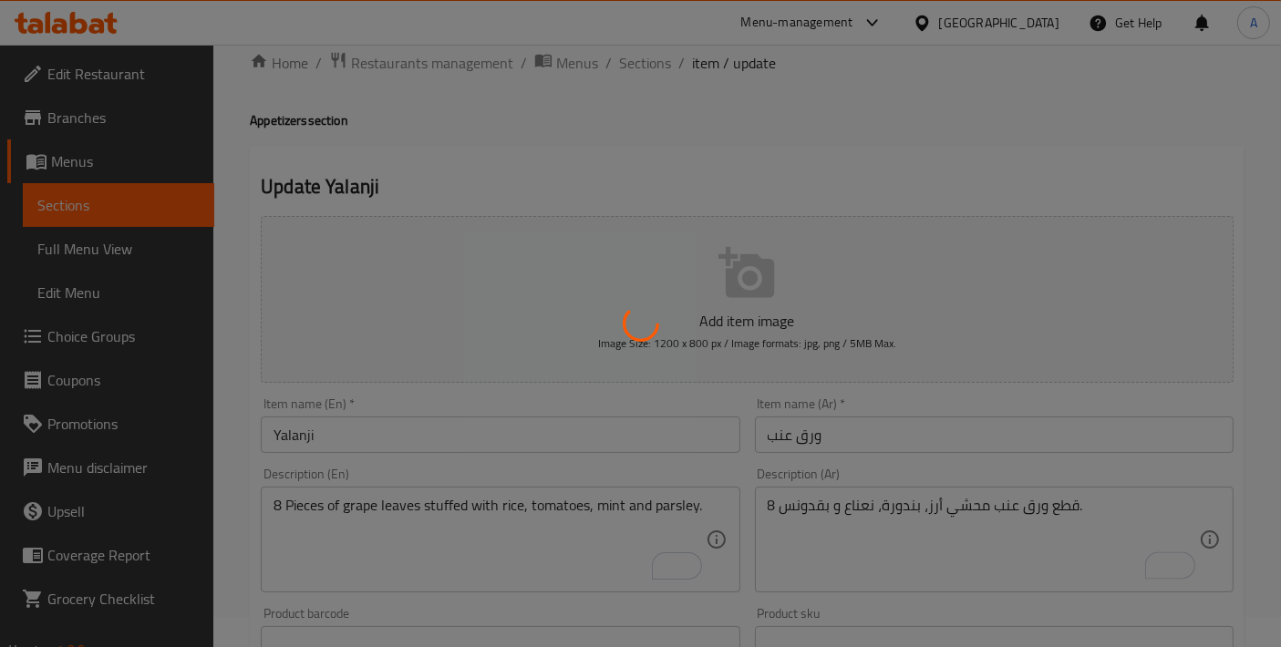
scroll to position [0, 0]
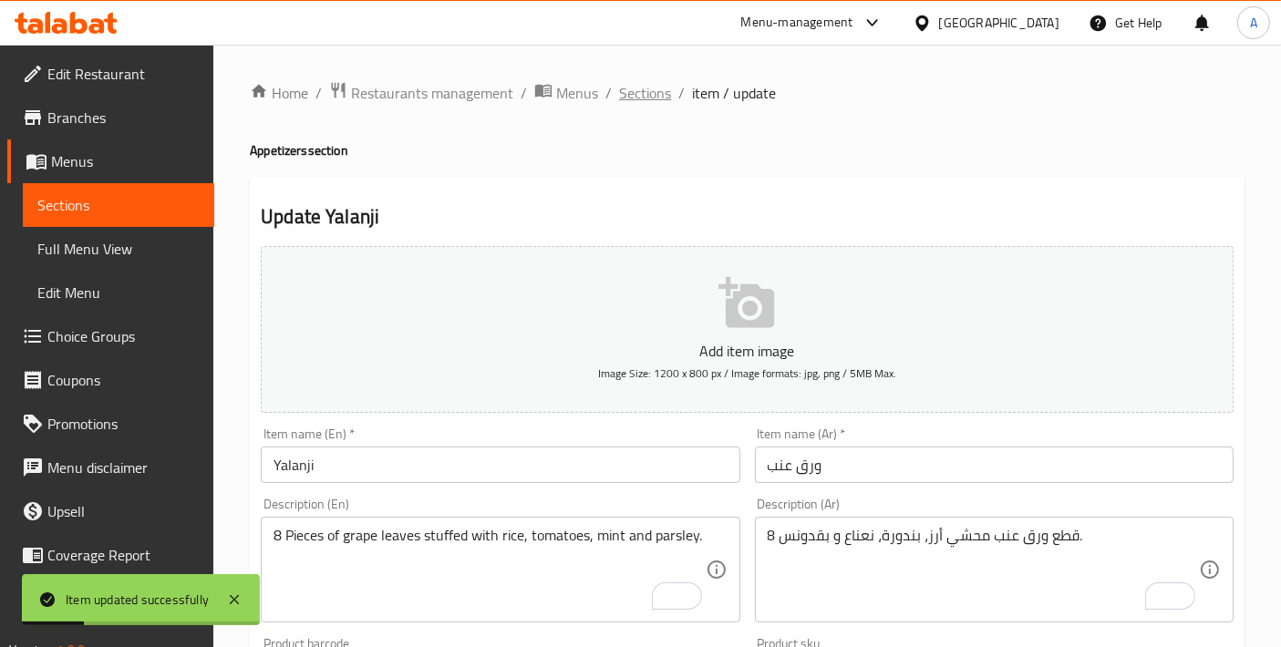
click at [630, 100] on span "Sections" at bounding box center [645, 93] width 52 height 22
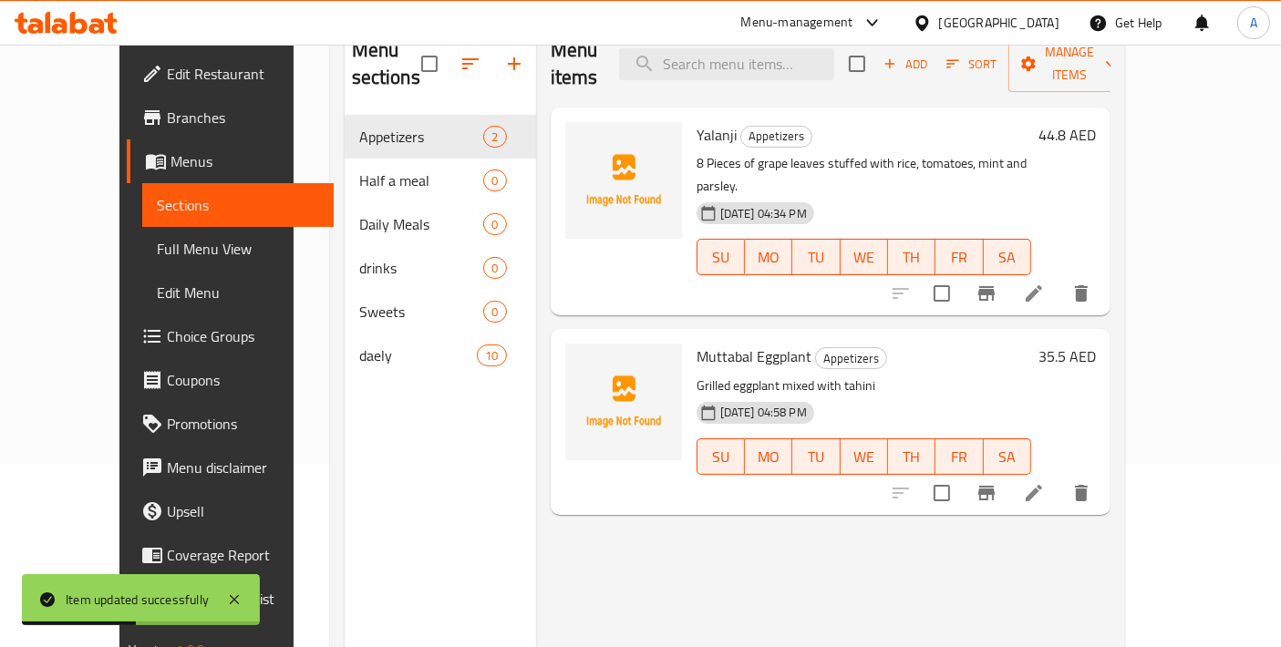
scroll to position [202, 0]
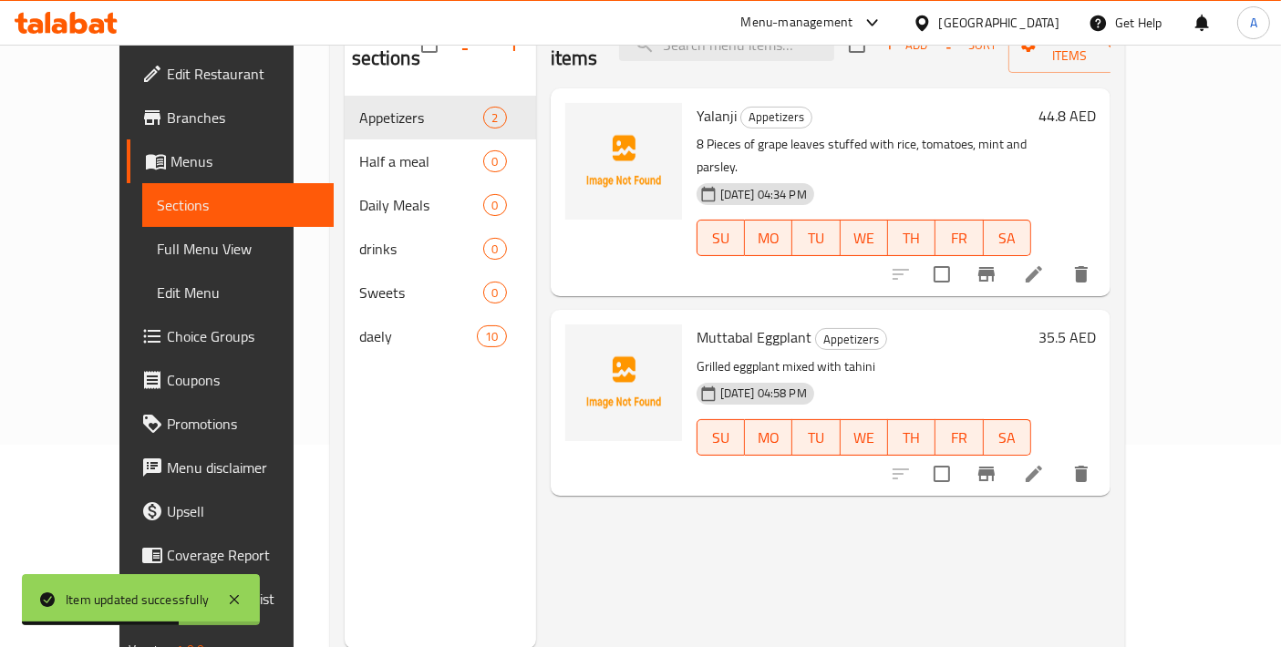
click at [1045, 463] on icon at bounding box center [1034, 474] width 22 height 22
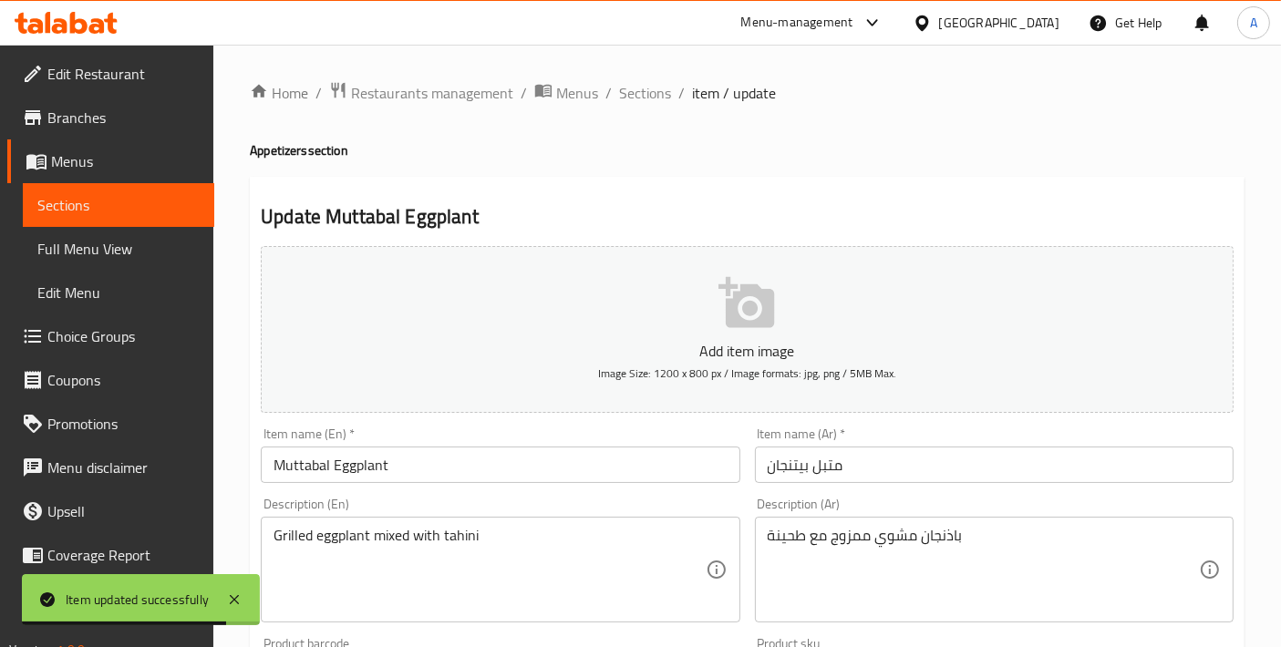
click at [411, 457] on input "Muttabal Eggplant" at bounding box center [500, 465] width 479 height 36
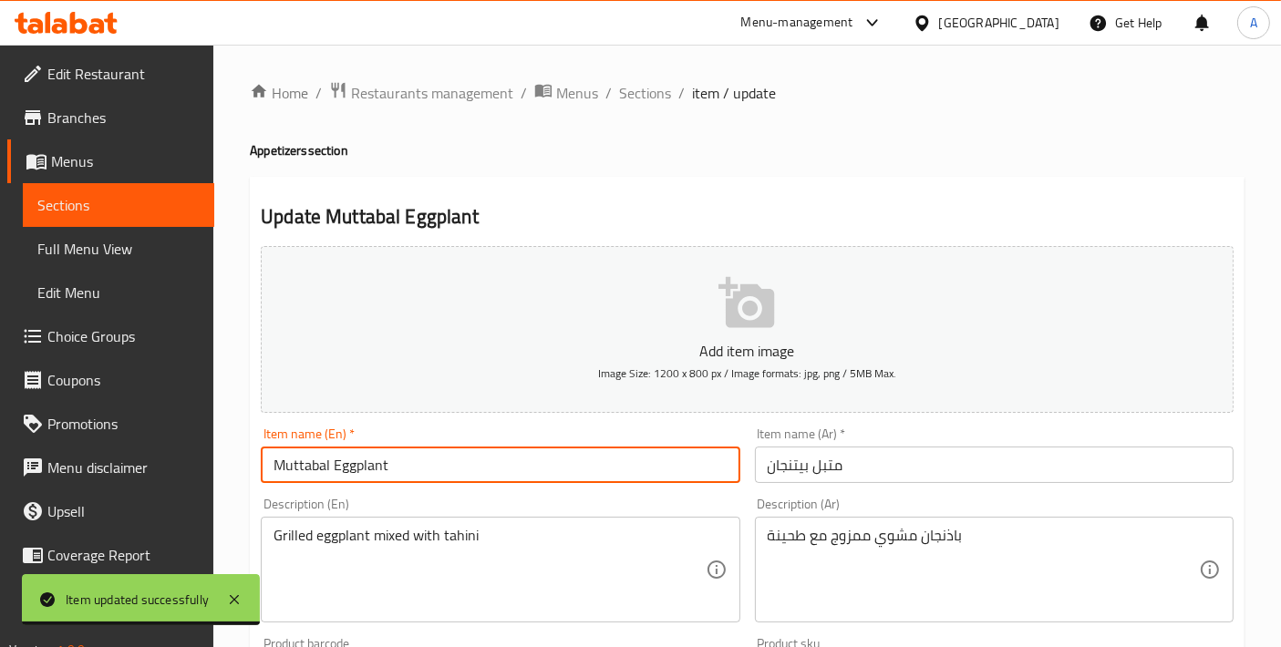
click at [818, 469] on input "متبل بيتنجان" at bounding box center [994, 465] width 479 height 36
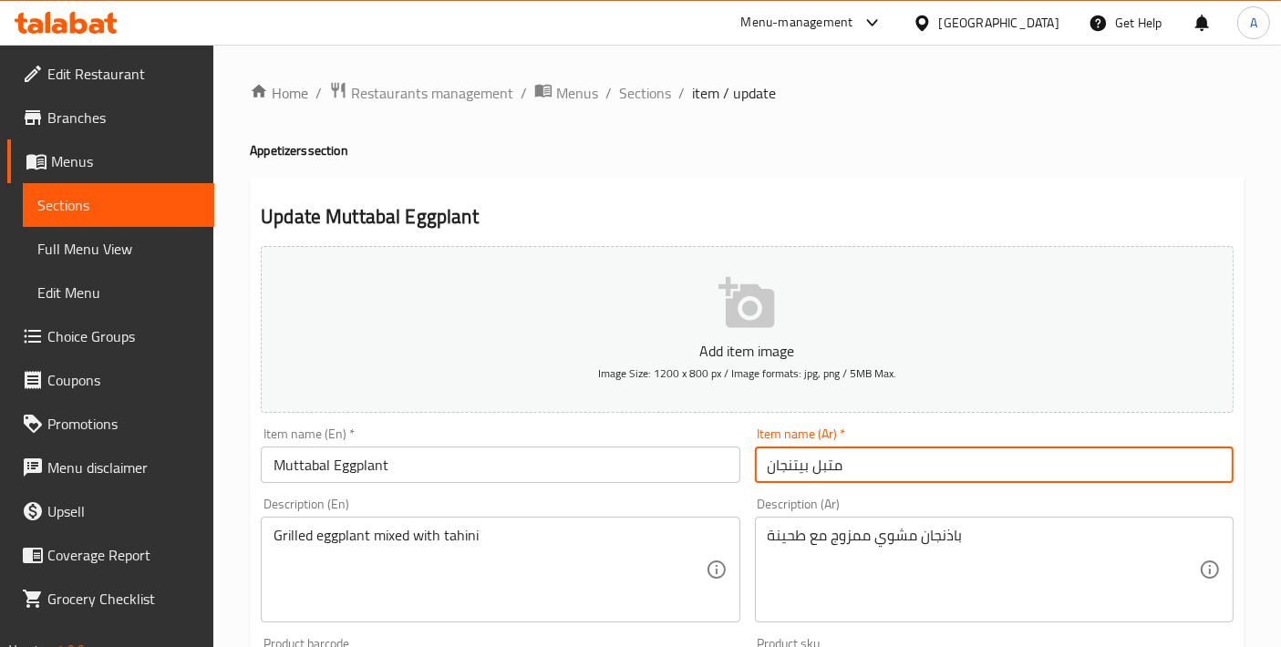
click at [818, 469] on input "متبل بيتنجان" at bounding box center [994, 465] width 479 height 36
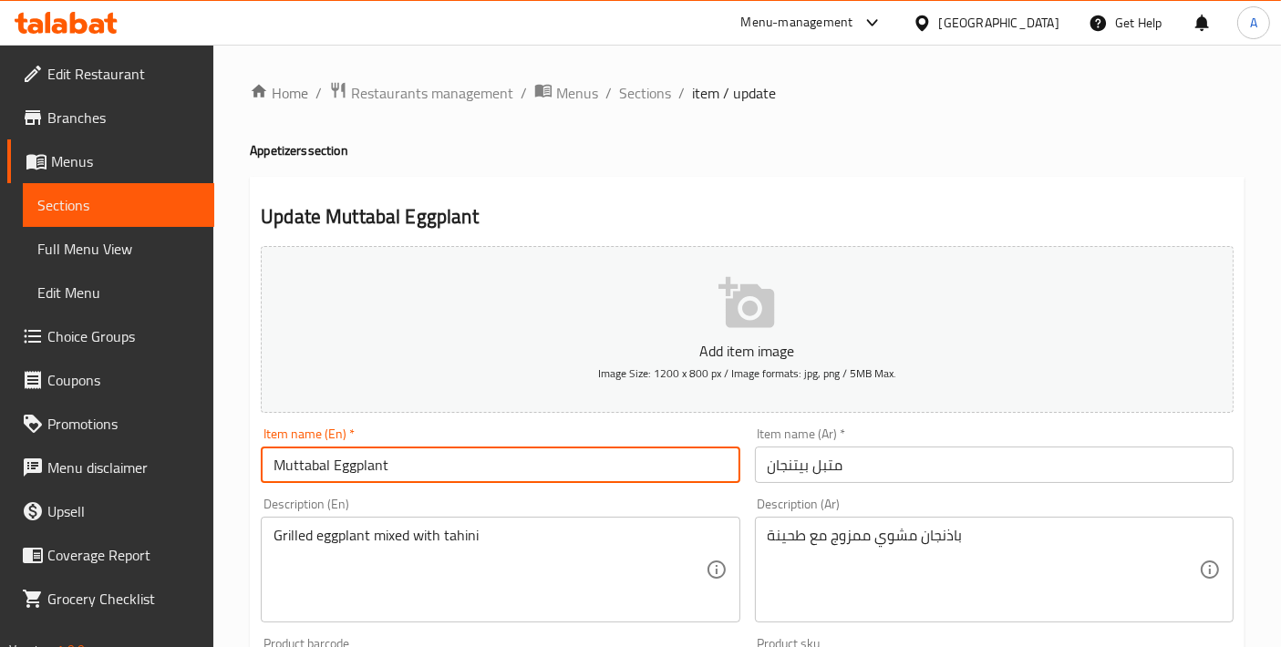
click at [304, 467] on input "Muttabal Eggplant" at bounding box center [500, 465] width 479 height 36
paste input "text"
click at [376, 457] on input "Muttabal Eggplant" at bounding box center [500, 465] width 479 height 36
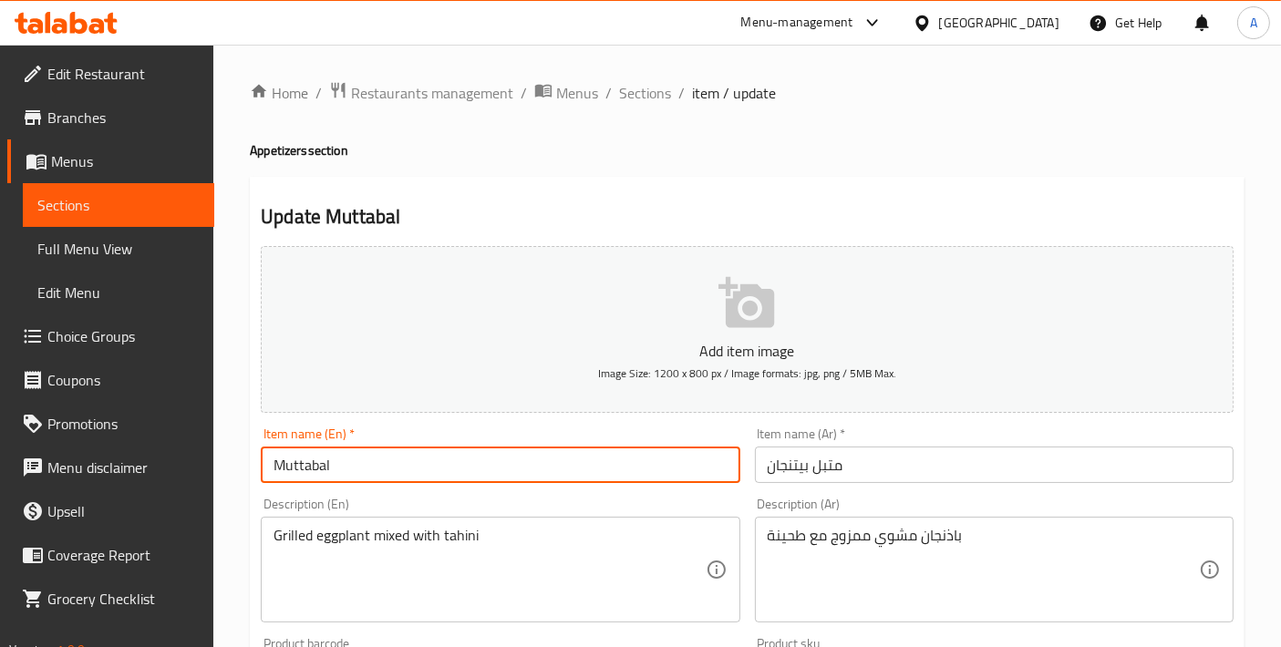
click at [273, 458] on input "Muttabal" at bounding box center [500, 465] width 479 height 36
paste input "Eggplant"
click at [468, 468] on input "Eggplant Muttabal" at bounding box center [500, 465] width 479 height 36
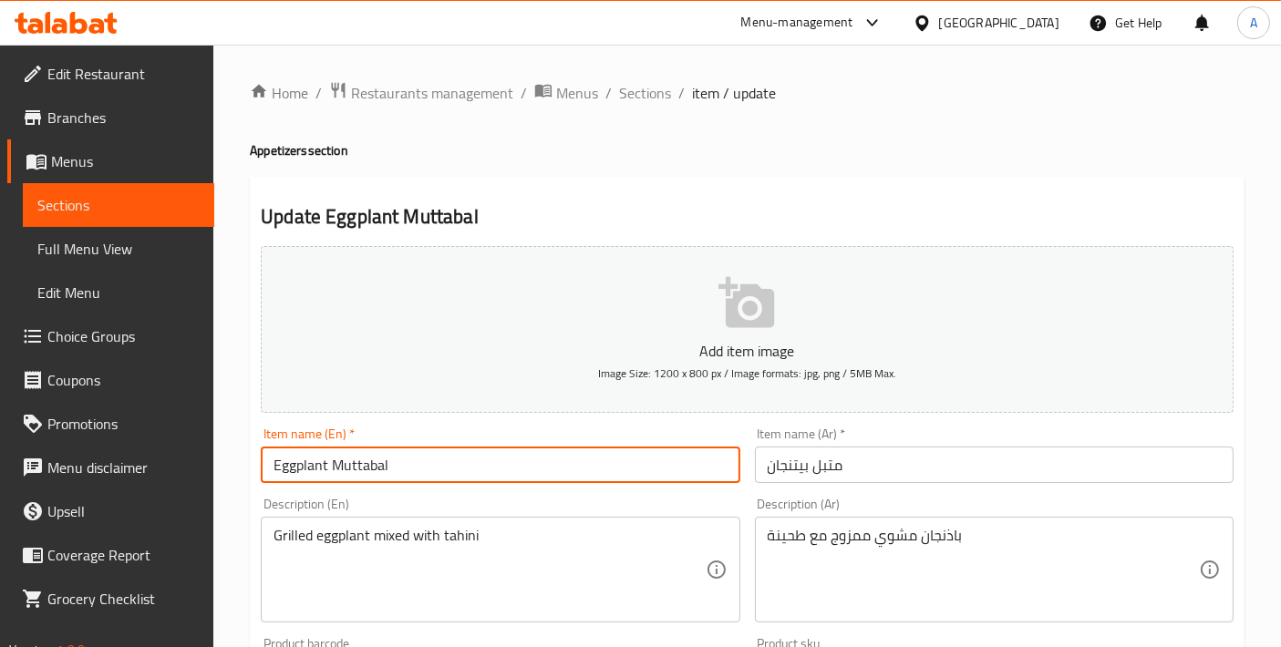
click at [468, 468] on input "Eggplant Muttabal" at bounding box center [500, 465] width 479 height 36
type input "Eggplant Muttabal"
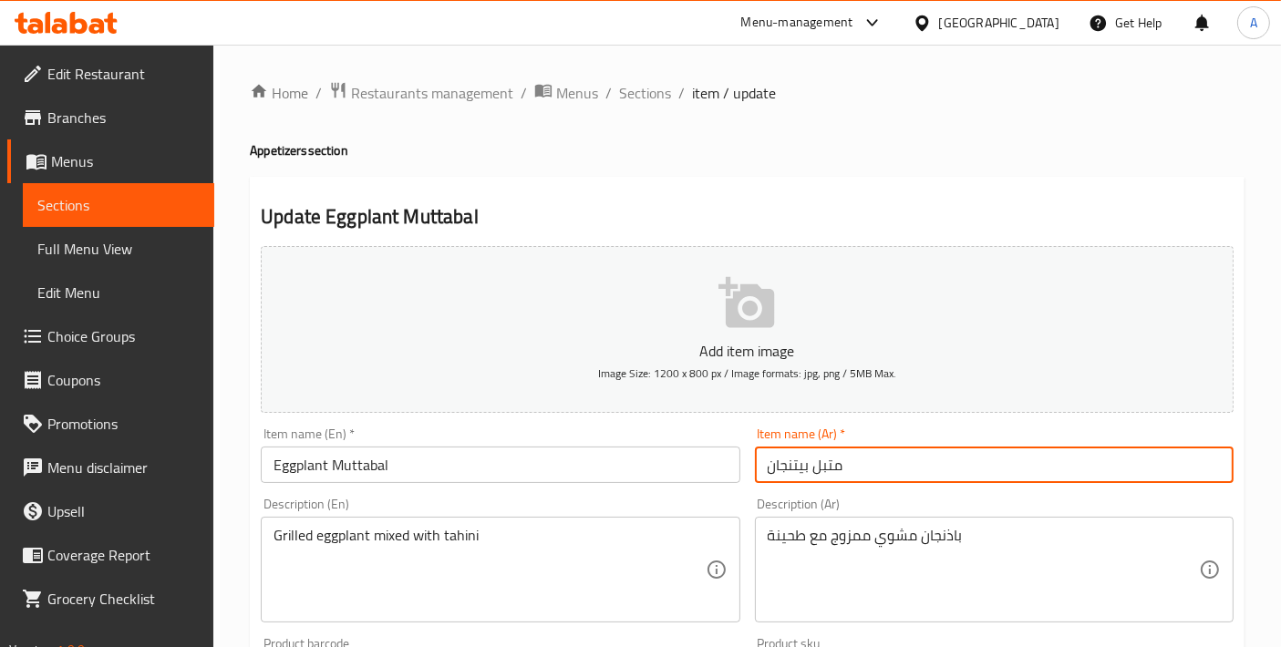
drag, startPoint x: 864, startPoint y: 468, endPoint x: 568, endPoint y: 427, distance: 299.0
click at [568, 427] on div "Add item image Image Size: 1200 x 800 px / Image formats: jpg, png / 5MB Max. I…" at bounding box center [746, 632] width 987 height 786
paste input "لباذنجان"
type input "متبل الباذنجان"
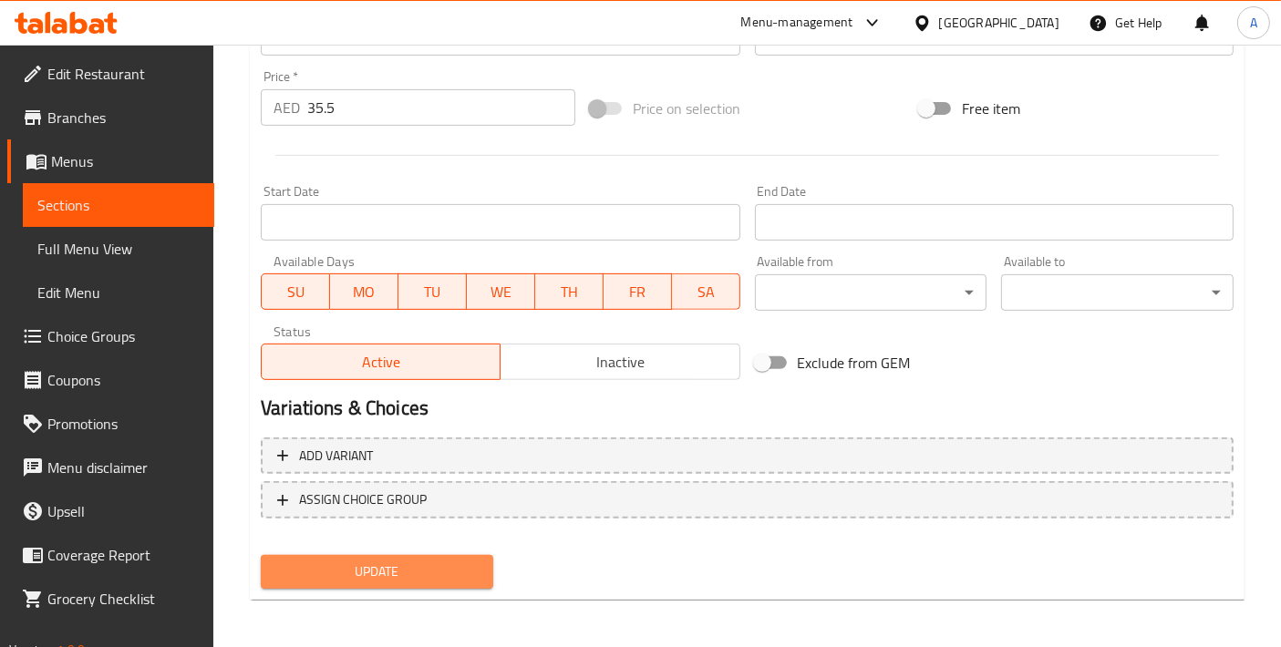
click at [421, 556] on button "Update" at bounding box center [377, 572] width 232 height 34
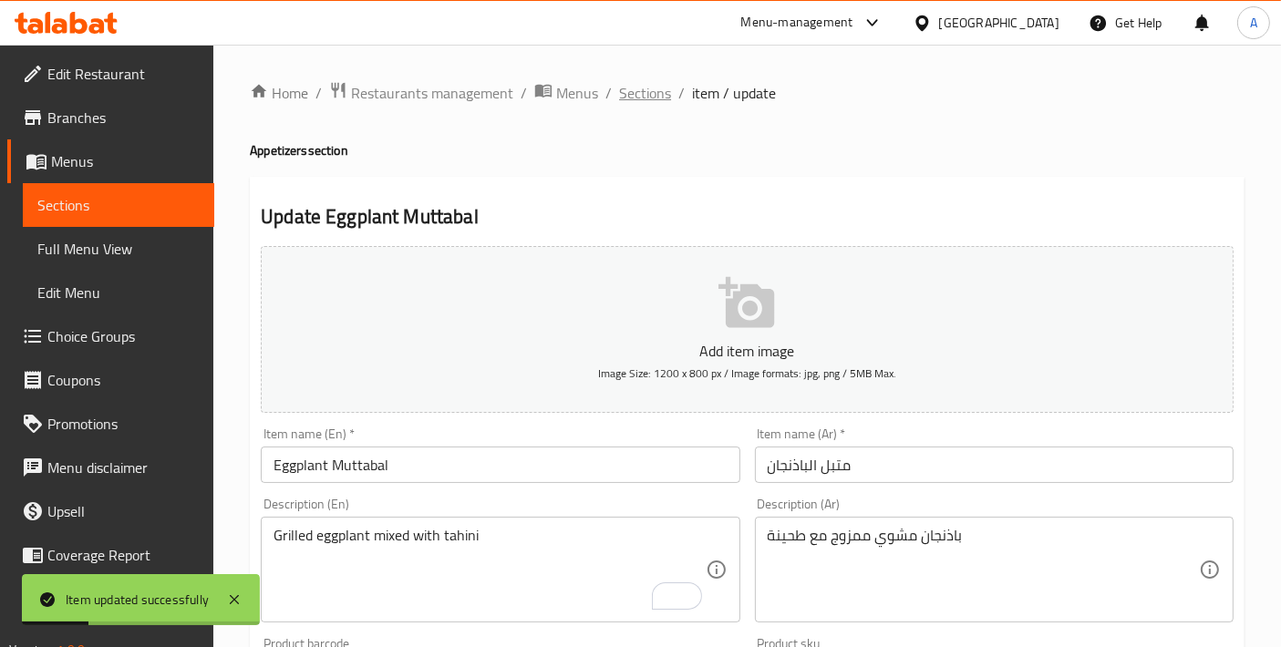
click at [633, 94] on span "Sections" at bounding box center [645, 93] width 52 height 22
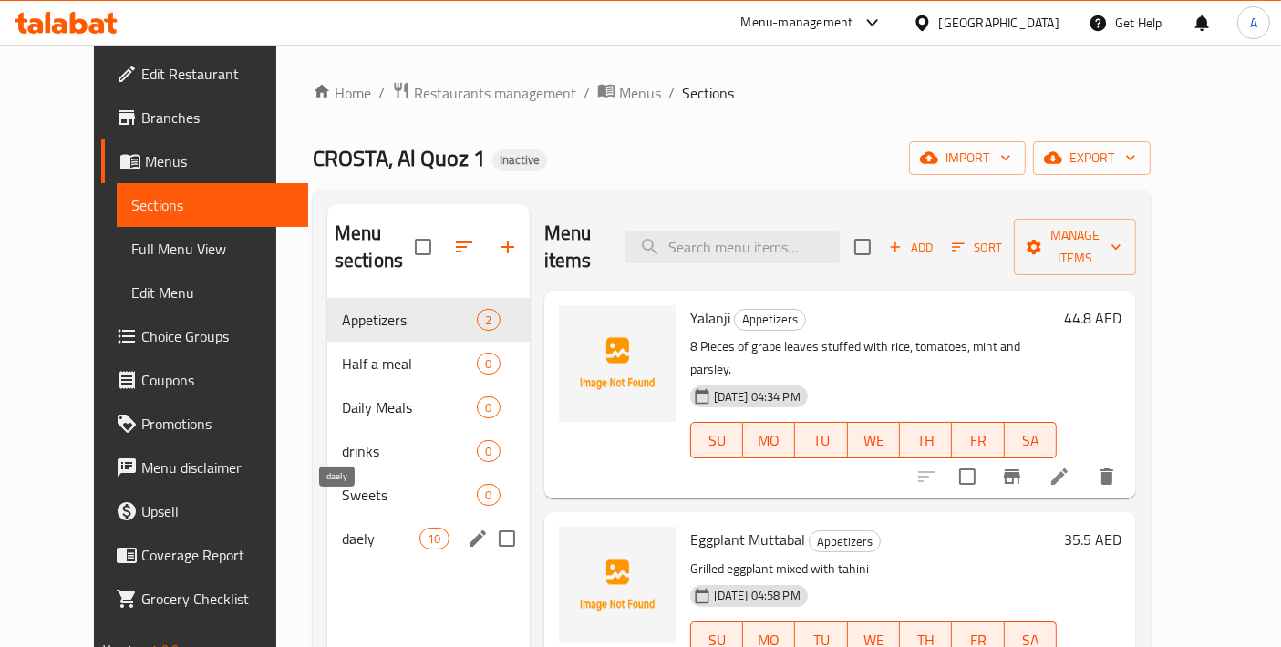
click at [350, 528] on span "daely" at bounding box center [380, 539] width 77 height 22
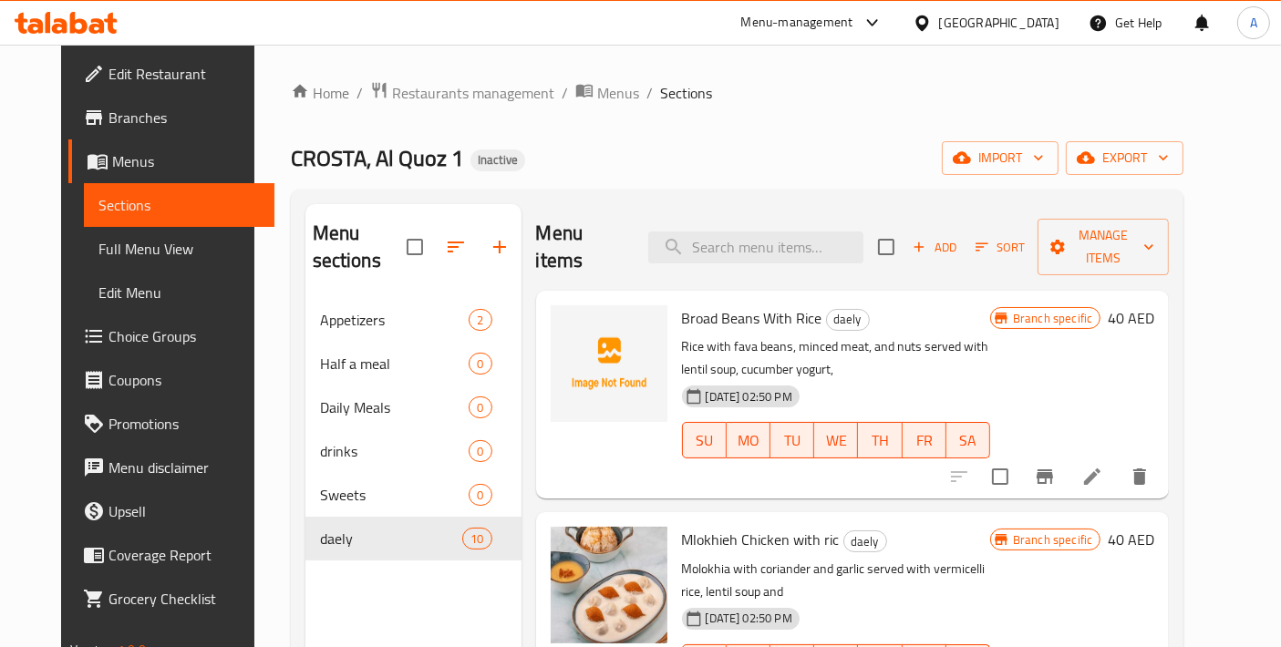
click at [1055, 466] on icon "Branch-specific-item" at bounding box center [1045, 477] width 22 height 22
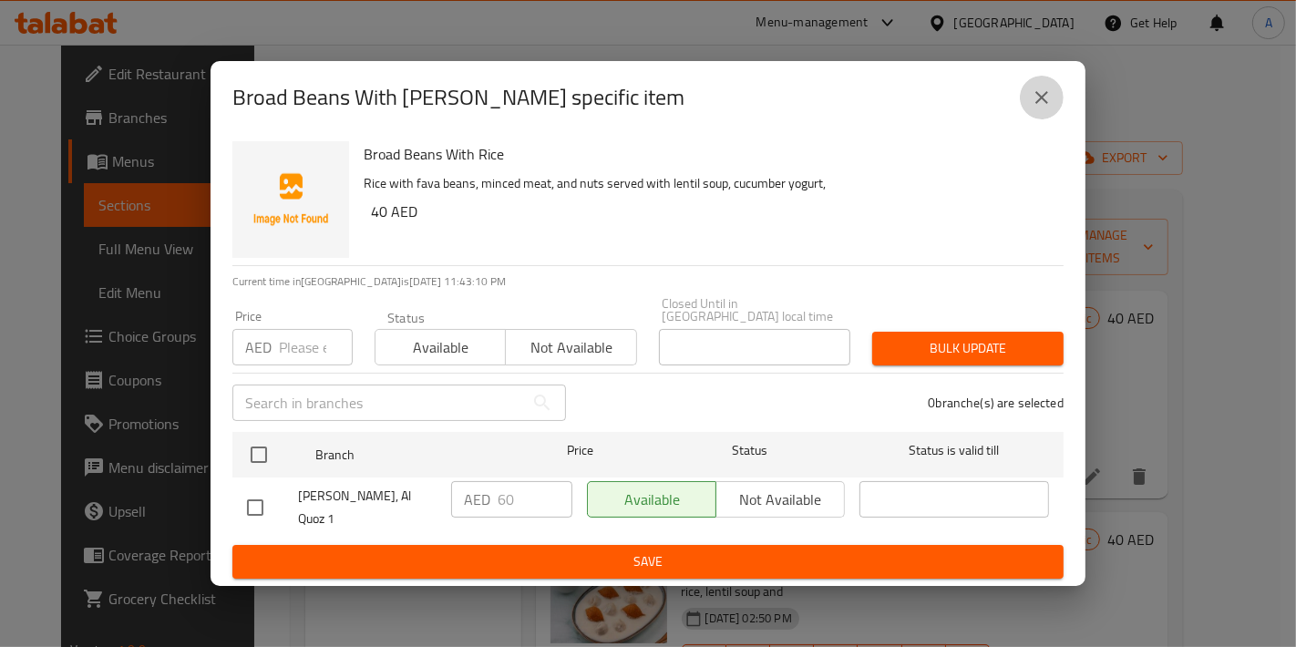
click at [1041, 108] on icon "close" at bounding box center [1042, 98] width 22 height 22
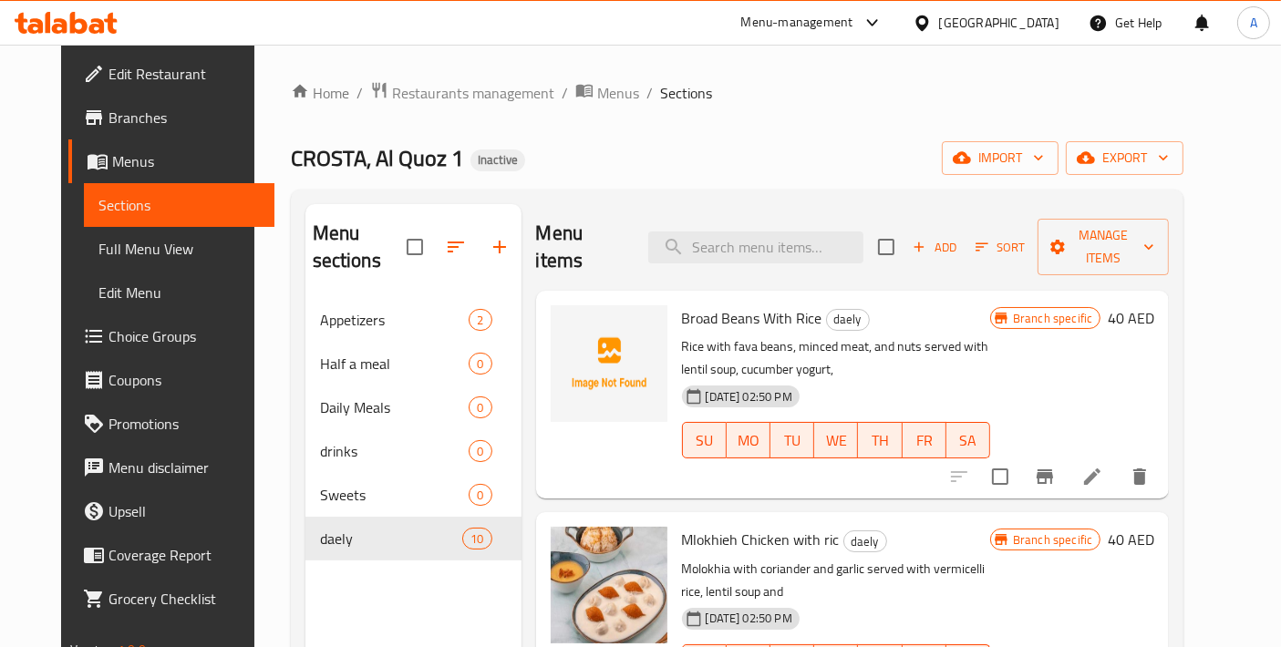
click at [1100, 468] on icon at bounding box center [1092, 476] width 16 height 16
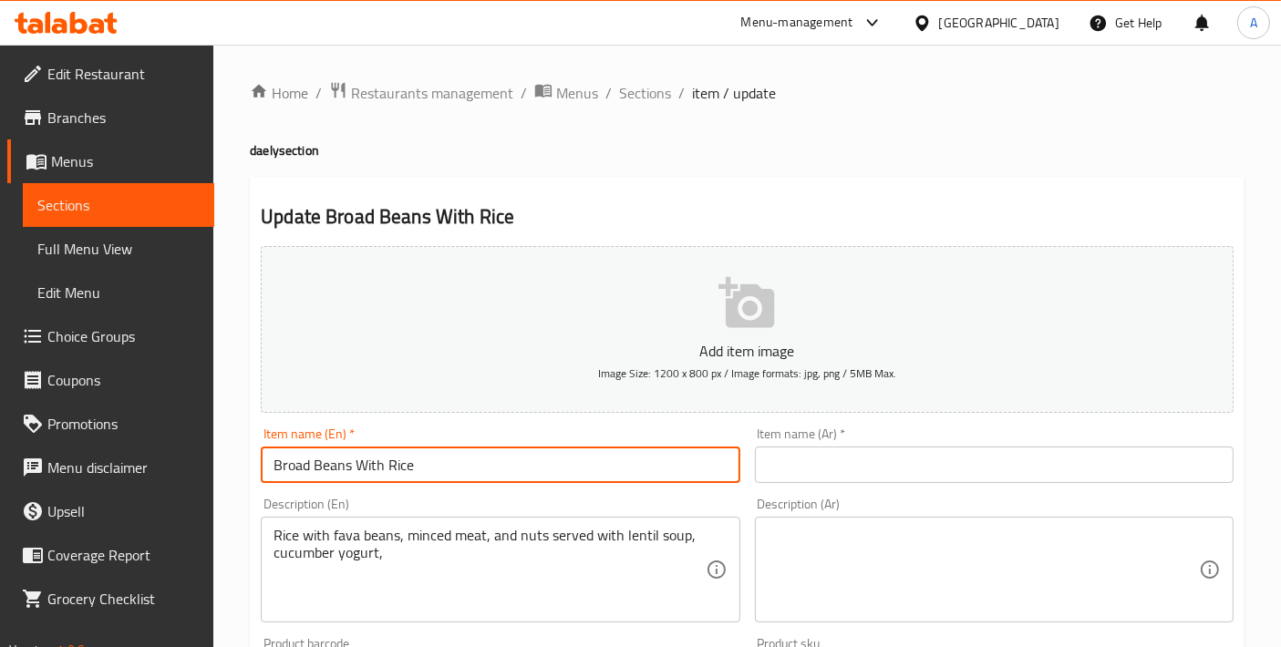
click at [592, 475] on input "Broad Beans With Rice" at bounding box center [500, 465] width 479 height 36
click at [828, 448] on input "text" at bounding box center [994, 465] width 479 height 36
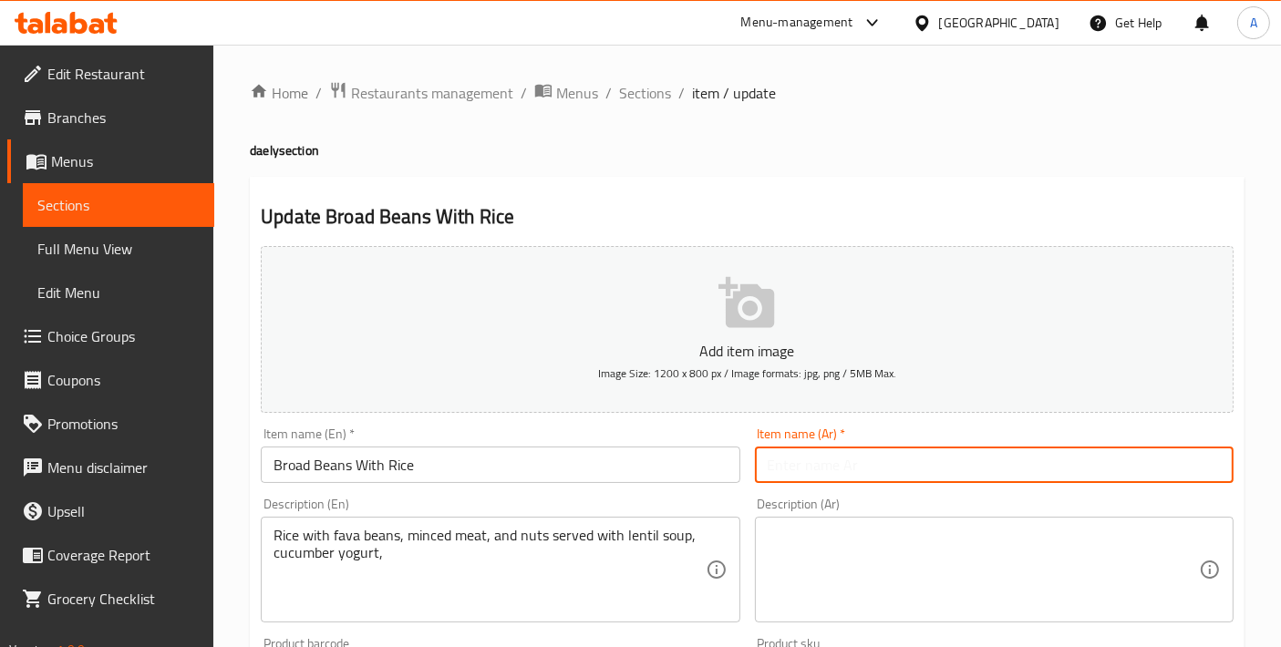
paste input "الفول العريض مع الأرز"
type input "الفول العريض مع الأرز"
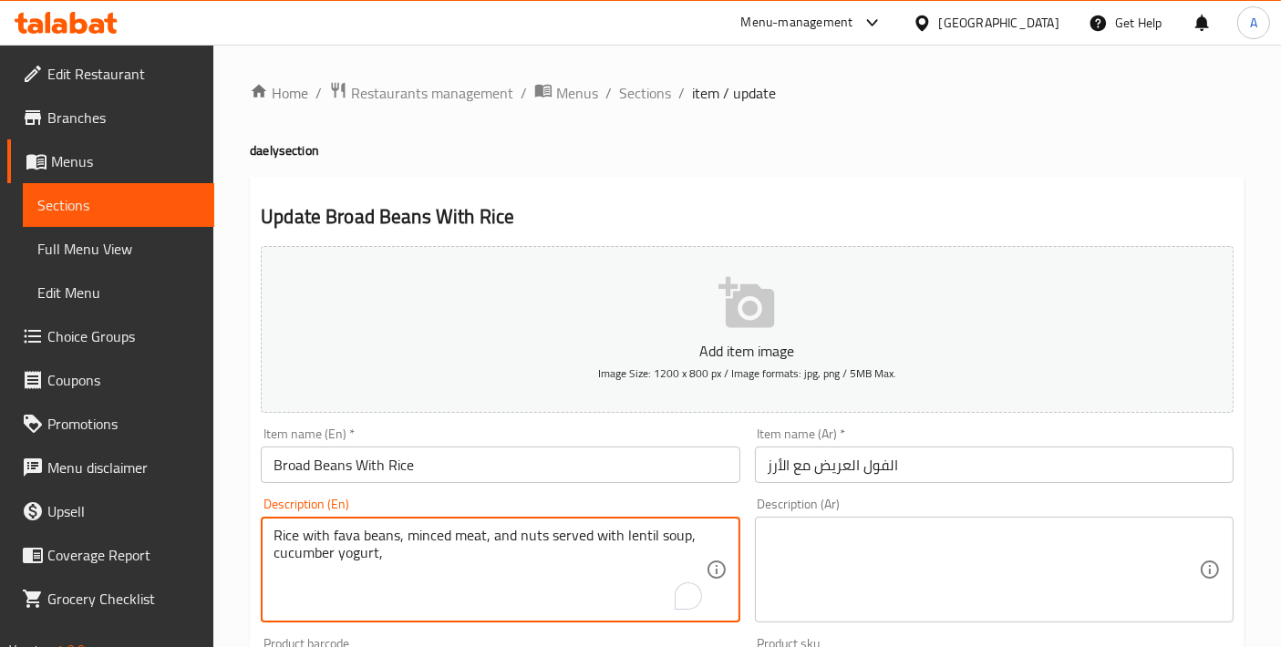
click at [418, 560] on textarea "Rice with fava beans, minced meat, and nuts served with lentil soup, cucumber y…" at bounding box center [488, 570] width 431 height 87
click at [448, 563] on textarea "Rice with fava beans, minced meat, and nuts served with lentil soup, cucumber y…" at bounding box center [488, 570] width 431 height 87
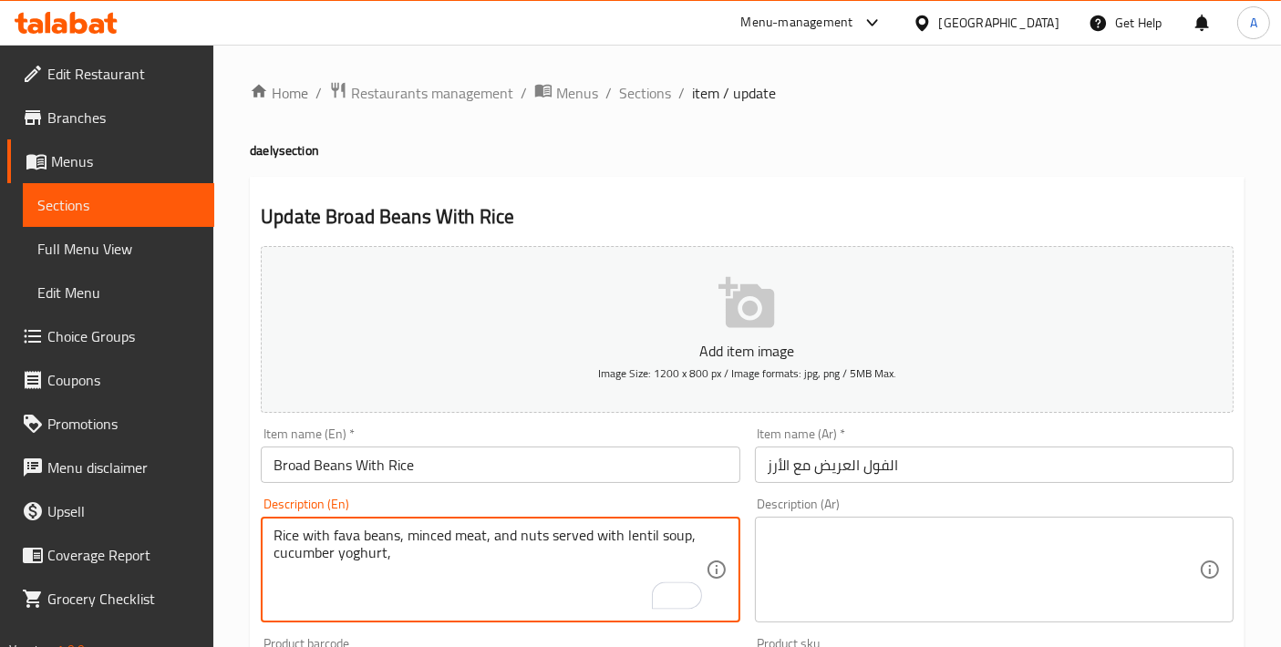
click at [448, 563] on textarea "Rice with fava beans, minced meat, and nuts served with lentil soup, cucumber y…" at bounding box center [488, 570] width 431 height 87
type textarea "Rice with fava beans, minced meat, and nuts served with lentil soup, cucumber y…"
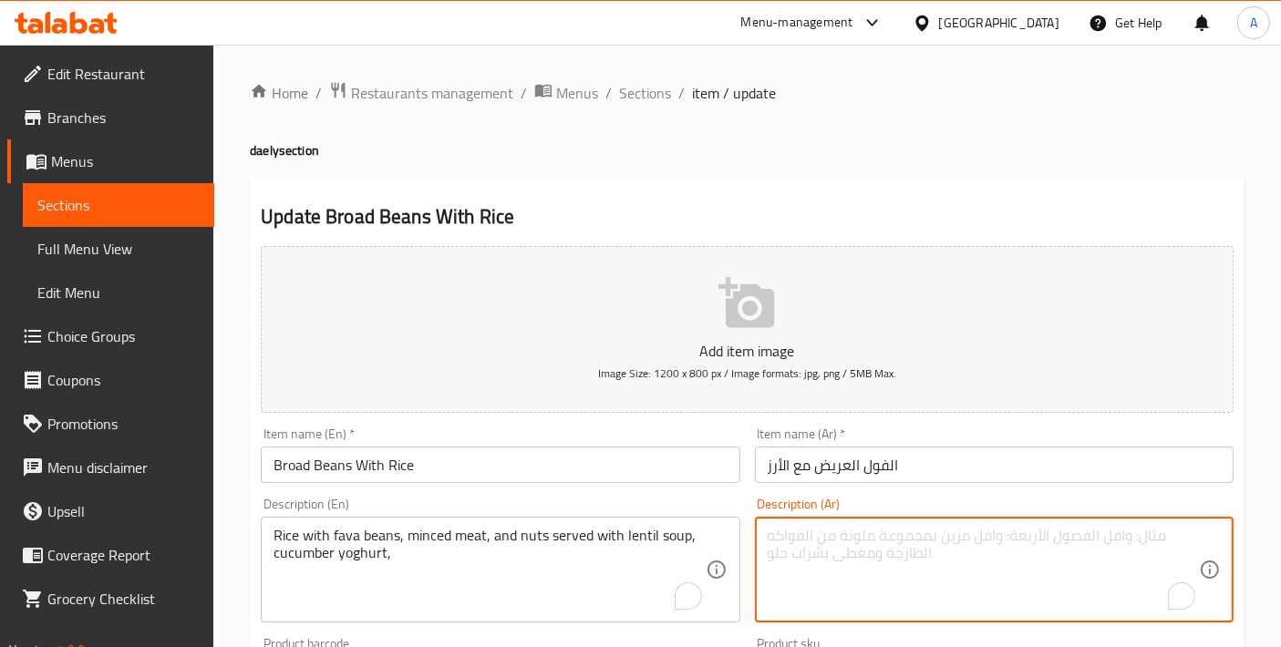
click at [916, 608] on textarea "To enrich screen reader interactions, please activate Accessibility in Grammarl…" at bounding box center [982, 570] width 431 height 87
paste textarea "أرز بالفول واللحم المفروم والمكسرات يقدم مع شوربة العدس ولبن الخيار"
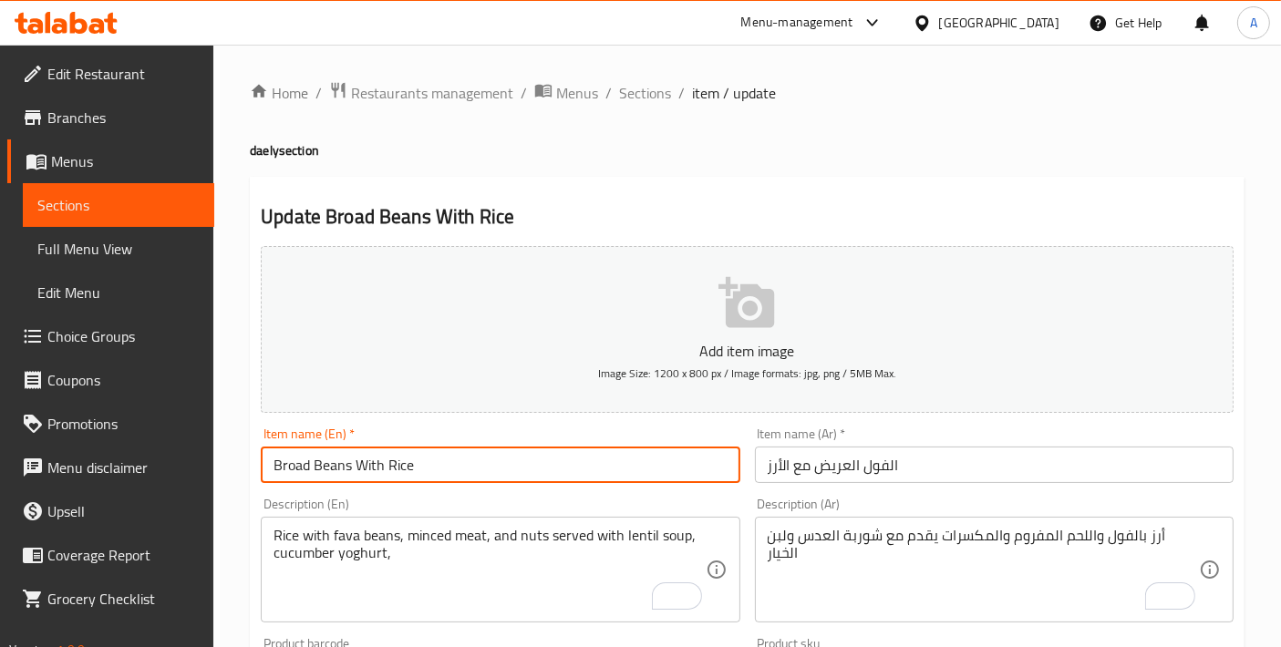
drag, startPoint x: 351, startPoint y: 469, endPoint x: 254, endPoint y: 468, distance: 96.6
click at [254, 468] on div "Item name (En)   * Broad Beans With Rice Item name (En) *" at bounding box center [499, 455] width 493 height 70
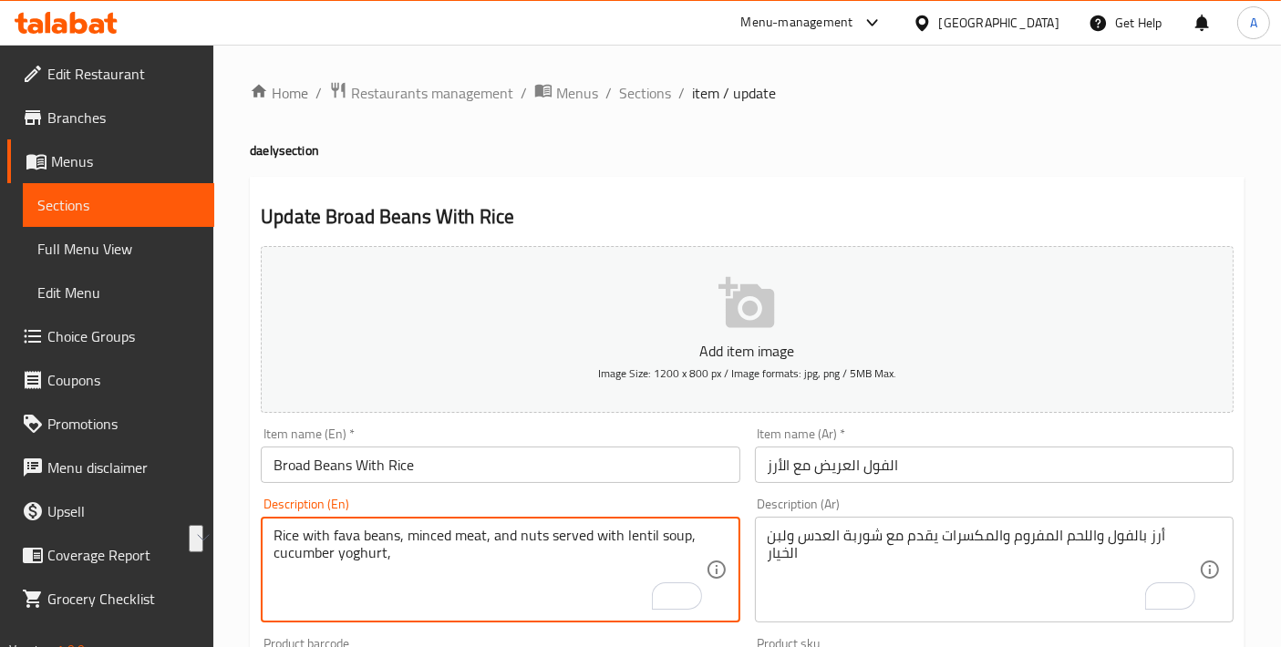
drag, startPoint x: 331, startPoint y: 537, endPoint x: 389, endPoint y: 533, distance: 58.4
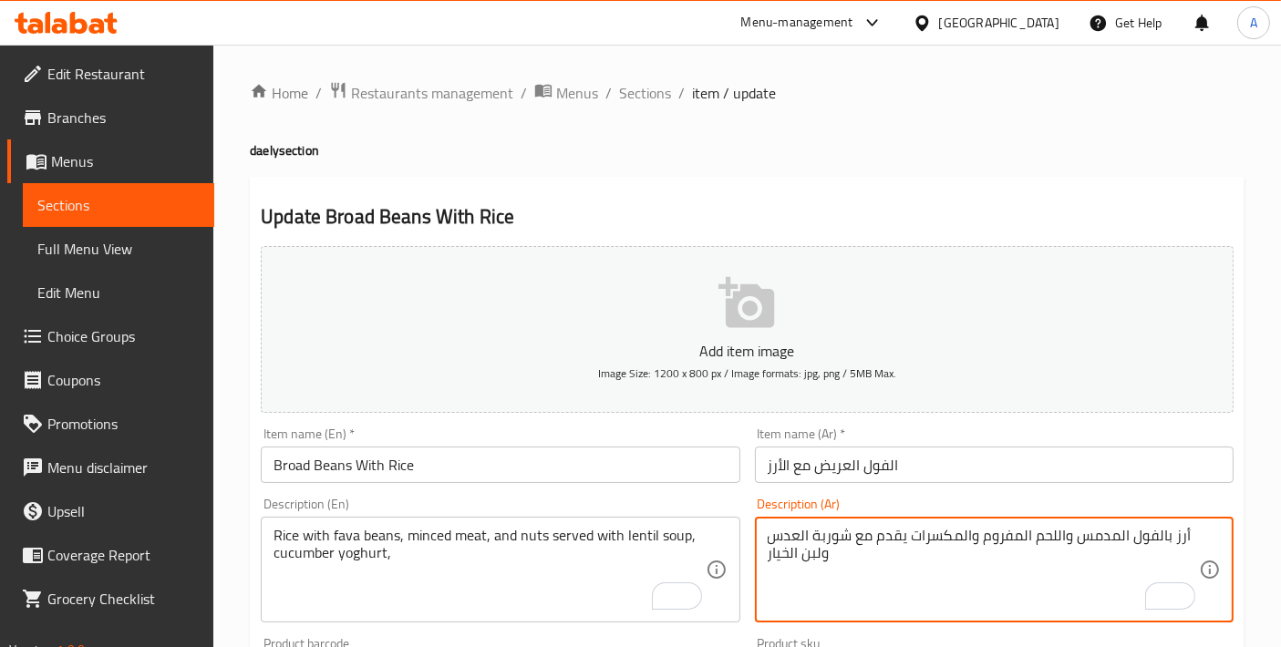
drag, startPoint x: 1064, startPoint y: 529, endPoint x: 1074, endPoint y: 530, distance: 10.2
click at [1074, 530] on textarea "أرز بالفول المدمس واللحم المفروم والمكسرات يقدم مع شوربة العدس ولبن الخيار" at bounding box center [982, 570] width 431 height 87
click at [797, 556] on textarea "أرز بالفول المدمس، اللحم المفروم والمكسرات يقدم مع شوربة العدس ولبن الخيار" at bounding box center [982, 570] width 431 height 87
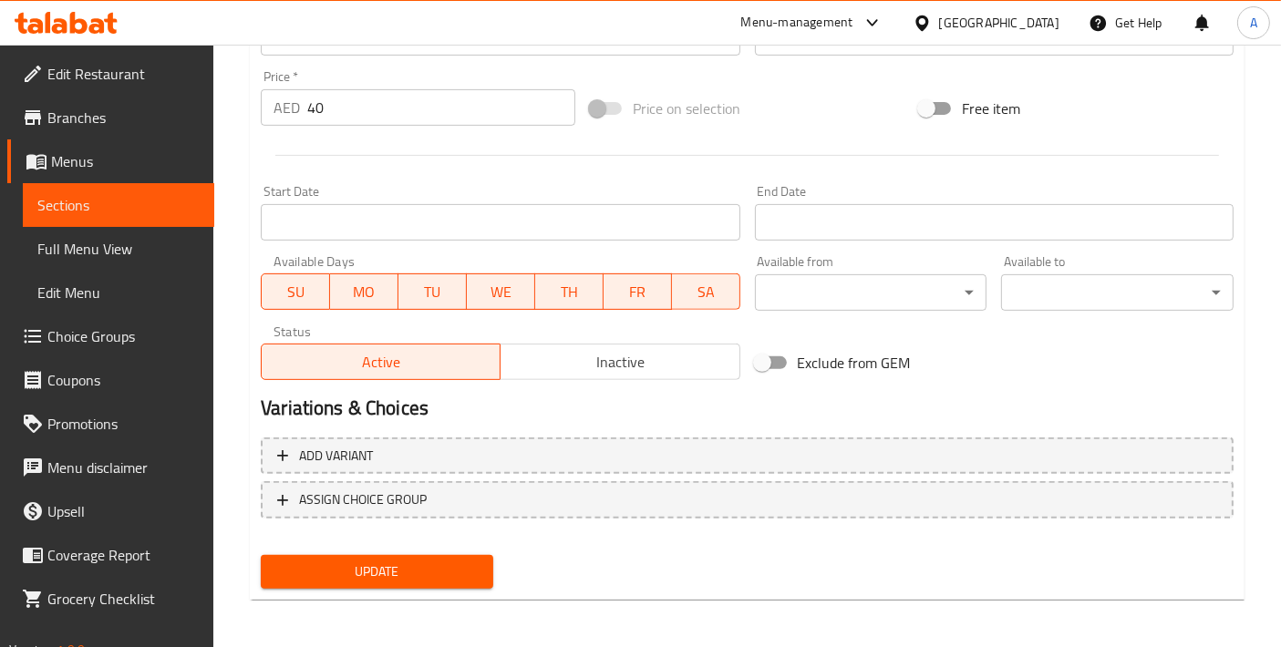
click at [442, 581] on button "Update" at bounding box center [377, 572] width 232 height 34
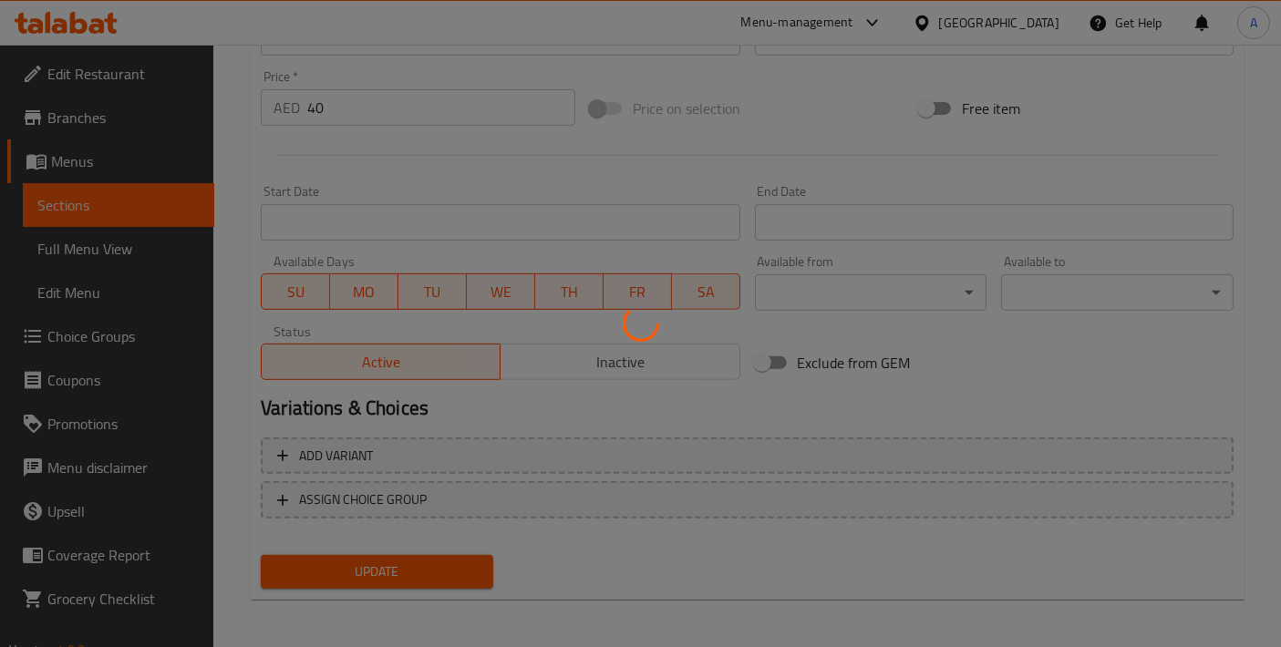
scroll to position [232, 0]
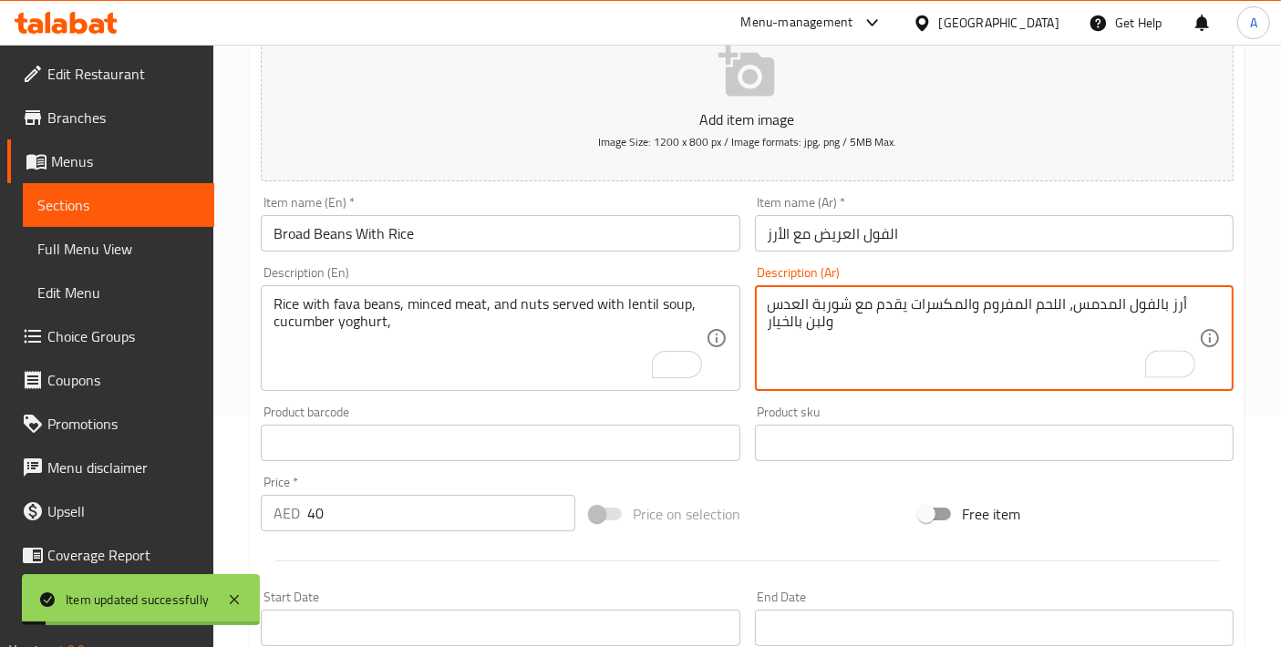
click at [810, 324] on textarea "أرز بالفول المدمس، اللحم المفروم والمكسرات يقدم مع شوربة العدس ولبن بالخيار" at bounding box center [982, 338] width 431 height 87
click at [811, 321] on textarea "أرز بالفول المدمس، اللحم المفروم والمكسرات يقدم مع شوربة العدس ولبن بالخيار" at bounding box center [982, 338] width 431 height 87
drag, startPoint x: 808, startPoint y: 316, endPoint x: 823, endPoint y: 315, distance: 15.5
click at [823, 315] on textarea "أرز بالفول المدمس، اللحم المفروم والمكسرات يقدم مع شوربة العدس ولبن بالخيار" at bounding box center [982, 338] width 431 height 87
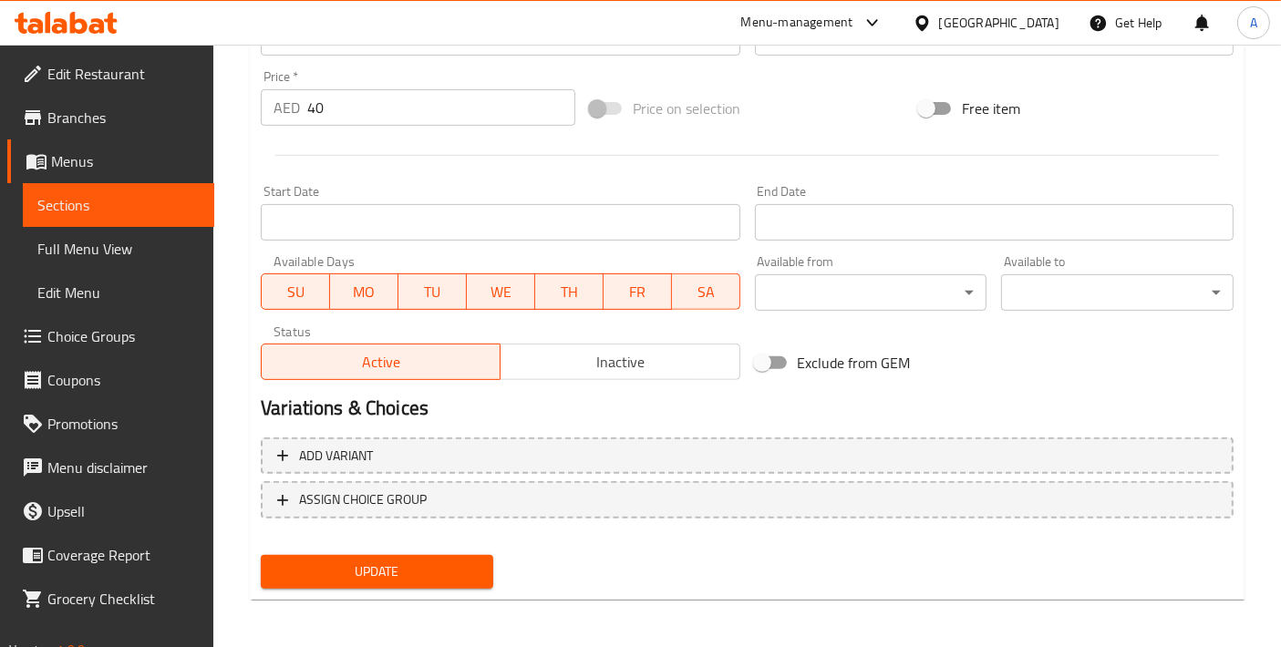
type textarea "أرز بالفول المدمس، اللحم المفروم والمكسرات يقدم مع شوربة العدس وزبادي بالخيار"
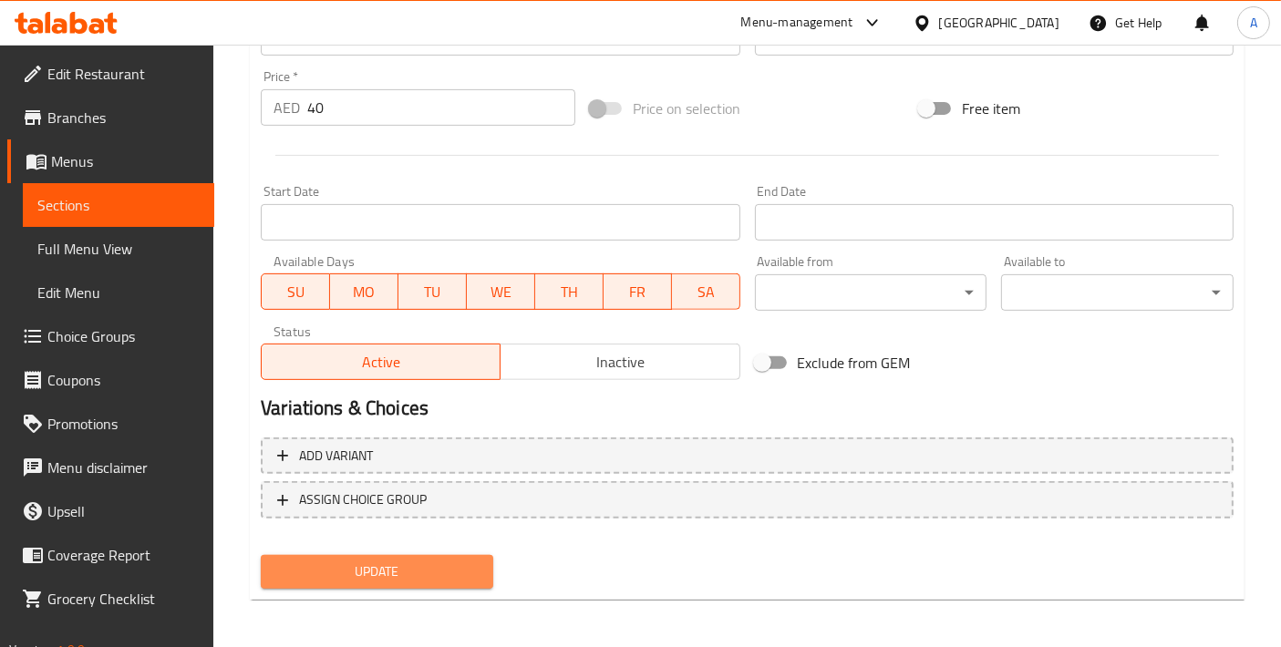
click at [417, 563] on span "Update" at bounding box center [376, 572] width 203 height 23
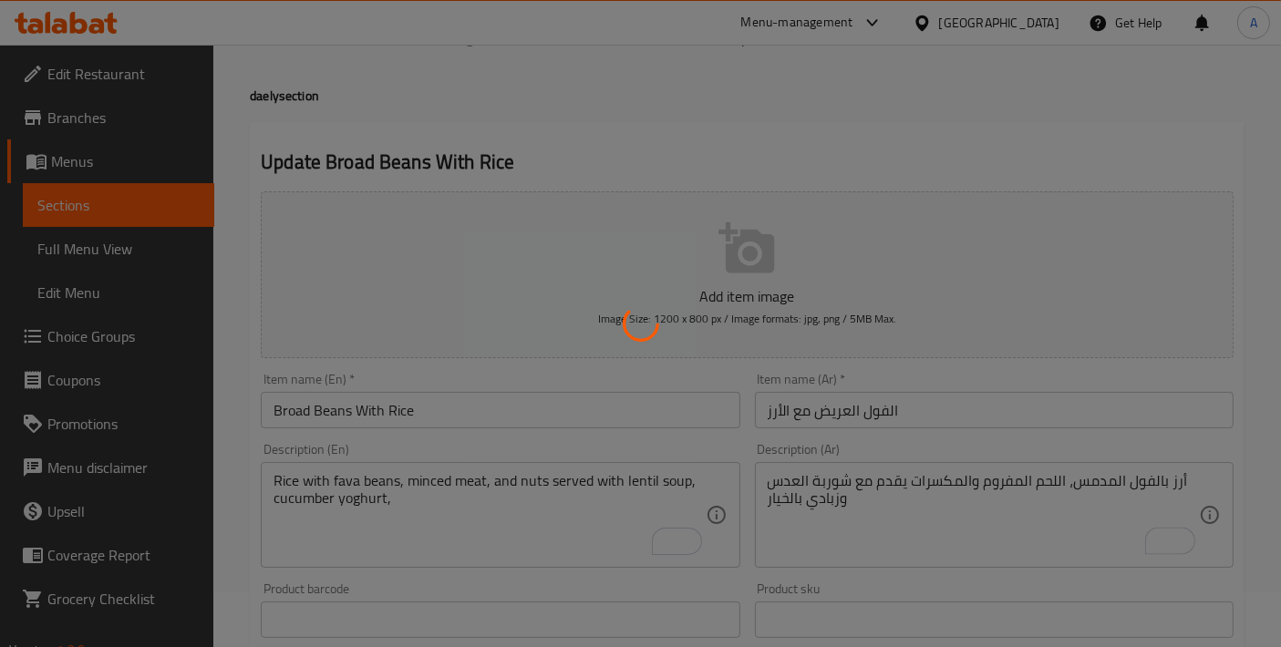
scroll to position [0, 0]
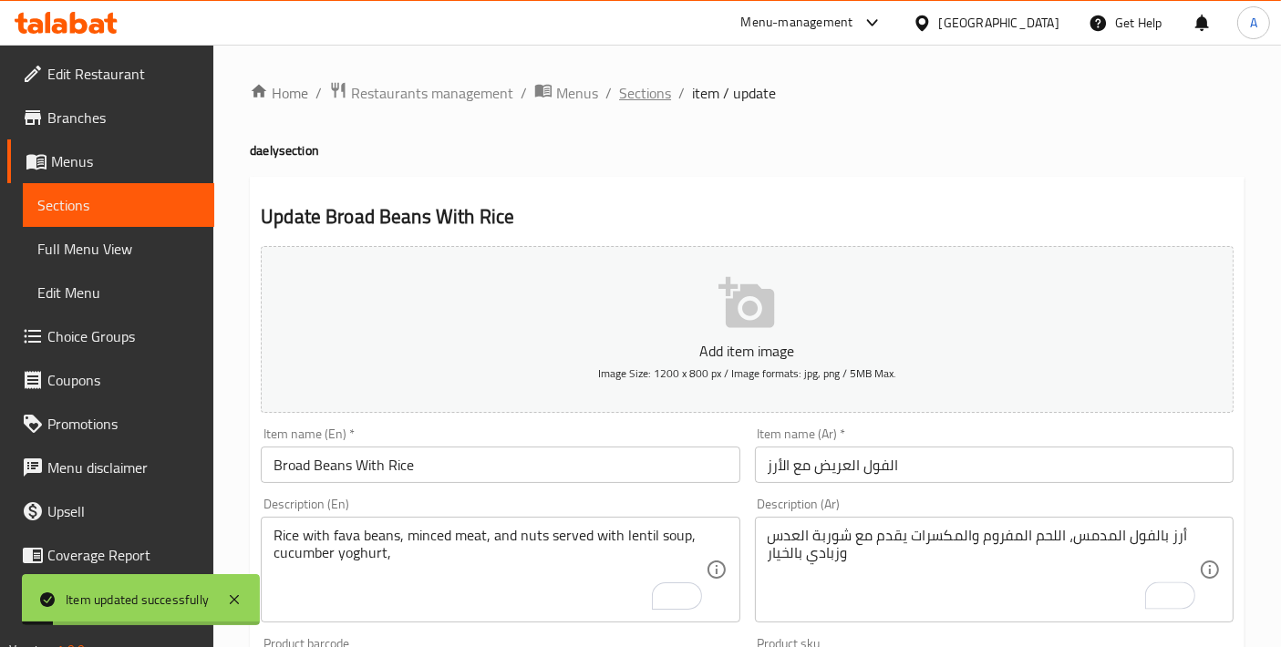
click at [643, 101] on span "Sections" at bounding box center [645, 93] width 52 height 22
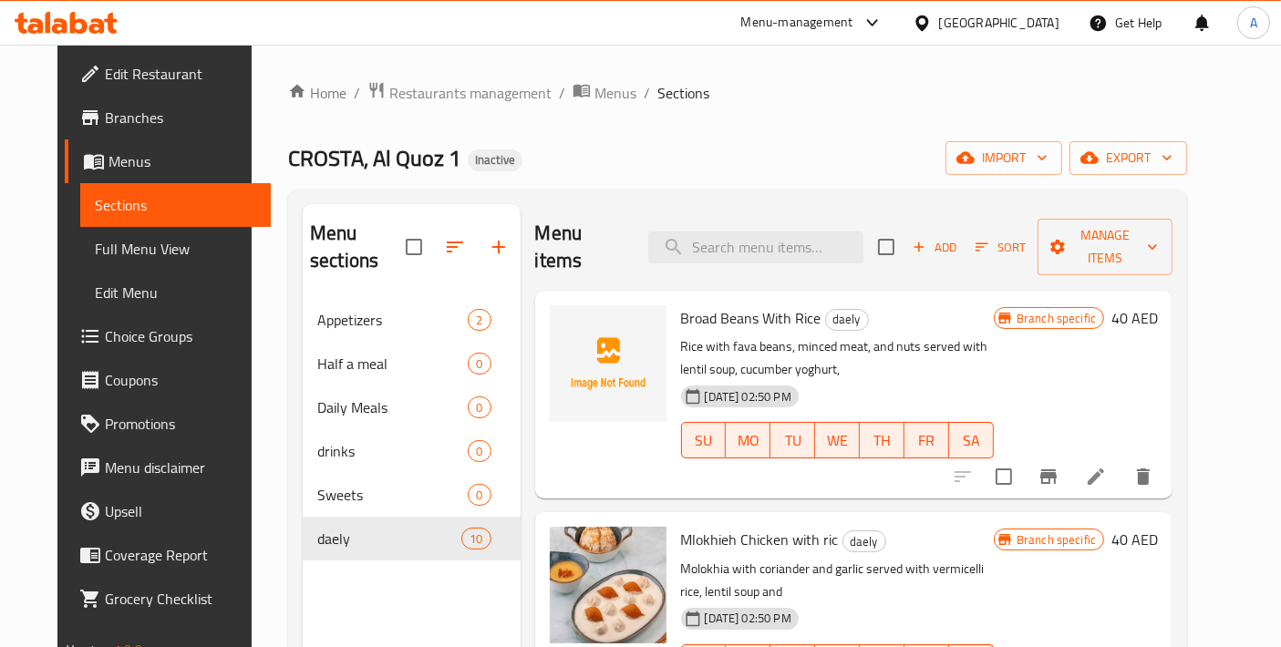
click at [924, 378] on div "[DATE] 02:50 PM SU MO TU WE TH FR SA" at bounding box center [837, 427] width 327 height 98
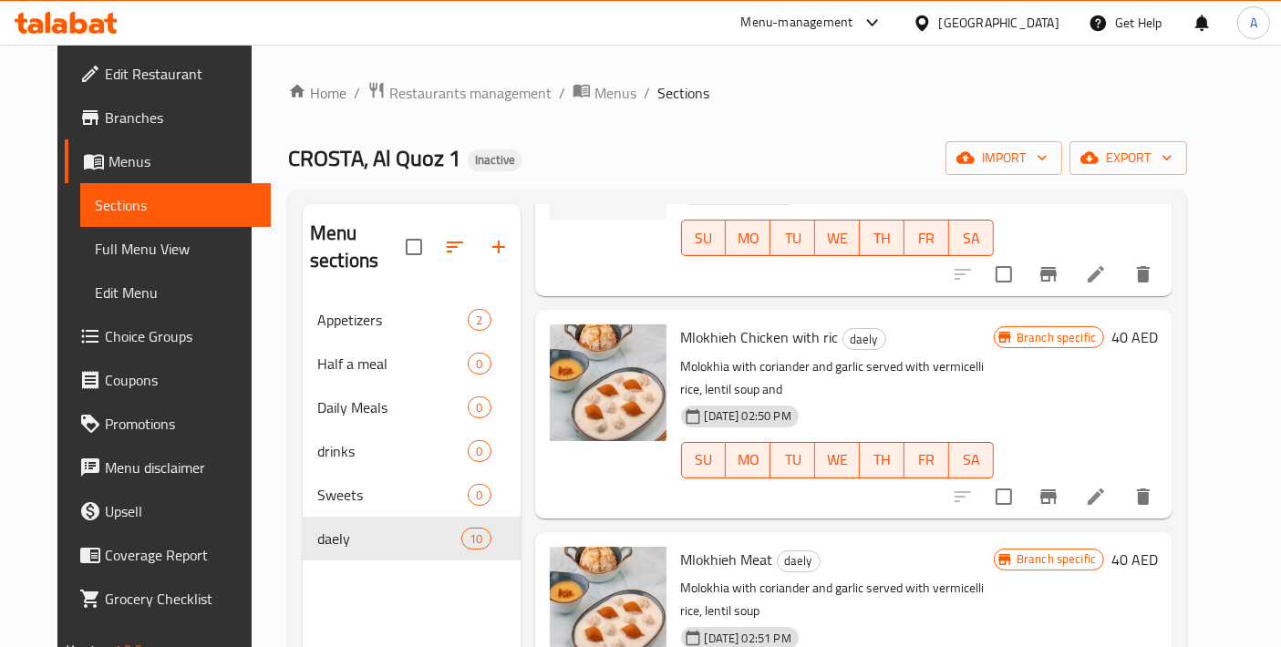
click at [1107, 486] on icon at bounding box center [1096, 497] width 22 height 22
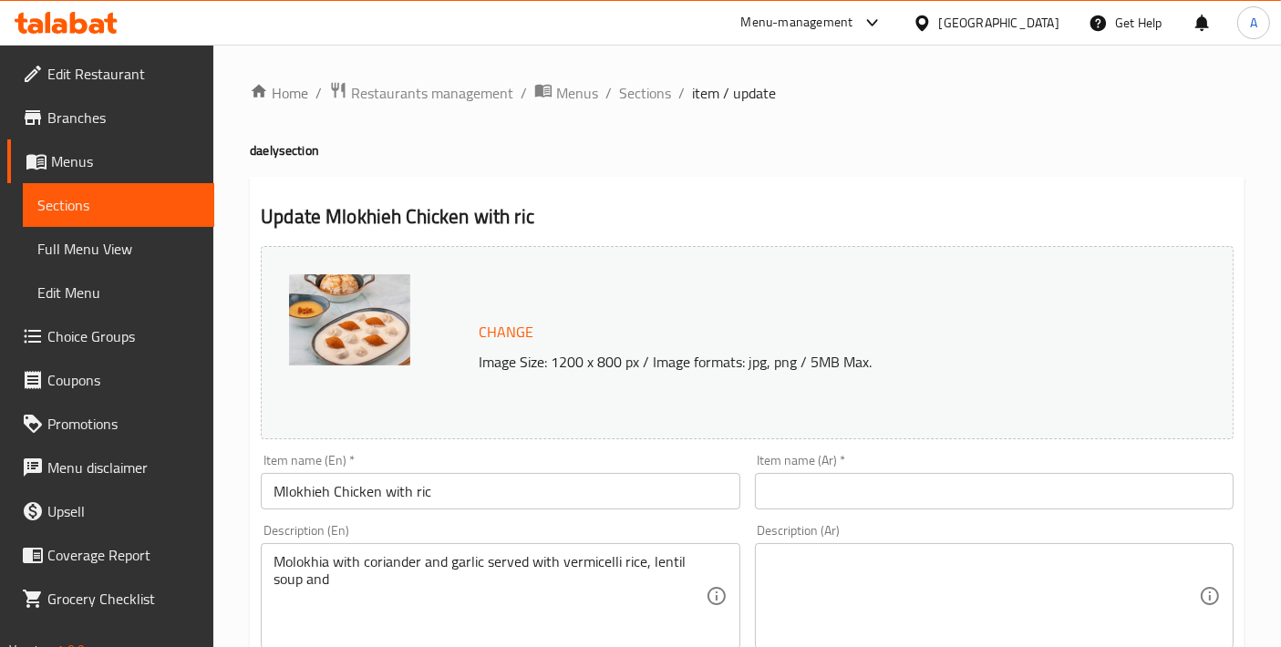
click at [341, 484] on input "Mlokhieh Chicken with ric" at bounding box center [500, 491] width 479 height 36
drag, startPoint x: 314, startPoint y: 493, endPoint x: 637, endPoint y: 524, distance: 325.0
click at [637, 524] on div "Description (En) Molokhia with coriander and garlic served with vermicelli rice…" at bounding box center [500, 586] width 479 height 125
click at [479, 489] on input "Mlokhieh Chicken with ric" at bounding box center [500, 491] width 479 height 36
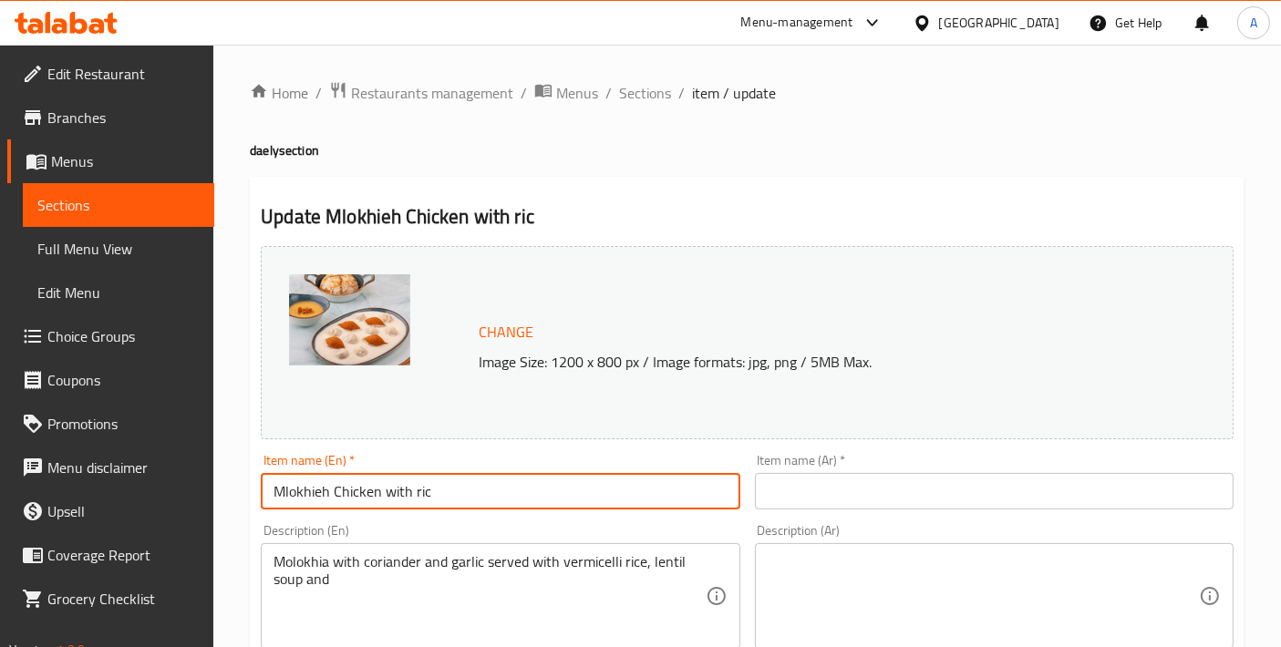
click at [308, 499] on input "Mlokhieh Chicken with ric" at bounding box center [500, 491] width 479 height 36
paste input "olokhia"
click at [350, 496] on input "Molokhia Chicken with ric" at bounding box center [500, 491] width 479 height 36
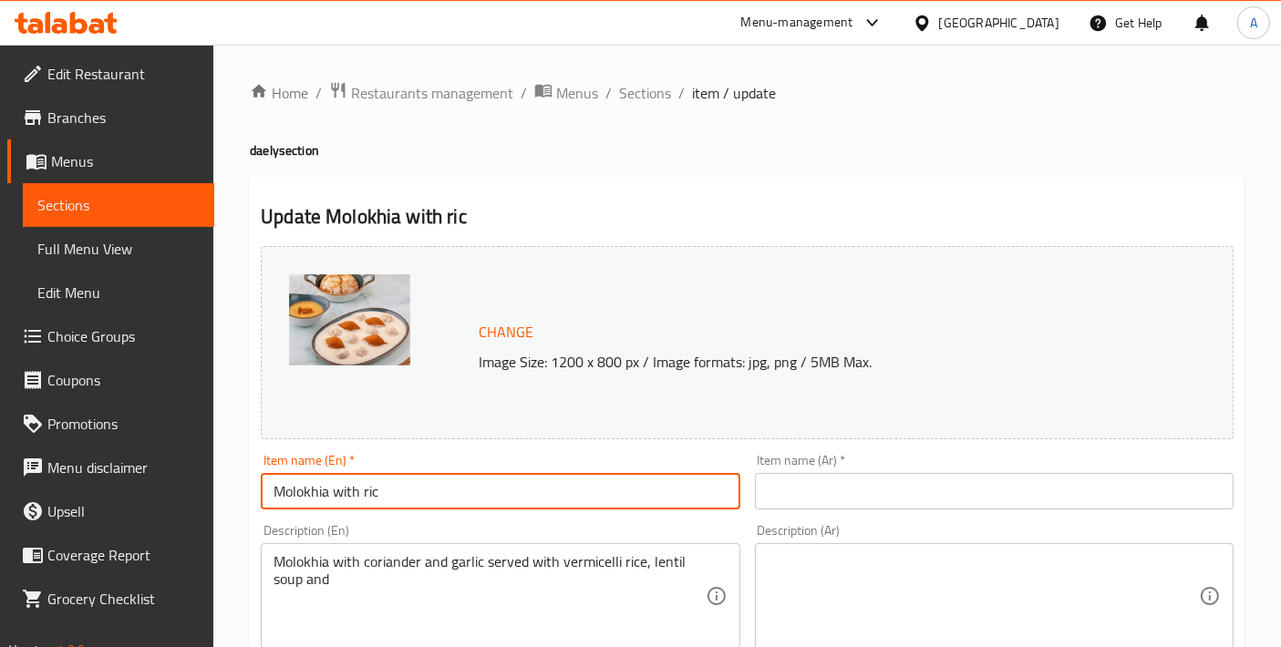
click at [273, 499] on input "Molokhia with ric" at bounding box center [500, 491] width 479 height 36
paste input "Chicken"
click at [449, 488] on input "Chicken Molokhia with ric" at bounding box center [500, 491] width 479 height 36
click at [450, 489] on input "Chicken Molokhia with ricث" at bounding box center [500, 491] width 479 height 36
type input "Chicken Molokhia with rice"
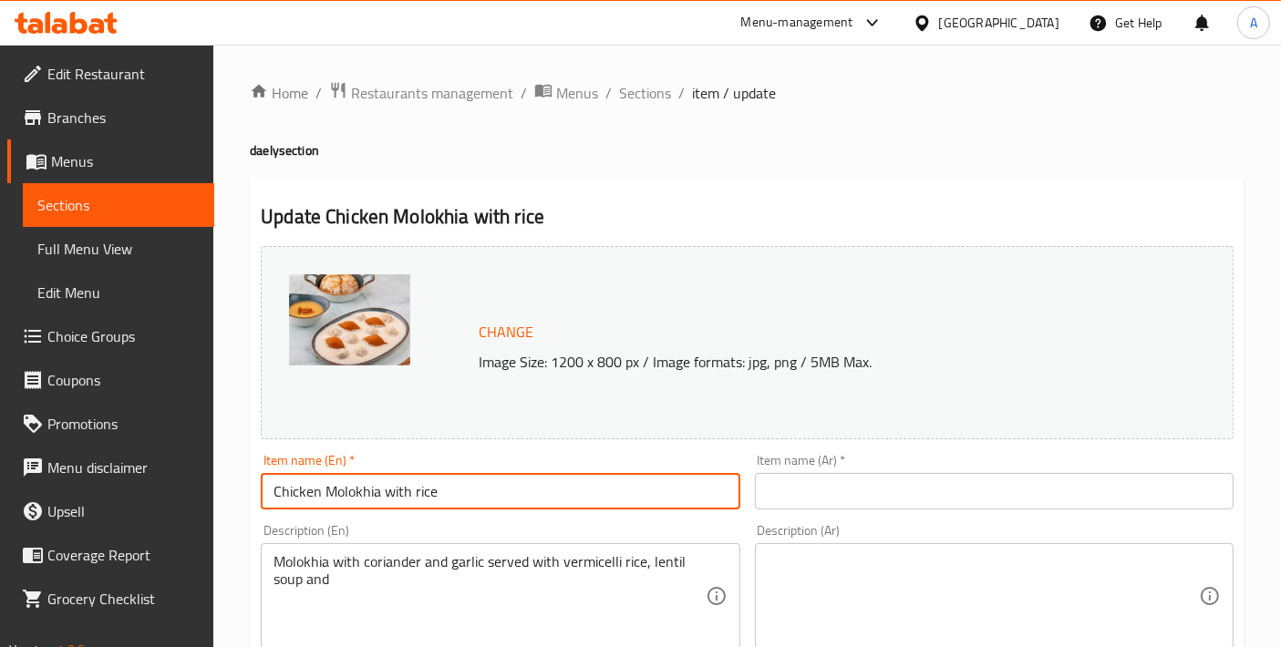
drag, startPoint x: 472, startPoint y: 484, endPoint x: 129, endPoint y: 485, distance: 342.7
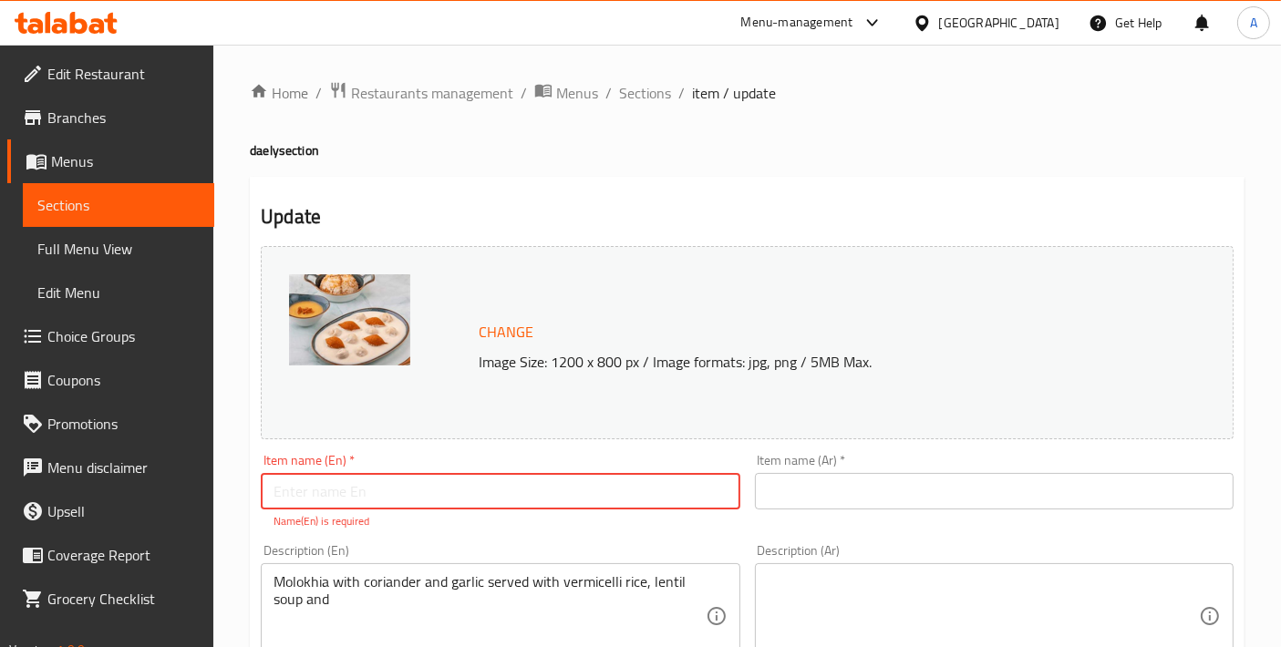
paste input "Chicken Molokhia With Rice"
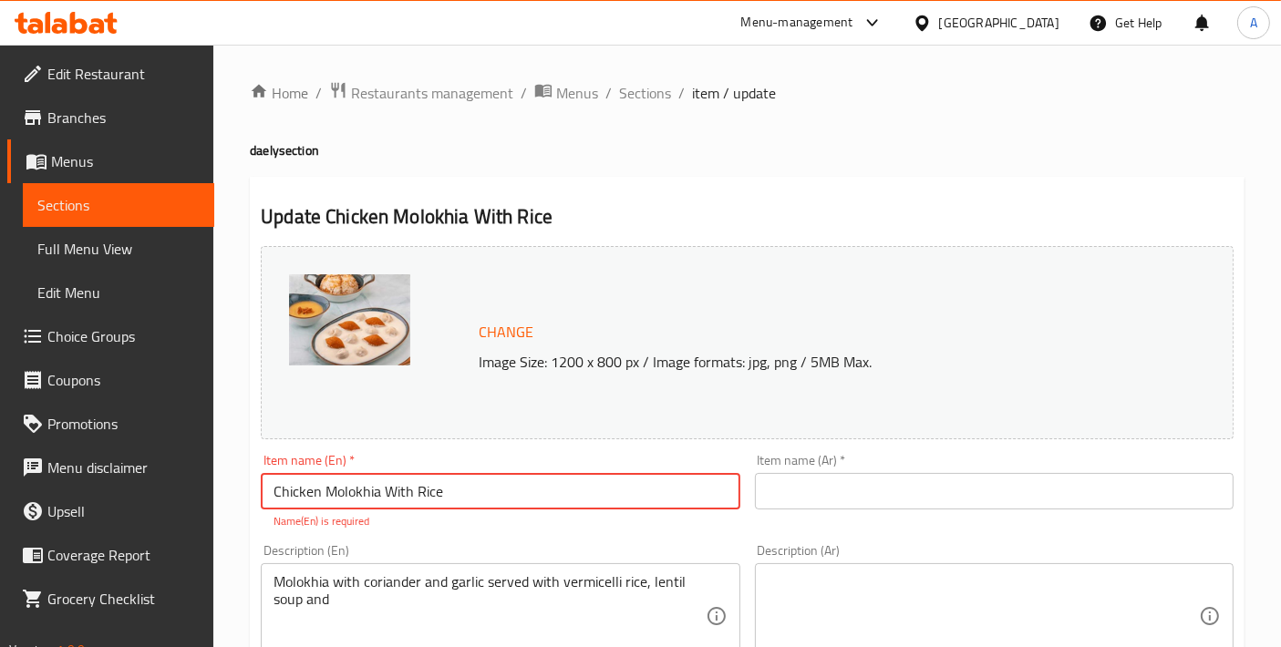
click at [452, 490] on input "Chicken Molokhia With Rice" at bounding box center [500, 491] width 479 height 36
type input "Chicken Molokhia With Rice"
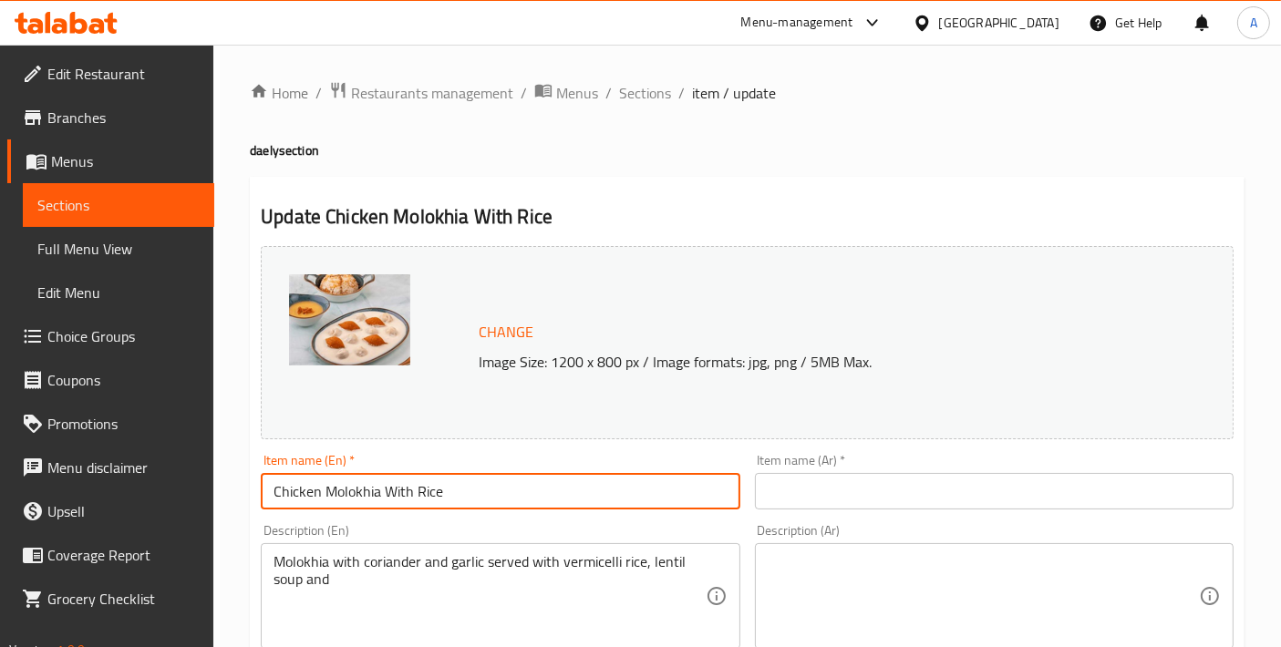
click at [922, 496] on input "text" at bounding box center [994, 491] width 479 height 36
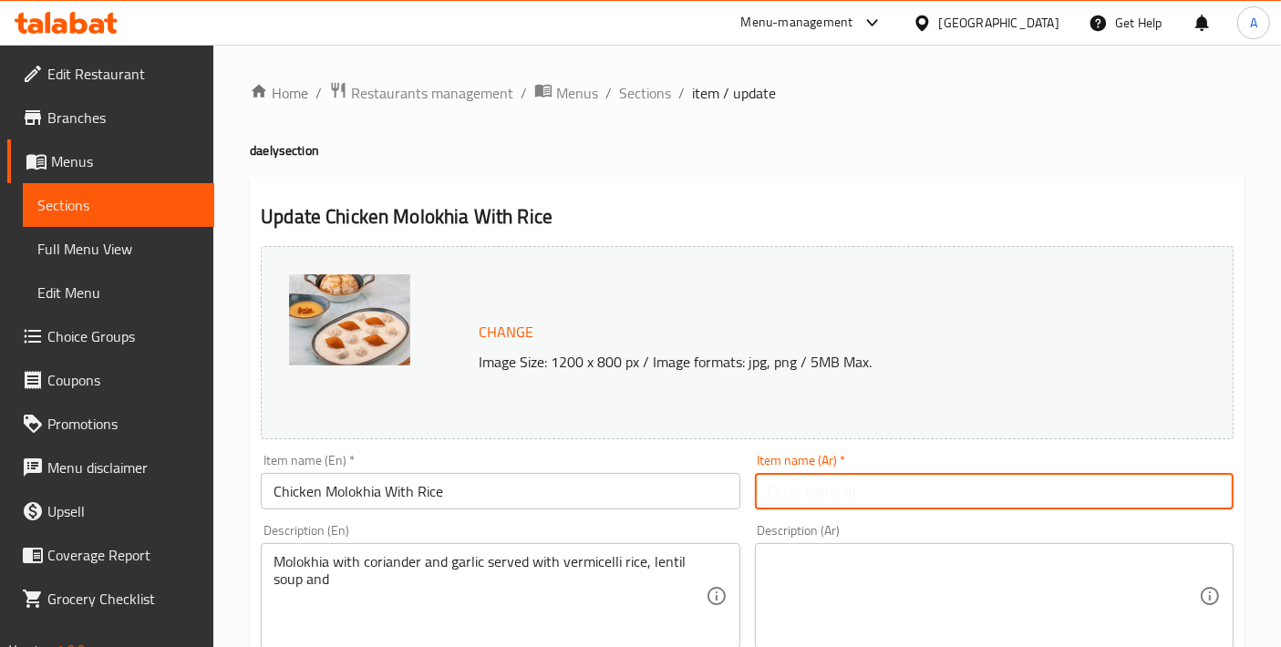
paste input "ملوخية دجاج مع أرز"
type input "ملوخية دجاج مع أرز"
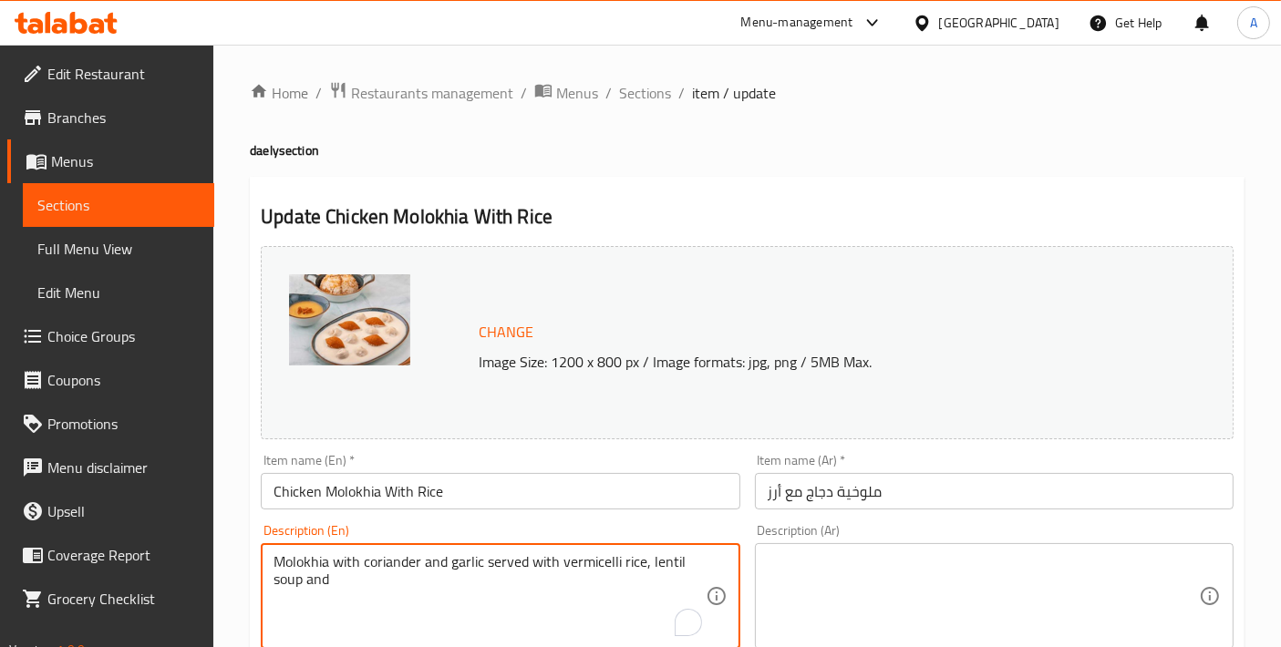
click at [488, 572] on textarea "Molokhia with coriander and garlic served with vermicelli rice, lentil soup and" at bounding box center [488, 596] width 431 height 87
paste textarea "Molokhia with coriander and garlic served with vermicelli rice, lentil soup and"
click at [387, 555] on textarea "Molokhia with coriander and garlic served with vermicelli rice, lentil soup." at bounding box center [488, 596] width 431 height 87
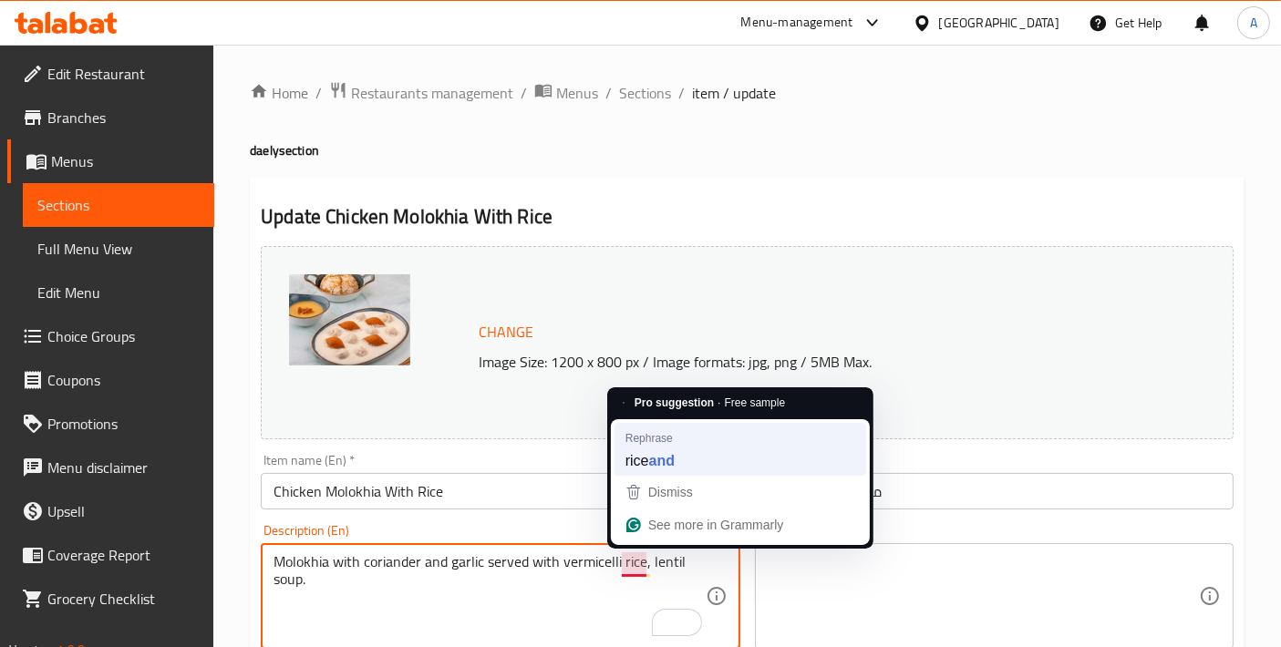
type textarea "Molokhia with coriander and garlic served with vermicelli rice, lentil soup."
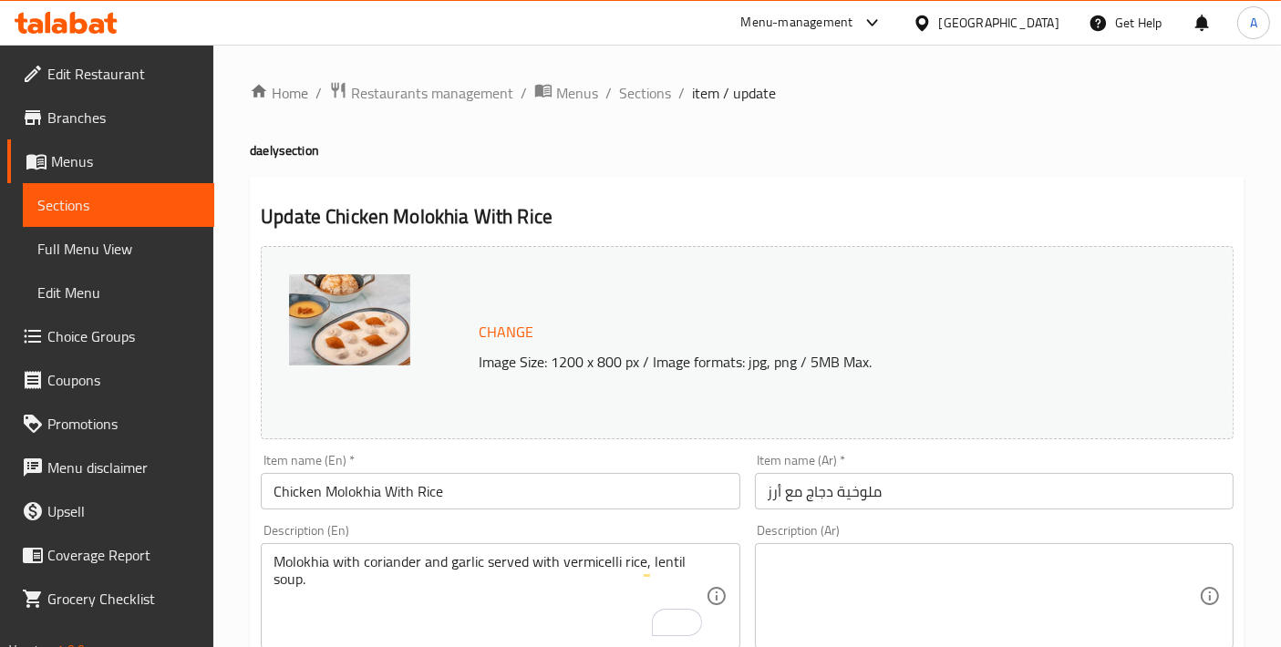
click at [473, 574] on textarea "Molokhia with coriander and garlic served with vermicelli rice, lentil soup." at bounding box center [488, 596] width 431 height 87
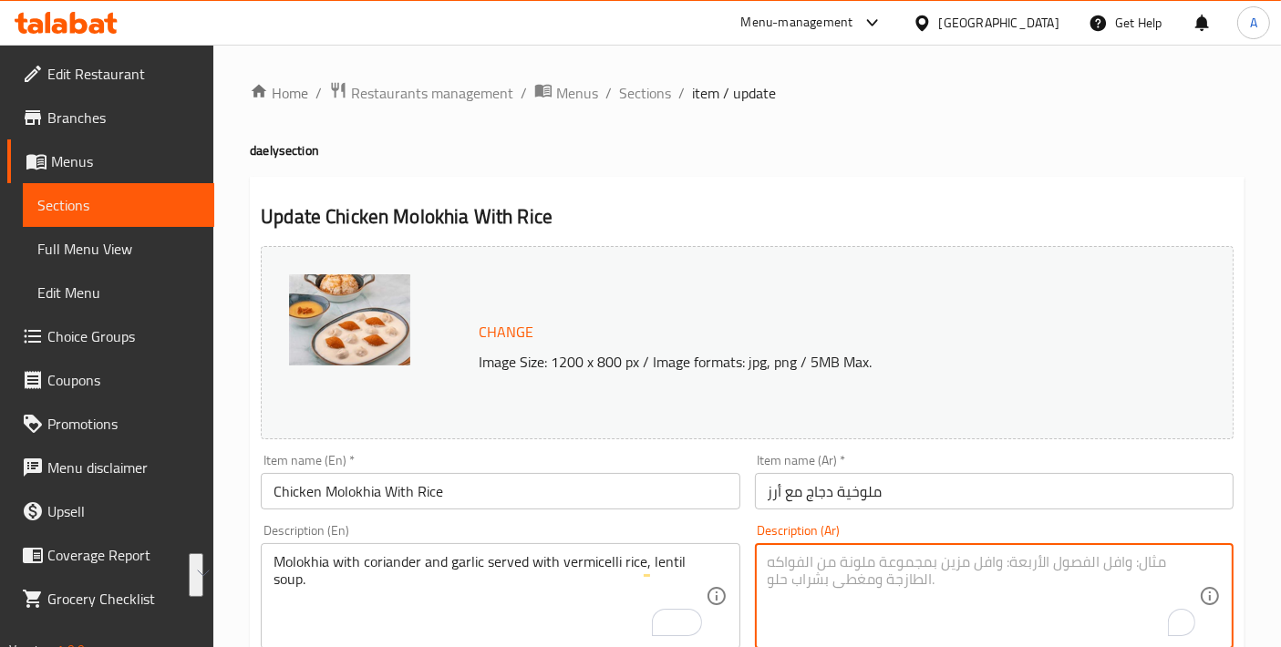
click at [936, 621] on textarea "To enrich screen reader interactions, please activate Accessibility in Grammarl…" at bounding box center [982, 596] width 431 height 87
paste textarea "ملوخية بالكزبرة والثوم تقدم مع أرز بالشعرية وشوربة العدس."
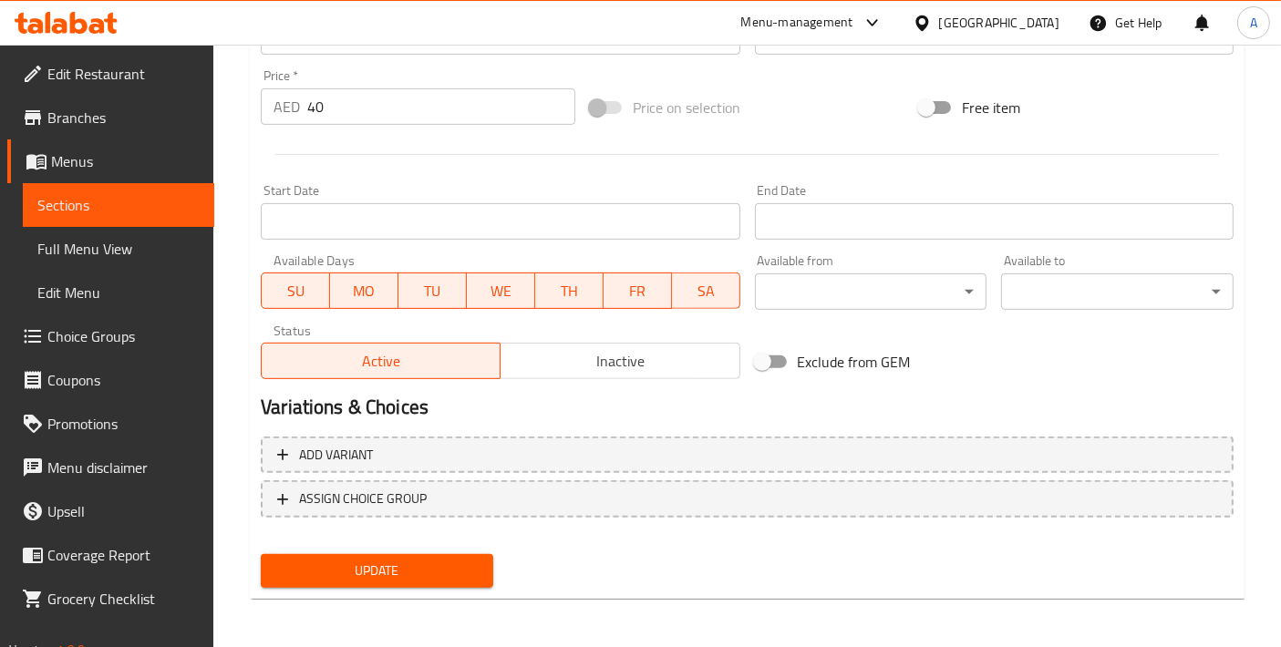
type textarea "ملوخية بالكزبرة والثوم تقدم مع أرز بالشعرية وشوربة العدس."
click at [386, 575] on span "Update" at bounding box center [376, 571] width 203 height 23
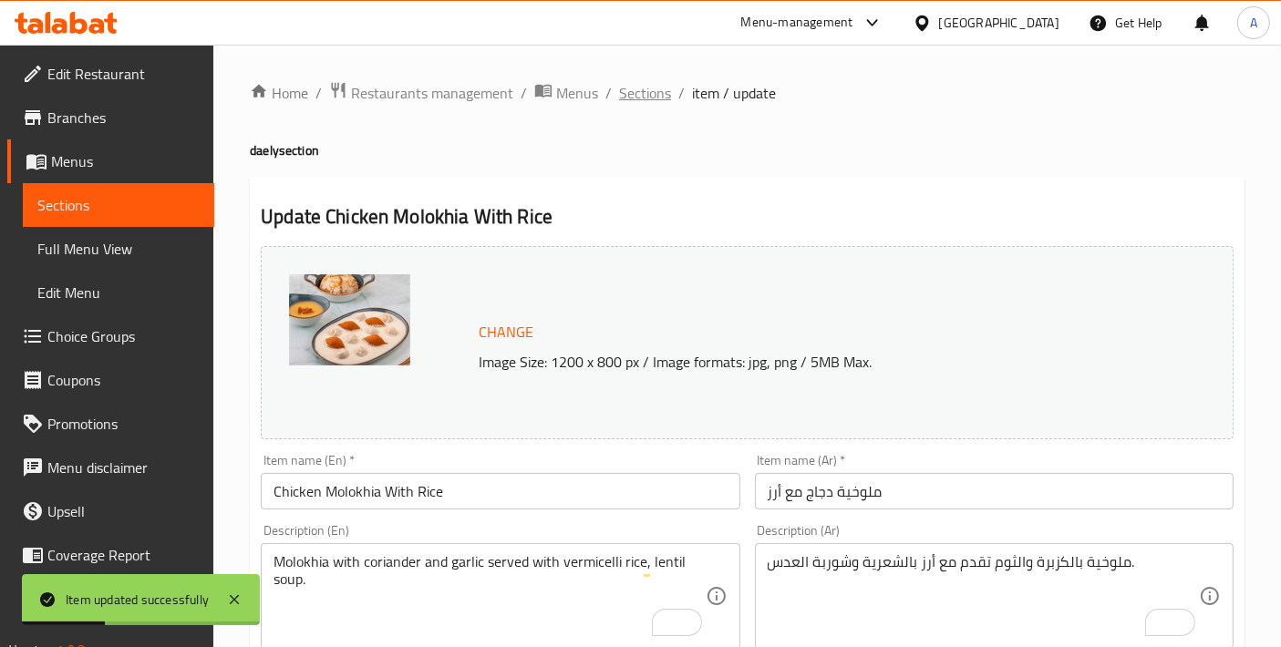
click at [624, 100] on span "Sections" at bounding box center [645, 93] width 52 height 22
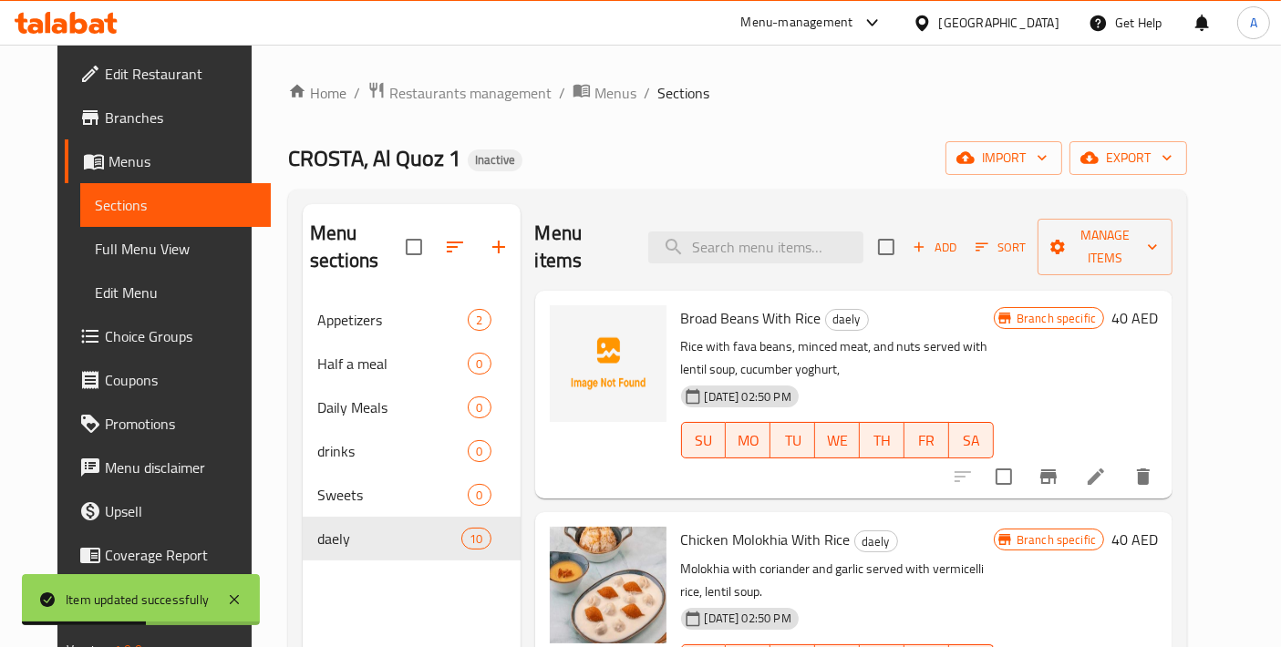
scroll to position [202, 0]
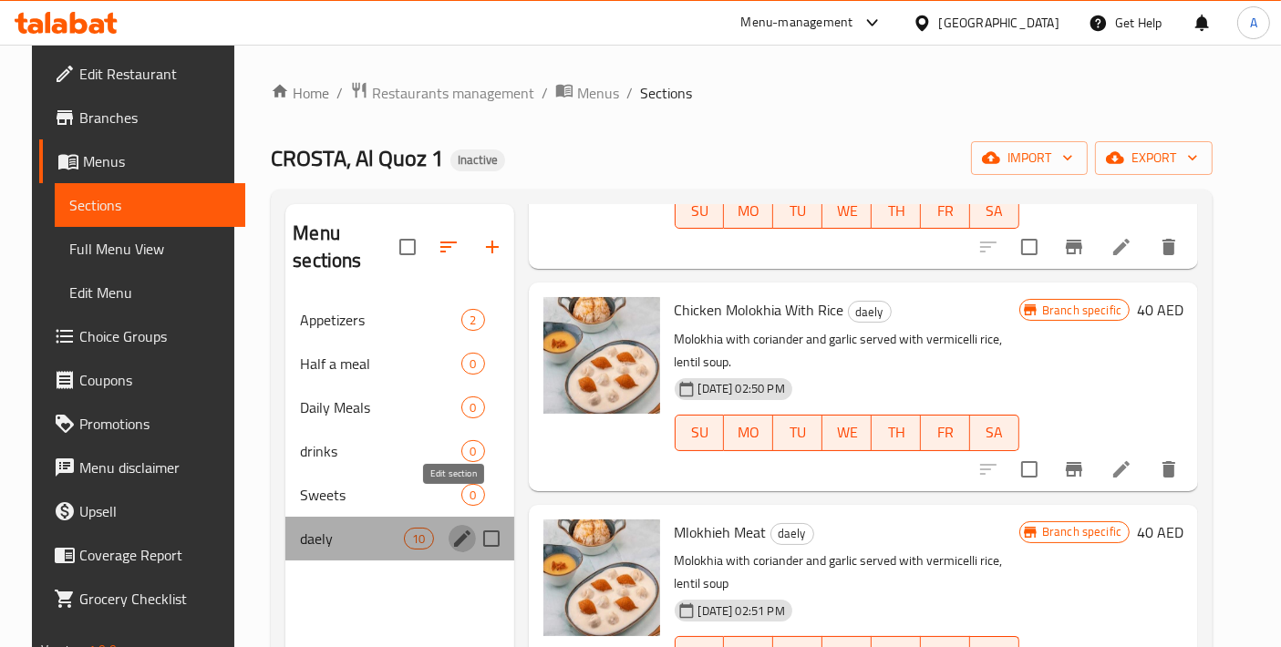
click at [454, 530] on icon "edit" at bounding box center [462, 538] width 16 height 16
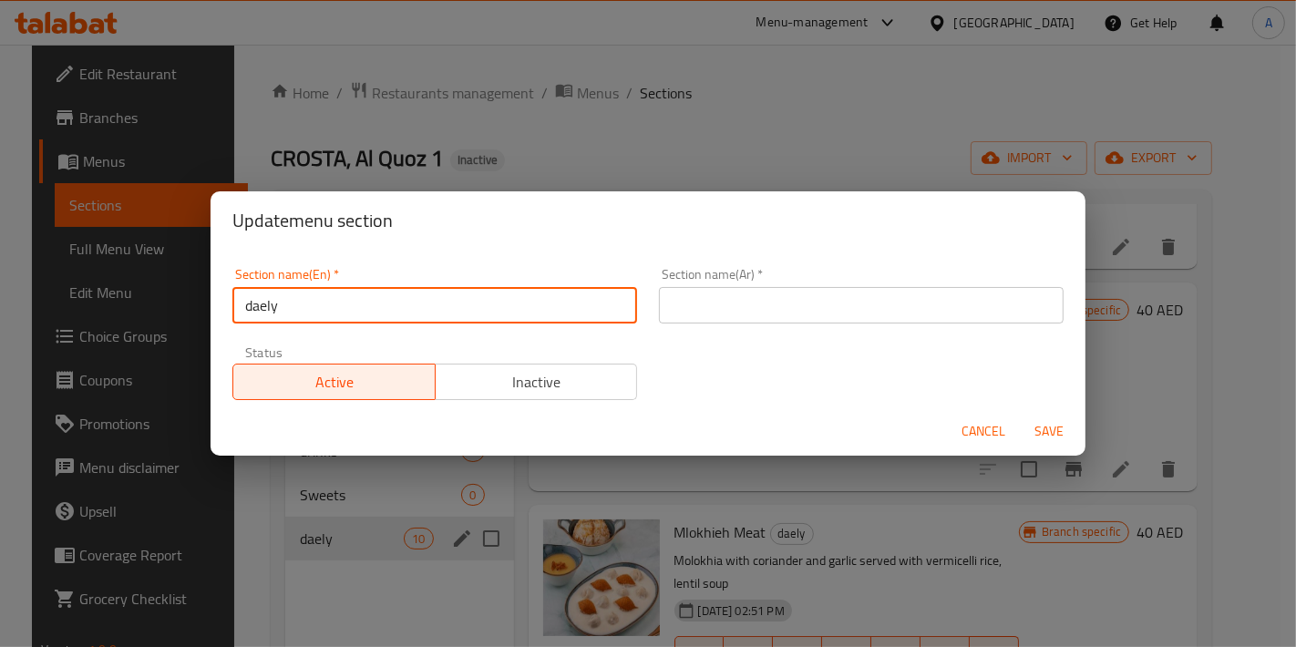
click at [348, 318] on input "daely" at bounding box center [434, 305] width 405 height 36
drag, startPoint x: 337, startPoint y: 311, endPoint x: 222, endPoint y: 314, distance: 114.9
click at [222, 314] on div "Section name(En)   * daely Section name(En) *" at bounding box center [434, 295] width 427 height 77
drag, startPoint x: 392, startPoint y: 306, endPoint x: 231, endPoint y: 315, distance: 161.6
click at [231, 315] on div "Section name(En)   * Daily Section name(En) *" at bounding box center [434, 295] width 427 height 77
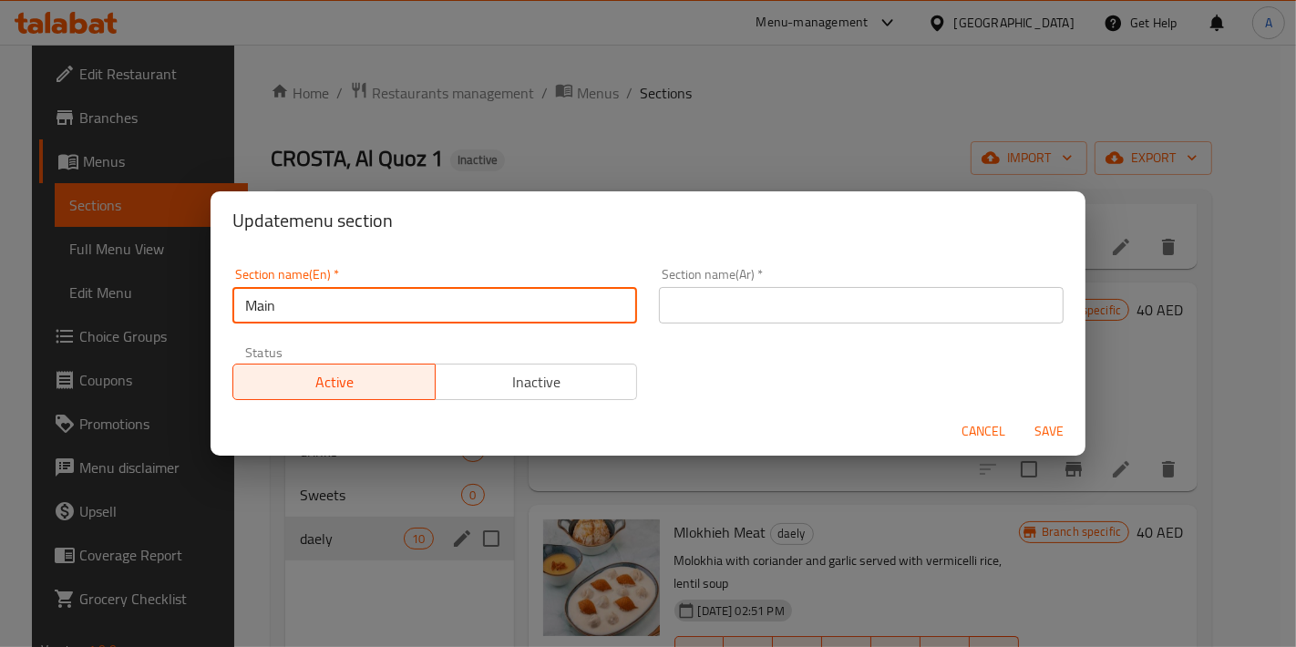
type input "Main"
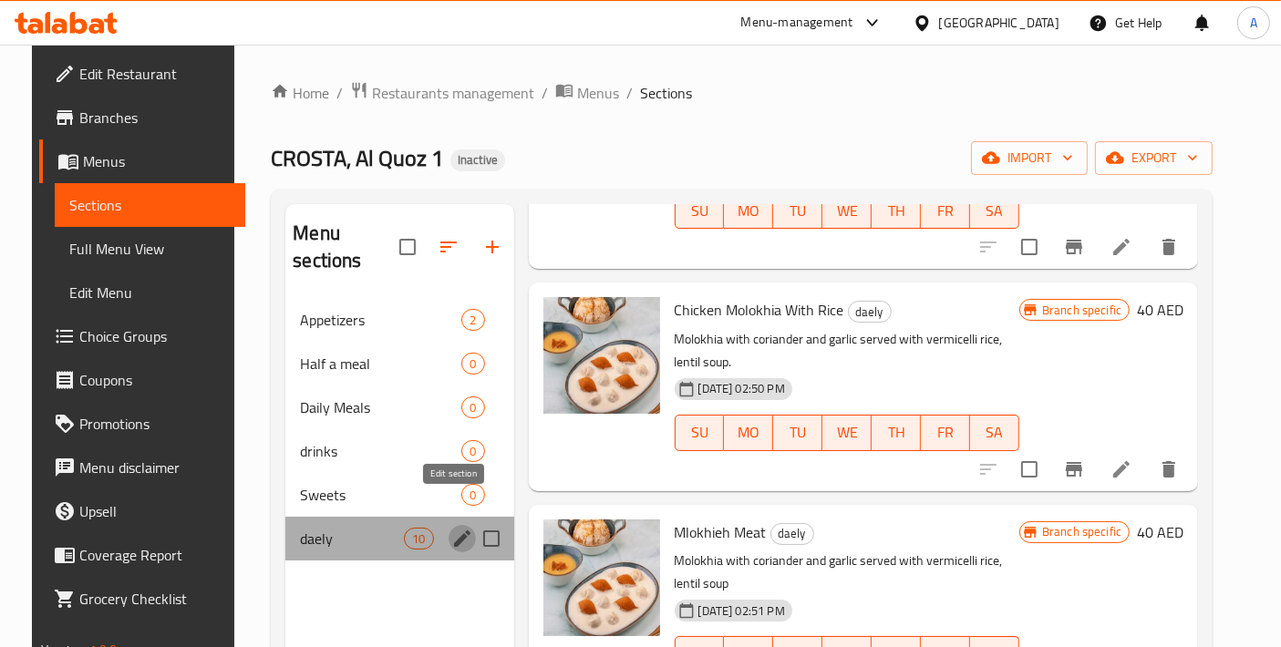
click at [458, 528] on icon "edit" at bounding box center [462, 539] width 22 height 22
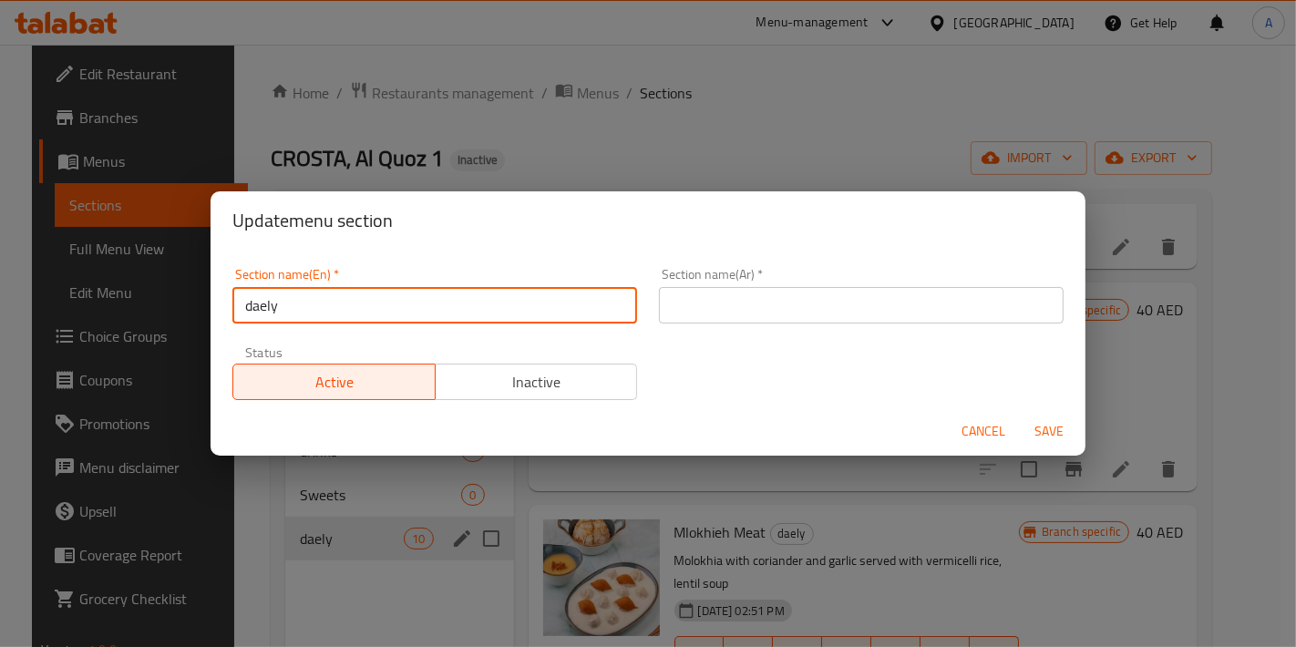
drag, startPoint x: 427, startPoint y: 309, endPoint x: 2, endPoint y: 309, distance: 424.7
click at [2, 309] on div "Update menu section Section name(En)   * daely Section name(En) * Section name(…" at bounding box center [648, 323] width 1296 height 647
type input "Main Course"
click at [684, 310] on input "text" at bounding box center [861, 305] width 405 height 36
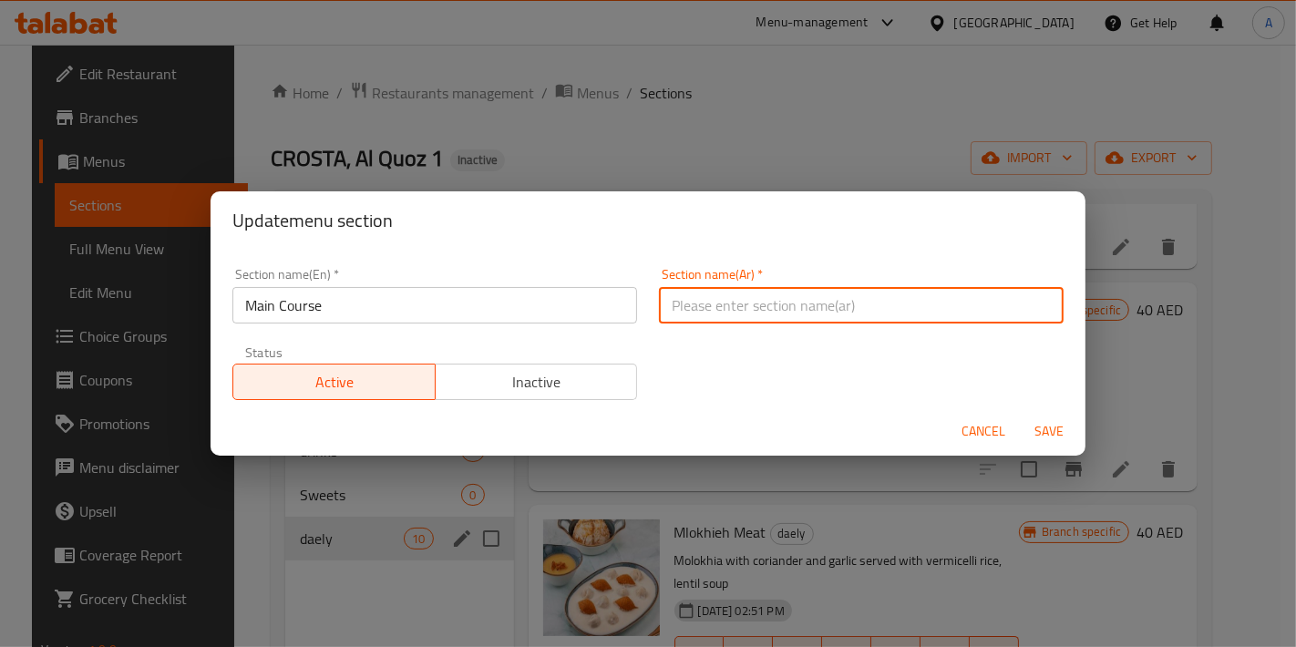
click at [684, 310] on input "text" at bounding box center [861, 305] width 405 height 36
type input "القائمة الرئيسية"
click at [1020, 415] on button "Save" at bounding box center [1049, 432] width 58 height 34
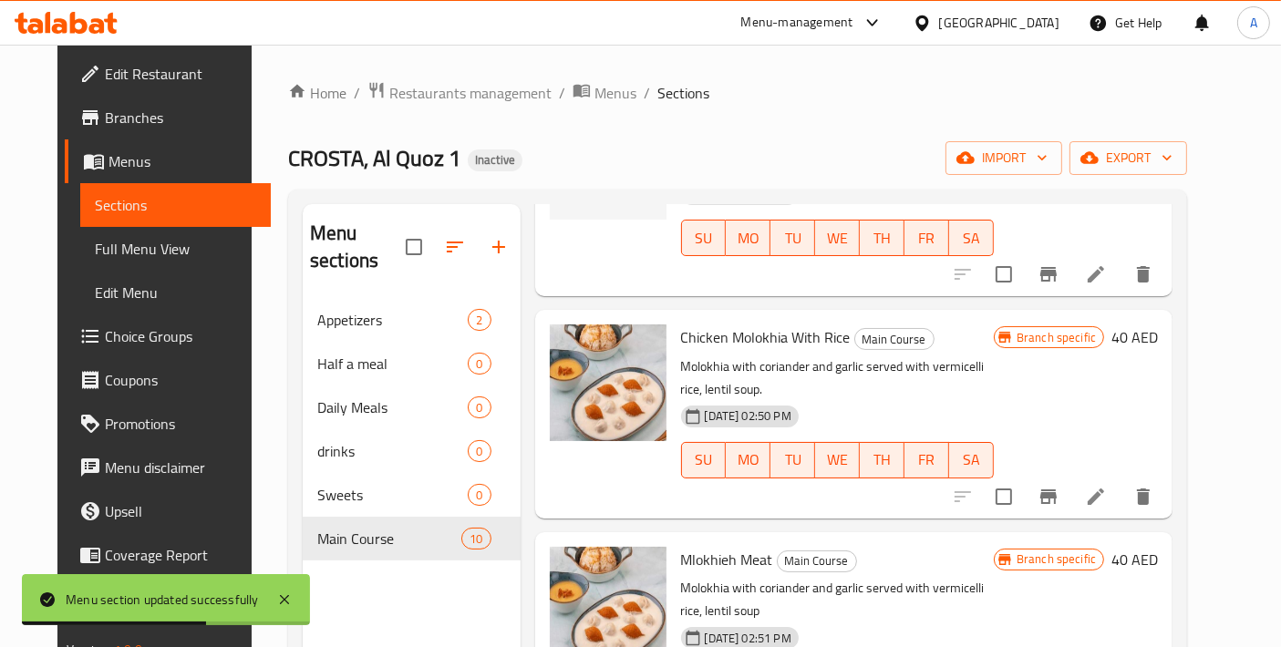
click at [770, 324] on span "Chicken Molokhia With Rice" at bounding box center [766, 337] width 170 height 27
copy h6 "Chicken Molokhia With Rice"
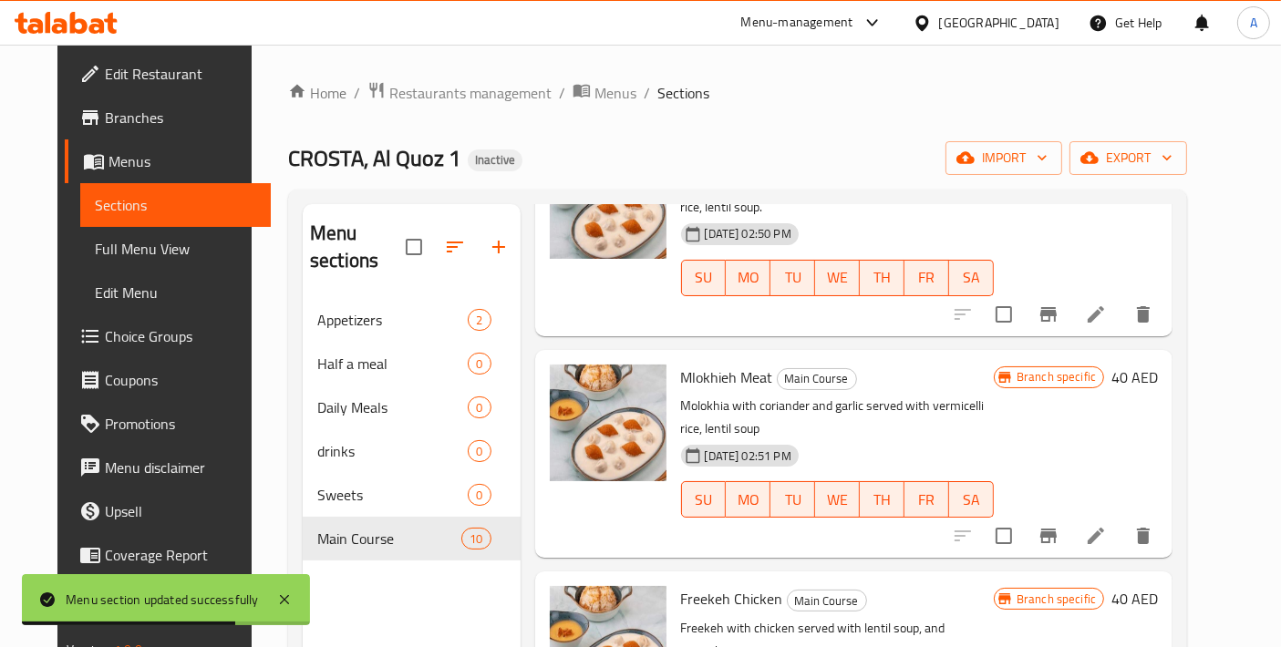
scroll to position [405, 0]
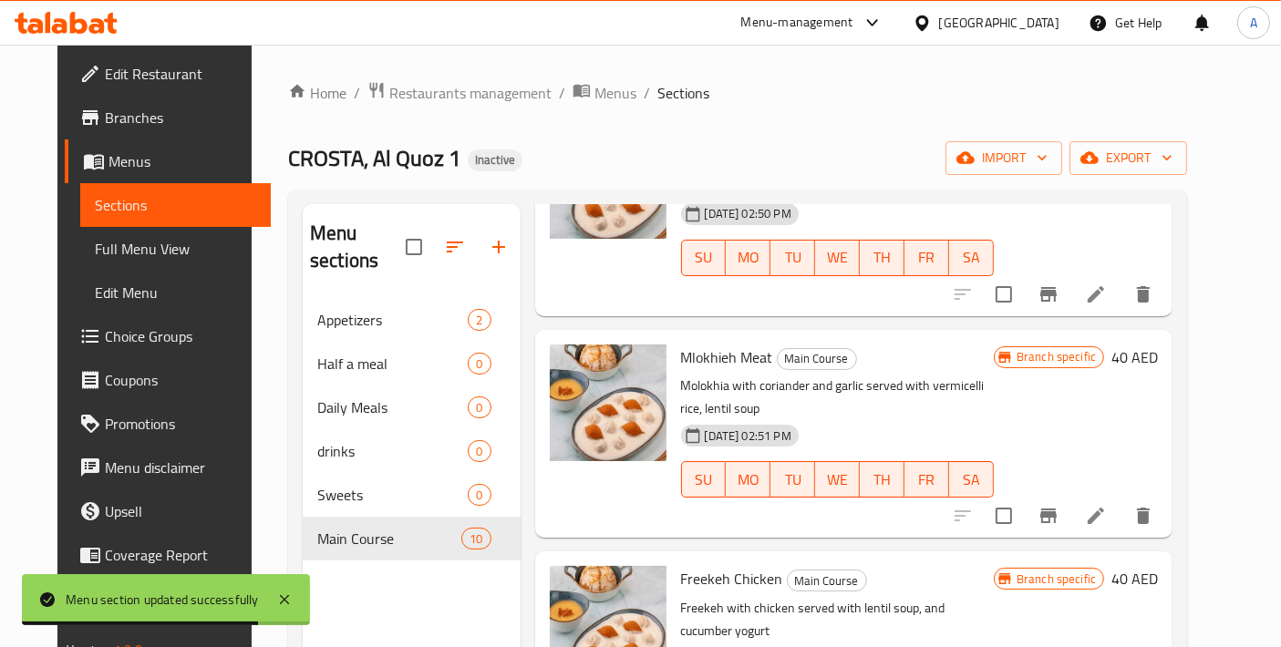
click at [1121, 502] on li at bounding box center [1095, 515] width 51 height 33
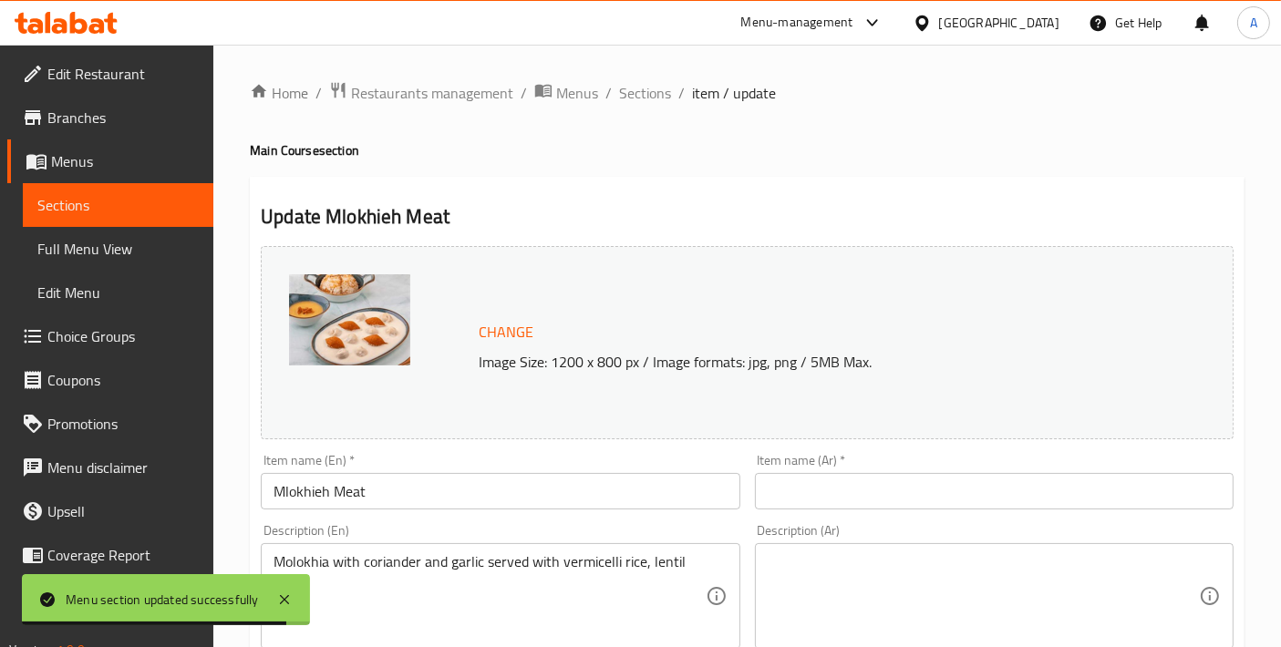
click at [510, 505] on input "Mlokhieh Meat" at bounding box center [500, 491] width 479 height 36
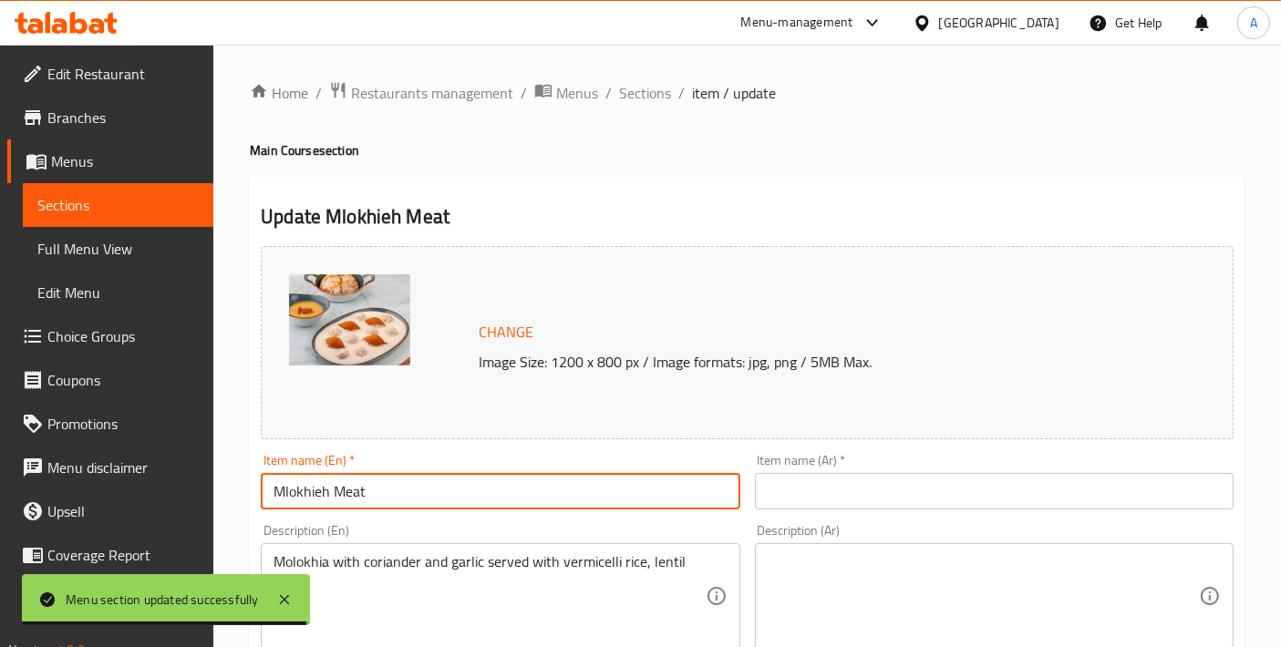
paste input "Chicken Molokhia With Rice"
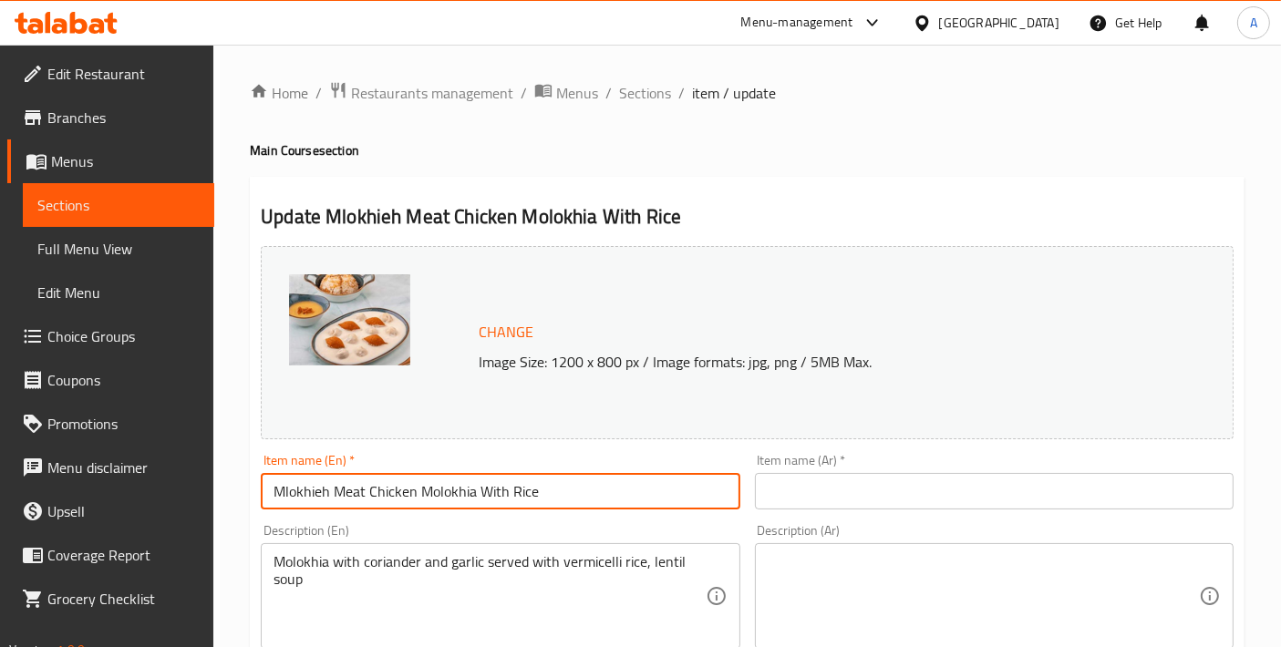
click at [349, 489] on input "Mlokhieh Meat Chicken Molokhia With Rice" at bounding box center [500, 491] width 479 height 36
click at [356, 498] on input "Mlokhieh Chicken Molokhia With Rice" at bounding box center [500, 491] width 479 height 36
paste input "Meat"
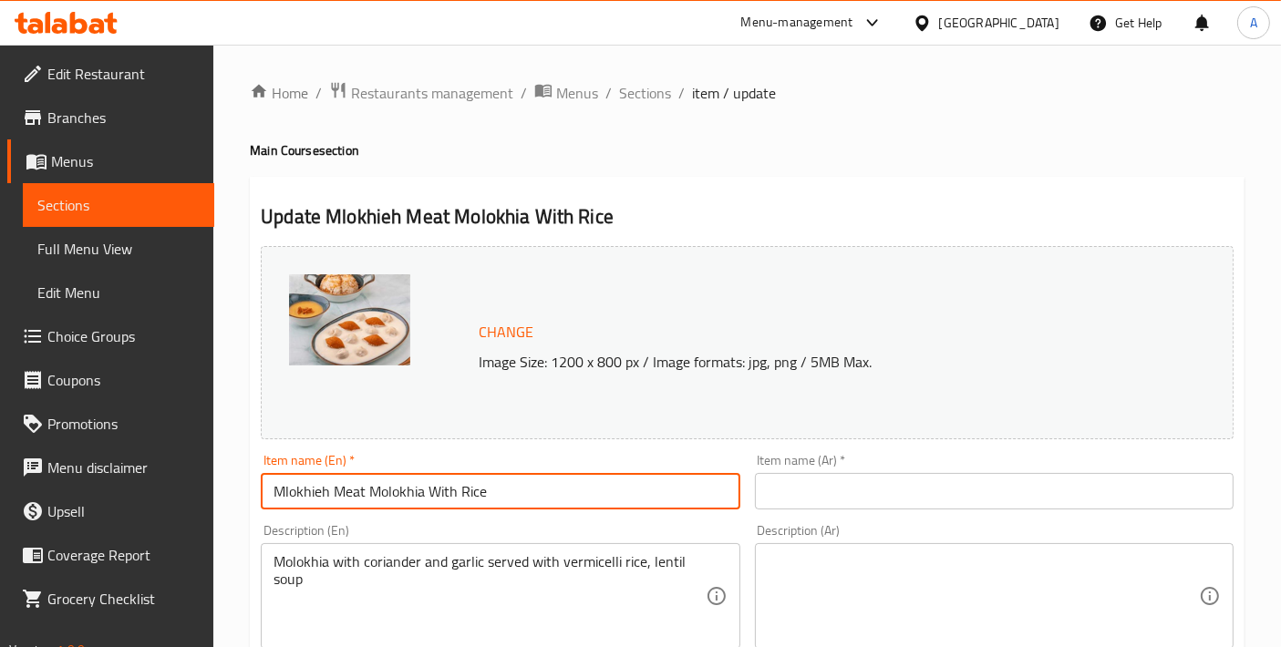
drag, startPoint x: 335, startPoint y: 489, endPoint x: 152, endPoint y: 489, distance: 182.3
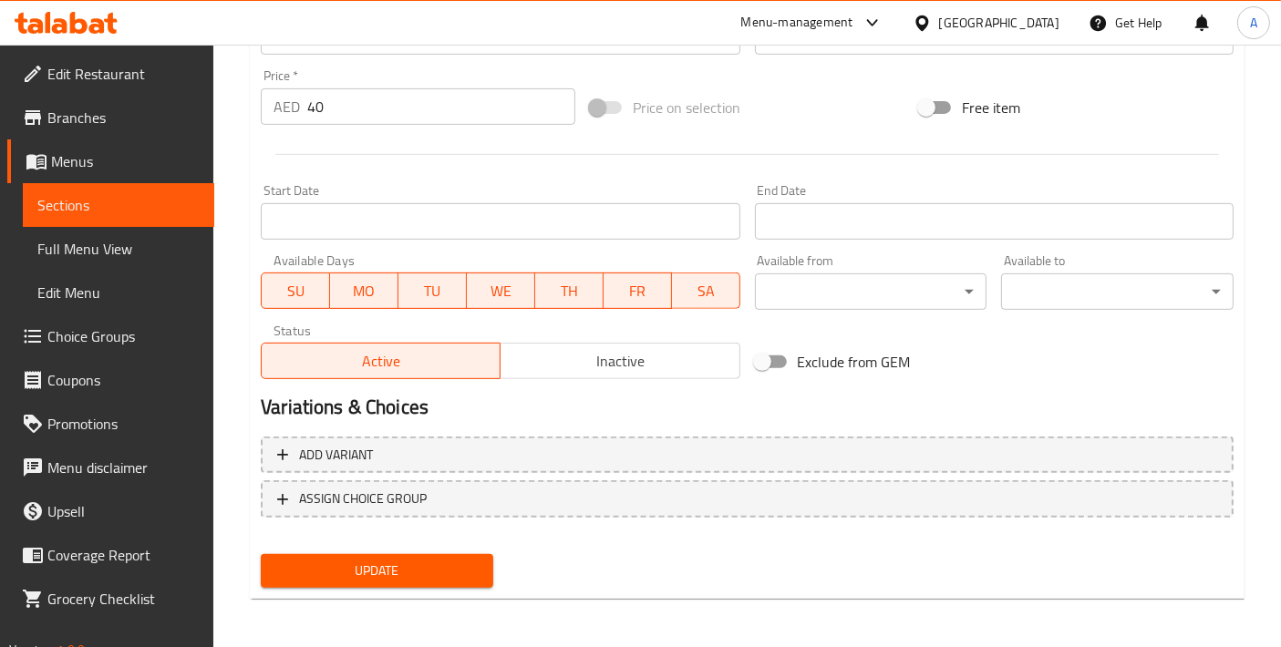
type input "Meat Molokhia With Rice"
click at [446, 569] on span "Update" at bounding box center [376, 571] width 203 height 23
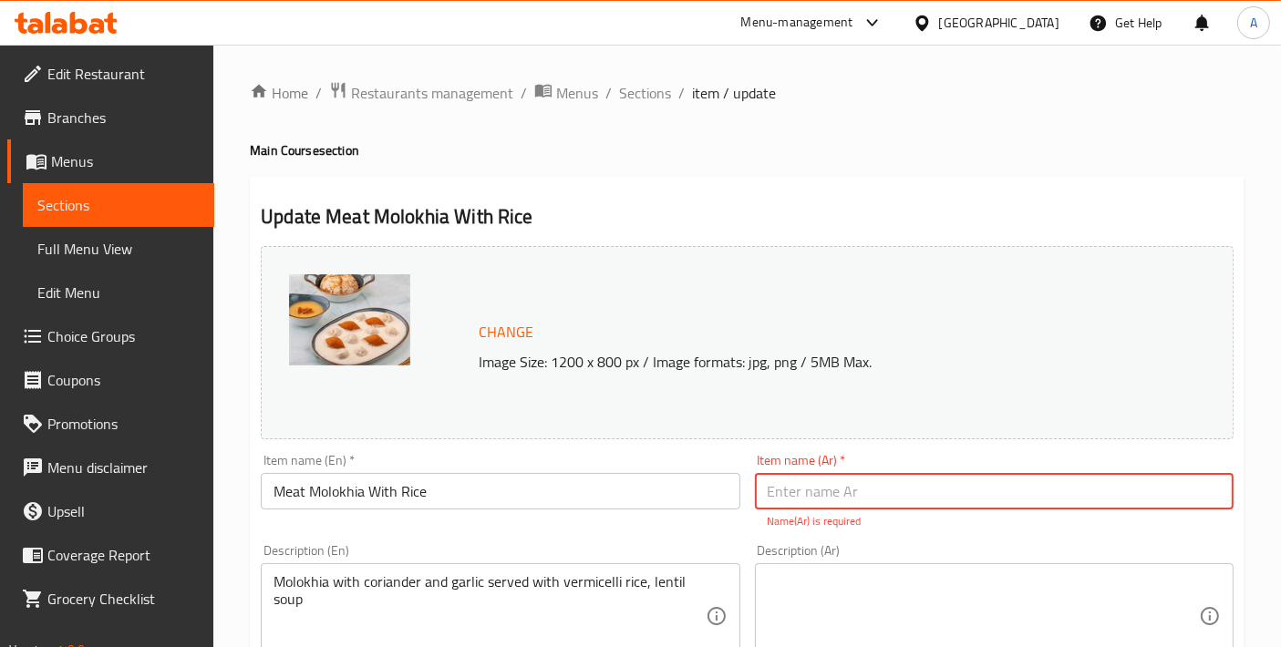
click at [460, 464] on div "Item name (En)   * Meat Molokhia With Rice Item name (En) *" at bounding box center [500, 482] width 479 height 56
click at [469, 488] on input "Meat Molokhia With Rice" at bounding box center [500, 491] width 479 height 36
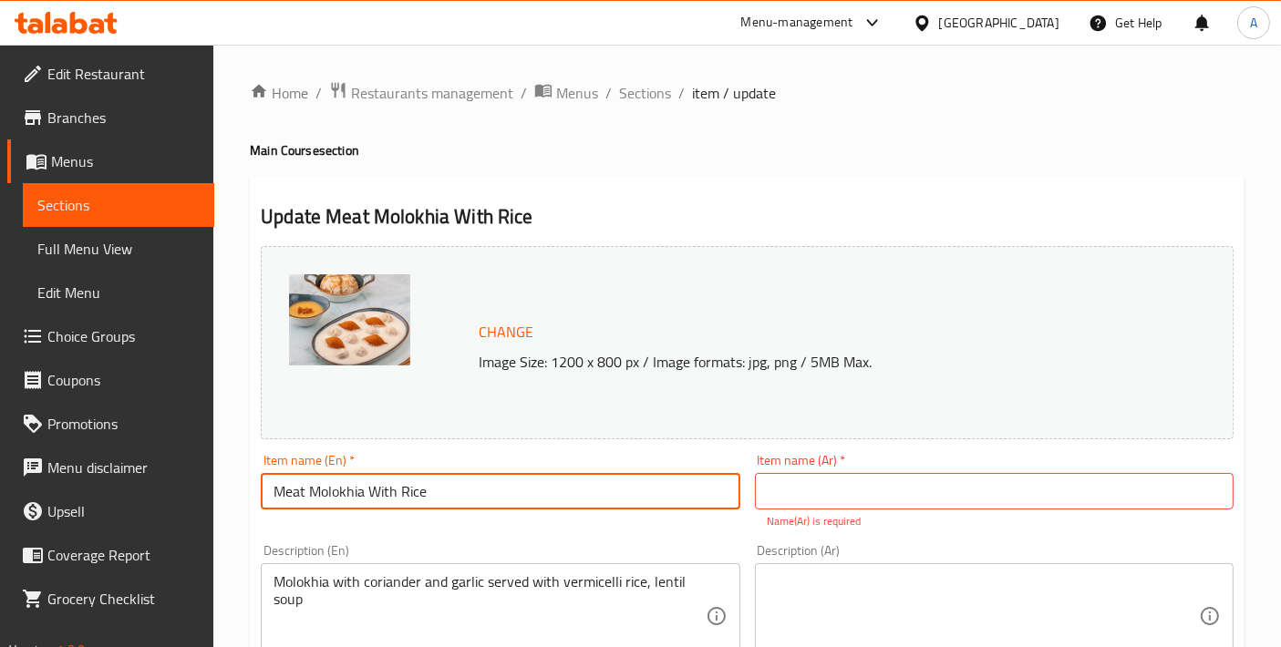
click at [469, 488] on input "Meat Molokhia With Rice" at bounding box center [500, 491] width 479 height 36
click at [857, 493] on input "text" at bounding box center [994, 491] width 479 height 36
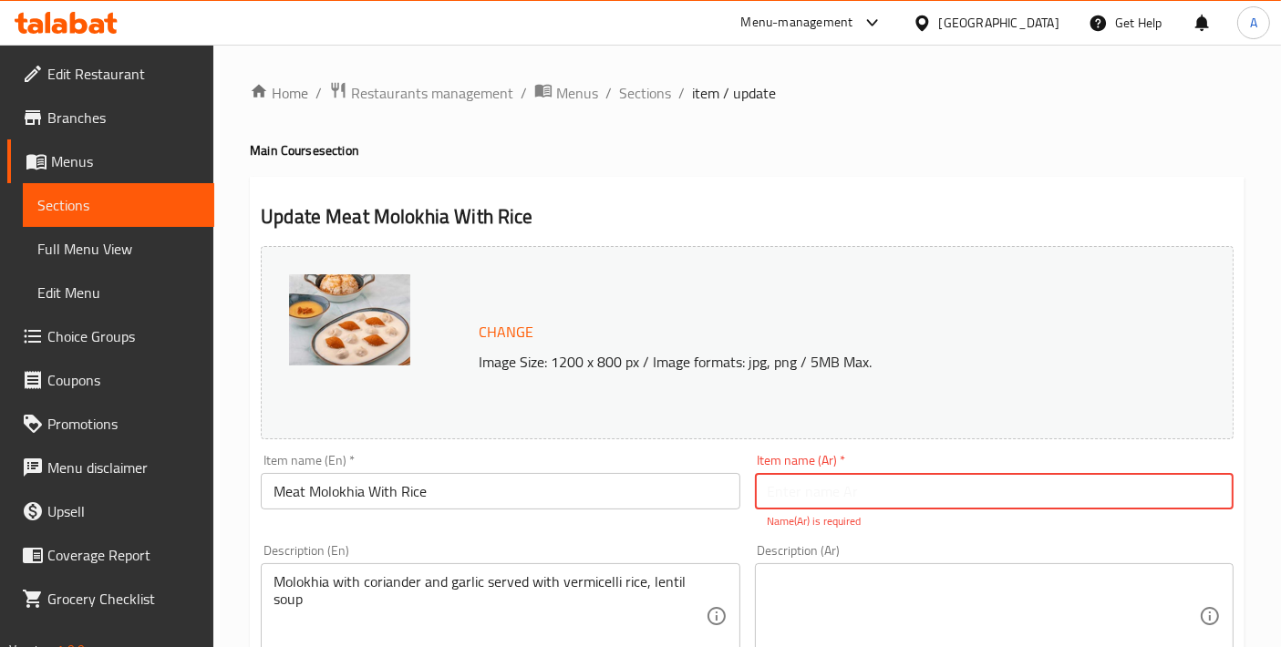
paste input "ملوخية لحم مع أرز"
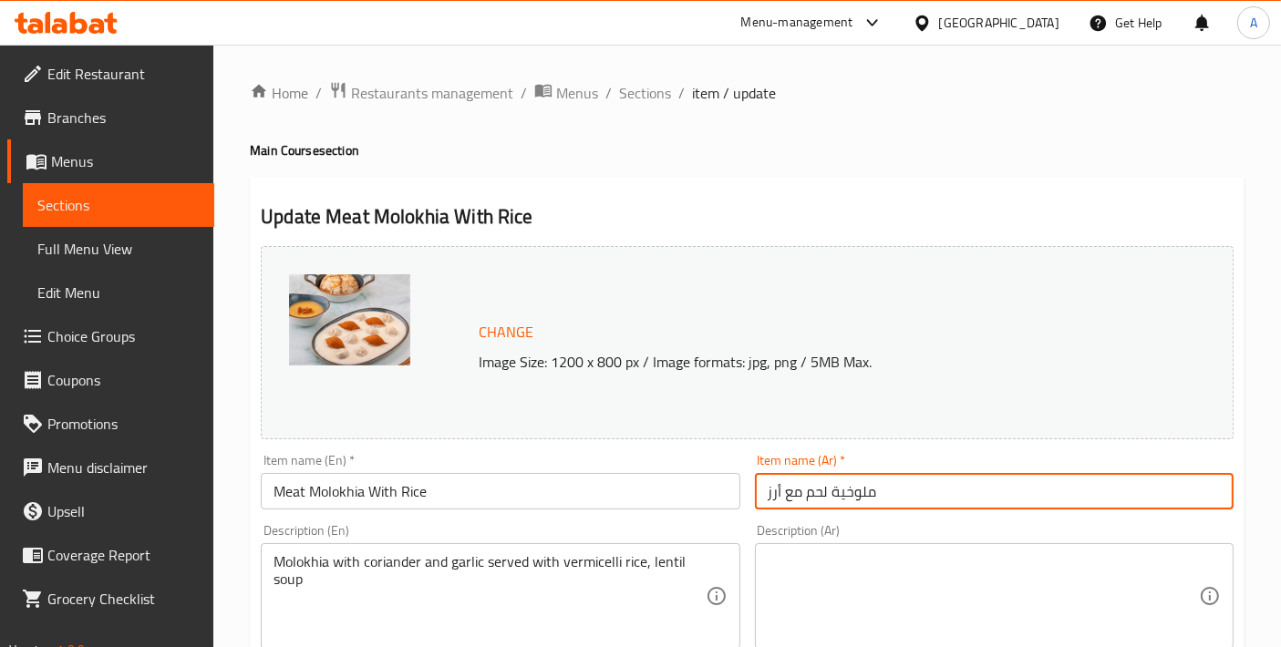
type input "ملوخية لحم مع أرز"
click at [562, 484] on input "Meat Molokhia With Rice" at bounding box center [500, 491] width 479 height 36
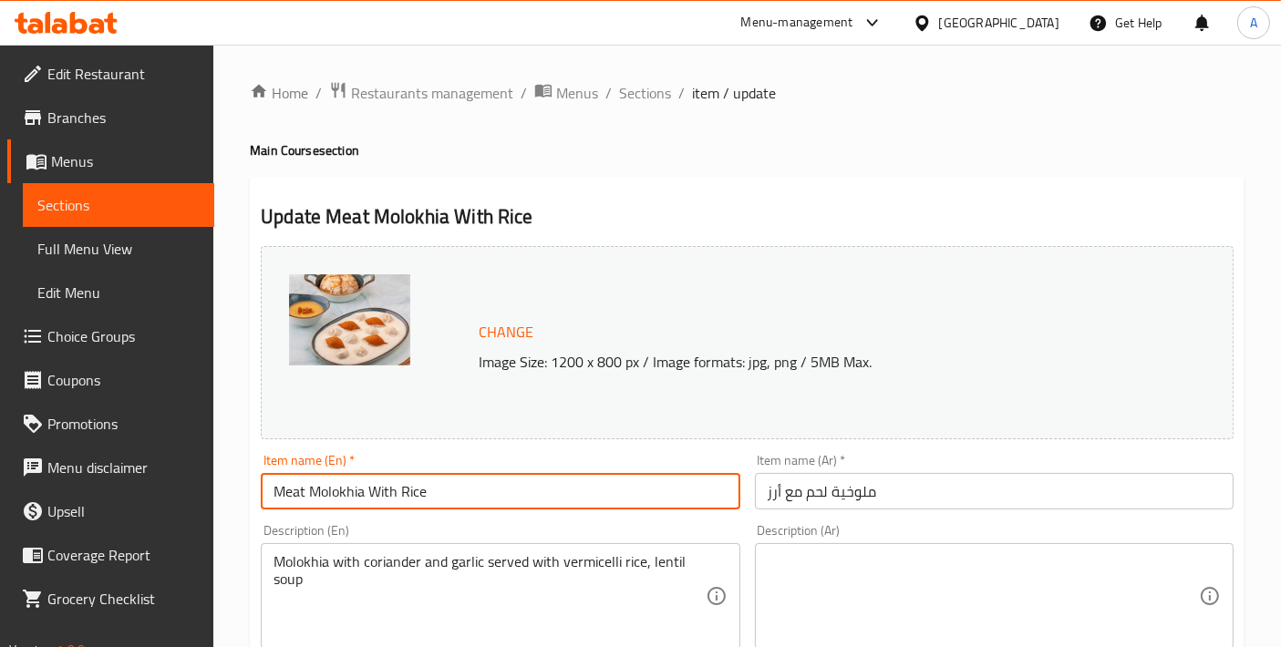
type input "Meat Molokhia With Rice"
click at [937, 486] on input "ملوخية لحم مع أرز" at bounding box center [994, 491] width 479 height 36
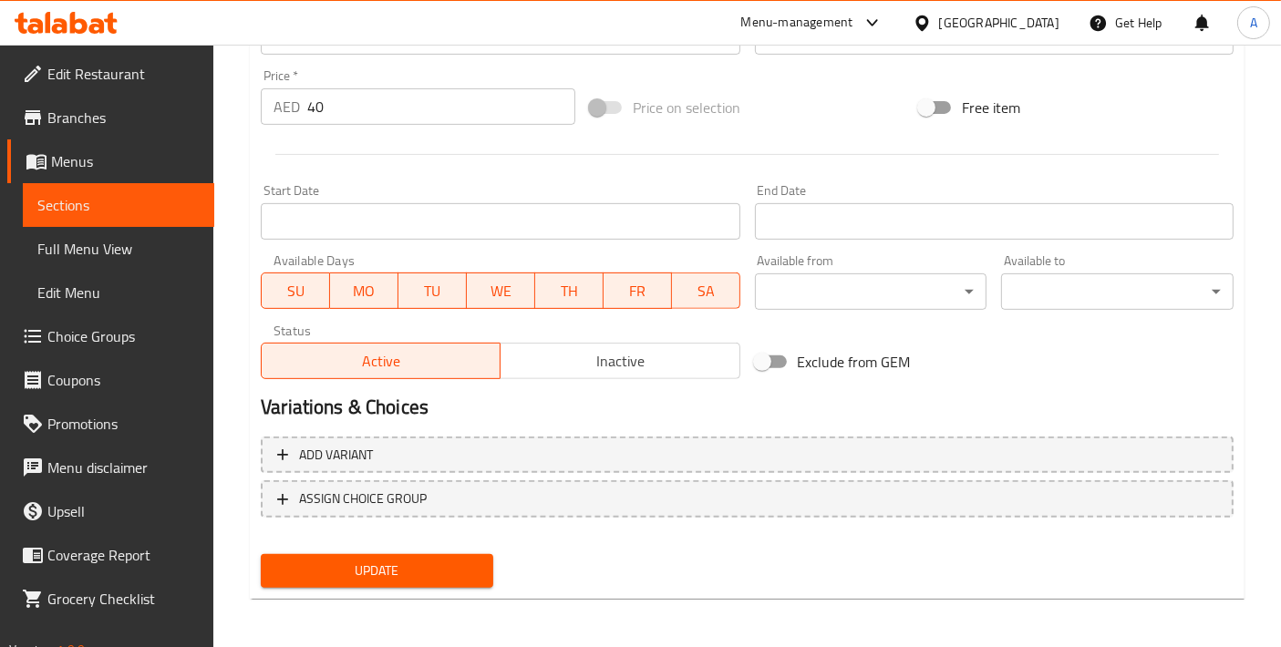
click at [393, 589] on div "Update" at bounding box center [376, 571] width 247 height 48
click at [392, 579] on span "Update" at bounding box center [376, 571] width 203 height 23
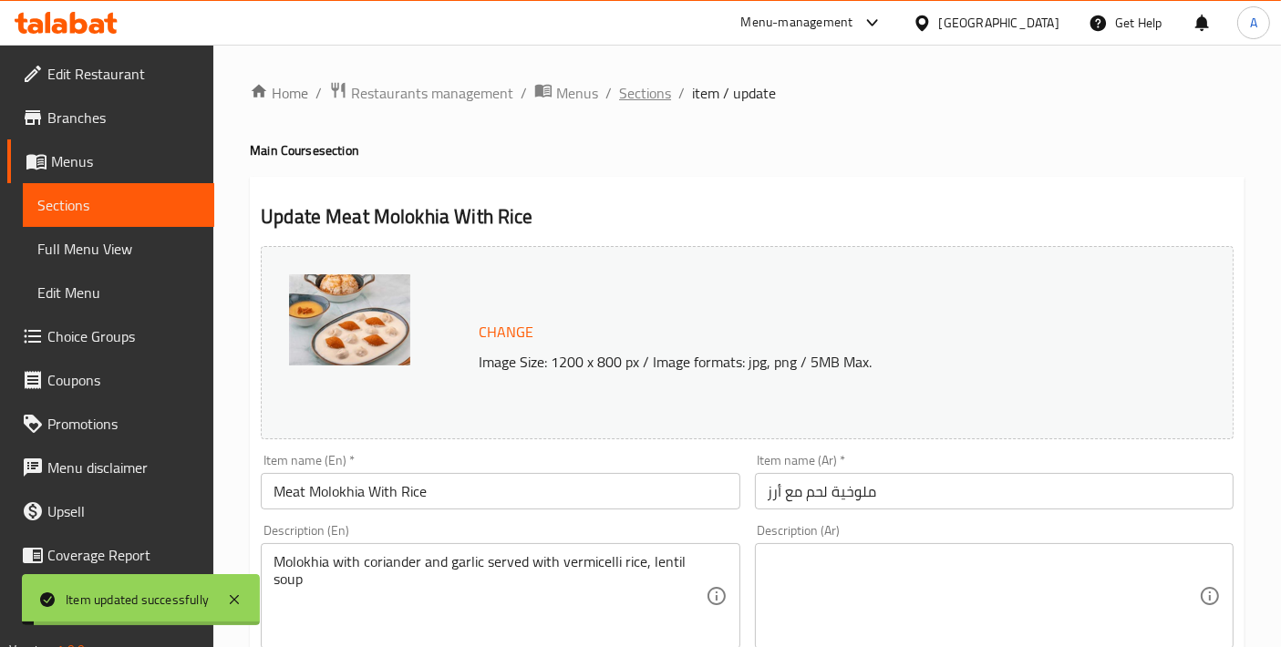
click at [663, 104] on span "Sections" at bounding box center [645, 93] width 52 height 22
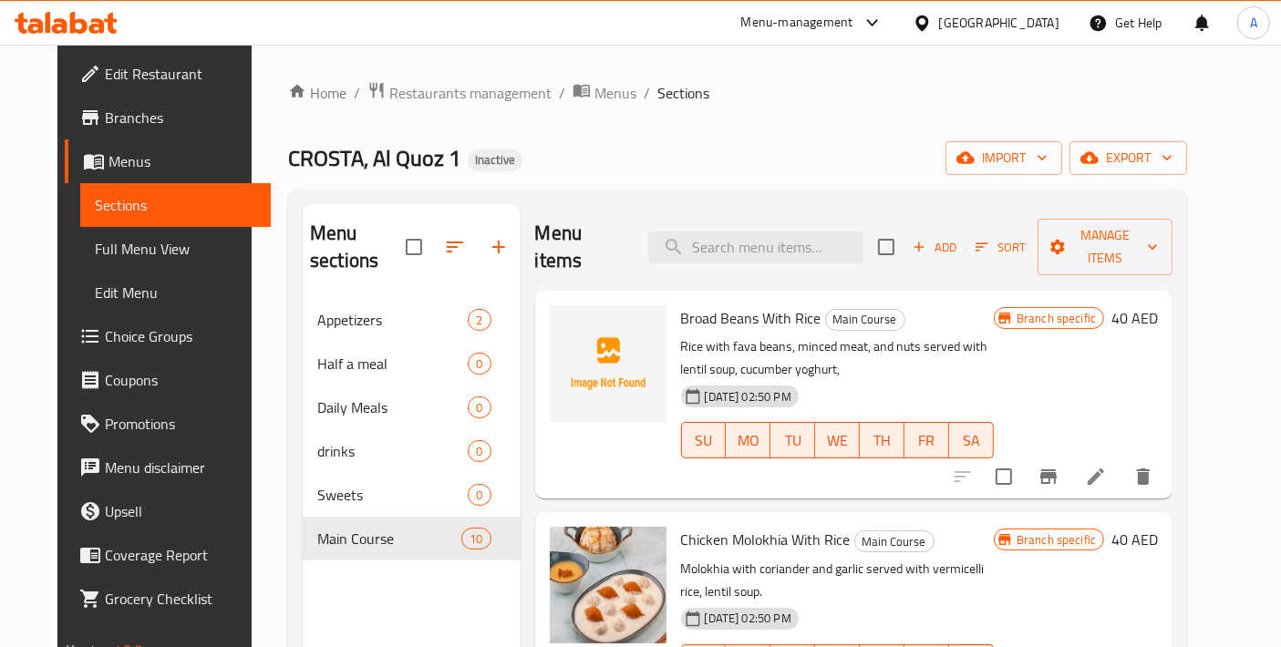
scroll to position [202, 0]
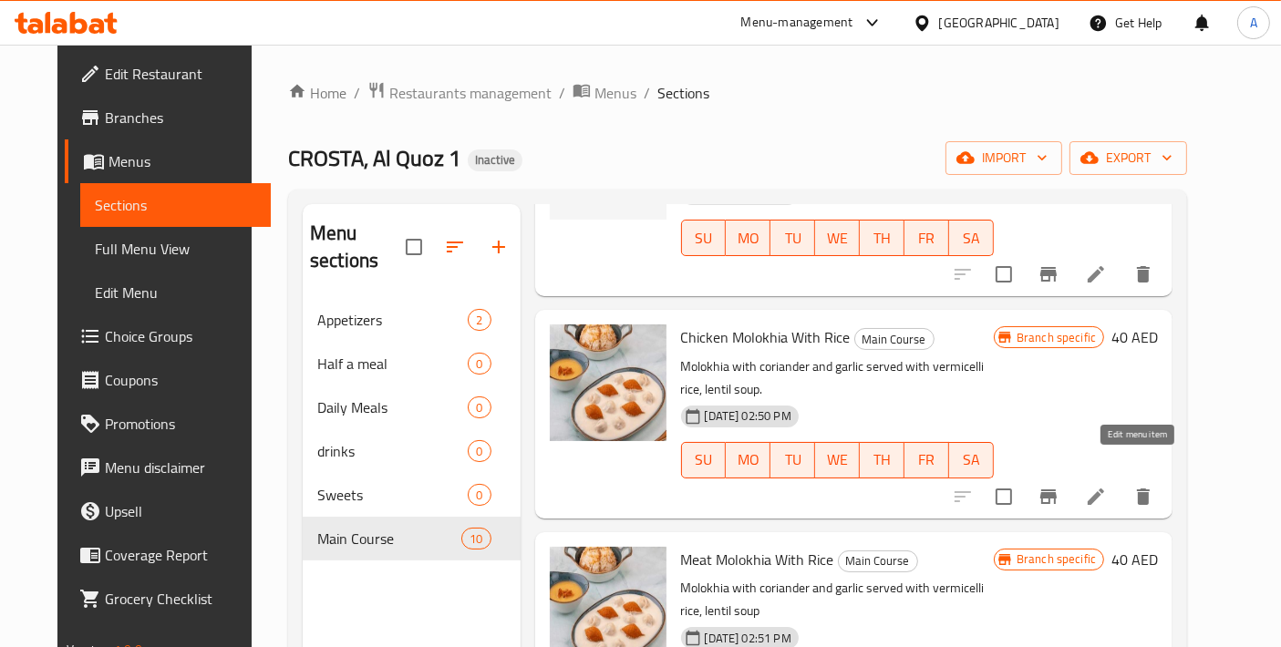
click at [1107, 486] on icon at bounding box center [1096, 497] width 22 height 22
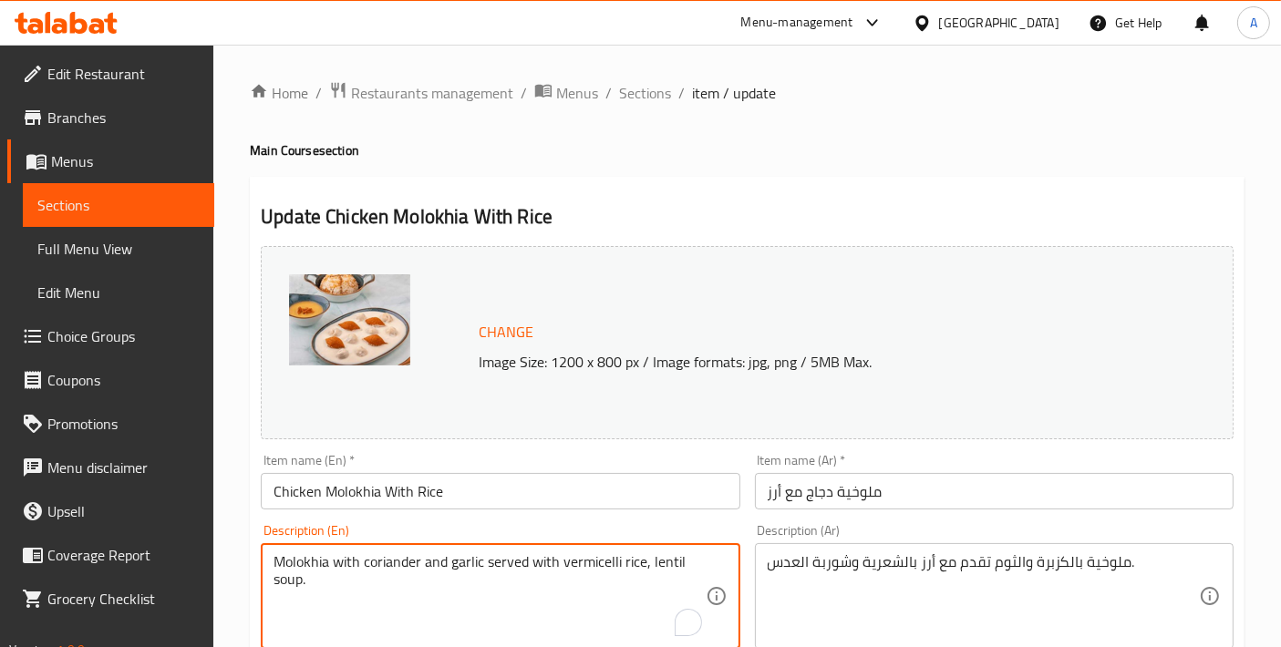
click at [569, 562] on textarea "Molokhia with coriander and garlic served with vermicelli rice, lentil soup." at bounding box center [488, 596] width 431 height 87
paste textarea "and"
click at [588, 573] on textarea "Molokhia with coriander and garlic served with vermicelli rice and lentil soup." at bounding box center [488, 596] width 431 height 87
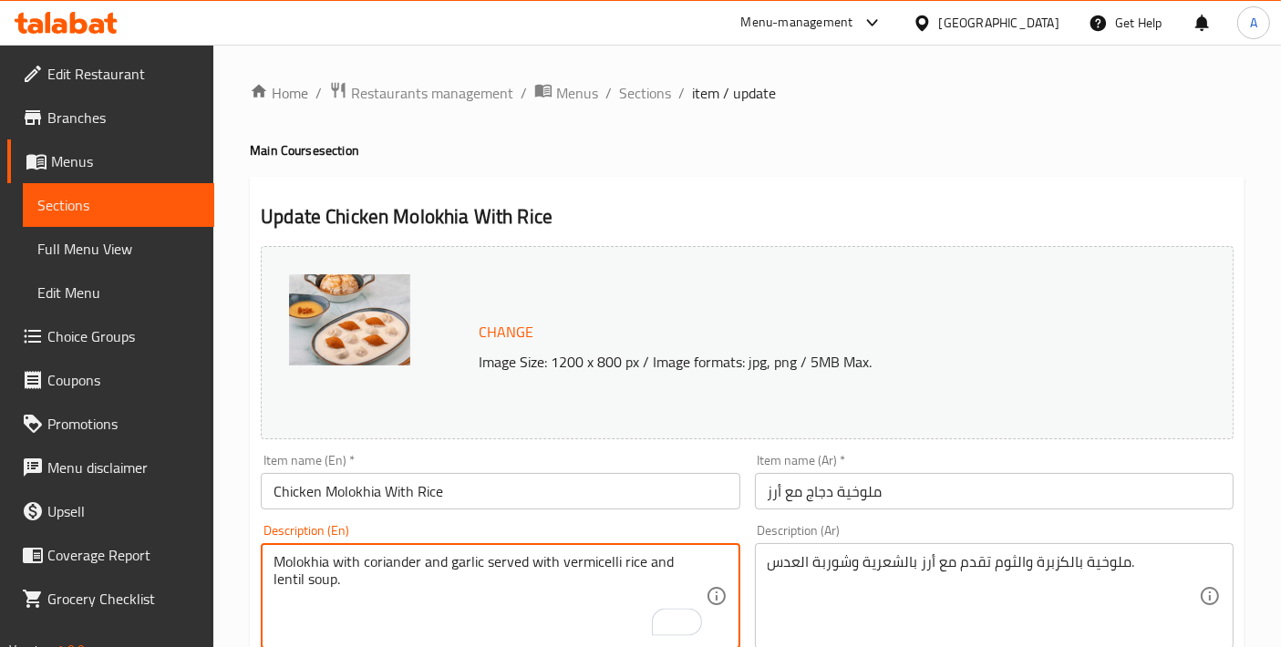
click at [588, 573] on textarea "Molokhia with coriander and garlic served with vermicelli rice and lentil soup." at bounding box center [488, 596] width 431 height 87
type textarea "Molokhia with coriander and garlic served with vermicelli rice and lentil soup."
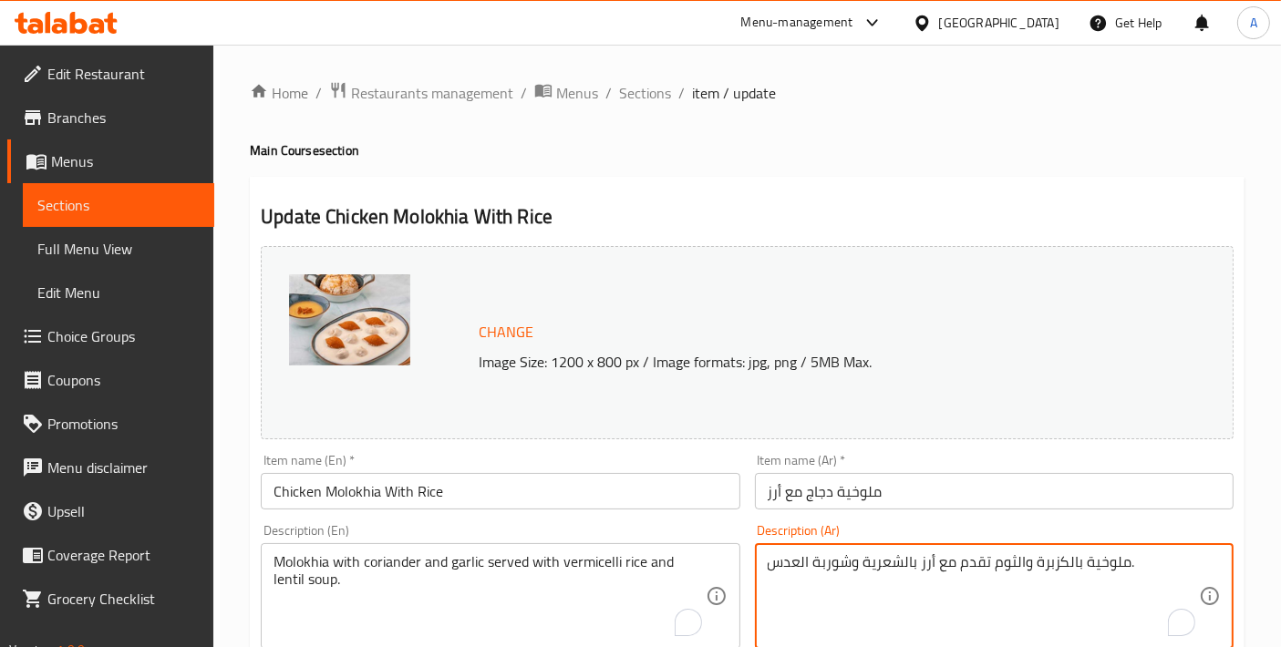
click at [910, 580] on textarea "ملوخية بالكزبرة والثوم تقدم مع أرز بالشعرية وشوربة العدس." at bounding box center [982, 596] width 431 height 87
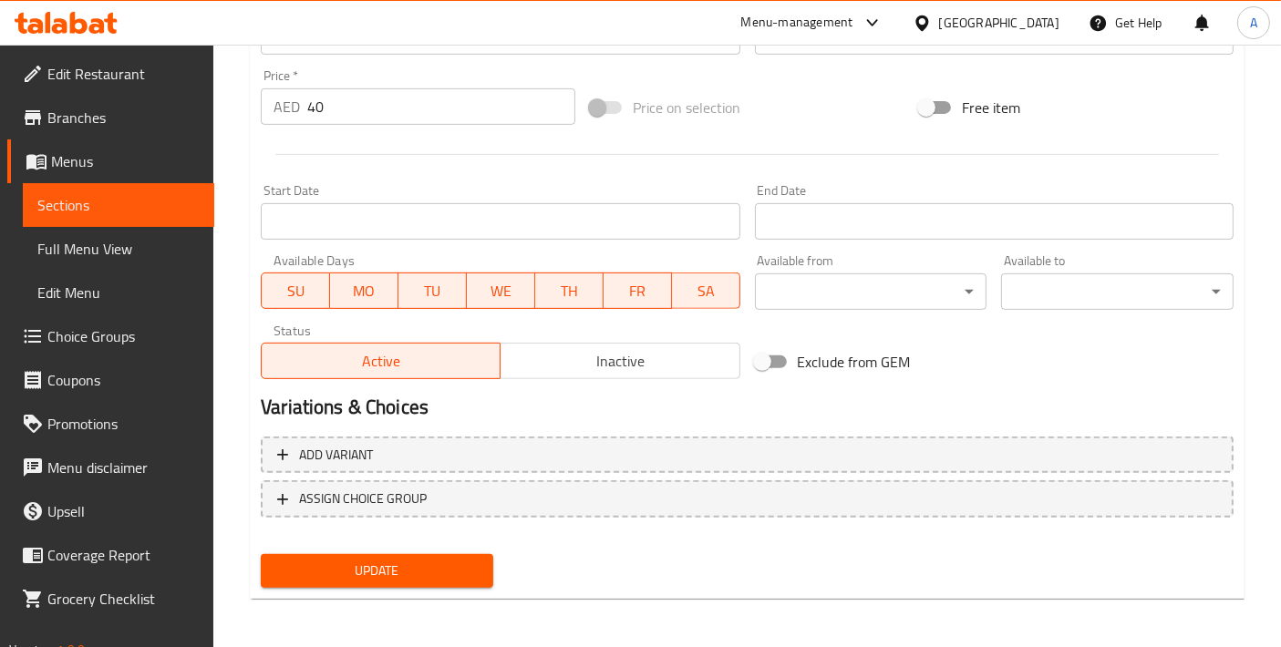
click at [443, 549] on div "Update" at bounding box center [376, 571] width 247 height 48
click at [468, 562] on span "Update" at bounding box center [376, 571] width 203 height 23
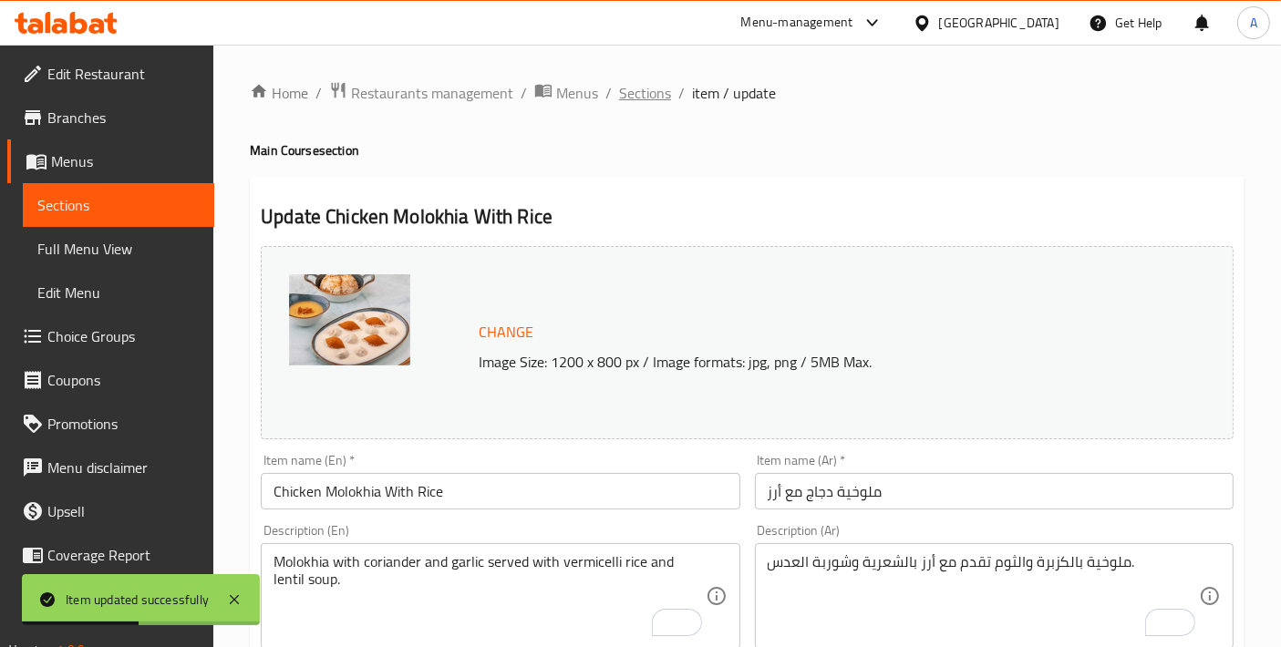
click at [633, 104] on span "Sections" at bounding box center [645, 93] width 52 height 22
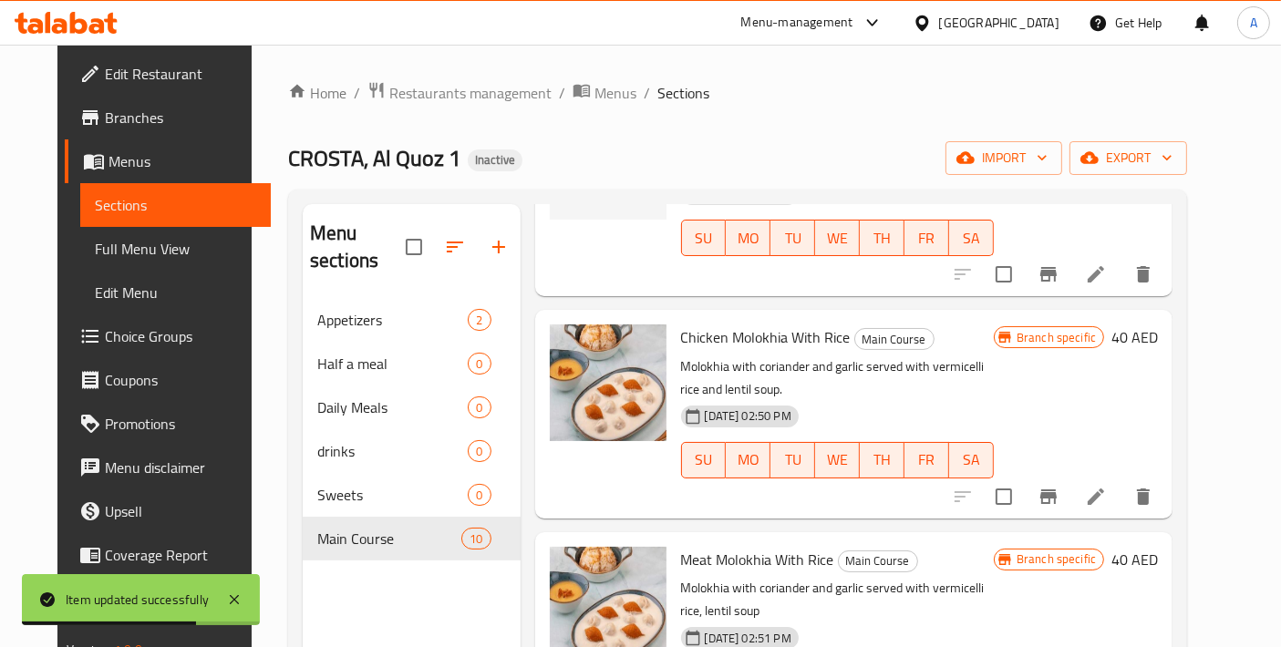
scroll to position [405, 0]
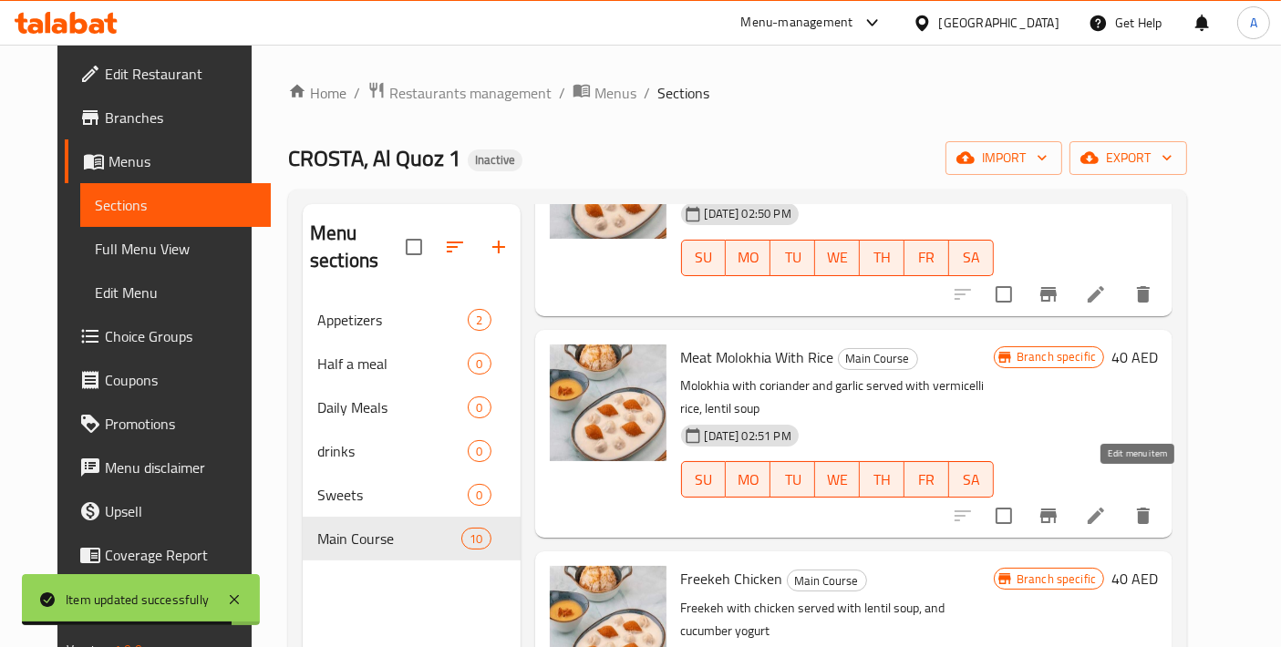
click at [1104, 508] on icon at bounding box center [1095, 516] width 16 height 16
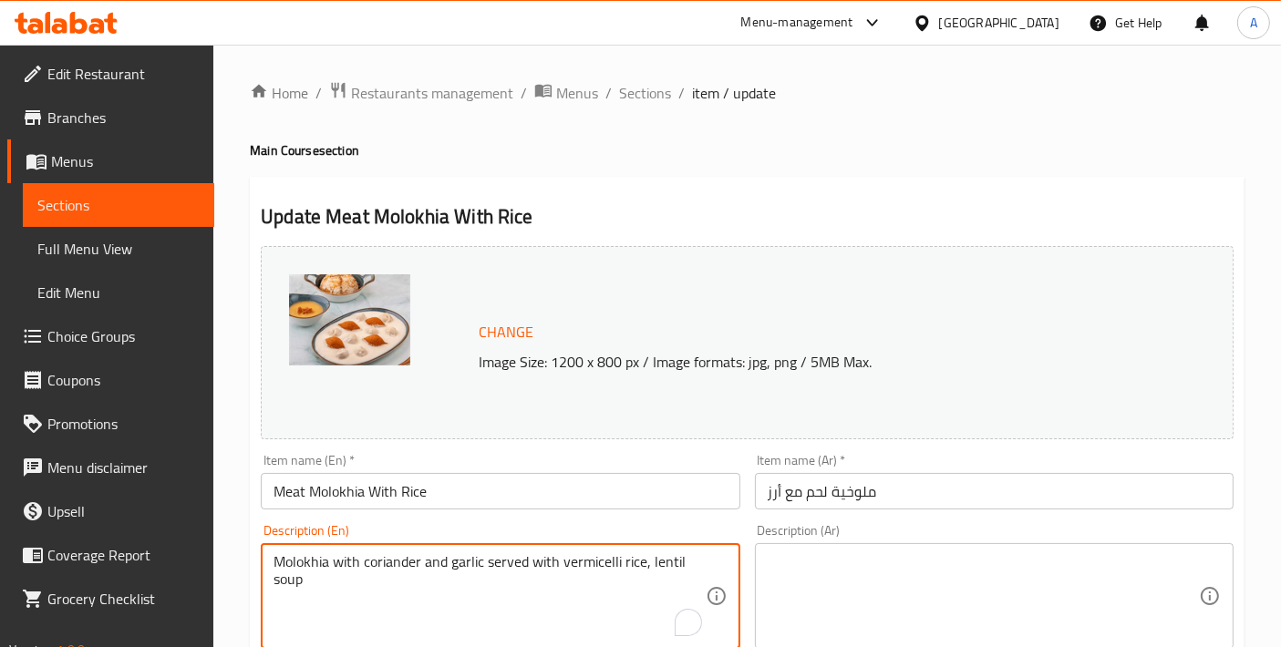
click at [602, 597] on textarea "Molokhia with coriander and garlic served with vermicelli rice, lentil soup" at bounding box center [488, 596] width 431 height 87
paste textarea "and lentil soup."
type textarea "Molokhia with coriander and garlic served with vermicelli rice and lentil soup."
click at [813, 544] on div "Description (Ar)" at bounding box center [994, 596] width 479 height 106
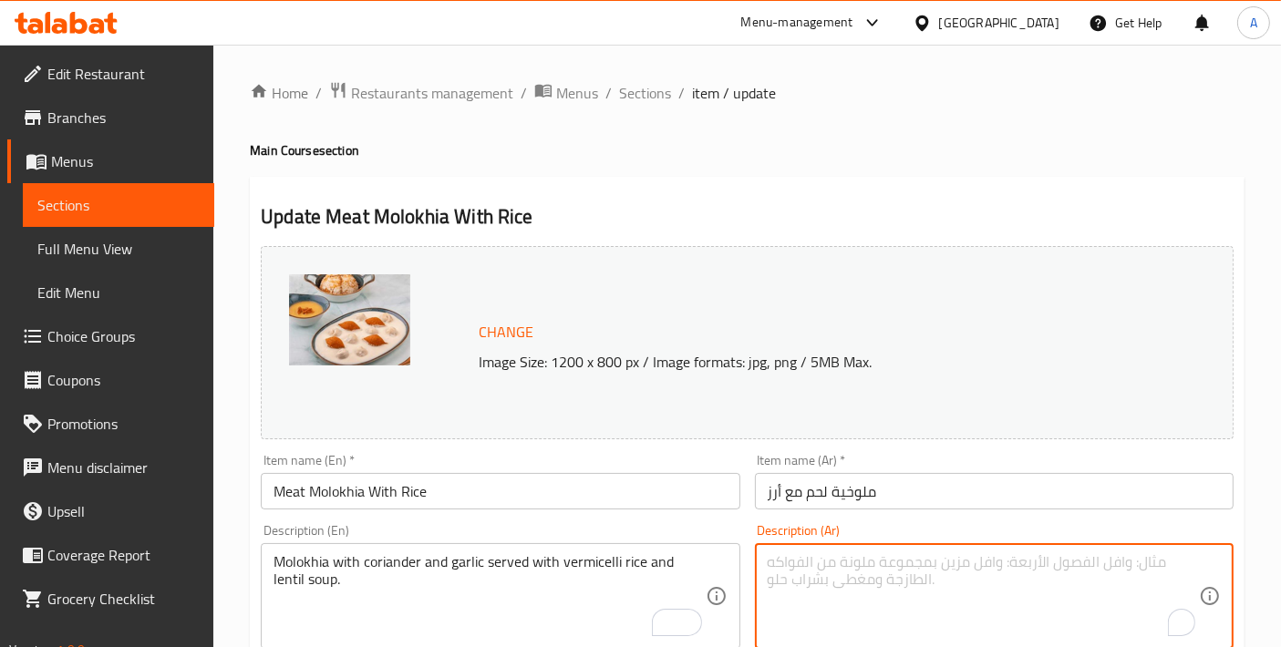
paste textarea "ملوخية بالكزبرة والثوم تقدم مع أرز بالشعرية وشوربة العدس."
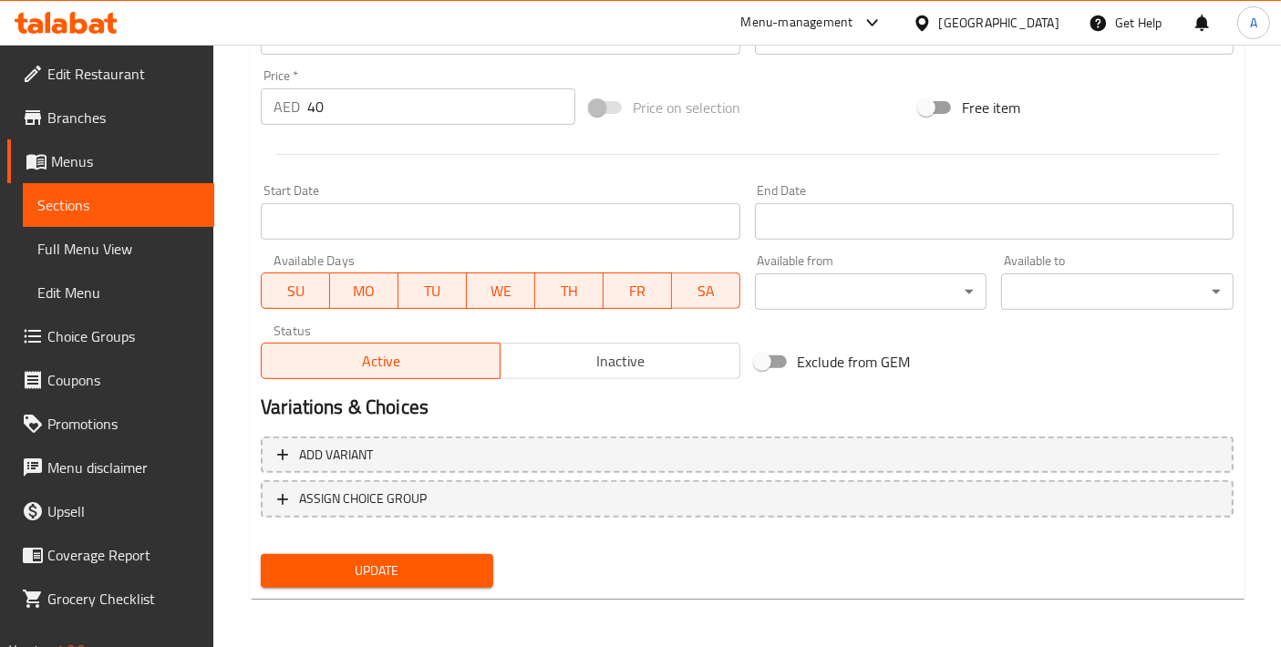
type textarea "ملوخية بالكزبرة والثوم تقدم مع أرز بالشعرية وشوربة العدس."
click at [396, 573] on span "Update" at bounding box center [376, 571] width 203 height 23
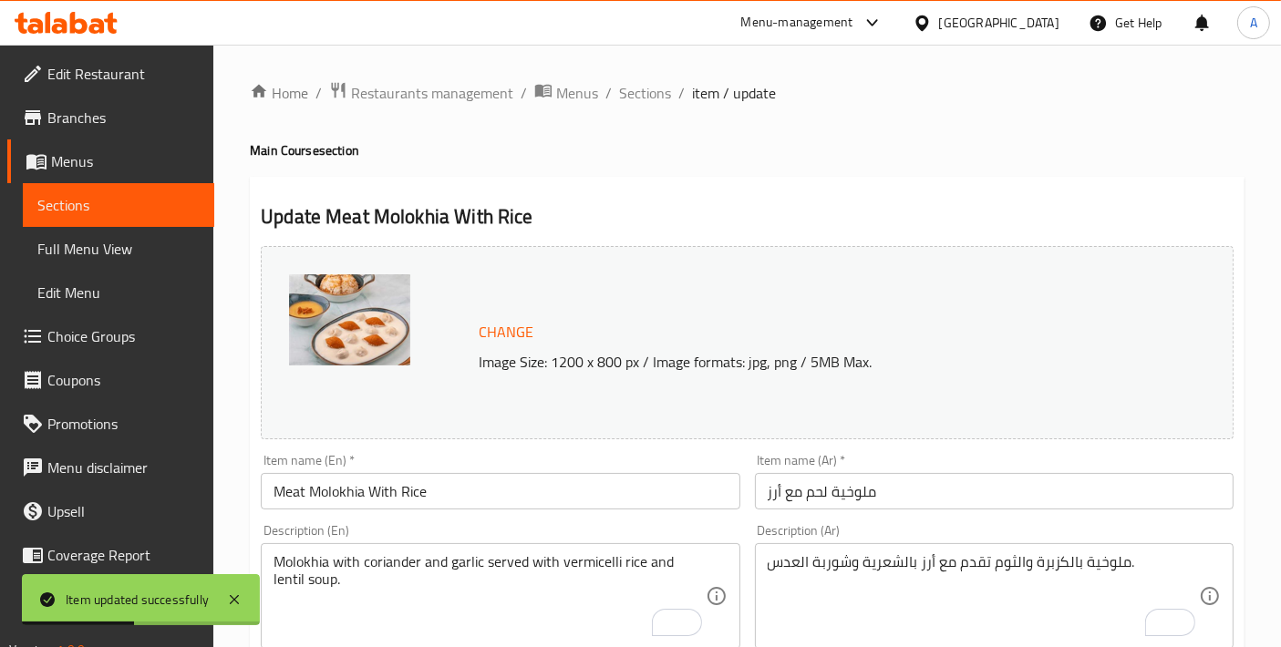
click at [645, 102] on span "Sections" at bounding box center [645, 93] width 52 height 22
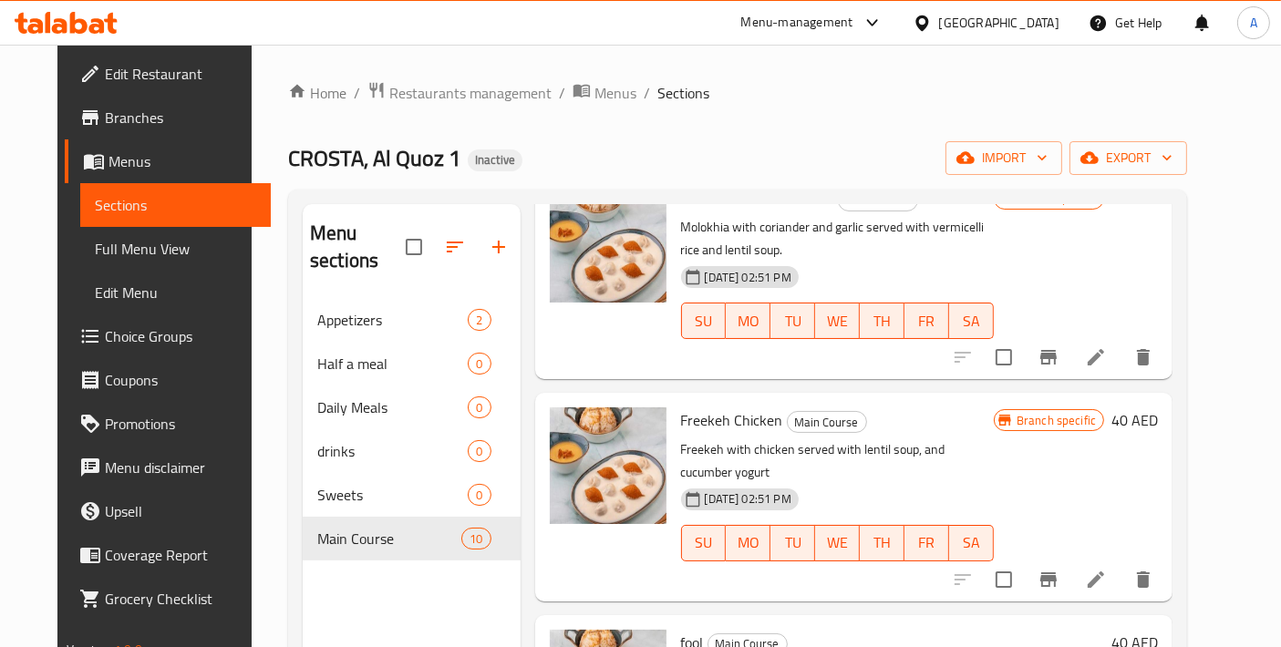
scroll to position [607, 0]
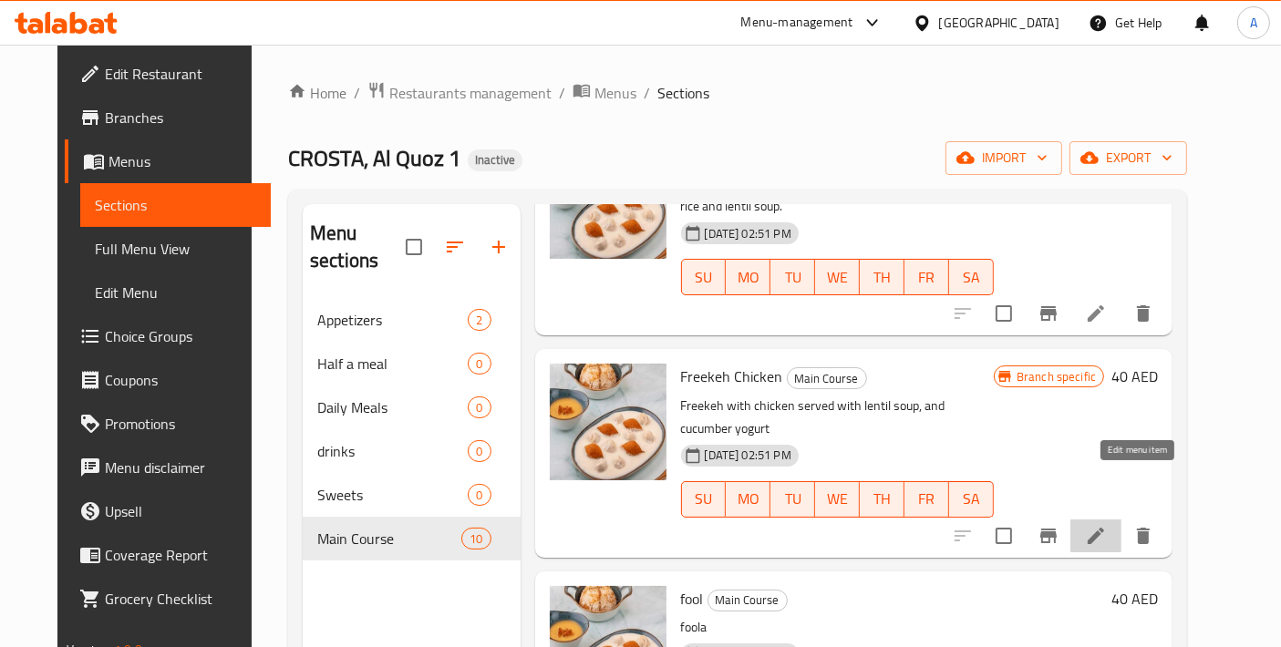
click at [1104, 528] on icon at bounding box center [1095, 536] width 16 height 16
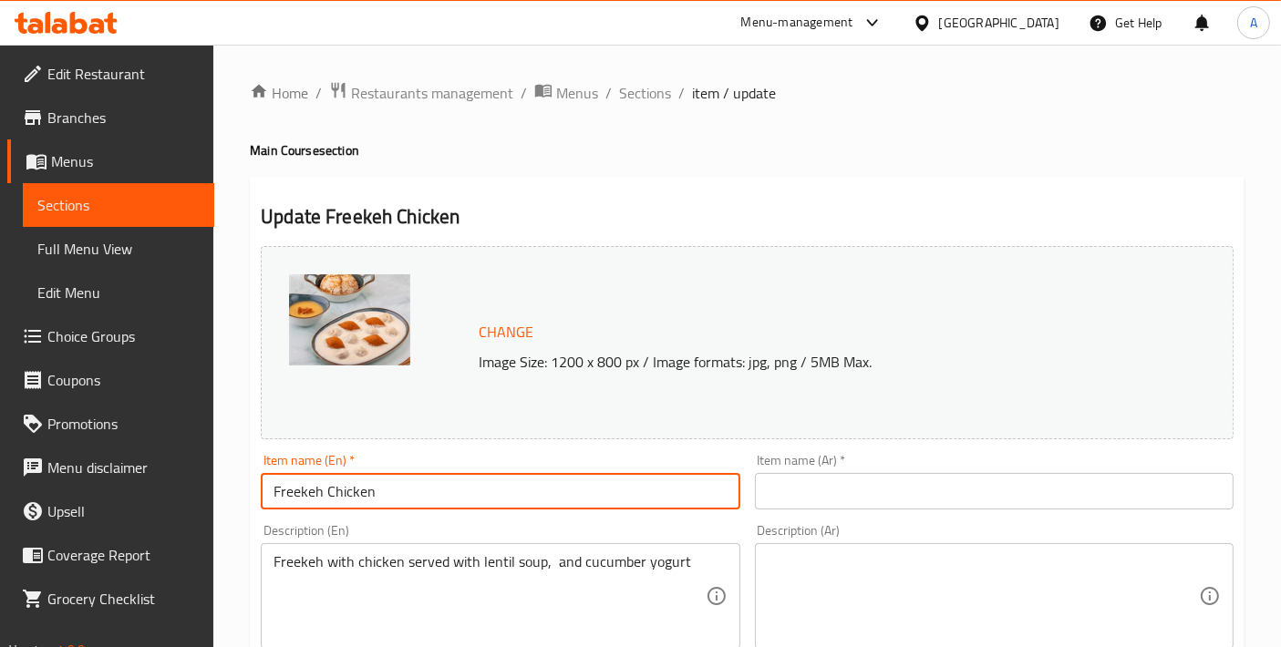
click at [458, 493] on input "Freekeh Chicken" at bounding box center [500, 491] width 479 height 36
click at [302, 496] on input "Freekeh Chicken" at bounding box center [500, 491] width 479 height 36
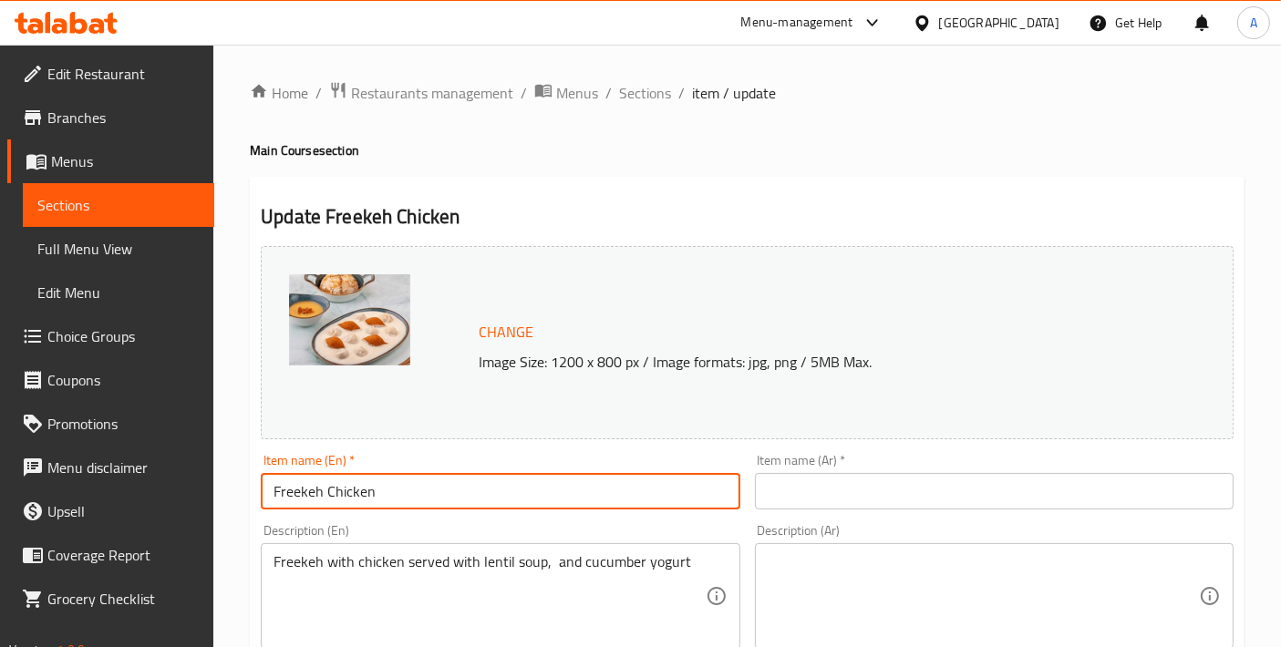
click at [302, 496] on input "Freekeh Chicken" at bounding box center [500, 491] width 479 height 36
click at [815, 487] on input "text" at bounding box center [994, 491] width 479 height 36
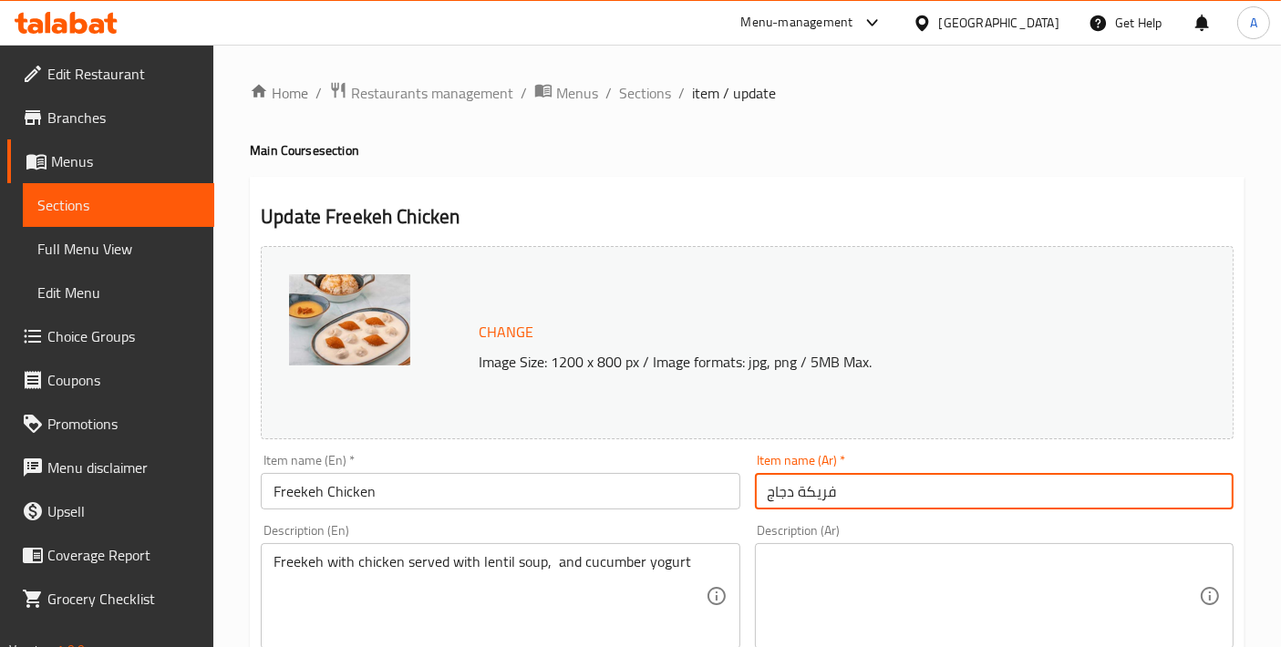
type input "فريكة دجاج"
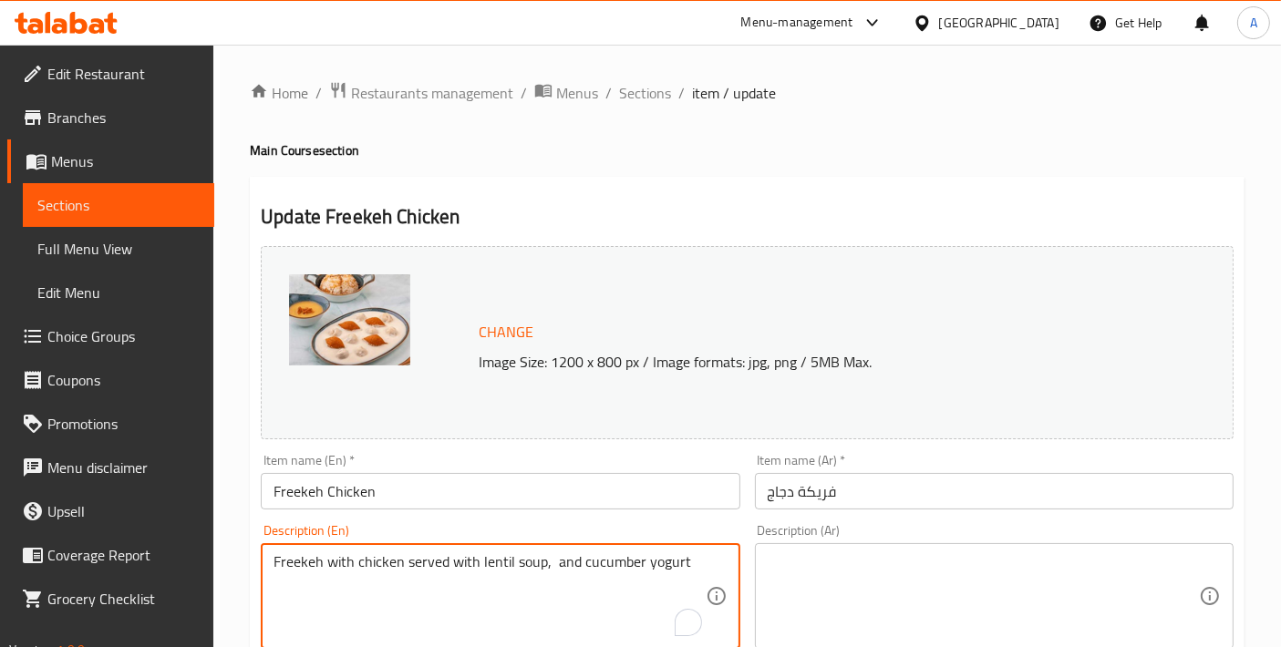
click at [407, 587] on textarea "Freekeh with chicken served with lentil soup, and cucumber yogurt" at bounding box center [488, 596] width 431 height 87
click at [527, 571] on textarea "Freekeh with chicken served with lentil soup, and cucumber yogurt" at bounding box center [488, 596] width 431 height 87
click at [555, 569] on textarea "Freekeh with chicken served with lentil soup, and cucumber yogurt" at bounding box center [488, 596] width 431 height 87
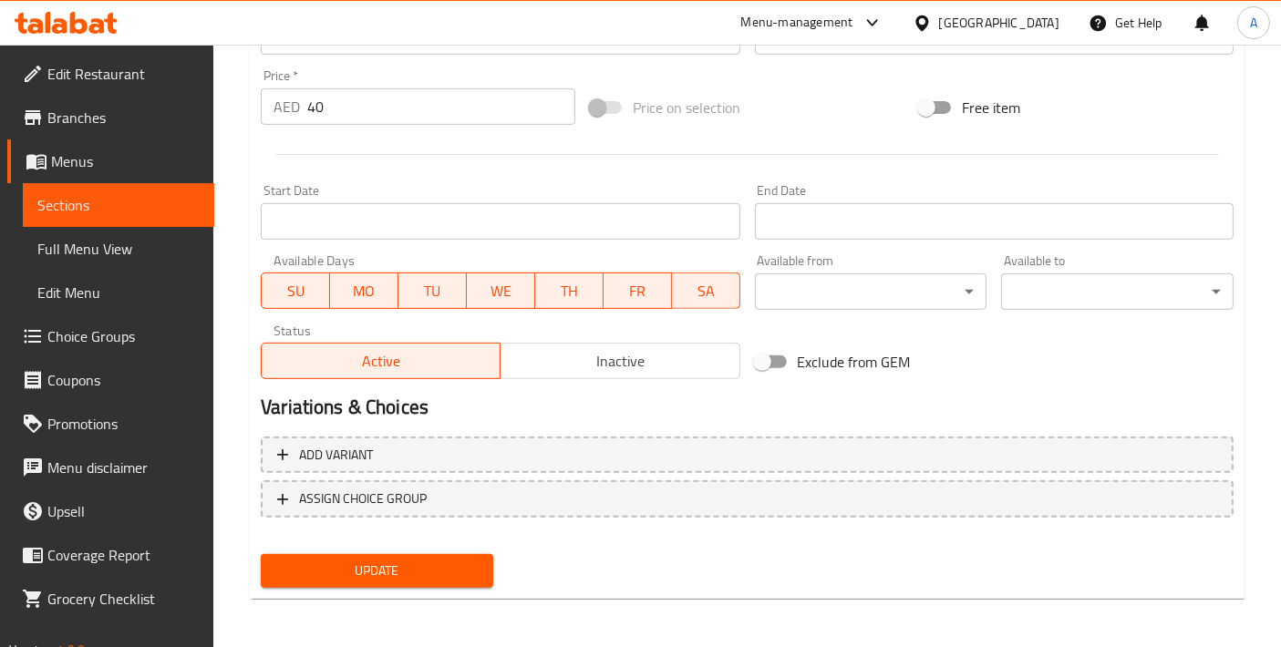
type textarea "Freekeh with chicken served with lentil soup, and cucumber yoghurt"
click at [401, 581] on button "Update" at bounding box center [377, 571] width 232 height 34
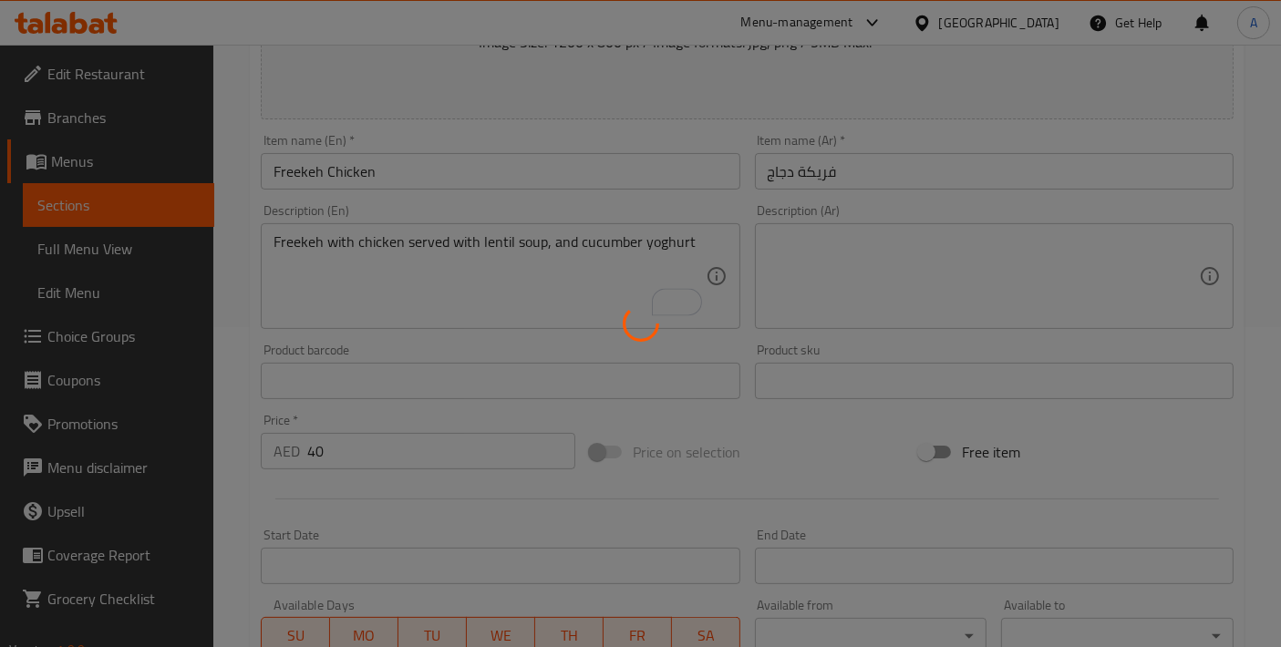
scroll to position [260, 0]
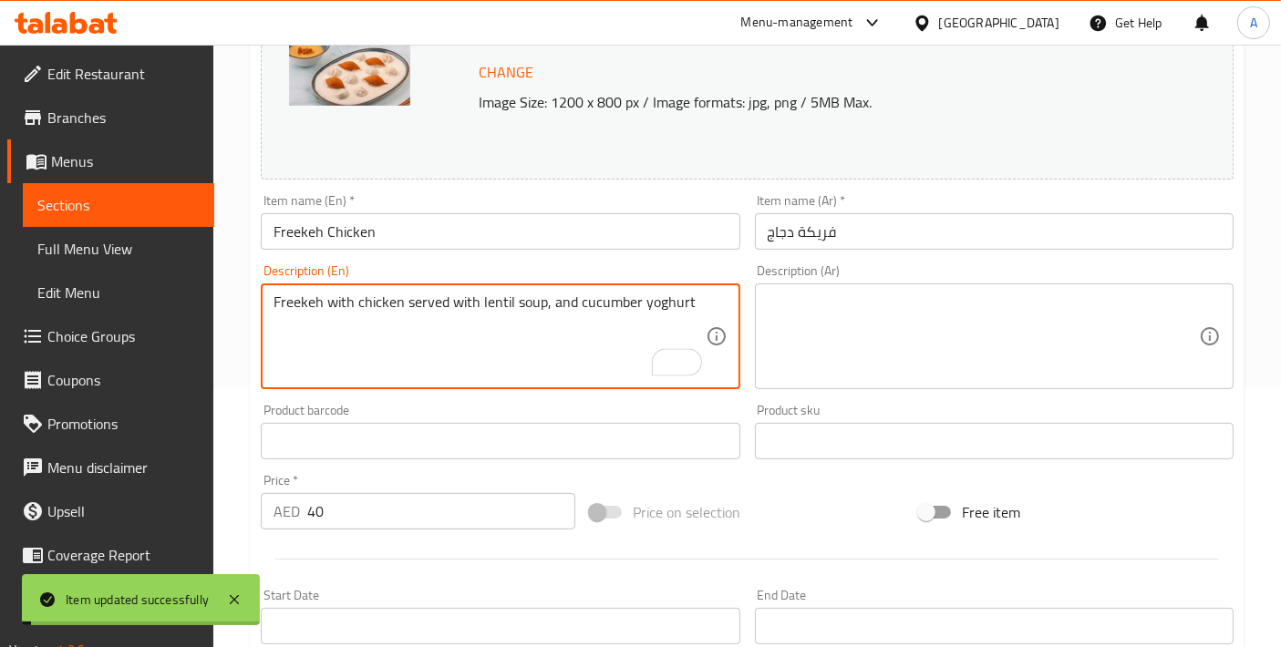
click at [572, 316] on textarea "Freekeh with chicken served with lentil soup, and cucumber yoghurt" at bounding box center [488, 336] width 431 height 87
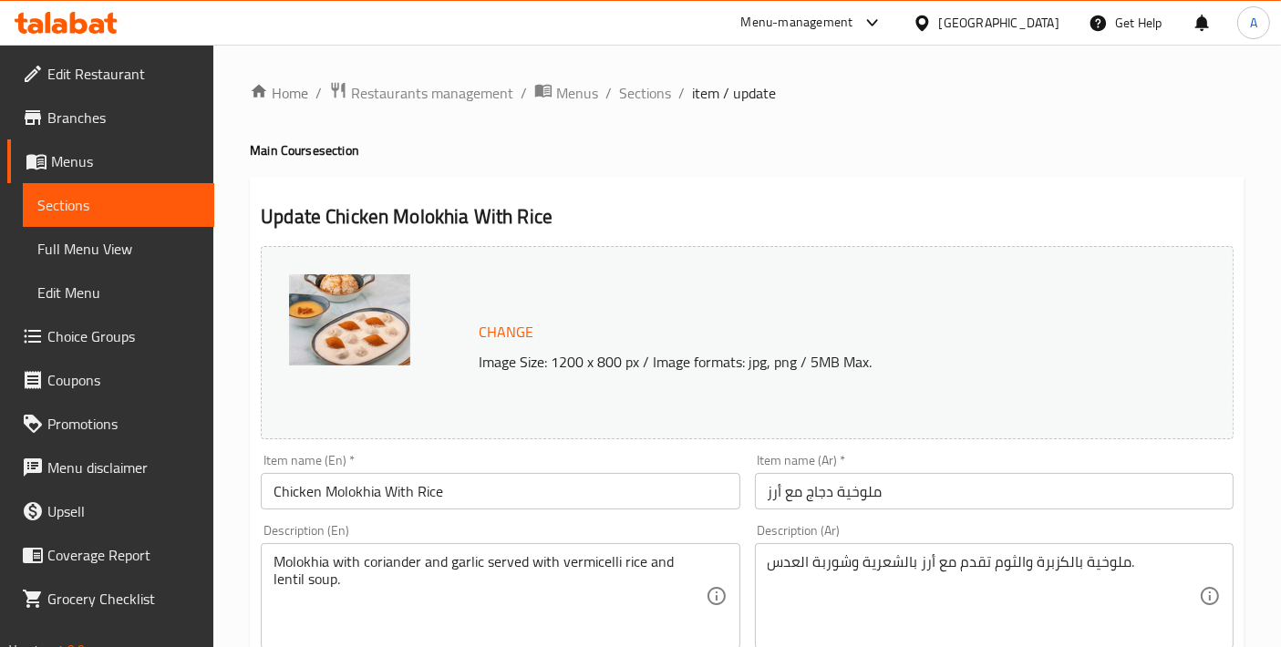
click at [532, 583] on textarea "Molokhia with coriander and garlic served with vermicelli rice and lentil soup." at bounding box center [488, 596] width 431 height 87
click at [858, 557] on textarea "ملوخية بالكزبرة والثوم تقدم مع أرز بالشعرية وشوربة العدس." at bounding box center [982, 596] width 431 height 87
click at [640, 99] on span "Sections" at bounding box center [645, 93] width 52 height 22
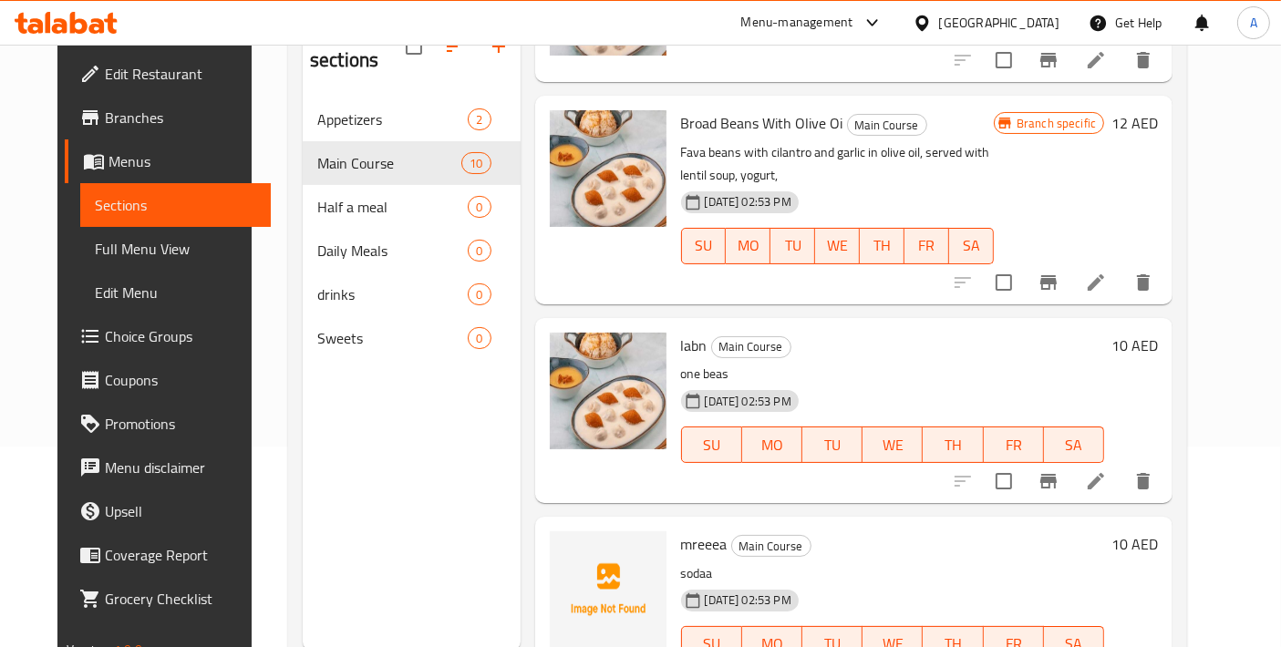
scroll to position [254, 0]
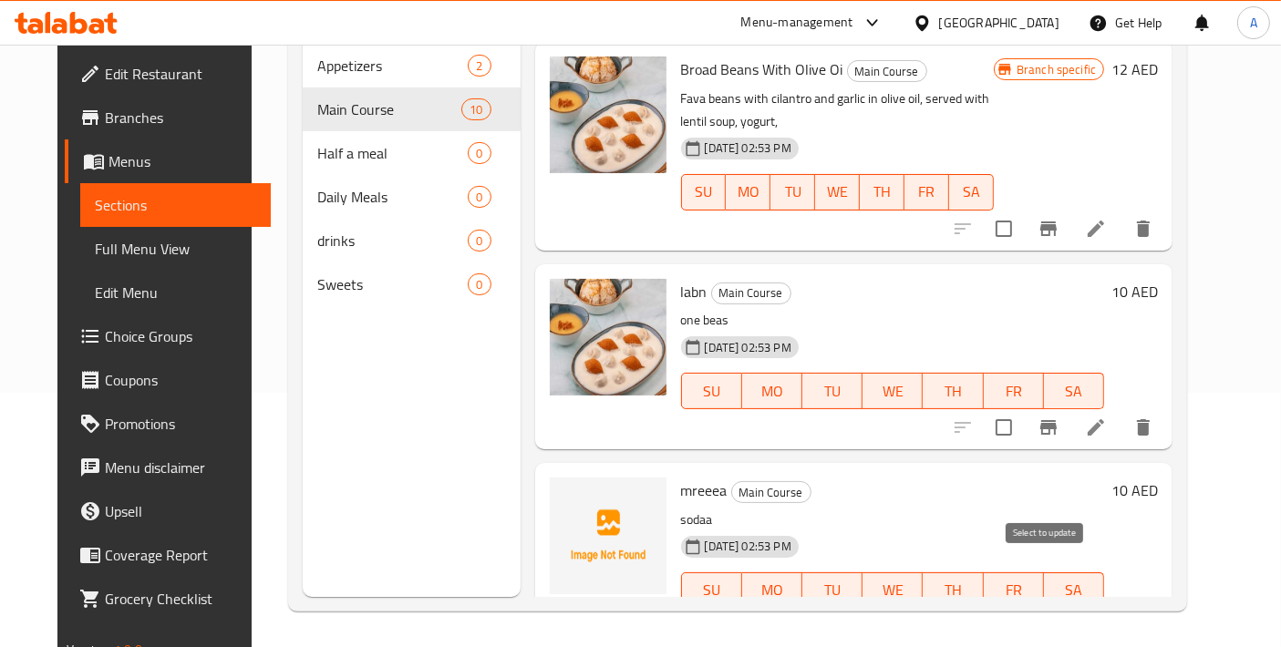
click at [1023, 608] on input "checkbox" at bounding box center [1003, 627] width 38 height 38
checkbox input "true"
click at [1023, 408] on input "checkbox" at bounding box center [1003, 427] width 38 height 38
checkbox input "true"
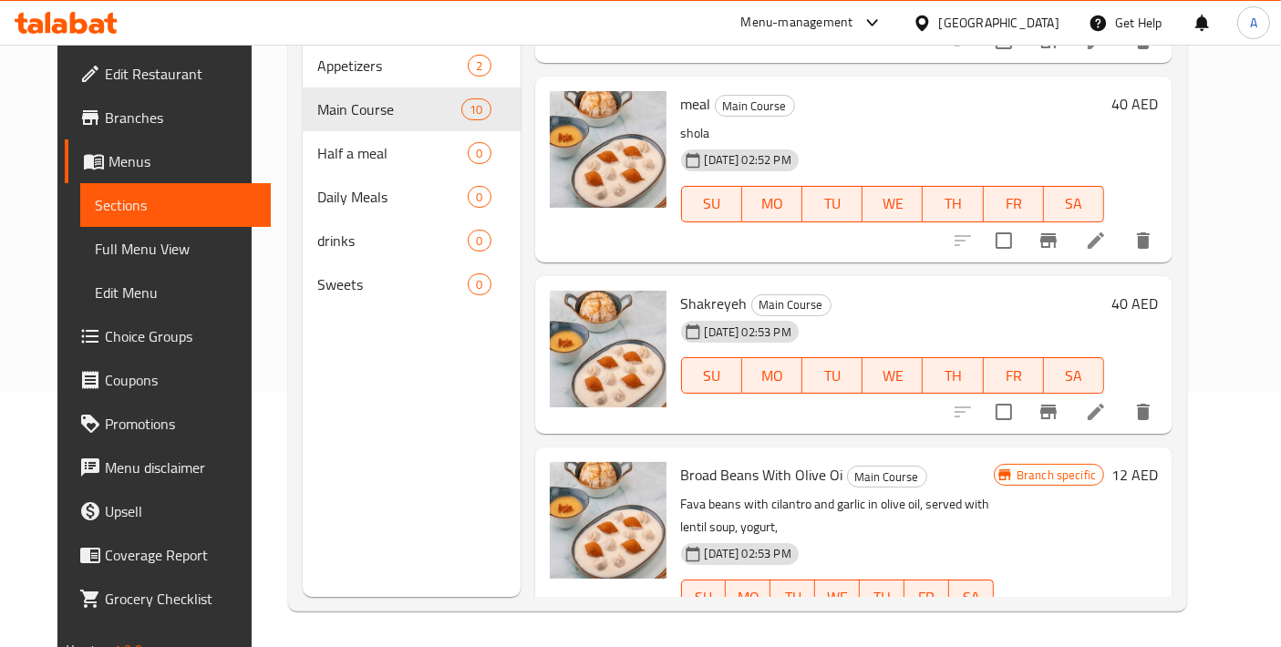
scroll to position [844, 0]
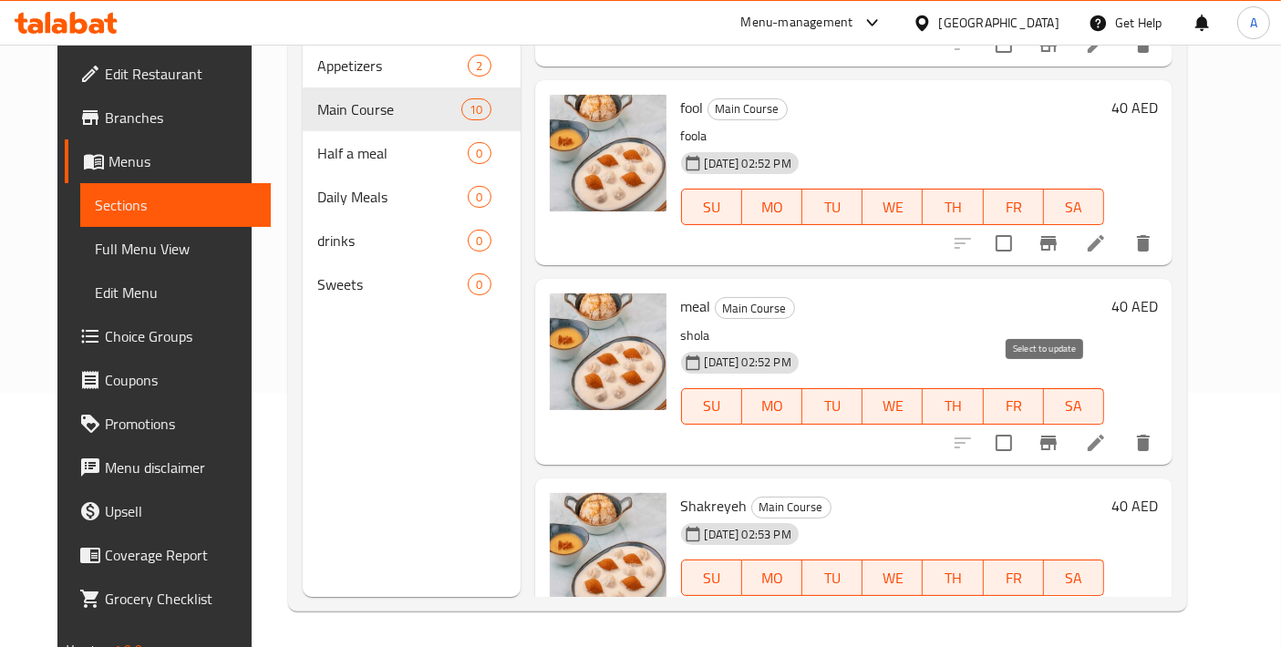
click at [1023, 424] on input "checkbox" at bounding box center [1003, 443] width 38 height 38
checkbox input "true"
click at [1023, 224] on input "checkbox" at bounding box center [1003, 243] width 38 height 38
checkbox input "true"
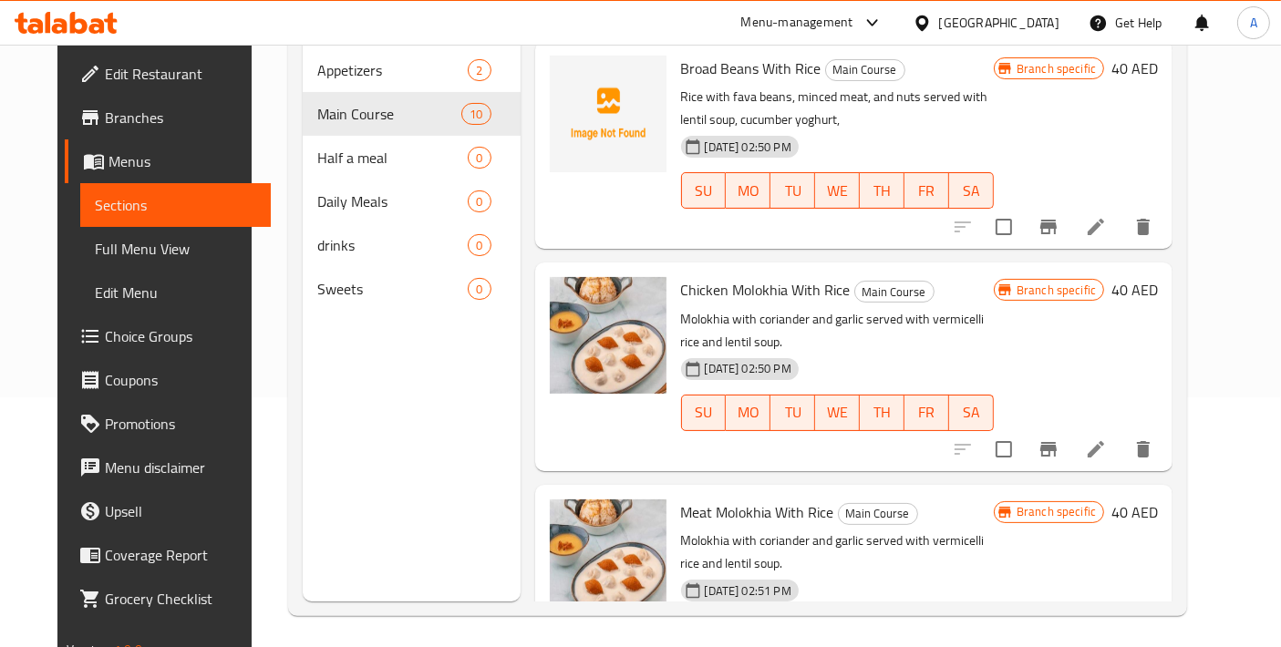
scroll to position [0, 0]
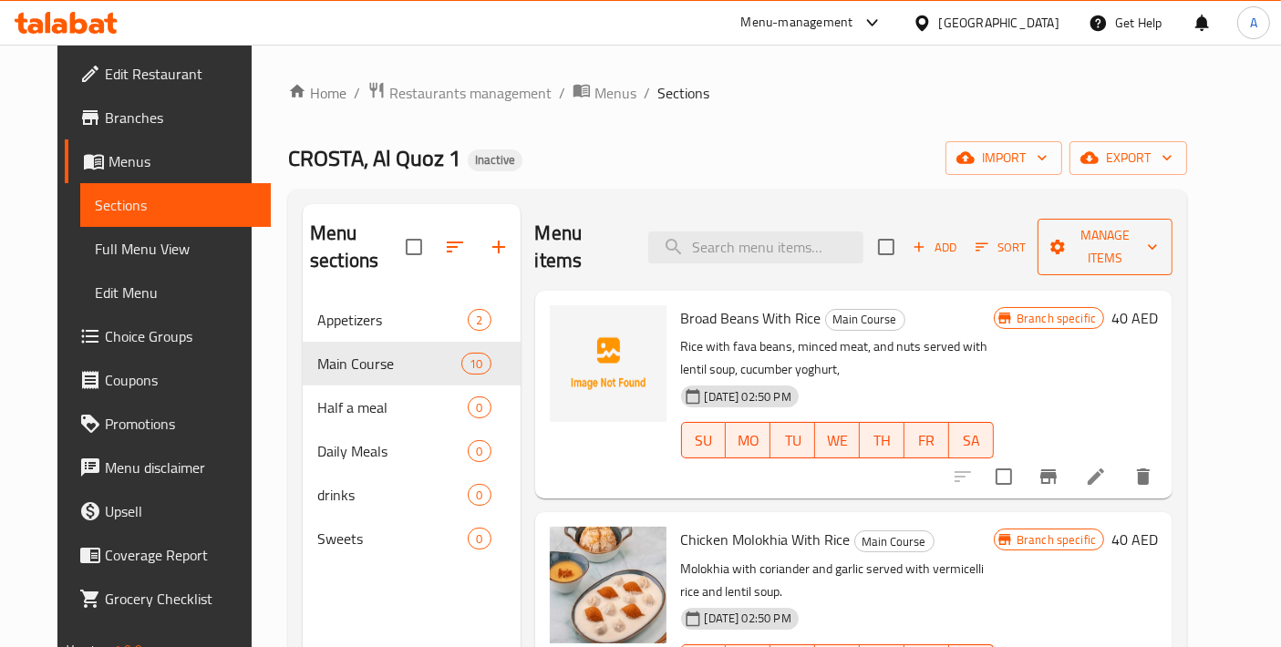
click at [1137, 228] on span "Manage items" at bounding box center [1105, 247] width 106 height 46
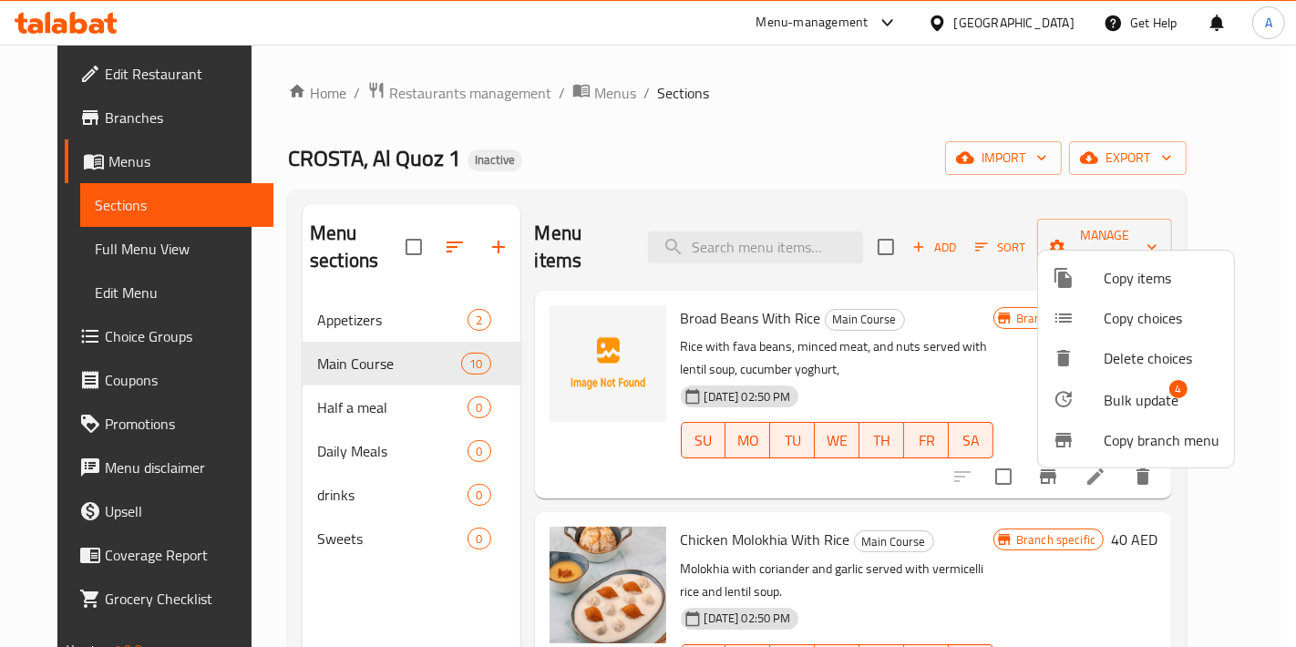
click at [1117, 417] on li "Bulk update 4" at bounding box center [1136, 399] width 196 height 42
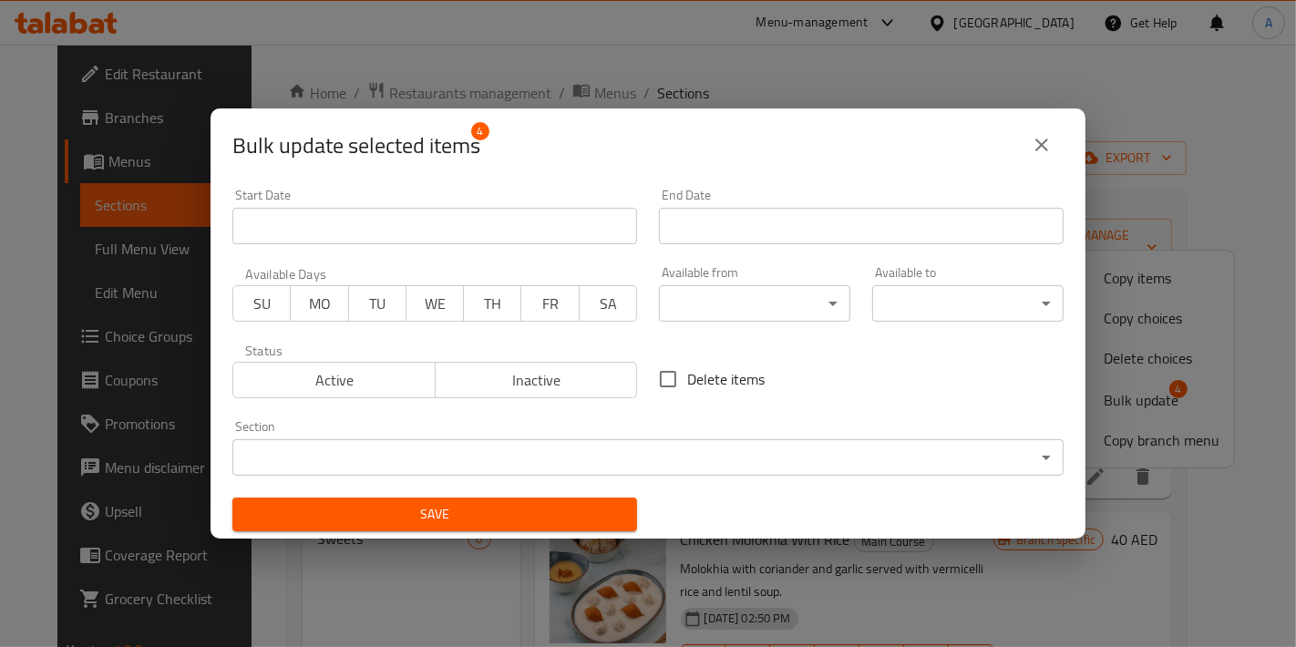
click at [649, 380] on input "Delete items" at bounding box center [668, 379] width 38 height 38
checkbox input "true"
click at [567, 496] on div "Save" at bounding box center [434, 515] width 427 height 56
click at [565, 499] on button "Save" at bounding box center [434, 515] width 405 height 34
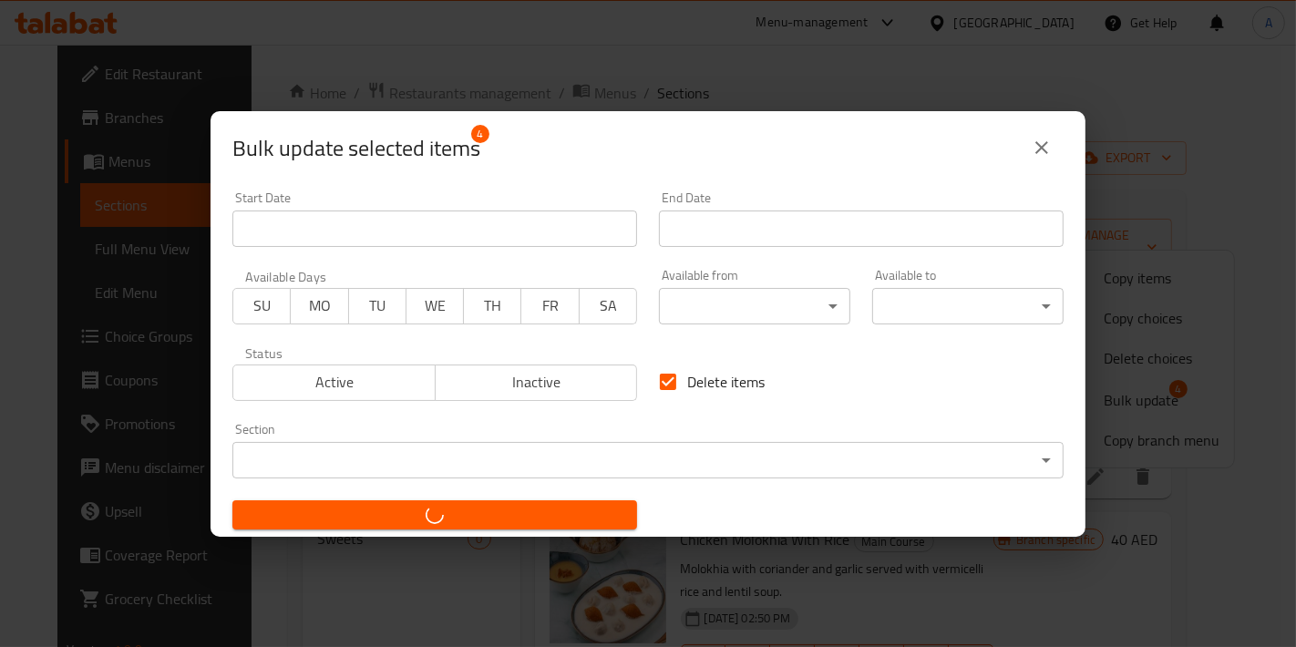
checkbox input "false"
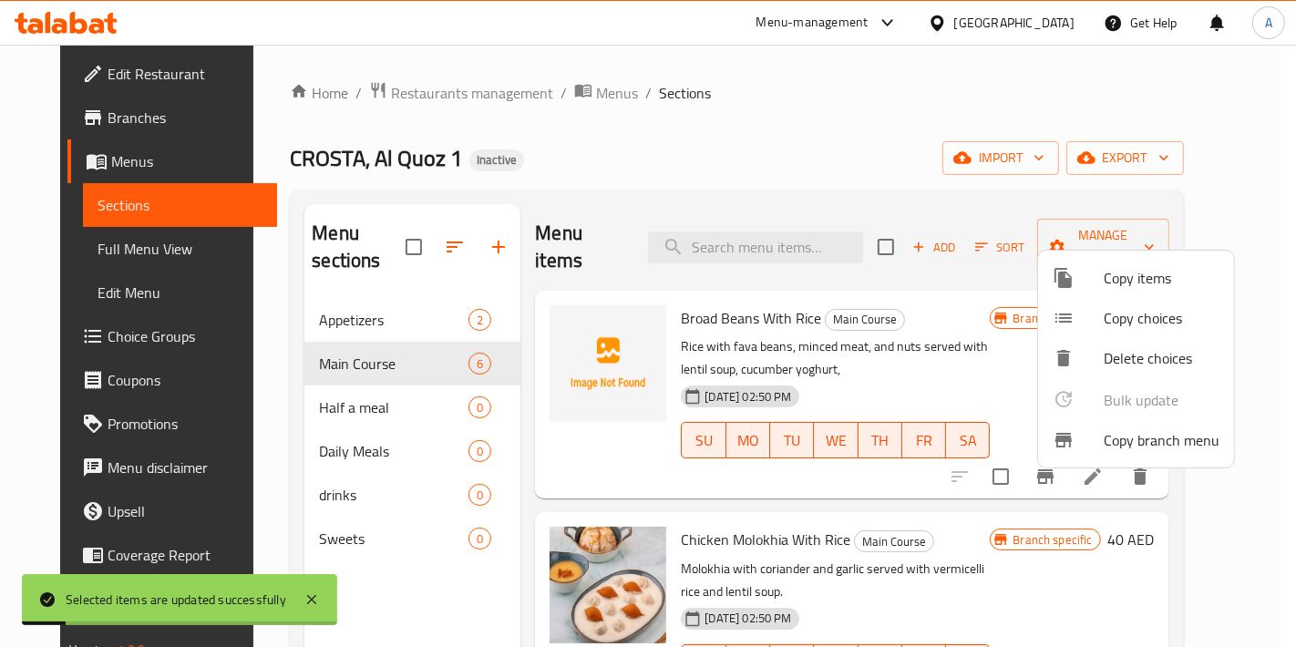
click at [965, 463] on div at bounding box center [648, 323] width 1296 height 647
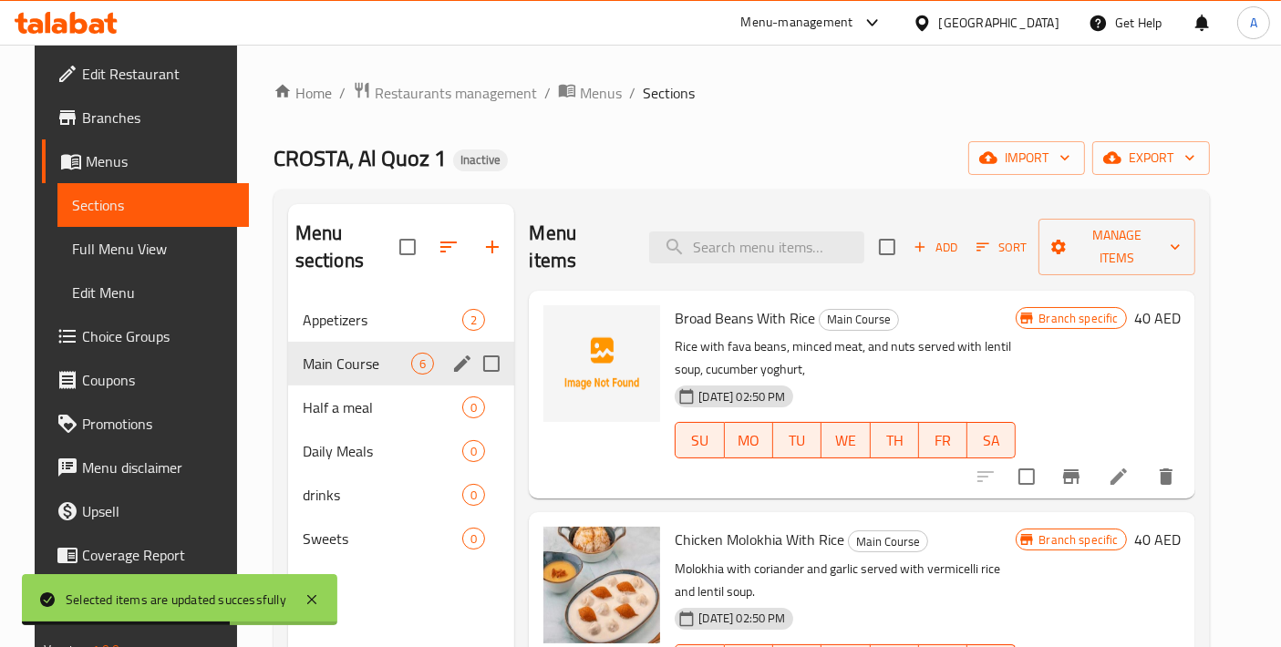
click at [406, 305] on div "Appetizers 2" at bounding box center [401, 320] width 227 height 44
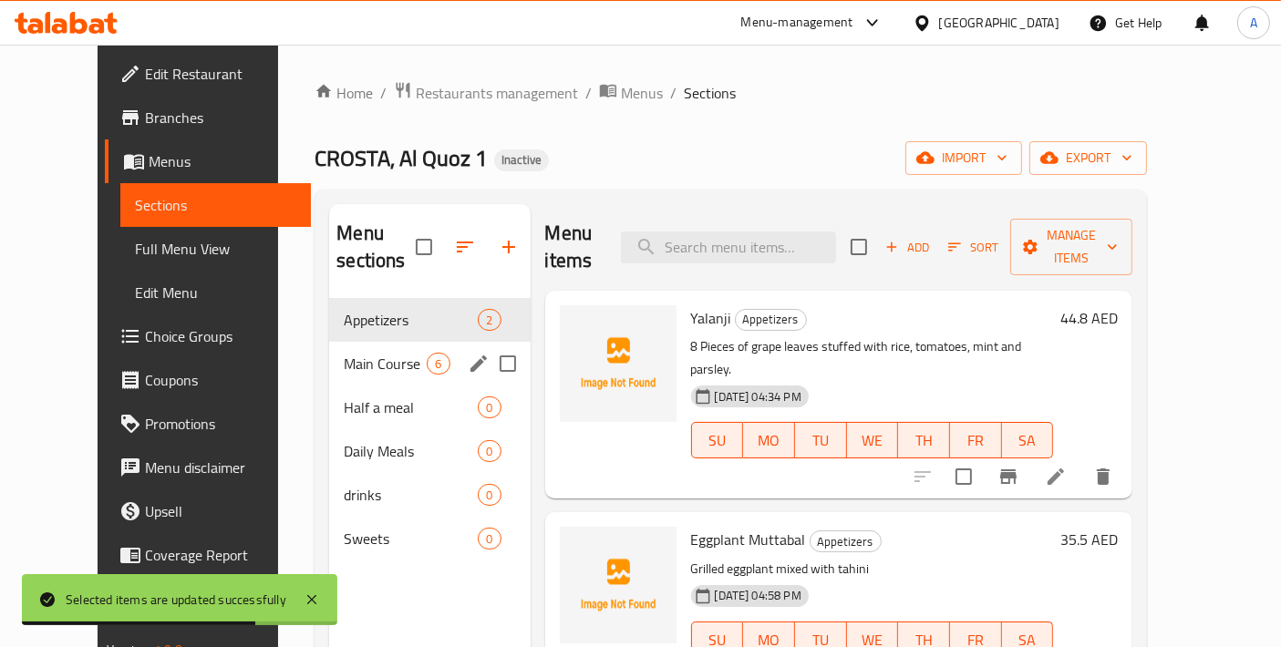
click at [381, 353] on span "Main Course" at bounding box center [385, 364] width 83 height 22
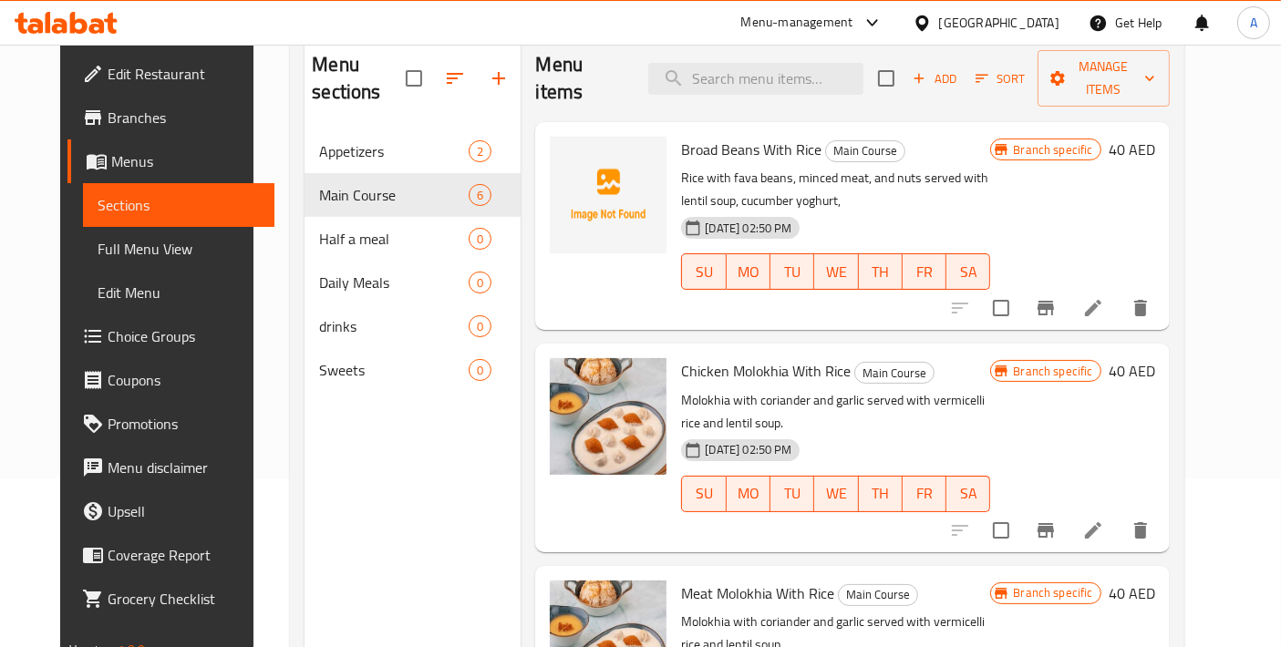
scroll to position [52, 0]
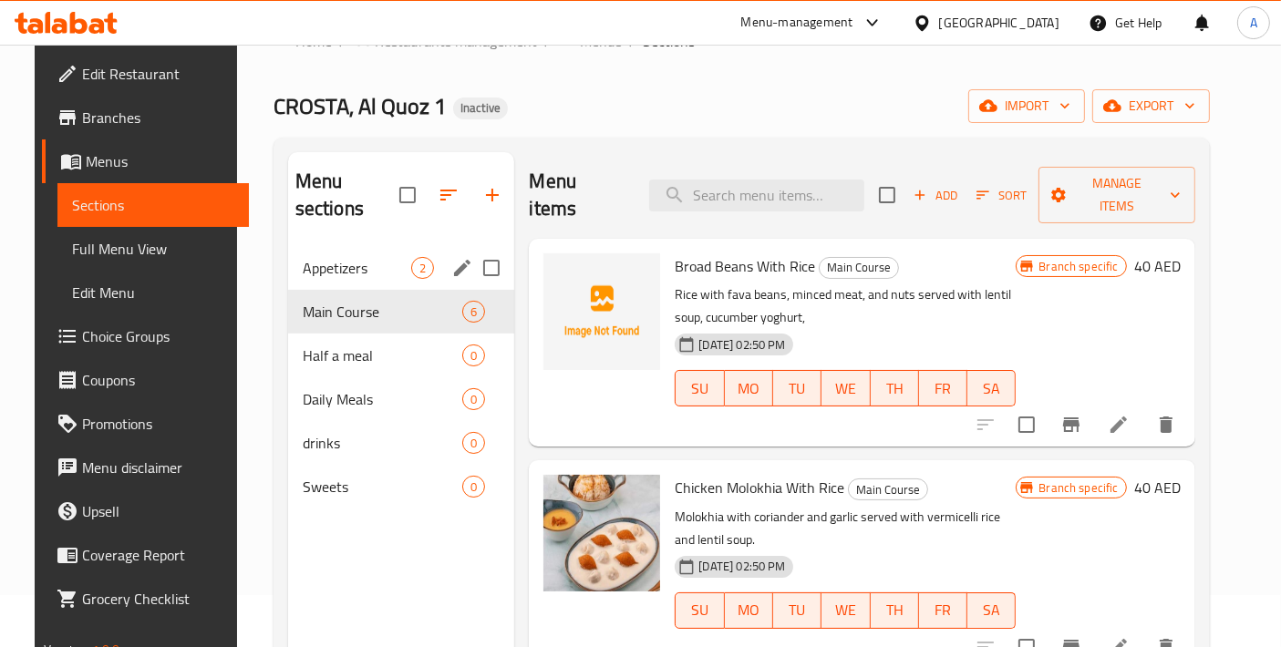
click at [293, 246] on div "Appetizers 2" at bounding box center [401, 268] width 227 height 44
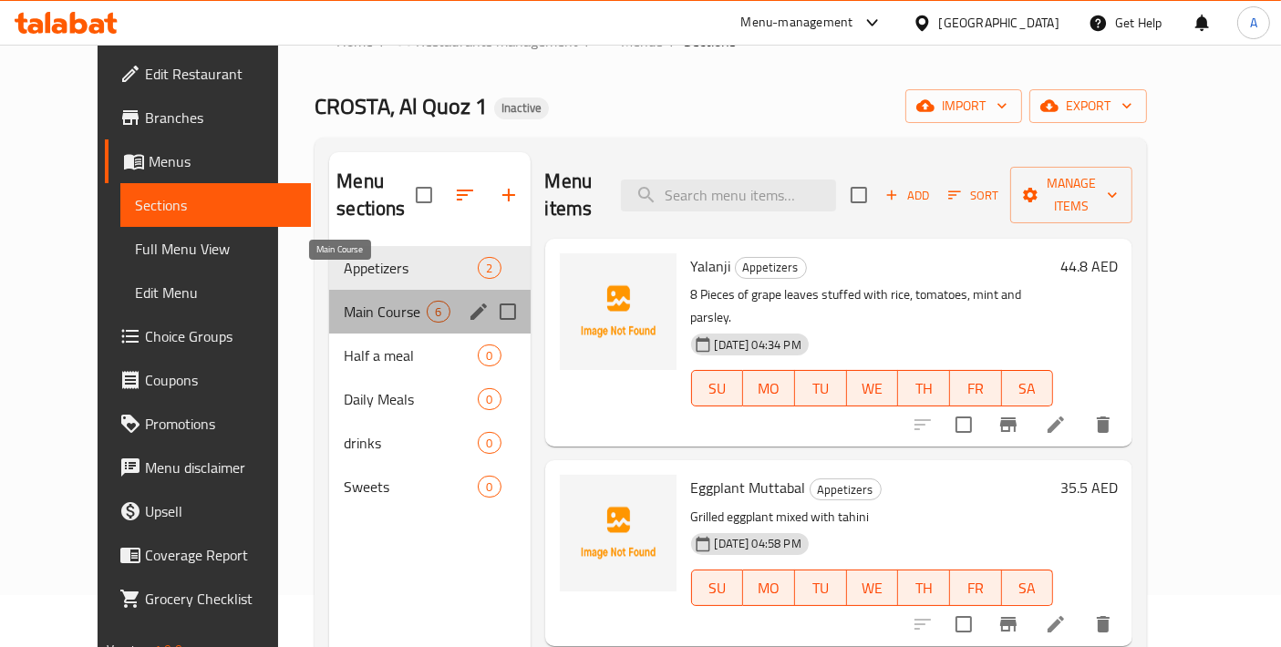
click at [350, 301] on span "Main Course" at bounding box center [385, 312] width 83 height 22
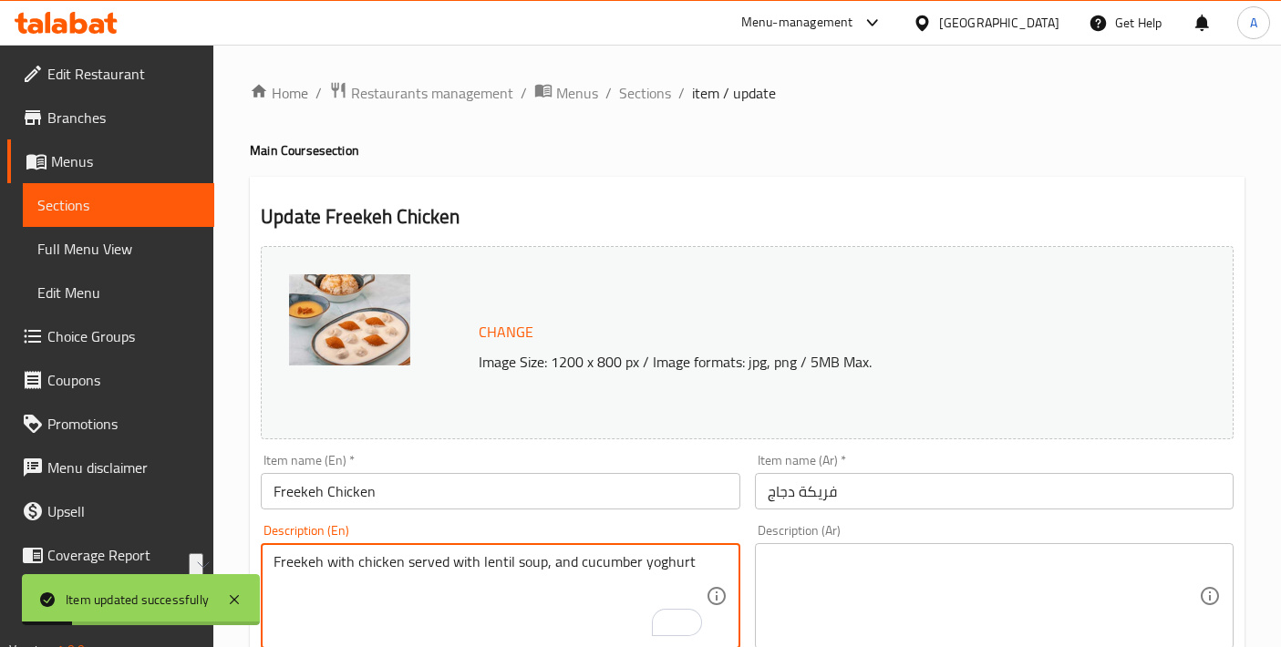
scroll to position [260, 0]
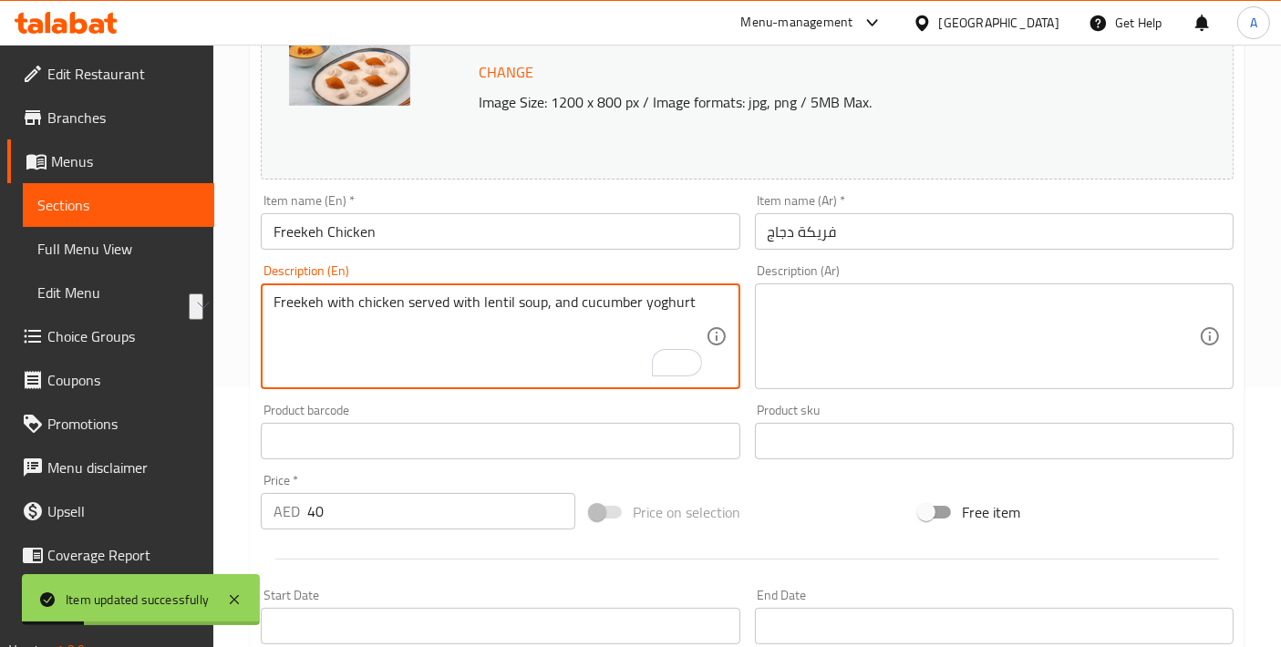
click at [856, 366] on textarea at bounding box center [982, 336] width 431 height 87
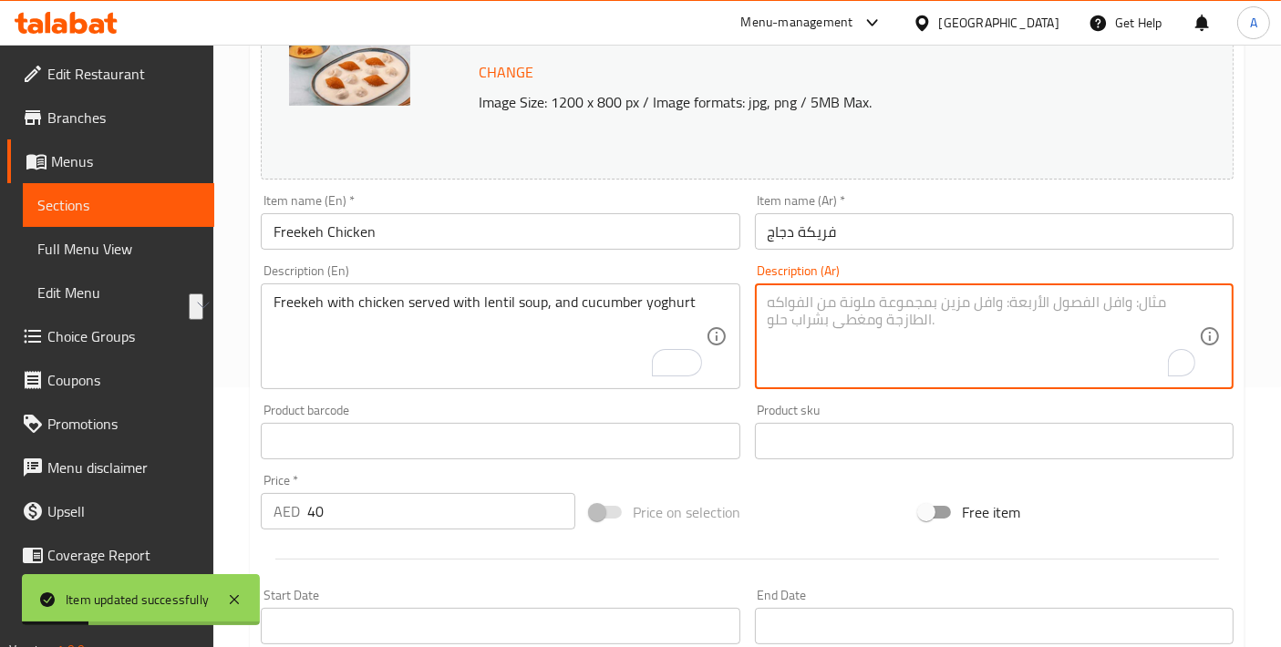
paste textarea "فريكة بالدجاج تقدم مع شوربة العدس ولبن الخيار"
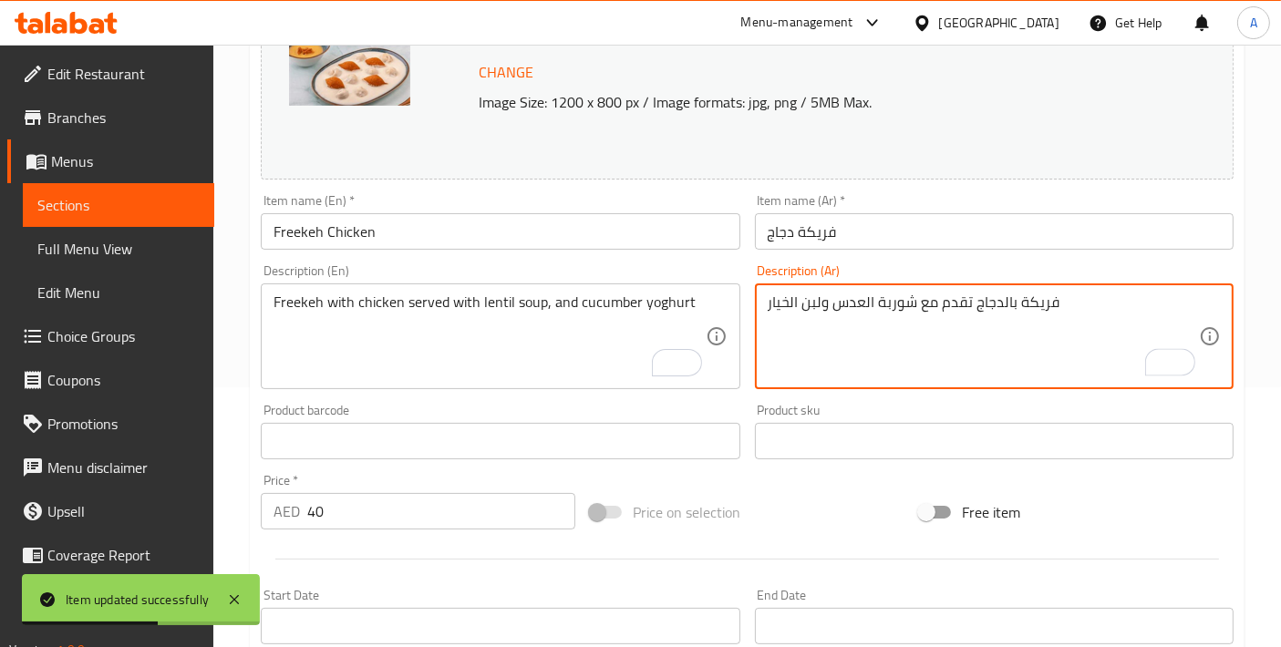
click at [815, 305] on textarea "فريكة بالدجاج تقدم مع شوربة العدس ولبن الخيار" at bounding box center [982, 336] width 431 height 87
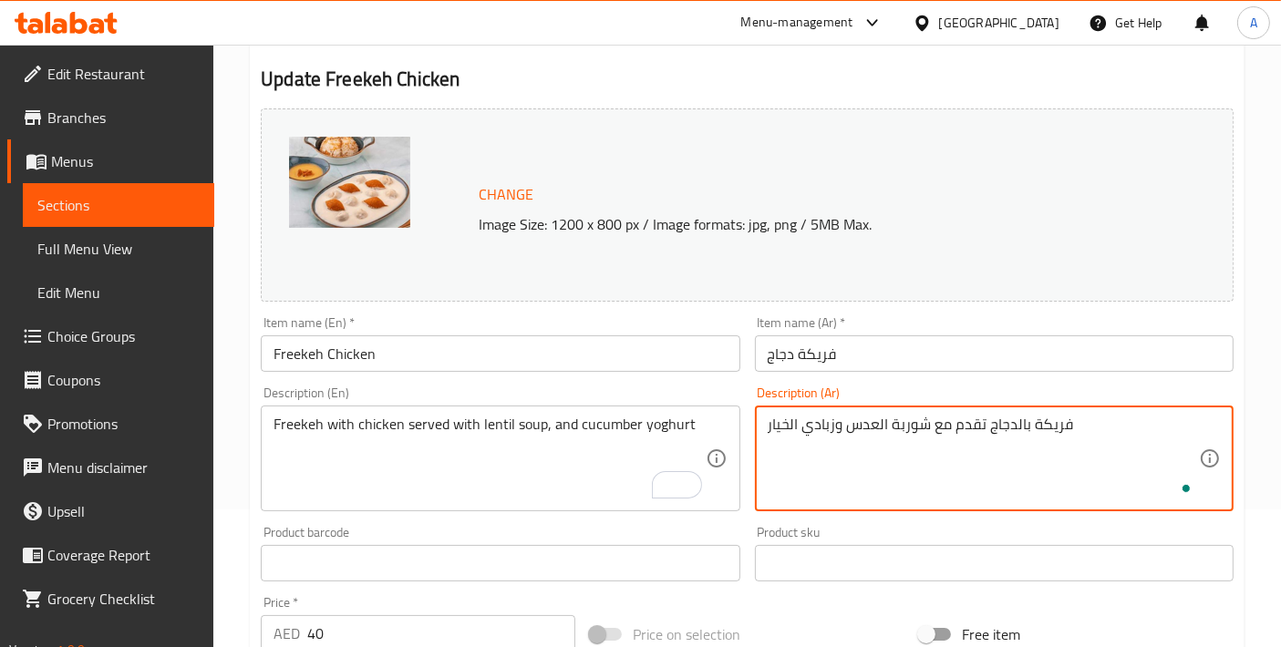
scroll to position [57, 0]
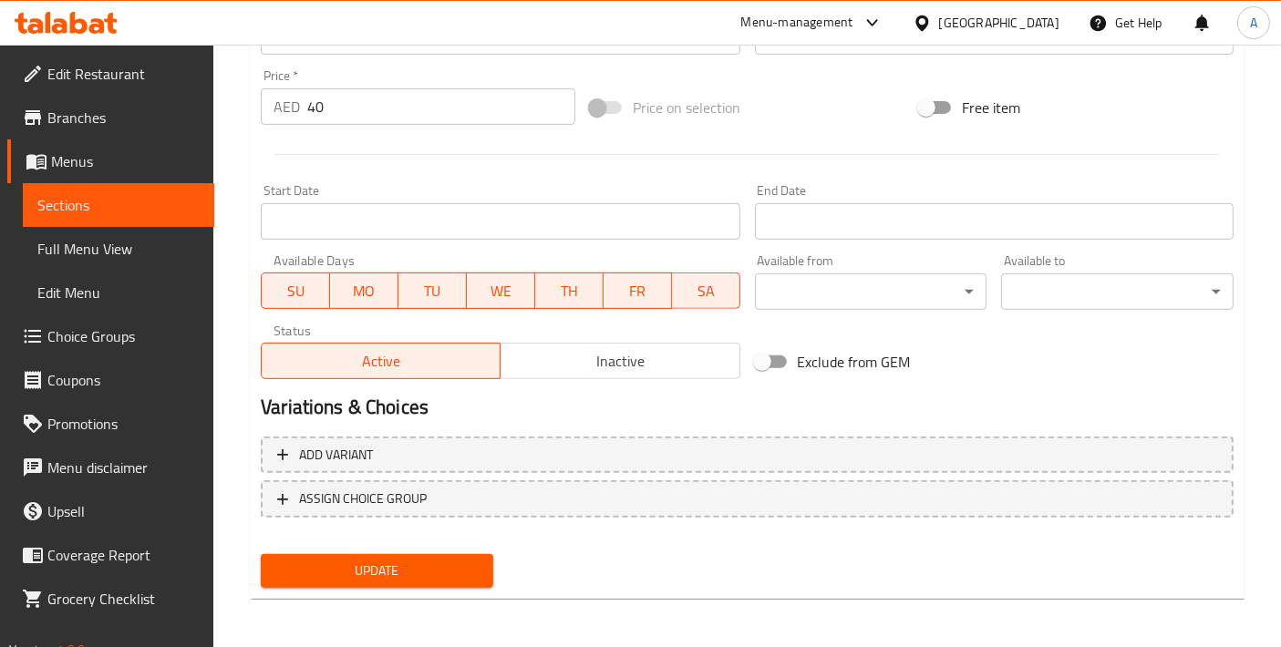
type textarea "فريكة بالدجاج تقدم مع شوربة العدس وزبادي بالخيار"
click at [420, 563] on span "Update" at bounding box center [376, 571] width 203 height 23
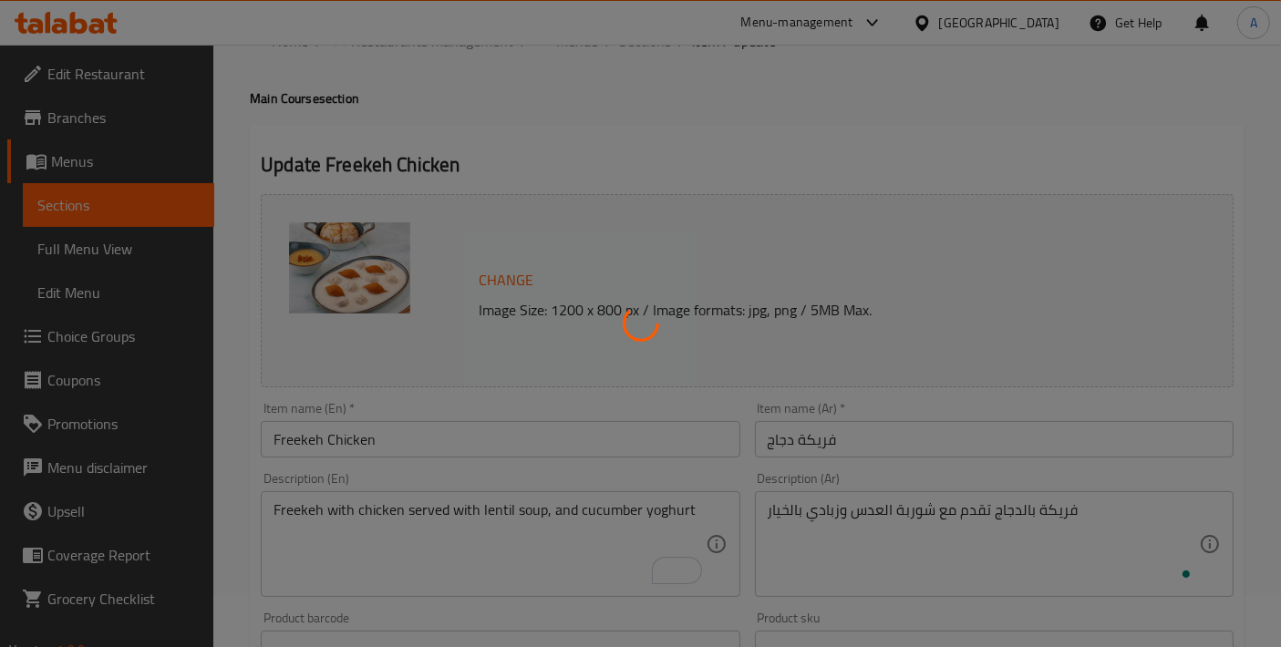
scroll to position [0, 0]
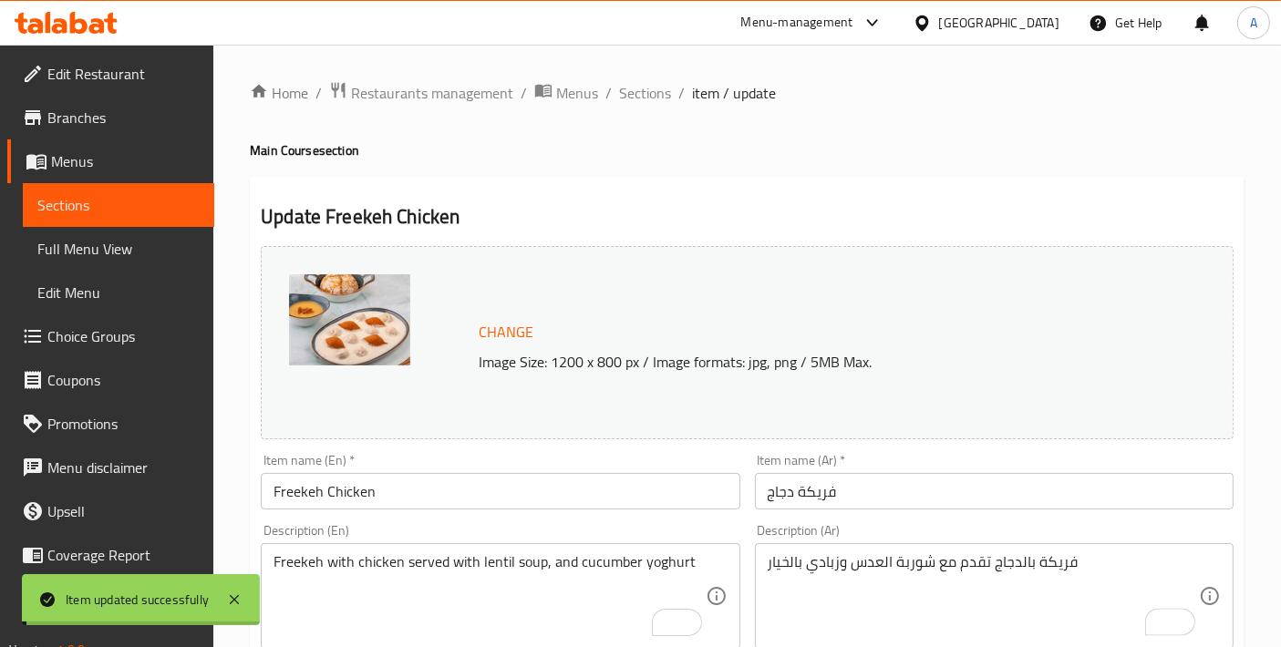
click at [632, 99] on span "Sections" at bounding box center [645, 93] width 52 height 22
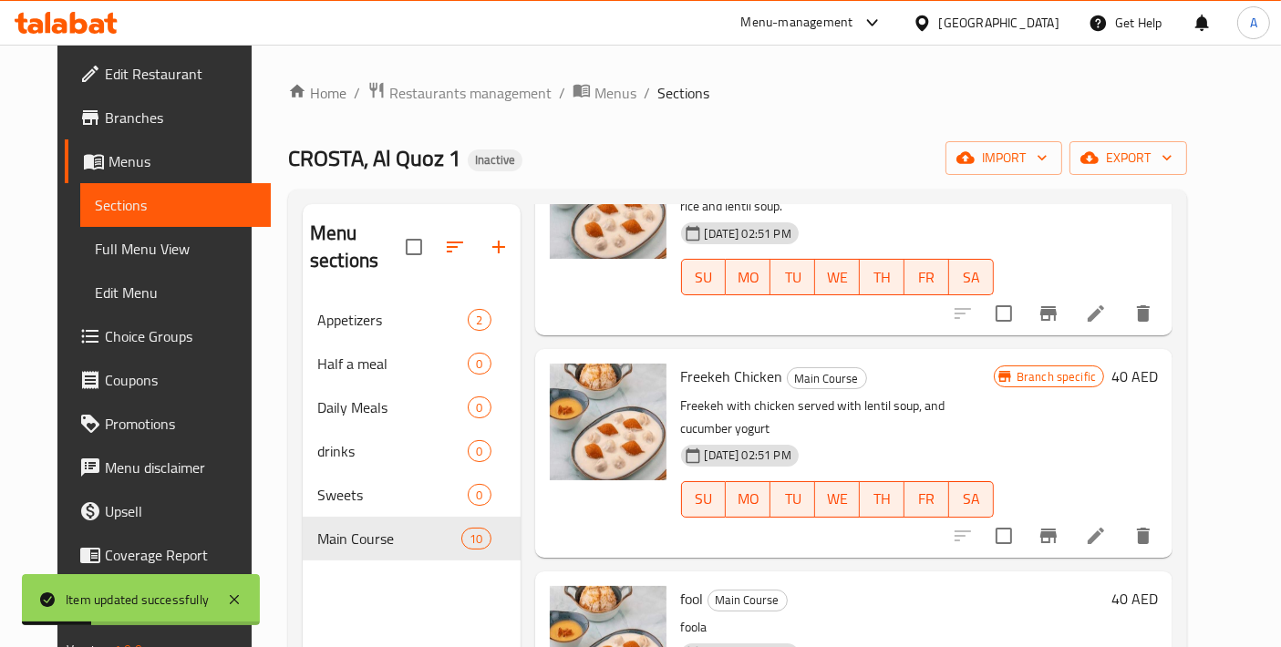
scroll to position [809, 0]
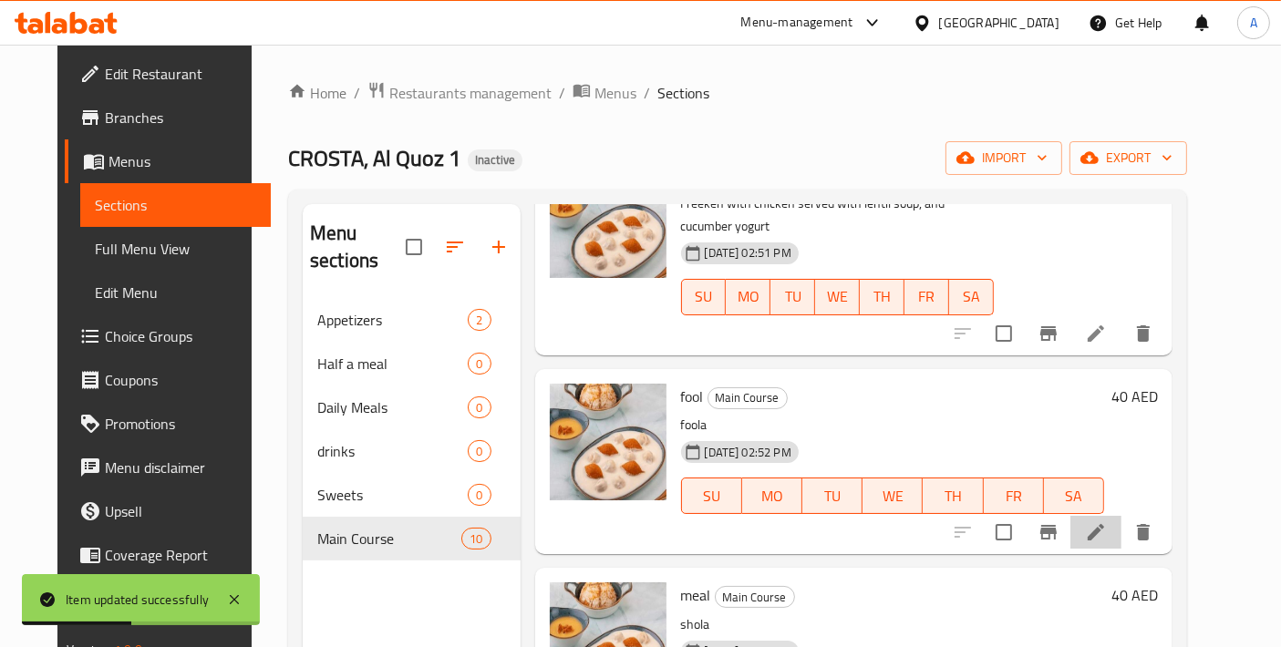
click at [1121, 516] on li at bounding box center [1095, 532] width 51 height 33
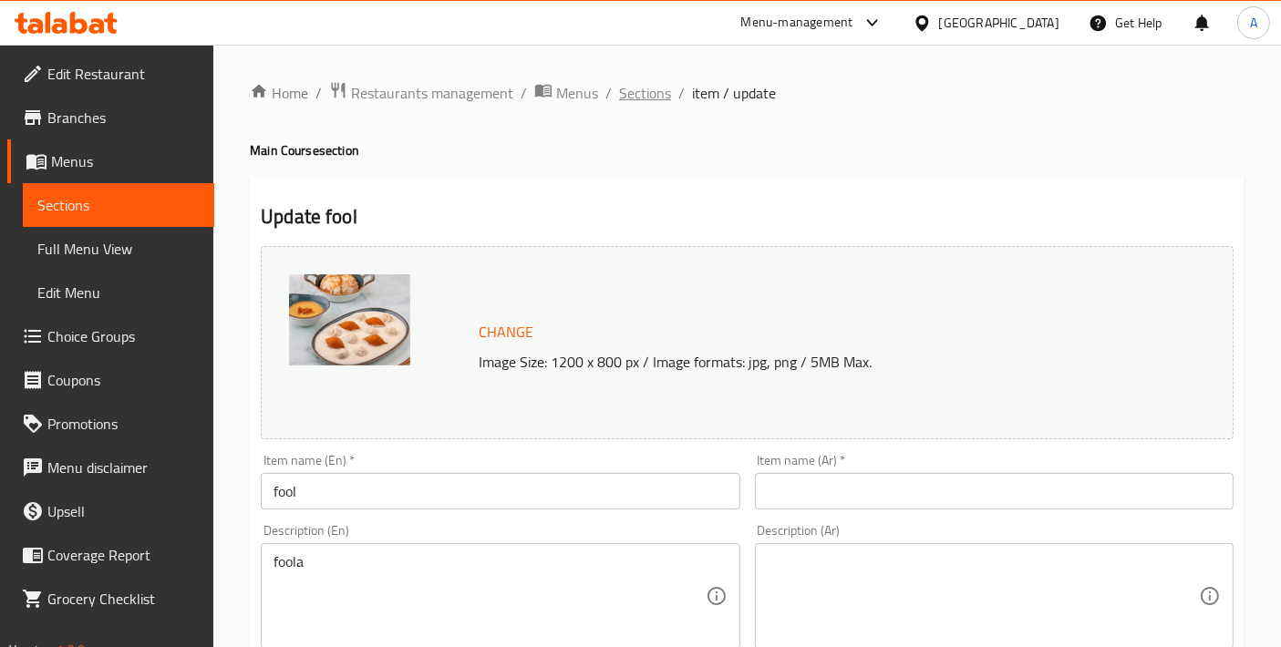
click at [664, 83] on span "Sections" at bounding box center [645, 93] width 52 height 22
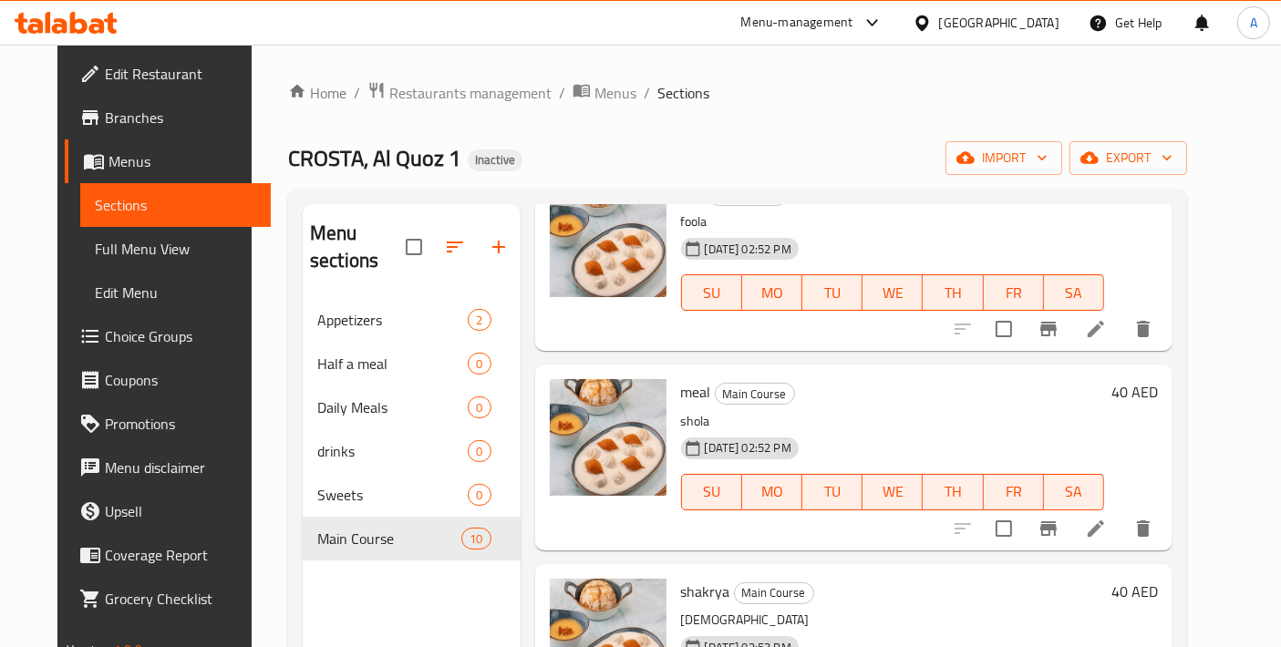
scroll to position [809, 0]
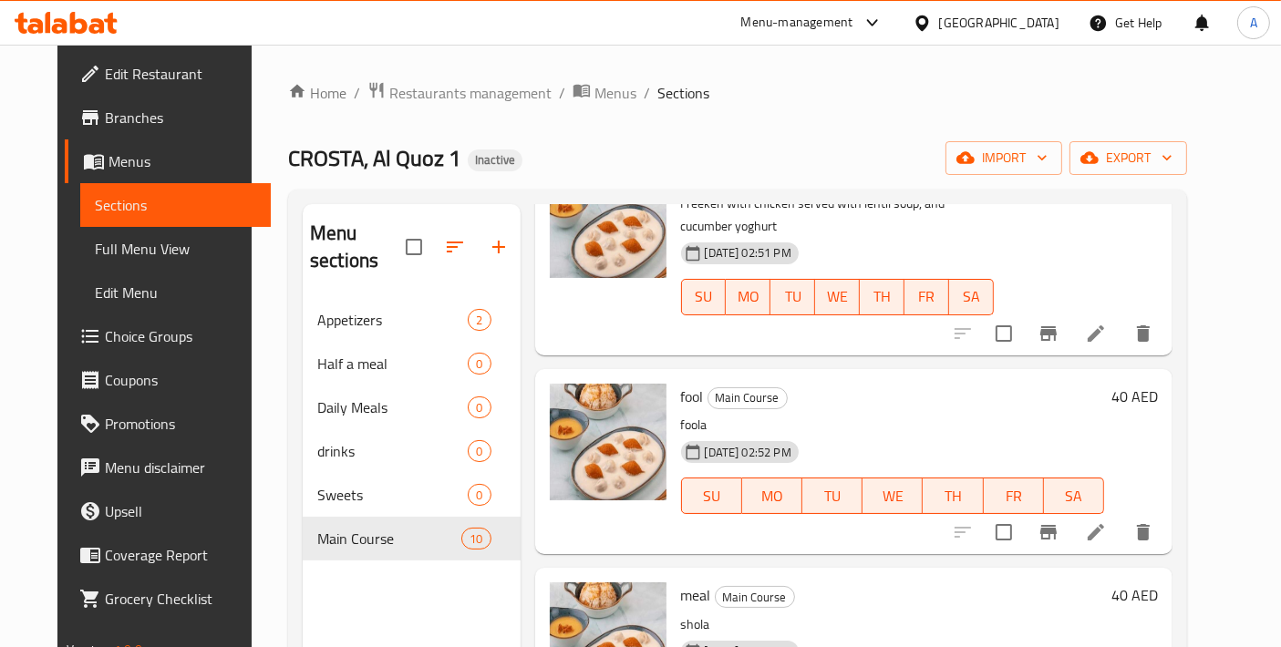
click at [681, 383] on span "fool" at bounding box center [692, 396] width 23 height 27
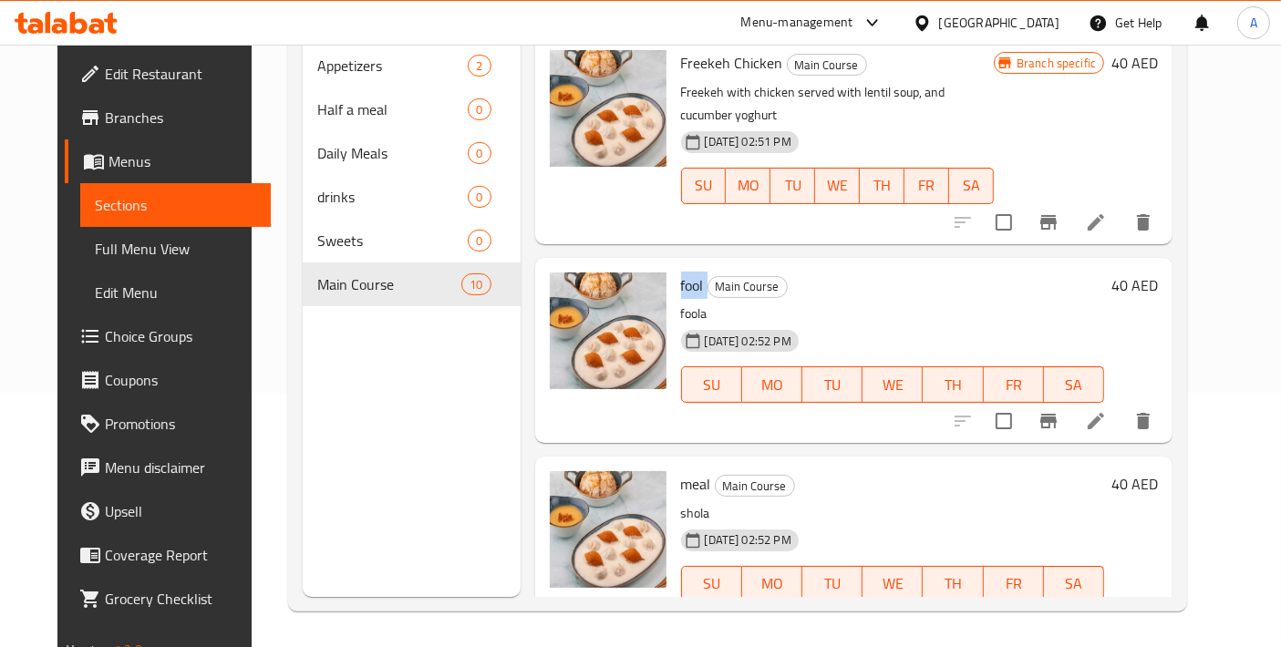
scroll to position [467, 0]
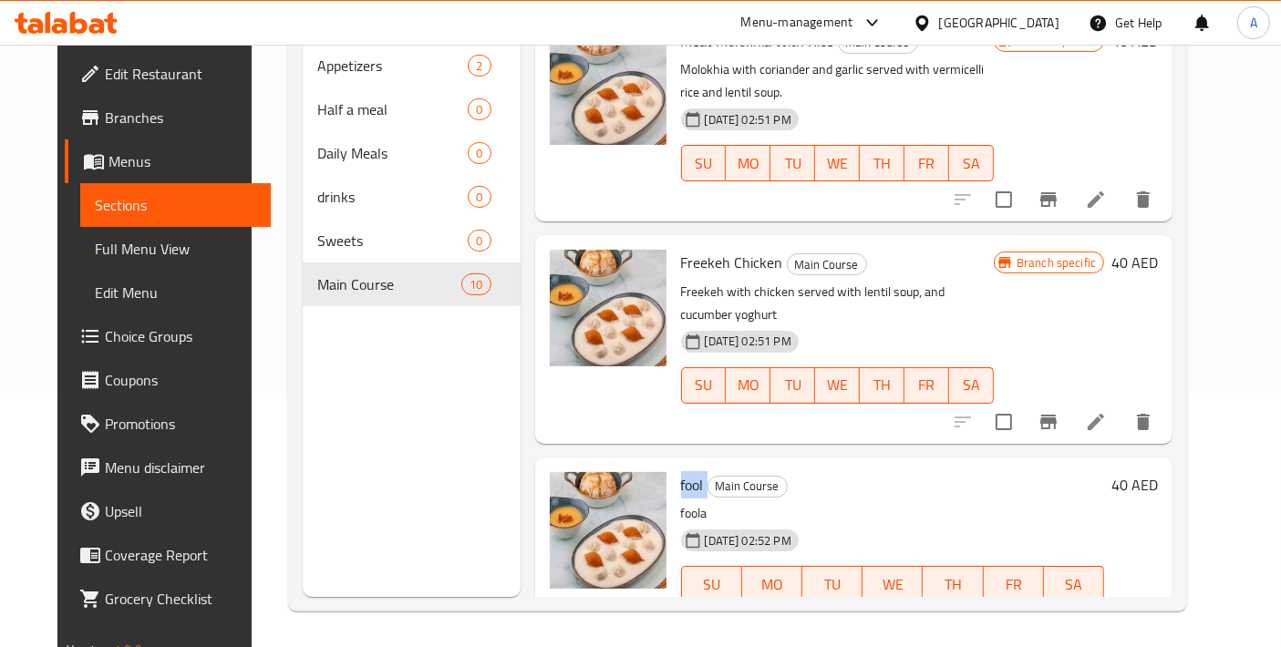
copy h6 "fool"
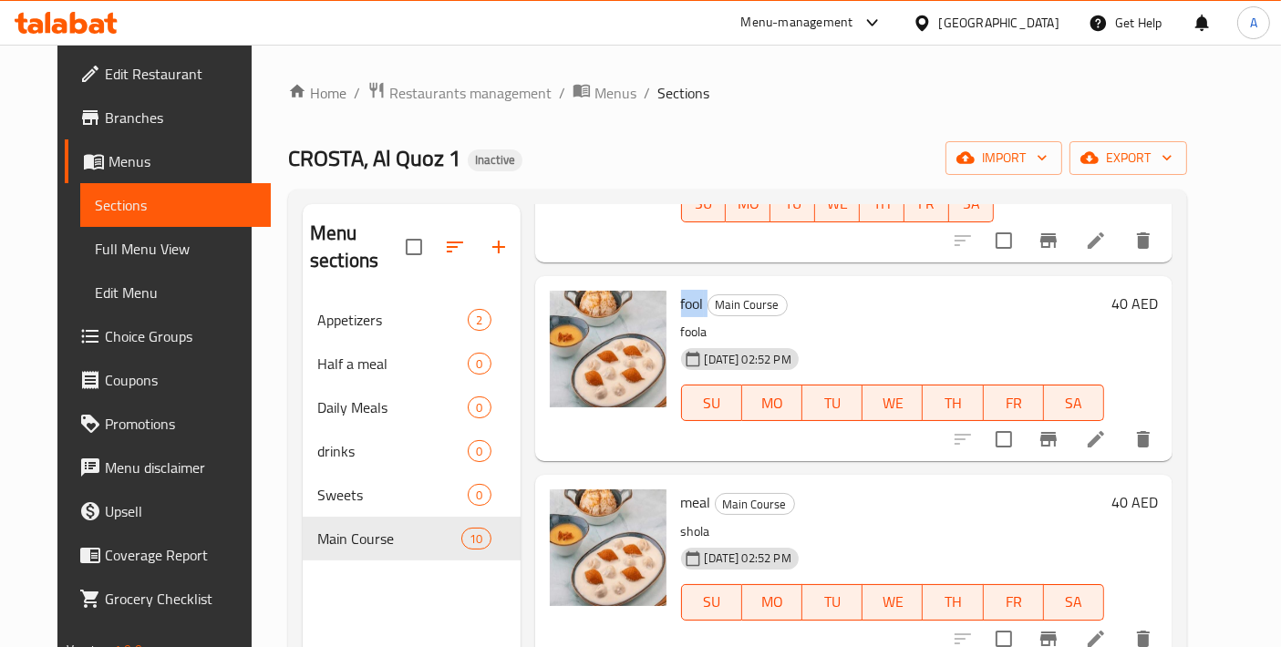
scroll to position [1013, 0]
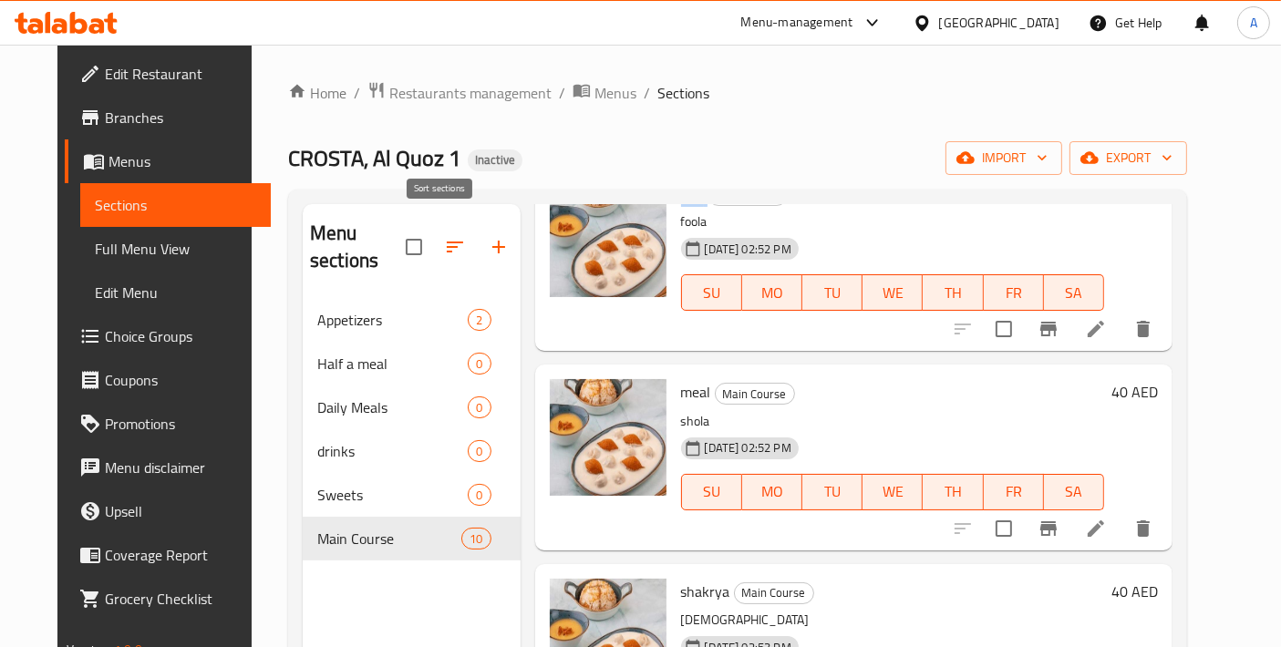
click at [444, 241] on icon "button" at bounding box center [455, 247] width 22 height 22
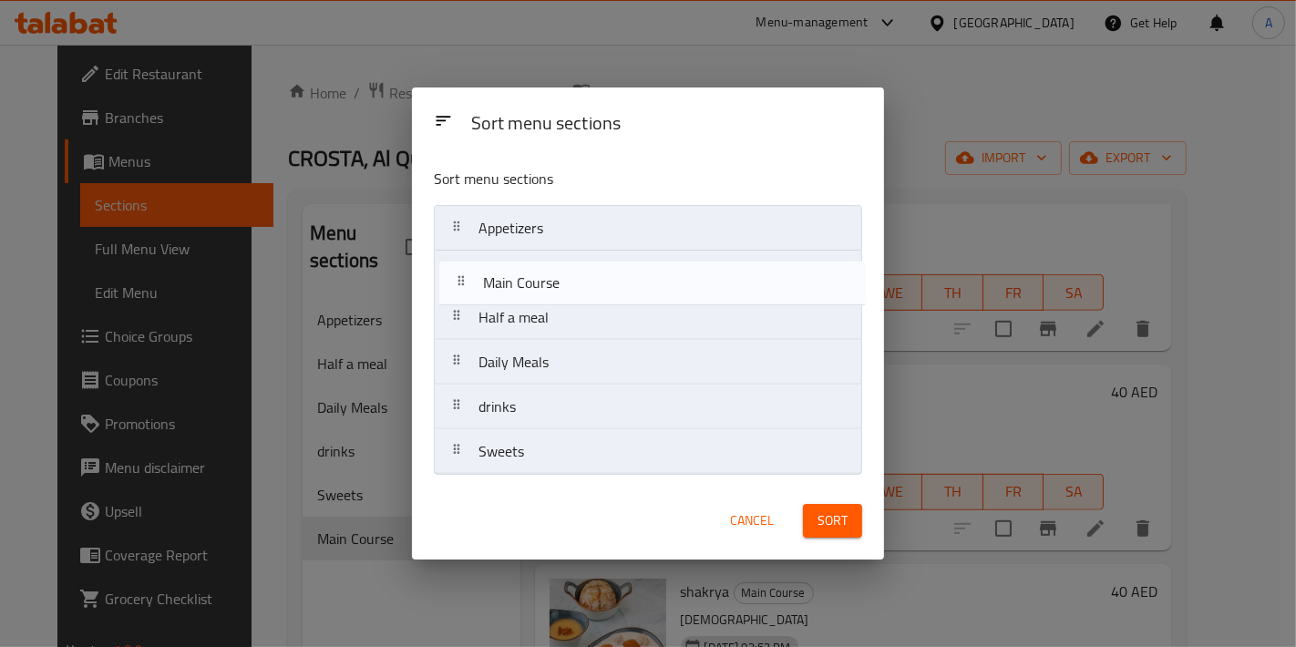
drag, startPoint x: 512, startPoint y: 466, endPoint x: 517, endPoint y: 284, distance: 181.4
click at [517, 284] on nav "Appetizers Half a meal Daily Meals drinks Sweets Main Course" at bounding box center [648, 340] width 428 height 270
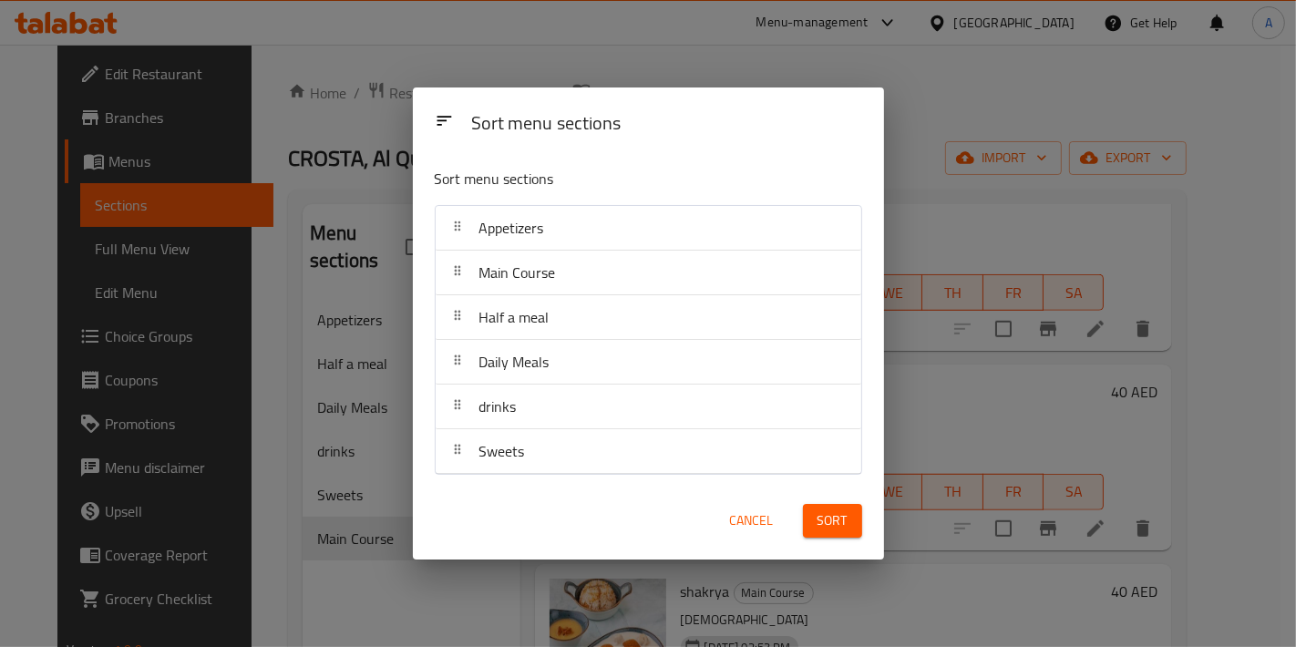
click at [829, 523] on span "Sort" at bounding box center [833, 521] width 30 height 23
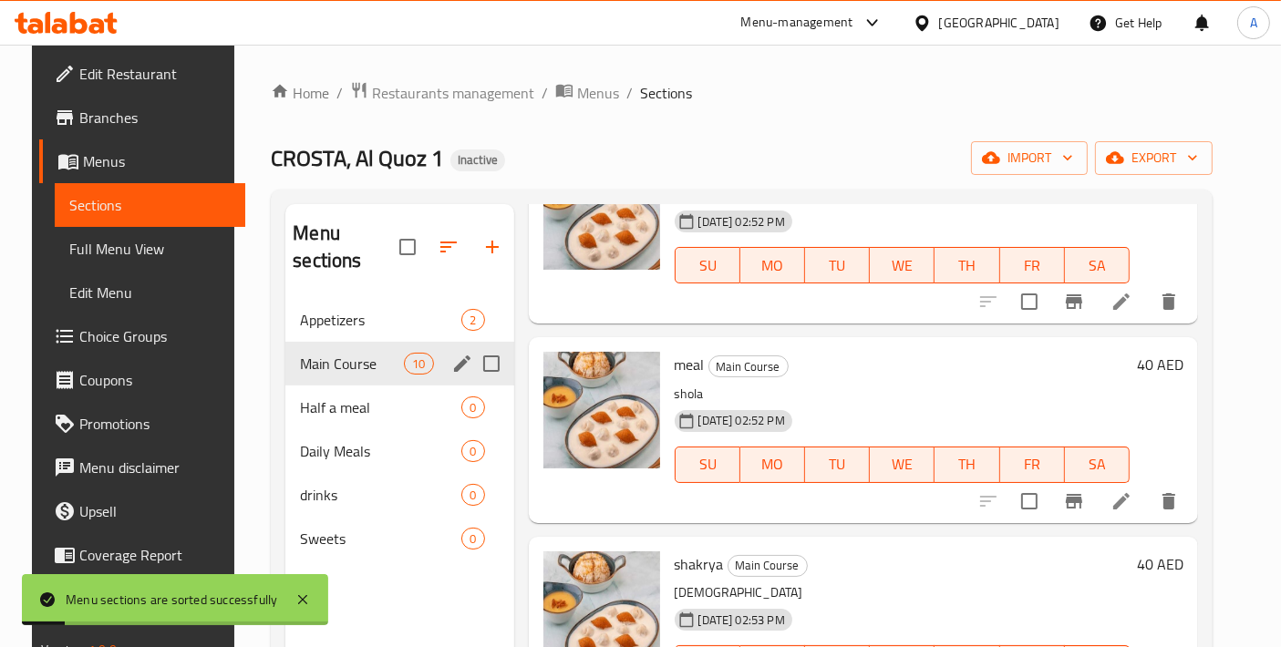
click at [359, 353] on span "Main Course" at bounding box center [352, 364] width 104 height 22
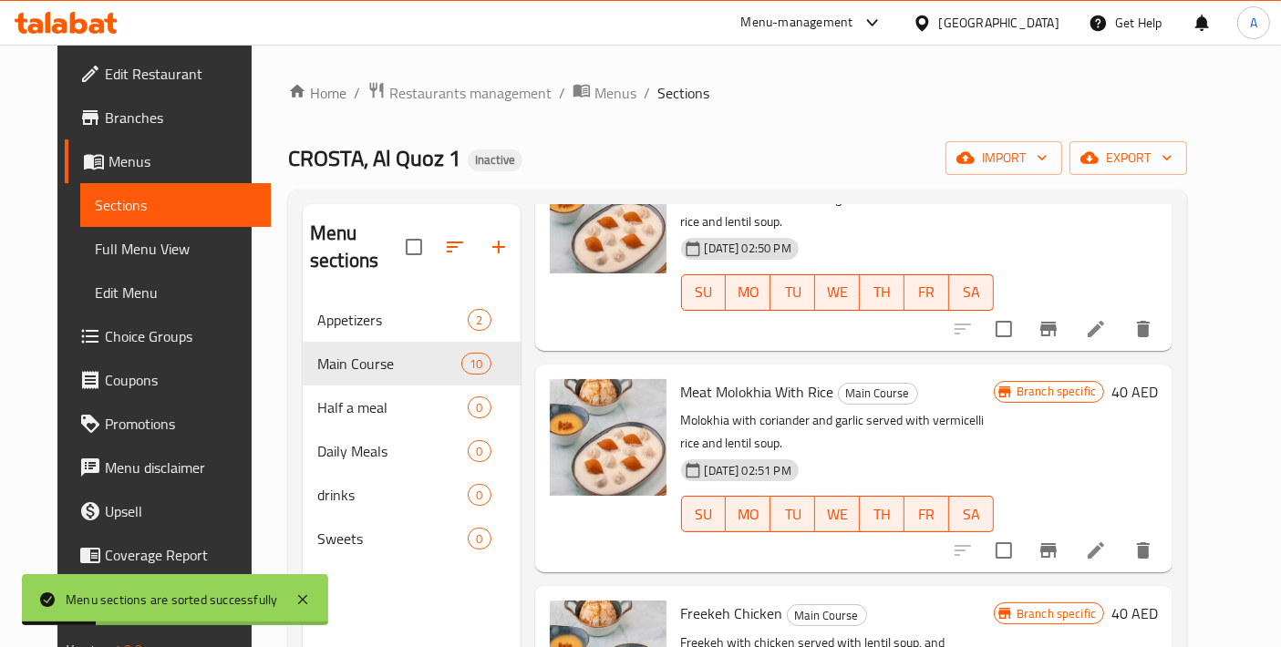
scroll to position [202, 0]
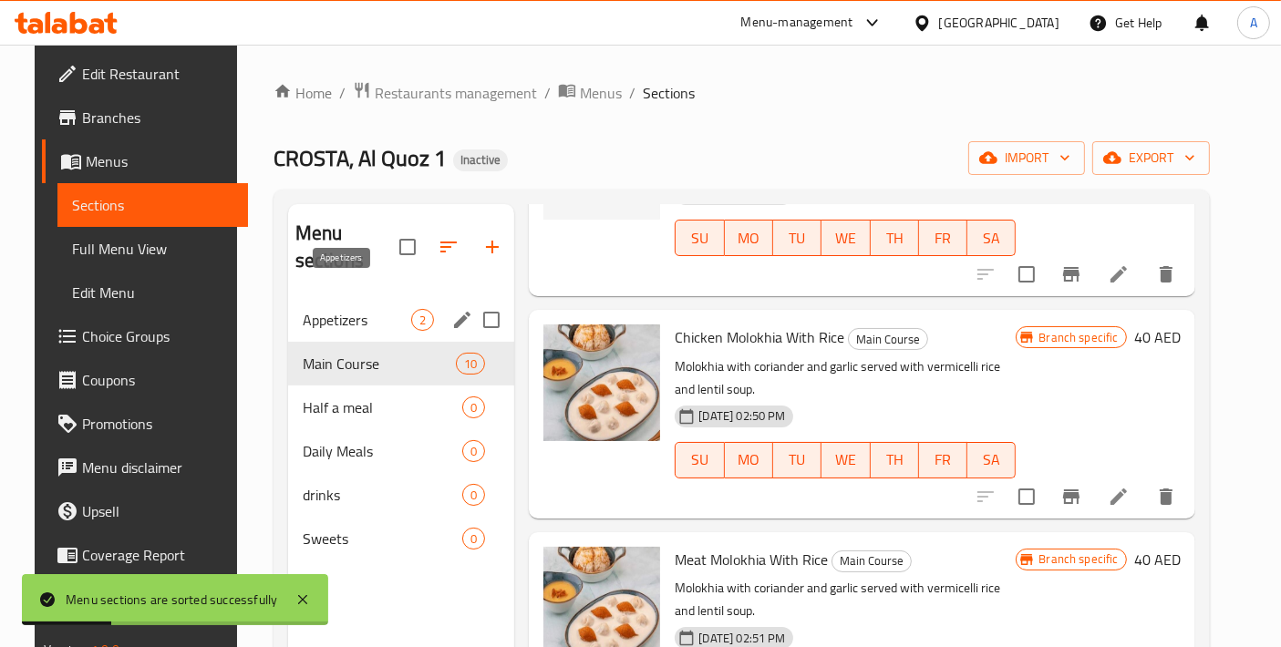
click at [365, 309] on span "Appetizers" at bounding box center [357, 320] width 109 height 22
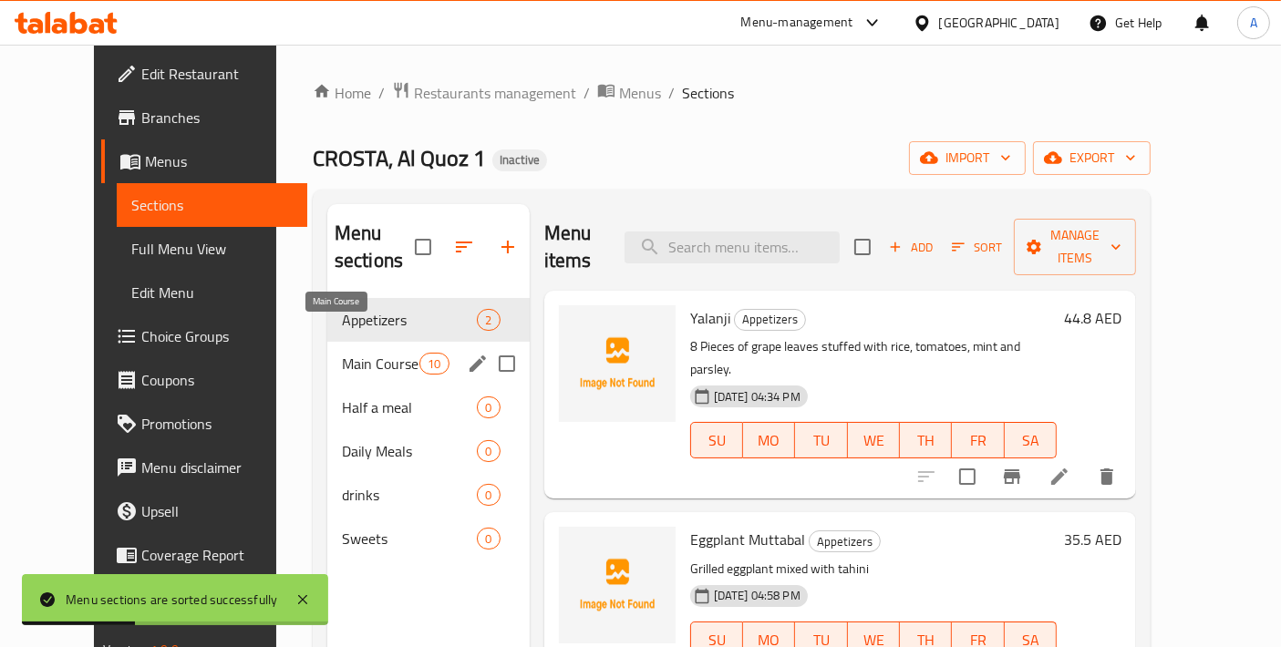
click at [380, 353] on span "Main Course" at bounding box center [380, 364] width 77 height 22
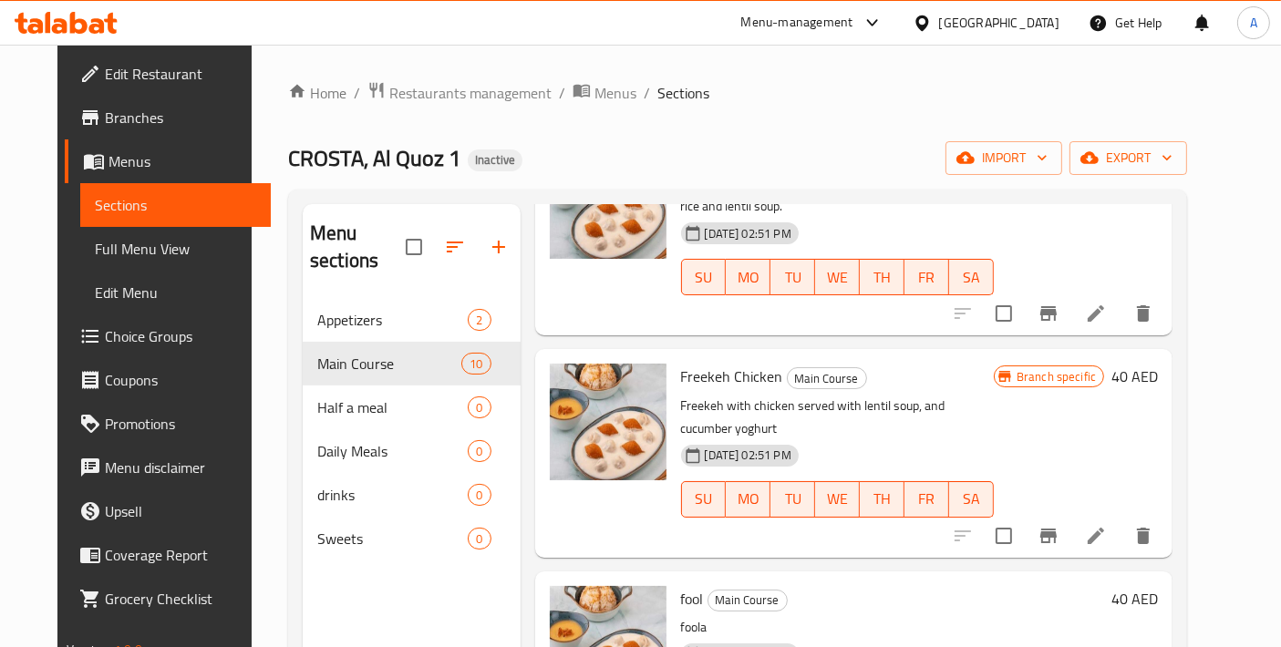
scroll to position [809, 0]
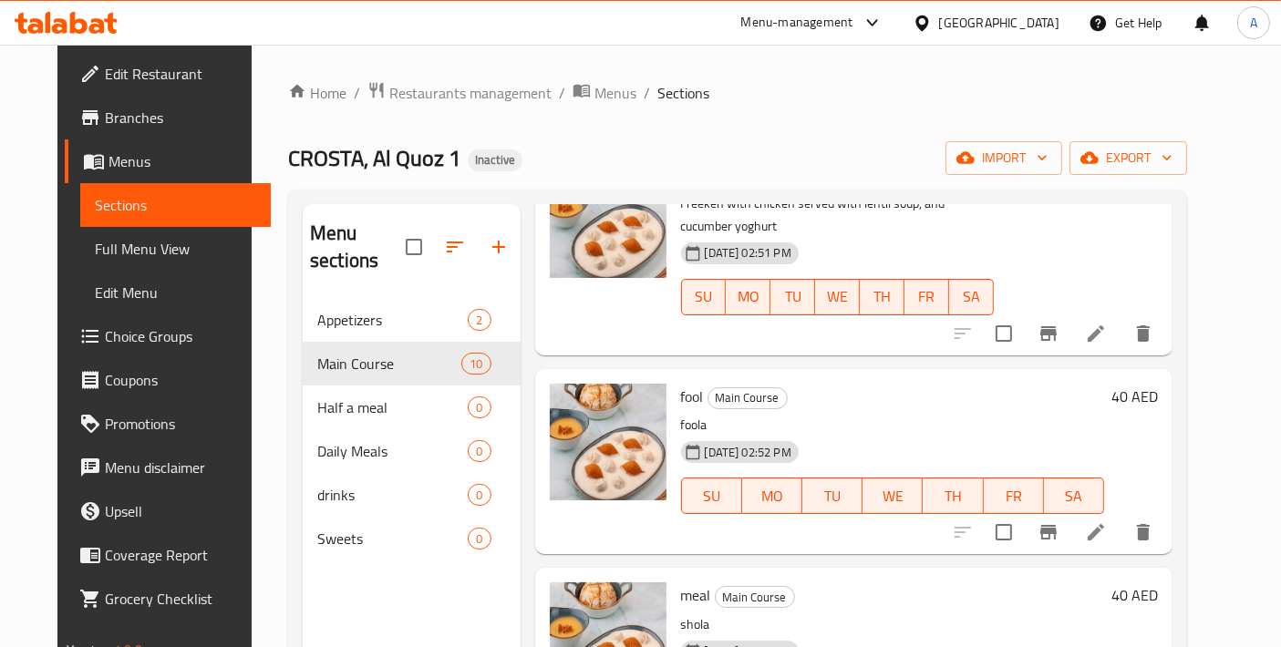
click at [681, 383] on span "fool" at bounding box center [692, 396] width 23 height 27
copy h6 "fool"
click at [681, 582] on span "meal" at bounding box center [696, 595] width 30 height 27
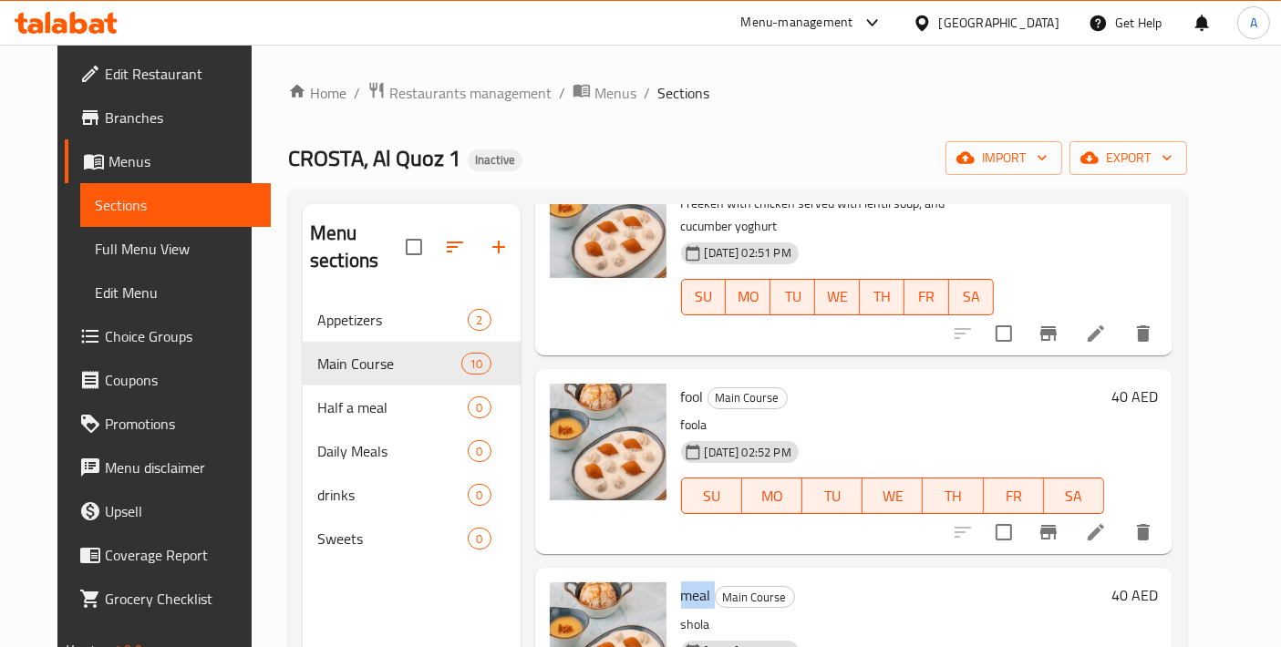
copy h6 "meal"
click at [681, 613] on p "shola" at bounding box center [893, 624] width 424 height 23
copy p "shola"
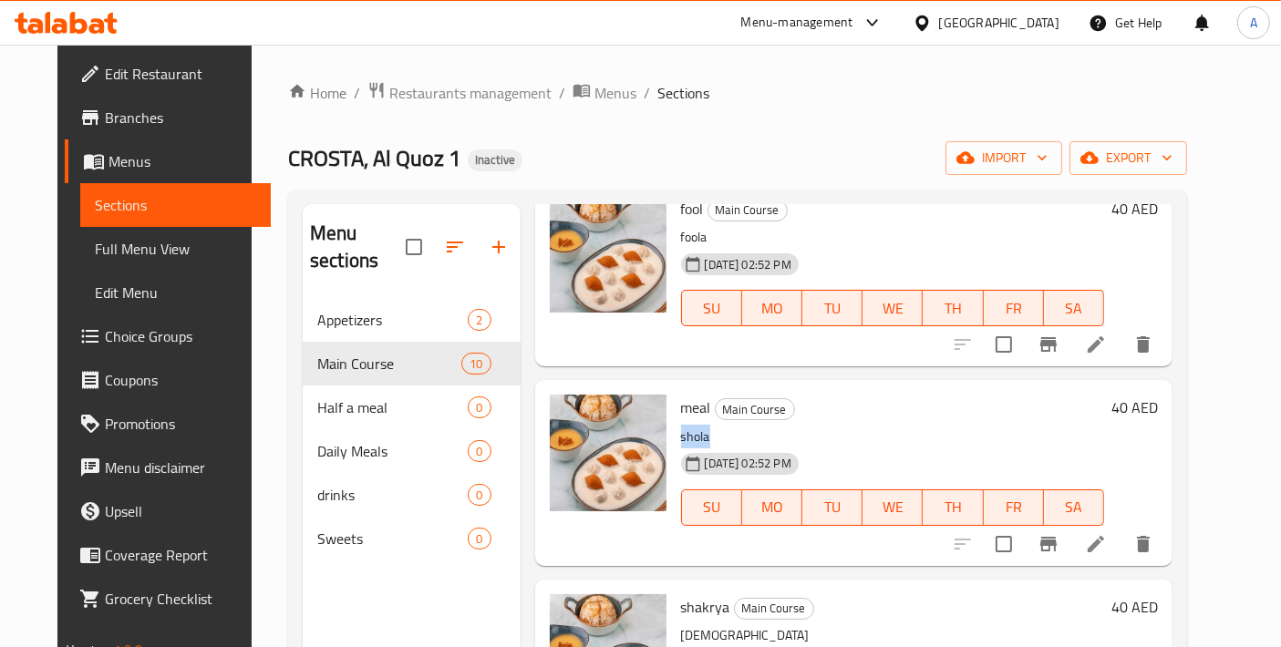
scroll to position [1013, 0]
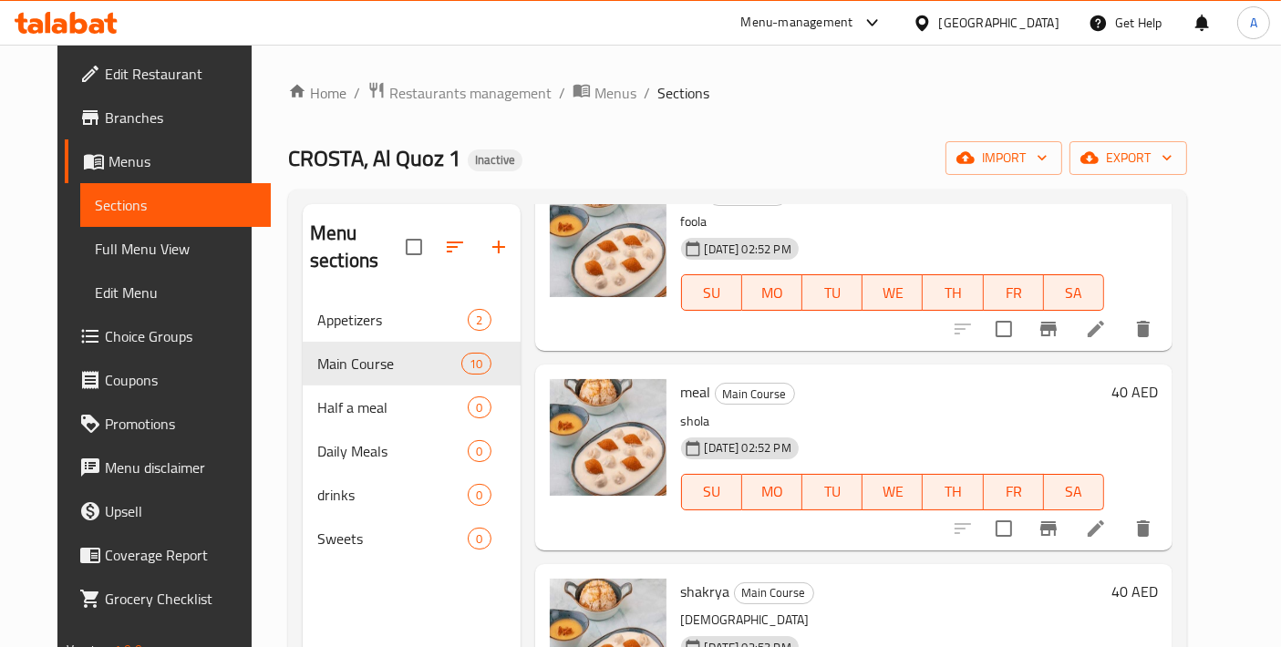
click at [682, 378] on span "meal" at bounding box center [696, 391] width 30 height 27
copy h6 "meal"
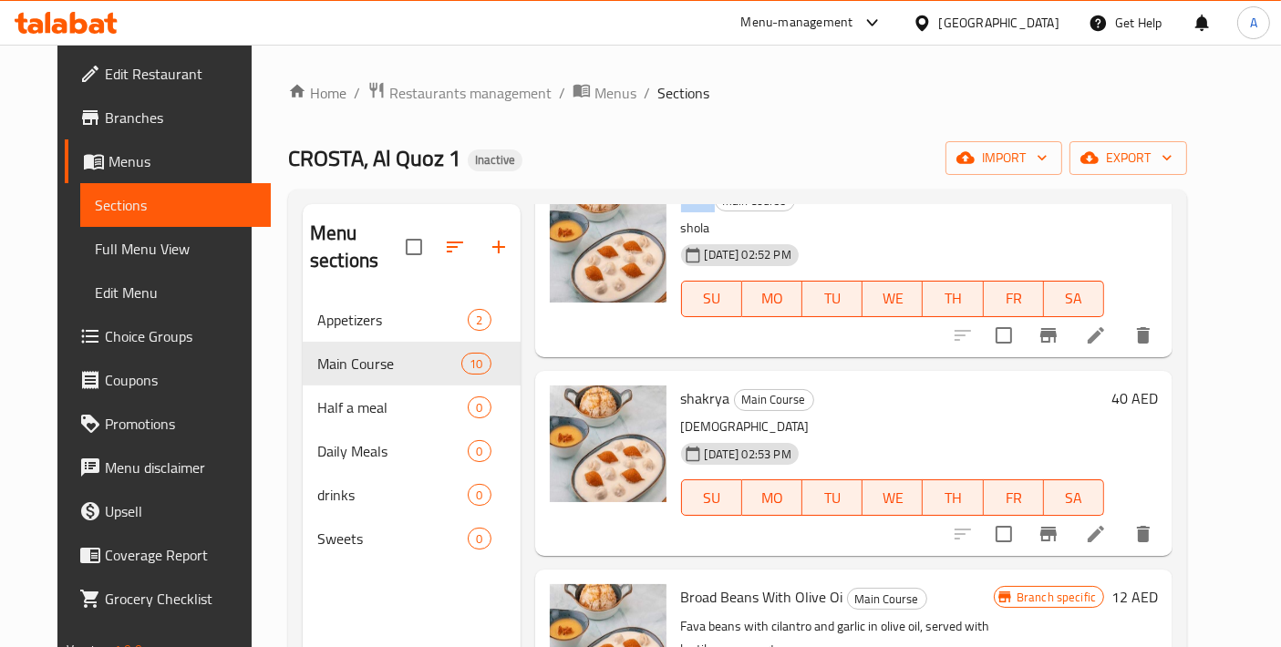
scroll to position [1215, 0]
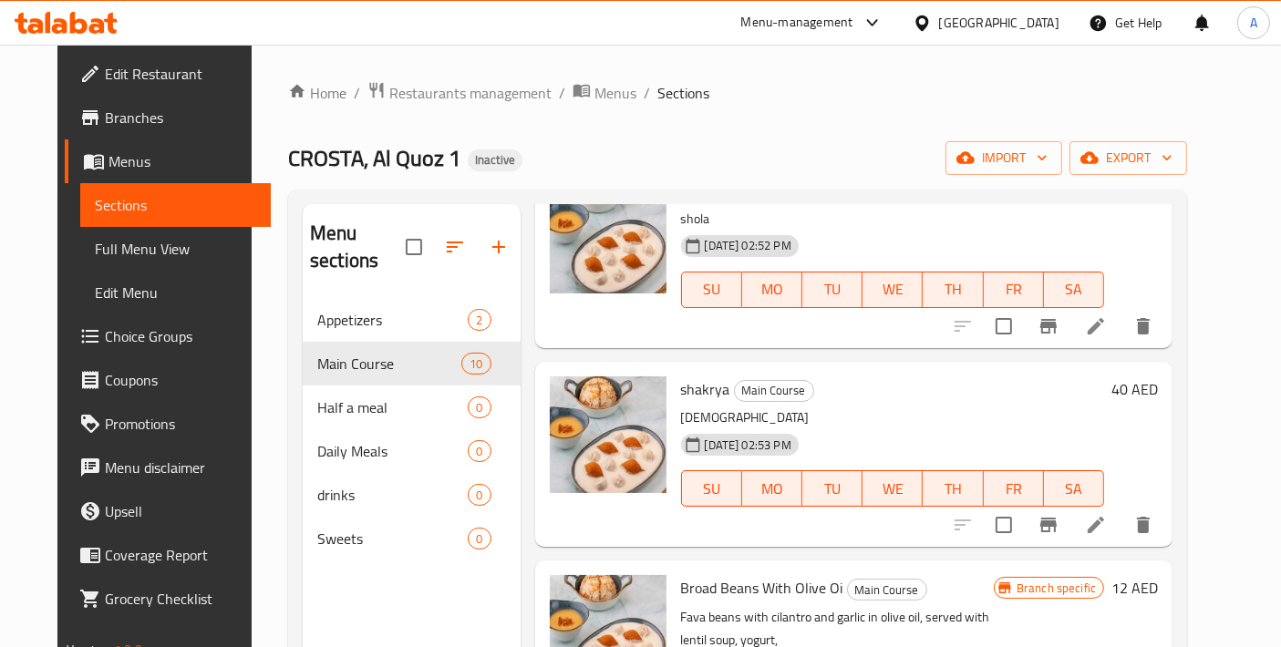
click at [687, 376] on span "shakrya" at bounding box center [705, 389] width 49 height 27
copy h6 "shakrya"
click at [1107, 514] on icon at bounding box center [1096, 525] width 22 height 22
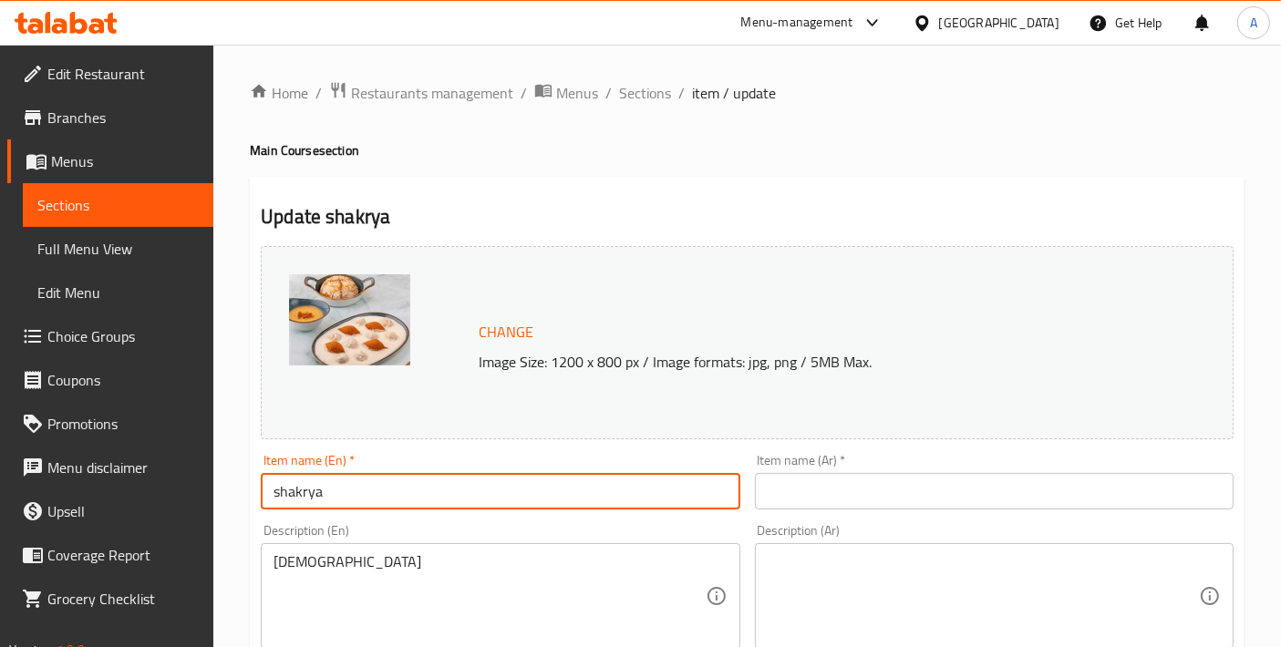
click at [428, 482] on input "shakrya" at bounding box center [500, 491] width 479 height 36
paste input "Shakreyeh"
type input "Shakreyeh"
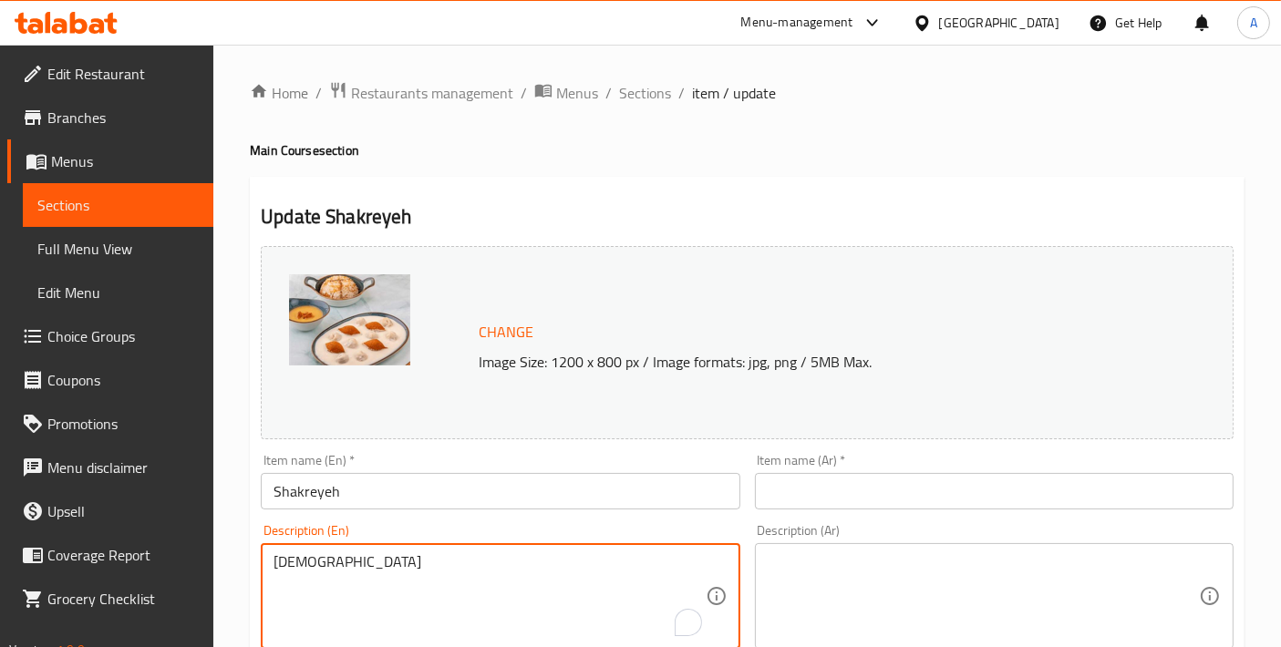
click at [450, 583] on textarea "shioaka" at bounding box center [488, 596] width 431 height 87
type textarea "shioaka"
click at [857, 488] on input "text" at bounding box center [994, 491] width 479 height 36
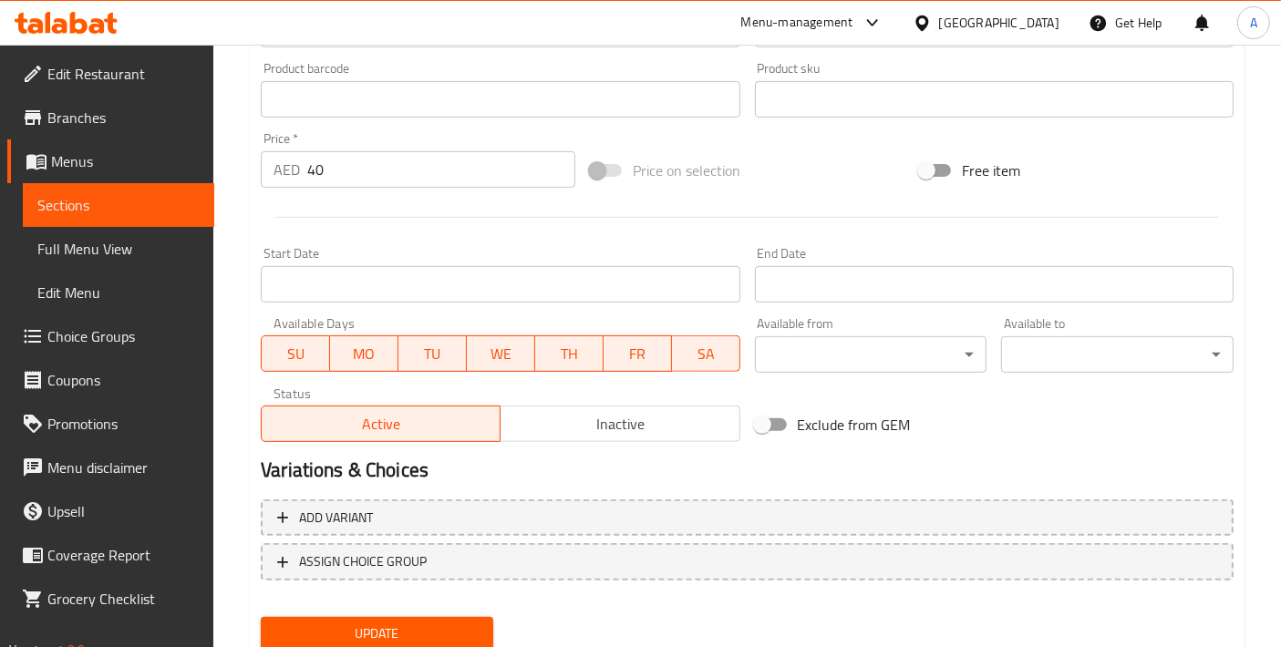
scroll to position [664, 0]
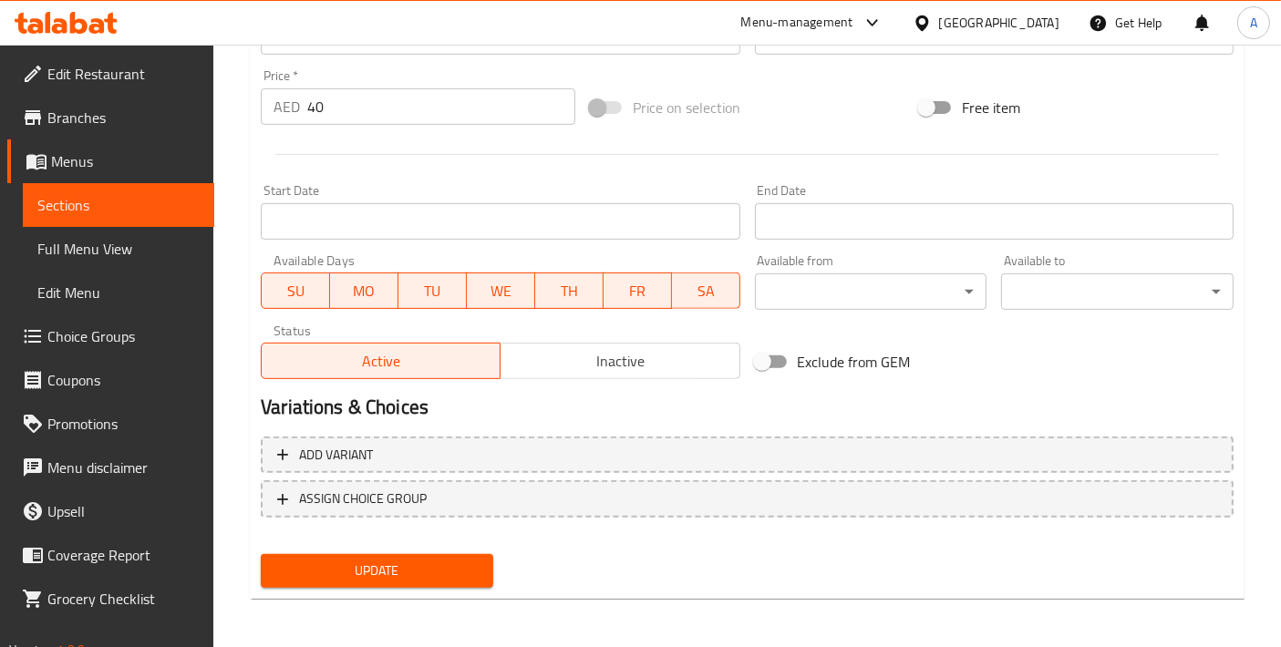
type input "شاكرية"
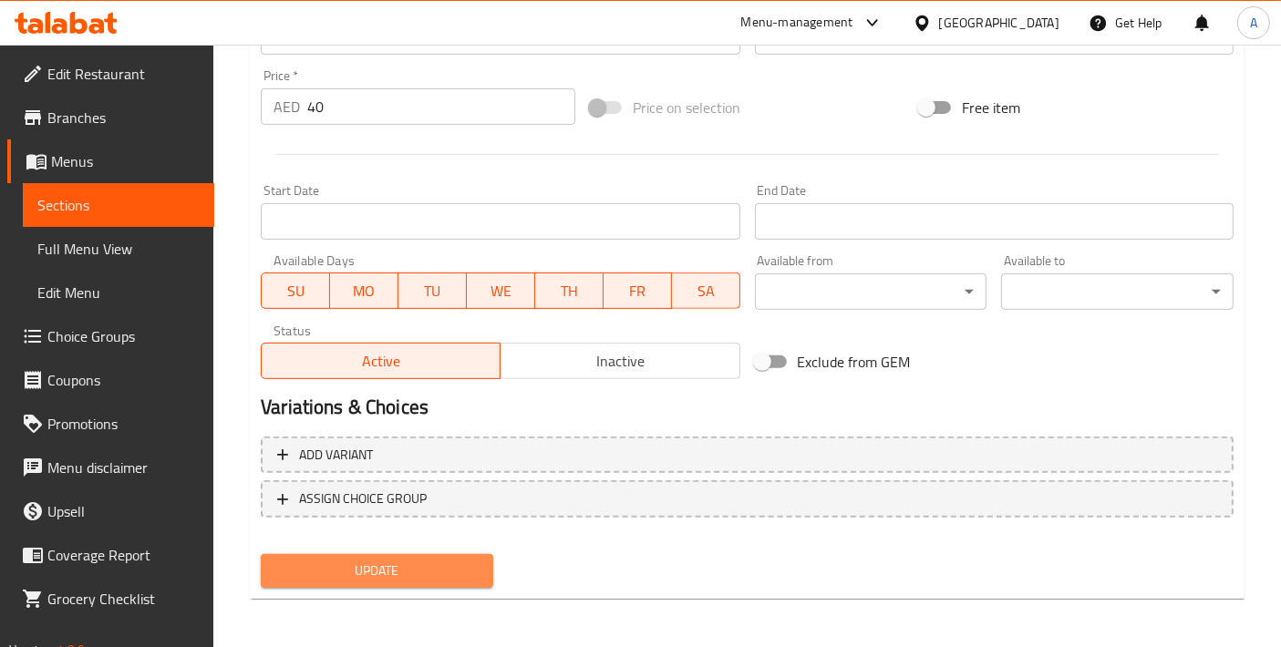
click at [445, 561] on span "Update" at bounding box center [376, 571] width 203 height 23
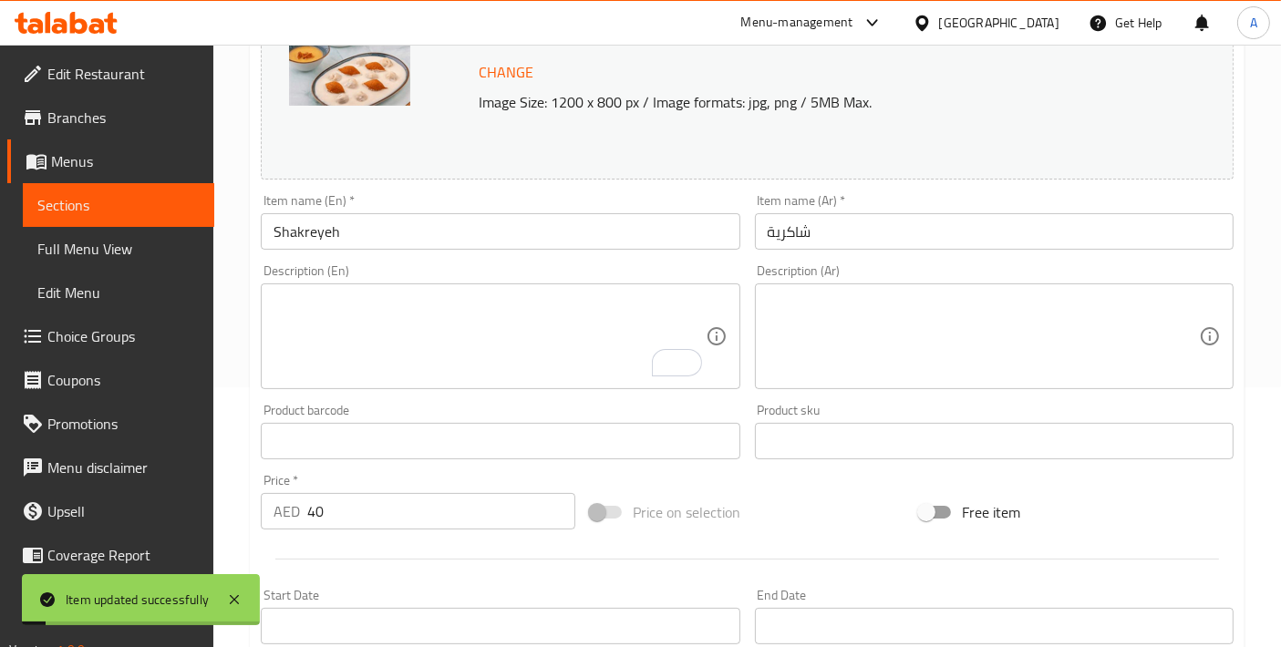
scroll to position [0, 0]
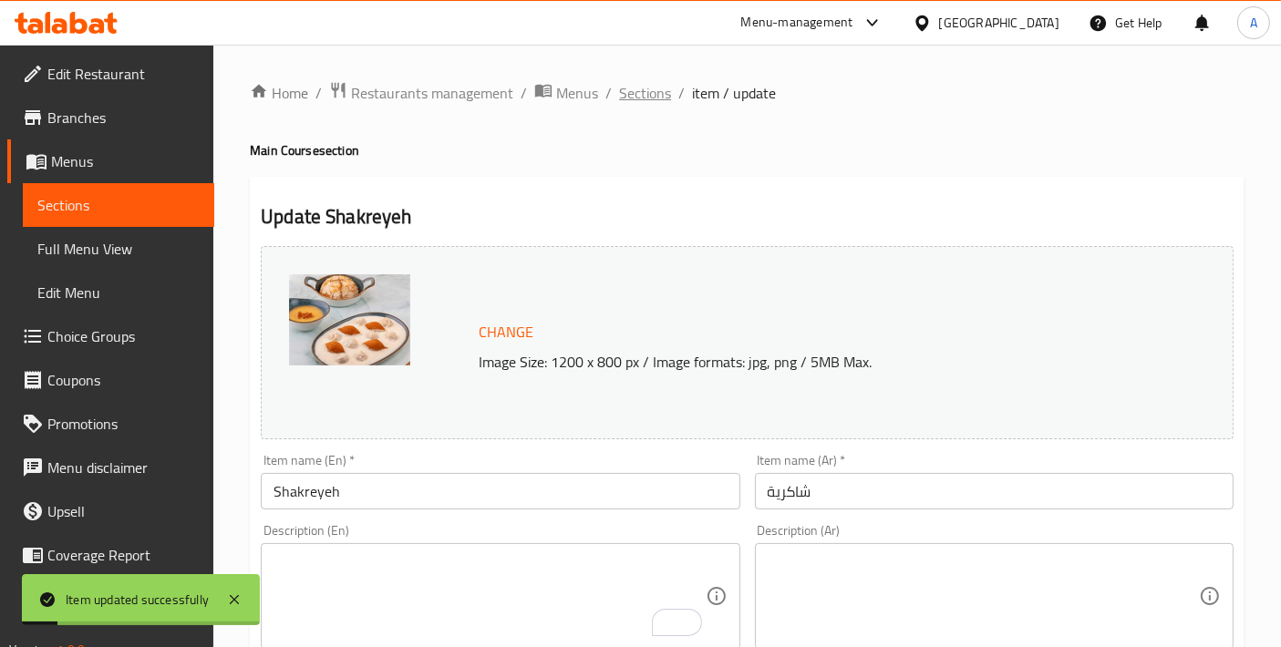
click at [657, 97] on span "Sections" at bounding box center [645, 93] width 52 height 22
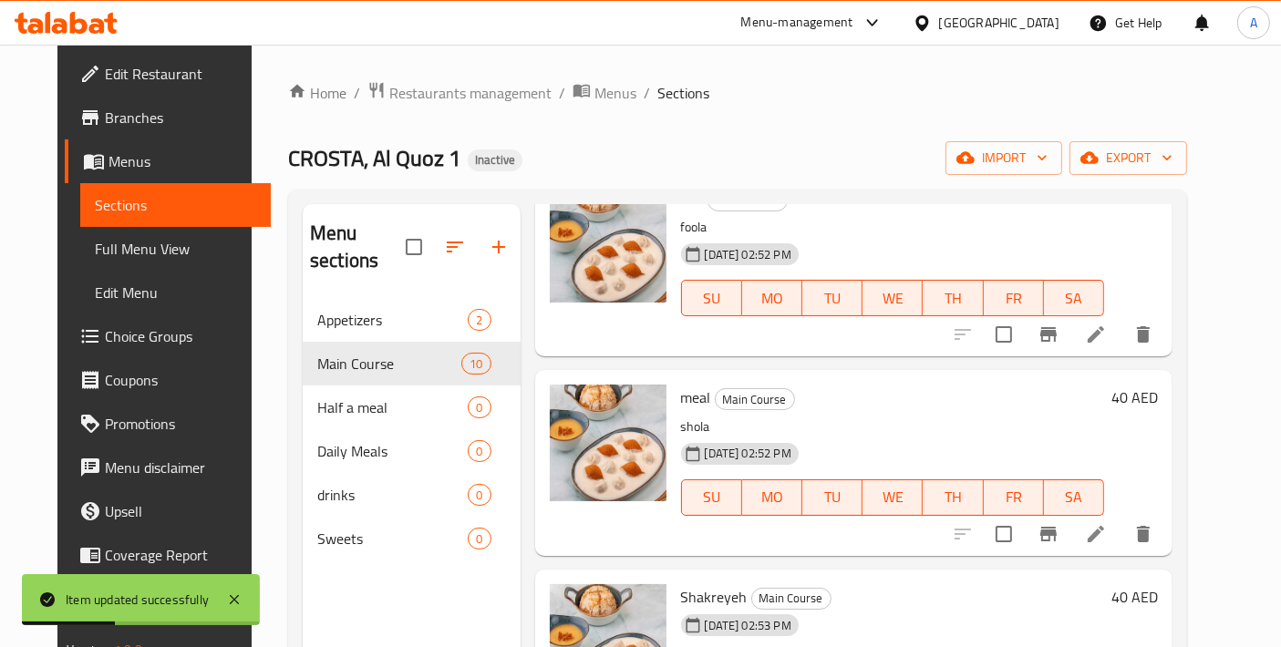
scroll to position [1013, 0]
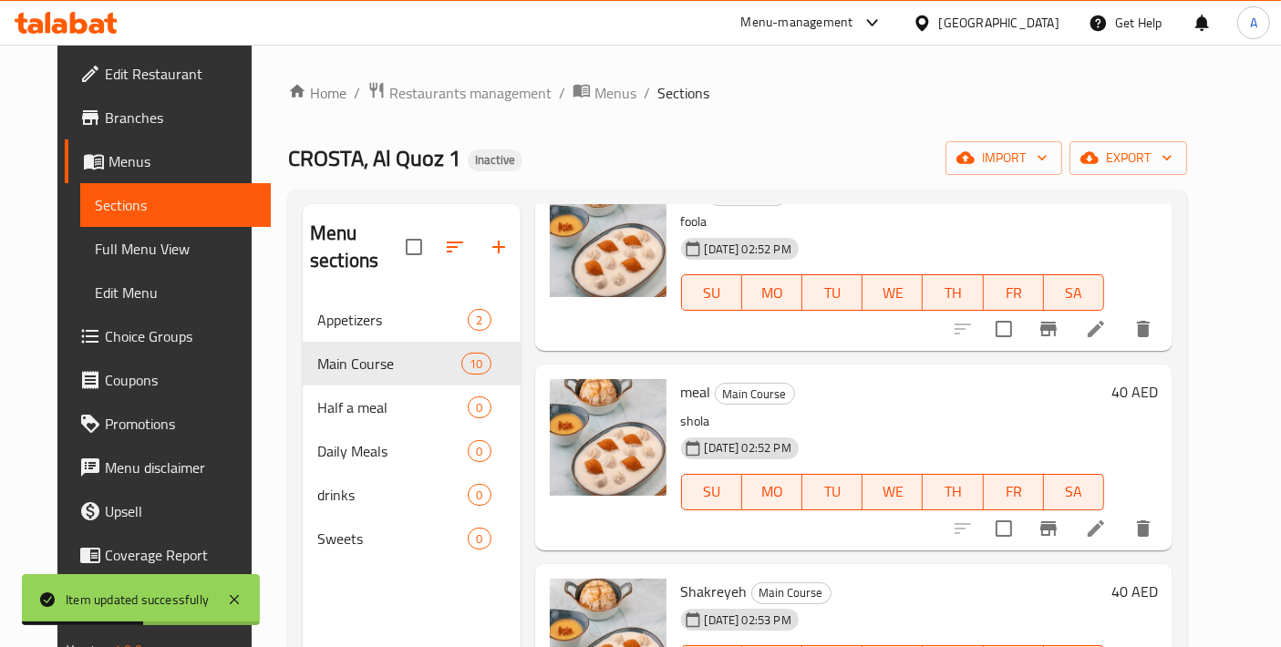
click at [687, 578] on span "Shakreyeh" at bounding box center [714, 591] width 67 height 27
copy h6 "Shakreyeh"
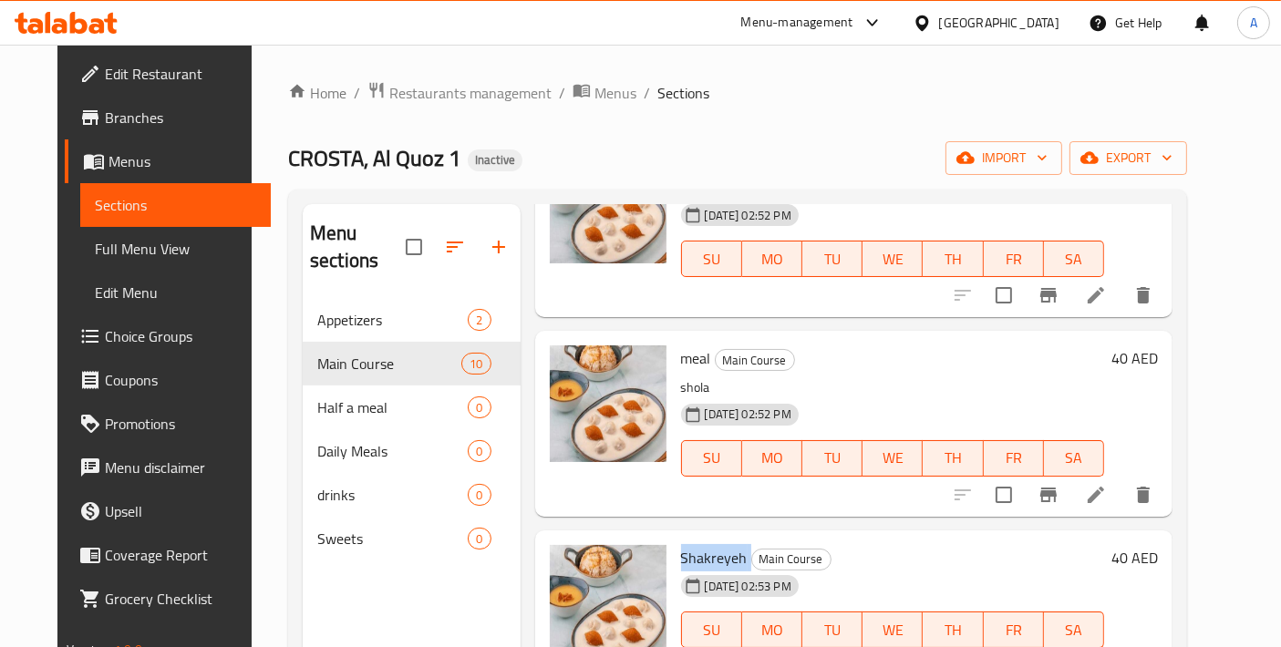
scroll to position [1452, 0]
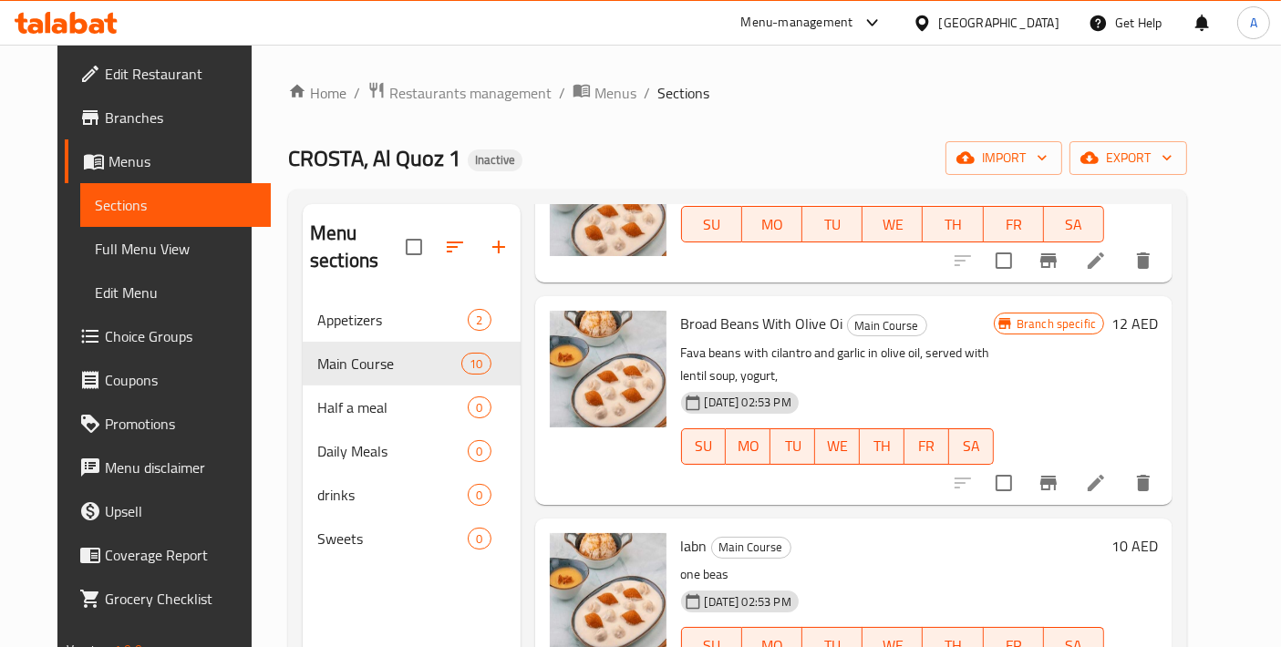
click at [1107, 472] on icon at bounding box center [1096, 483] width 22 height 22
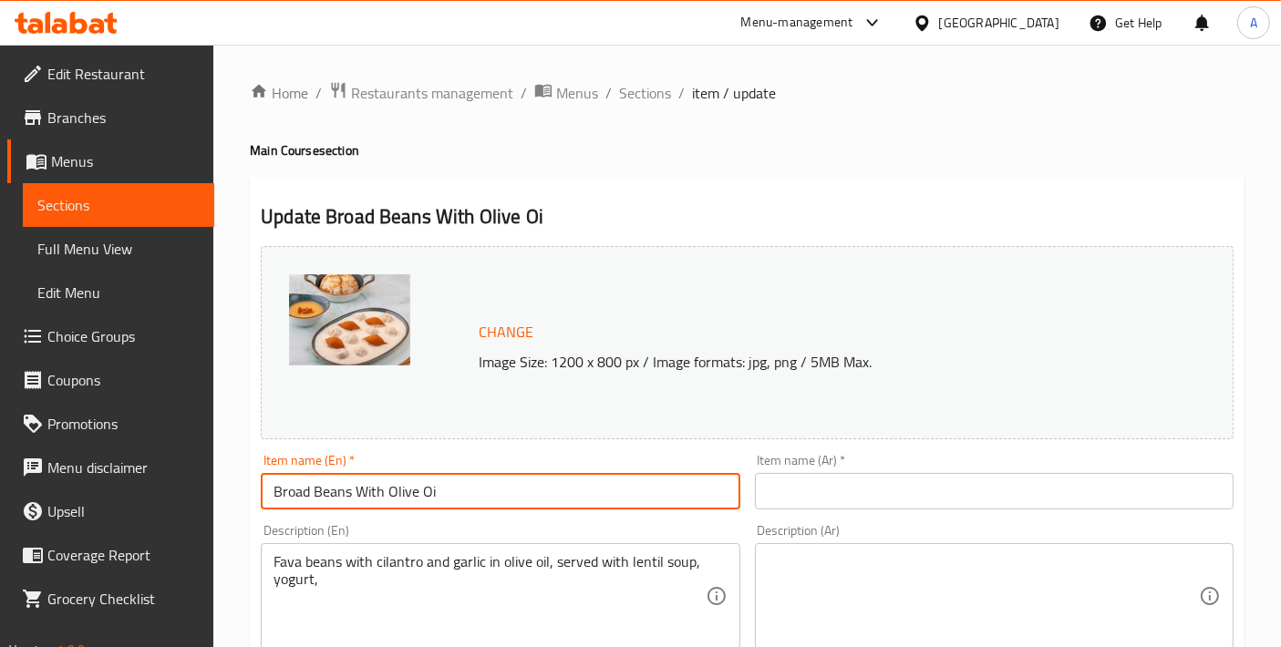
click at [459, 485] on input "Broad Beans With Olive Oi" at bounding box center [500, 491] width 479 height 36
click at [505, 501] on input "Broad Beans With Olive Oil" at bounding box center [500, 491] width 479 height 36
type input "Broad Beans With Olive Oil"
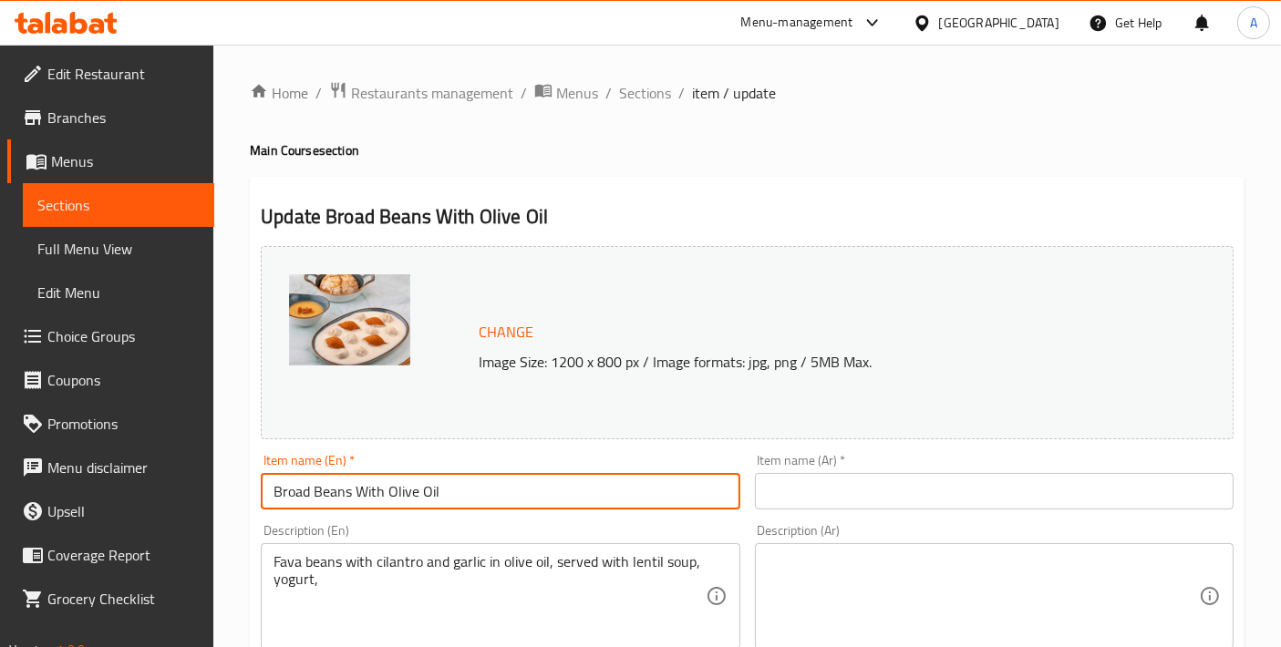
click at [870, 483] on input "text" at bounding box center [994, 491] width 479 height 36
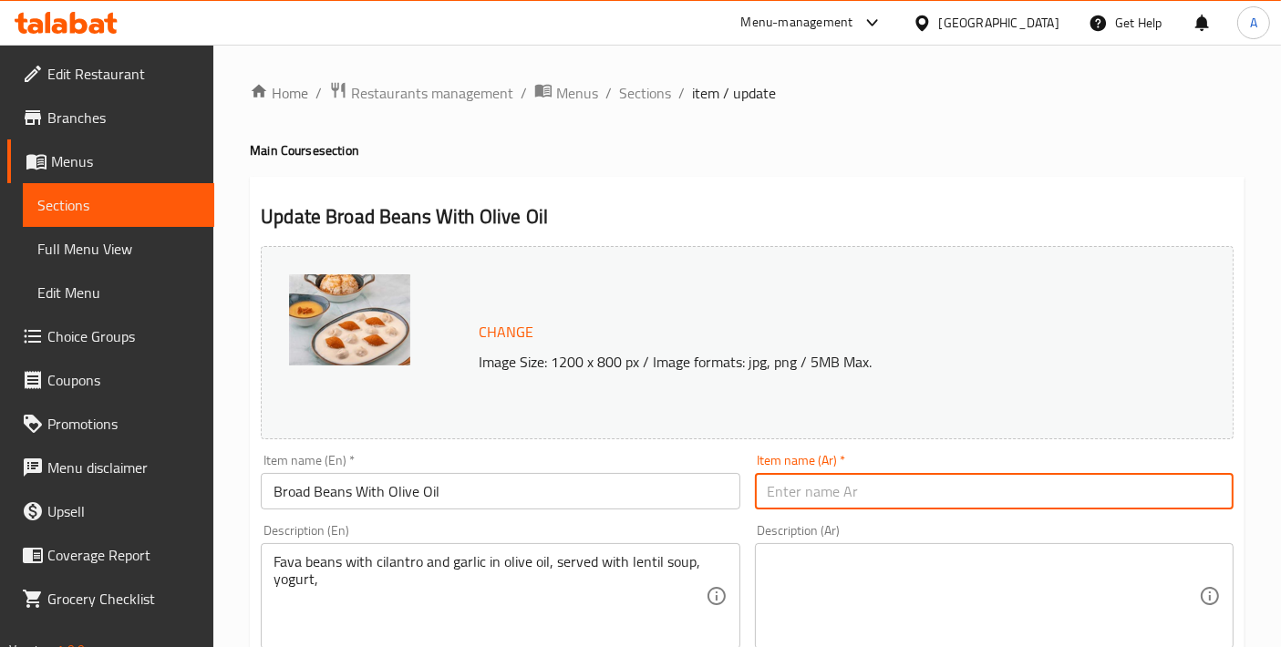
paste input "الفول بزيت الزيتون"
click at [836, 491] on input "الفول بزيت الزيتون" at bounding box center [994, 491] width 479 height 36
type input "الفول العريض بزيت الزيتون"
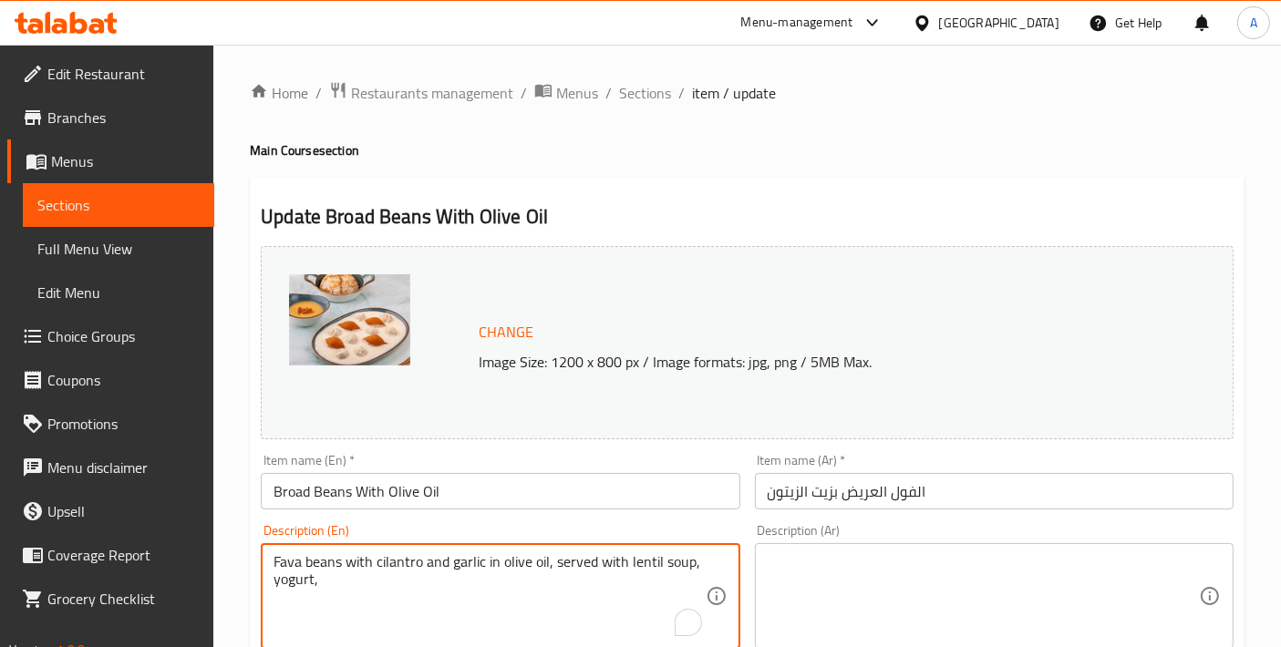
click at [356, 571] on textarea "Fava beans with cilantro and garlic in olive oil, served with lentil soup, yogu…" at bounding box center [488, 596] width 431 height 87
click at [407, 578] on textarea "Fava beans with cilantro and garlic in olive oil, served with lentil soup, yogh…" at bounding box center [488, 596] width 431 height 87
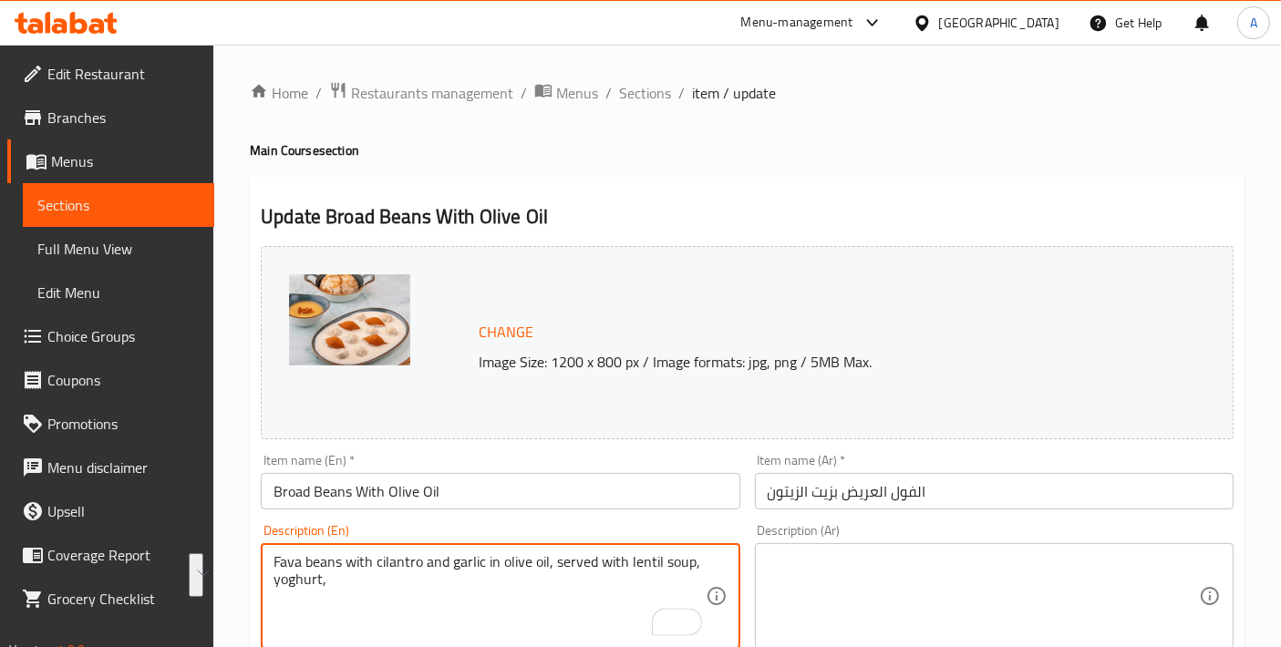
type textarea "Fava beans with cilantro and garlic in olive oil, served with lentil soup, yogh…"
click at [870, 590] on textarea at bounding box center [982, 596] width 431 height 87
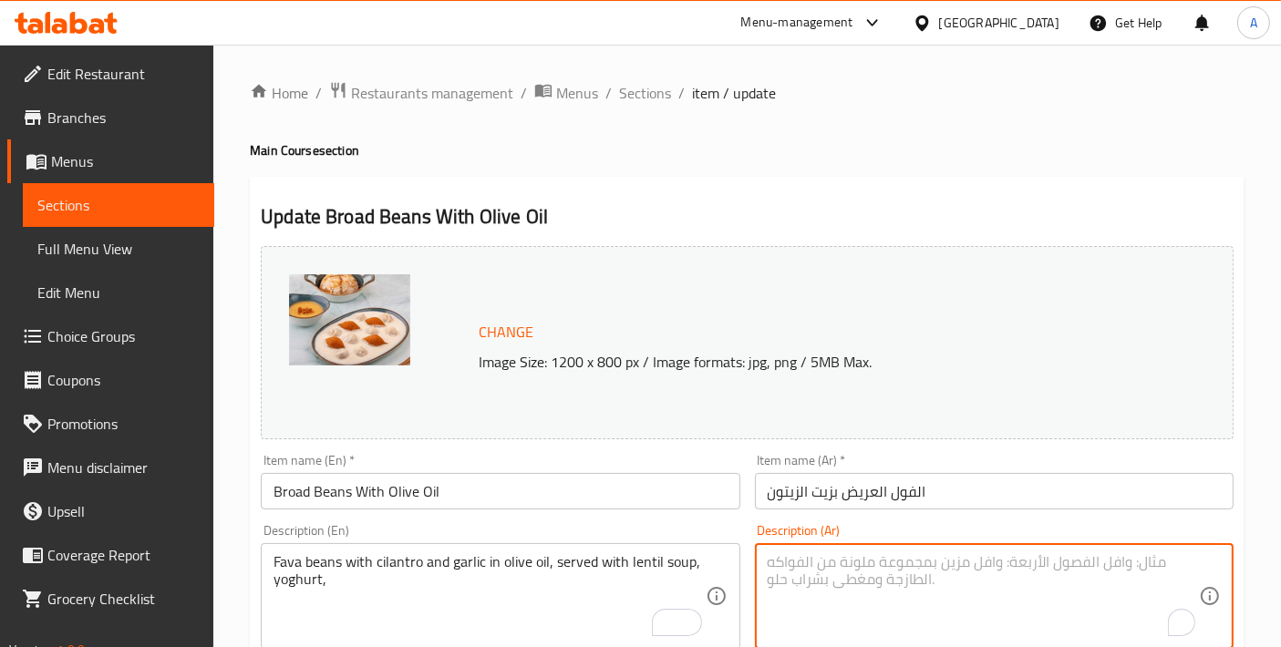
paste textarea "فول مدمس مع الكزبرة والثوم بزيت الزيتون، يقدم مع شوربة العدس والزبادي،"
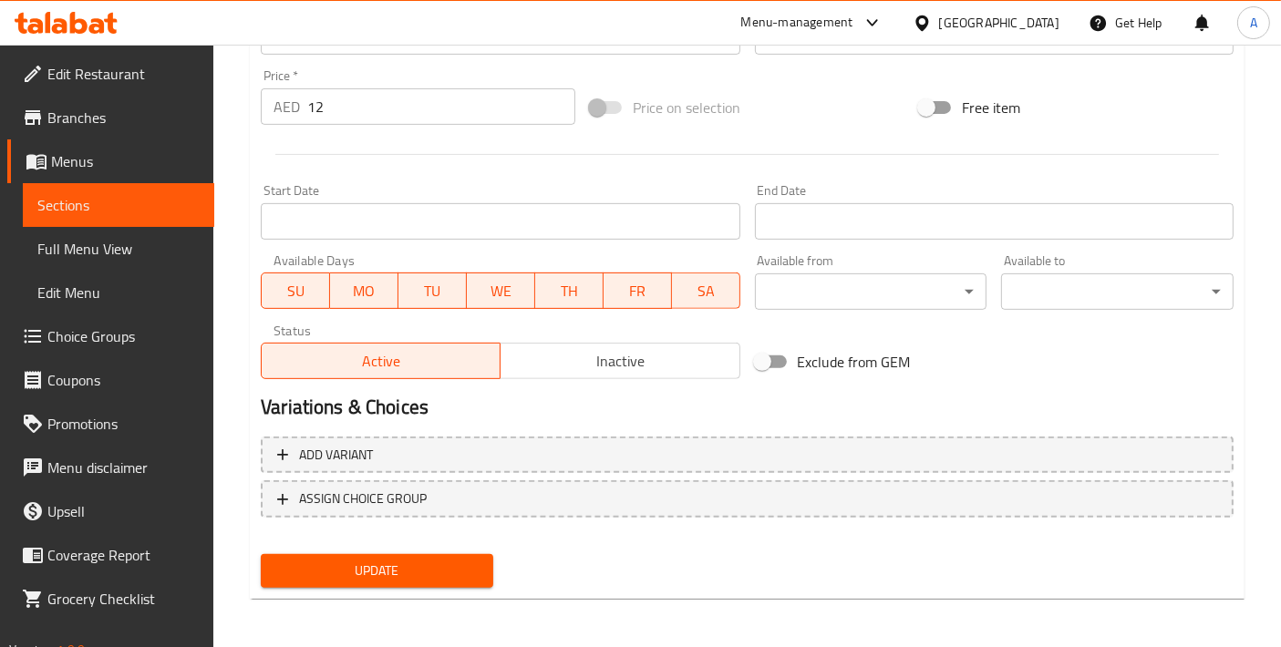
type textarea "فول مدمس مع الكزبرة والثوم بزيت الزيتون، يقدم مع شوربة العدس والزبادي،"
click at [411, 571] on span "Update" at bounding box center [376, 571] width 203 height 23
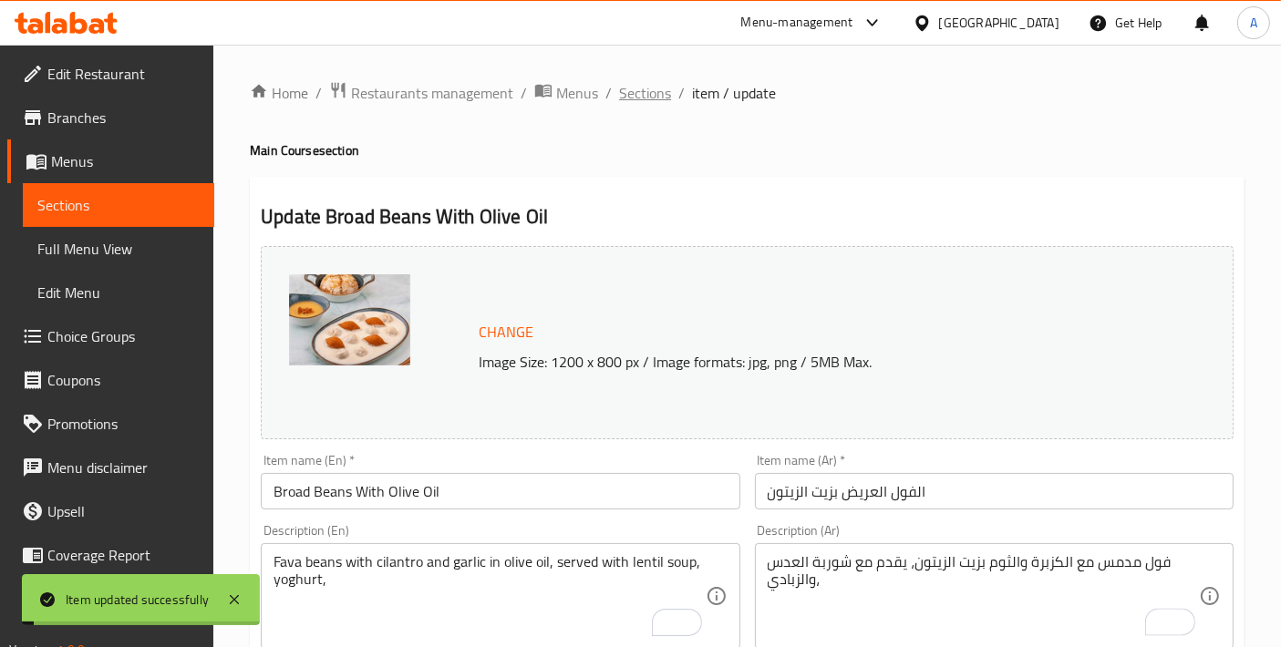
click at [646, 95] on span "Sections" at bounding box center [645, 93] width 52 height 22
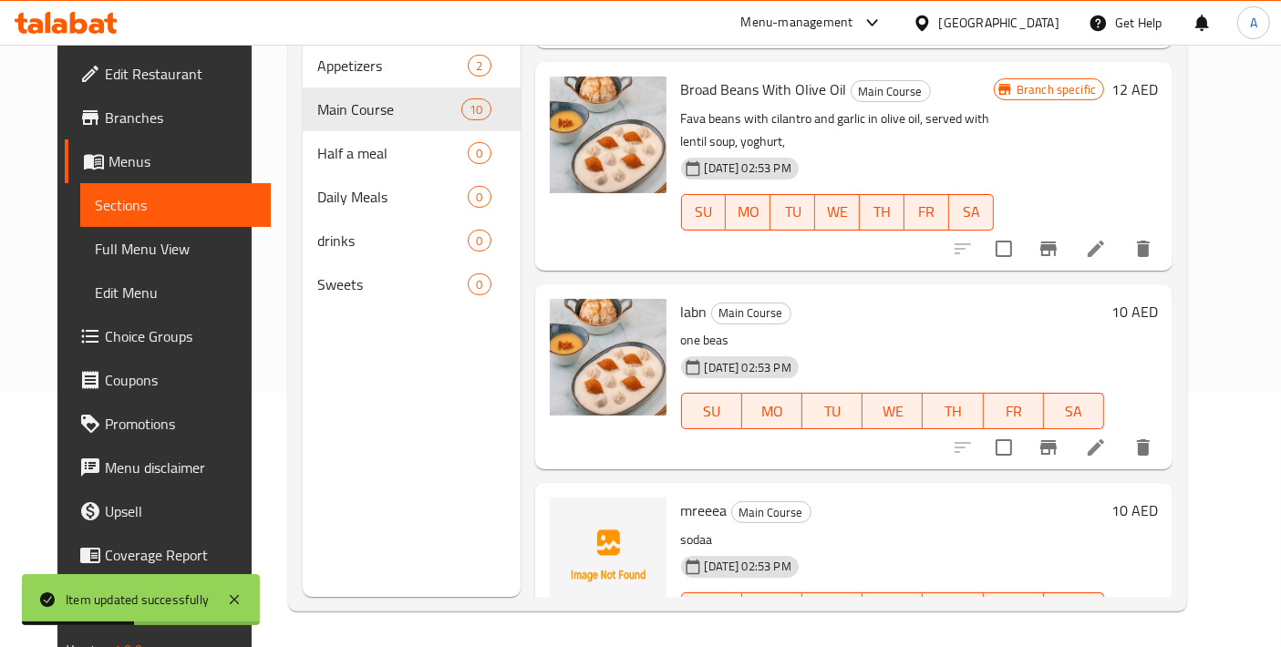
scroll to position [1452, 0]
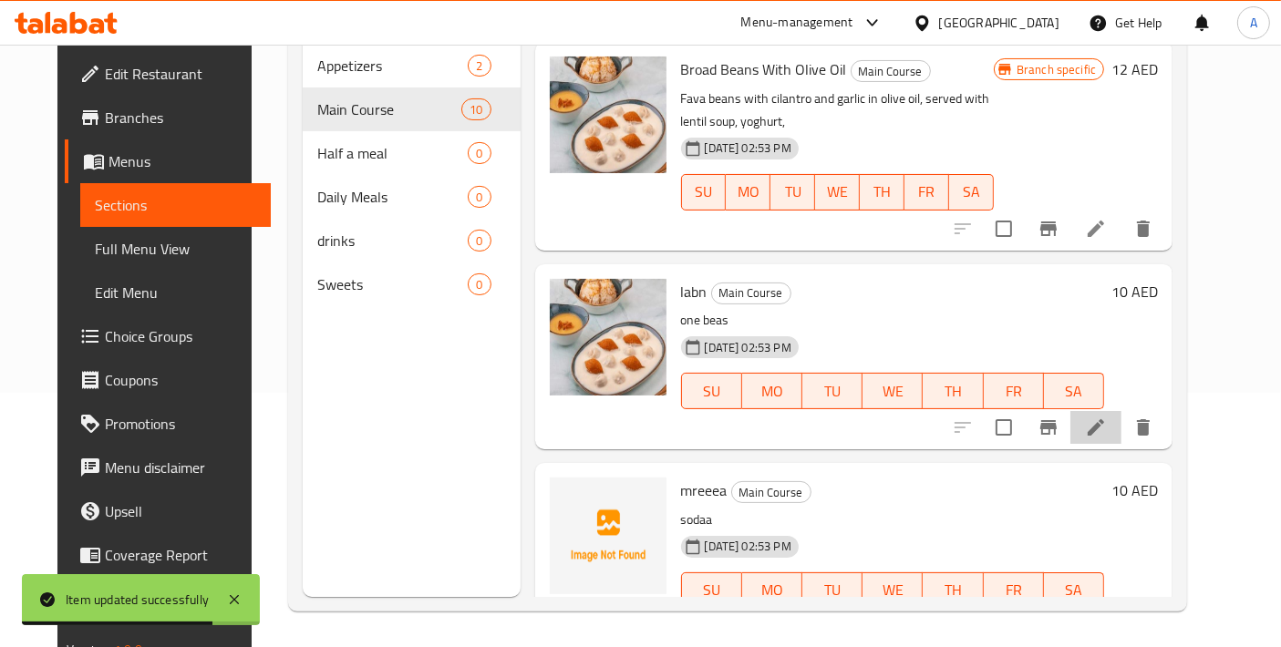
click at [1121, 411] on li at bounding box center [1095, 427] width 51 height 33
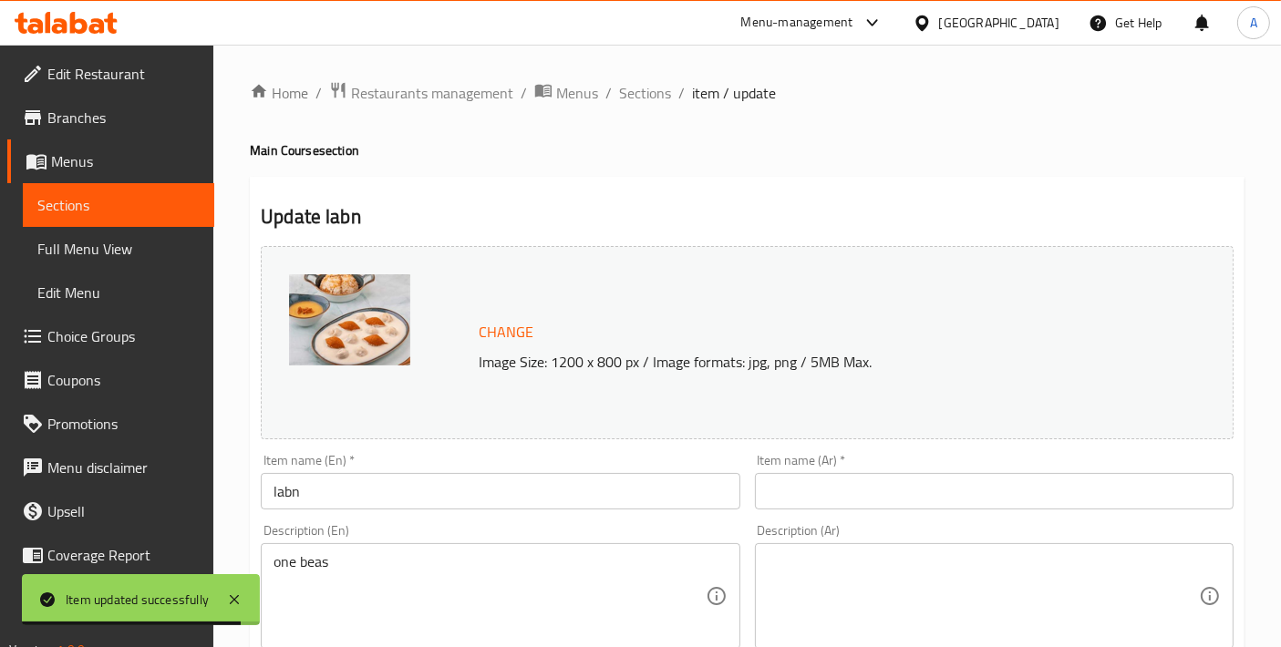
click at [288, 490] on input "labn" at bounding box center [500, 491] width 479 height 36
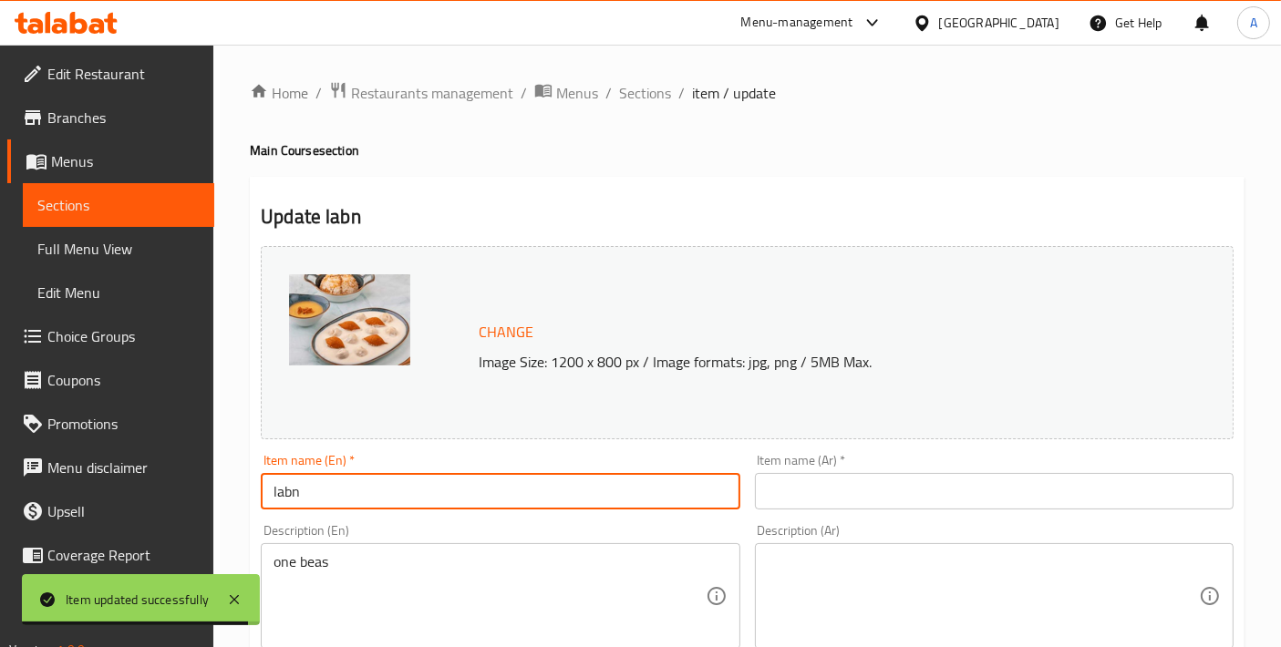
click at [288, 490] on input "labn" at bounding box center [500, 491] width 479 height 36
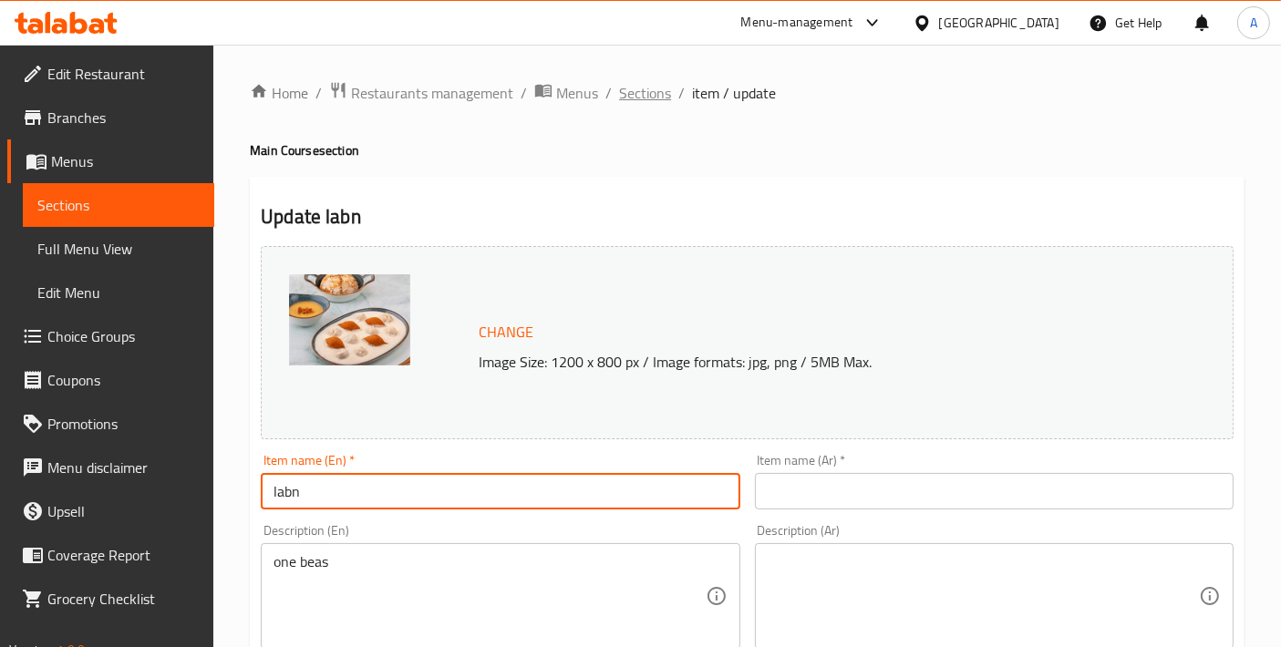
click at [642, 89] on span "Sections" at bounding box center [645, 93] width 52 height 22
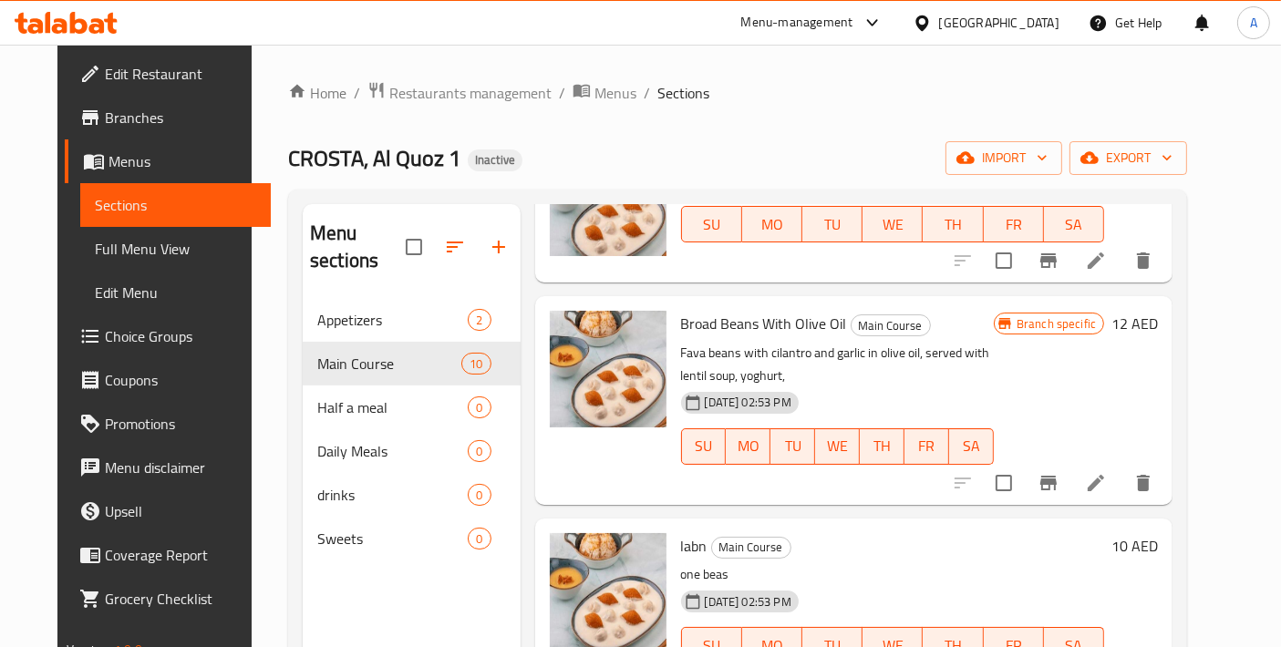
scroll to position [254, 0]
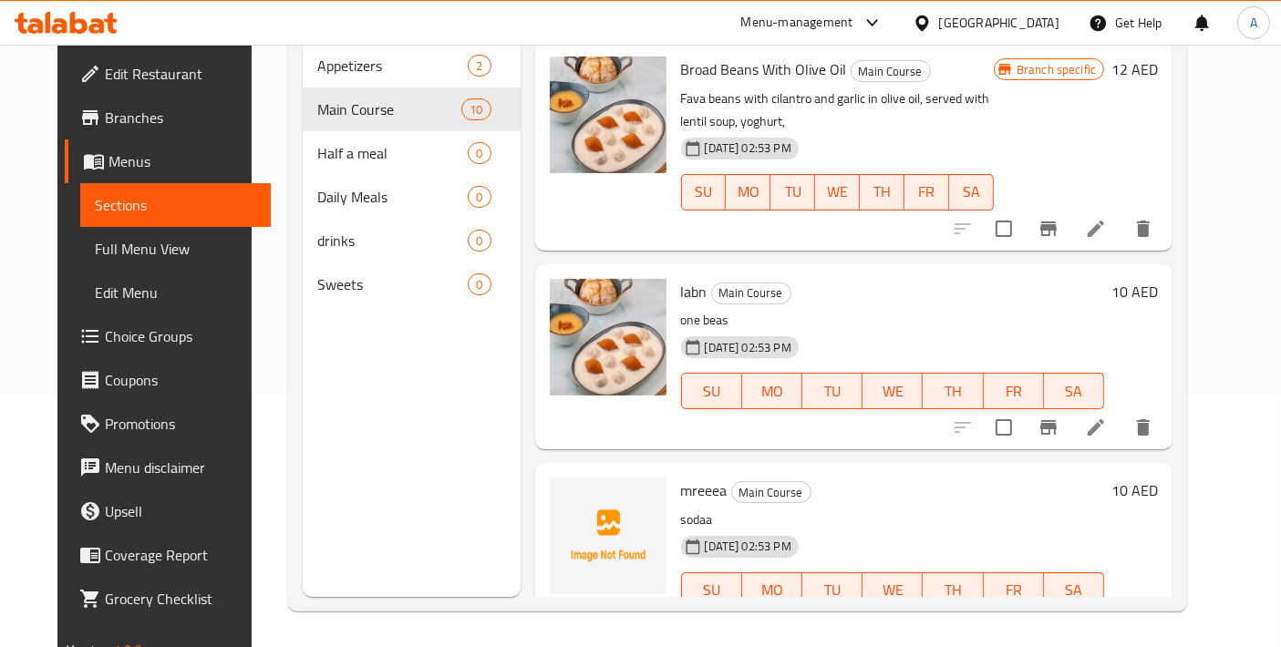
click at [701, 477] on span "mreeea" at bounding box center [704, 490] width 46 height 27
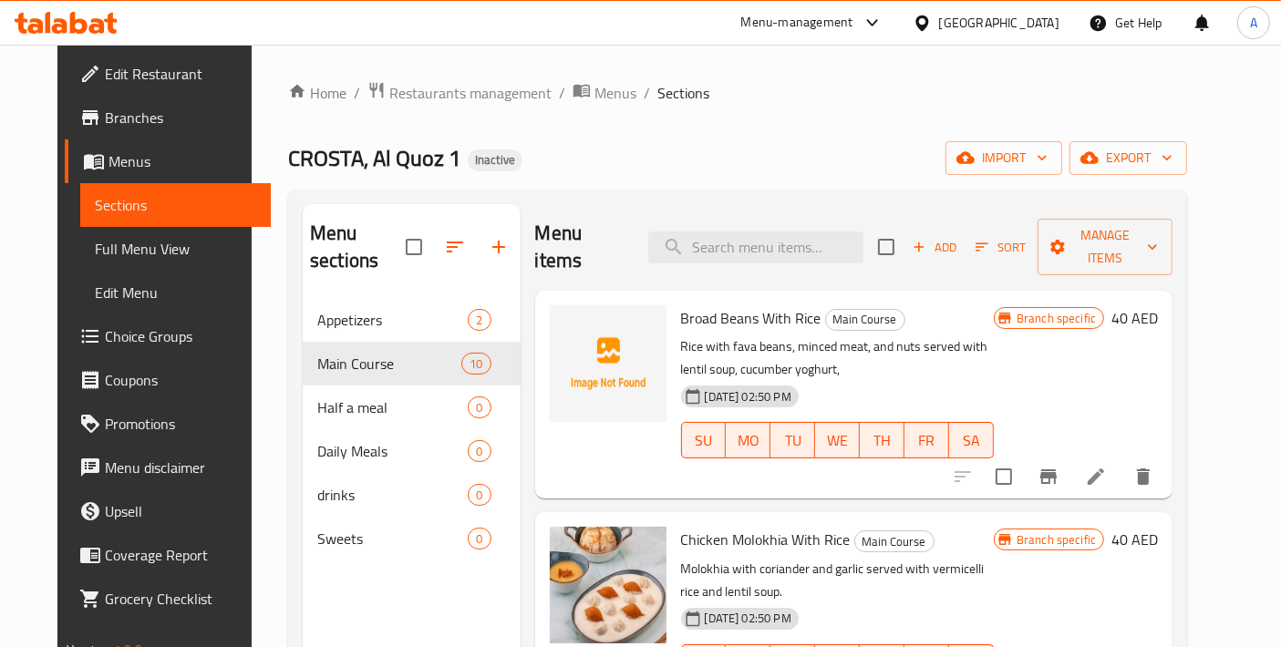
drag, startPoint x: 1179, startPoint y: 165, endPoint x: 1021, endPoint y: 108, distance: 167.8
click at [932, 92] on ol "Home / Restaurants management / Menus / Sections" at bounding box center [737, 93] width 899 height 24
click at [1172, 167] on span "export" at bounding box center [1128, 158] width 88 height 23
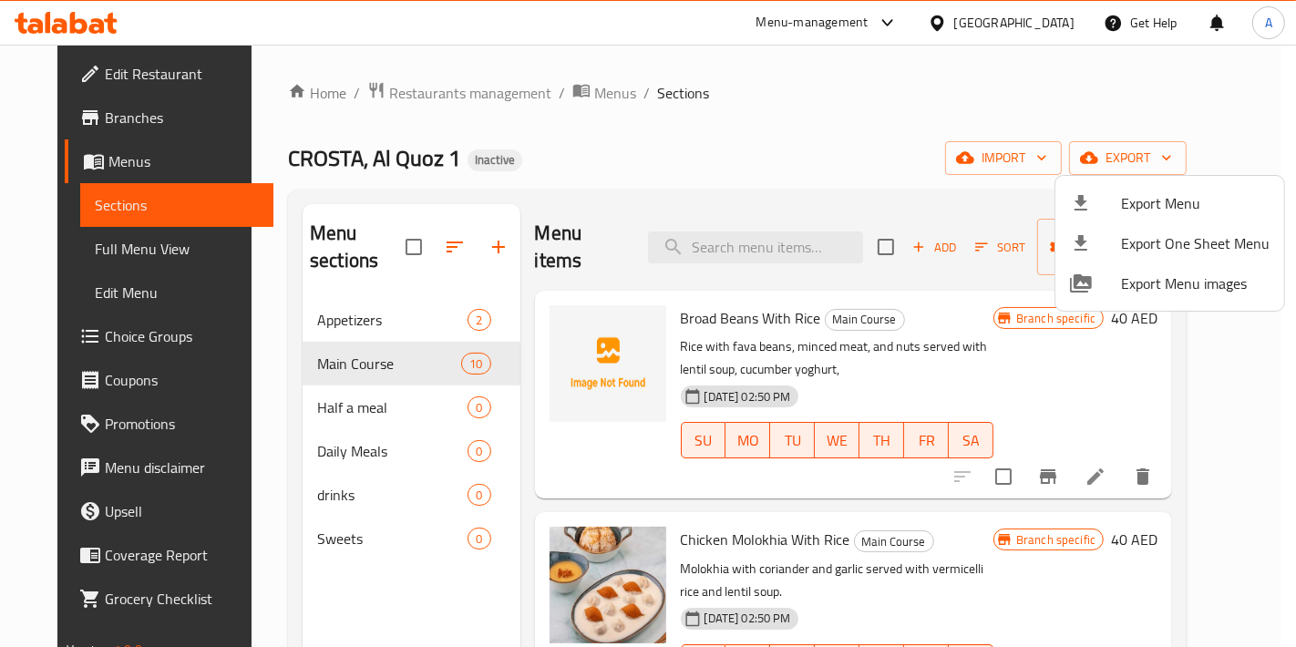
click at [1076, 208] on icon at bounding box center [1081, 203] width 22 height 22
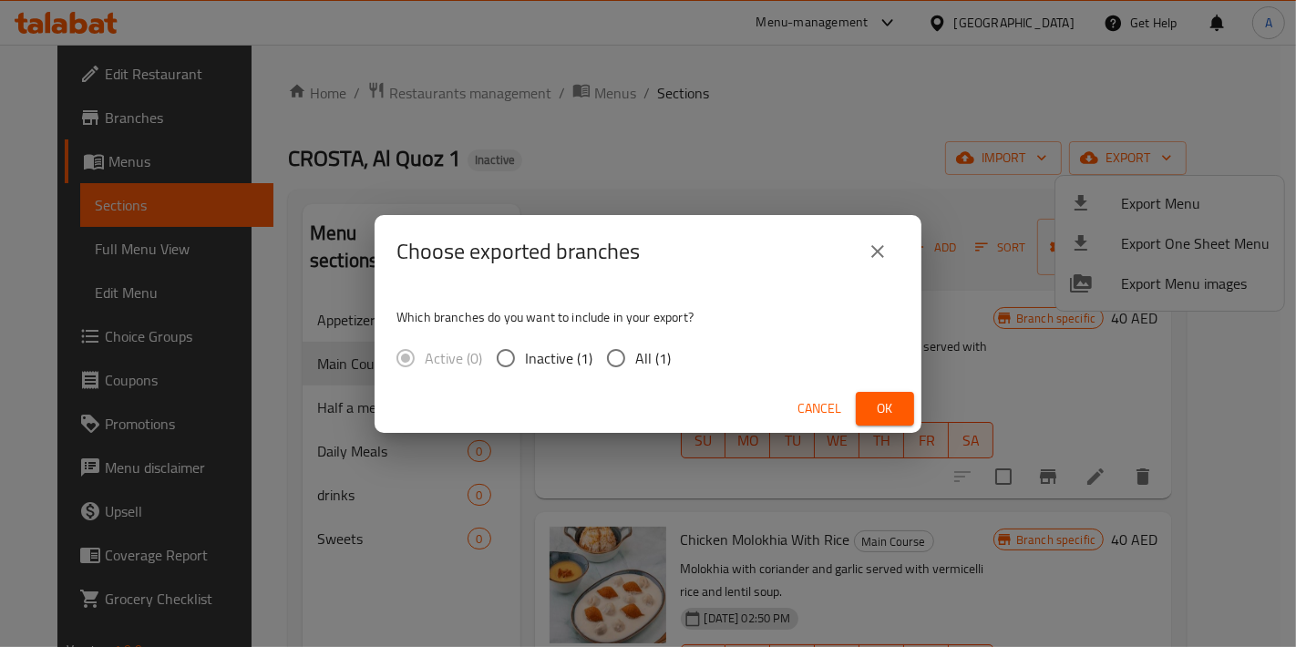
click at [593, 358] on div "Active (0) Inactive (1) All (1)" at bounding box center [540, 358] width 289 height 38
click at [614, 365] on input "All (1)" at bounding box center [616, 358] width 38 height 38
radio input "true"
click at [880, 401] on span "Ok" at bounding box center [884, 408] width 29 height 23
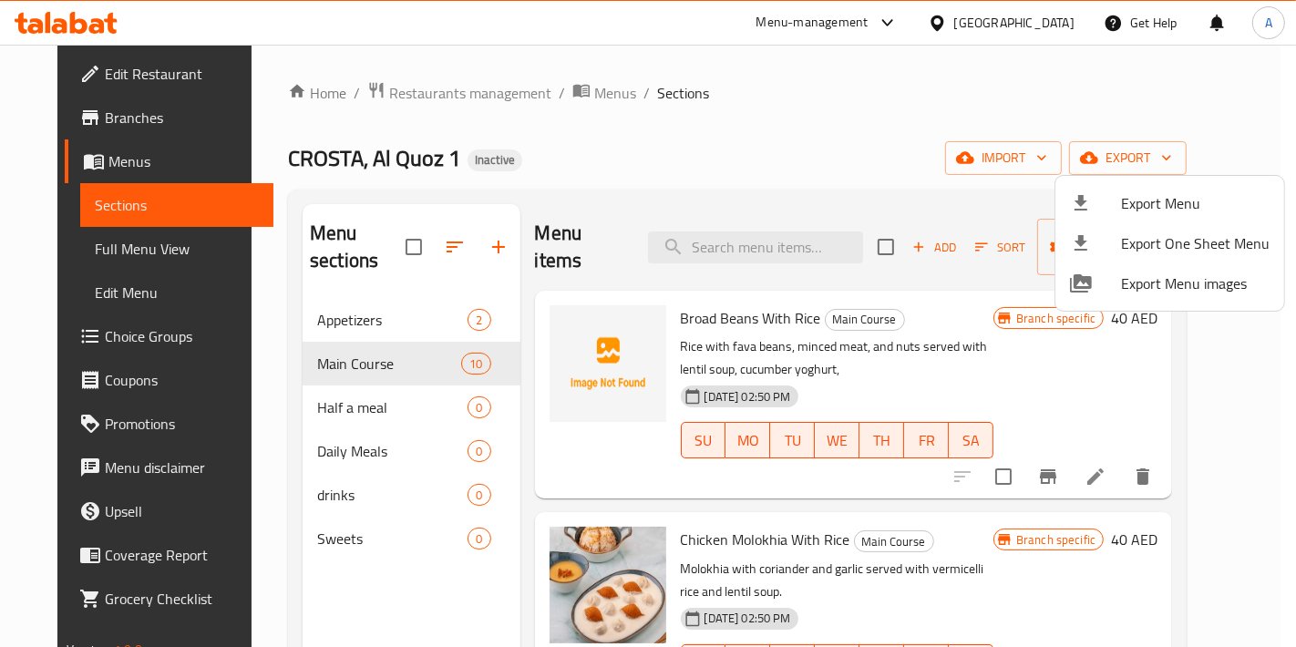
click at [402, 231] on div at bounding box center [648, 323] width 1296 height 647
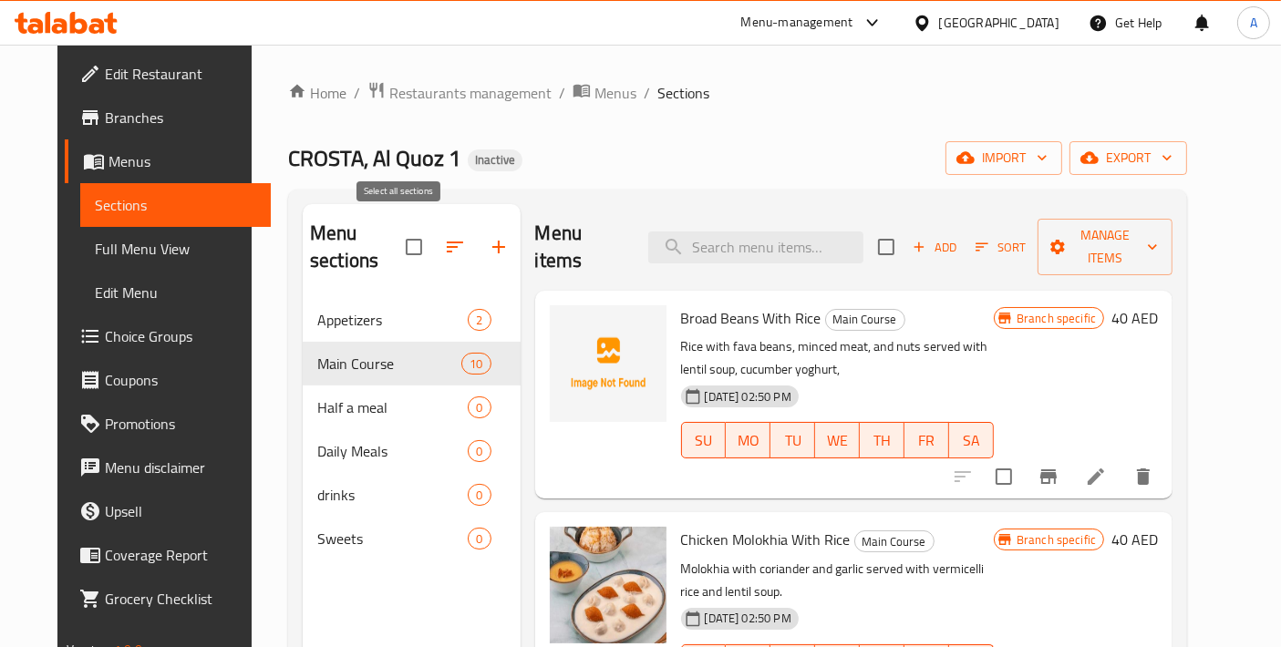
click at [401, 231] on input "checkbox" at bounding box center [414, 247] width 38 height 38
checkbox input "true"
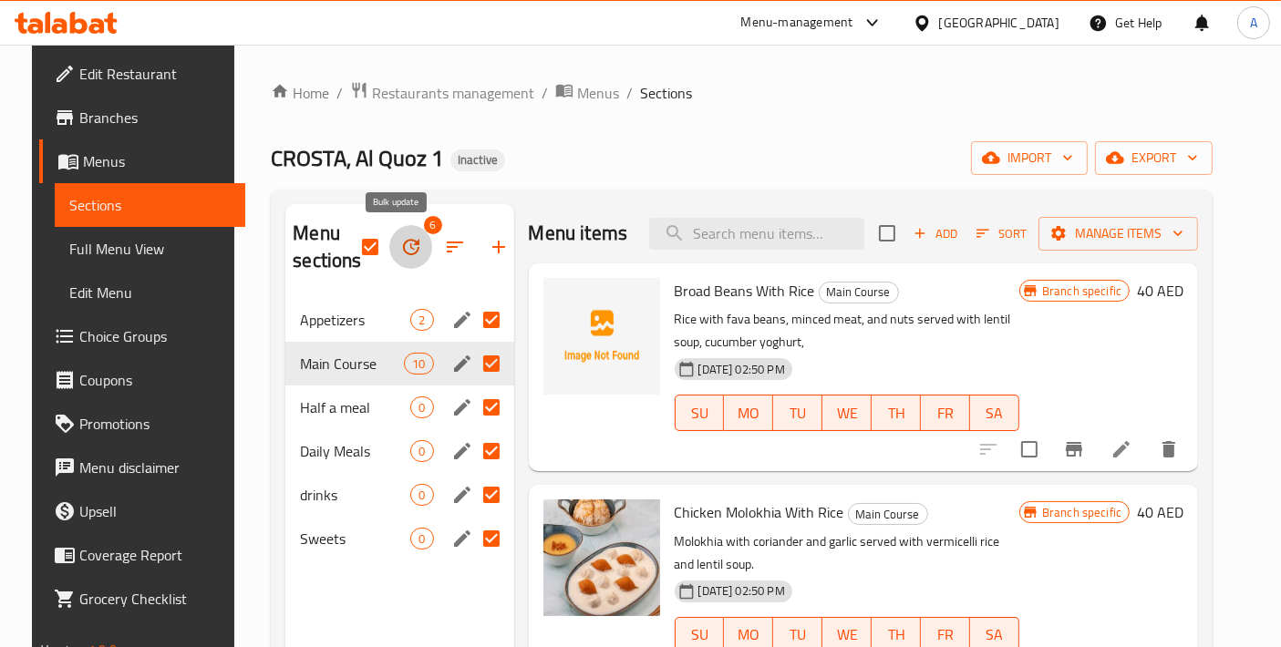
click at [413, 242] on button "button" at bounding box center [411, 247] width 44 height 44
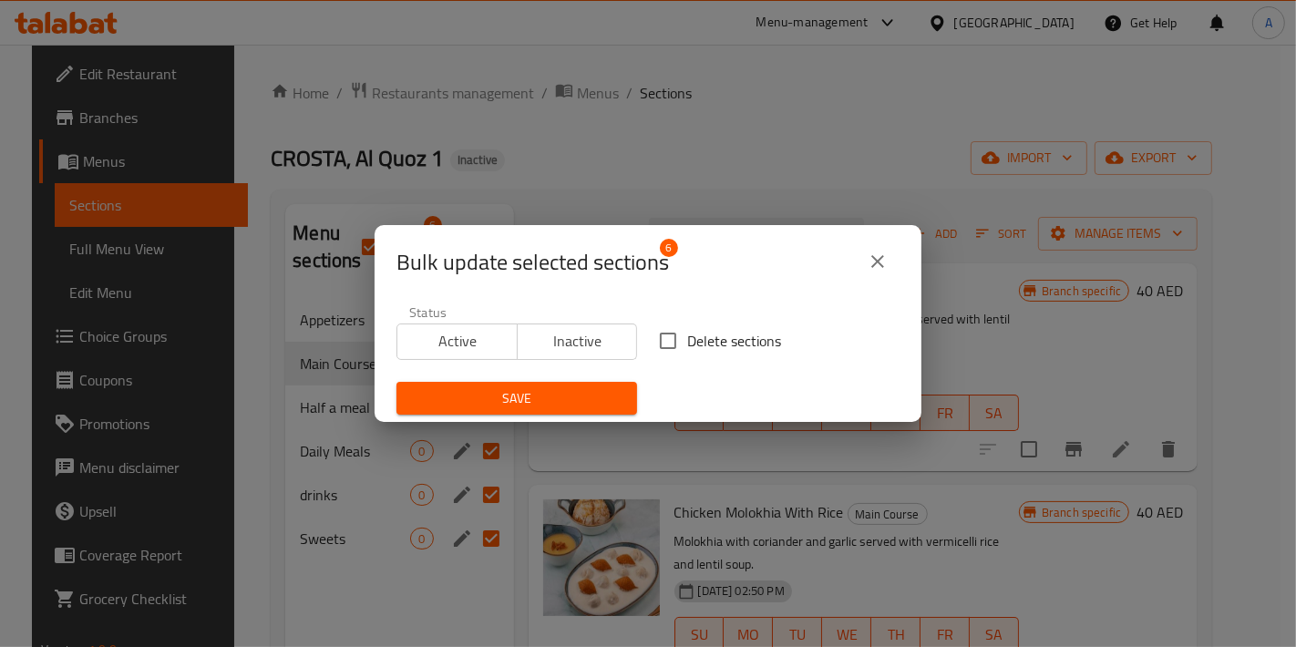
click at [633, 184] on div "Bulk update selected sections 6 Status Active Inactive Delete sections Save" at bounding box center [648, 323] width 1296 height 647
click at [561, 97] on div "Bulk update selected sections 6 Status Active Inactive Delete sections Save" at bounding box center [648, 323] width 1296 height 647
drag, startPoint x: 596, startPoint y: 118, endPoint x: 646, endPoint y: 176, distance: 76.2
click at [597, 119] on div "Bulk update selected sections 6 Status Active Inactive Delete sections Save" at bounding box center [648, 323] width 1296 height 647
click at [882, 259] on icon "close" at bounding box center [878, 262] width 22 height 22
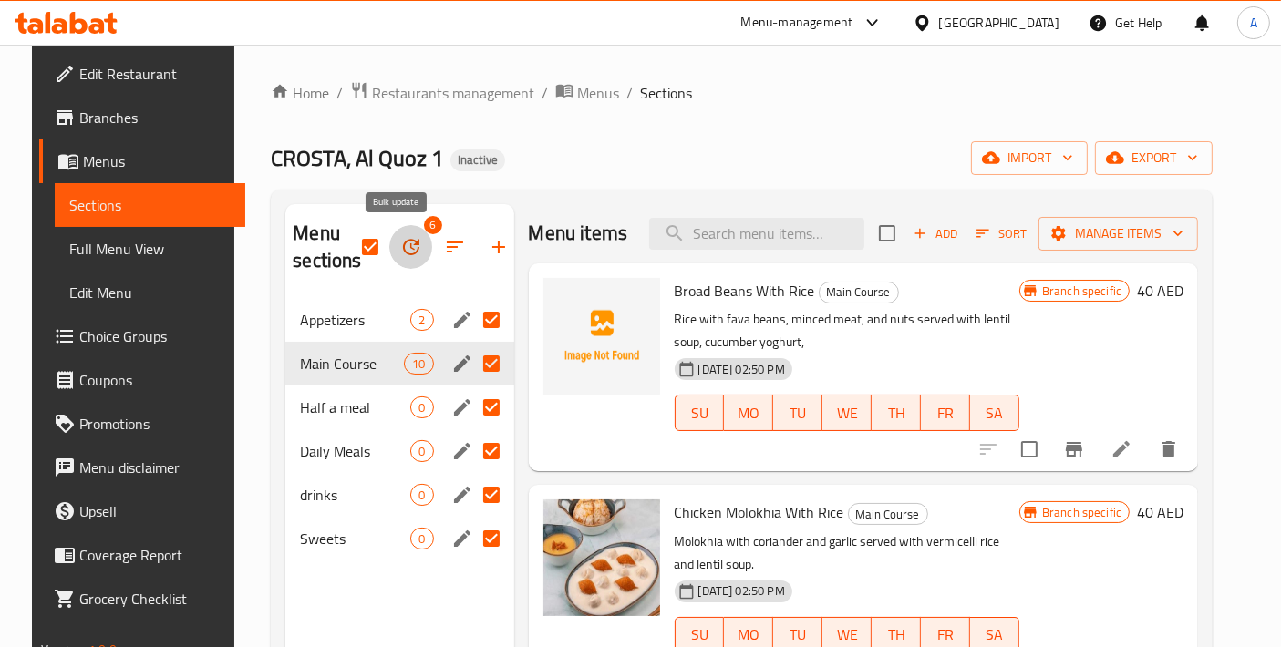
click at [403, 240] on icon "button" at bounding box center [411, 247] width 16 height 16
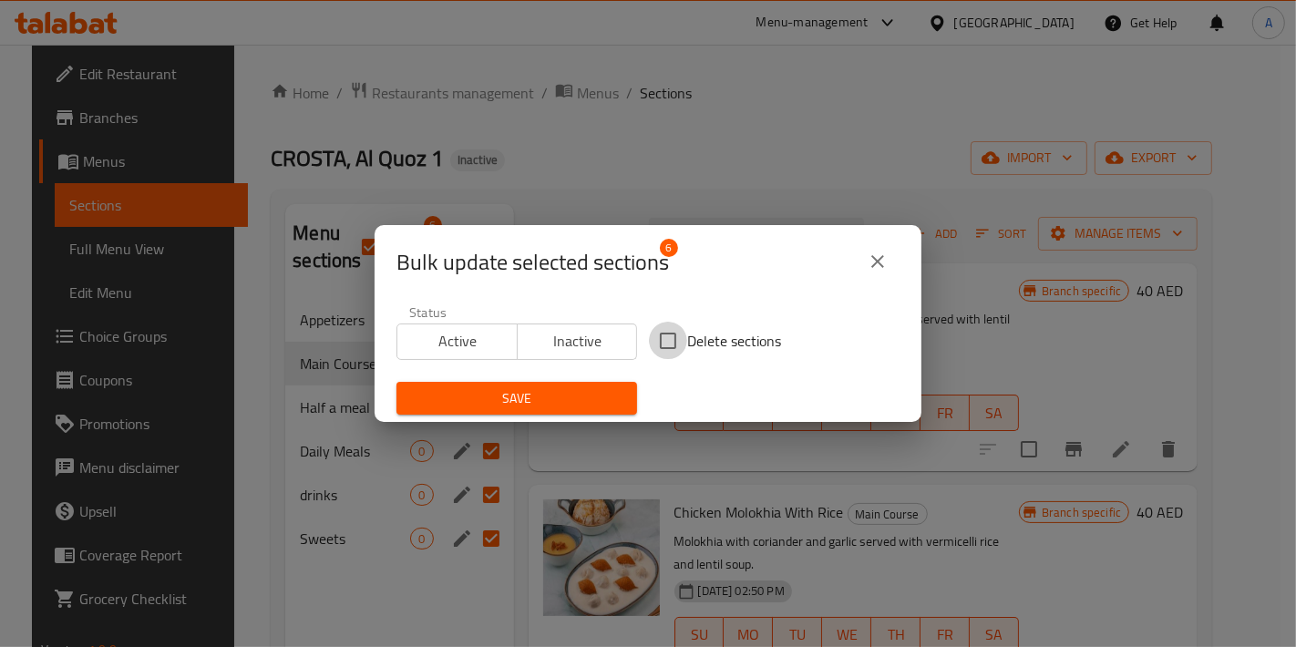
click at [666, 342] on input "Delete sections" at bounding box center [668, 341] width 38 height 38
checkbox input "true"
click at [613, 392] on span "Save" at bounding box center [516, 398] width 211 height 23
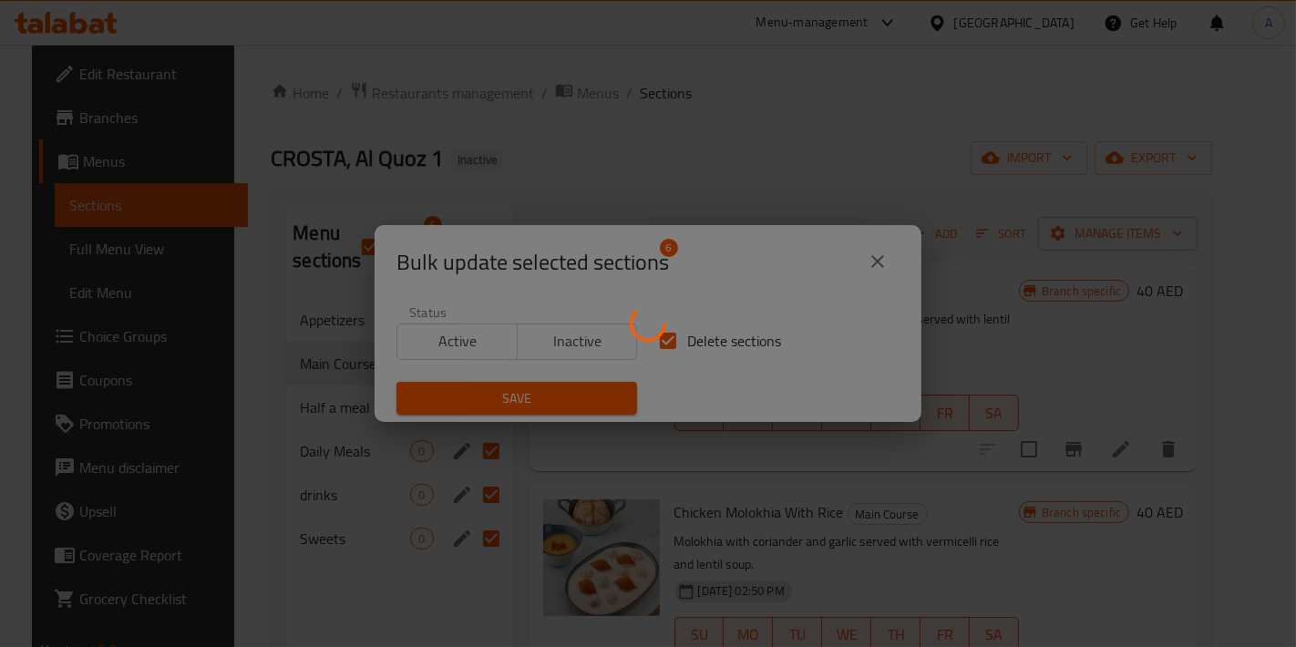
checkbox input "false"
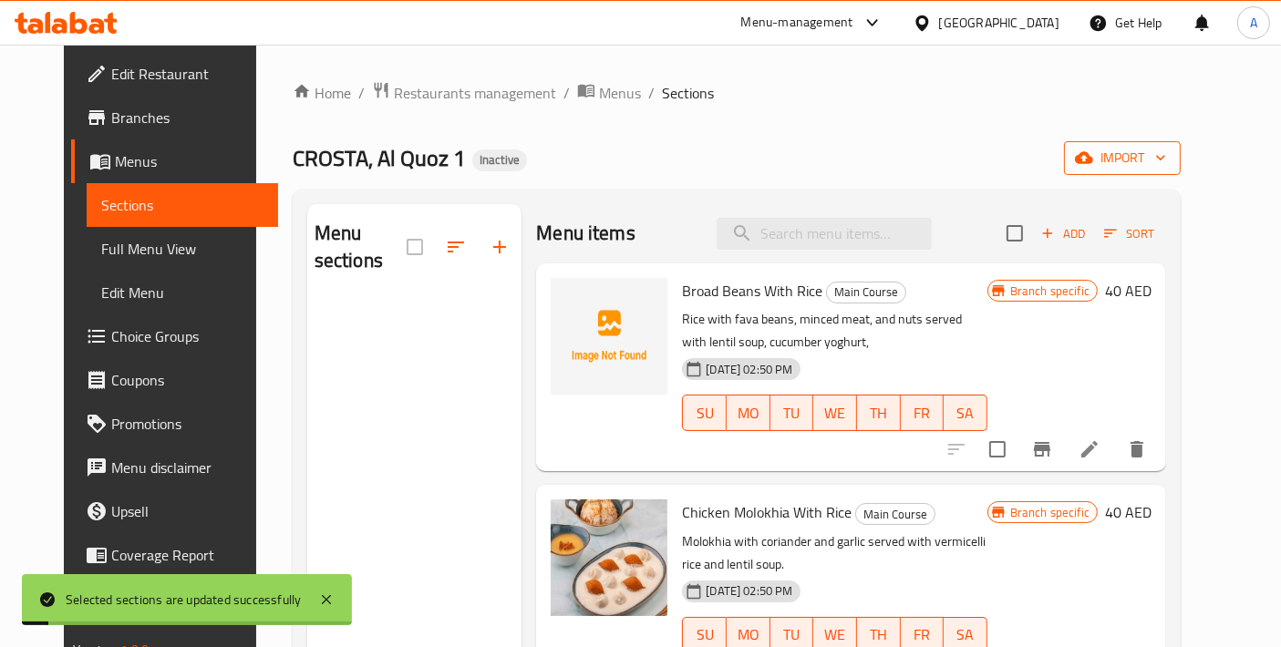
click at [1166, 169] on span "import" at bounding box center [1121, 158] width 87 height 23
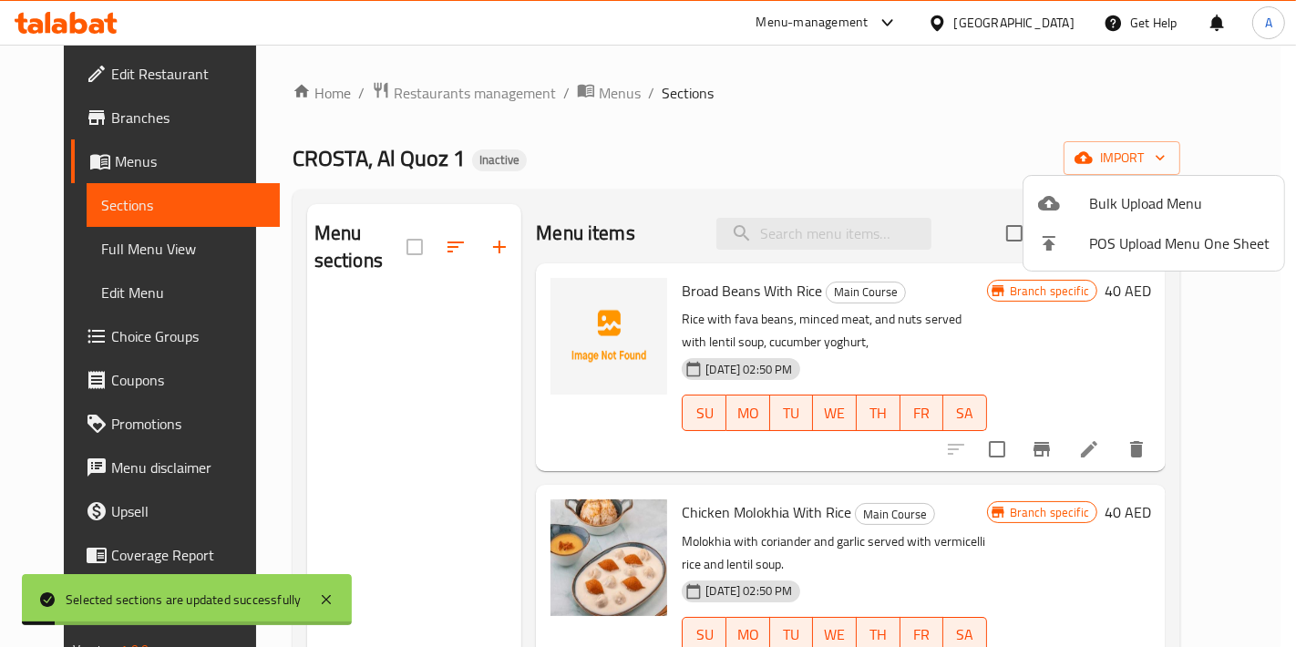
click at [1123, 192] on span "Bulk Upload Menu" at bounding box center [1179, 203] width 180 height 22
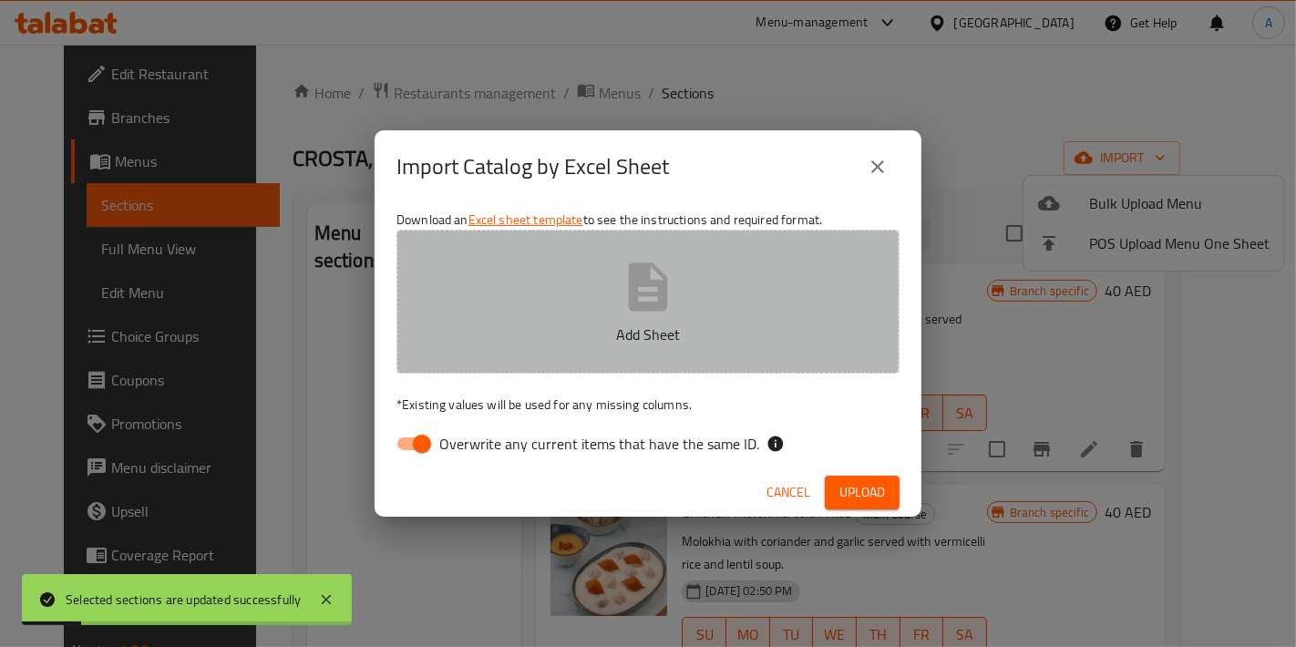
click at [785, 294] on button "Add Sheet" at bounding box center [647, 302] width 503 height 144
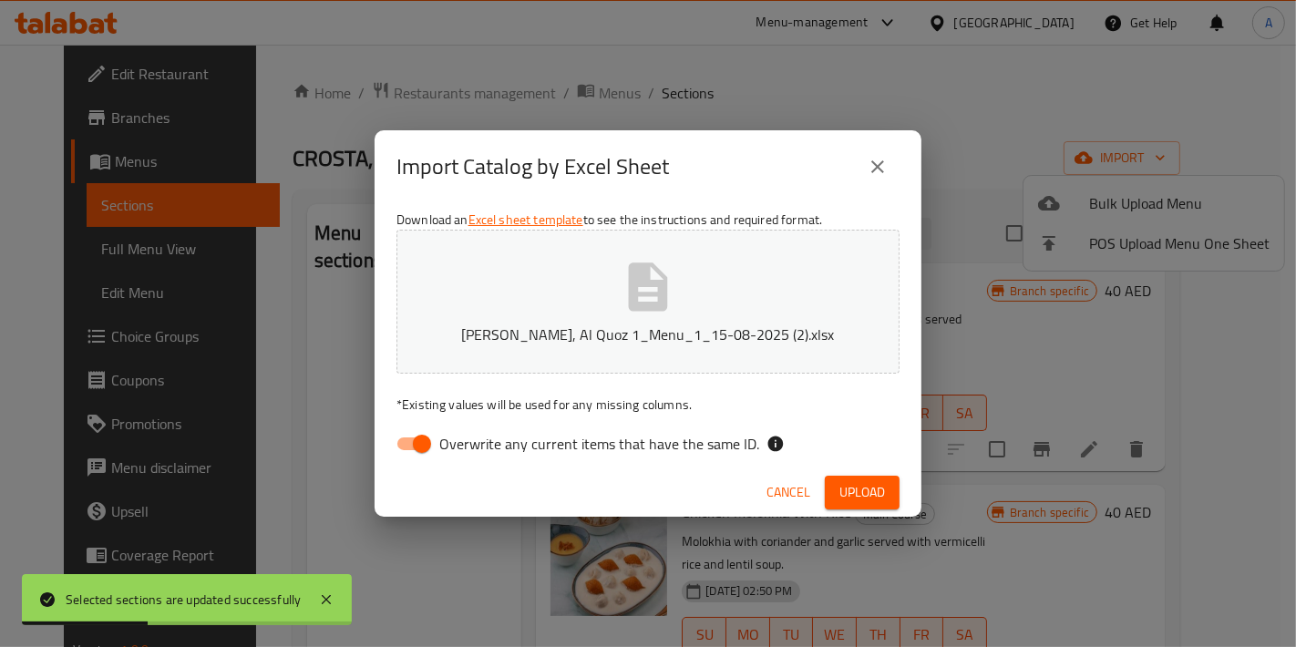
click at [414, 451] on input "Overwrite any current items that have the same ID." at bounding box center [422, 444] width 104 height 35
checkbox input "false"
click at [829, 487] on button "Upload" at bounding box center [862, 493] width 75 height 34
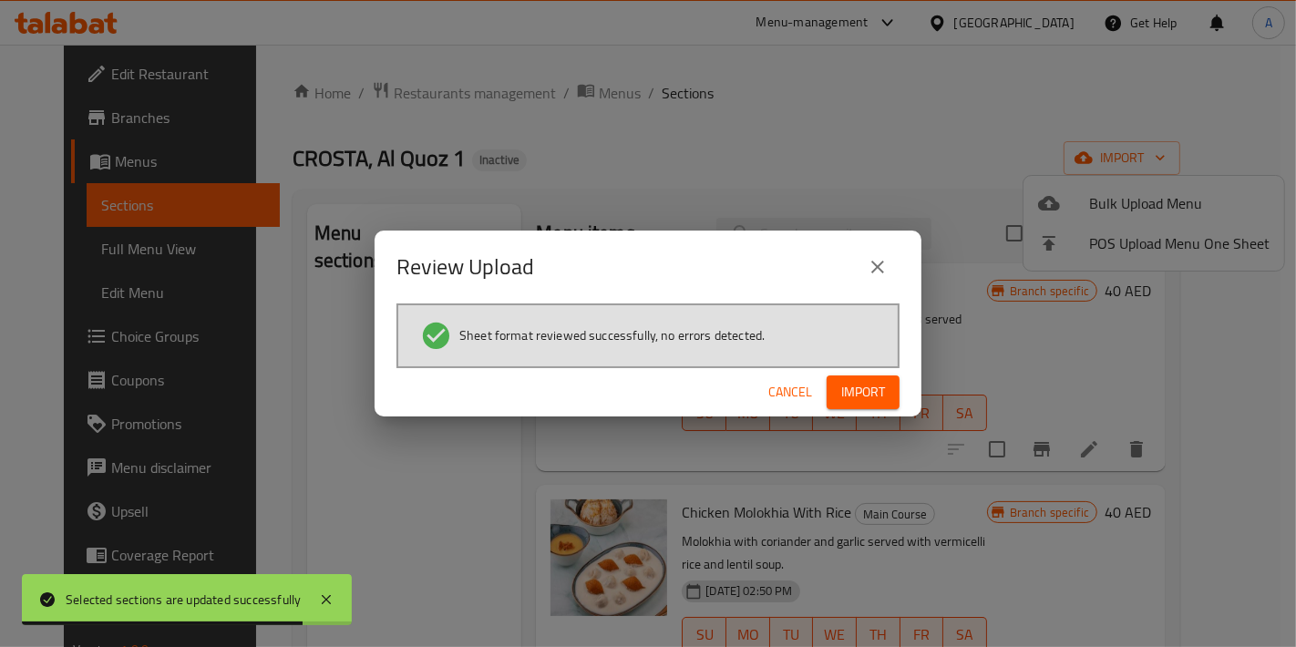
click at [878, 384] on span "Import" at bounding box center [863, 392] width 44 height 23
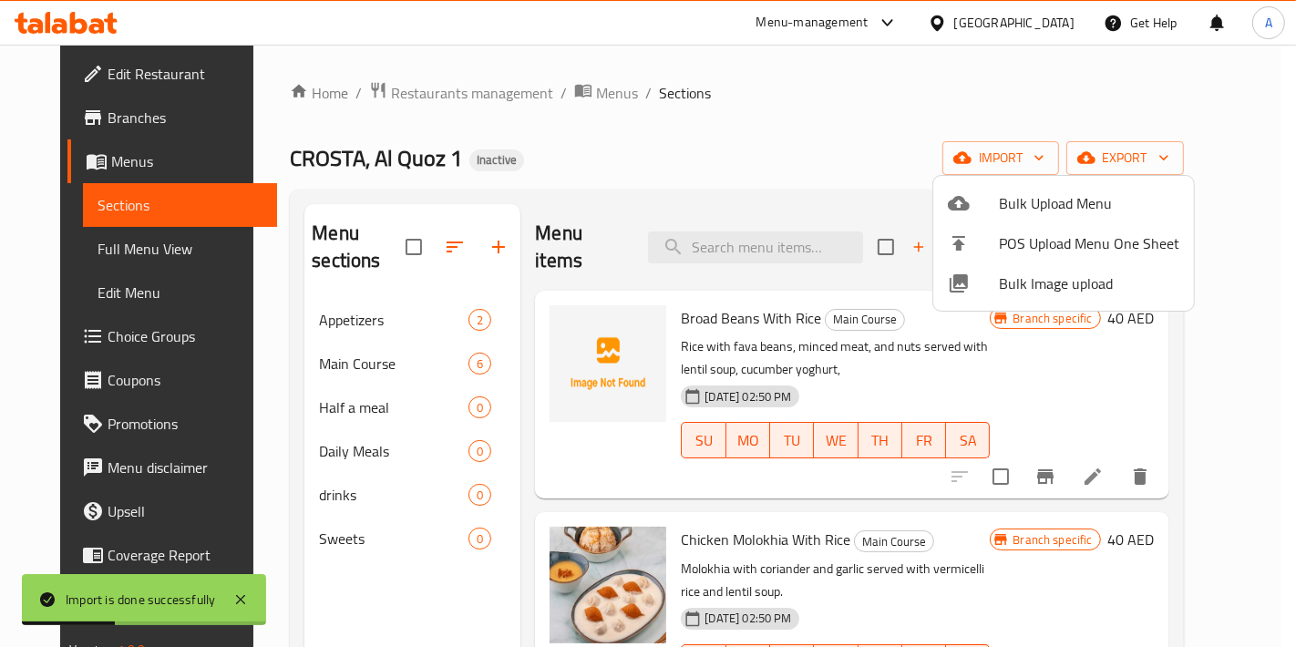
click at [932, 343] on div at bounding box center [648, 323] width 1296 height 647
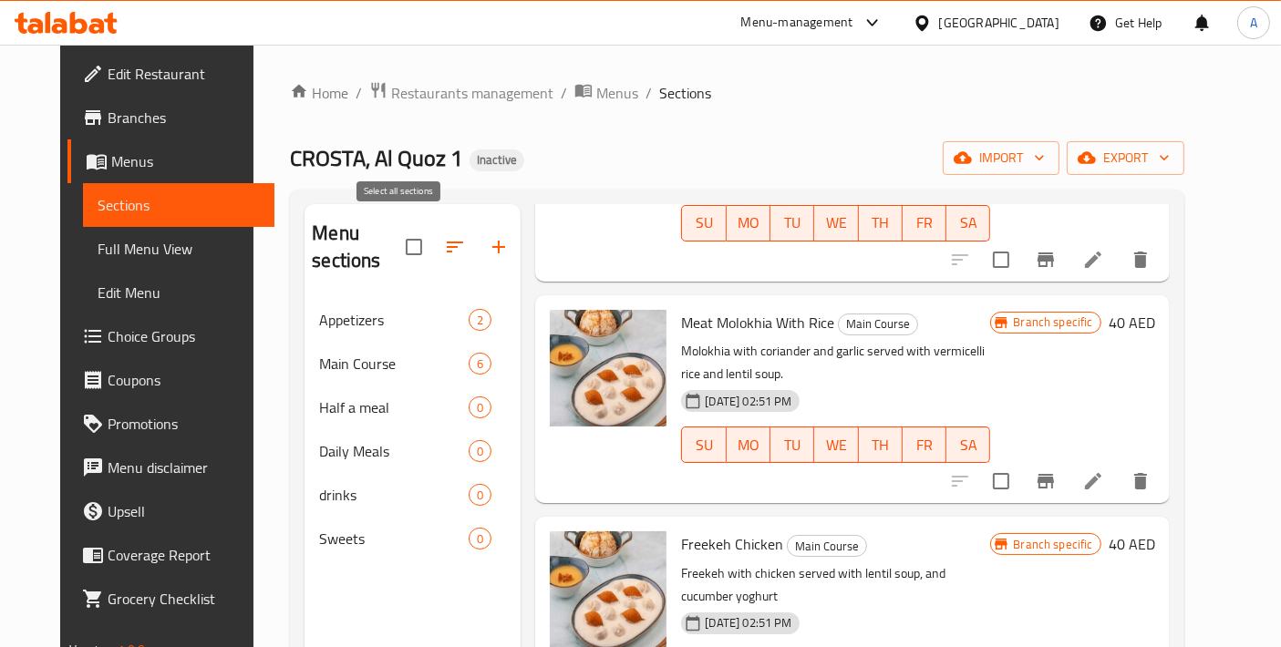
click at [395, 237] on input "checkbox" at bounding box center [414, 247] width 38 height 38
checkbox input "true"
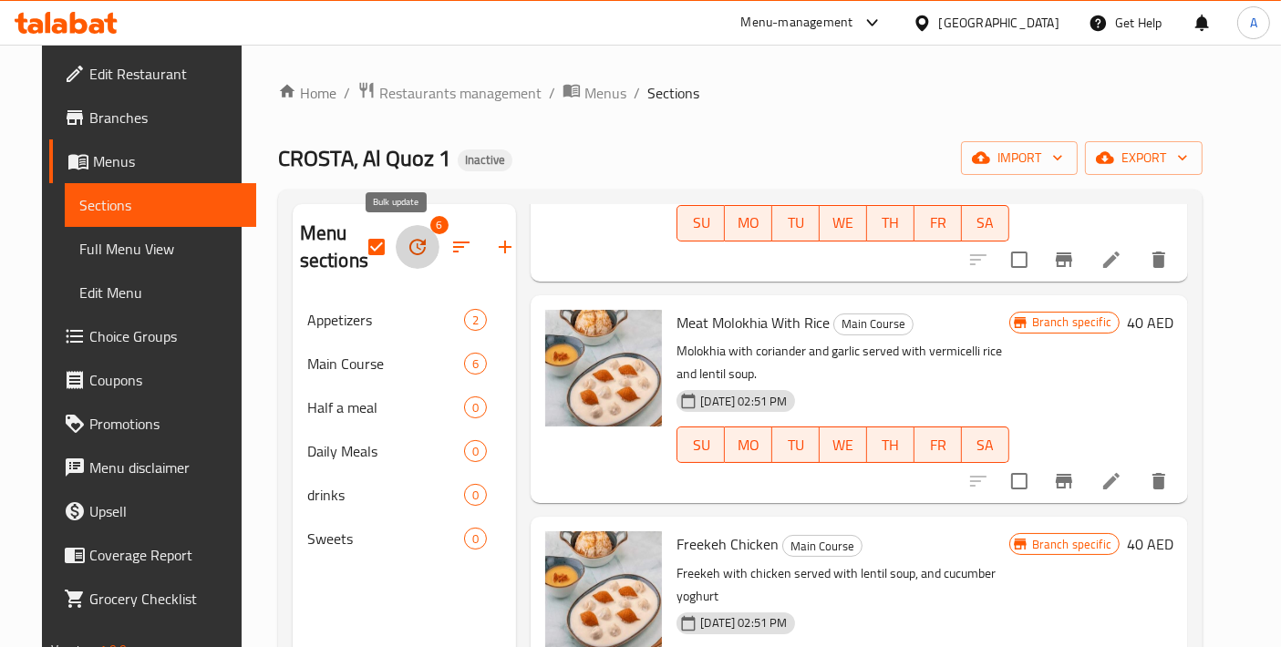
click at [408, 244] on button "button" at bounding box center [418, 247] width 44 height 44
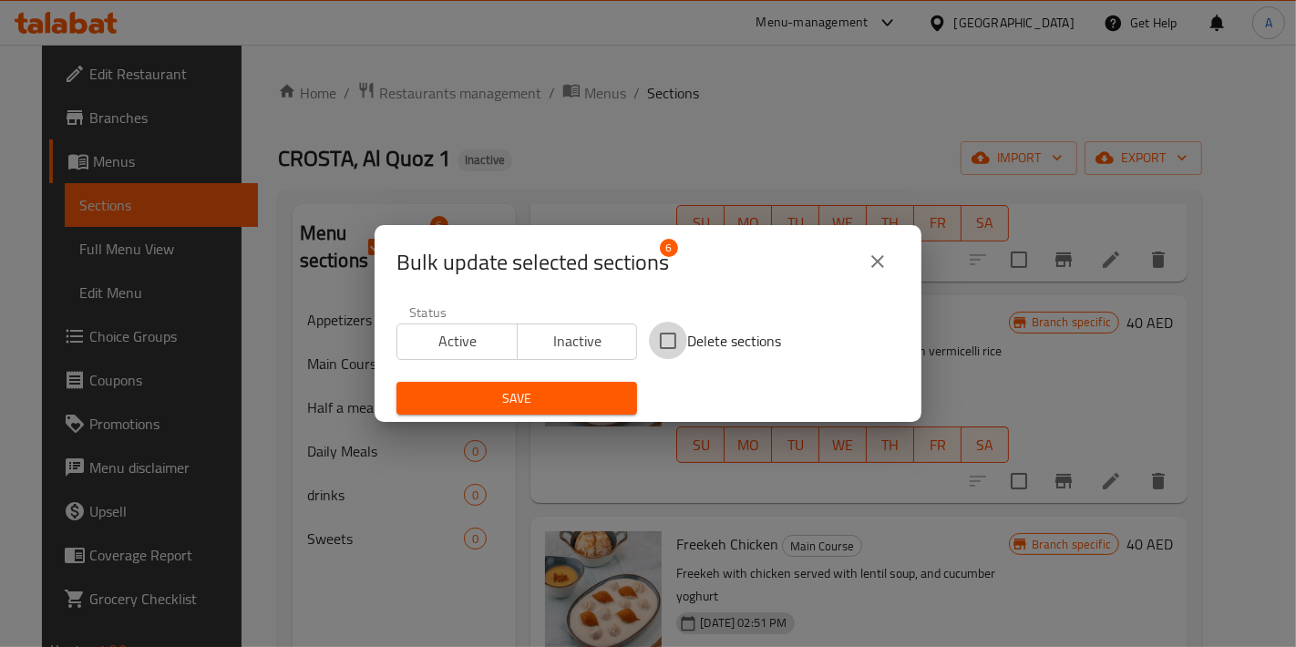
click at [651, 349] on input "Delete sections" at bounding box center [668, 341] width 38 height 38
checkbox input "true"
click at [581, 377] on div "Save" at bounding box center [517, 399] width 262 height 56
drag, startPoint x: 394, startPoint y: 386, endPoint x: 415, endPoint y: 393, distance: 22.2
click at [396, 386] on div "Save" at bounding box center [517, 399] width 262 height 56
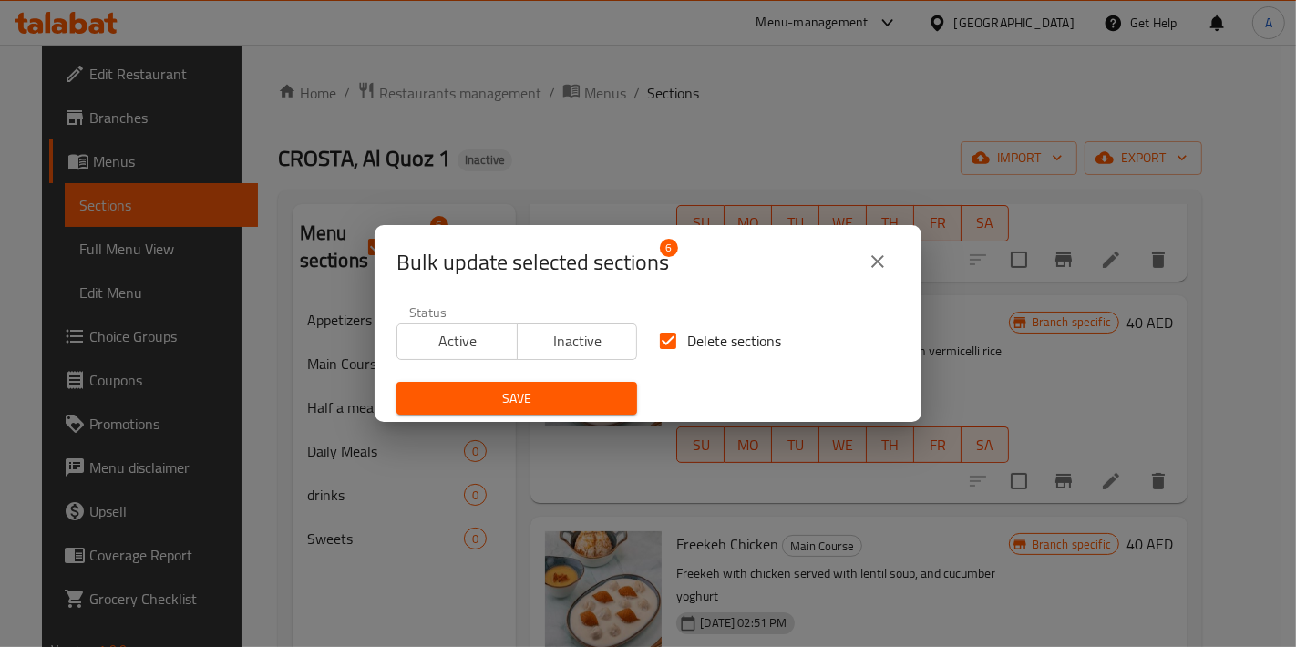
click at [431, 407] on span "Save" at bounding box center [516, 398] width 211 height 23
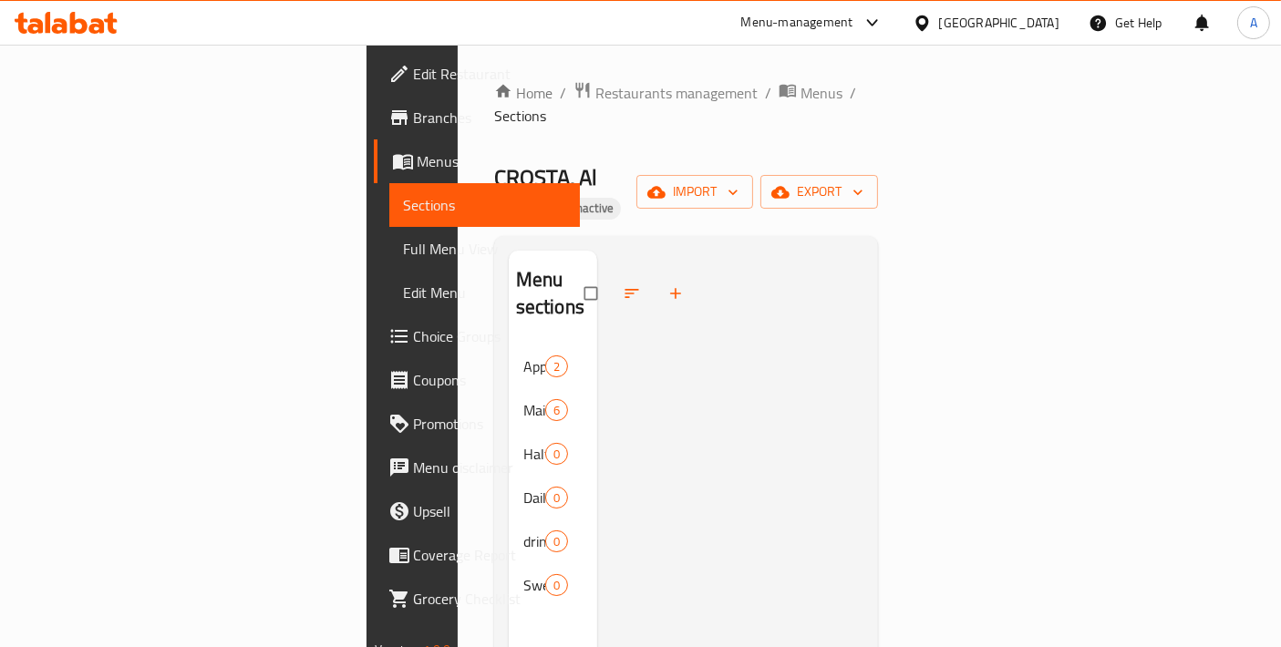
click at [573, 276] on input "checkbox" at bounding box center [592, 293] width 38 height 35
checkbox input "true"
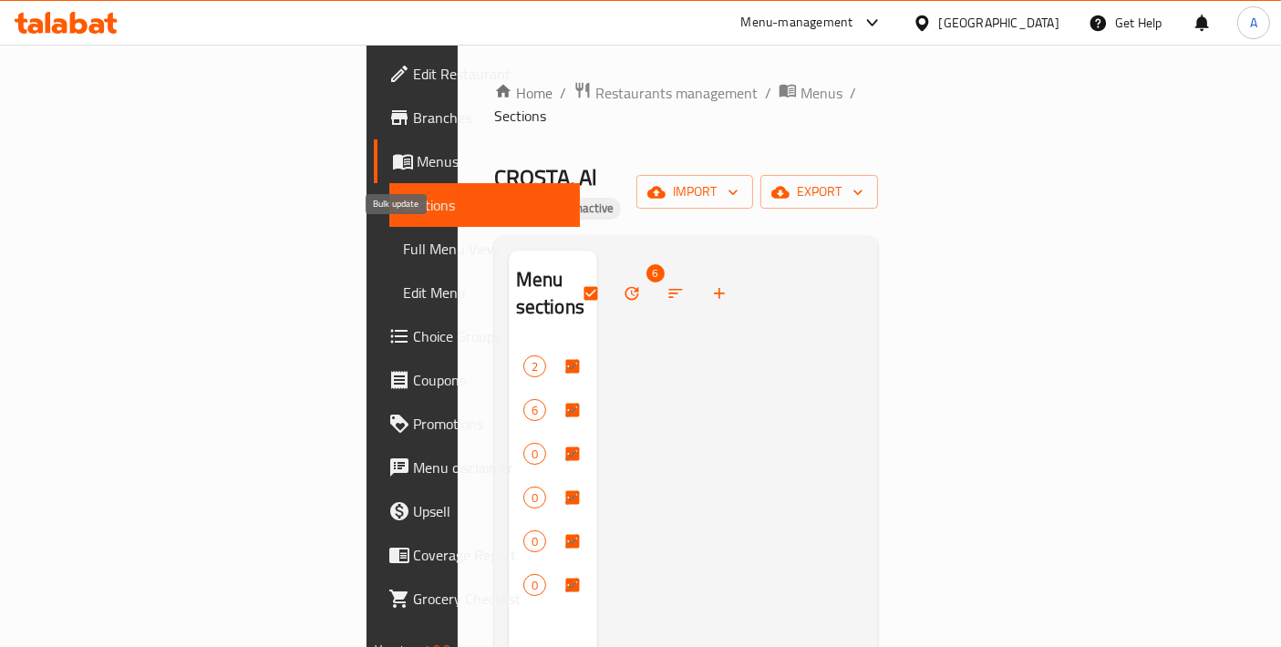
click at [625, 287] on icon "button" at bounding box center [632, 294] width 14 height 14
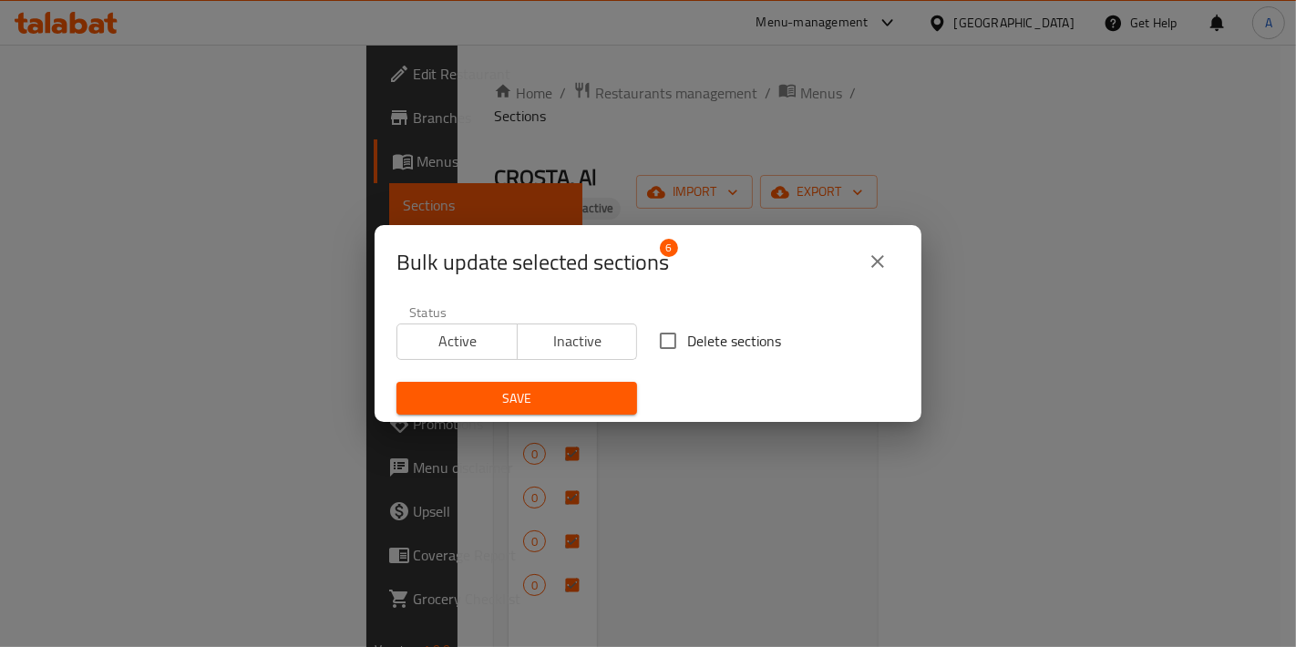
click at [667, 337] on input "Delete sections" at bounding box center [668, 341] width 38 height 38
checkbox input "true"
click at [603, 389] on span "Save" at bounding box center [516, 398] width 211 height 23
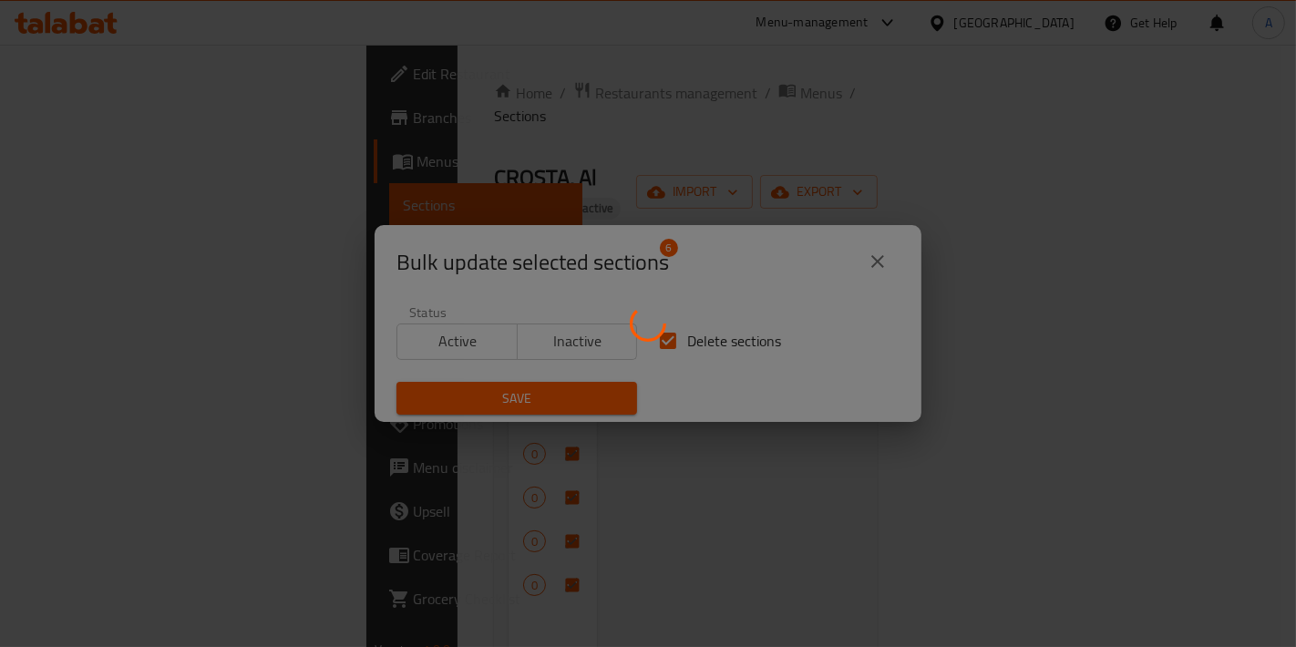
checkbox input "false"
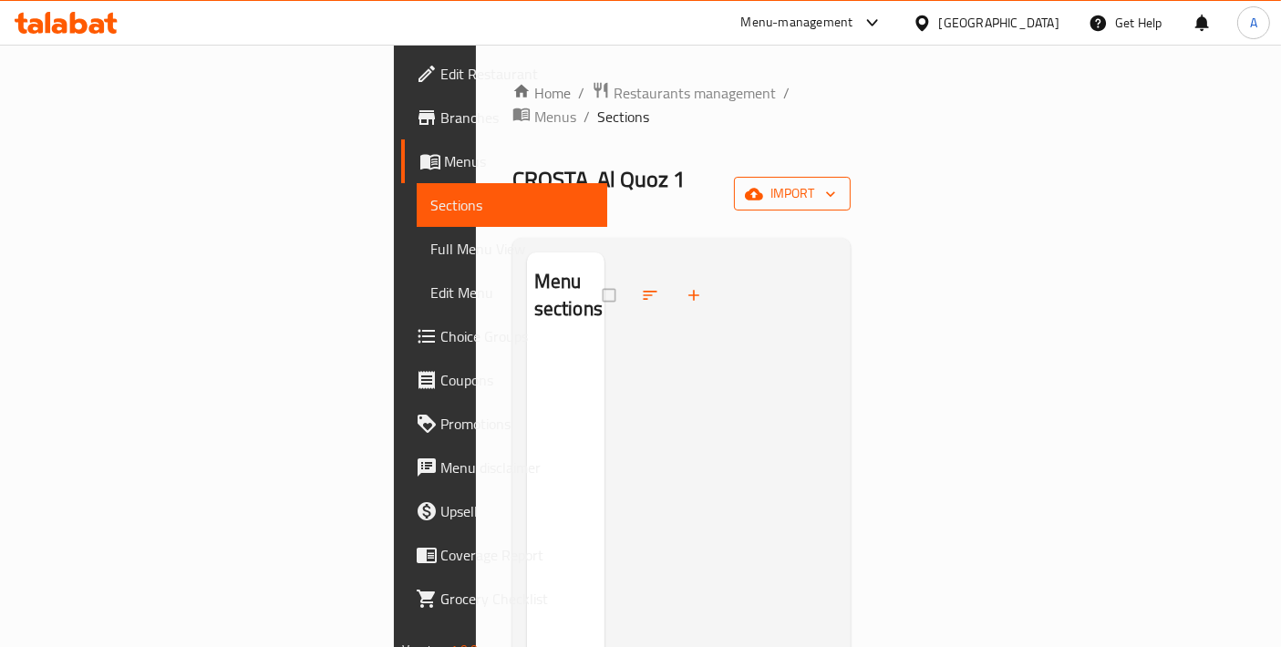
click at [836, 182] on span "import" at bounding box center [791, 193] width 87 height 23
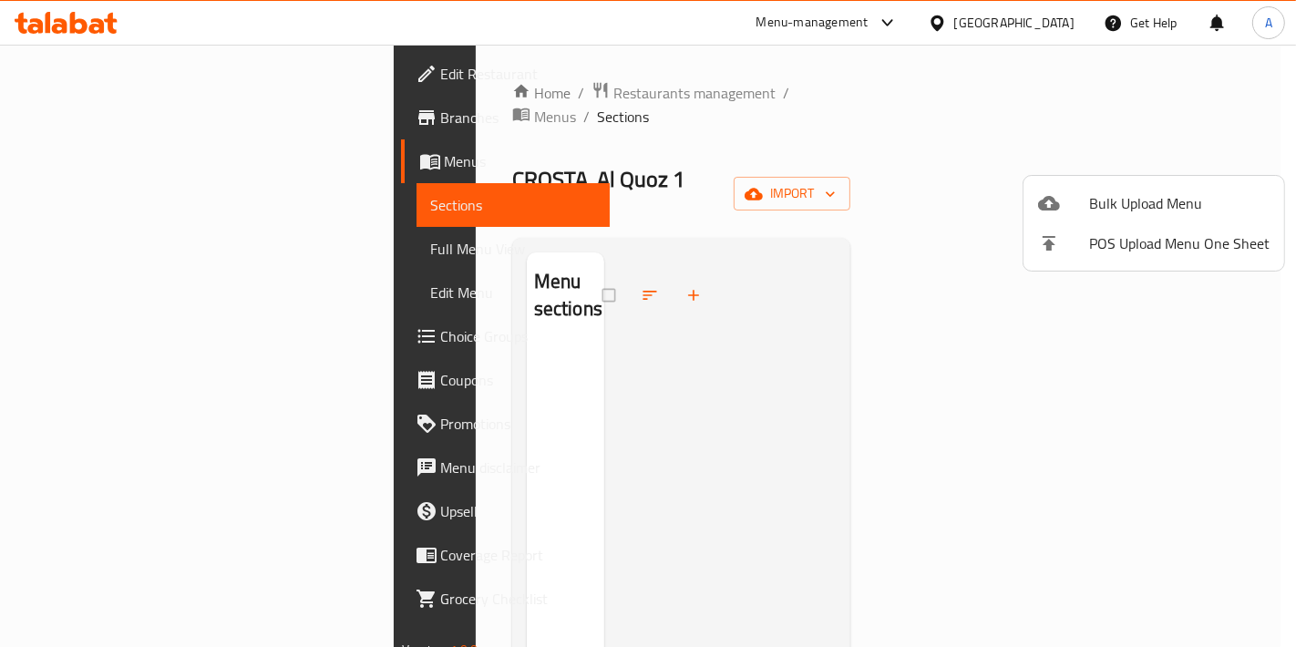
click at [1137, 192] on span "Bulk Upload Menu" at bounding box center [1179, 203] width 180 height 22
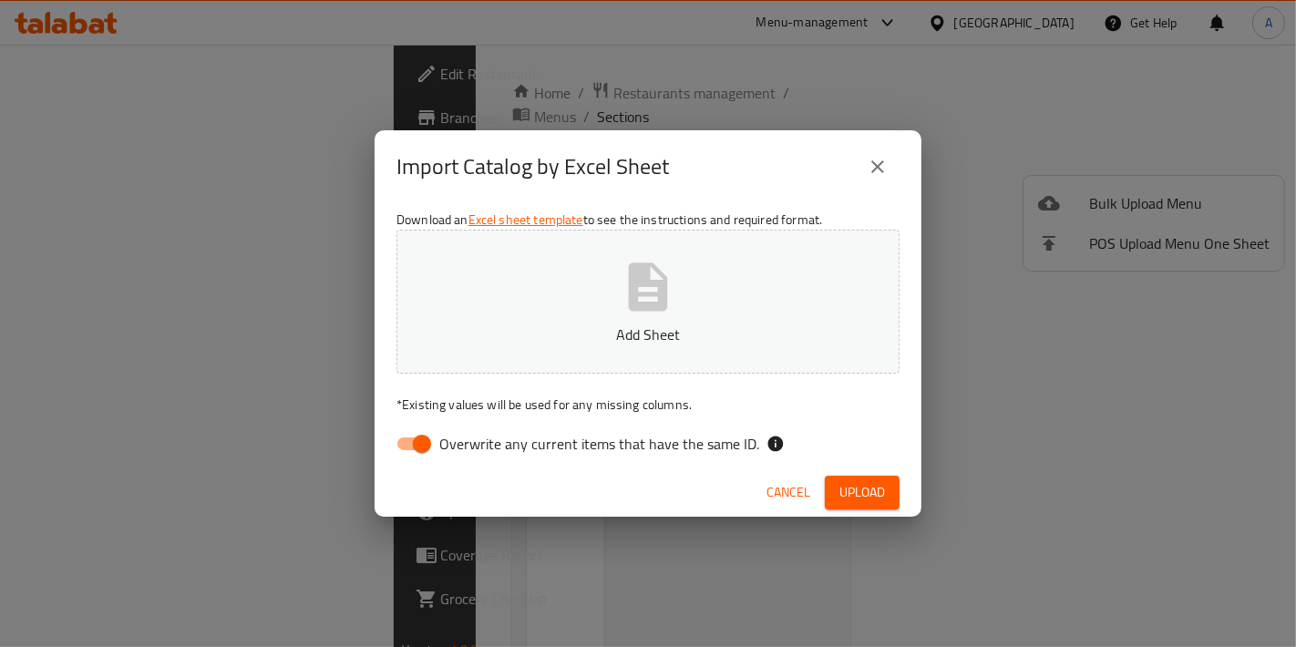
click at [606, 336] on p "Add Sheet" at bounding box center [648, 335] width 447 height 22
click at [398, 457] on input "Overwrite any current items that have the same ID." at bounding box center [422, 444] width 104 height 35
checkbox input "false"
click at [889, 492] on button "Upload" at bounding box center [862, 493] width 75 height 34
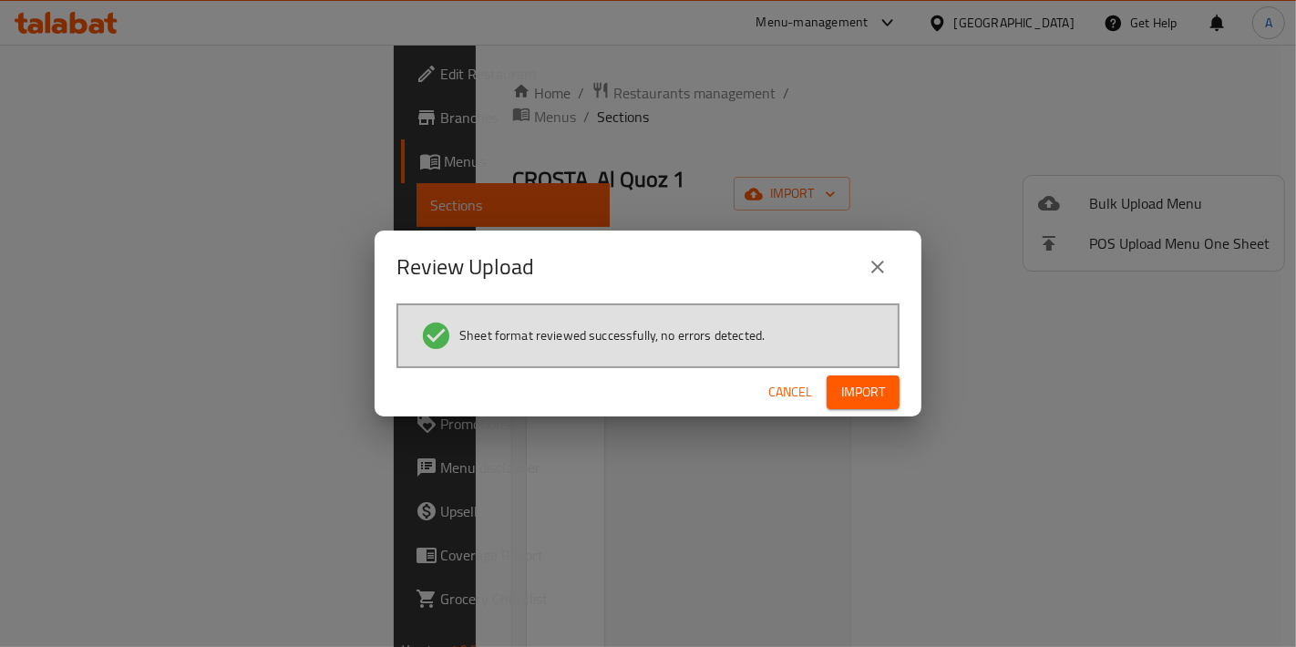
click at [858, 390] on span "Import" at bounding box center [863, 392] width 44 height 23
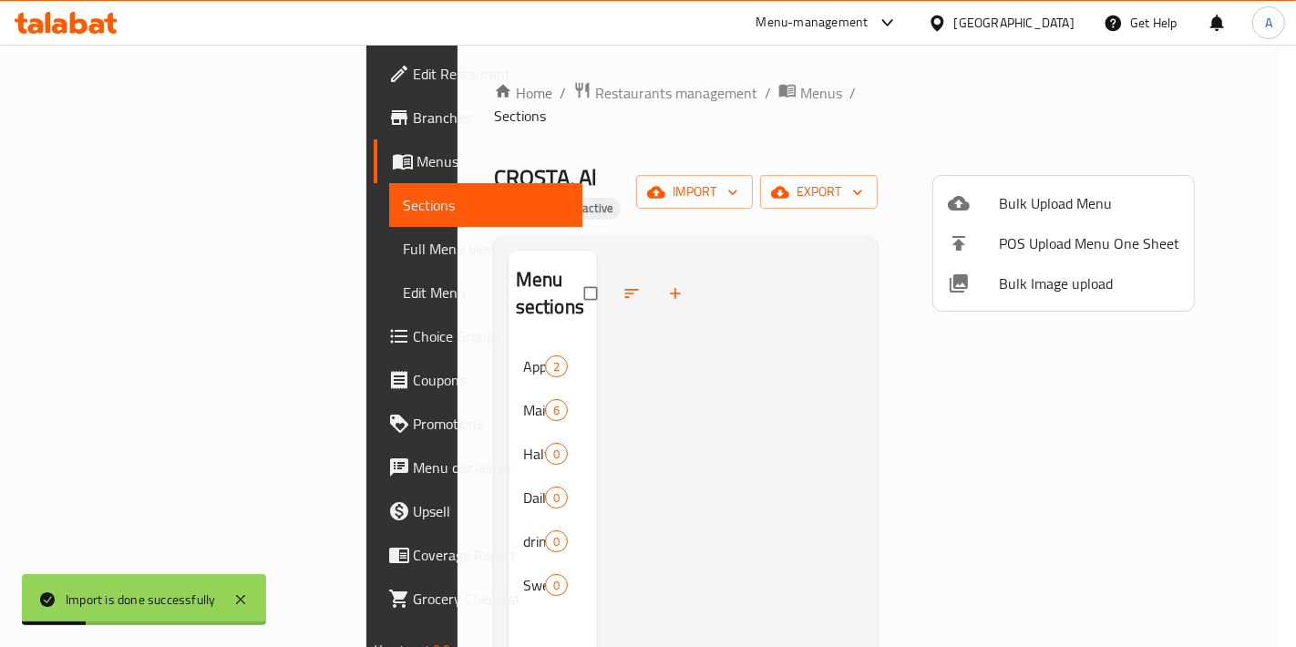
click at [374, 326] on div at bounding box center [648, 323] width 1296 height 647
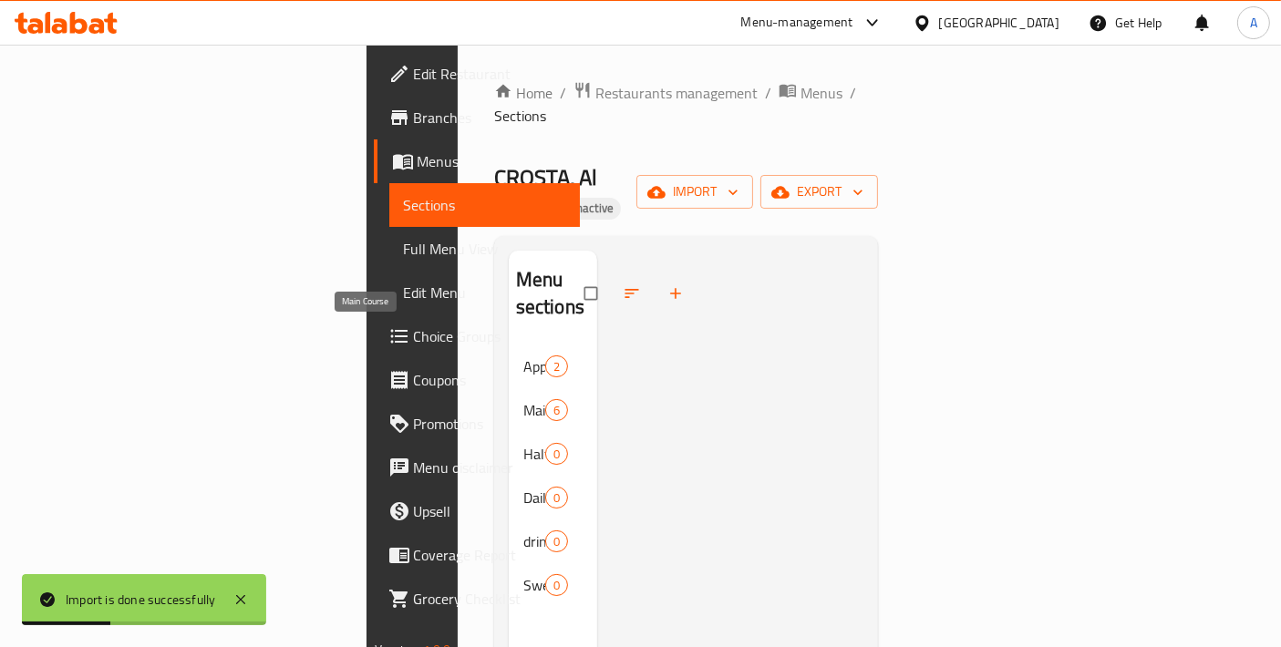
click at [523, 399] on span "Main Course" at bounding box center [534, 410] width 22 height 22
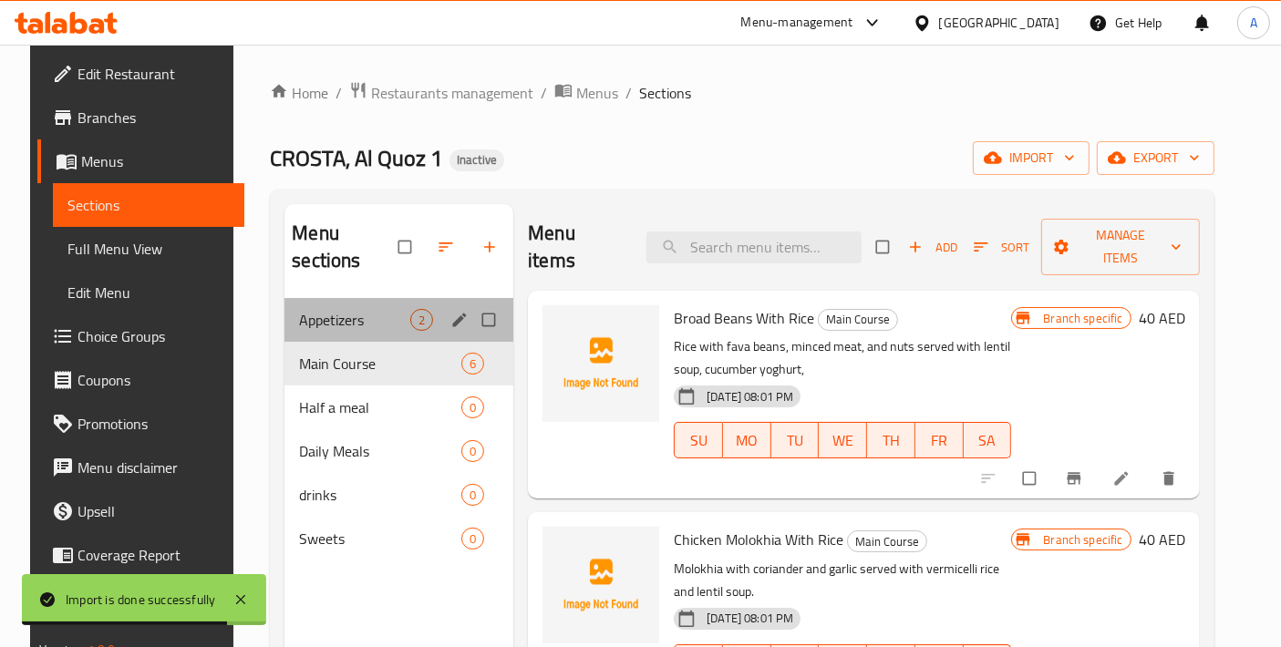
click at [369, 298] on div "Appetizers 2" at bounding box center [398, 320] width 229 height 44
